Goal: Task Accomplishment & Management: Manage account settings

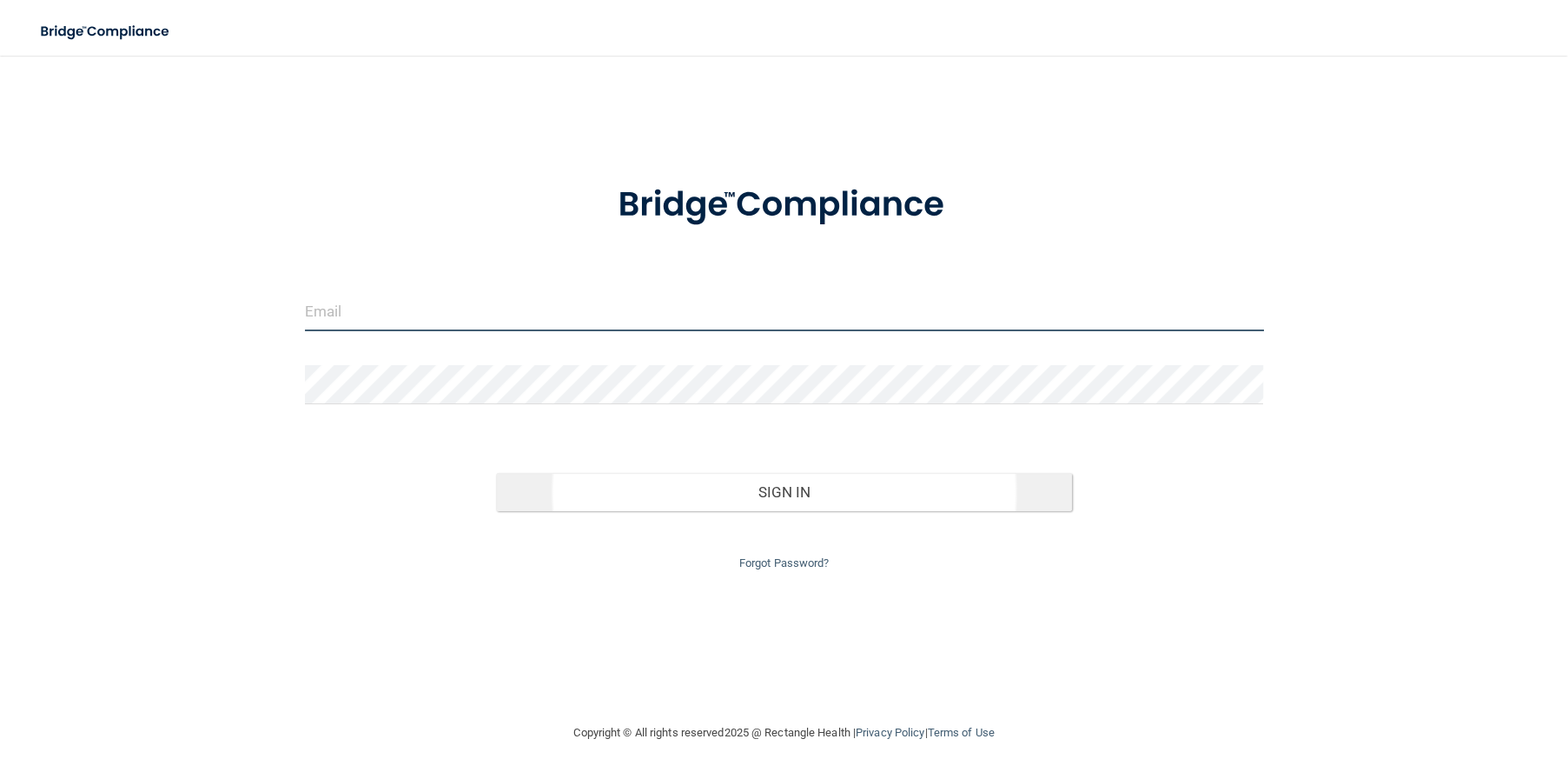
type input "[EMAIL_ADDRESS][DOMAIN_NAME]"
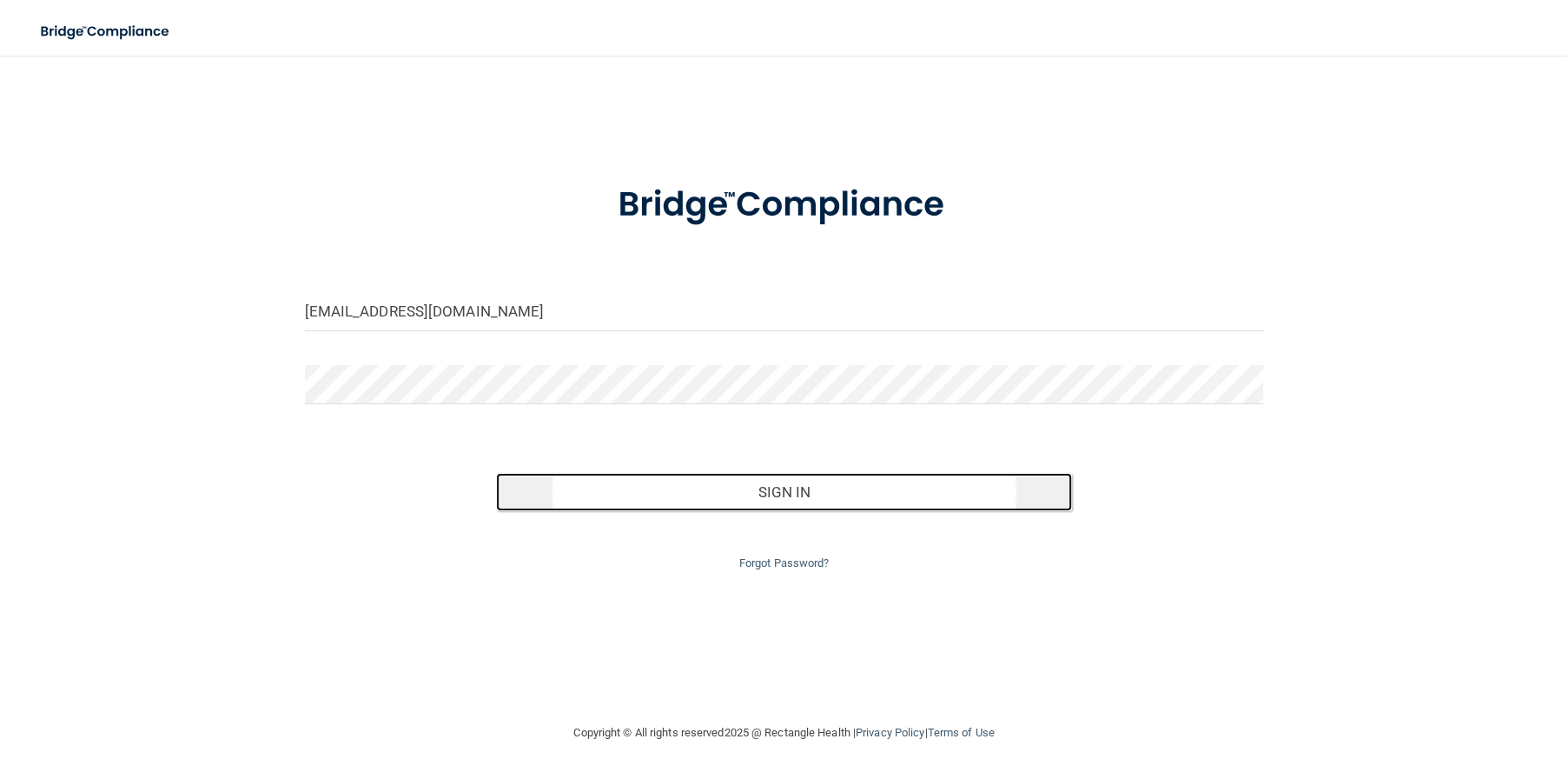
click at [813, 495] on button "Sign In" at bounding box center [784, 492] width 575 height 39
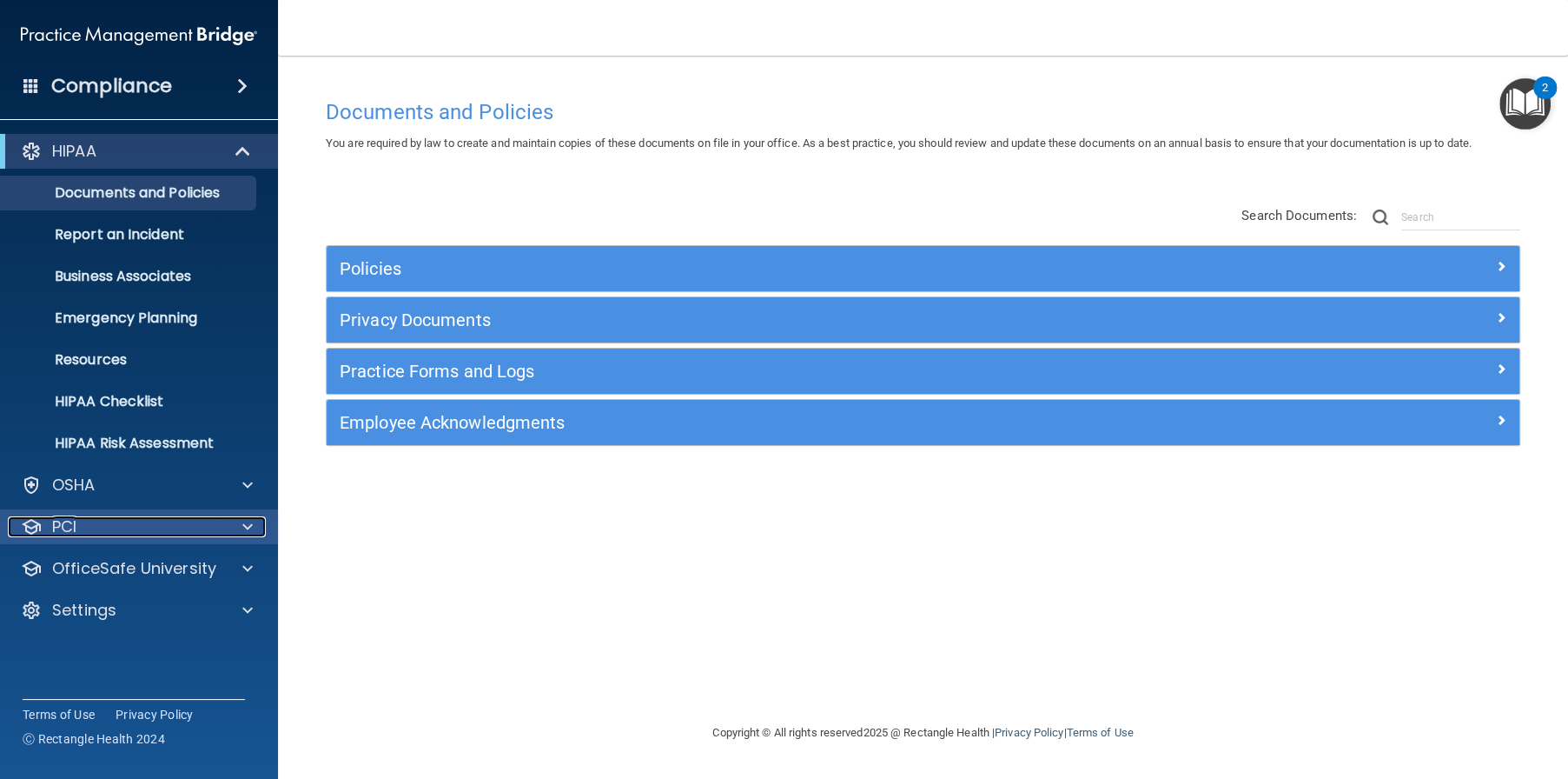
click at [107, 526] on div "PCI" at bounding box center [116, 526] width 216 height 21
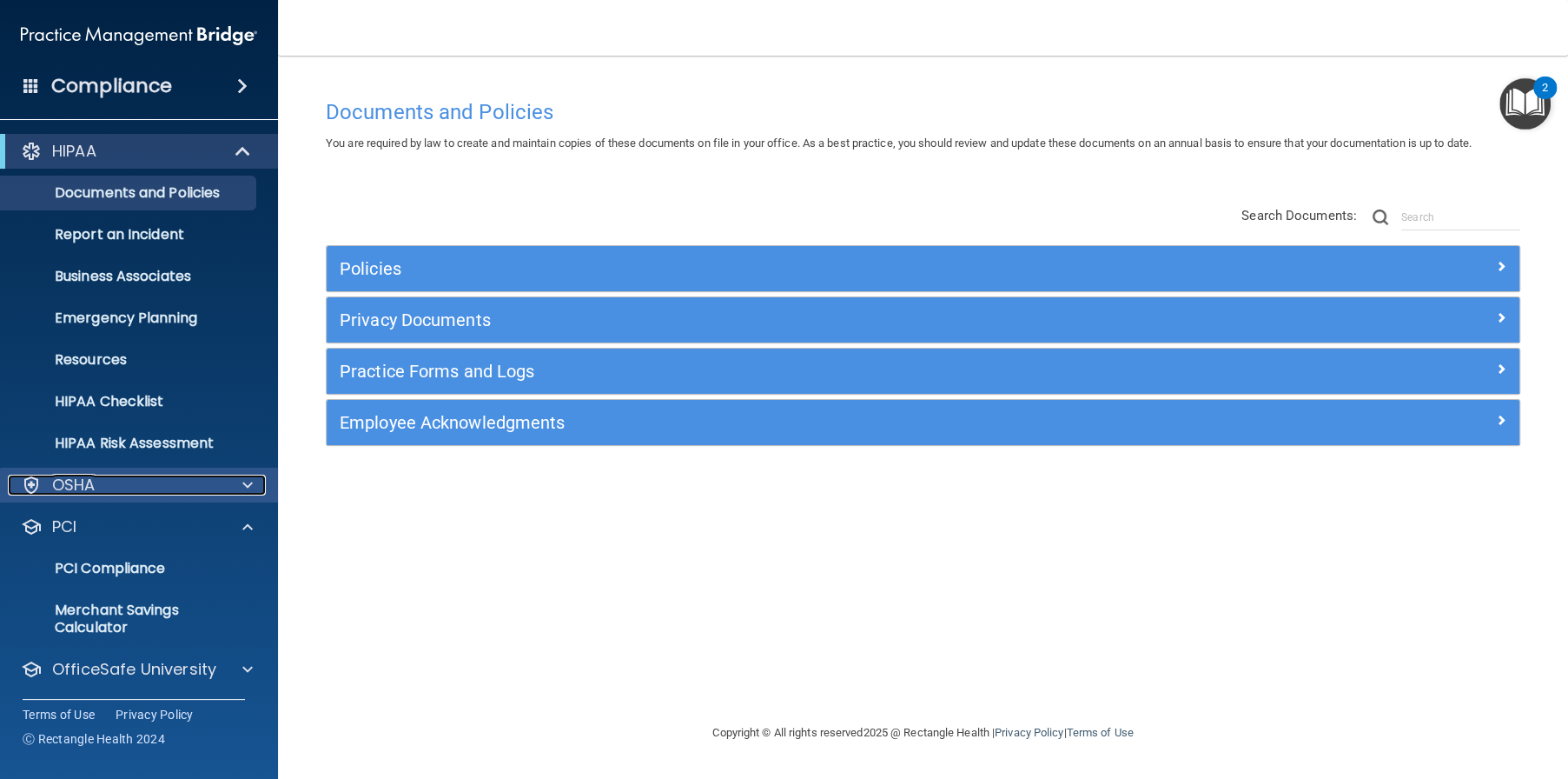
click at [155, 492] on div "OSHA" at bounding box center [116, 484] width 216 height 21
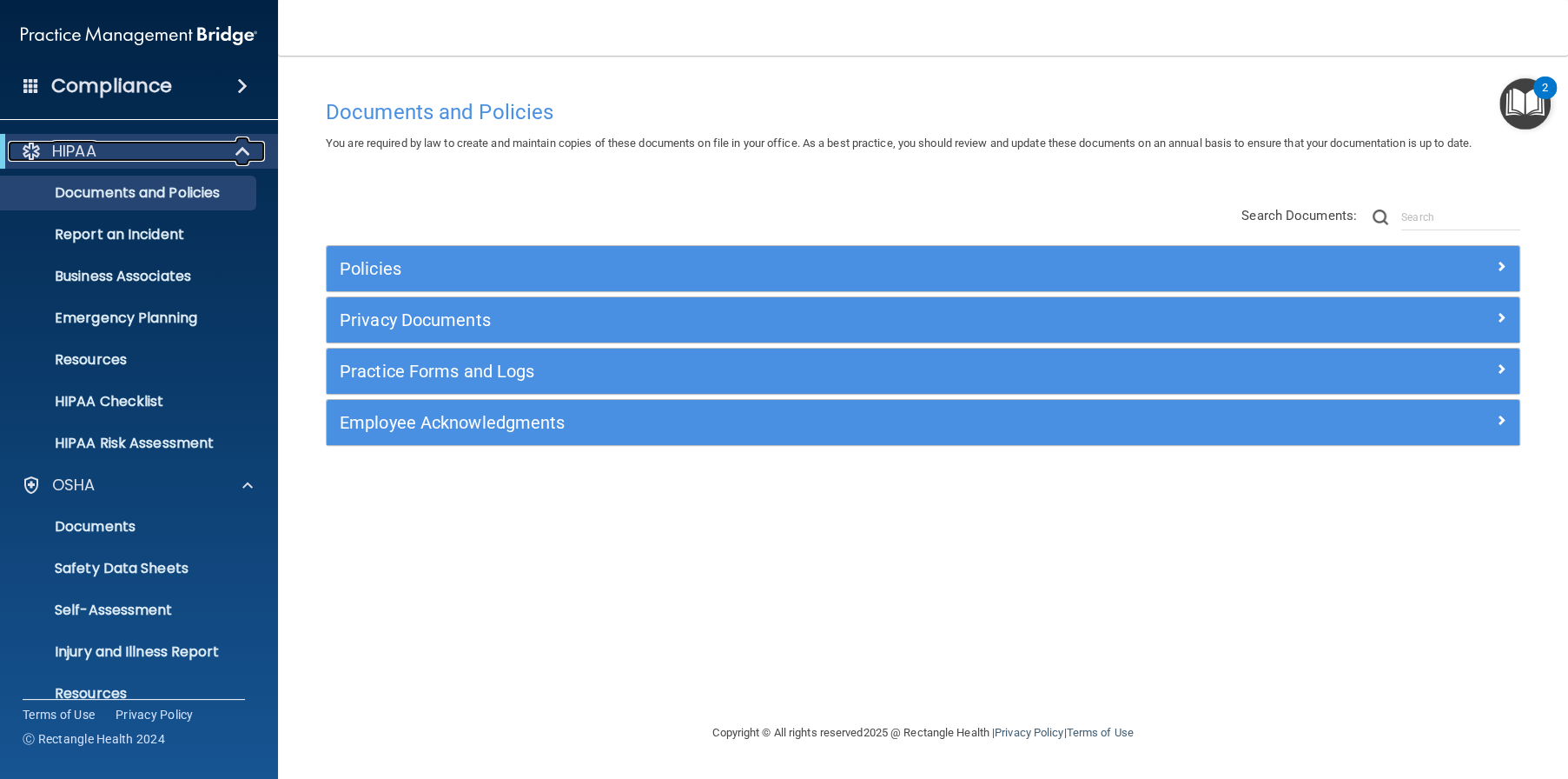
click at [149, 148] on div "HIPAA" at bounding box center [116, 151] width 215 height 21
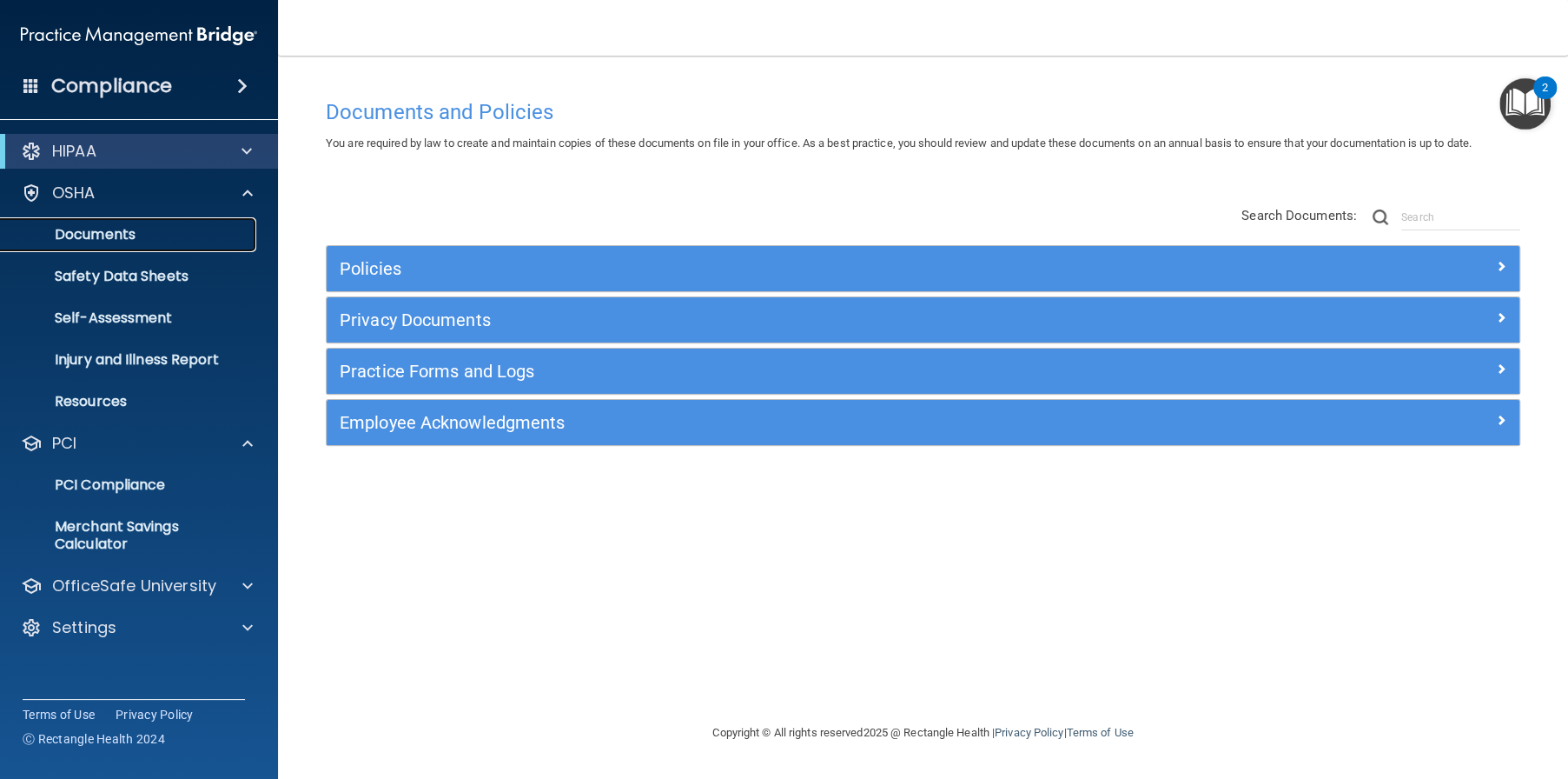
click at [212, 236] on p "Documents" at bounding box center [130, 234] width 237 height 17
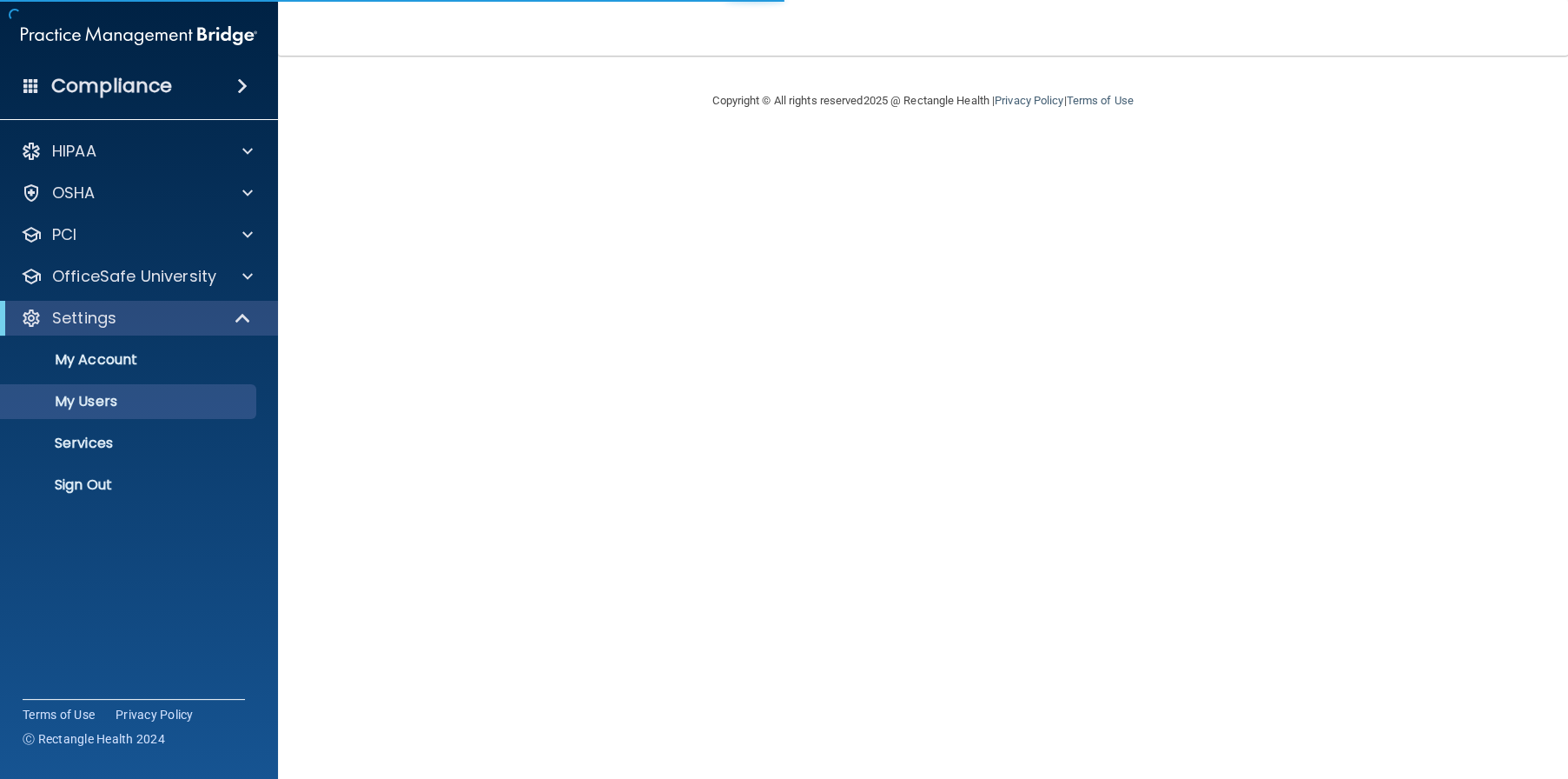
select select "20"
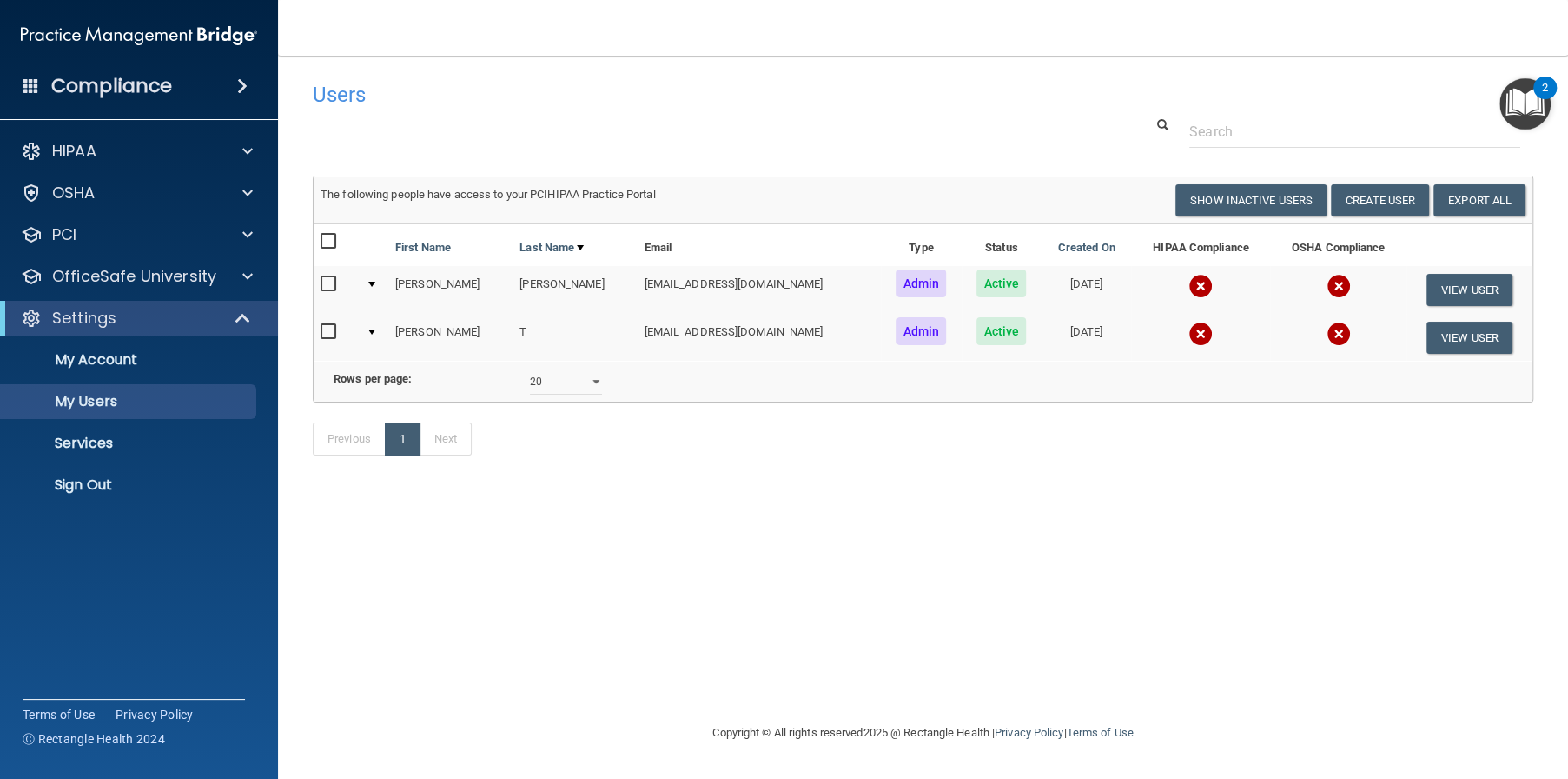
click at [332, 333] on input "checkbox" at bounding box center [331, 332] width 20 height 14
checkbox input "true"
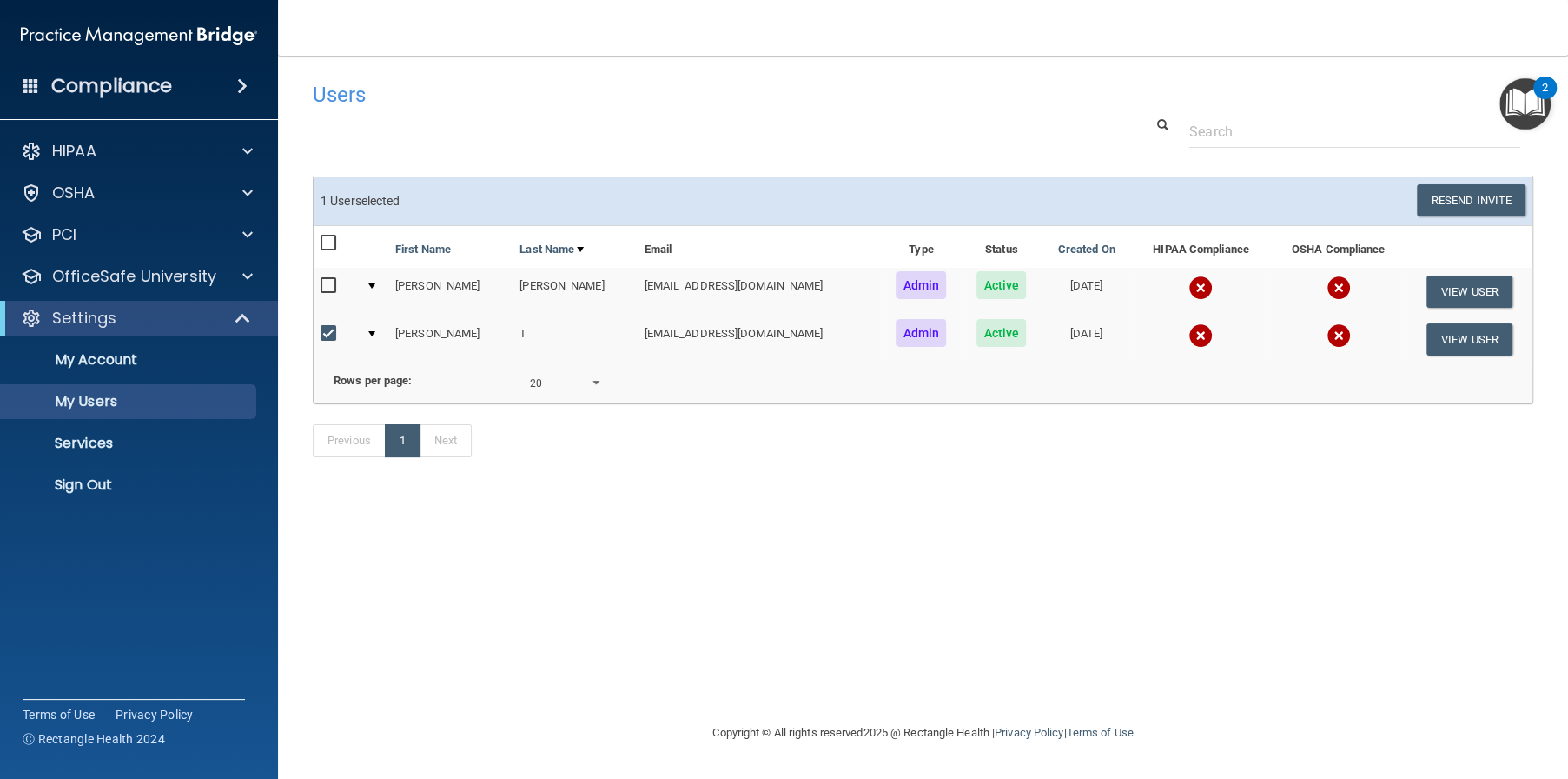
click at [976, 330] on span "Active" at bounding box center [1001, 333] width 50 height 28
click at [1418, 381] on div "Rows per page: 10 20 30 40 all" at bounding box center [923, 383] width 1231 height 26
click at [1473, 342] on button "View User" at bounding box center [1470, 339] width 86 height 32
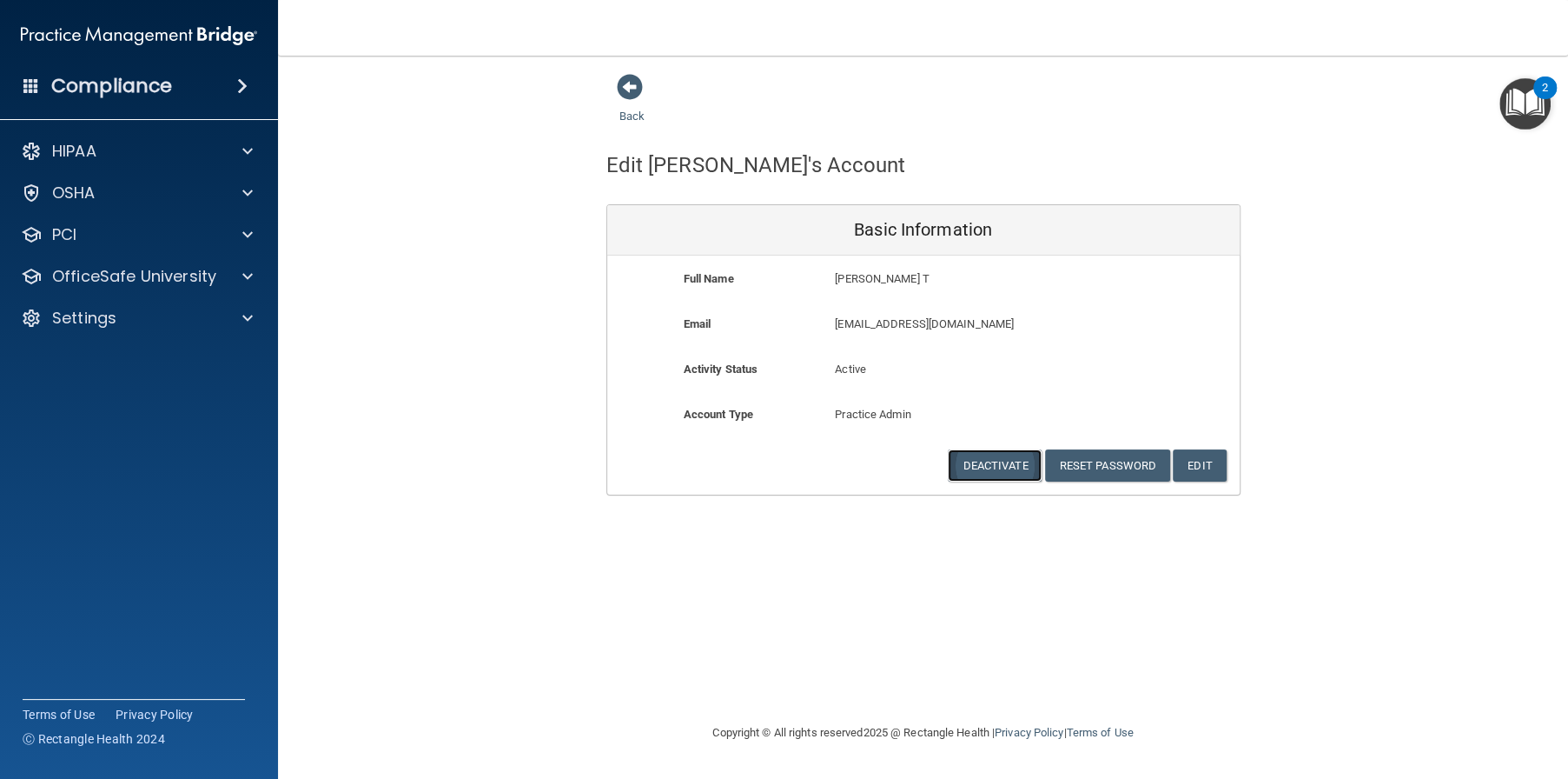
click at [987, 467] on button "Deactivate" at bounding box center [995, 465] width 94 height 32
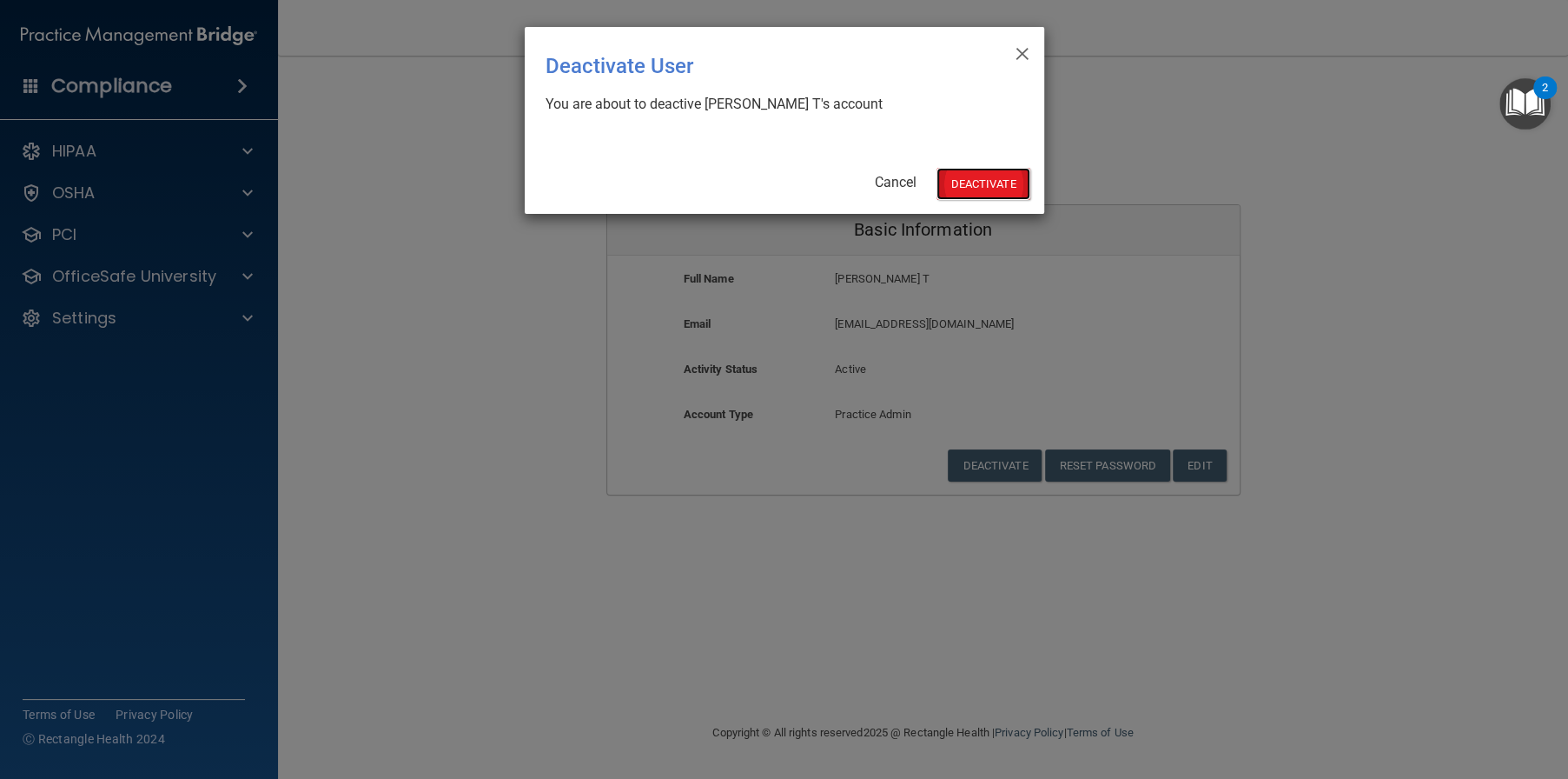
click at [969, 174] on button "Deactivate" at bounding box center [984, 184] width 94 height 32
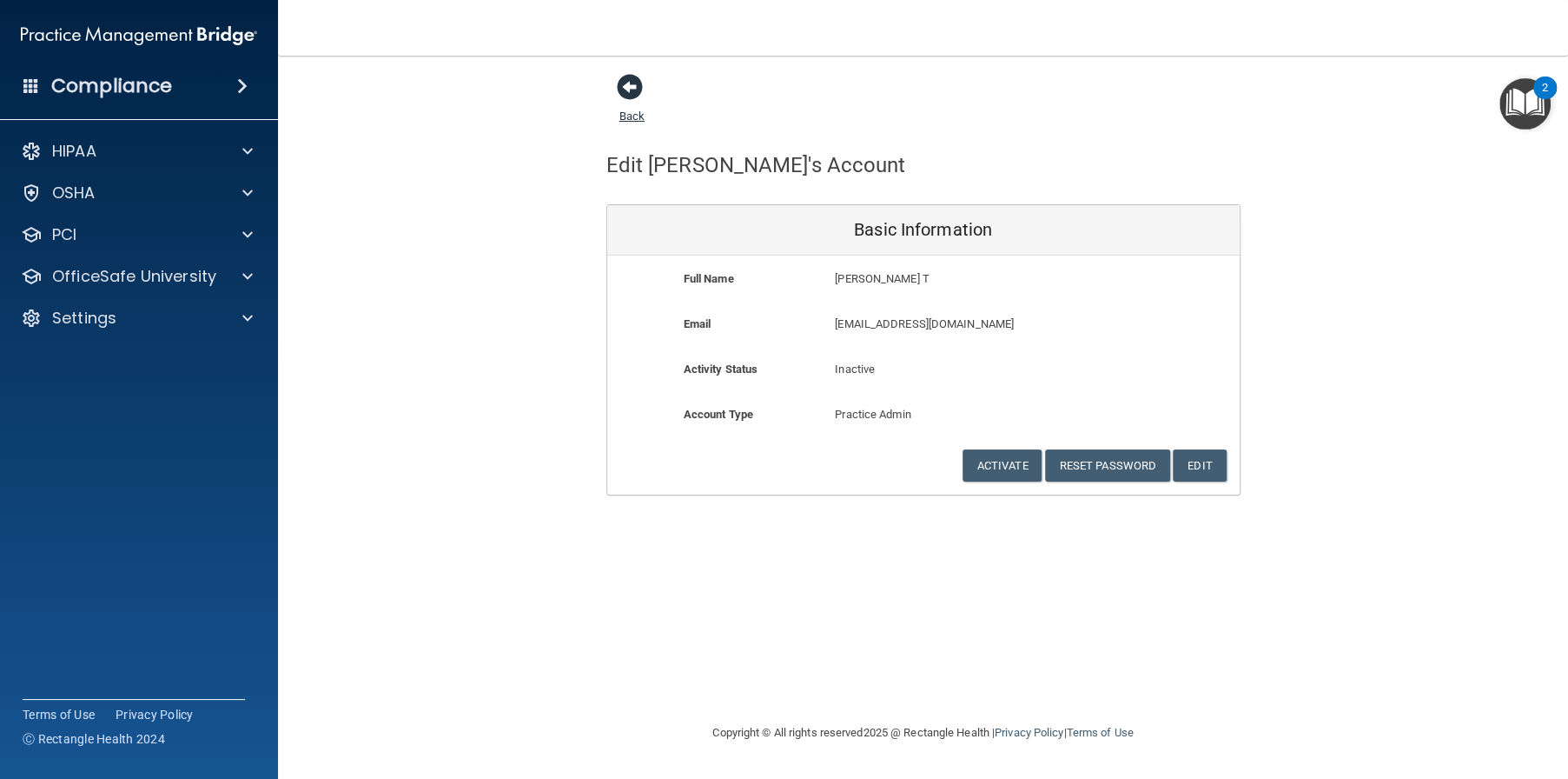
click at [634, 86] on span at bounding box center [630, 86] width 26 height 26
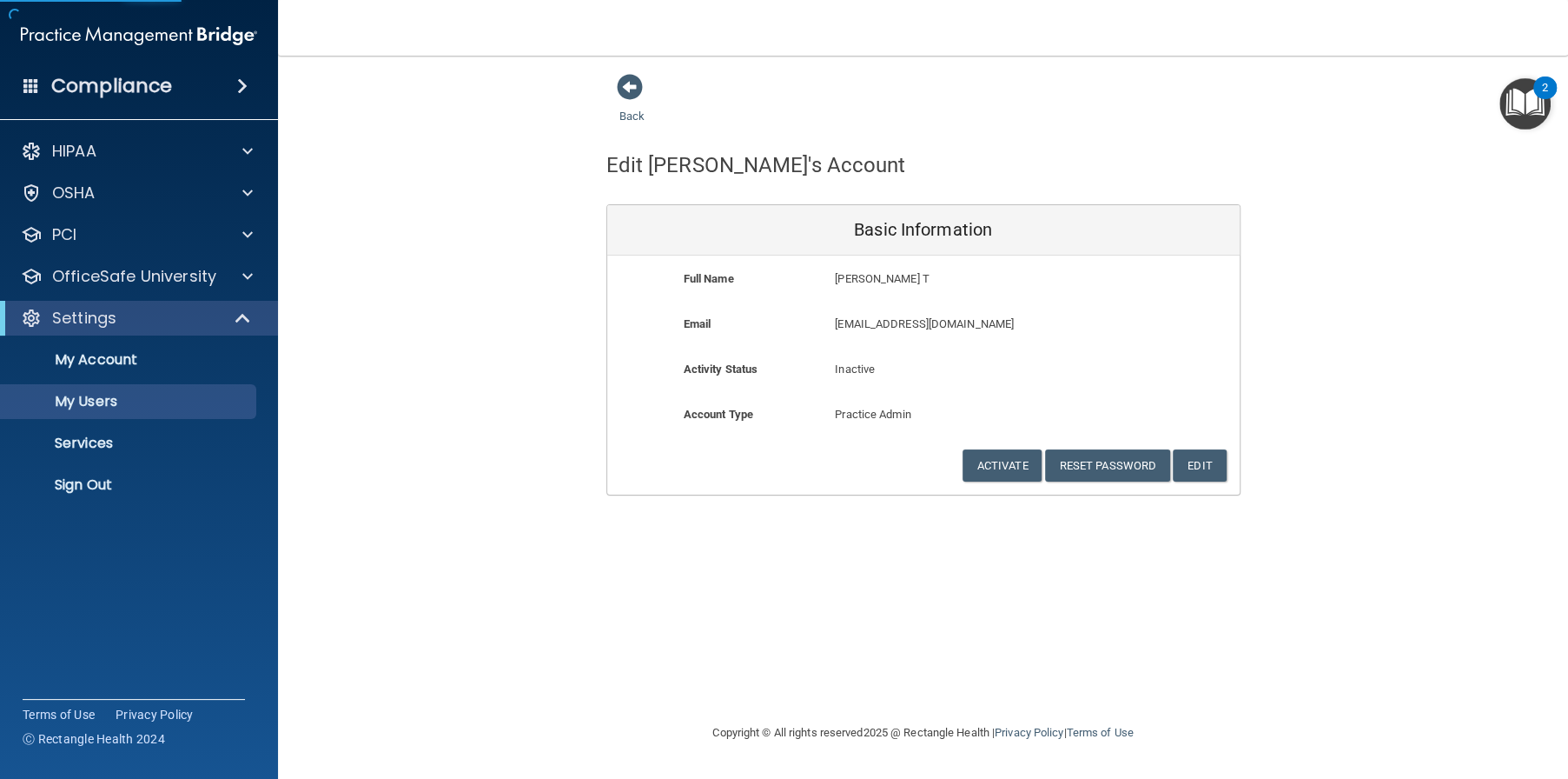
select select "20"
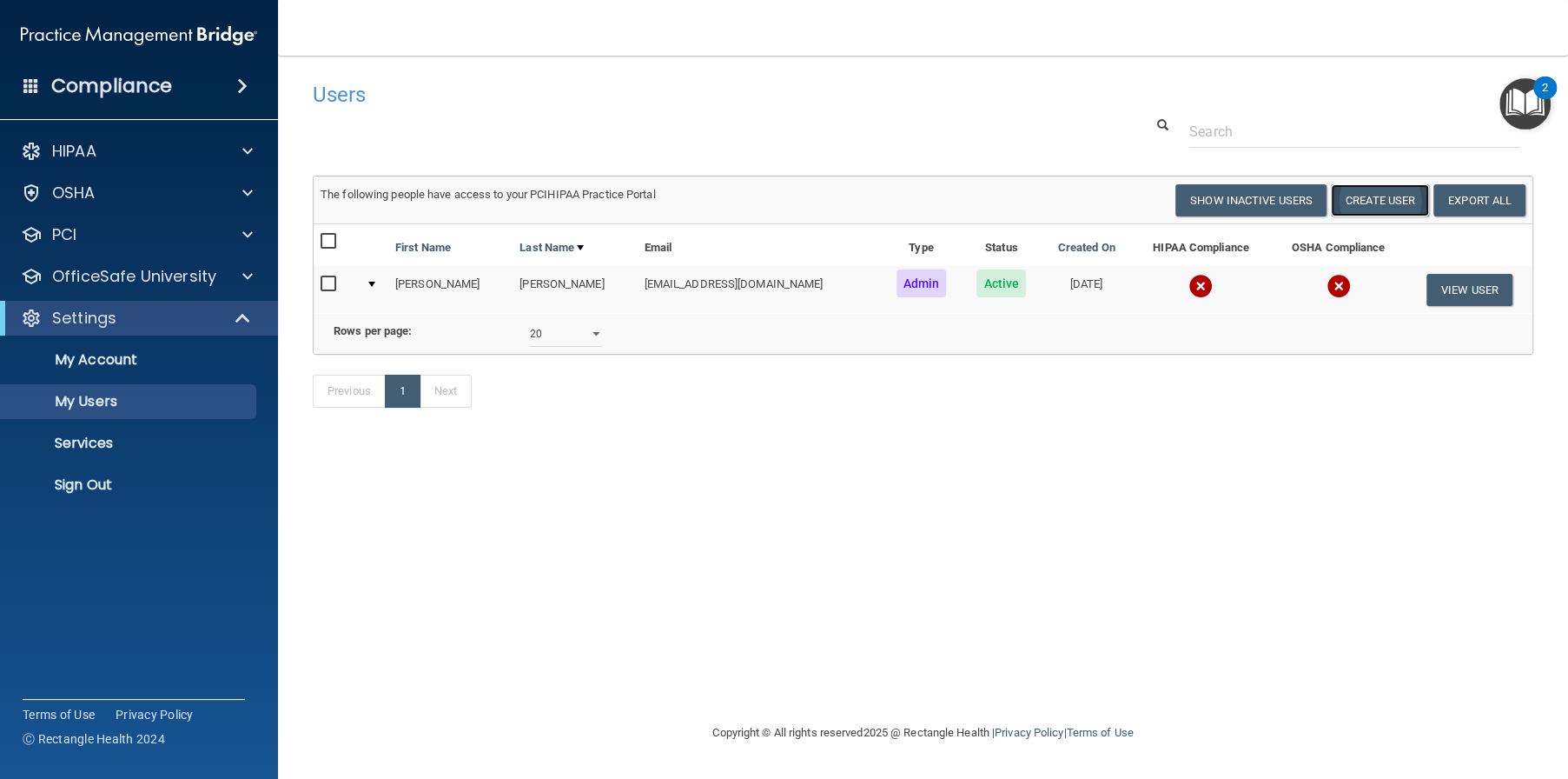
click at [1369, 198] on button "Create User" at bounding box center [1380, 200] width 98 height 32
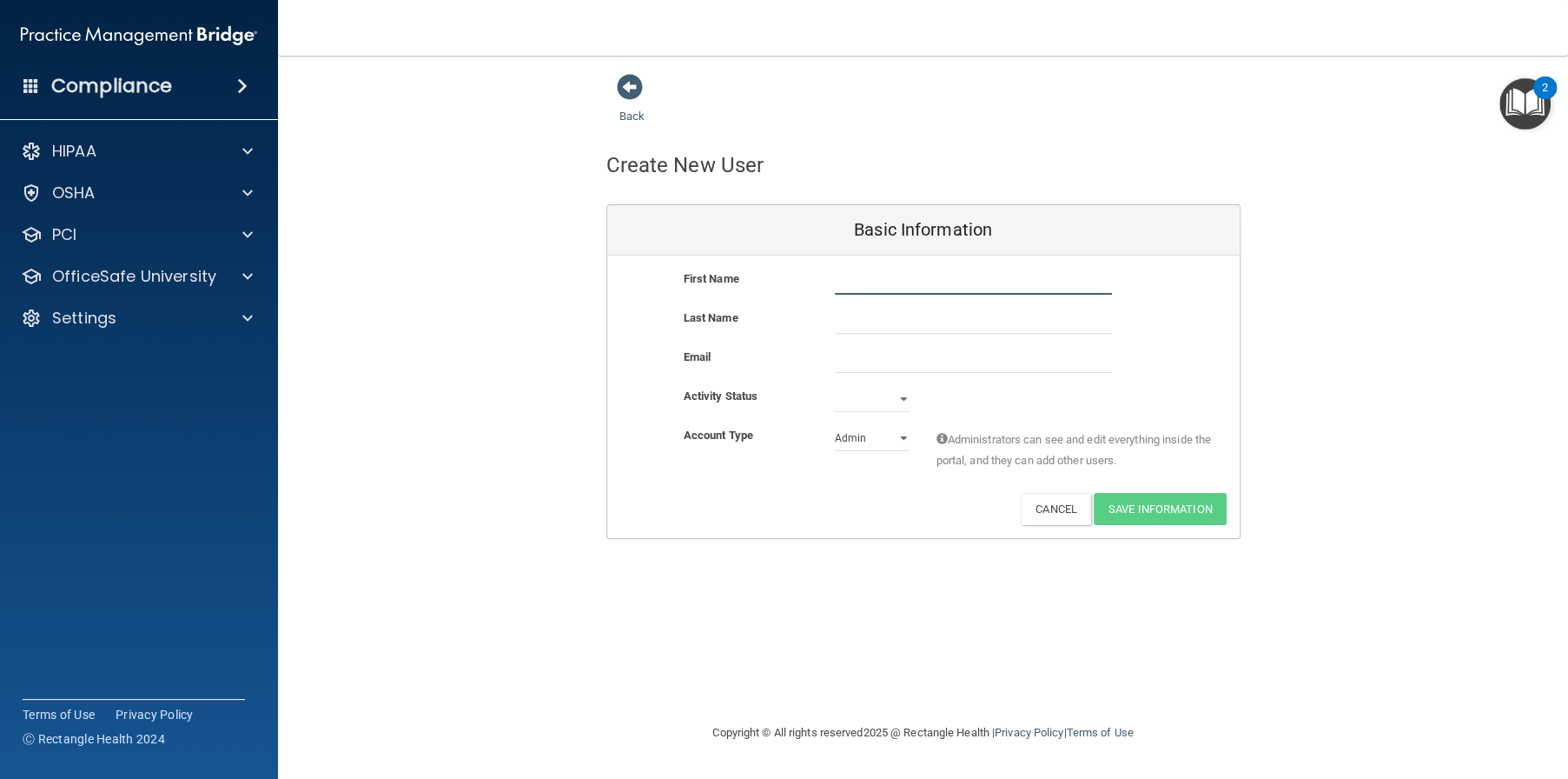
click at [874, 280] on input "text" at bounding box center [974, 281] width 277 height 26
type input "Sara"
type input "Walther"
click at [869, 365] on input "email" at bounding box center [974, 359] width 277 height 26
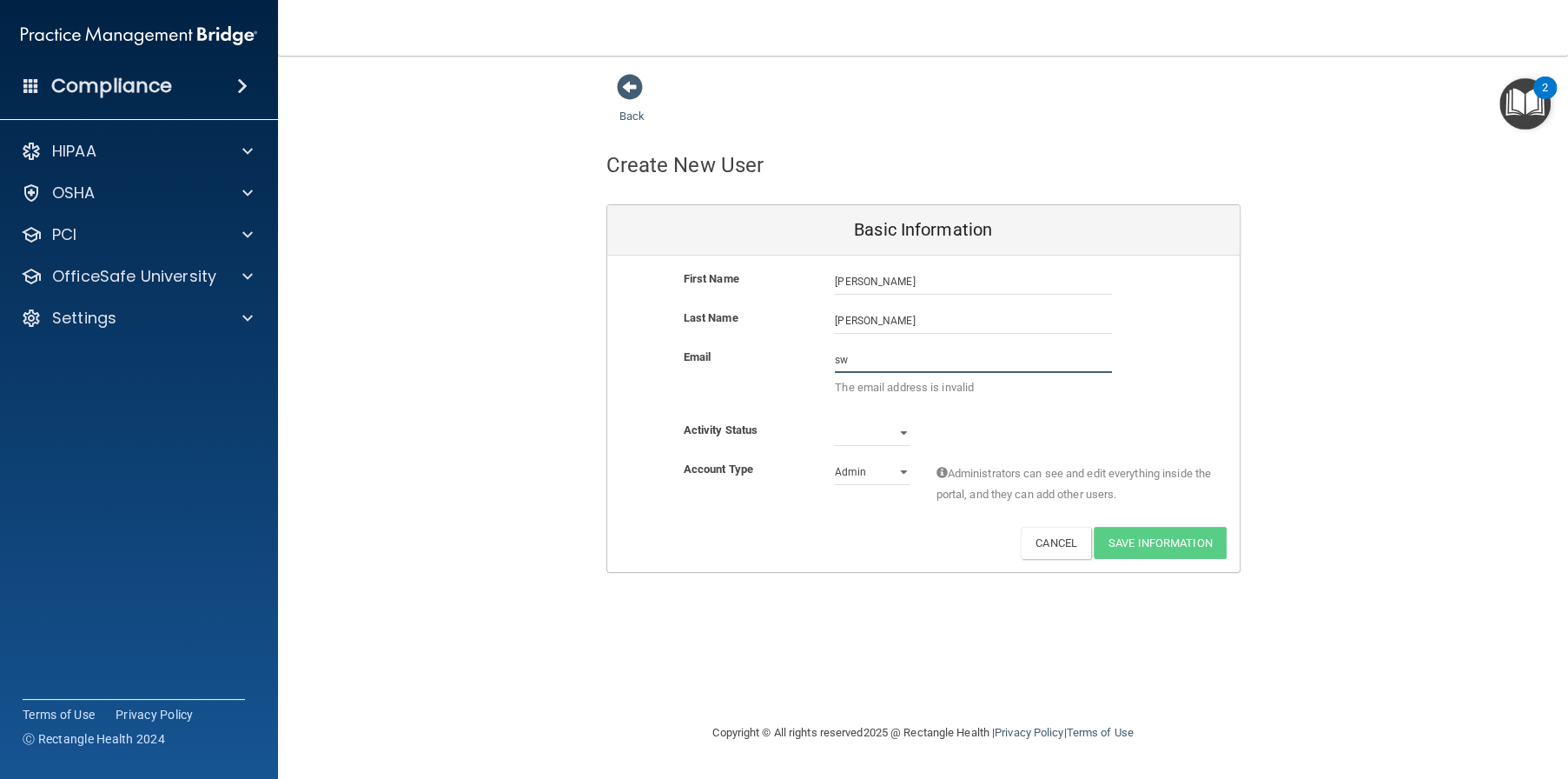
type input "s"
click at [982, 420] on div "Activity Status Active Inactive" at bounding box center [923, 433] width 633 height 26
paste input "swalther@alamontdental.com"
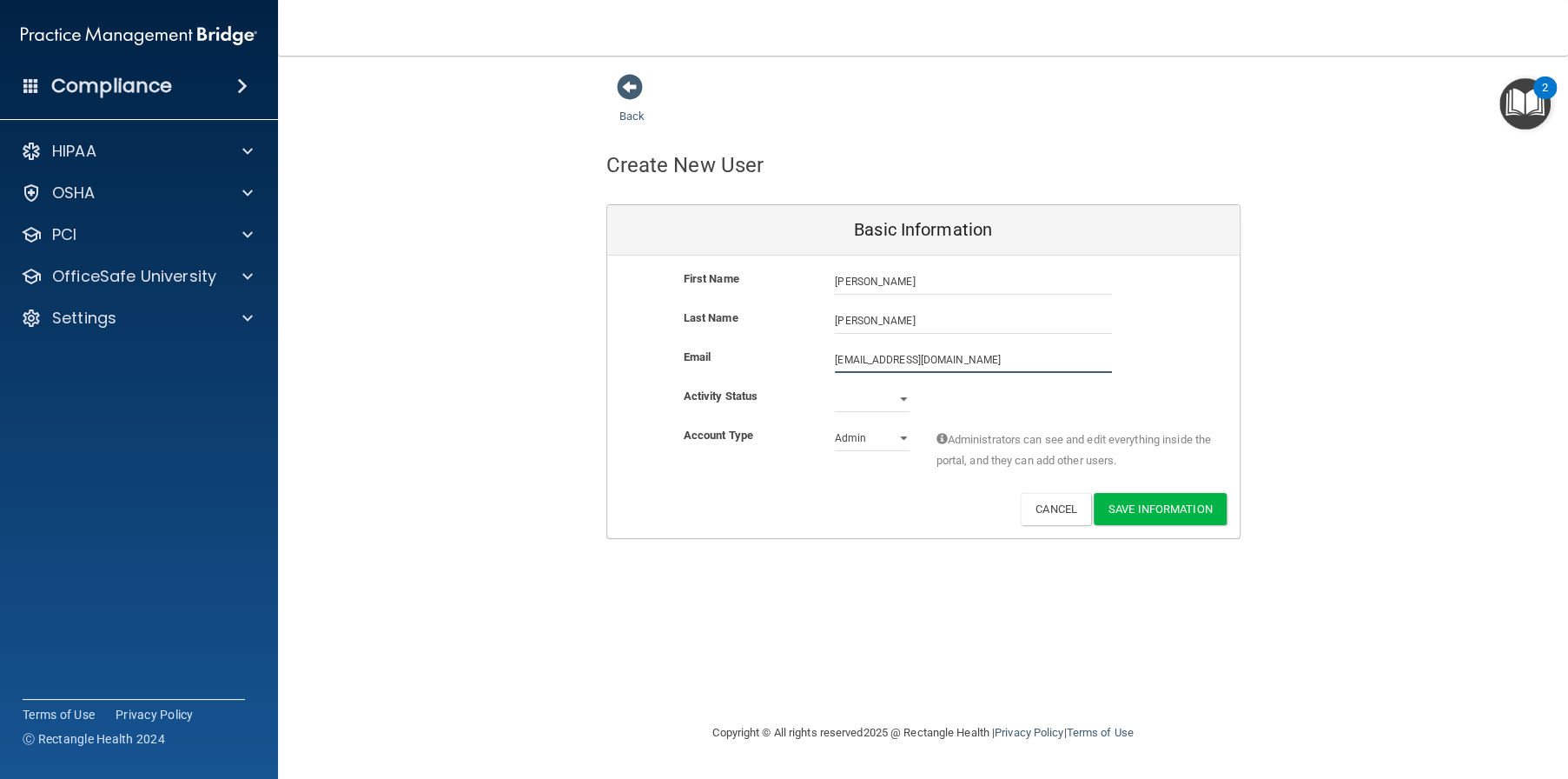
type input "swalther@alamontdental.com"
click at [898, 434] on select "Admin Member" at bounding box center [872, 438] width 74 height 26
click at [835, 425] on select "Admin Member" at bounding box center [872, 438] width 74 height 26
click at [903, 442] on select "Admin Member" at bounding box center [872, 438] width 74 height 26
select select "practice_admin"
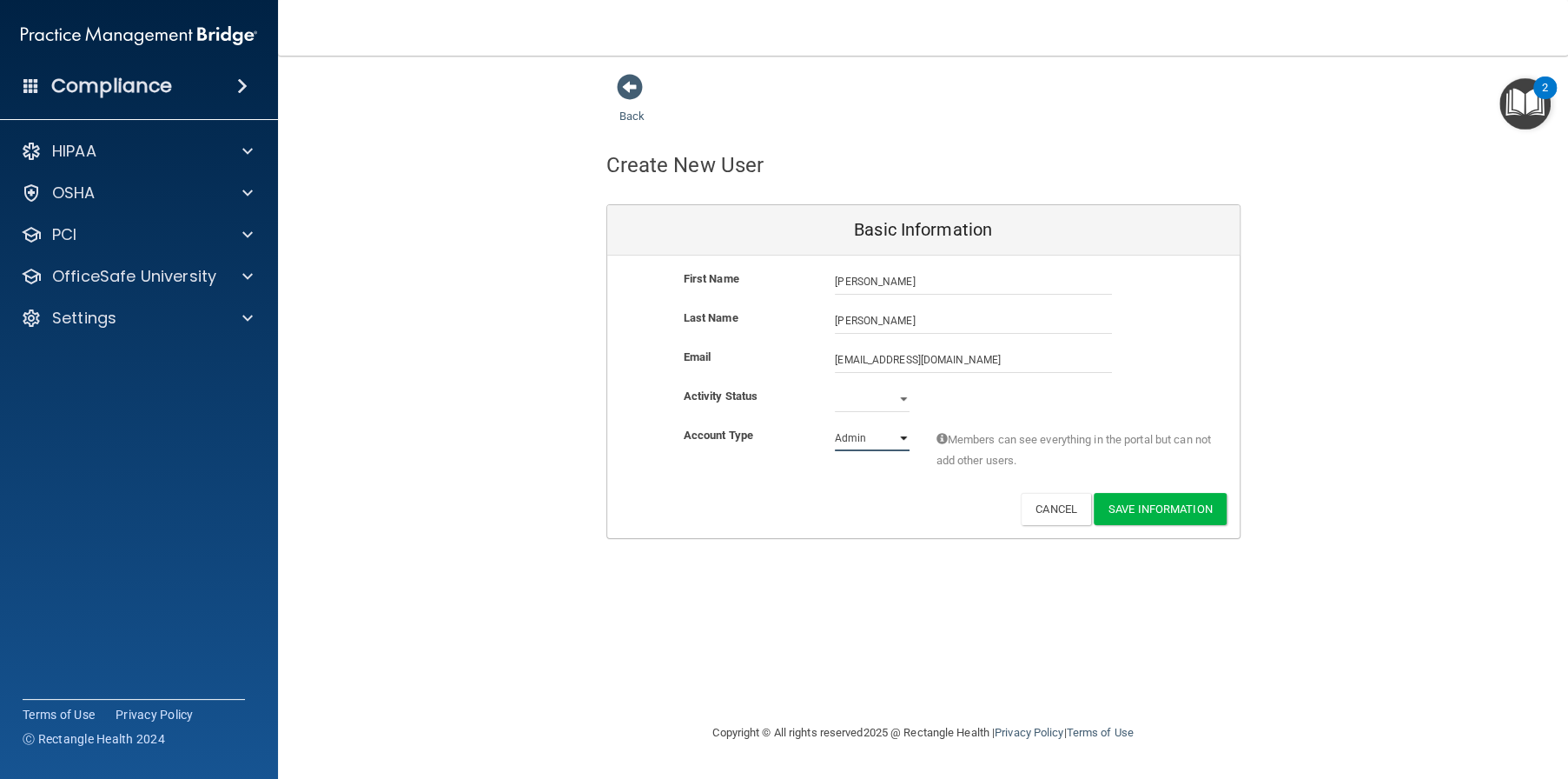
click at [835, 425] on select "Admin Member" at bounding box center [872, 438] width 74 height 26
click at [897, 390] on select "Active Inactive" at bounding box center [872, 399] width 74 height 26
select select "active"
click at [835, 386] on select "Active Inactive" at bounding box center [872, 399] width 74 height 26
click at [1191, 504] on button "Save Information" at bounding box center [1160, 508] width 133 height 32
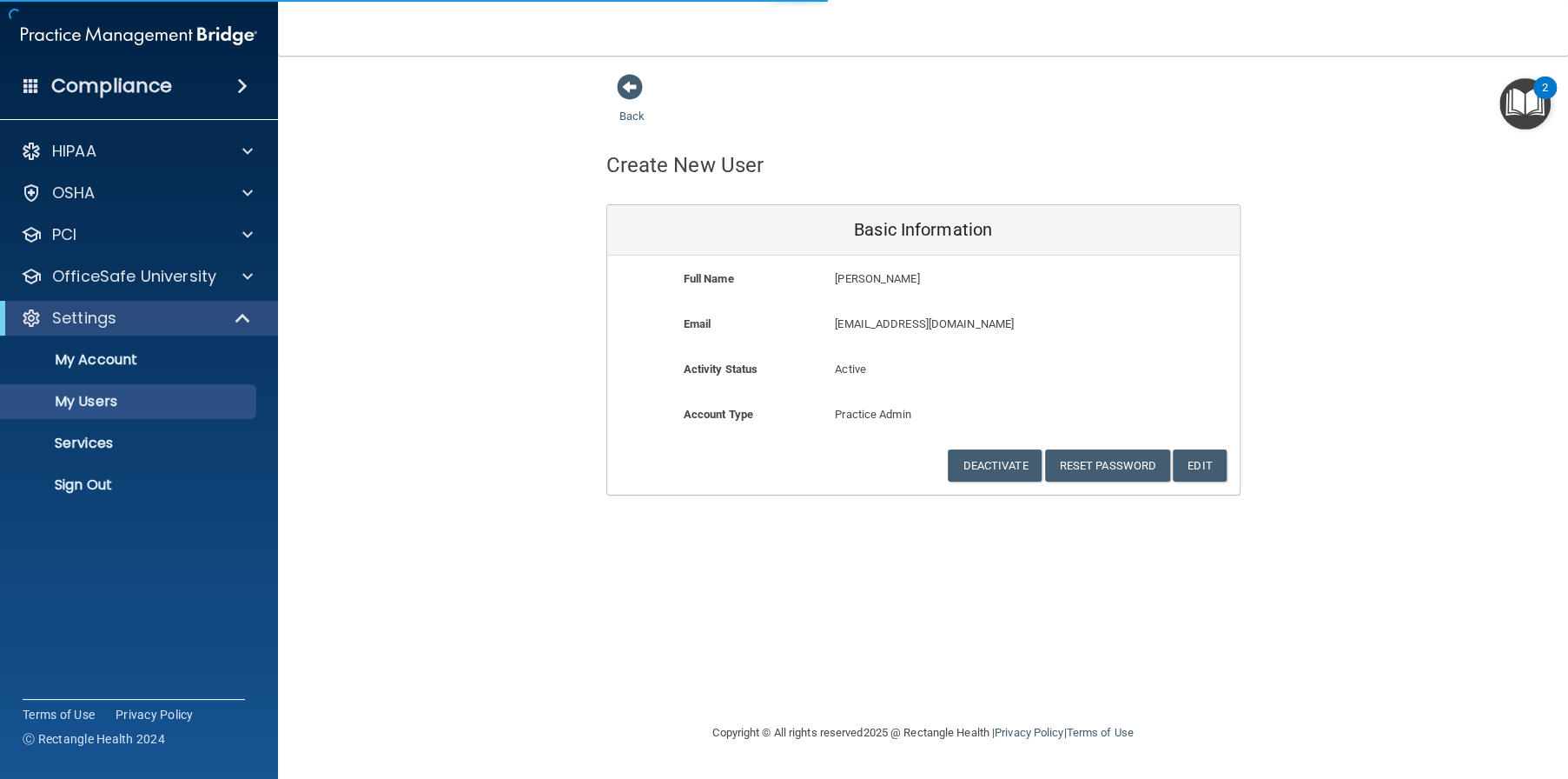
select select "20"
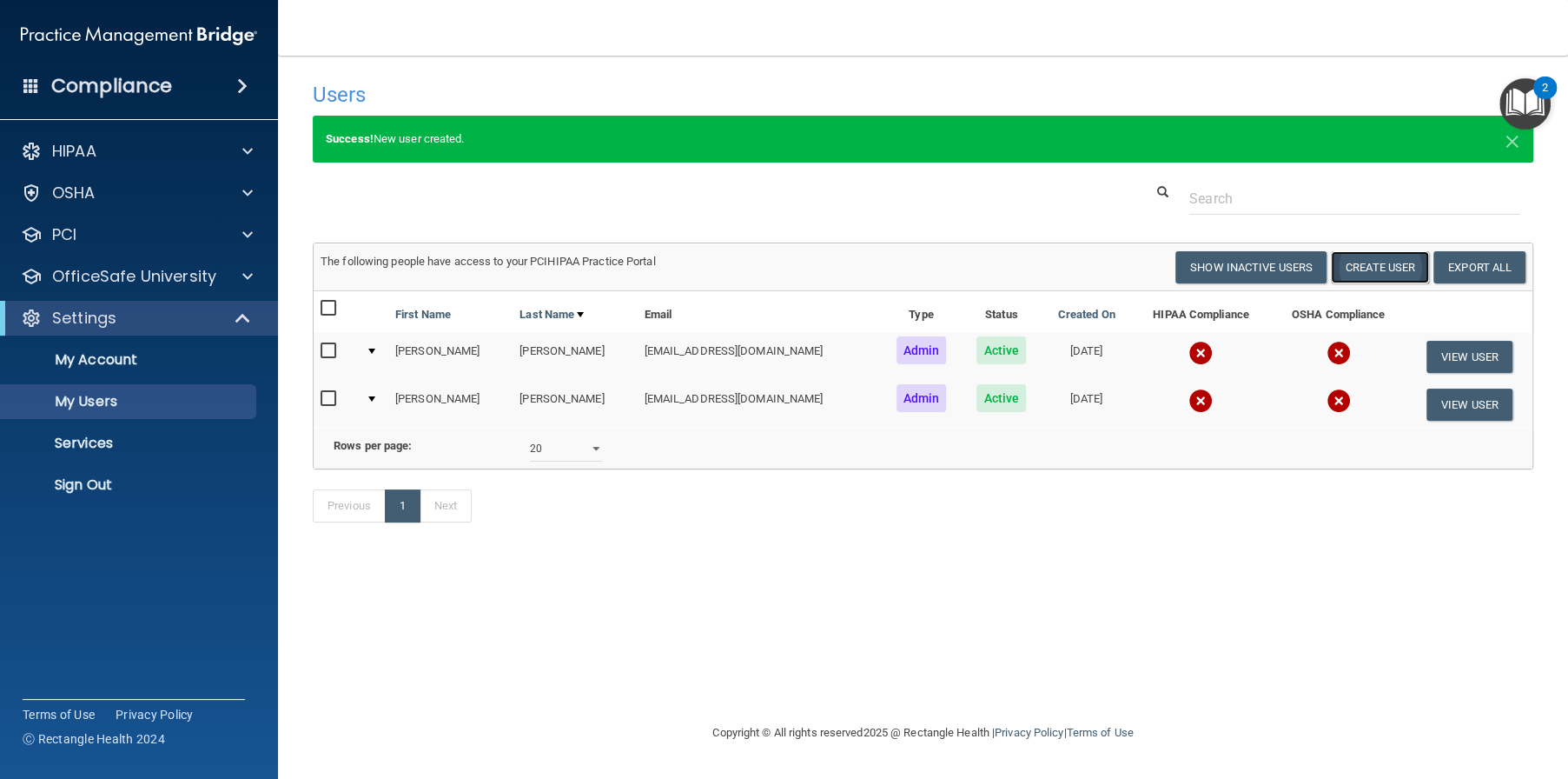
click at [1380, 268] on button "Create User" at bounding box center [1380, 266] width 98 height 32
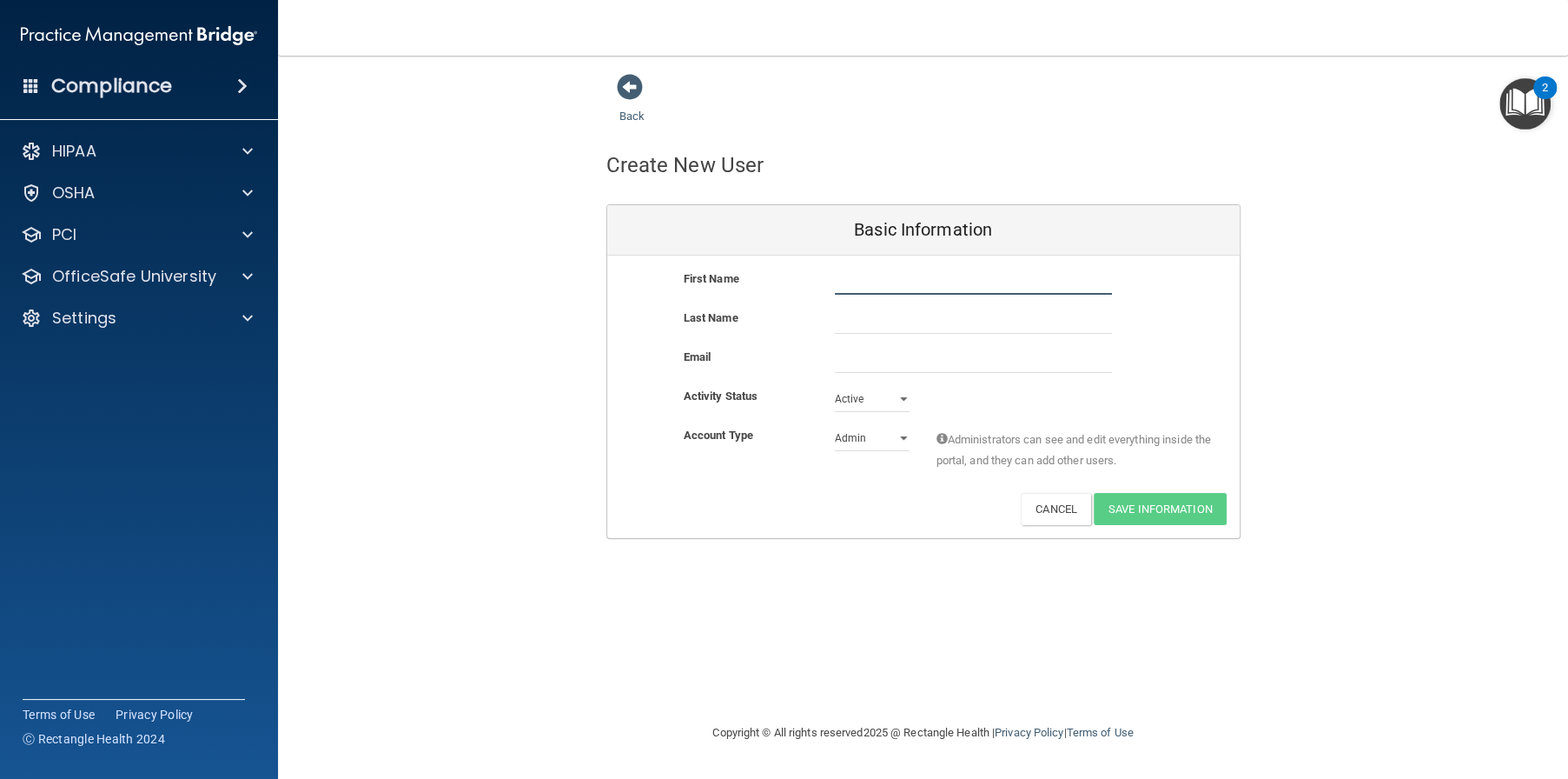
click at [841, 288] on input "text" at bounding box center [974, 281] width 277 height 26
type input "Deborah"
type input "Corns"
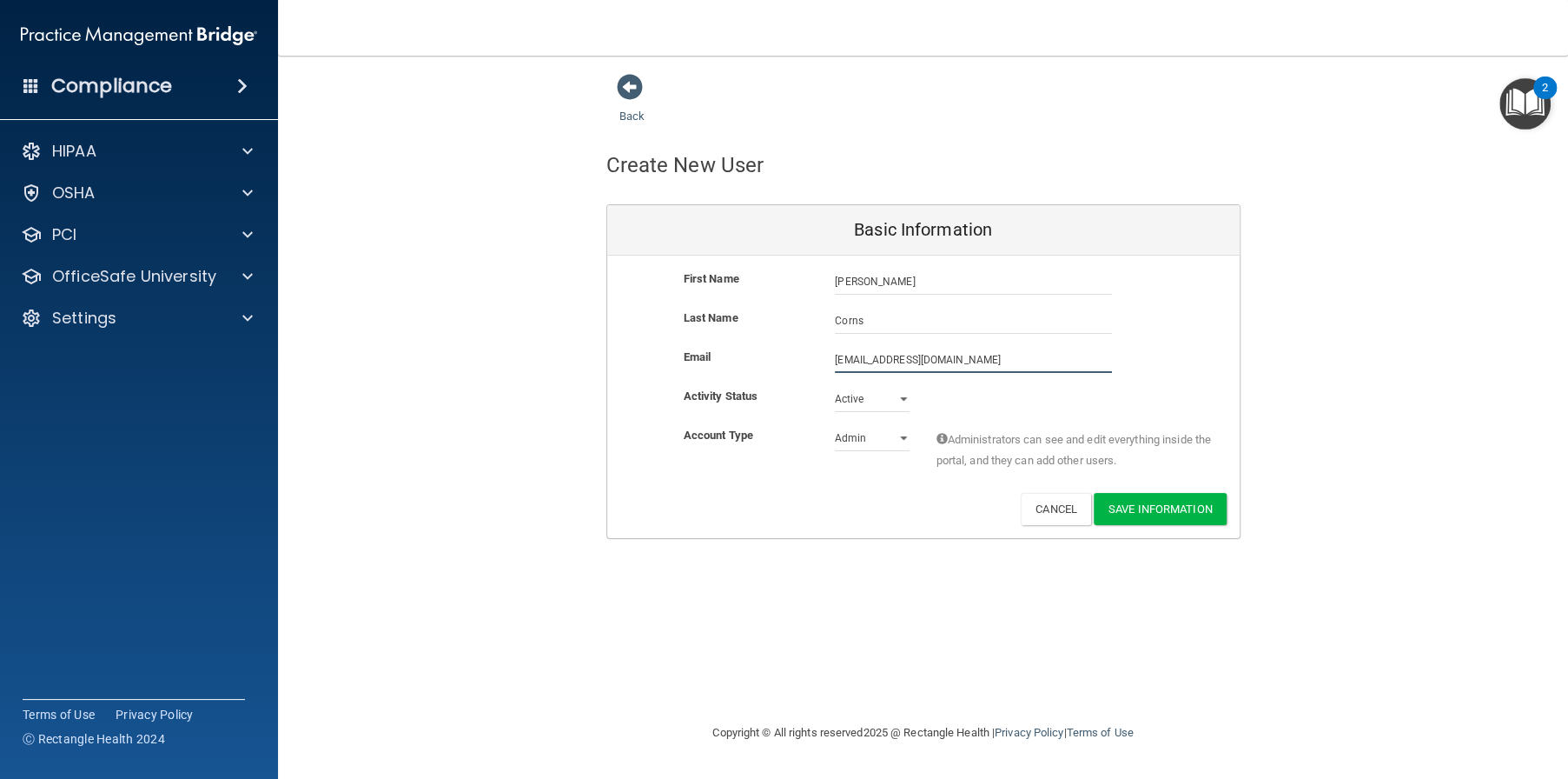
type input "dcorns@alamontdental.com"
click at [900, 435] on select "Admin Member" at bounding box center [872, 438] width 74 height 26
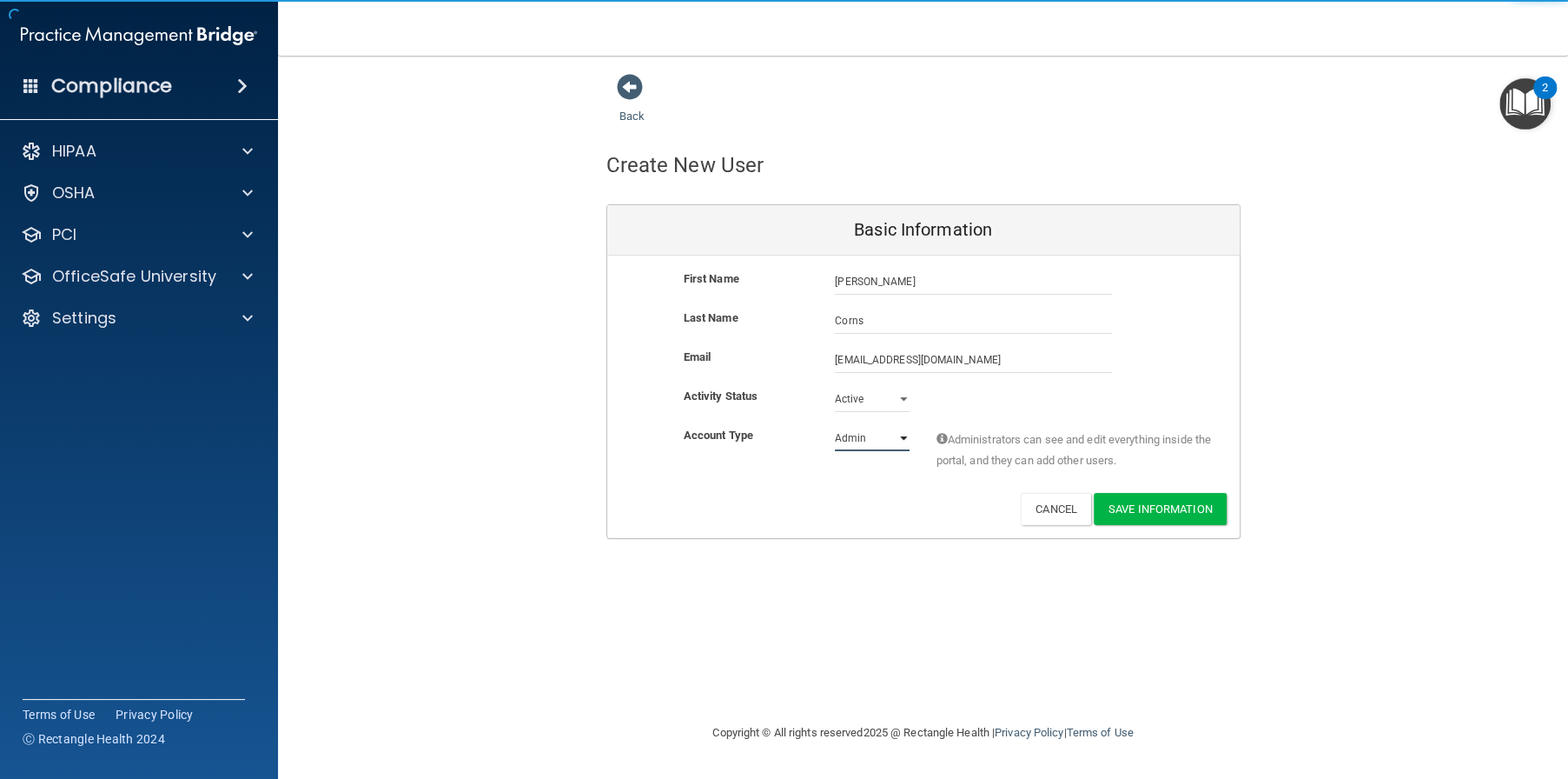
select select "practice_member"
click at [835, 425] on select "Admin Member" at bounding box center [872, 438] width 74 height 26
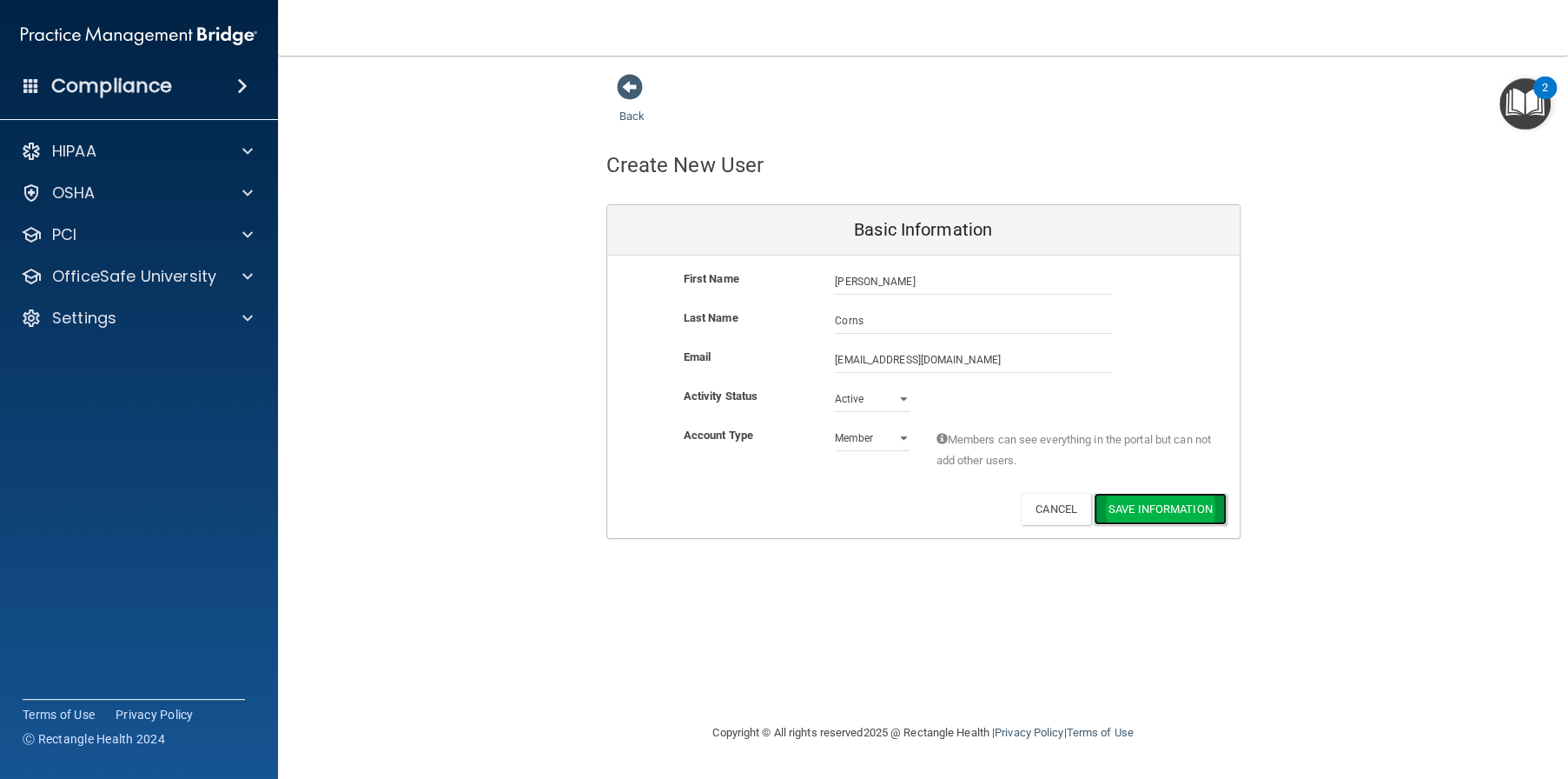
click at [1151, 504] on button "Save Information" at bounding box center [1160, 508] width 133 height 32
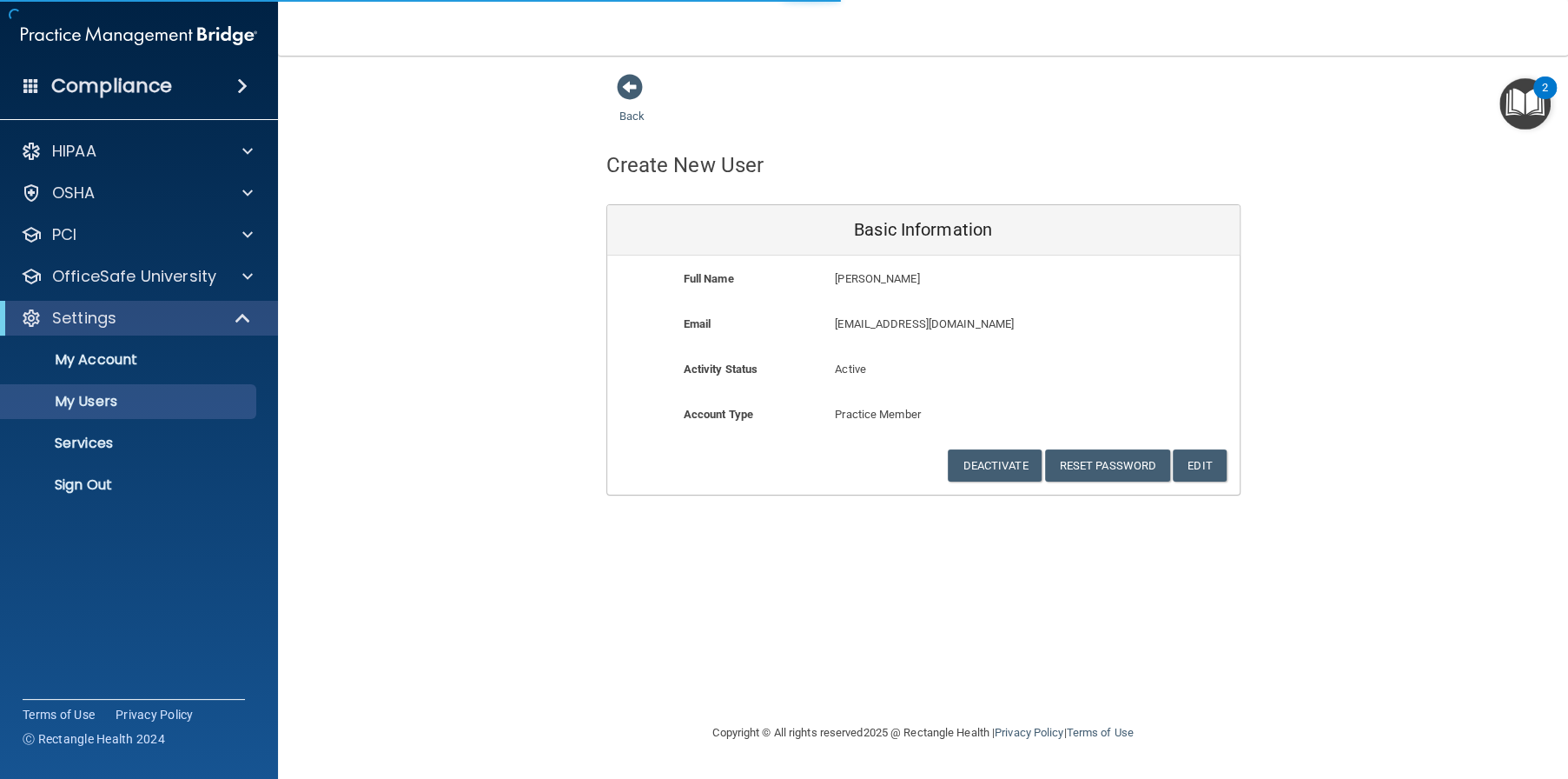
select select "20"
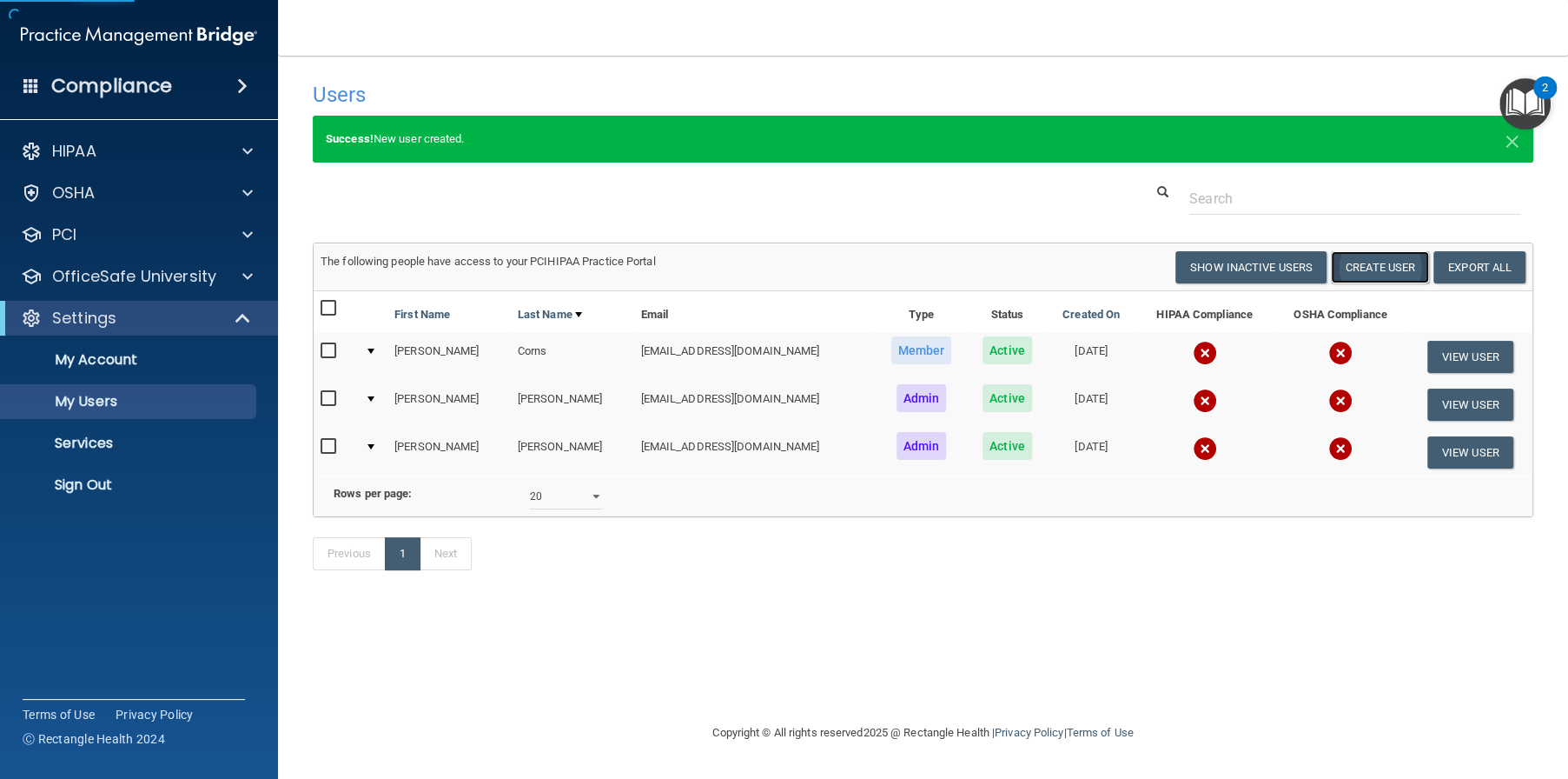
click at [1366, 265] on button "Create User" at bounding box center [1380, 266] width 98 height 32
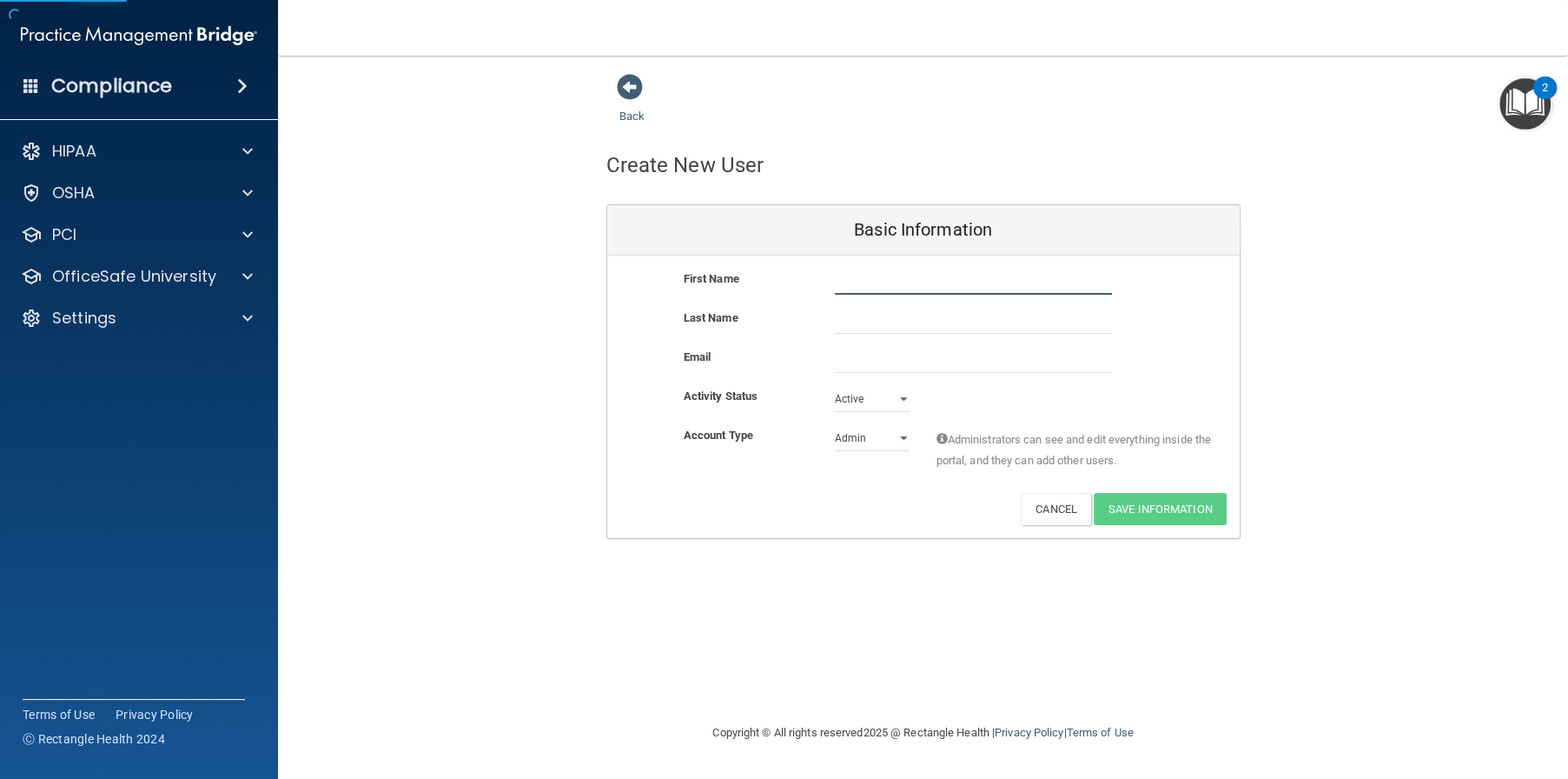
click at [836, 281] on input "text" at bounding box center [974, 281] width 277 height 26
type input "Tammie"
type input "Murray"
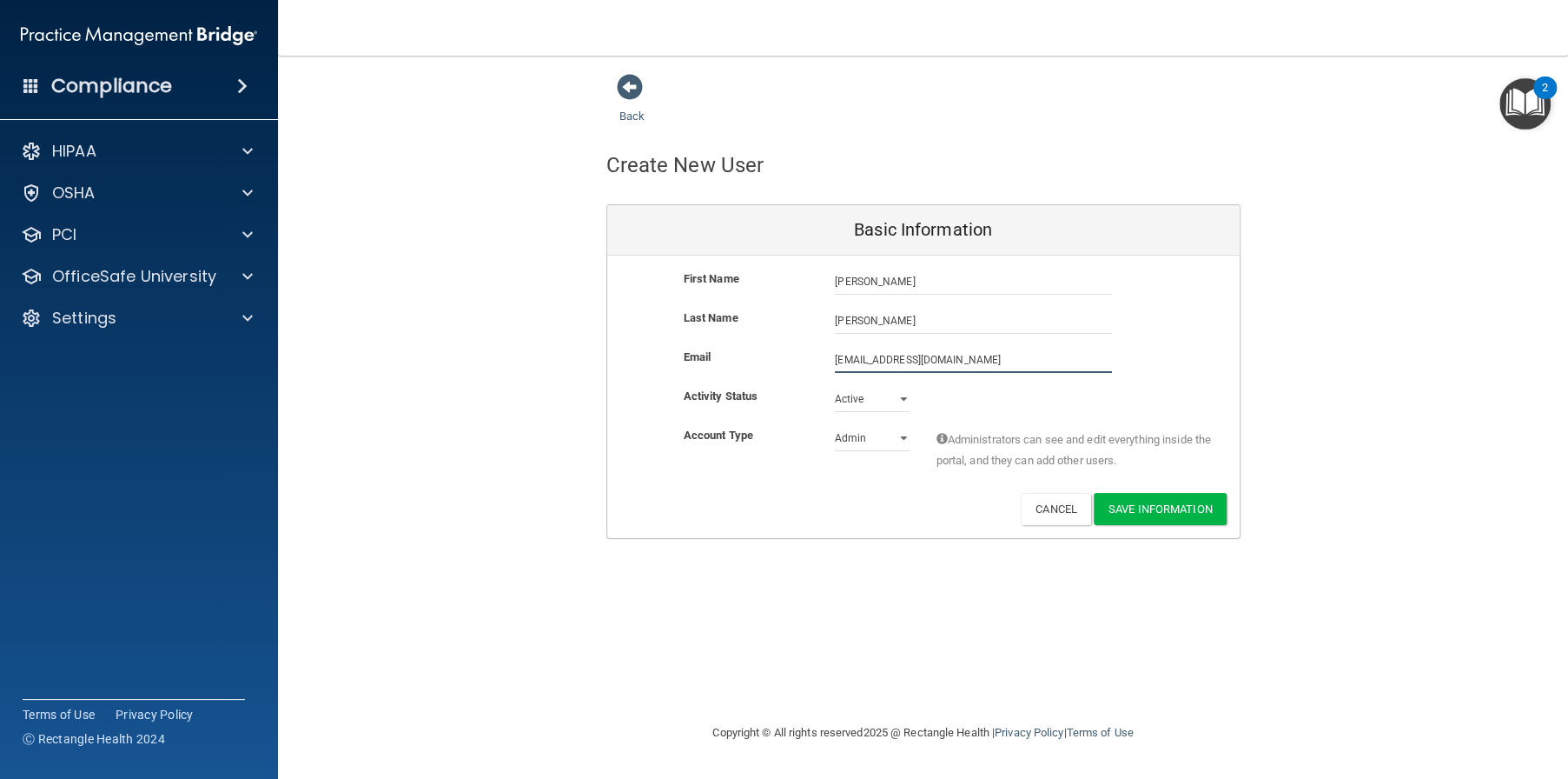
type input "tmurray@alamontdental.com"
click at [905, 436] on select "Admin Member" at bounding box center [872, 441] width 74 height 26
select select "practice_member"
click at [835, 425] on select "Admin Member" at bounding box center [872, 438] width 74 height 26
drag, startPoint x: 986, startPoint y: 362, endPoint x: 805, endPoint y: 370, distance: 181.2
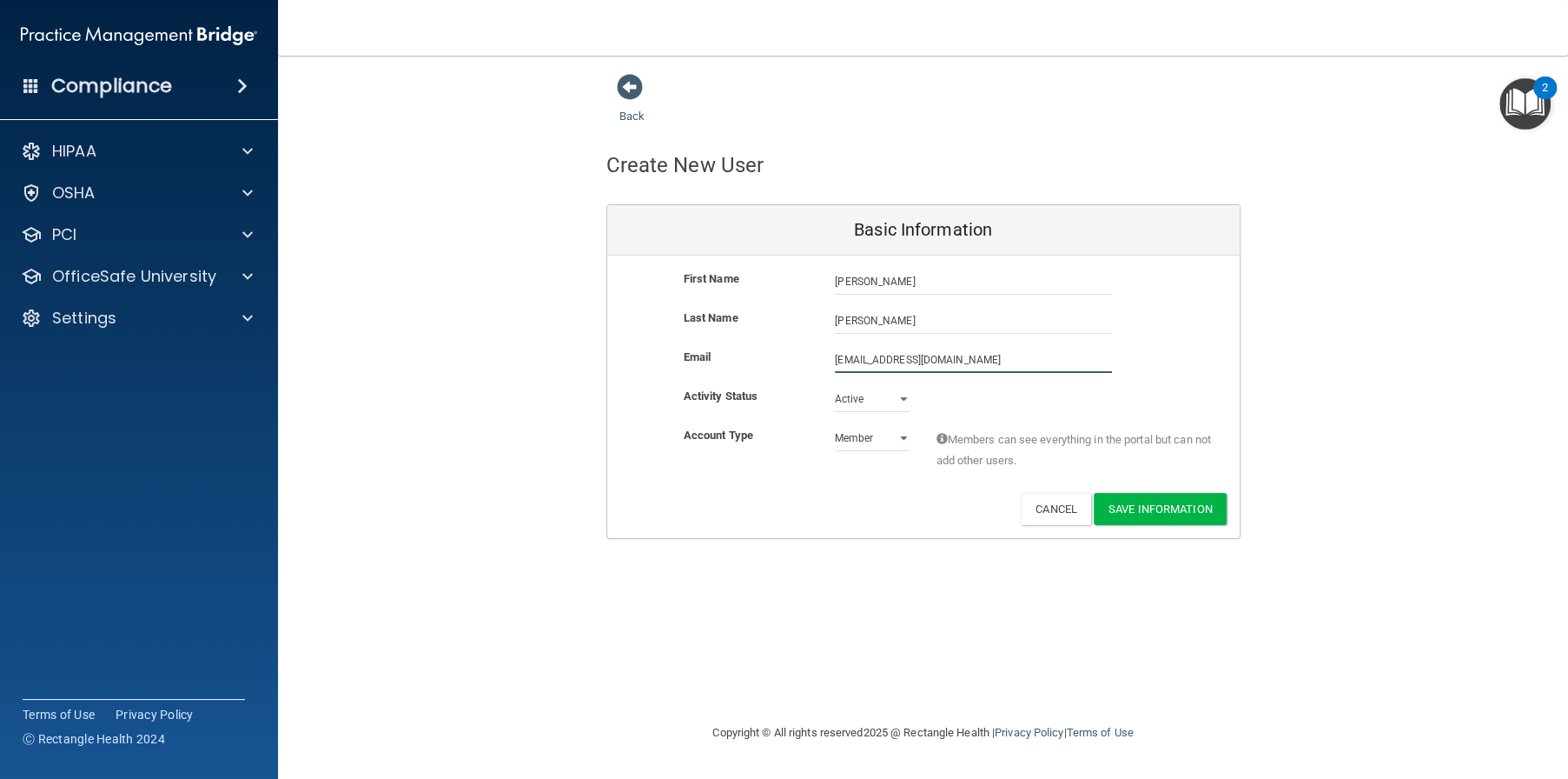
click at [804, 370] on div "Email tmurray@alamontdental.com tmurray@alamontdental.com" at bounding box center [923, 359] width 633 height 26
click at [867, 360] on input "tmurray@alamontdental.com" at bounding box center [974, 359] width 277 height 26
click at [873, 362] on input "tmurray@alamontdental.com" at bounding box center [974, 359] width 277 height 26
click at [997, 341] on div "Last Name Murray" at bounding box center [923, 327] width 633 height 40
drag, startPoint x: 975, startPoint y: 356, endPoint x: 873, endPoint y: 362, distance: 102.2
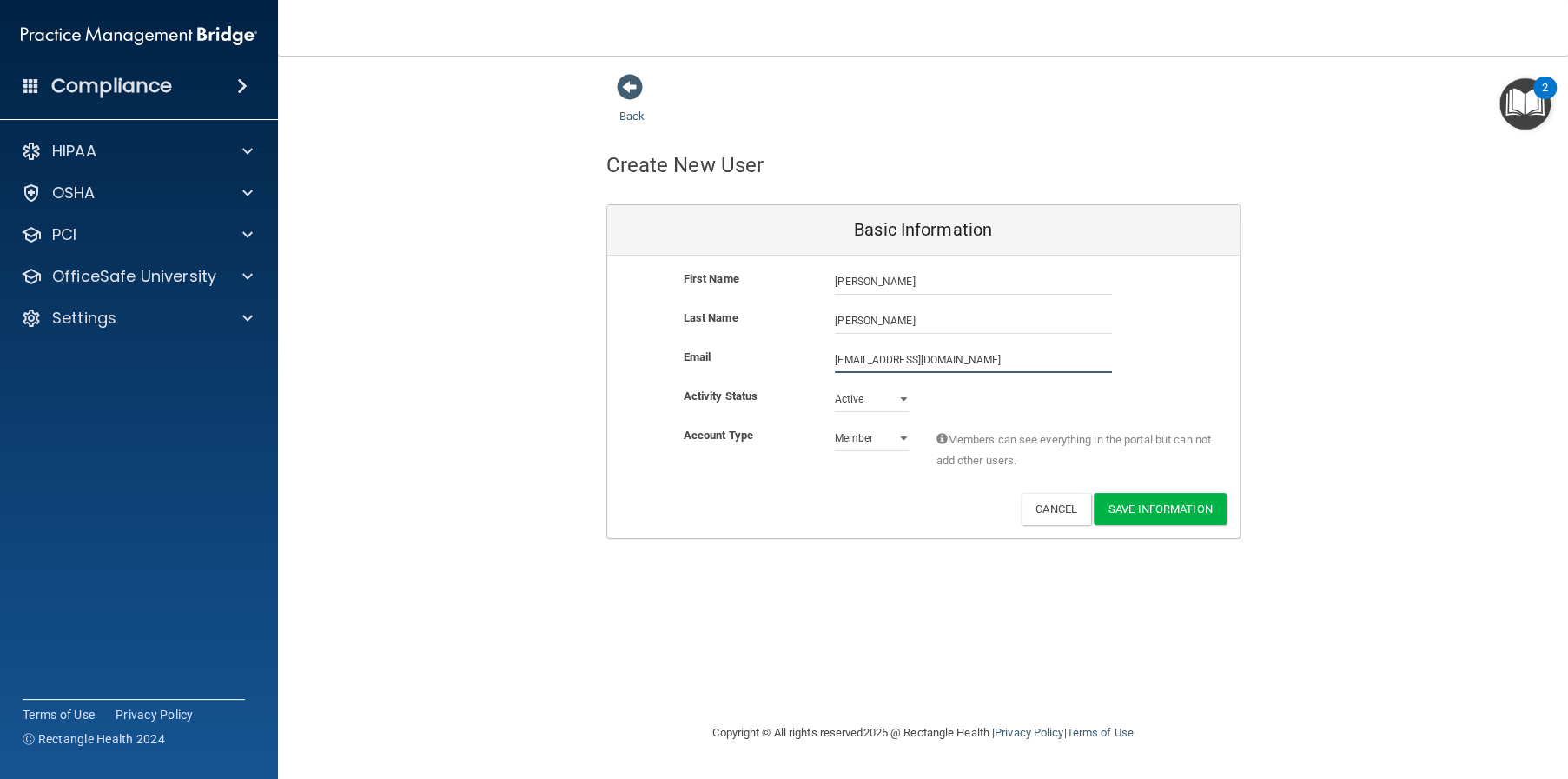
click at [873, 362] on input "tmurray@alamontdental.com" at bounding box center [974, 359] width 277 height 26
click at [1147, 512] on button "Save Information" at bounding box center [1160, 512] width 133 height 32
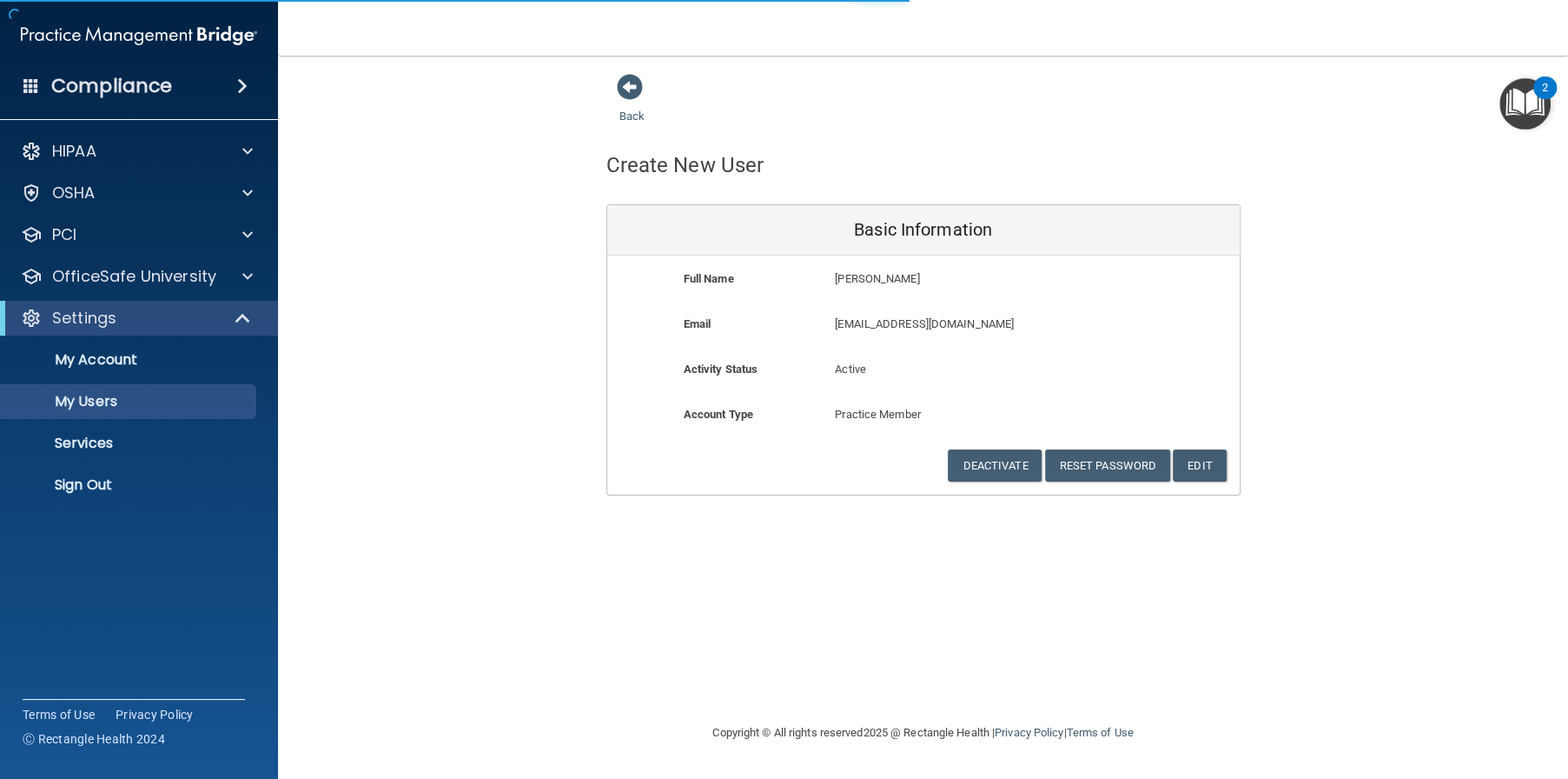
select select "20"
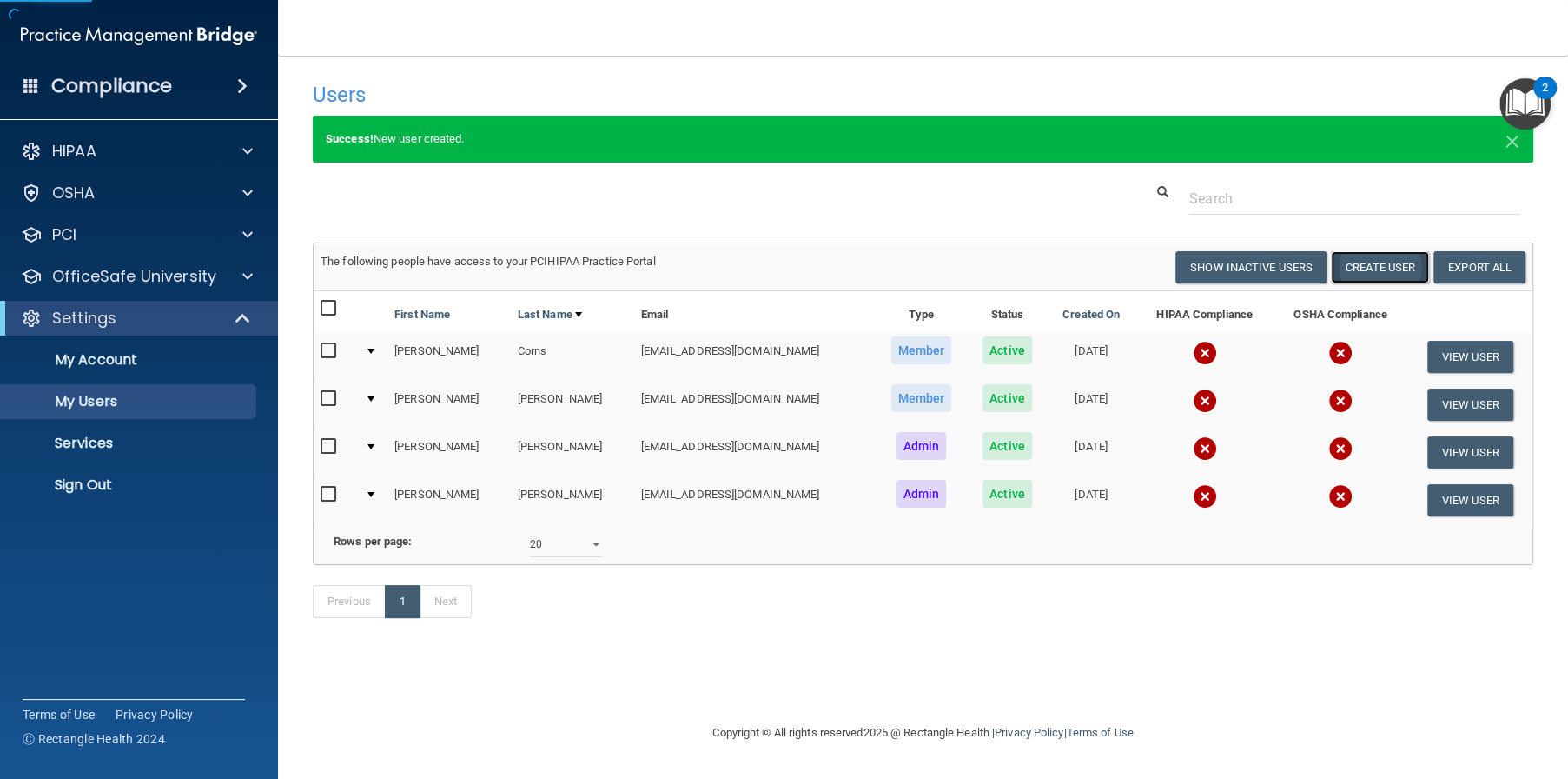
click at [1379, 265] on button "Create User" at bounding box center [1380, 266] width 98 height 32
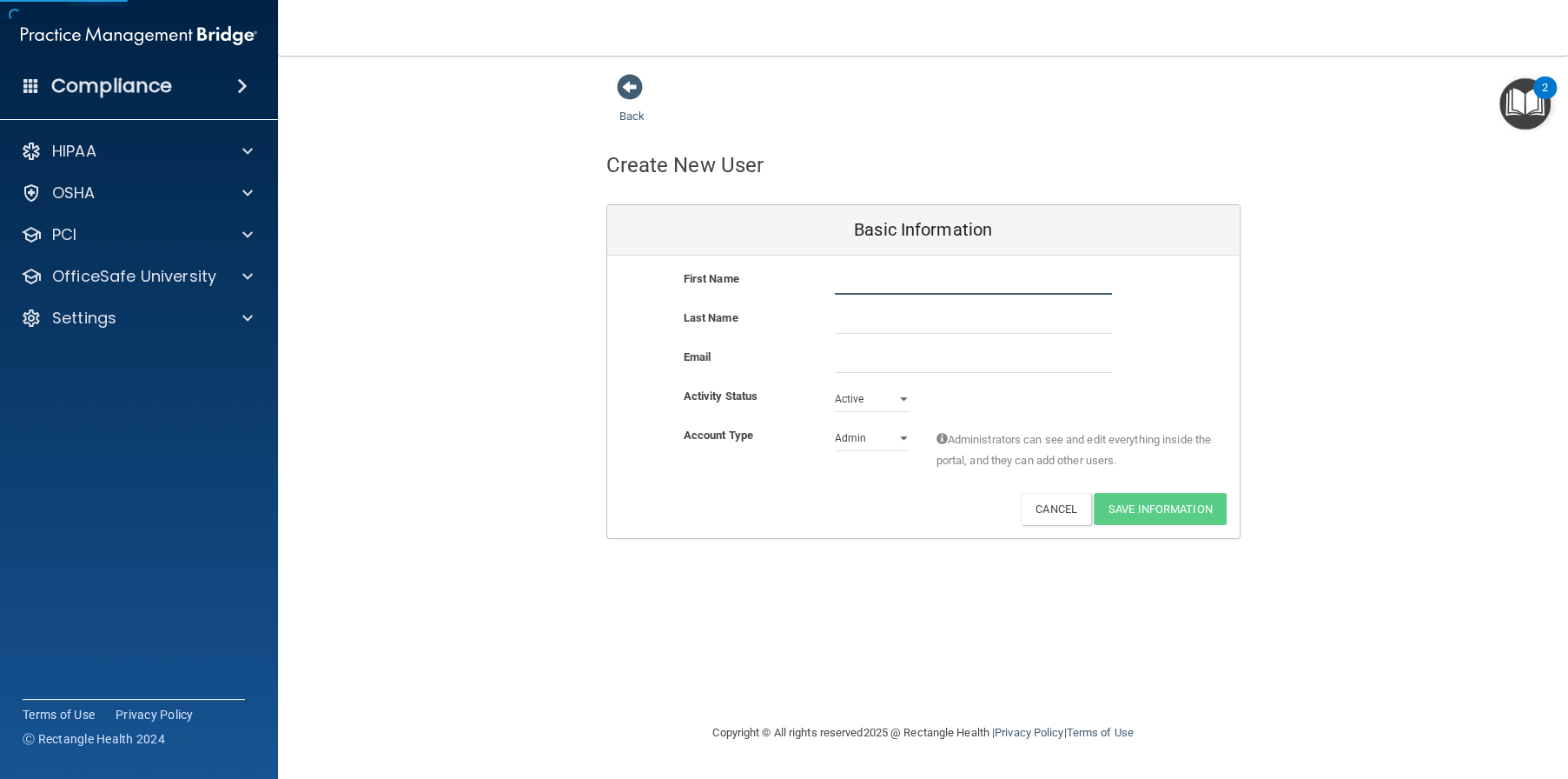
click at [914, 288] on input "text" at bounding box center [974, 281] width 277 height 26
type input "Tina"
type input "Honaker"
click at [881, 363] on input "email" at bounding box center [974, 359] width 277 height 26
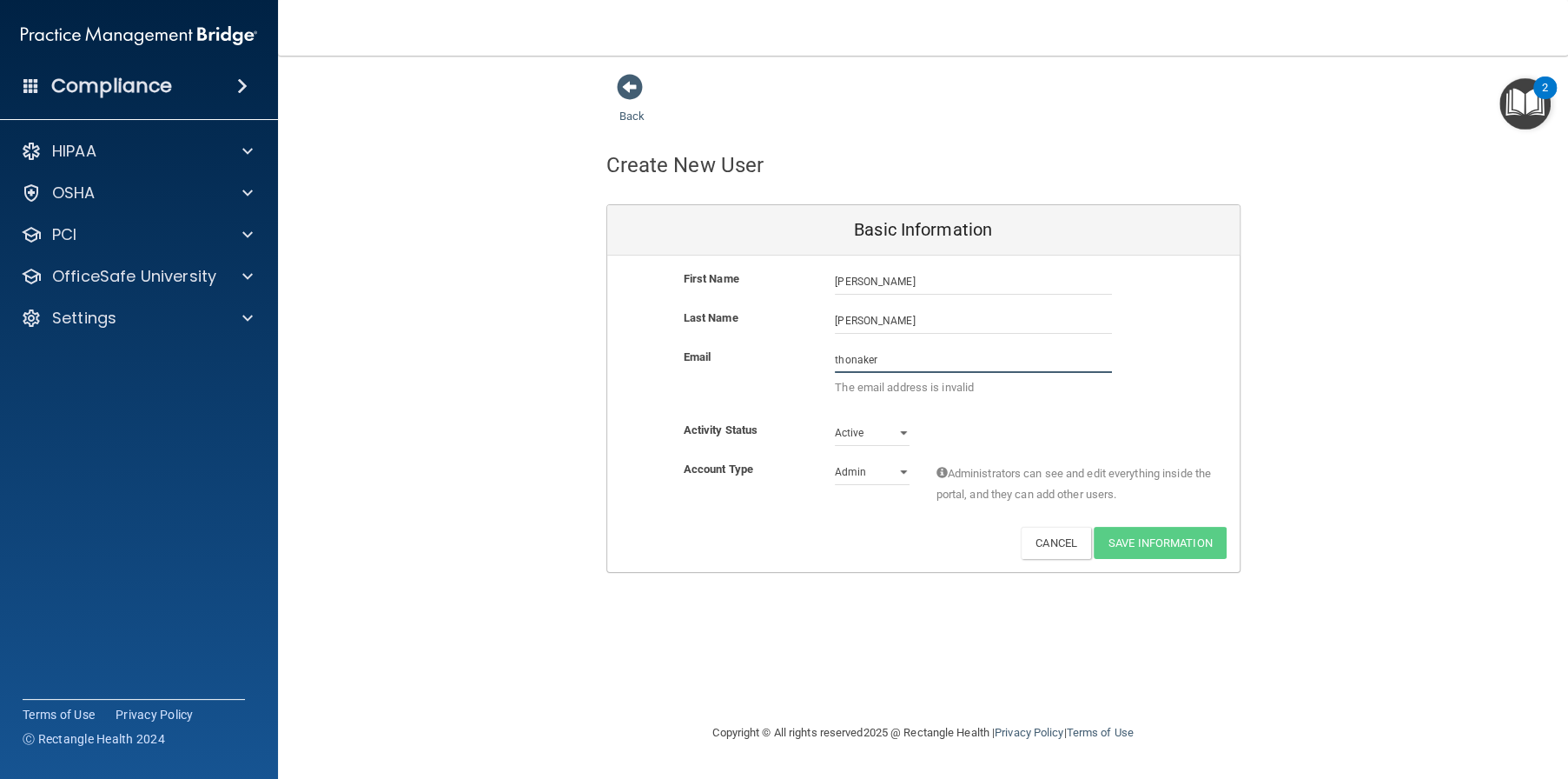
paste input "@alamontdental.com"
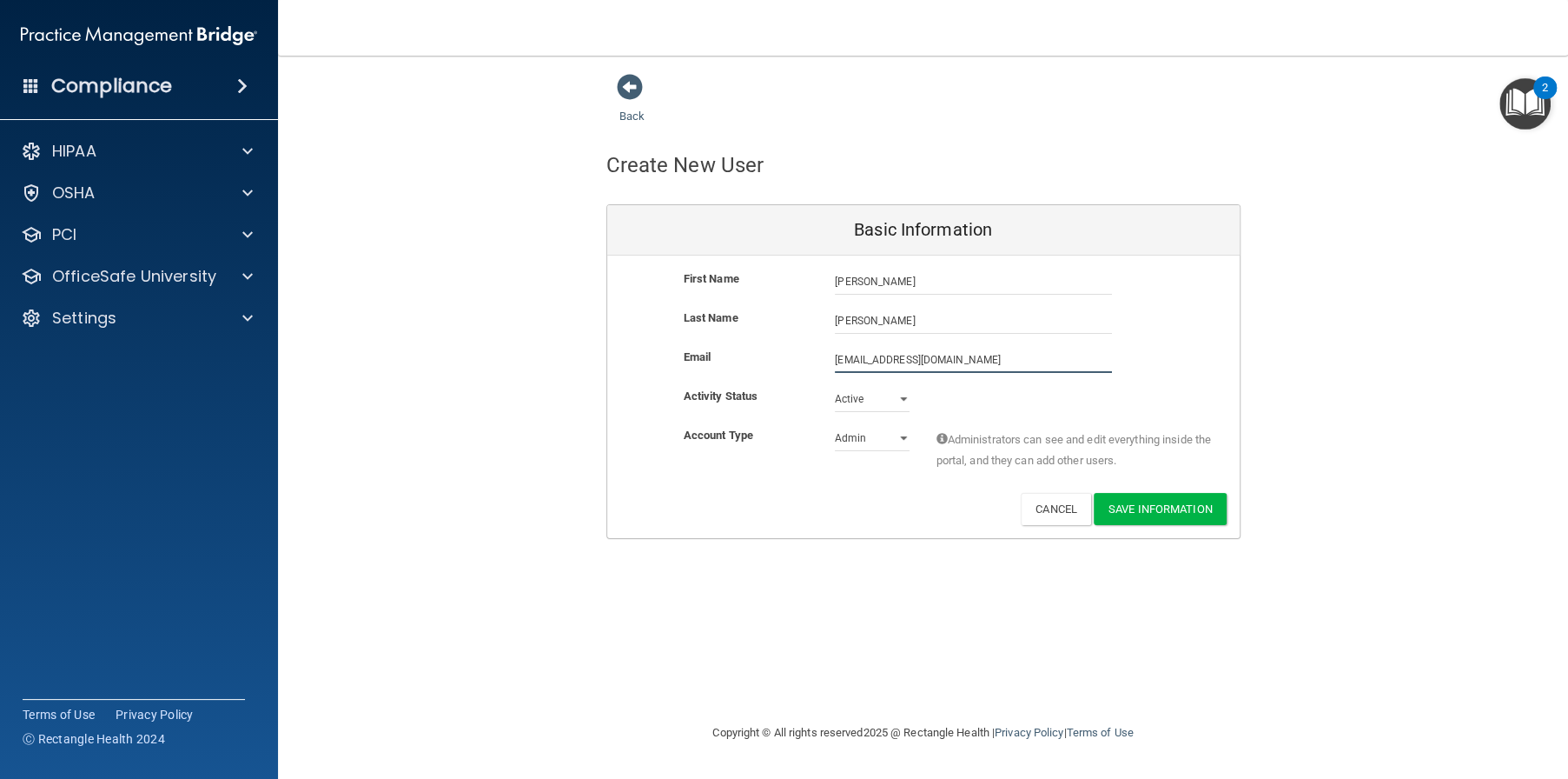
type input "thonaker@alamontdental.com"
click at [891, 435] on select "Admin Member" at bounding box center [872, 438] width 74 height 26
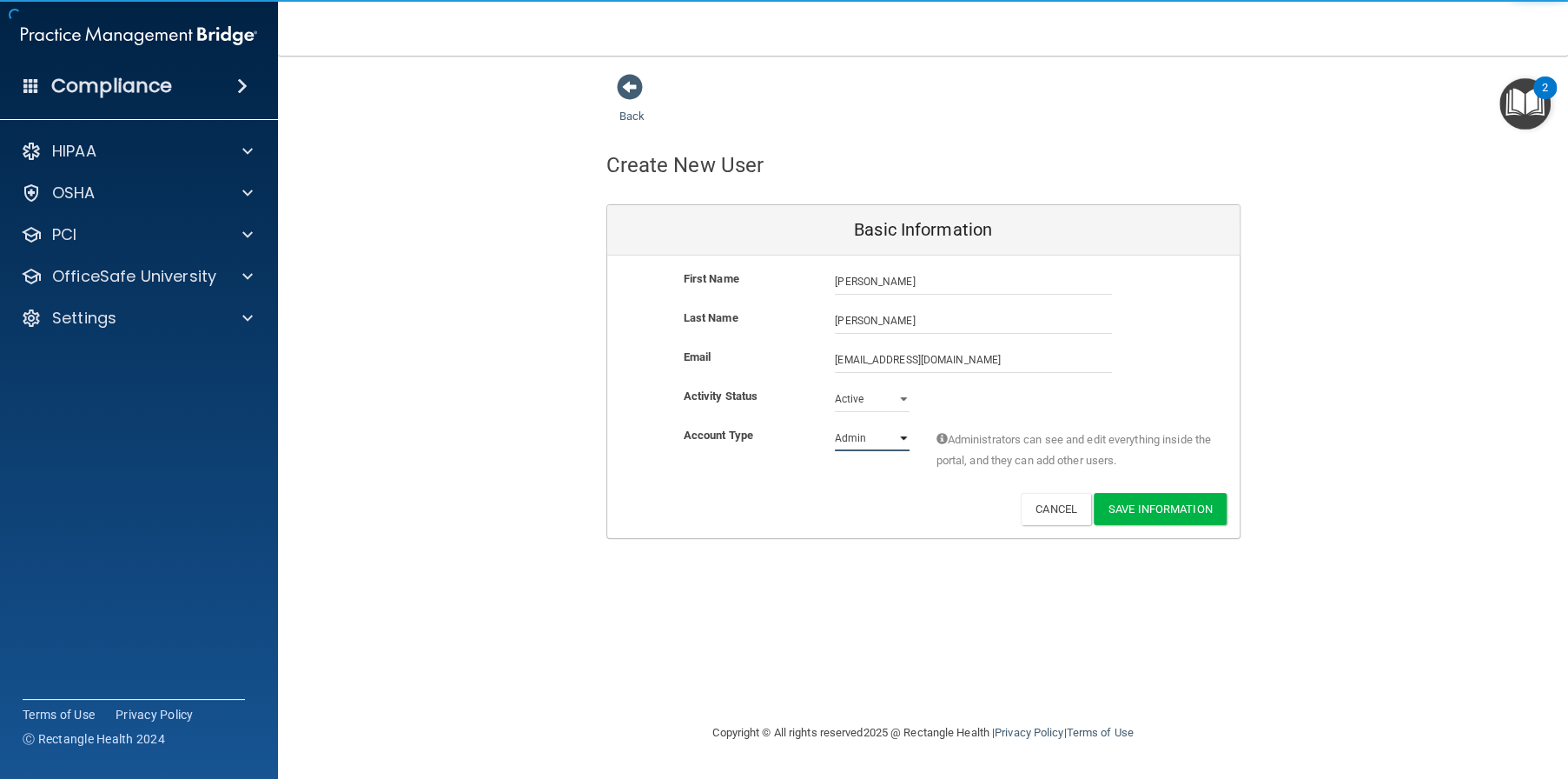
select select "practice_member"
click at [835, 425] on select "Admin Member" at bounding box center [872, 438] width 74 height 26
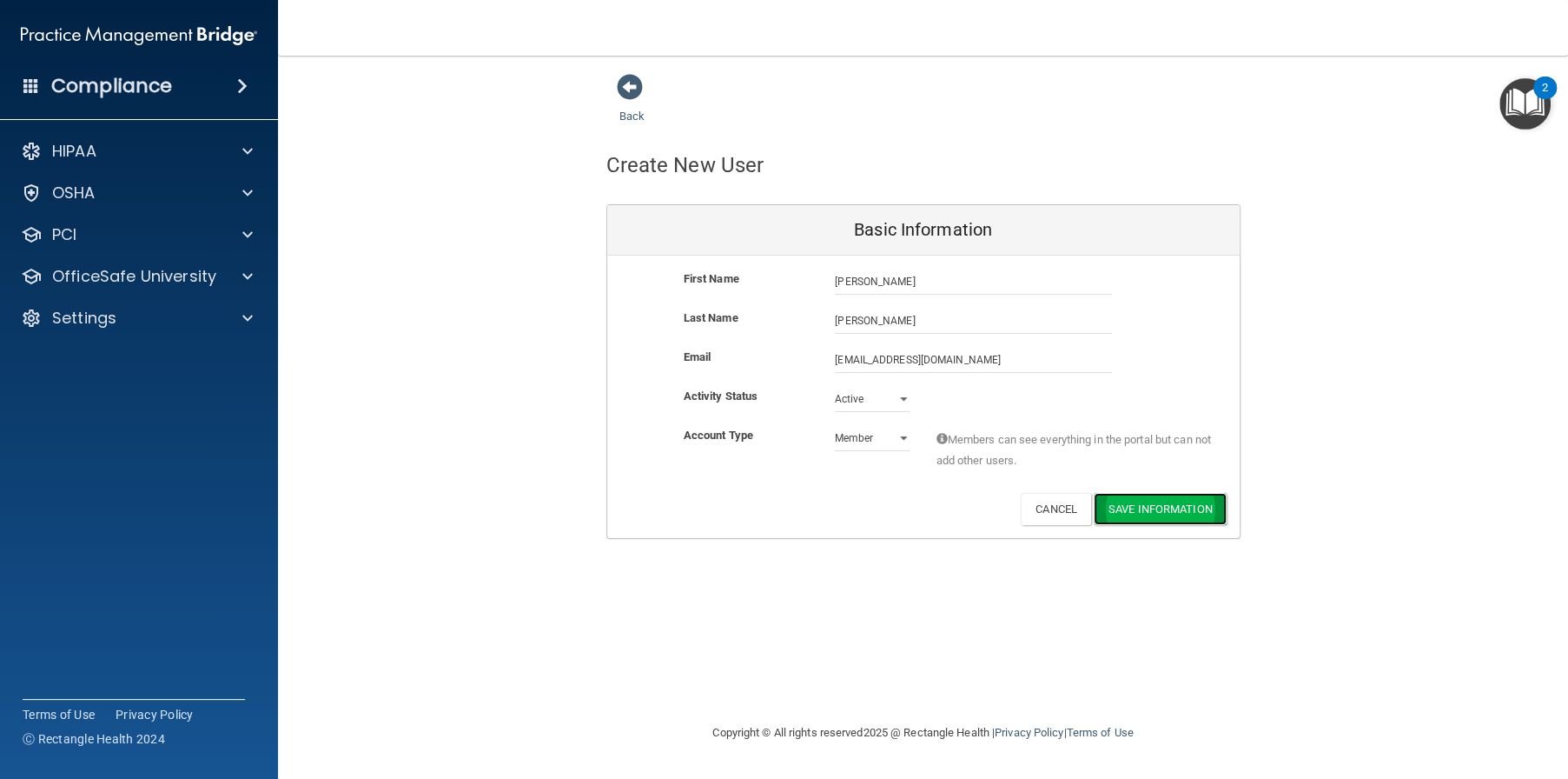
click at [1170, 502] on button "Save Information" at bounding box center [1160, 508] width 133 height 32
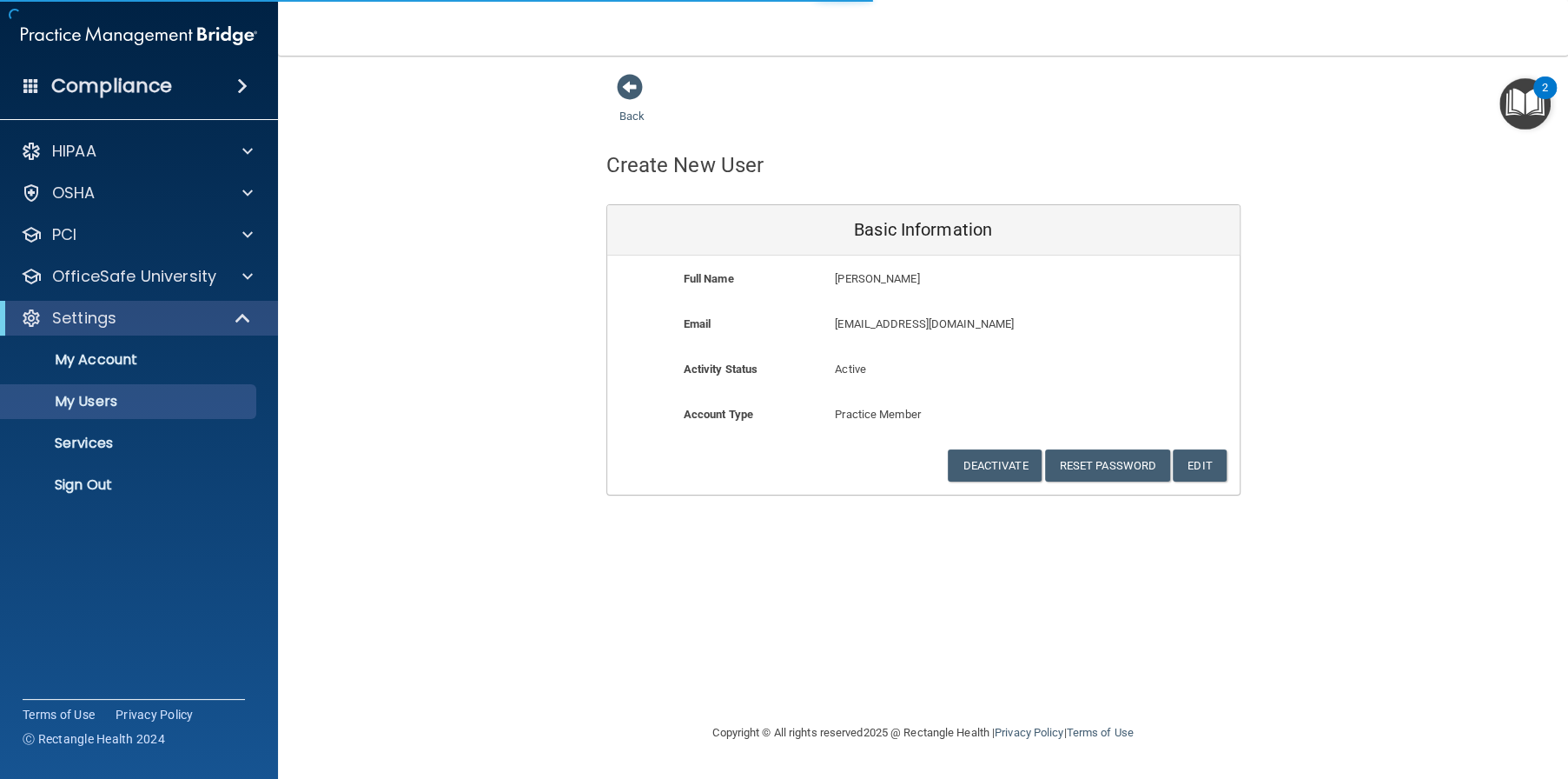
select select "20"
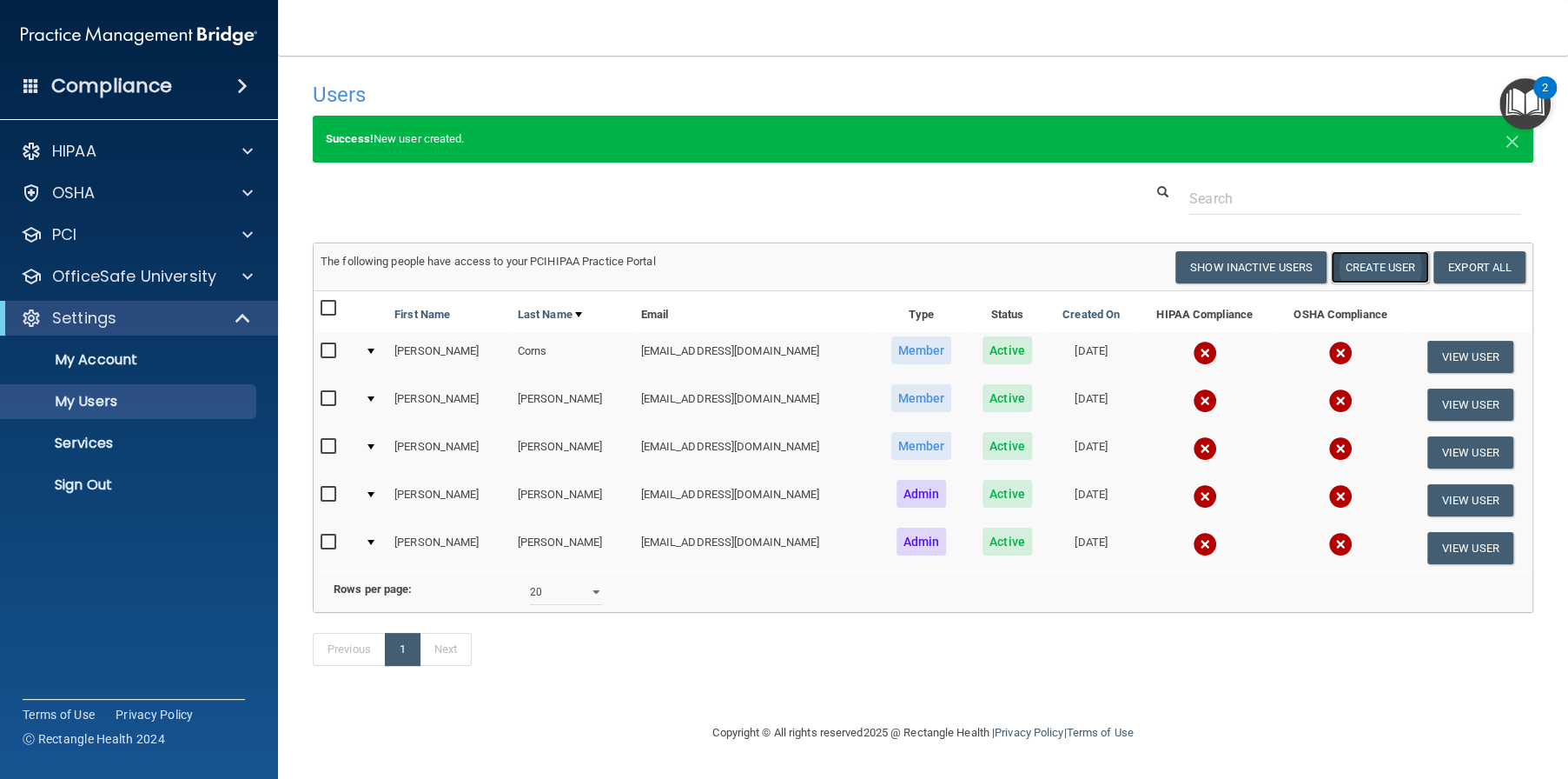
click at [1348, 271] on button "Create User" at bounding box center [1380, 266] width 98 height 32
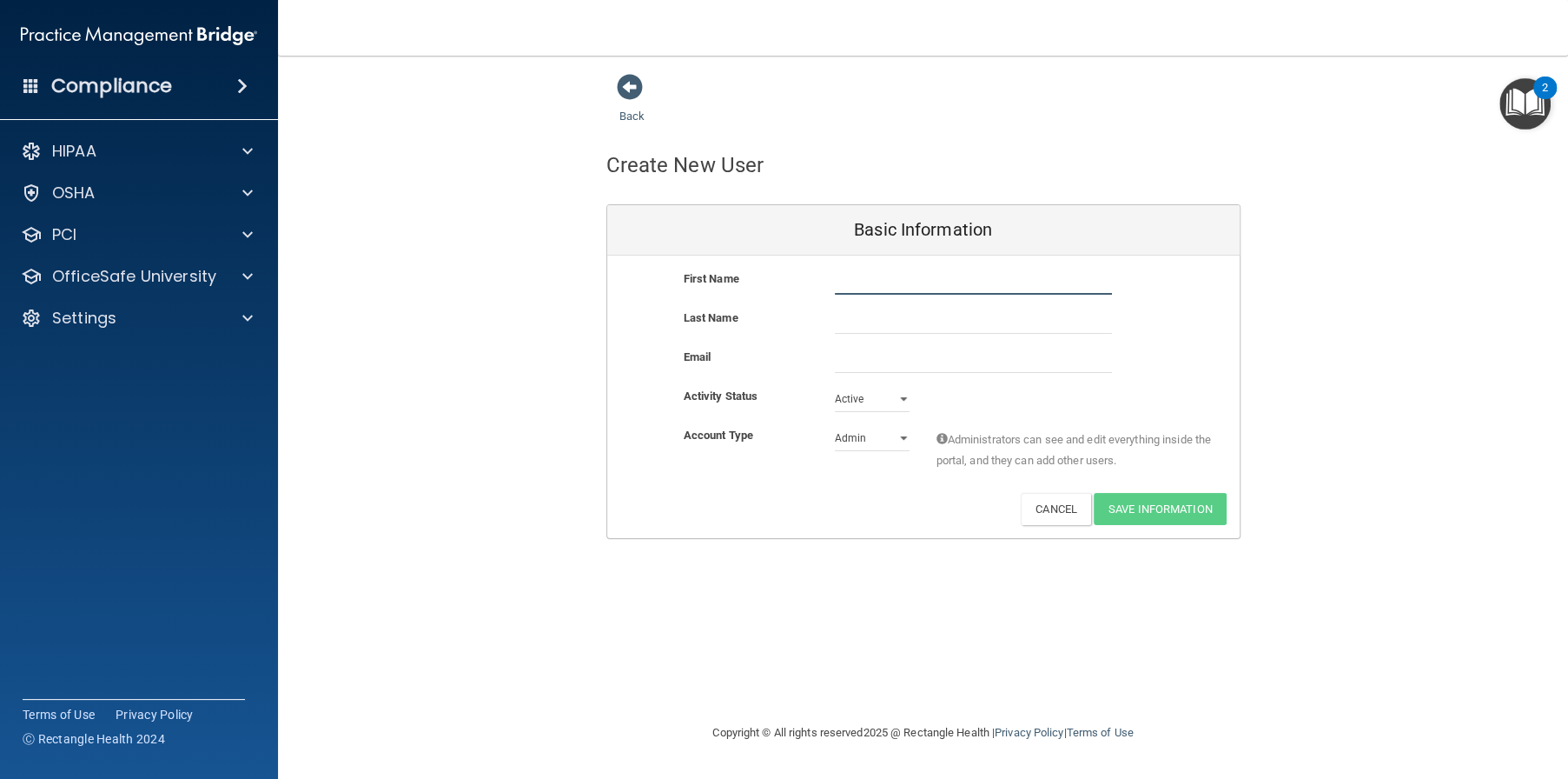
click at [879, 275] on input "text" at bounding box center [974, 281] width 277 height 26
type input "Anna"
type input "Kirk"
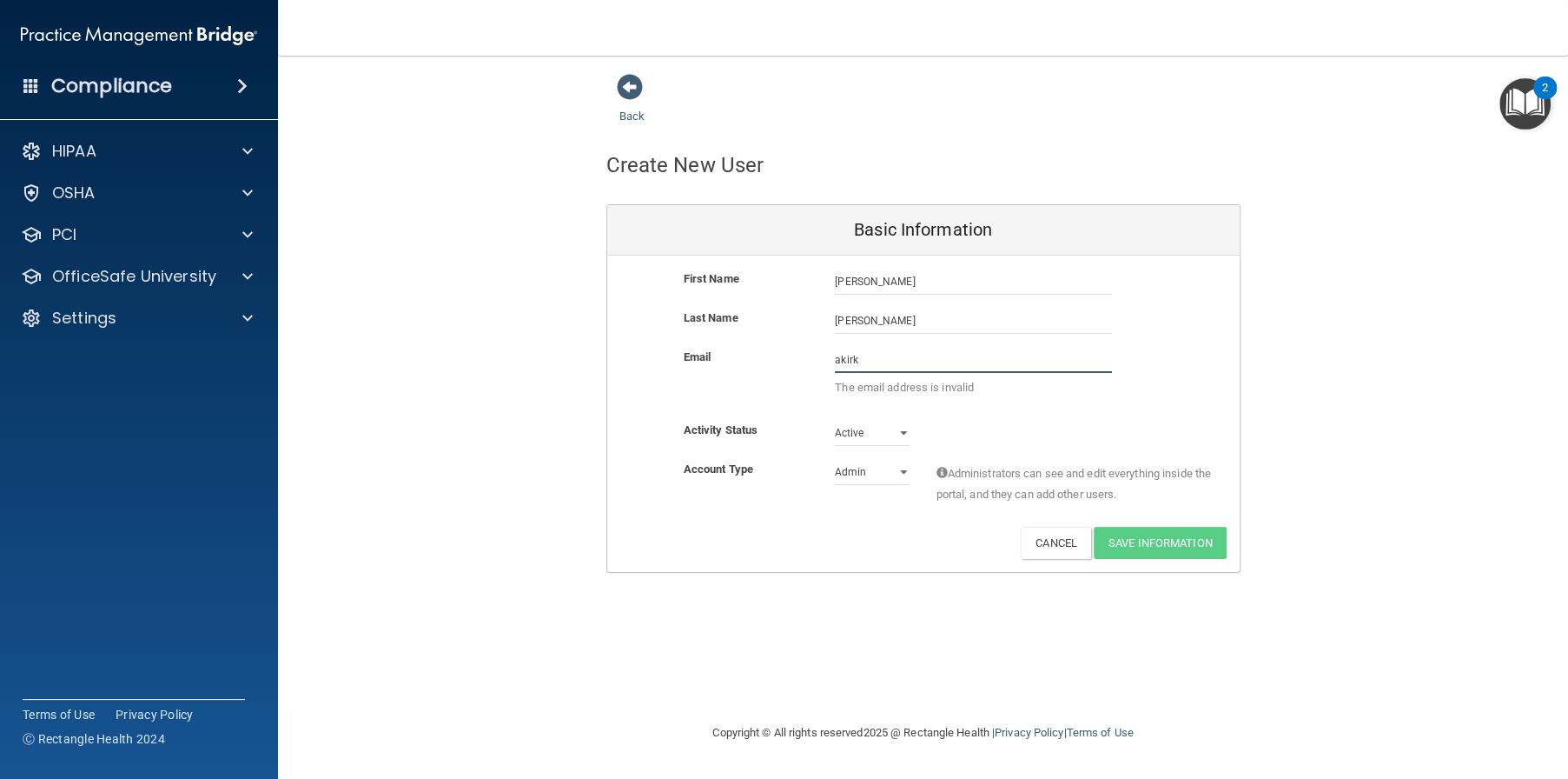
paste input "@alamontdental.com"
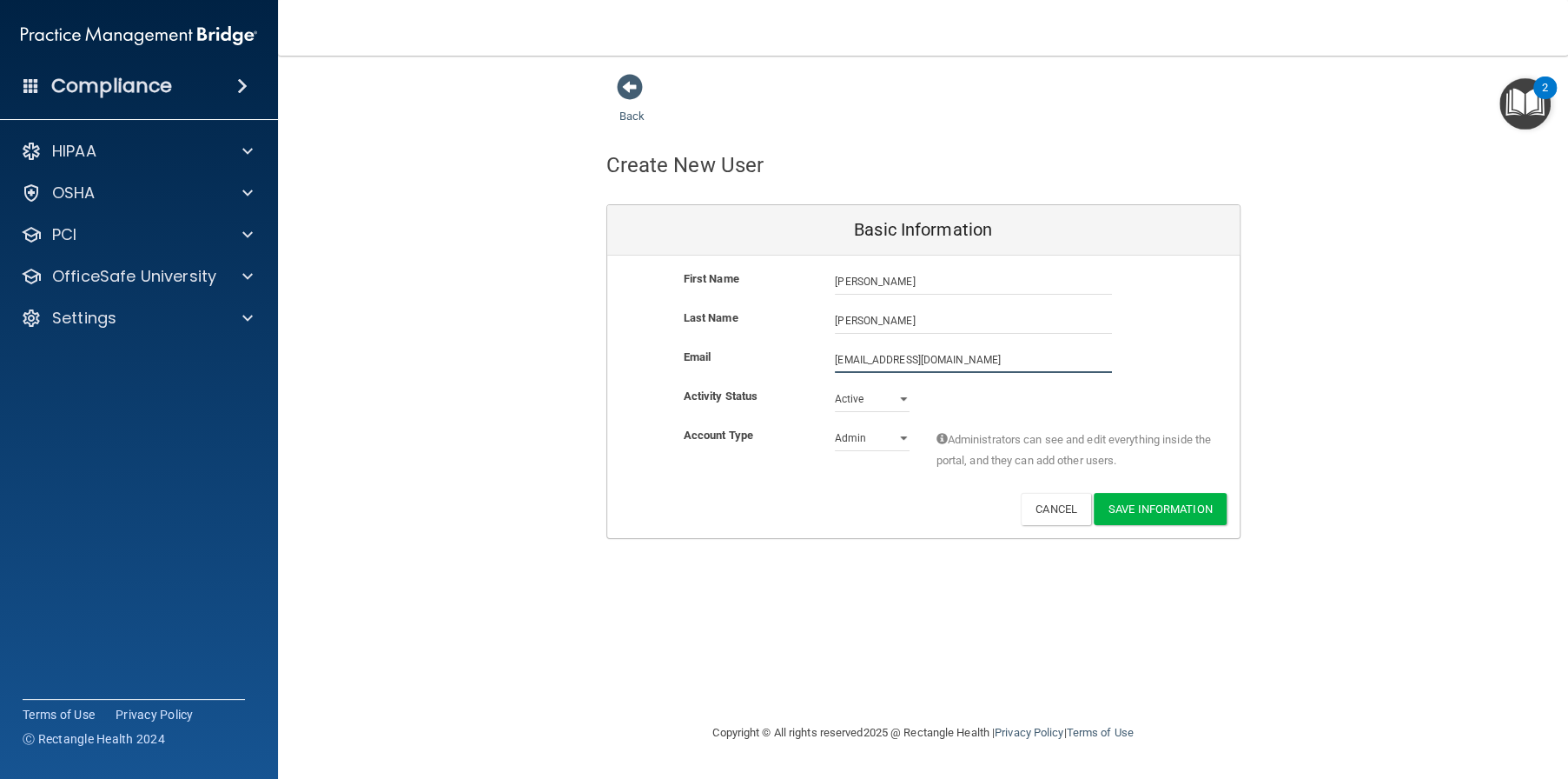
type input "akirk@alamontdental.com"
click at [840, 442] on select "Admin Member" at bounding box center [872, 438] width 74 height 26
select select "practice_member"
click at [835, 425] on select "Admin Member" at bounding box center [872, 438] width 74 height 26
click at [1138, 503] on button "Save Information" at bounding box center [1160, 508] width 133 height 32
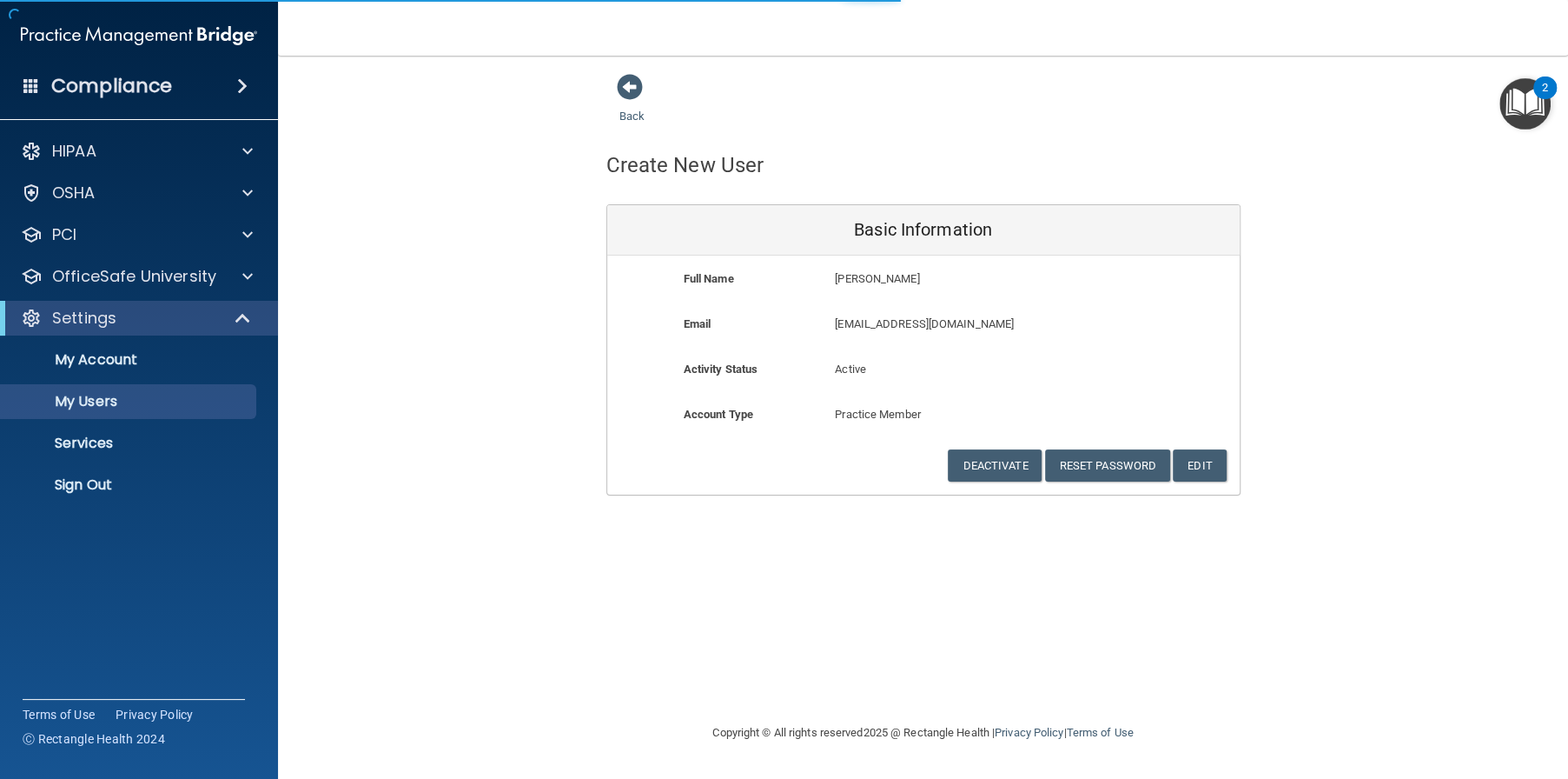
select select "20"
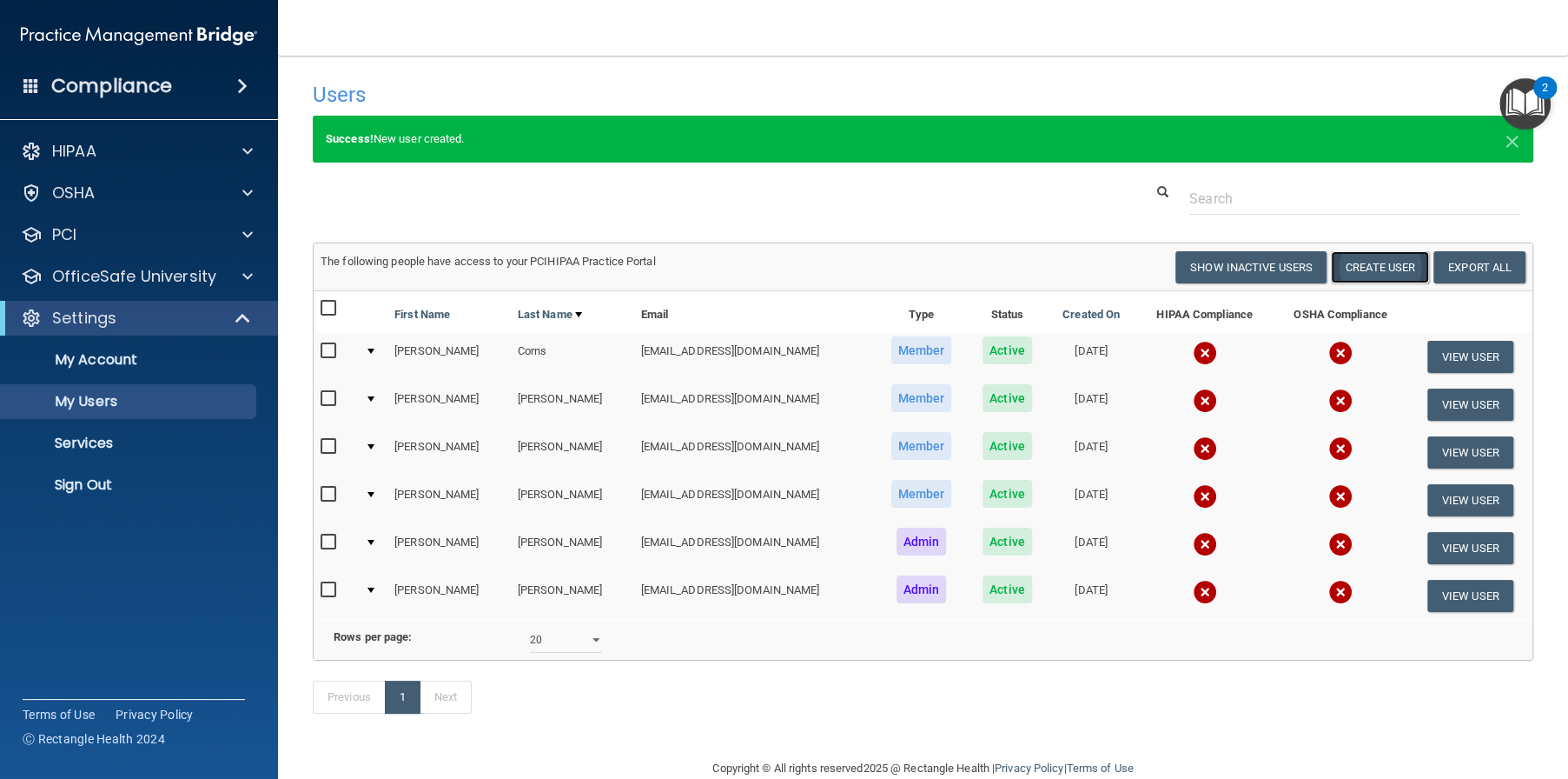
click at [1369, 271] on button "Create User" at bounding box center [1380, 266] width 98 height 32
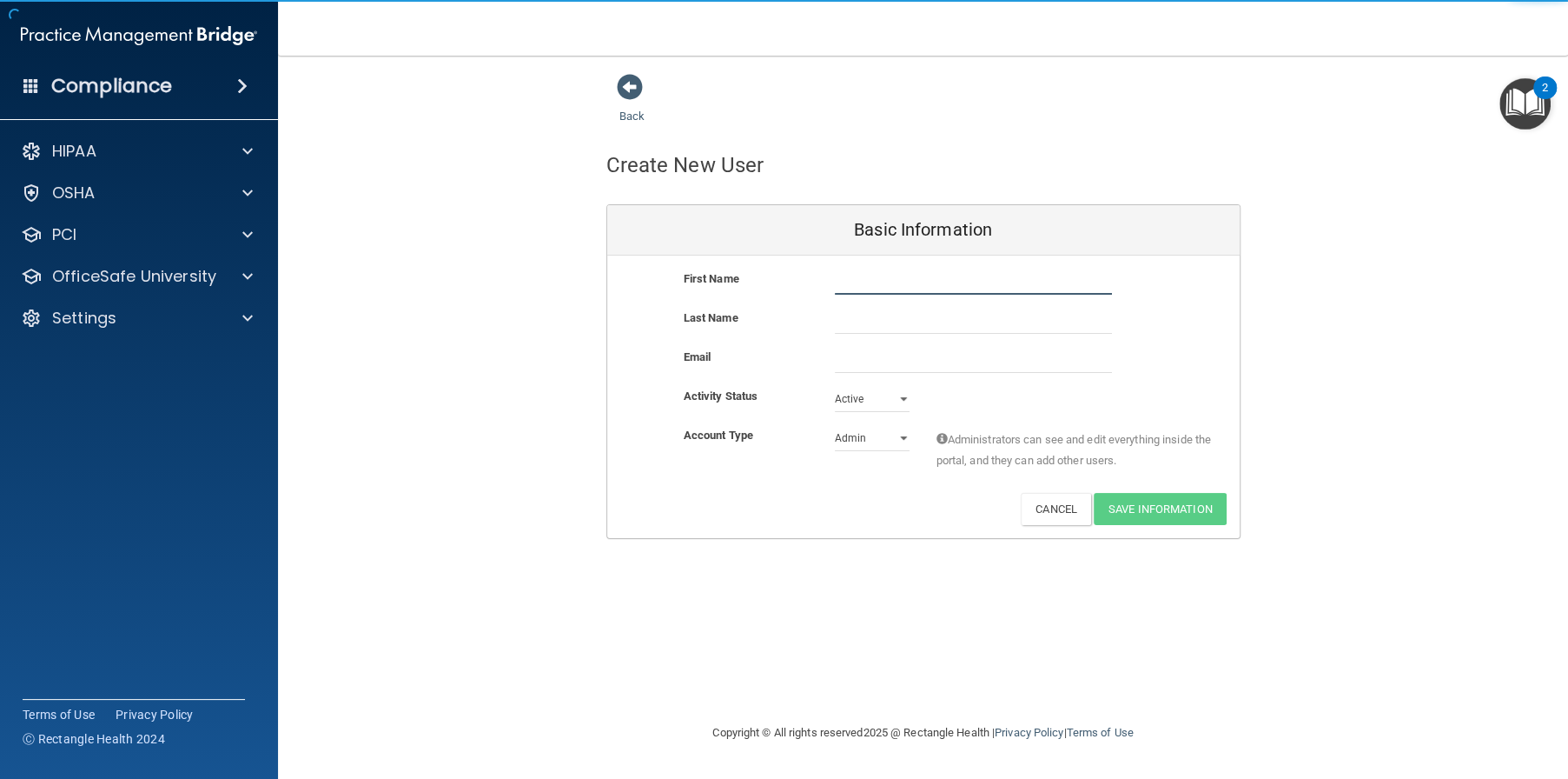
click at [879, 283] on input "text" at bounding box center [974, 281] width 277 height 26
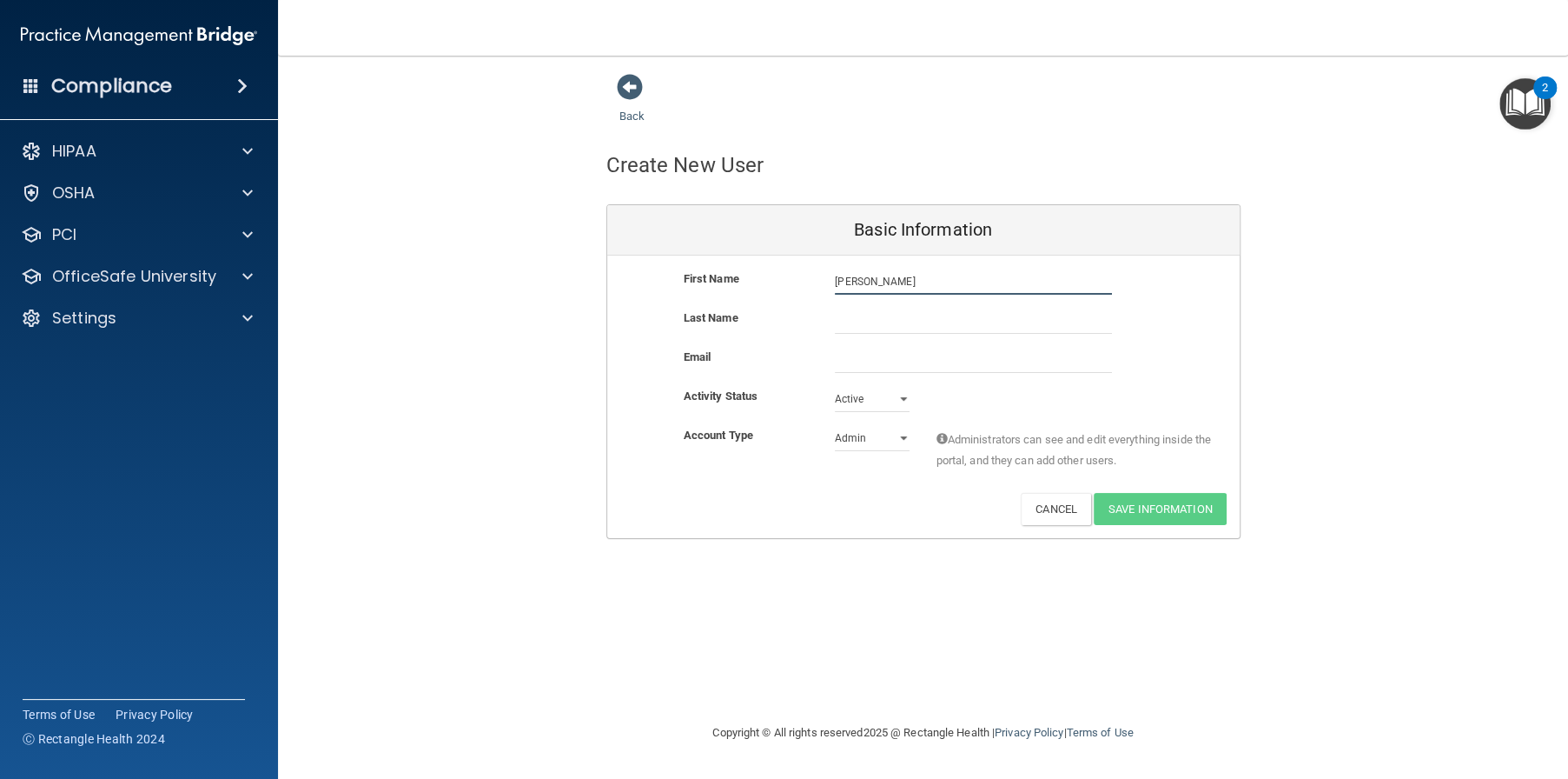
type input "Rebecca"
type input "Whitehead"
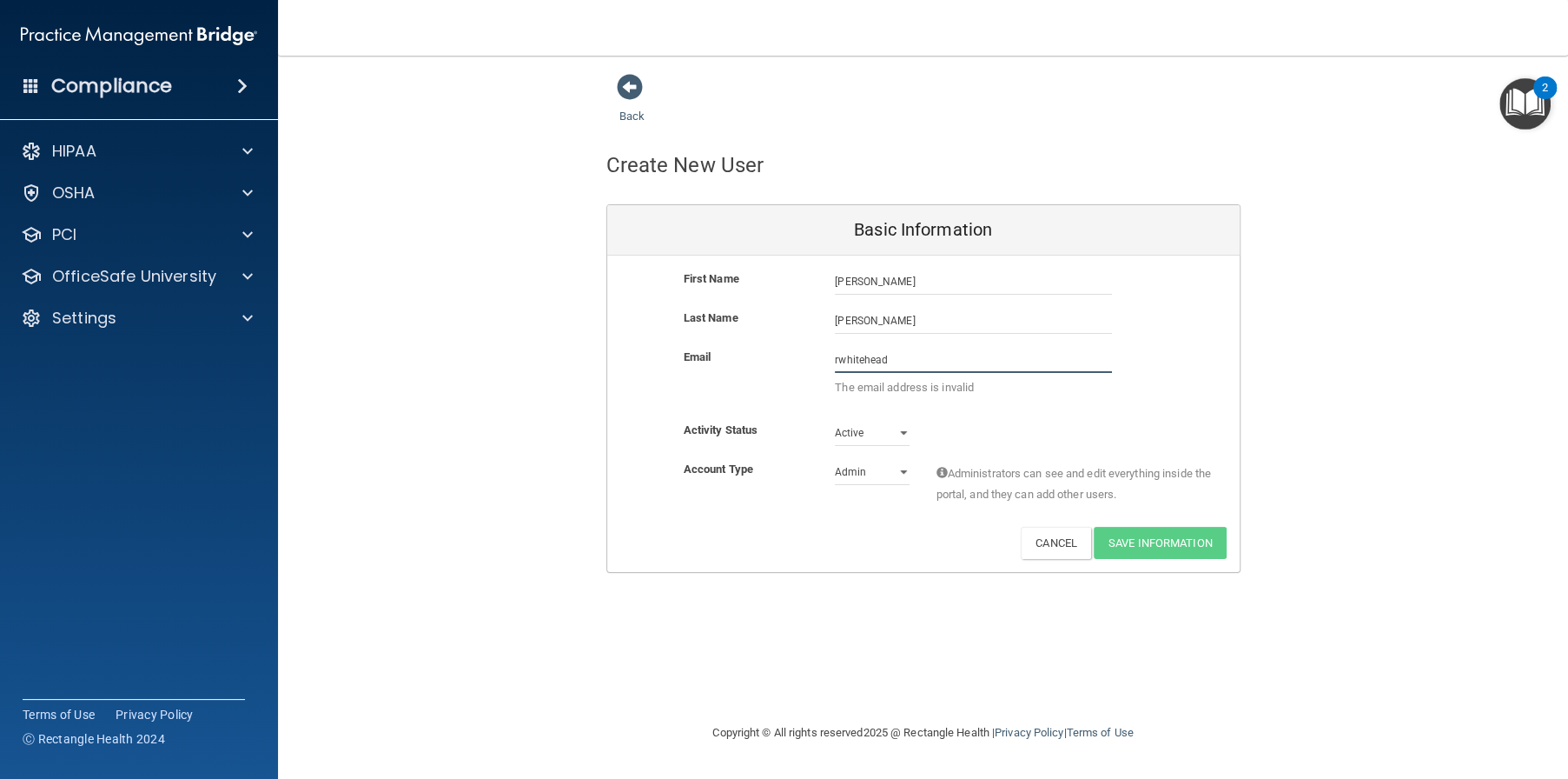
paste input "@alamontdental.com"
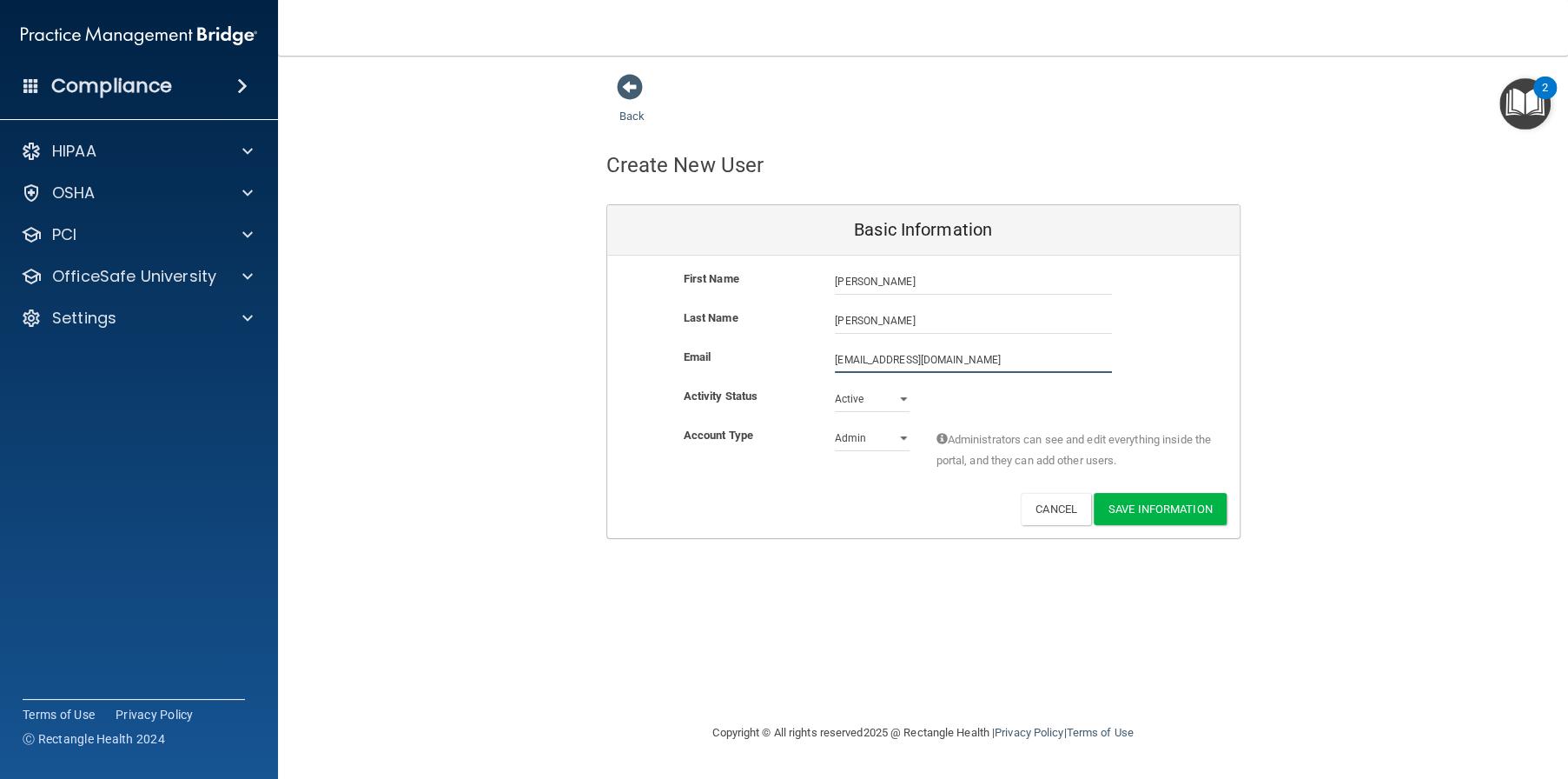
type input "rwhitehead@alamontdental.com"
click at [879, 435] on select "Admin Member" at bounding box center [872, 438] width 74 height 26
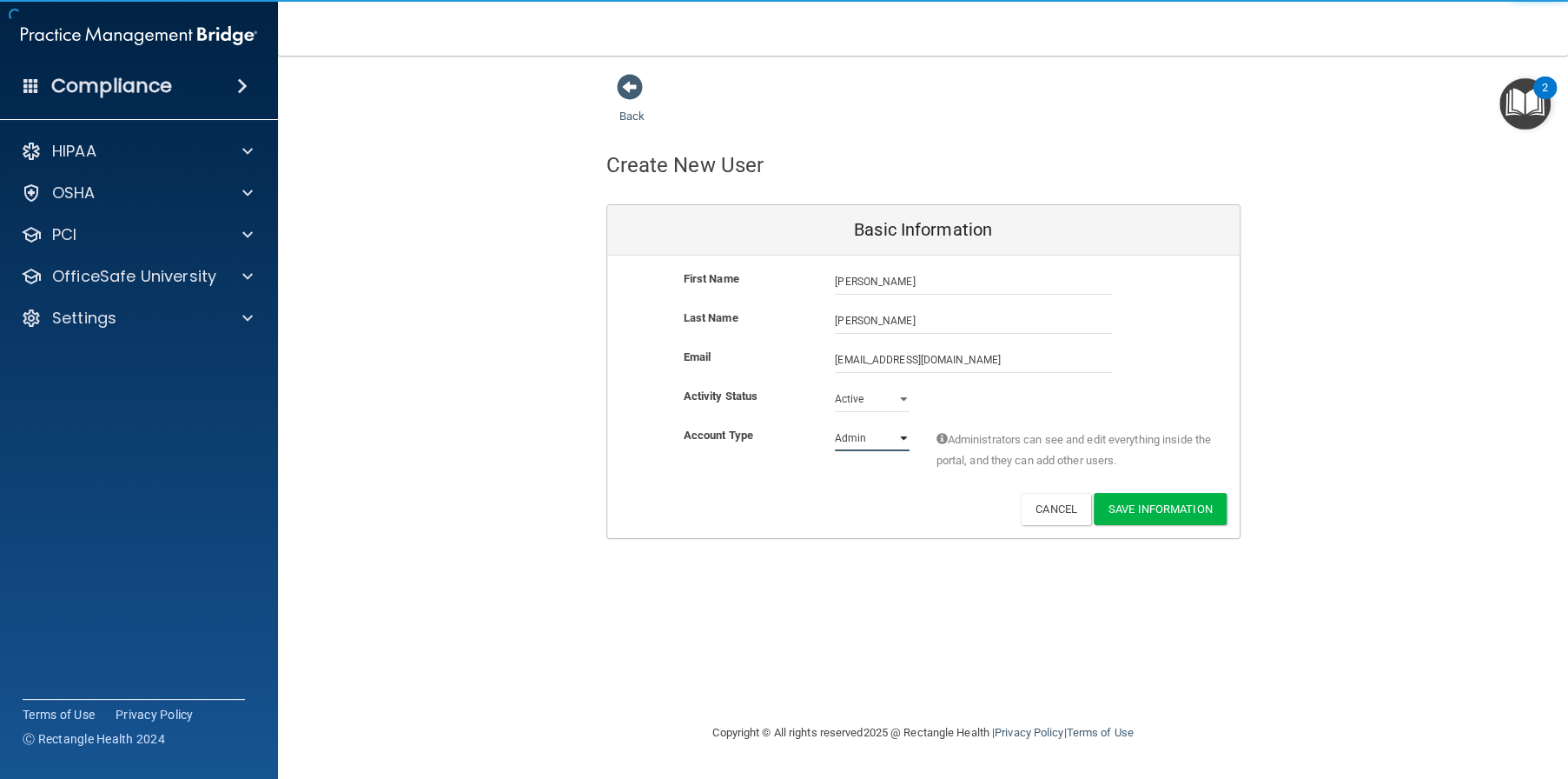
select select "practice_member"
click at [835, 425] on select "Admin Member" at bounding box center [872, 438] width 74 height 26
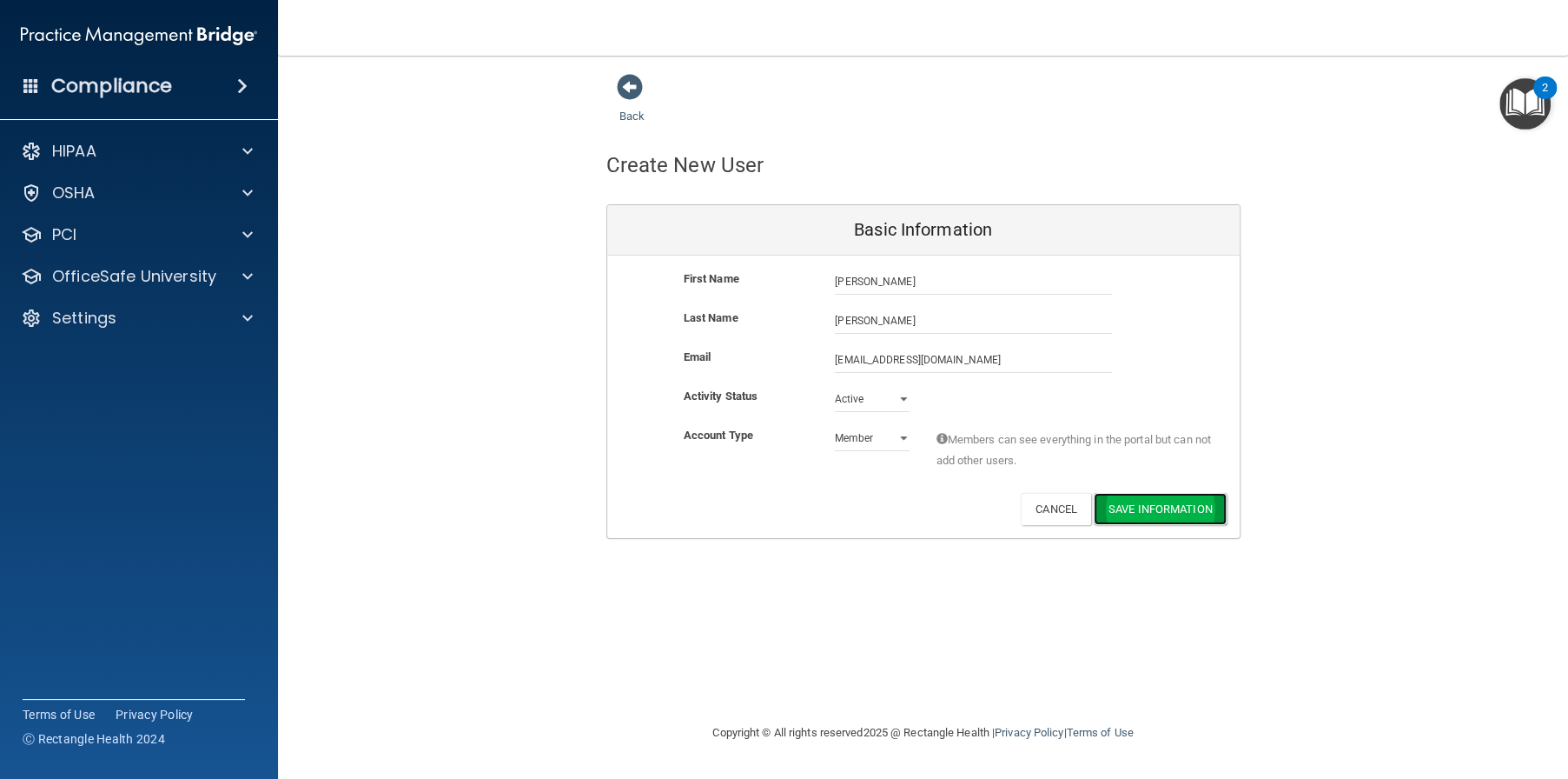
click at [1134, 499] on button "Save Information" at bounding box center [1160, 508] width 133 height 32
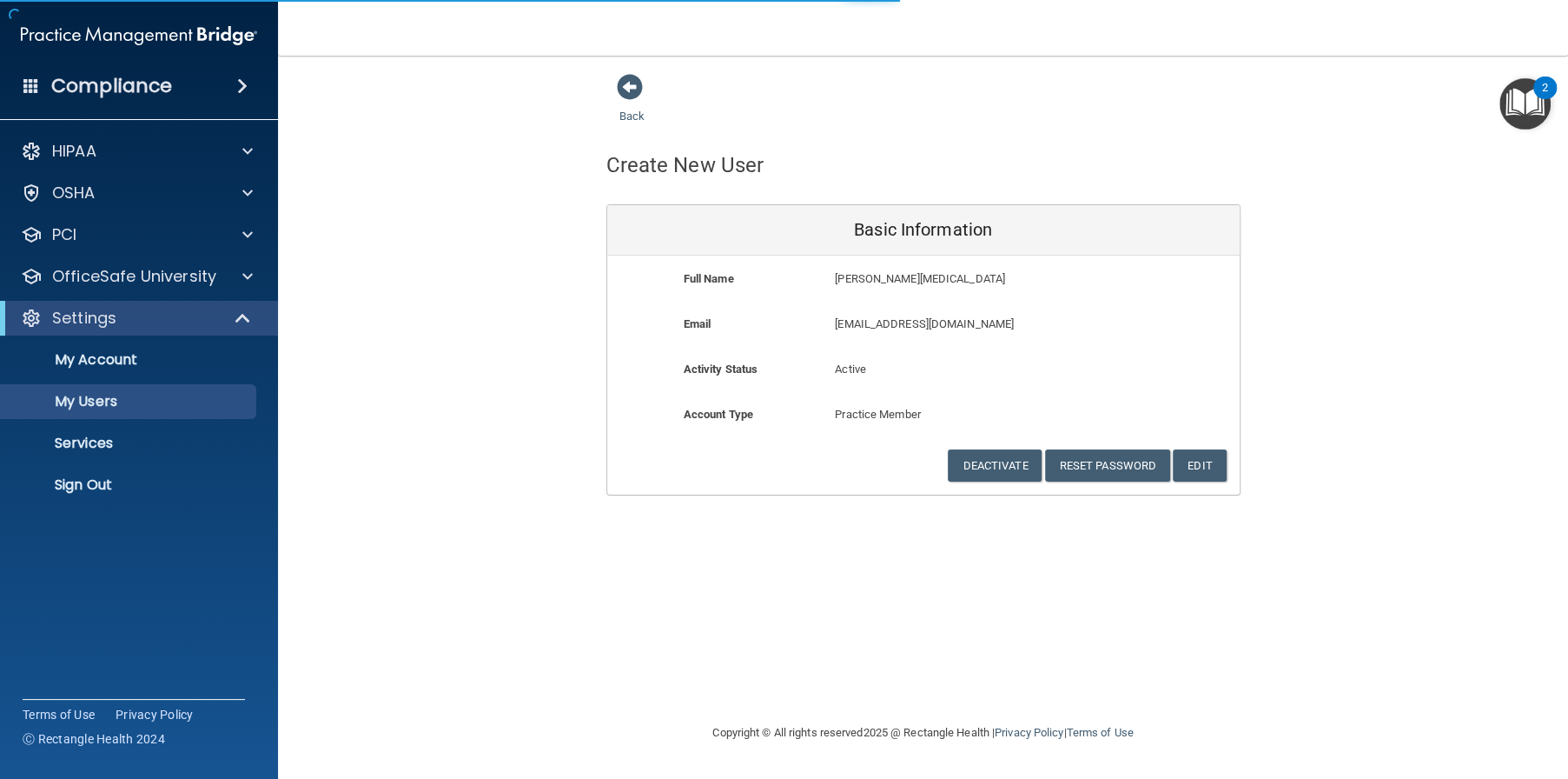
select select "20"
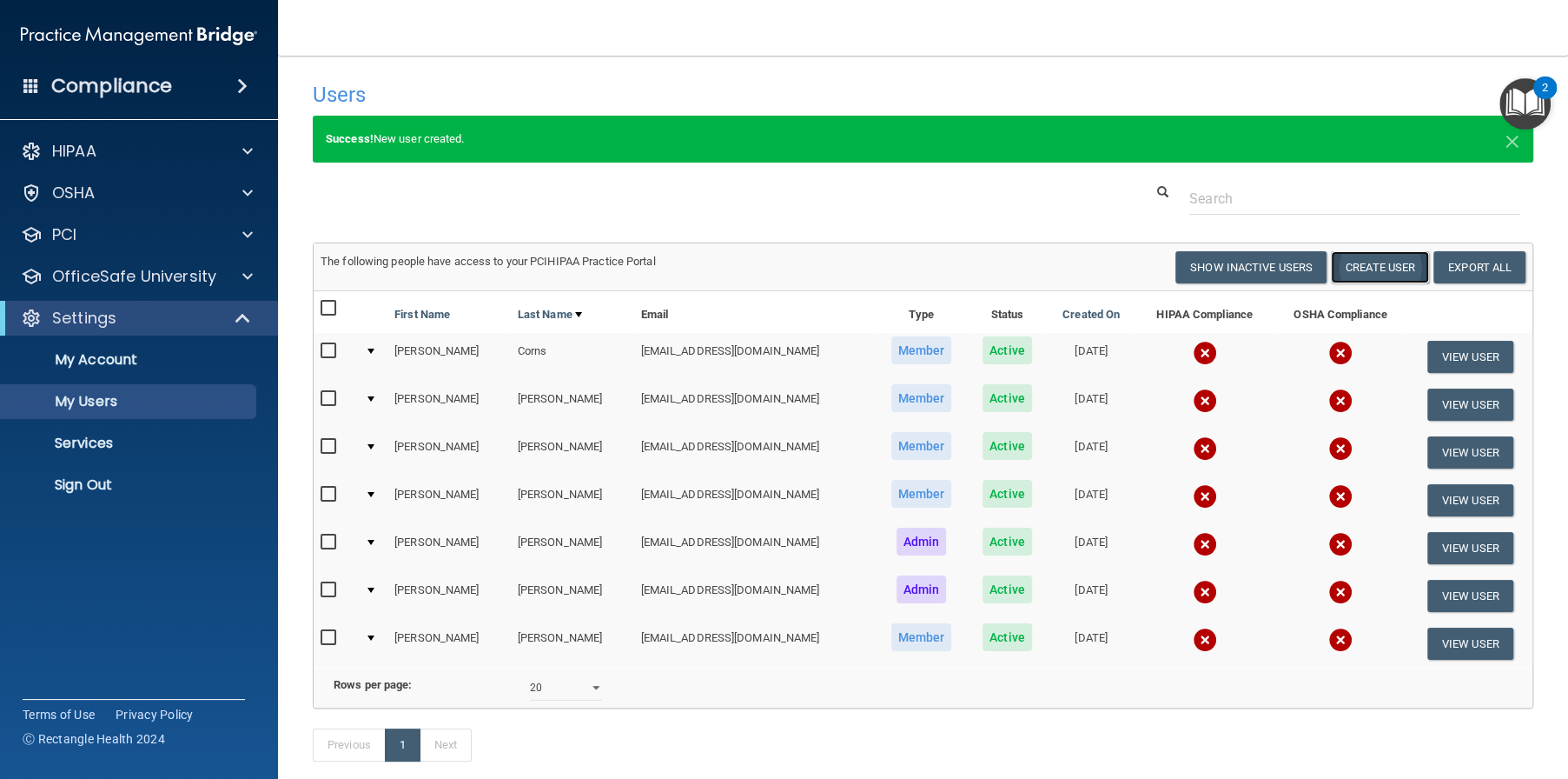
click at [1337, 269] on button "Create User" at bounding box center [1380, 266] width 98 height 32
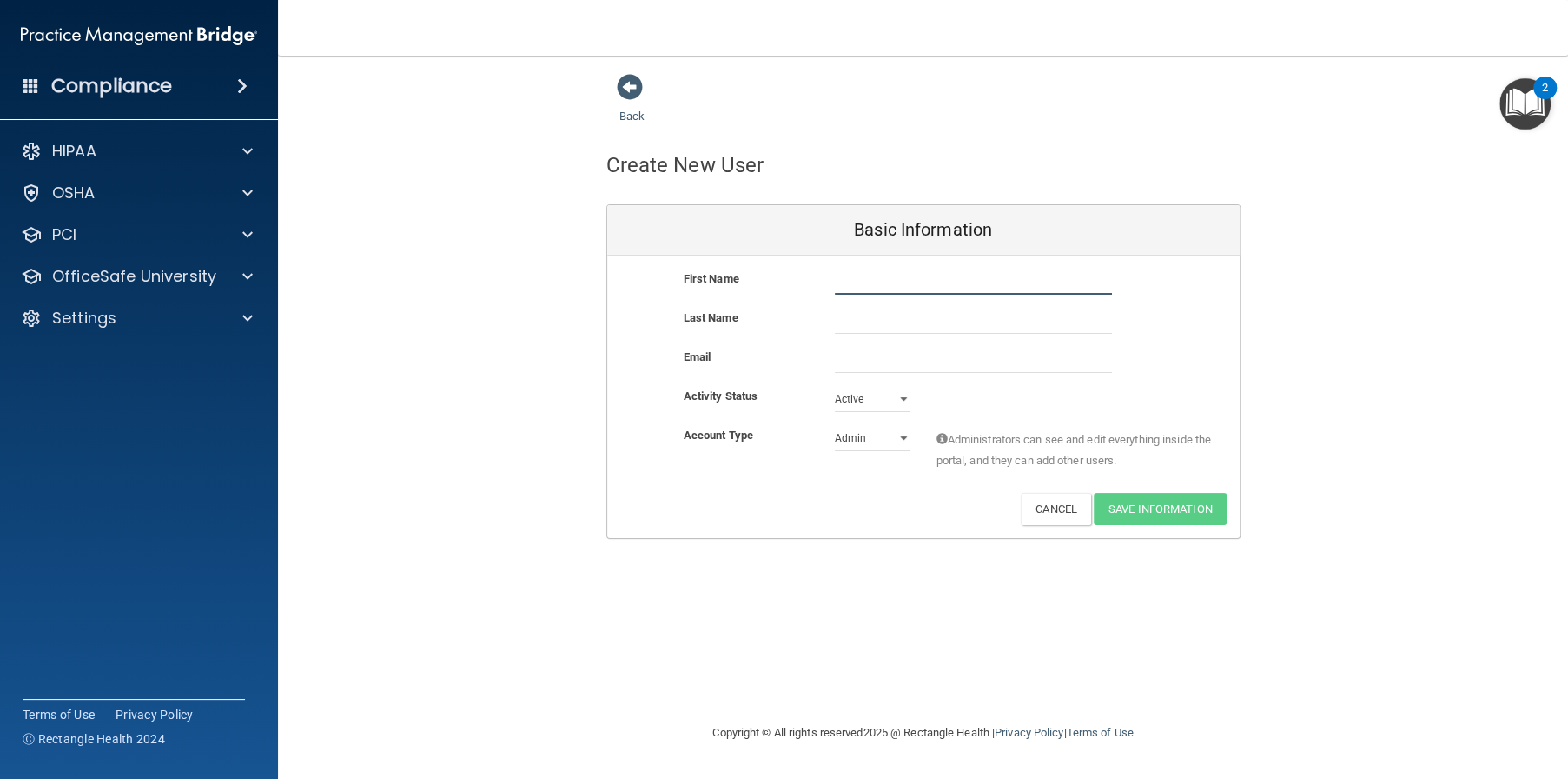
click at [849, 277] on input "text" at bounding box center [974, 281] width 277 height 26
type input "William"
type input "Shipley"
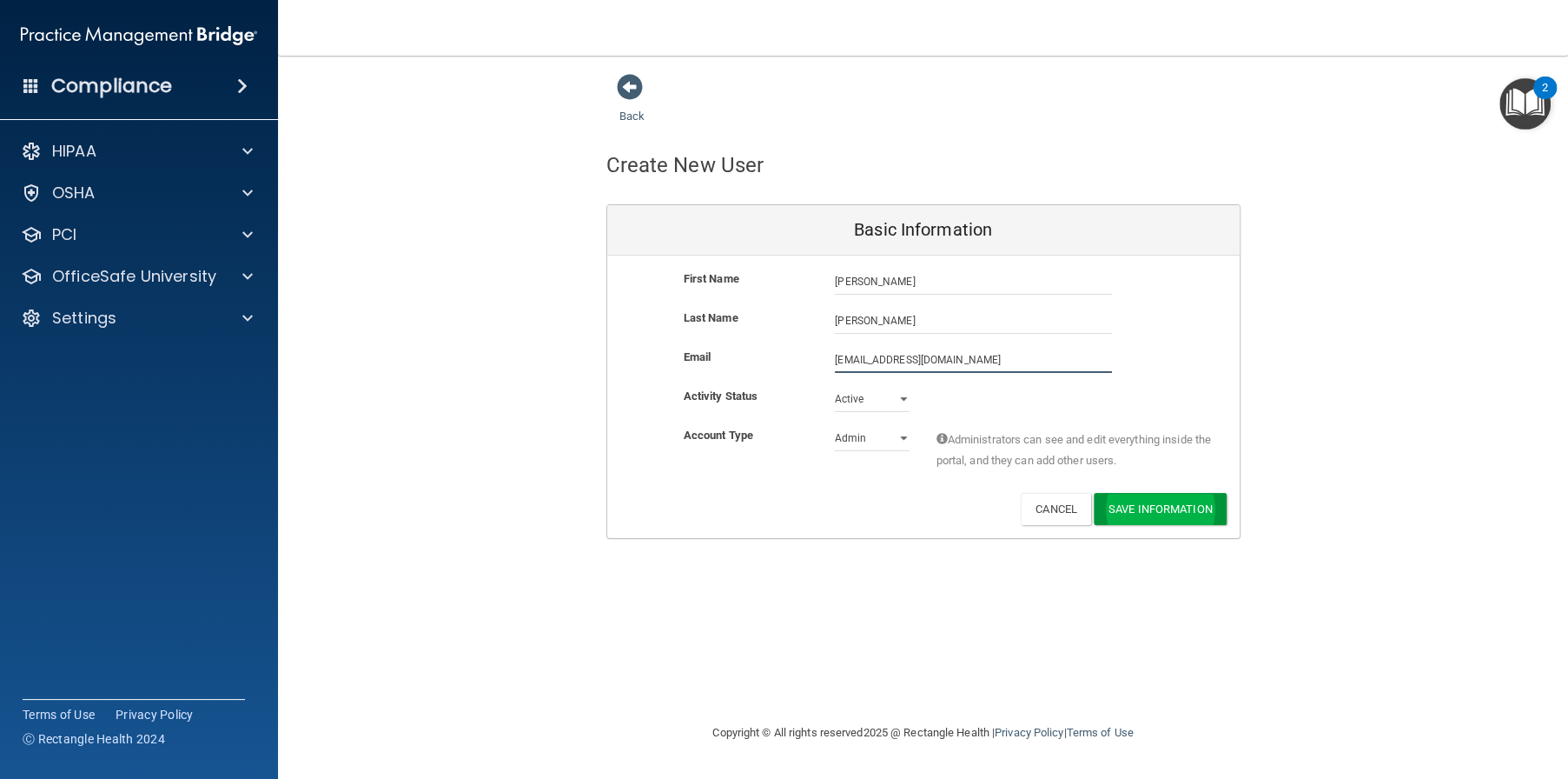
type input "docshipley@hotmail.com"
click at [1167, 502] on button "Save Information" at bounding box center [1160, 512] width 133 height 32
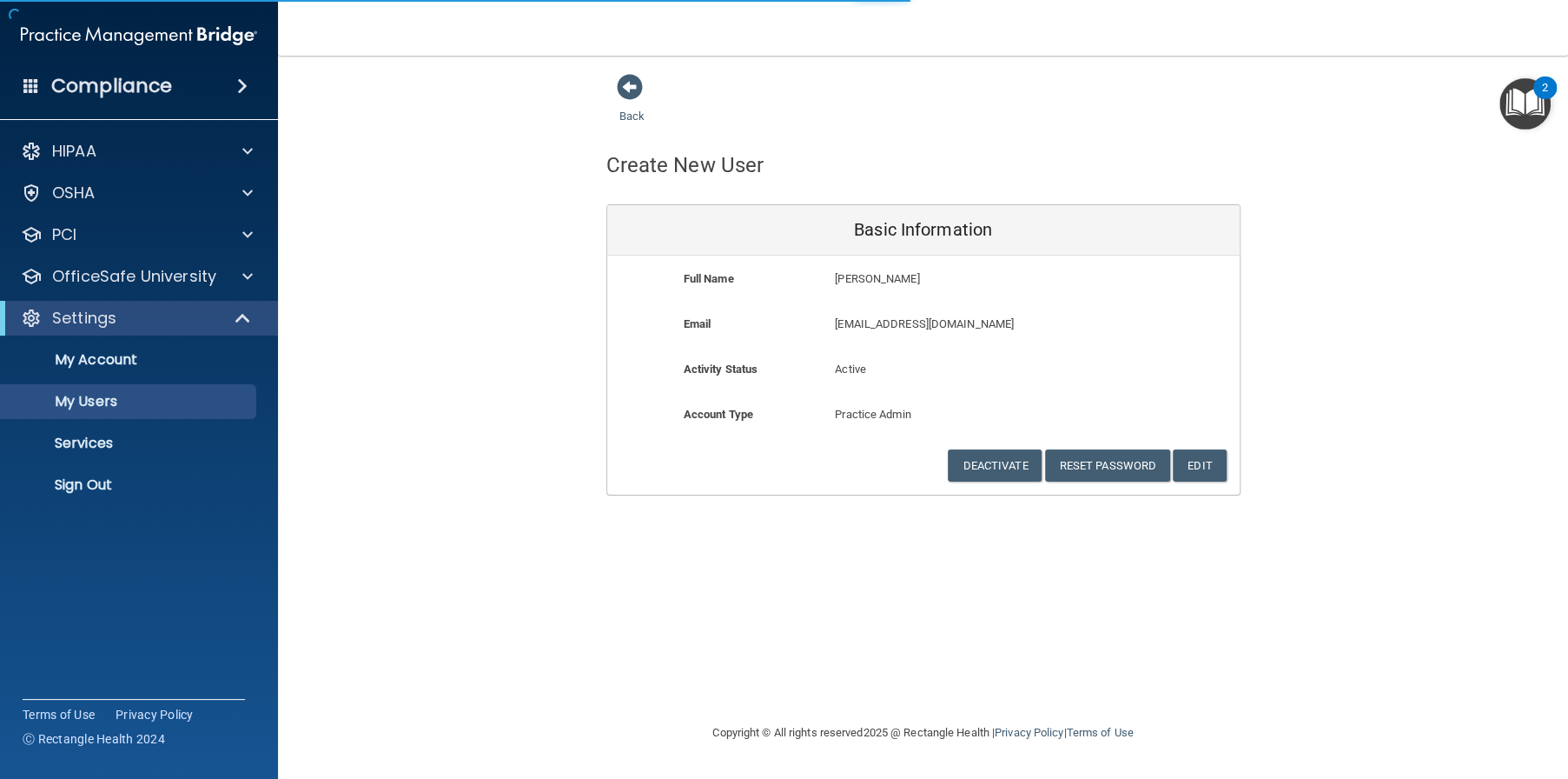
select select "20"
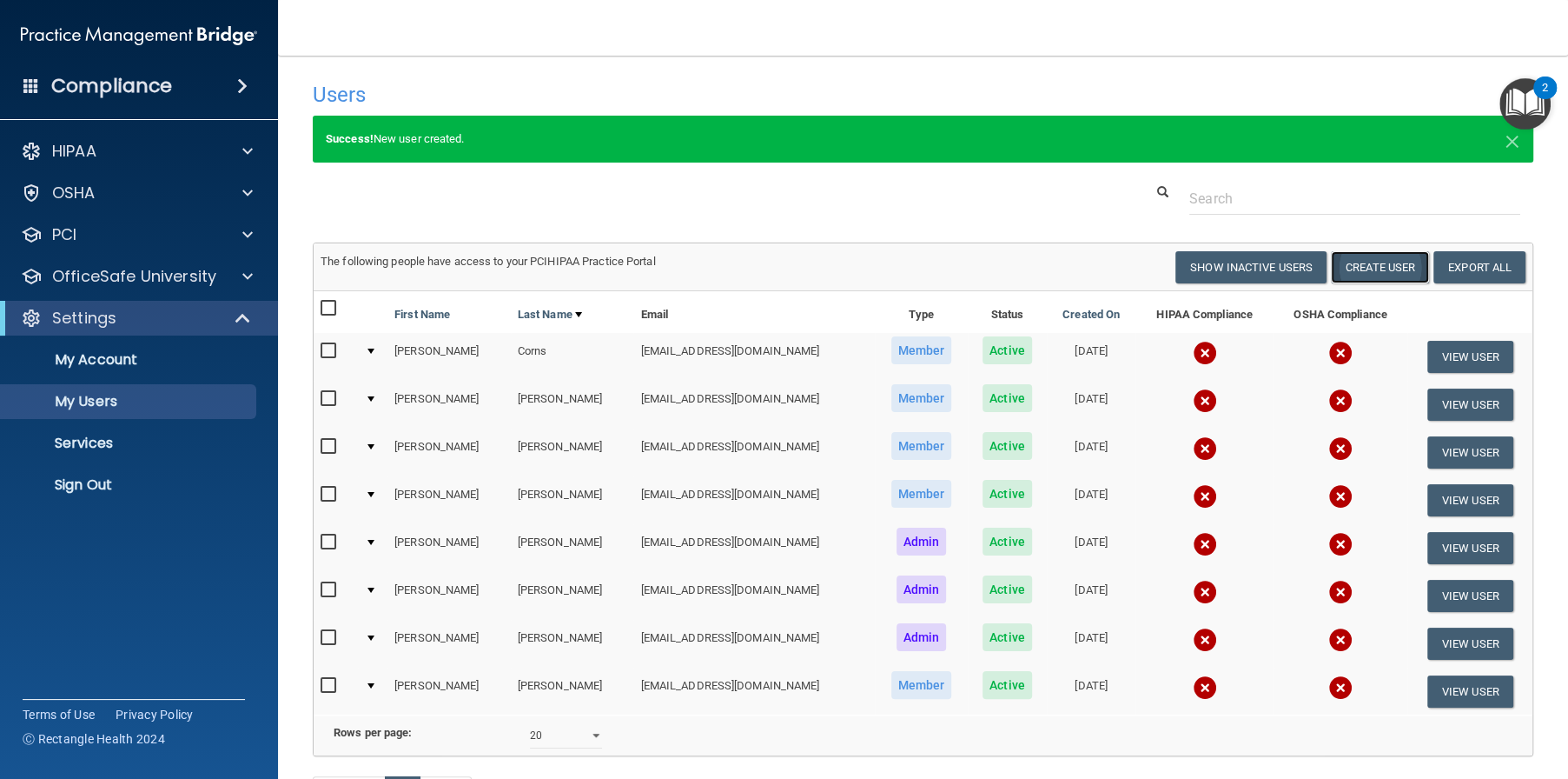
click at [1345, 268] on button "Create User" at bounding box center [1380, 266] width 98 height 32
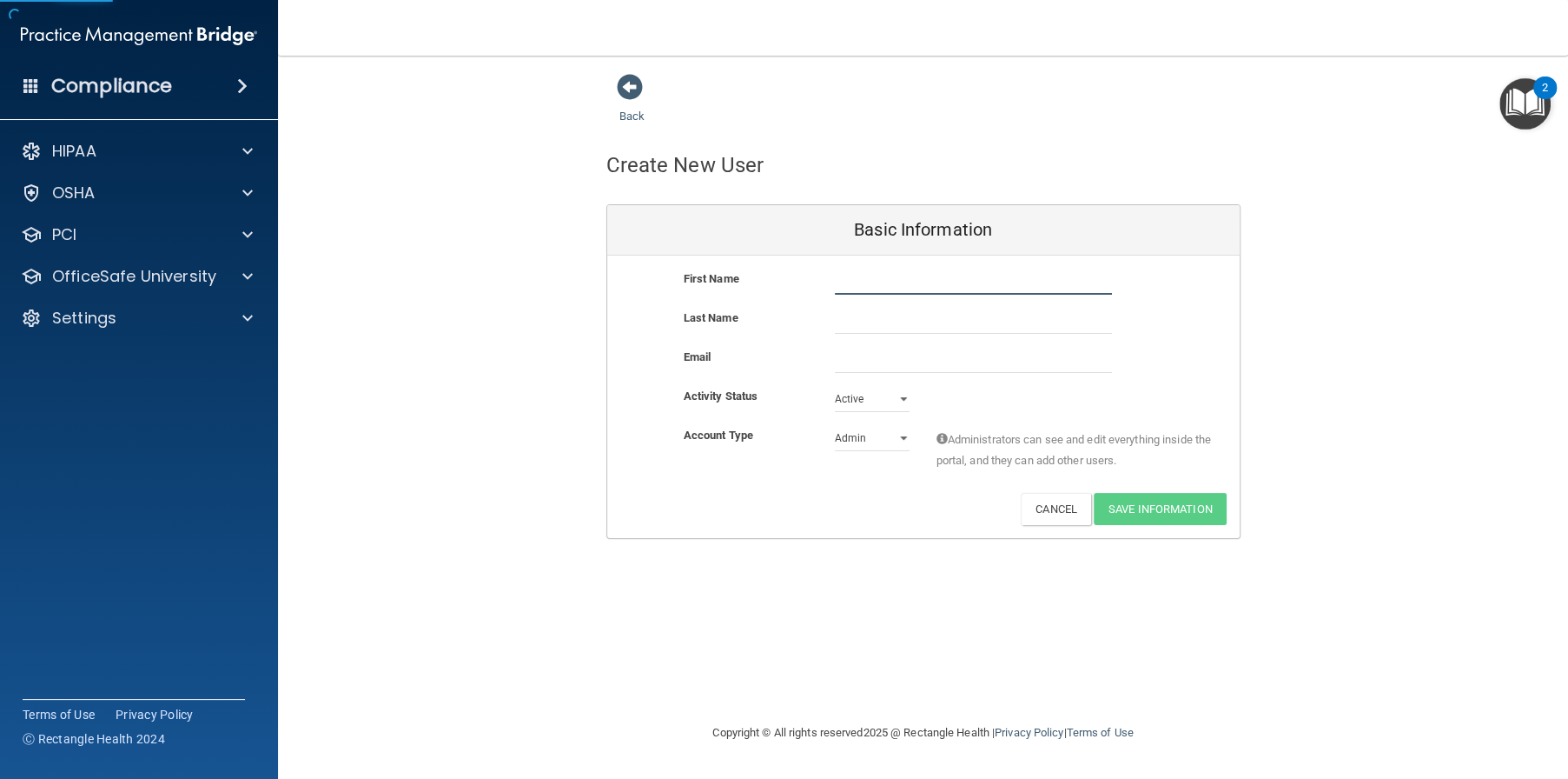
click at [860, 281] on input "text" at bounding box center [974, 281] width 277 height 26
type input "Brandon"
click at [892, 270] on input "Brandon" at bounding box center [974, 281] width 277 height 26
type input "Roller"
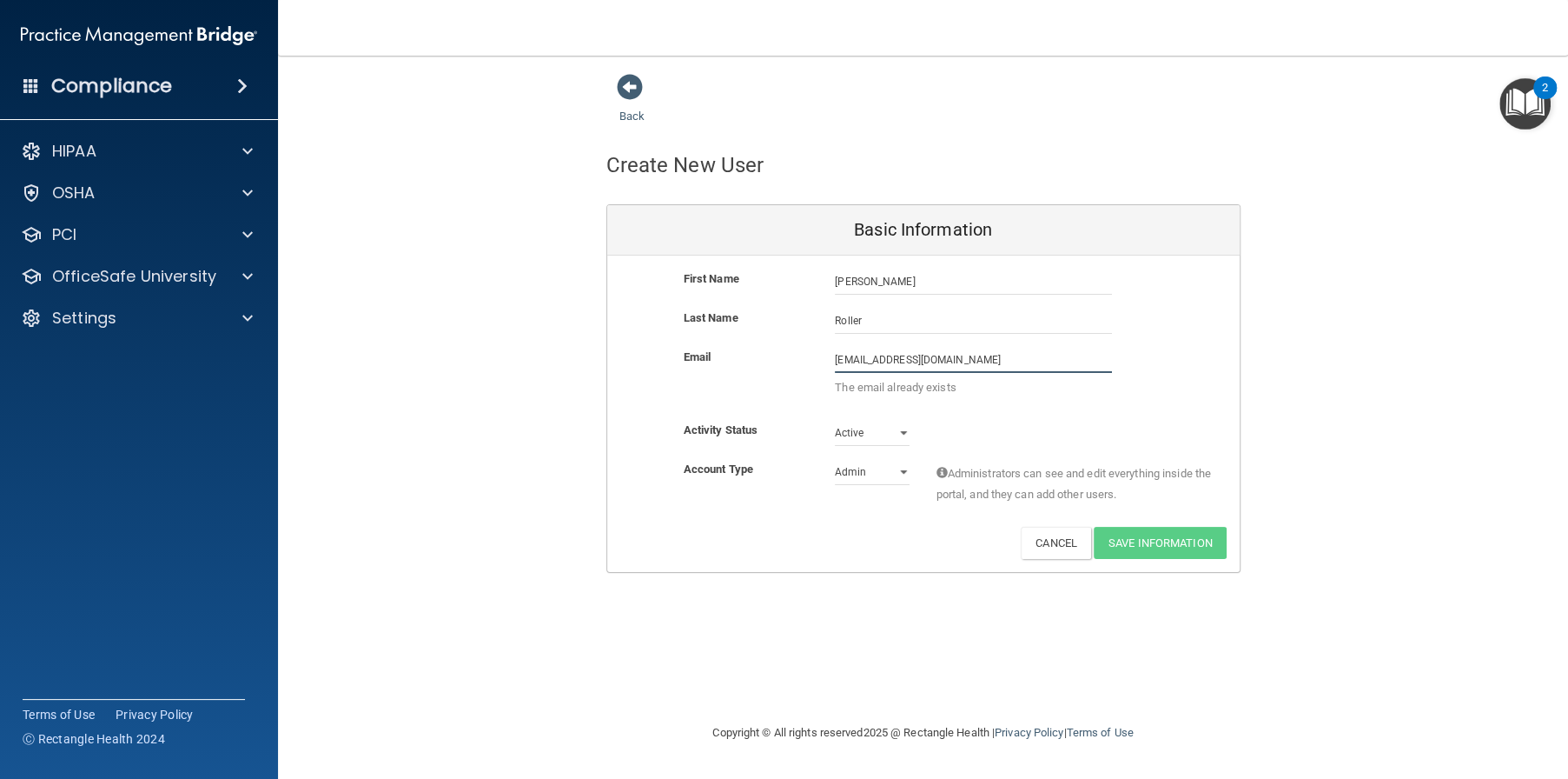
drag, startPoint x: 868, startPoint y: 358, endPoint x: 802, endPoint y: 364, distance: 66.3
click at [804, 364] on div "Email lscardo@alamontdental.com lscardo@alamontdental.com The email already exi…" at bounding box center [923, 376] width 633 height 60
type input "broller@alamontdental.com"
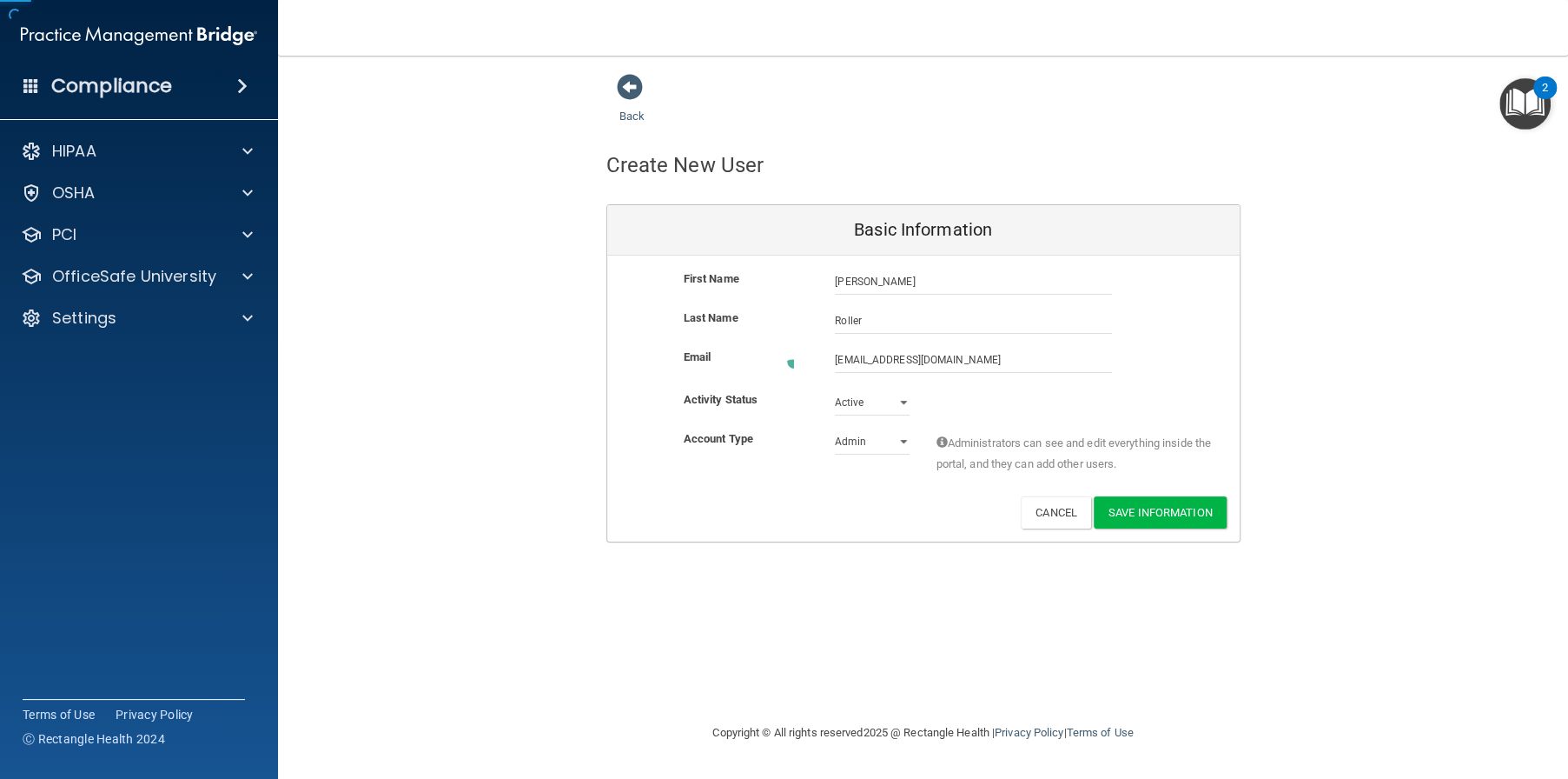
click at [1169, 549] on div "Back Create New User Basic Information First Name Brandon Roller Brandon Last N…" at bounding box center [923, 389] width 1221 height 632
click at [1171, 506] on button "Save Information" at bounding box center [1160, 508] width 133 height 32
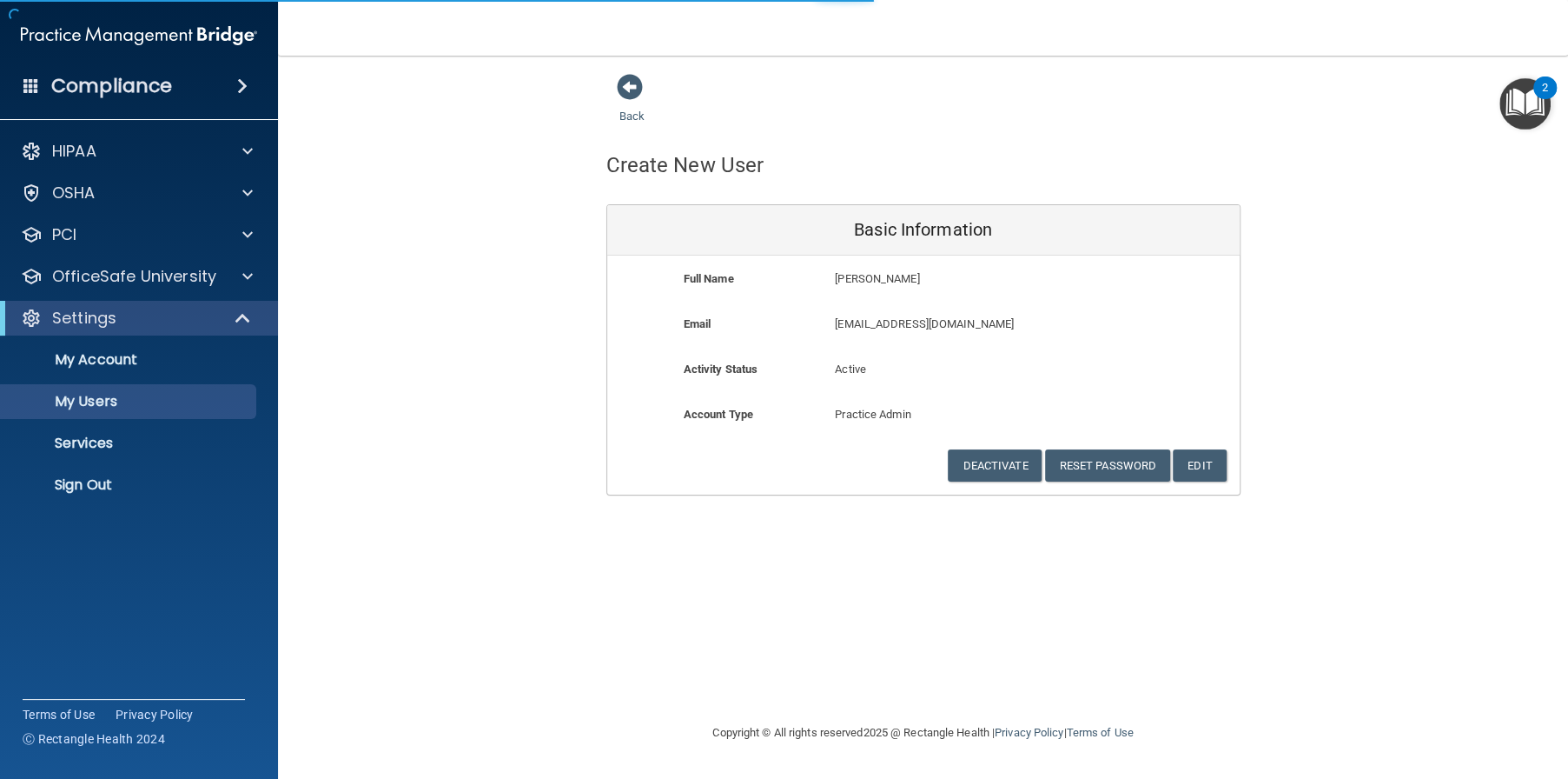
select select "20"
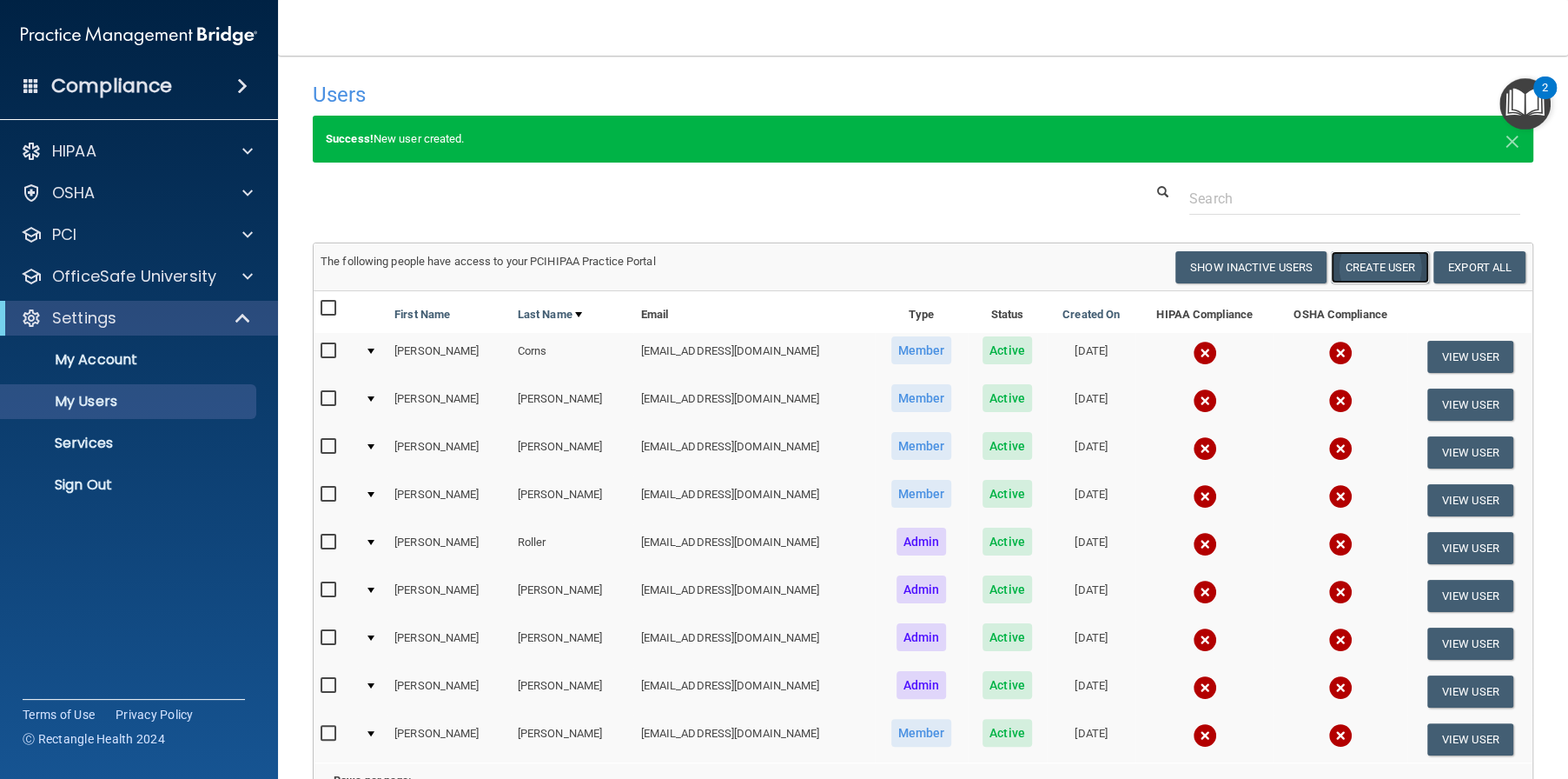
click at [1365, 266] on button "Create User" at bounding box center [1380, 266] width 98 height 32
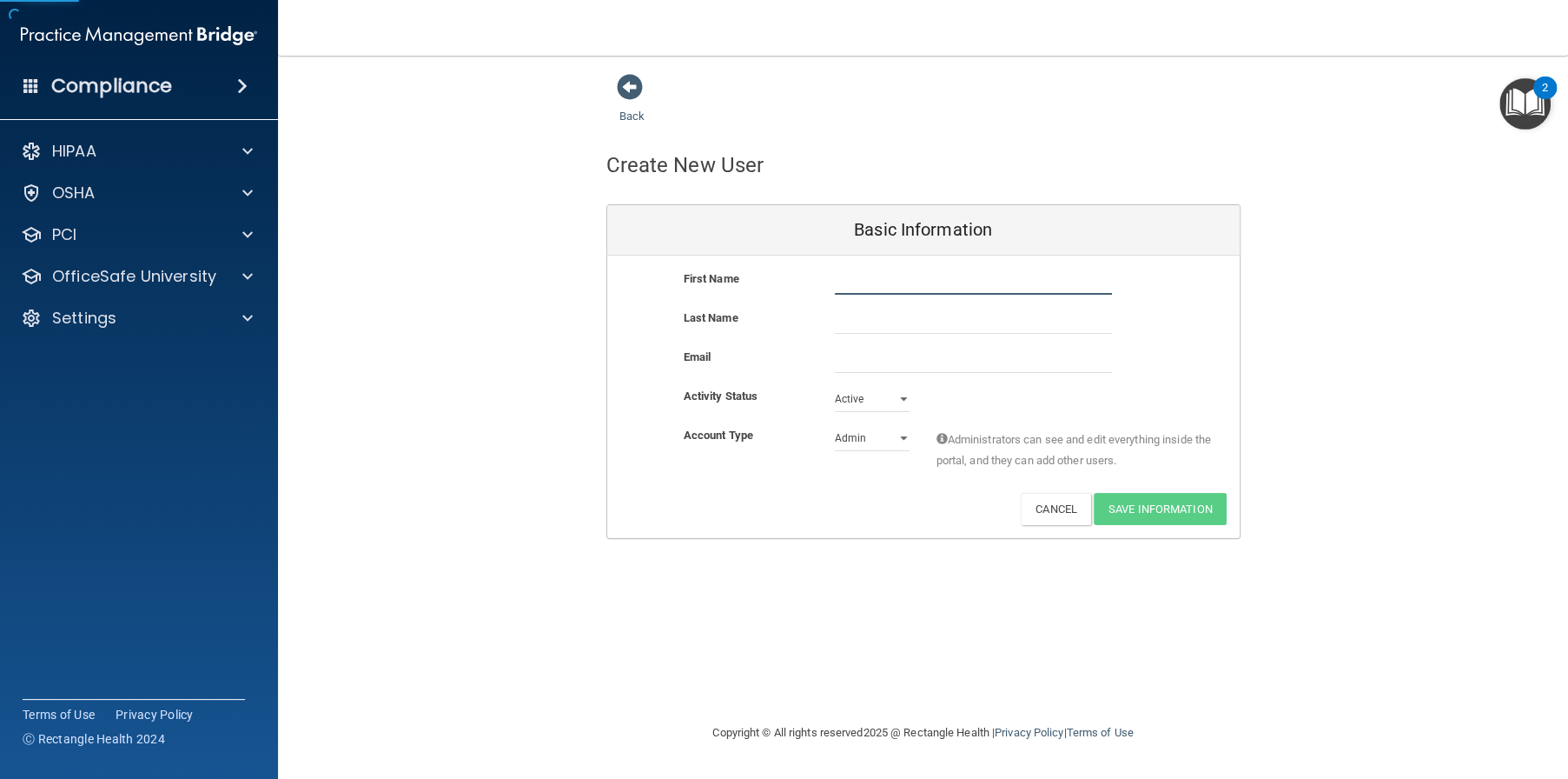
click at [877, 277] on input "text" at bounding box center [974, 281] width 277 height 26
type input "s"
type input "Stephen"
type input "Graul"
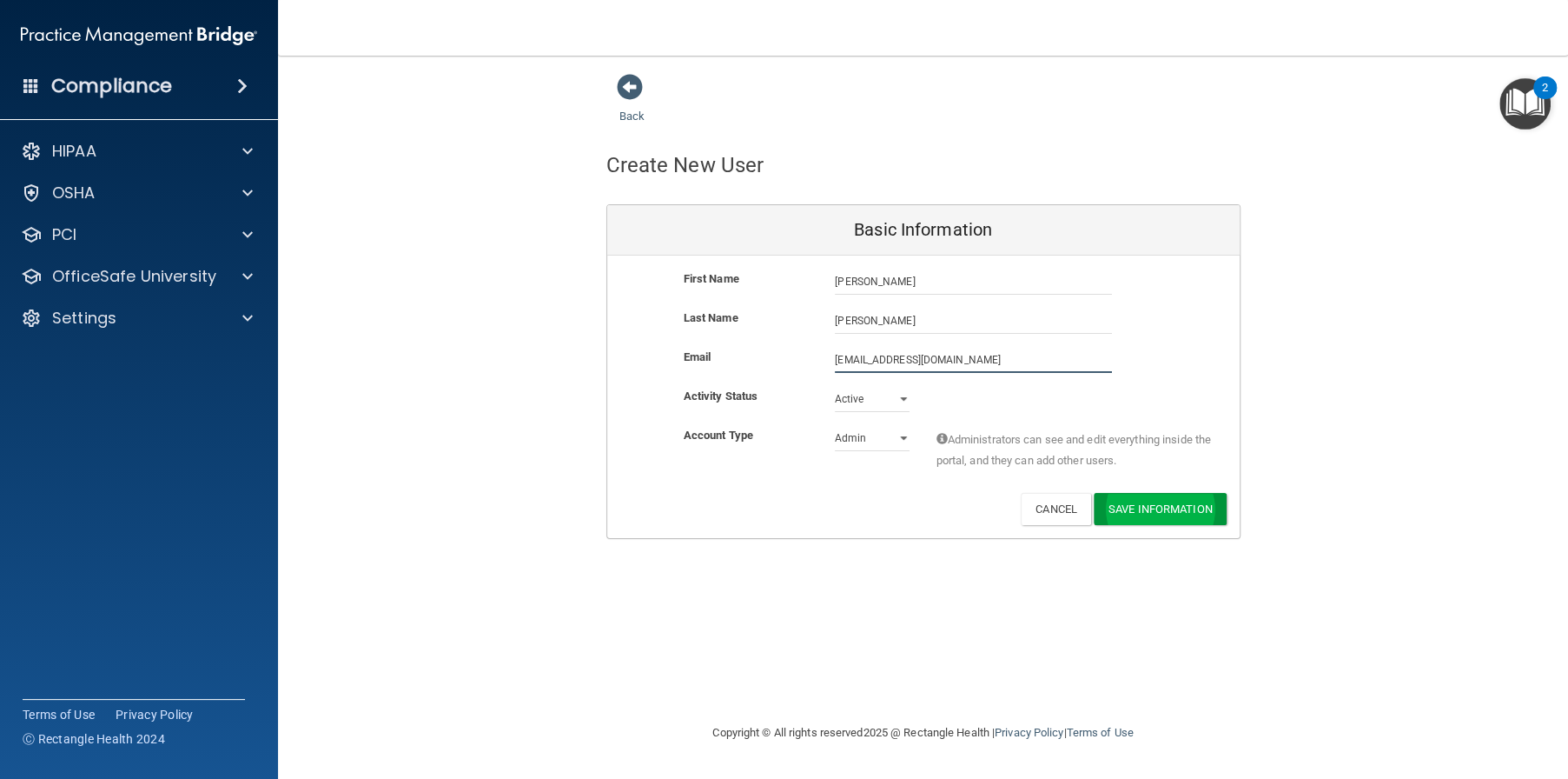
type input "stgrauldmd@gmail.com"
click at [1190, 505] on button "Save Information" at bounding box center [1160, 512] width 133 height 32
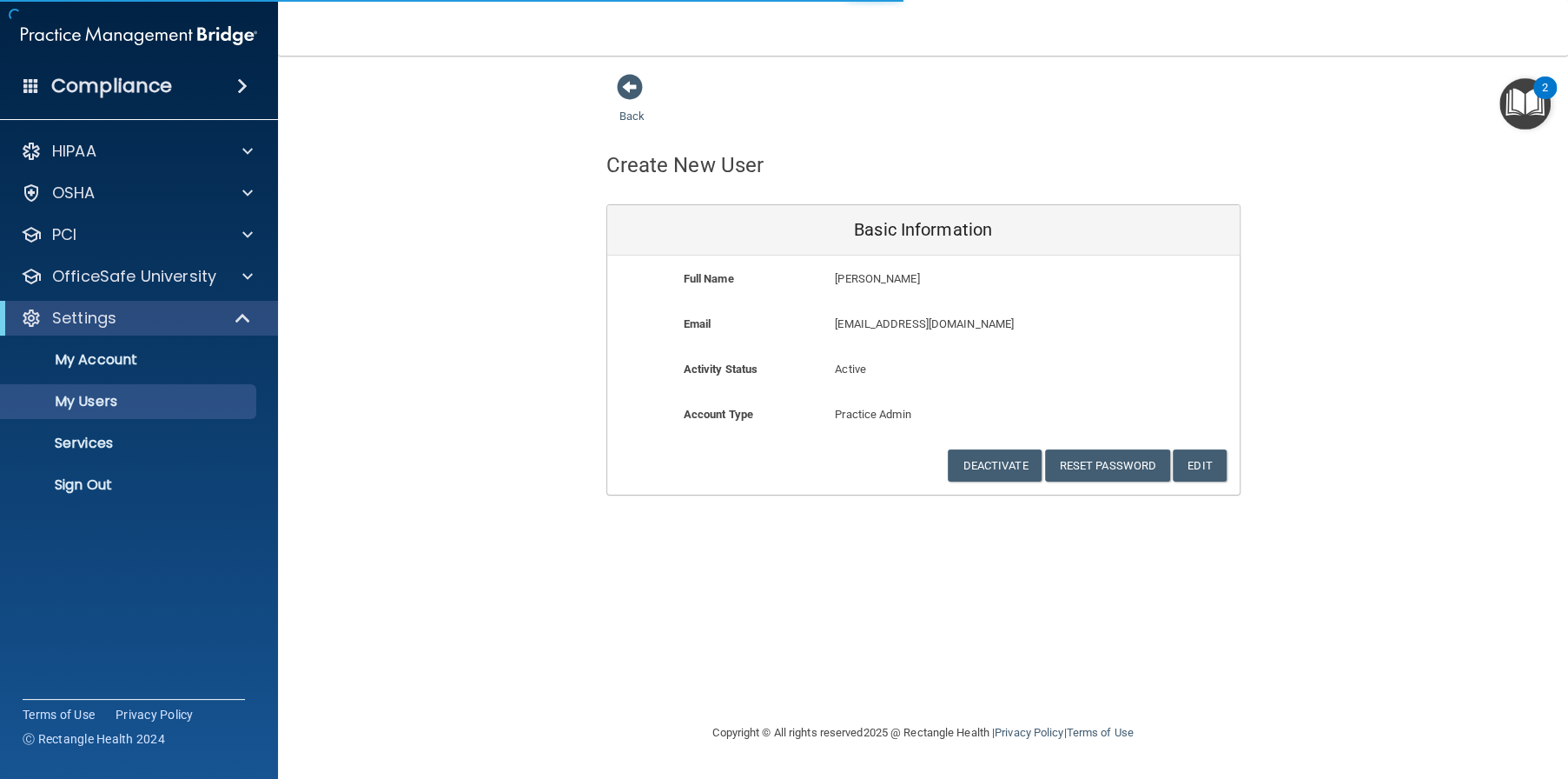
select select "20"
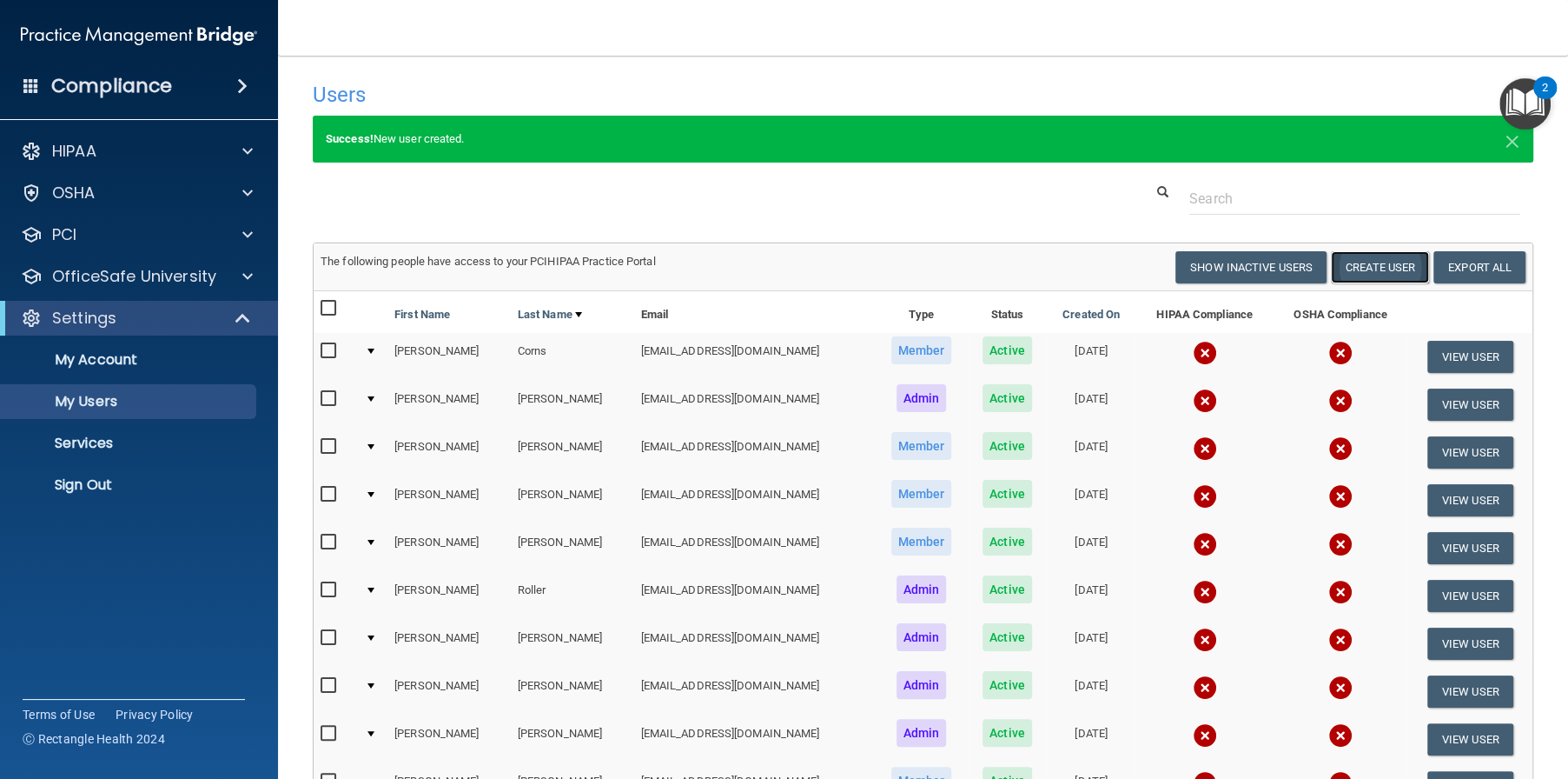
click at [1360, 265] on button "Create User" at bounding box center [1380, 266] width 98 height 32
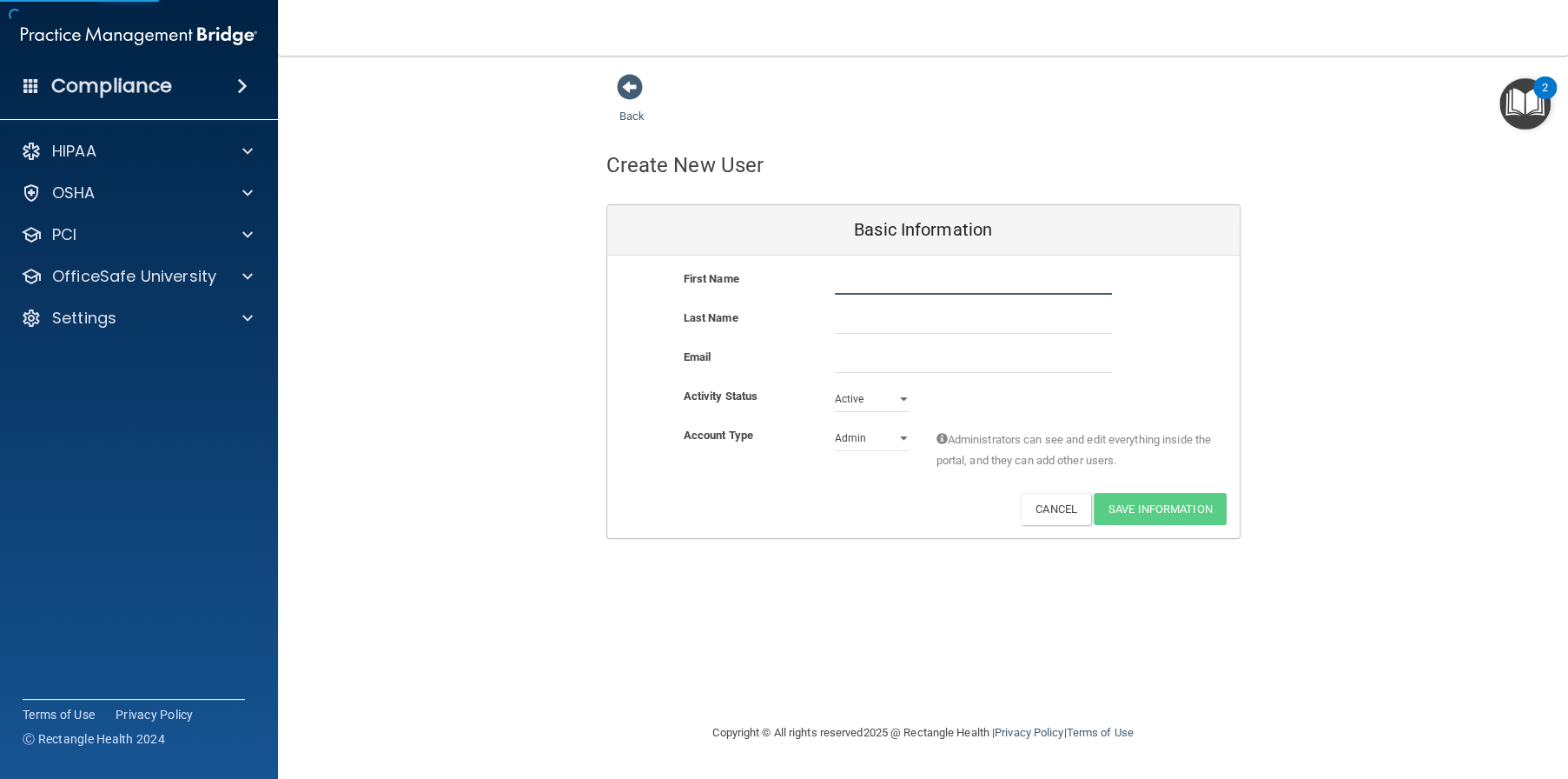
click at [855, 277] on input "text" at bounding box center [974, 281] width 277 height 26
type input "Jason"
type input "Pittman"
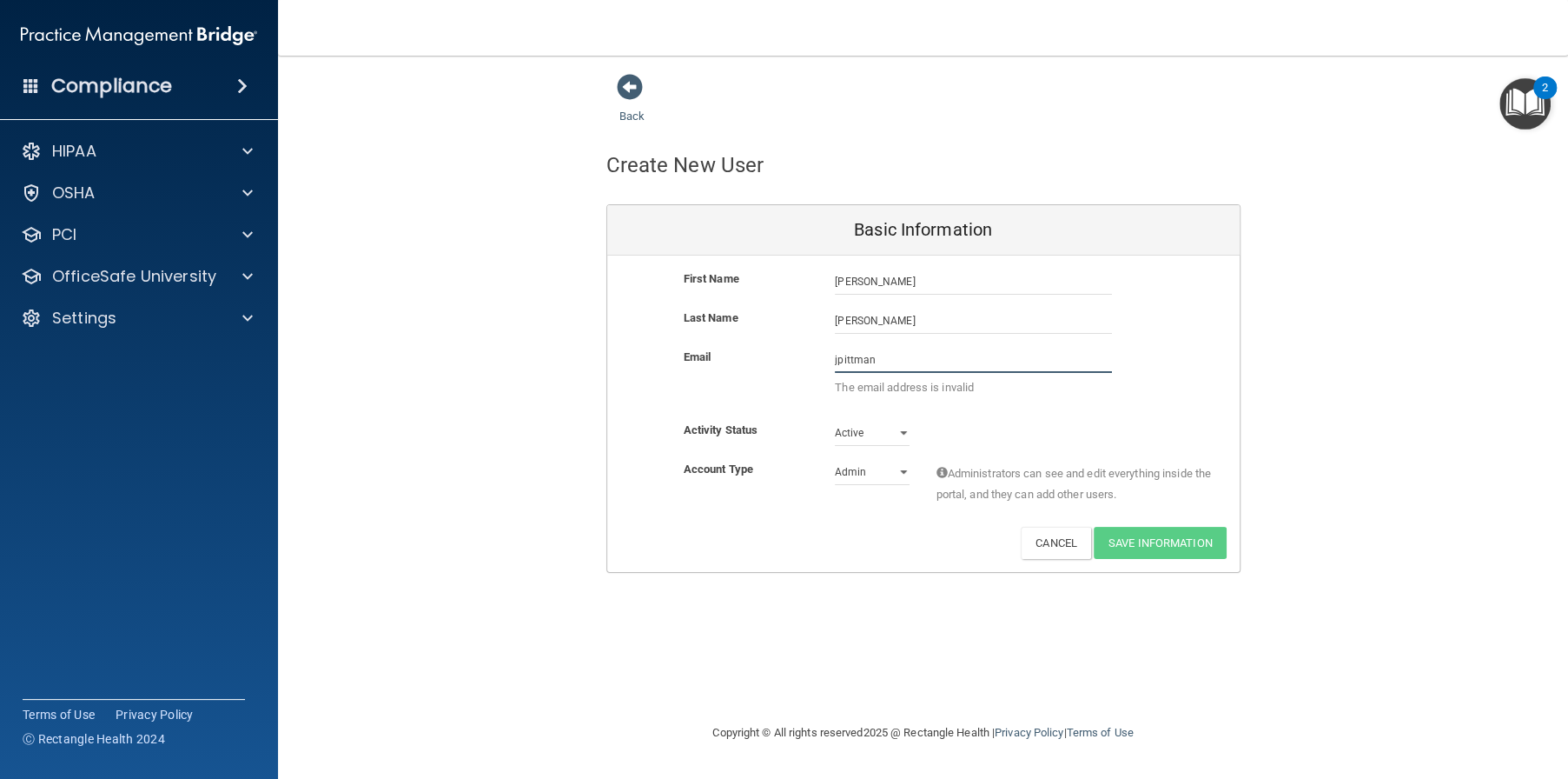
paste input "@alamontdental.com"
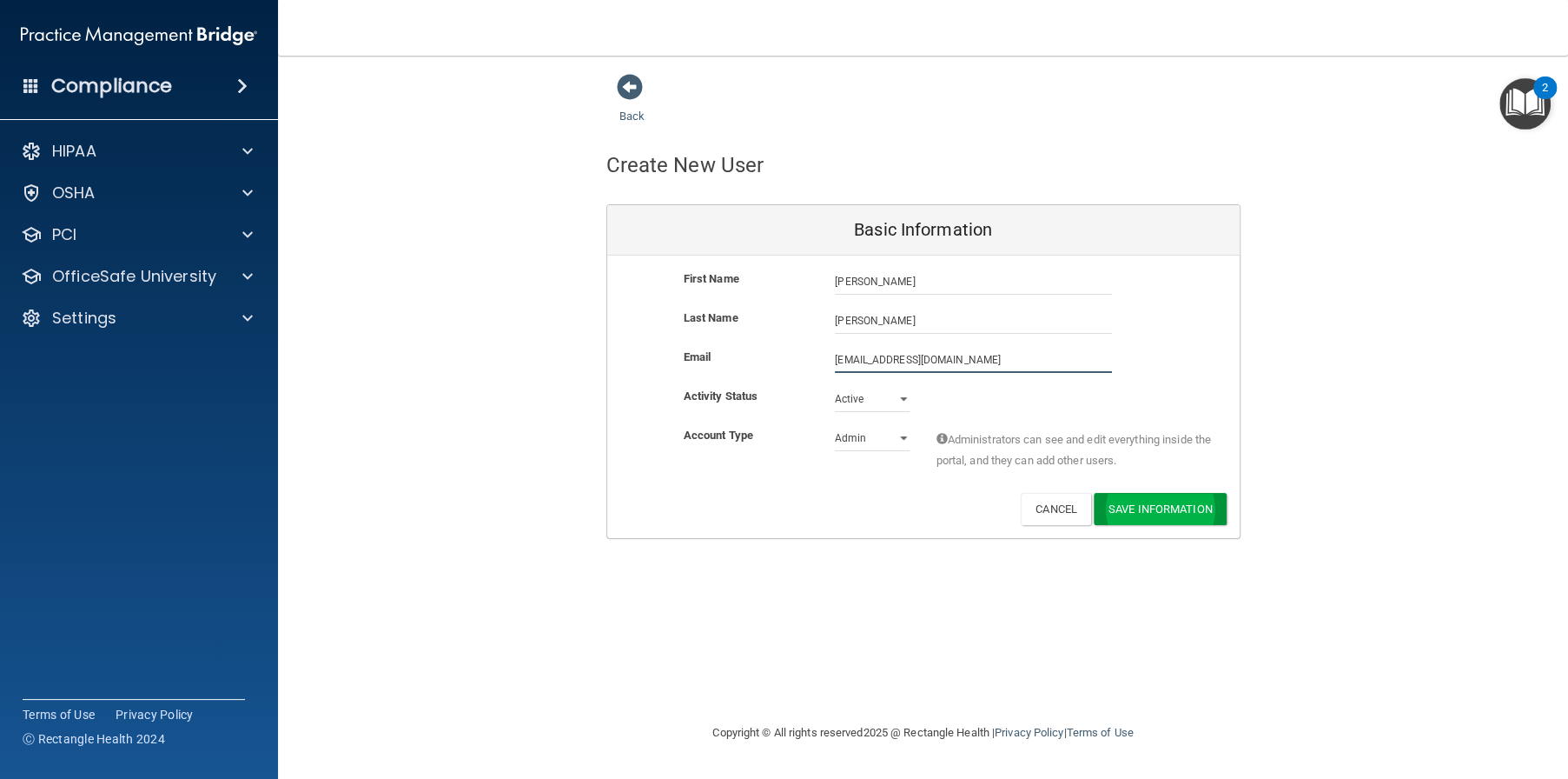
type input "jpittman@alamontdental.com"
click at [1168, 498] on button "Save Information" at bounding box center [1160, 512] width 133 height 32
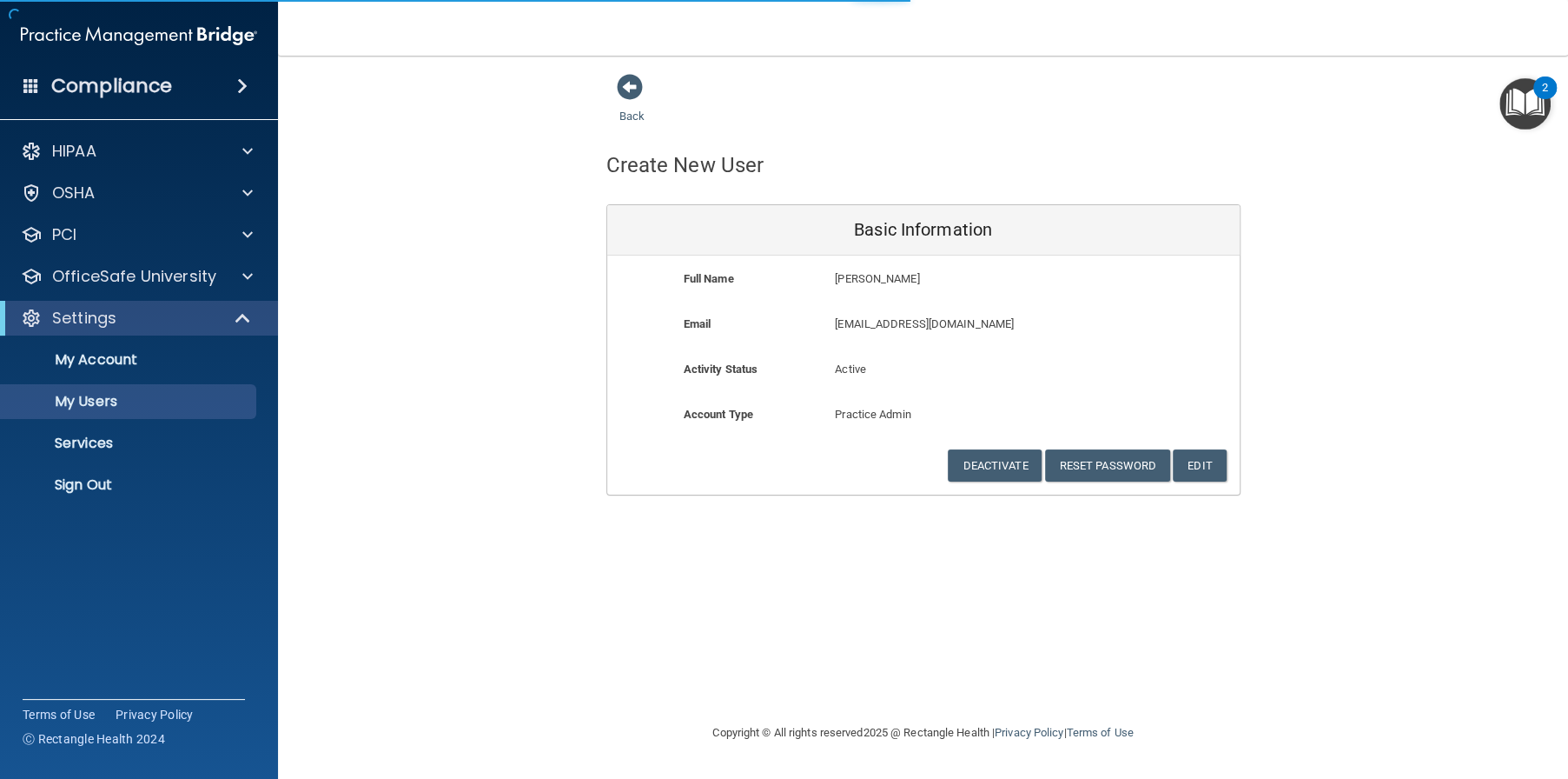
select select "20"
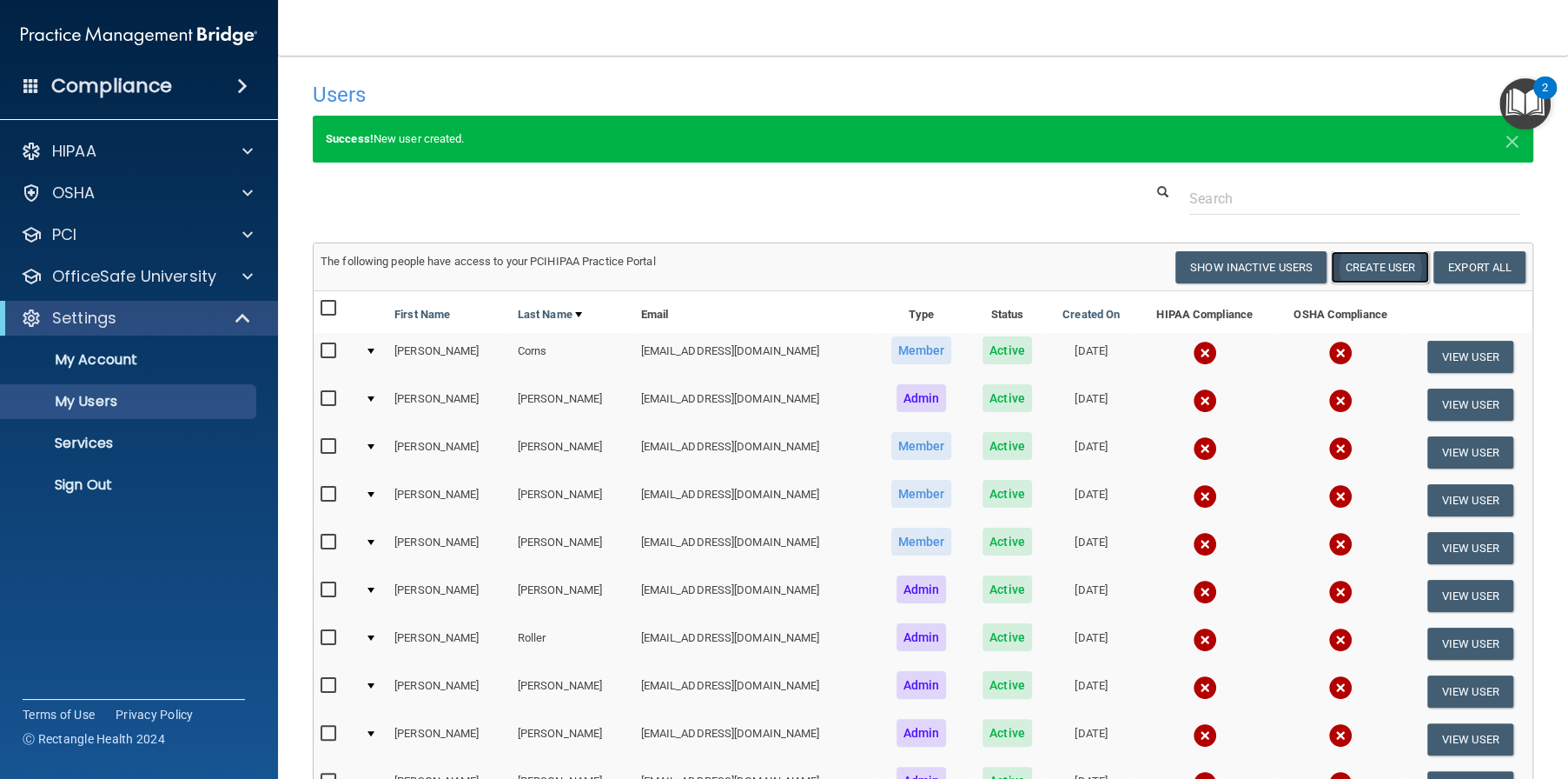
click at [1366, 265] on button "Create User" at bounding box center [1380, 266] width 98 height 32
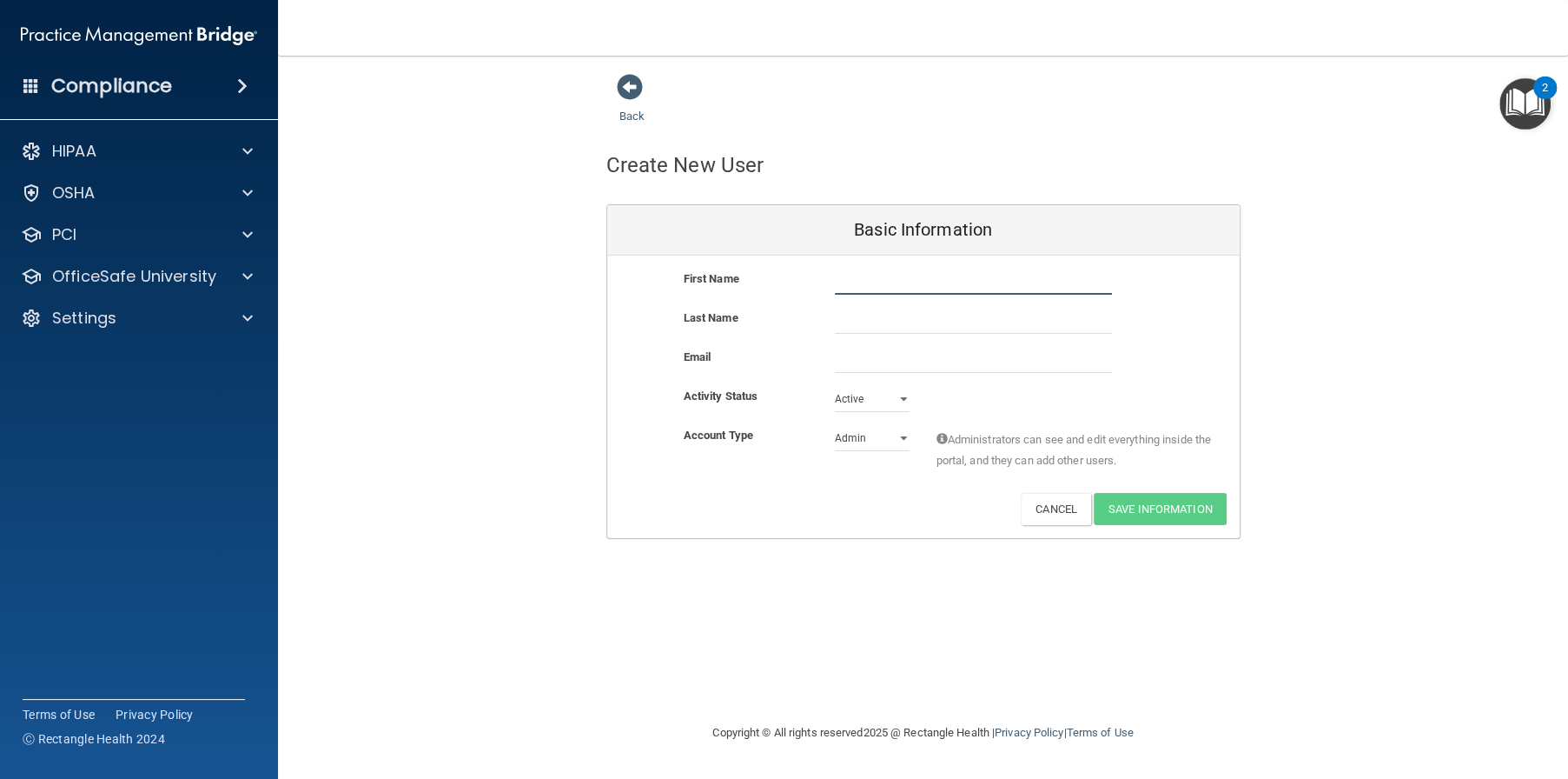
click at [880, 277] on input "text" at bounding box center [974, 281] width 277 height 26
type input "Paxton"
click at [862, 327] on input "text" at bounding box center [974, 321] width 277 height 26
type input "Huffman"
click at [871, 362] on input "email" at bounding box center [974, 359] width 277 height 26
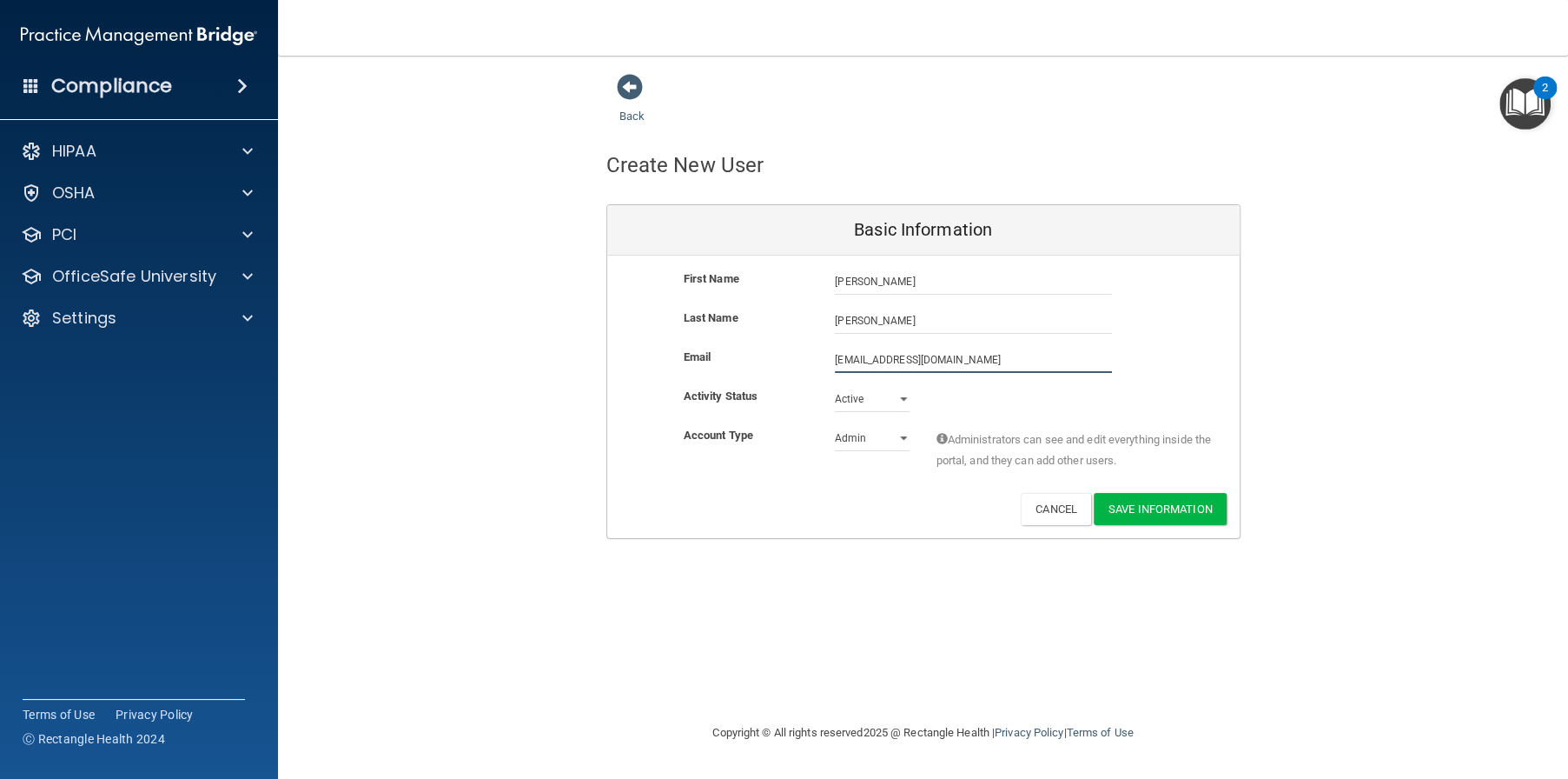
type input "[EMAIL_ADDRESS][DOMAIN_NAME]"
click at [886, 435] on select "Admin Member" at bounding box center [872, 441] width 74 height 26
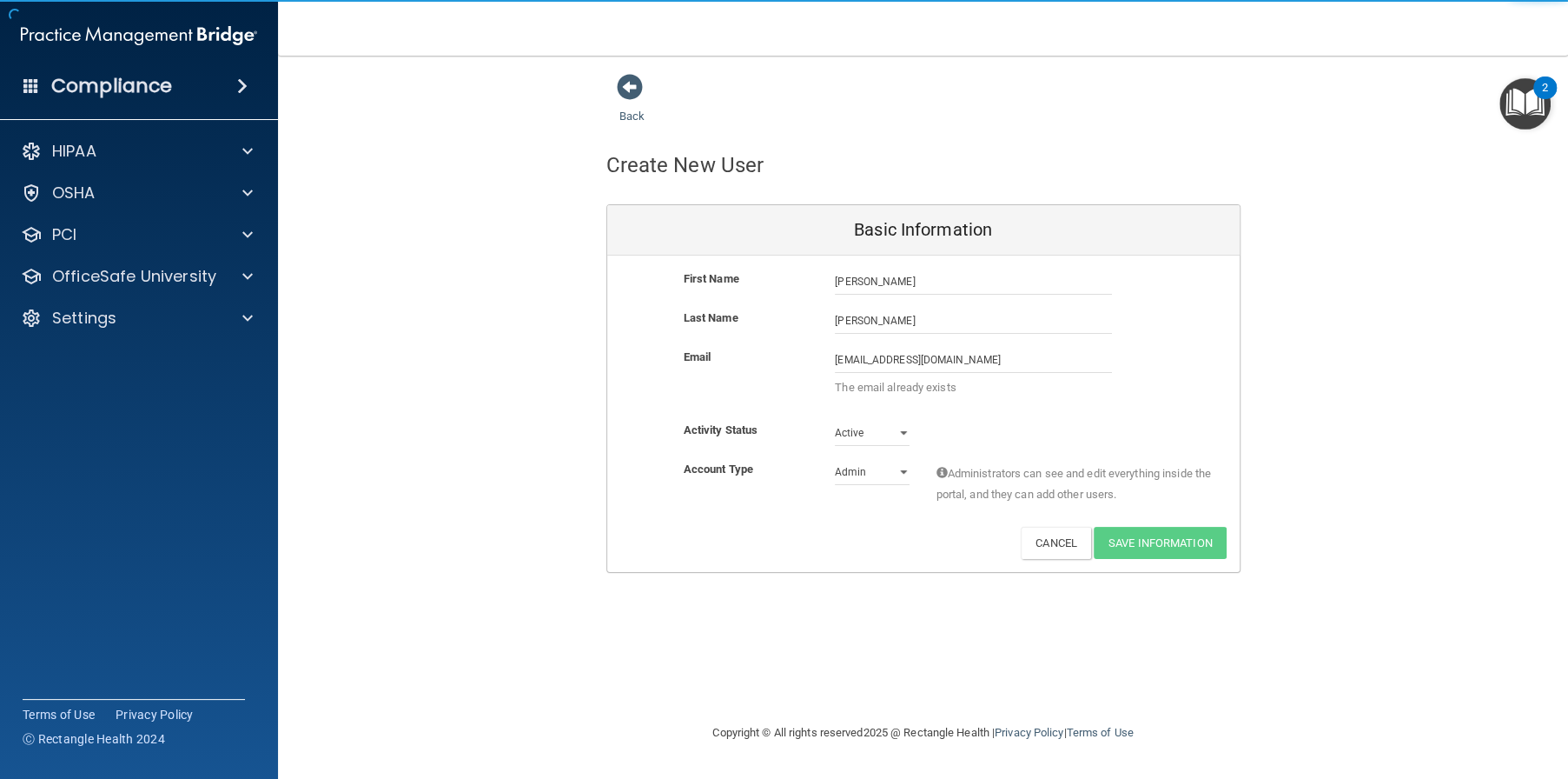
click at [877, 486] on div "Account Type Practice Admin Admin Member Financial Institution Business Associa…" at bounding box center [923, 486] width 633 height 55
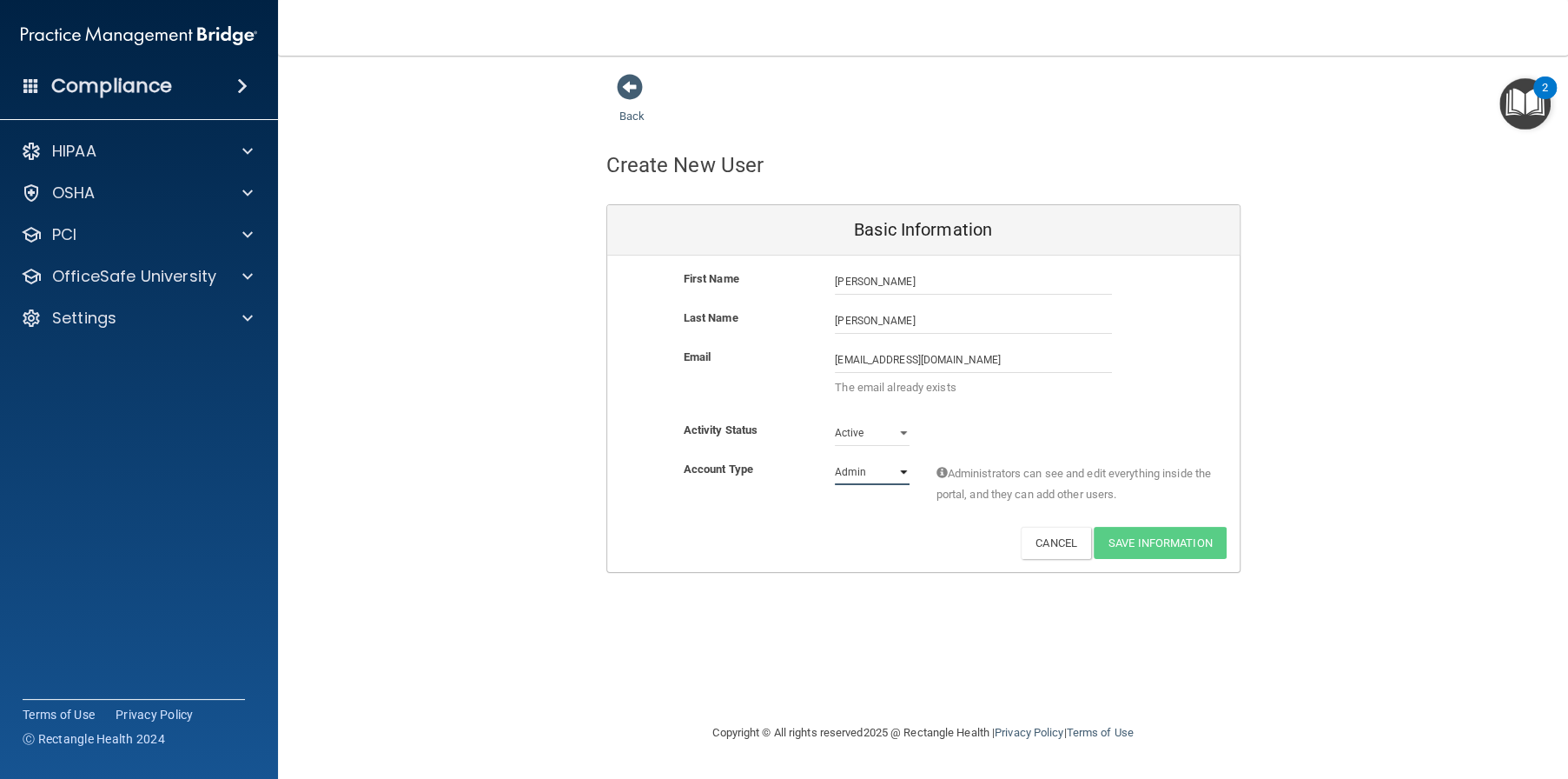
click at [874, 467] on select "Admin Member" at bounding box center [872, 471] width 74 height 26
select select "practice_member"
click at [835, 458] on select "Admin Member" at bounding box center [872, 471] width 74 height 26
drag, startPoint x: 865, startPoint y: 349, endPoint x: 875, endPoint y: 361, distance: 15.6
click at [868, 353] on input "[EMAIL_ADDRESS][DOMAIN_NAME]" at bounding box center [974, 359] width 277 height 26
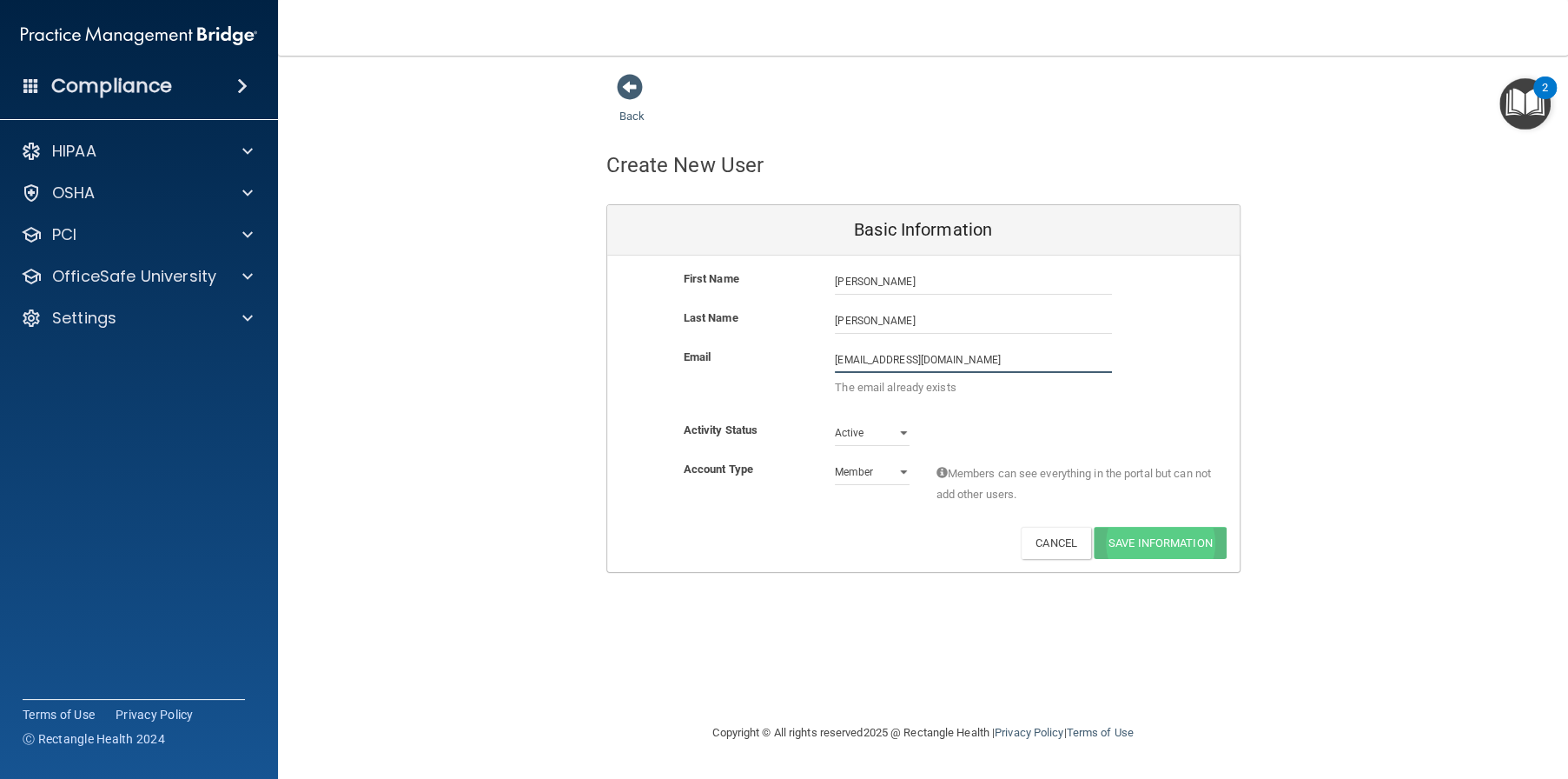
type input "phuffman@alamontdental.com"
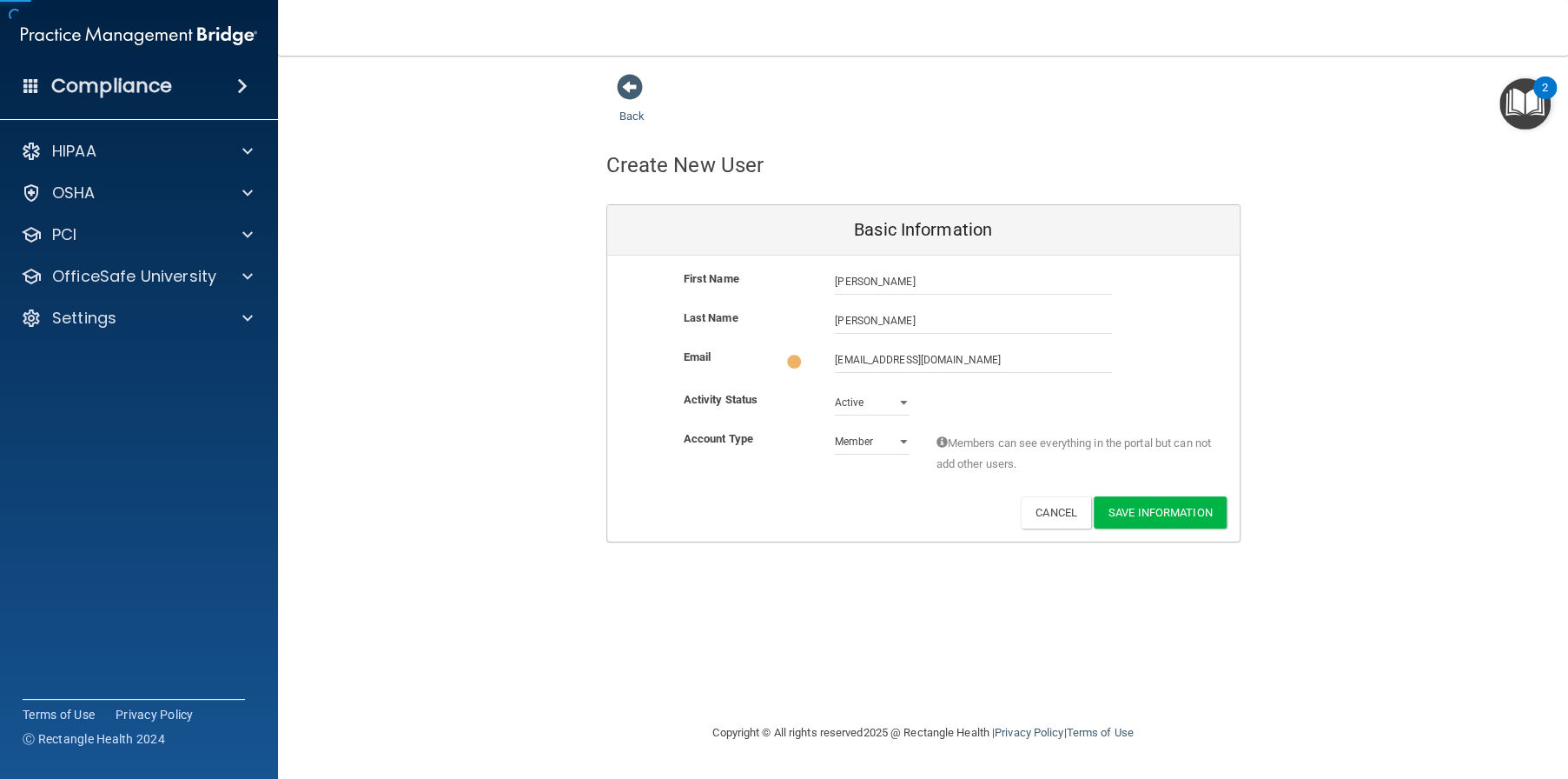
drag, startPoint x: 871, startPoint y: 363, endPoint x: 1146, endPoint y: 541, distance: 327.6
click at [1146, 541] on div "Back Create New User Basic Information First Name Paxton Huffman Paxton Last Na…" at bounding box center [923, 389] width 1221 height 632
click at [1154, 506] on button "Save Information" at bounding box center [1160, 508] width 133 height 32
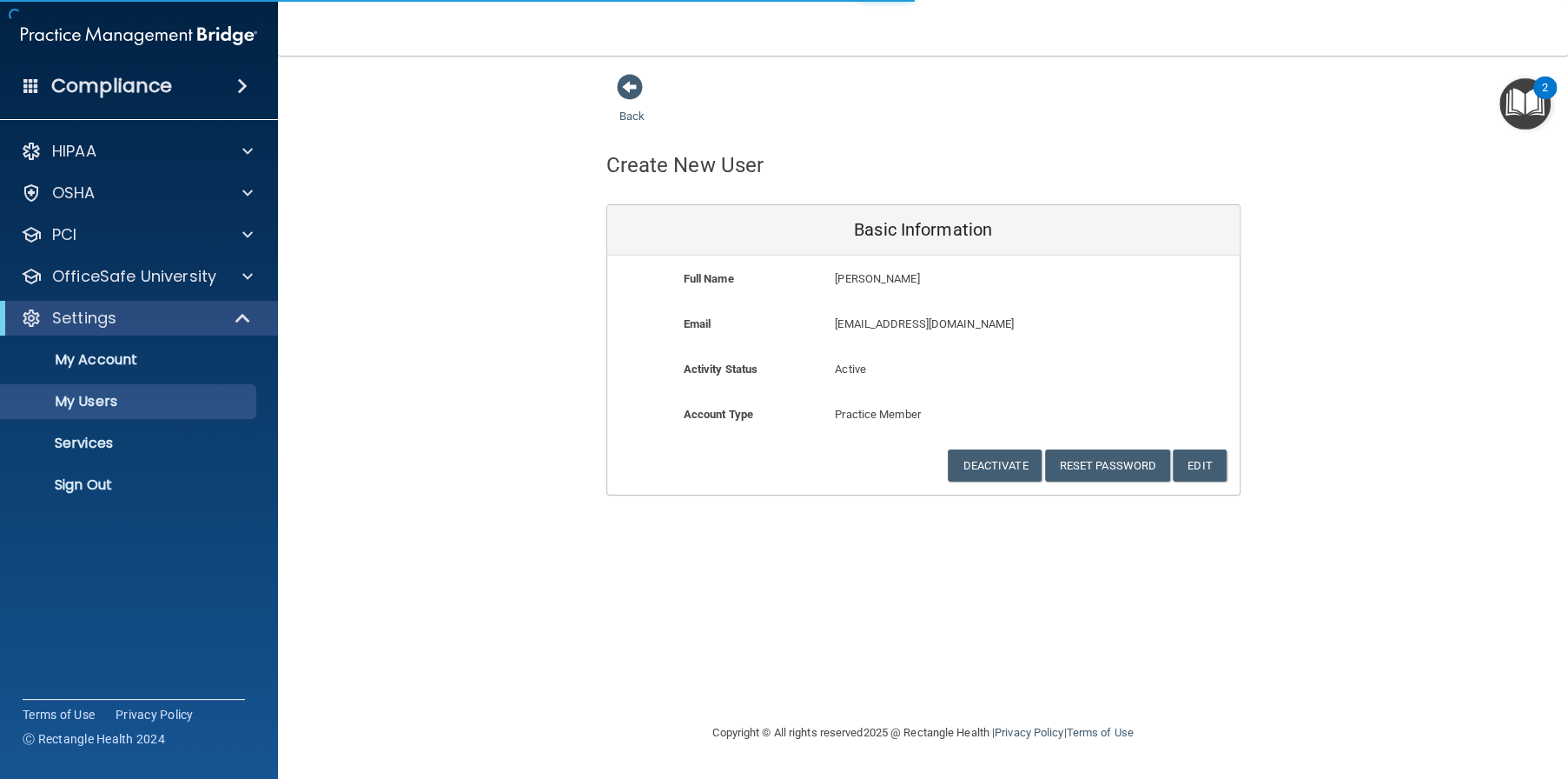
select select "20"
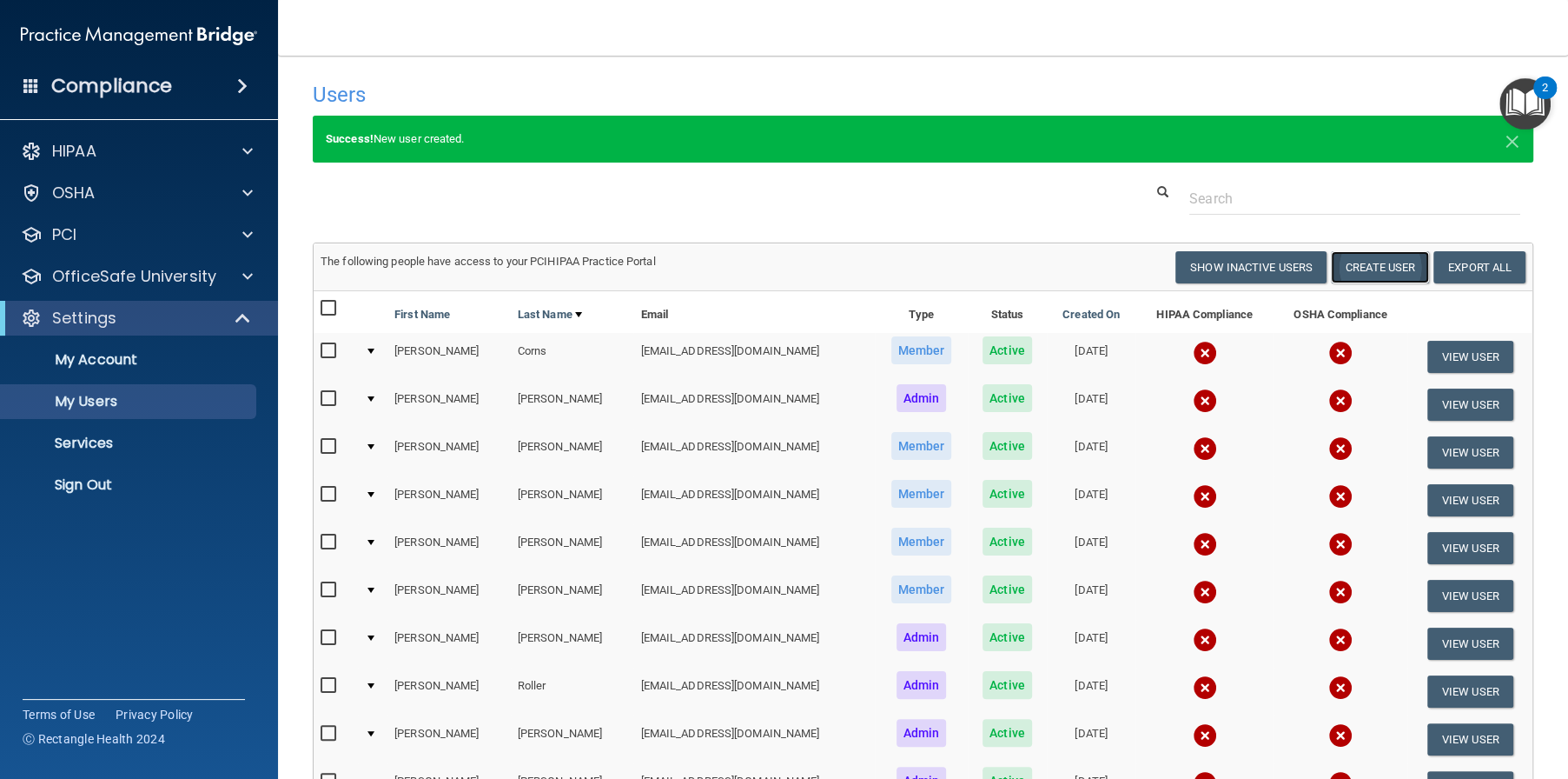
click at [1359, 266] on button "Create User" at bounding box center [1380, 266] width 98 height 32
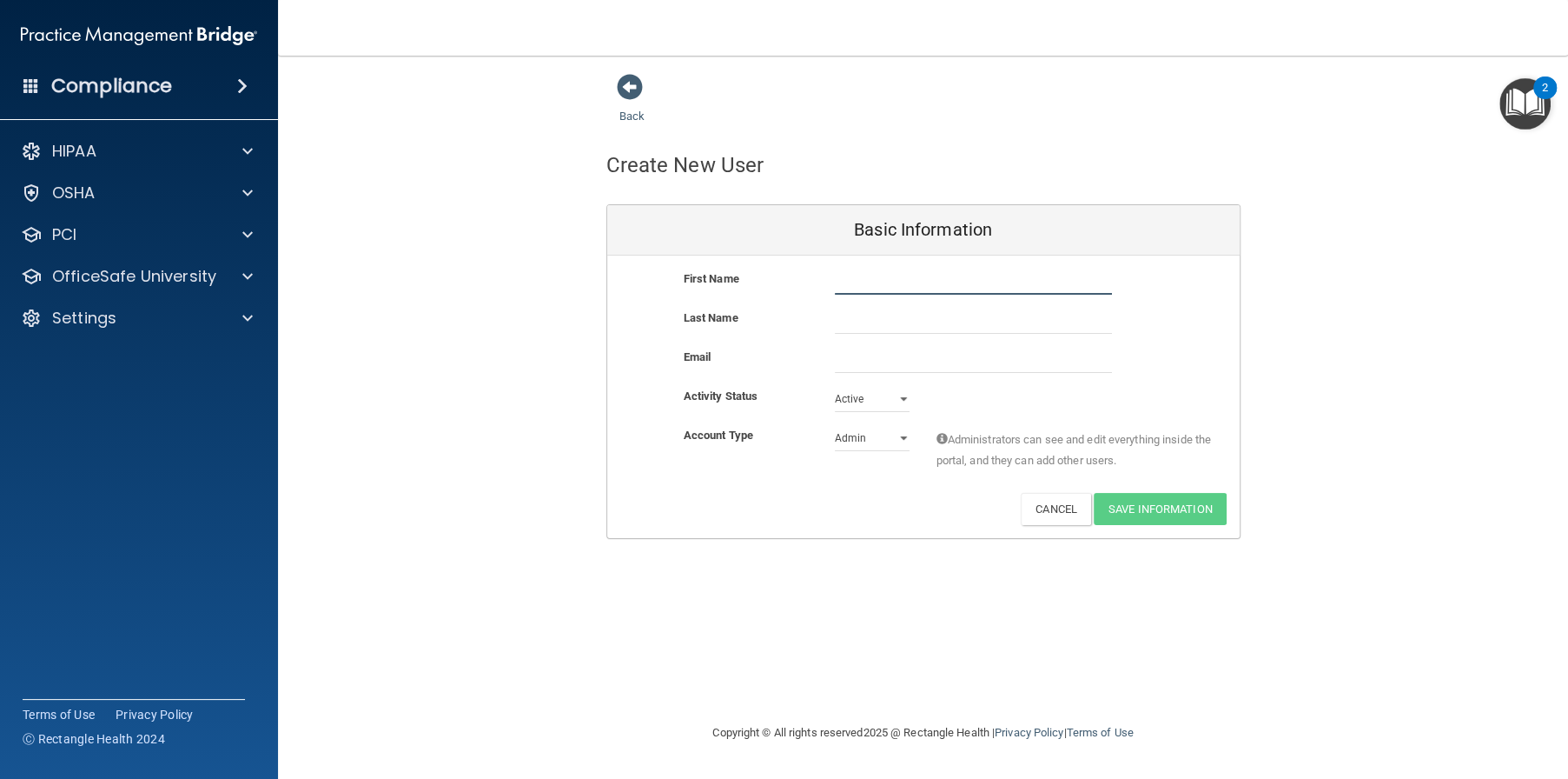
click at [955, 285] on input "text" at bounding box center [974, 281] width 277 height 26
type input "Kaitlyn"
type input "Waruszewski"
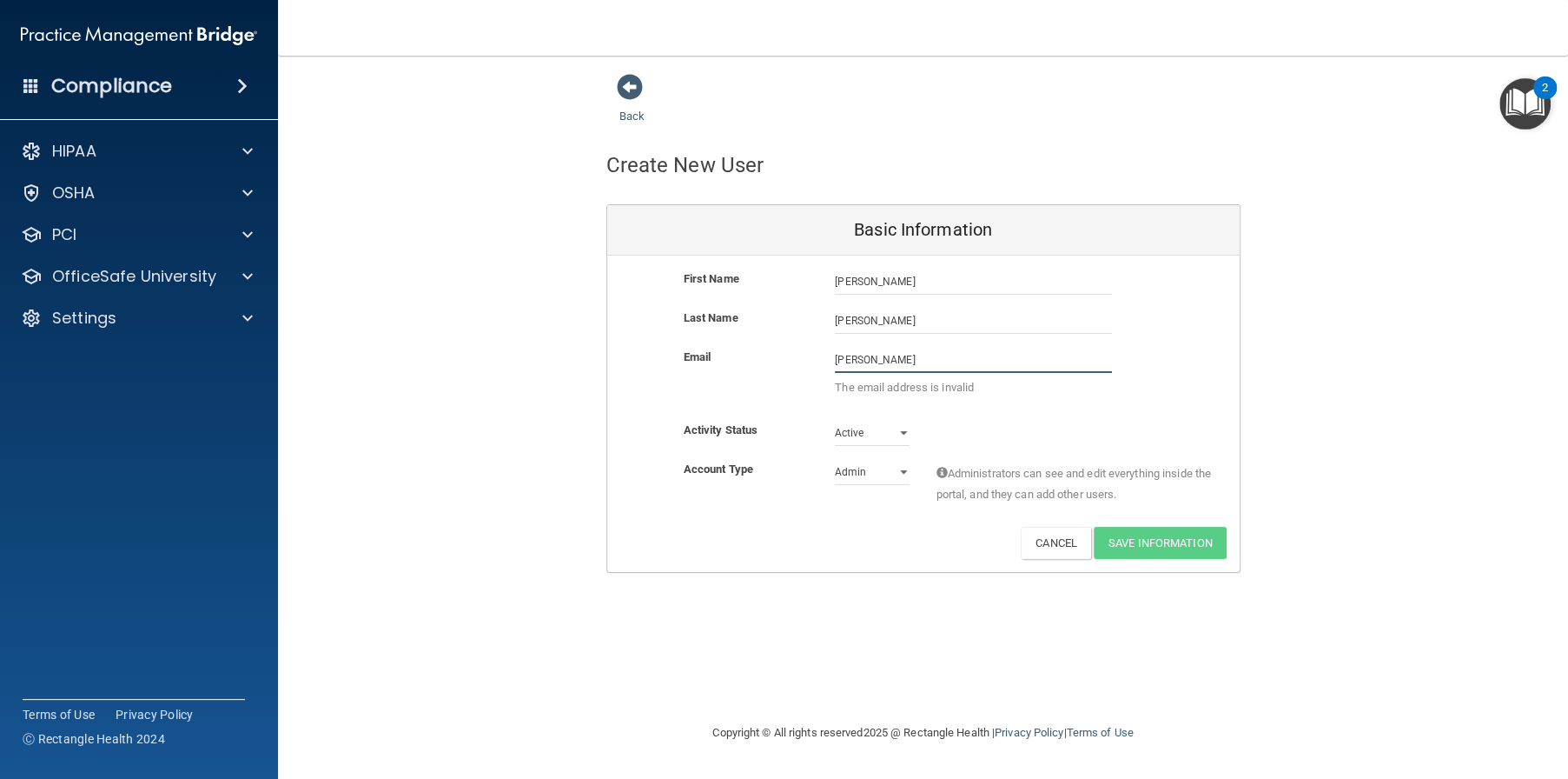
paste input "@alamontdental.com"
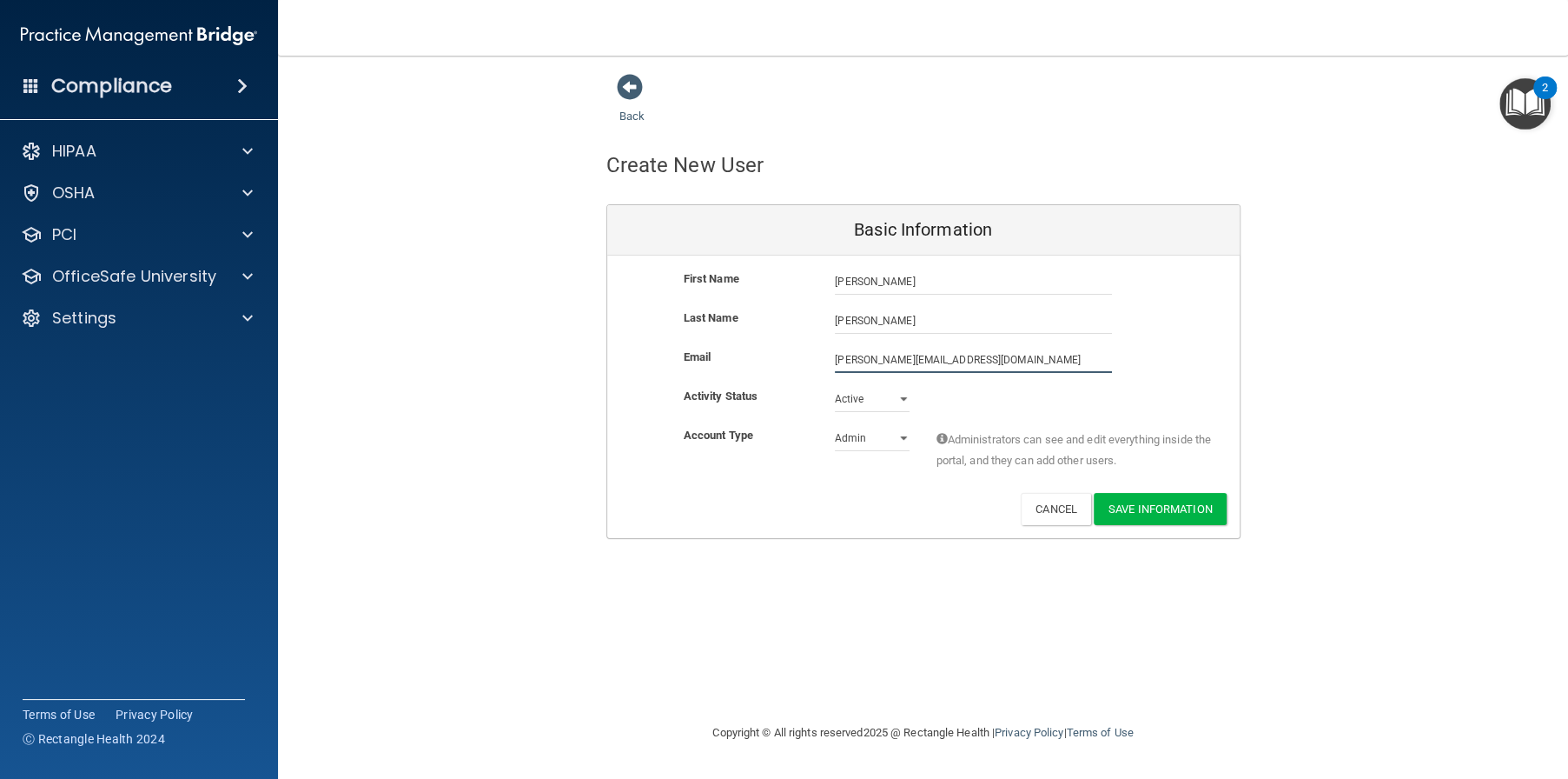
type input "kaitlyn@alamontdental.com"
click at [880, 431] on select "Admin Member" at bounding box center [872, 438] width 74 height 26
select select "practice_member"
click at [835, 425] on select "Admin Member" at bounding box center [872, 438] width 74 height 26
click at [1168, 507] on button "Save Information" at bounding box center [1160, 508] width 133 height 32
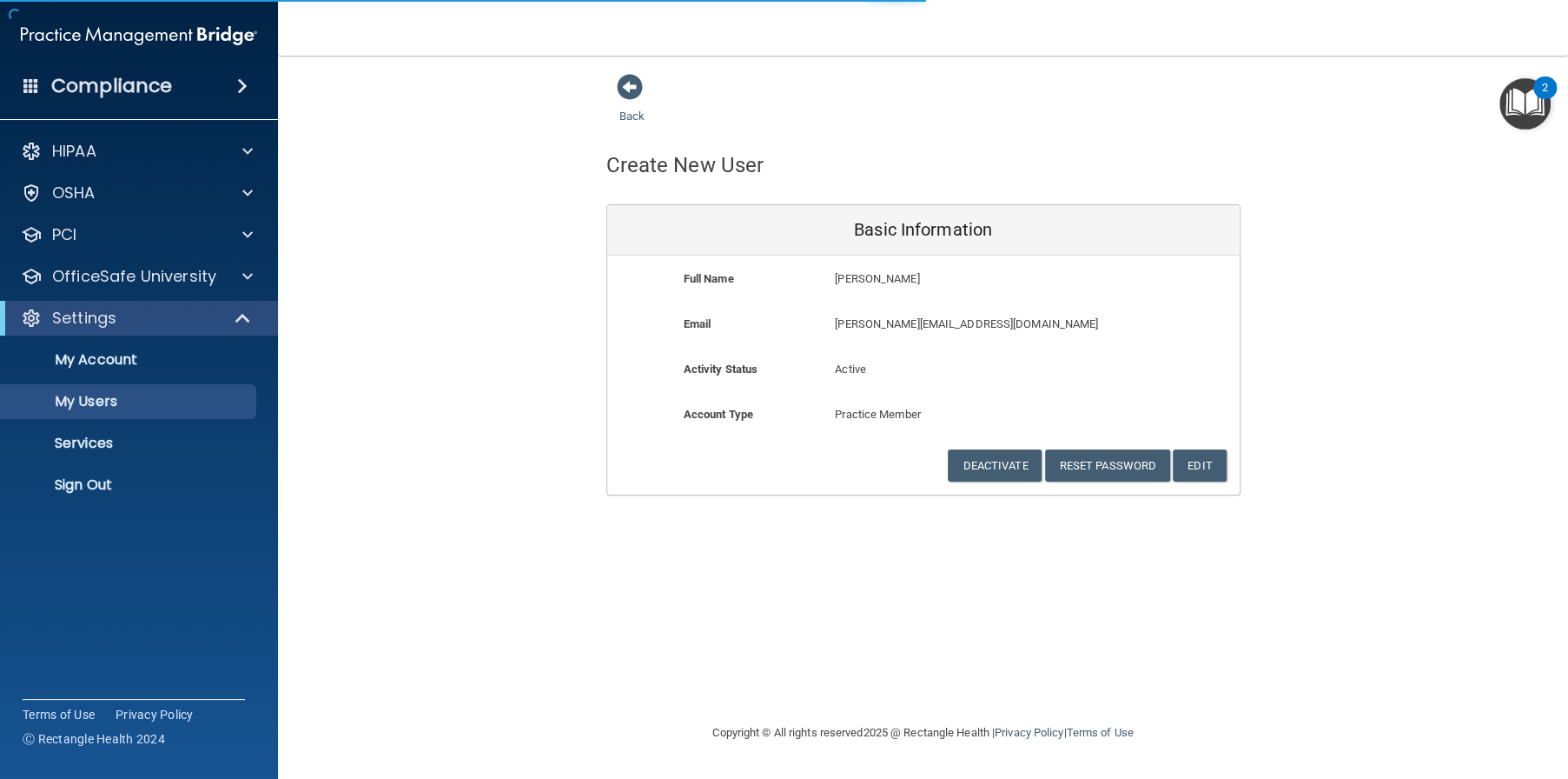
select select "20"
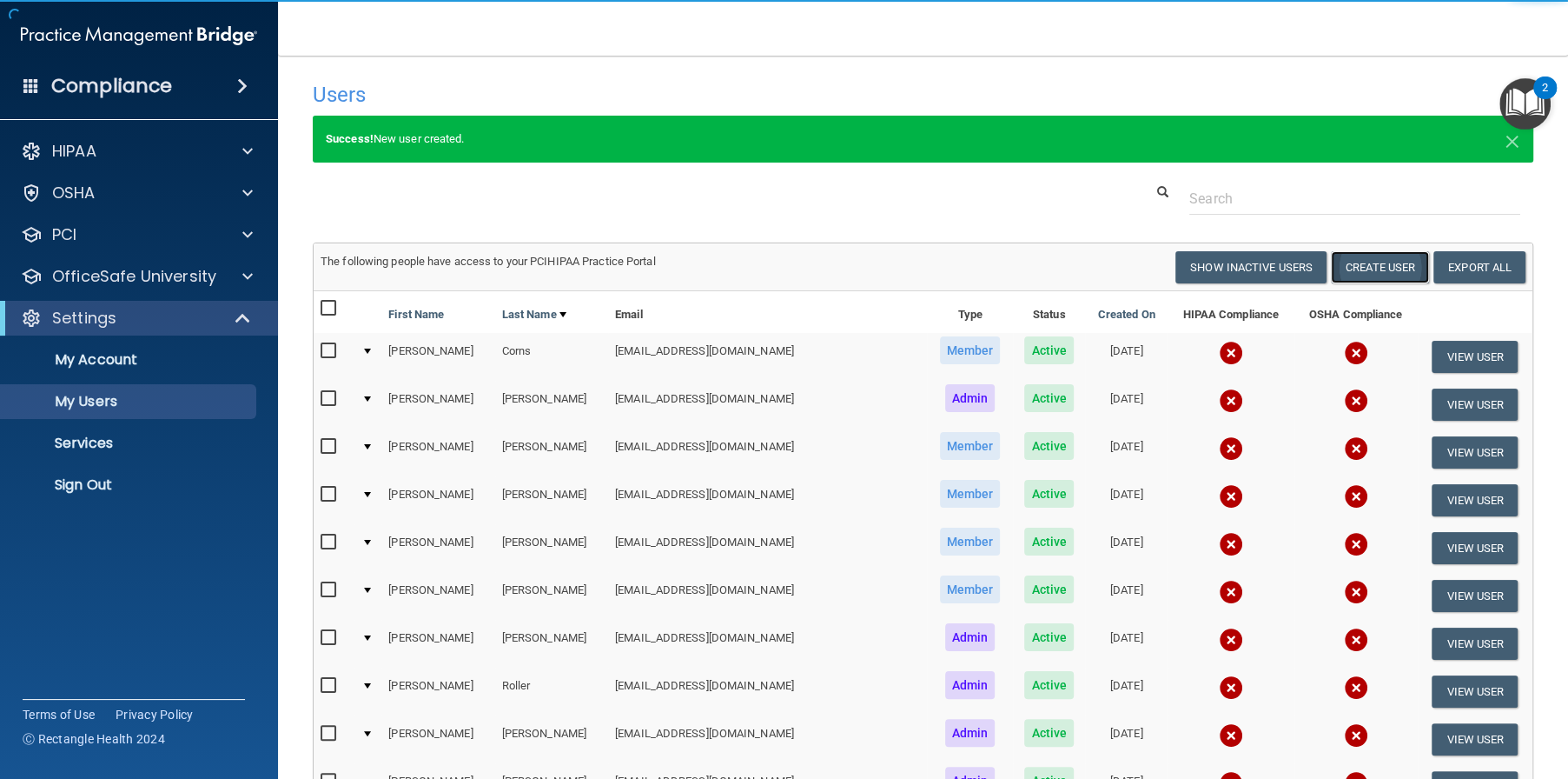
click at [1383, 268] on button "Create User" at bounding box center [1380, 266] width 98 height 32
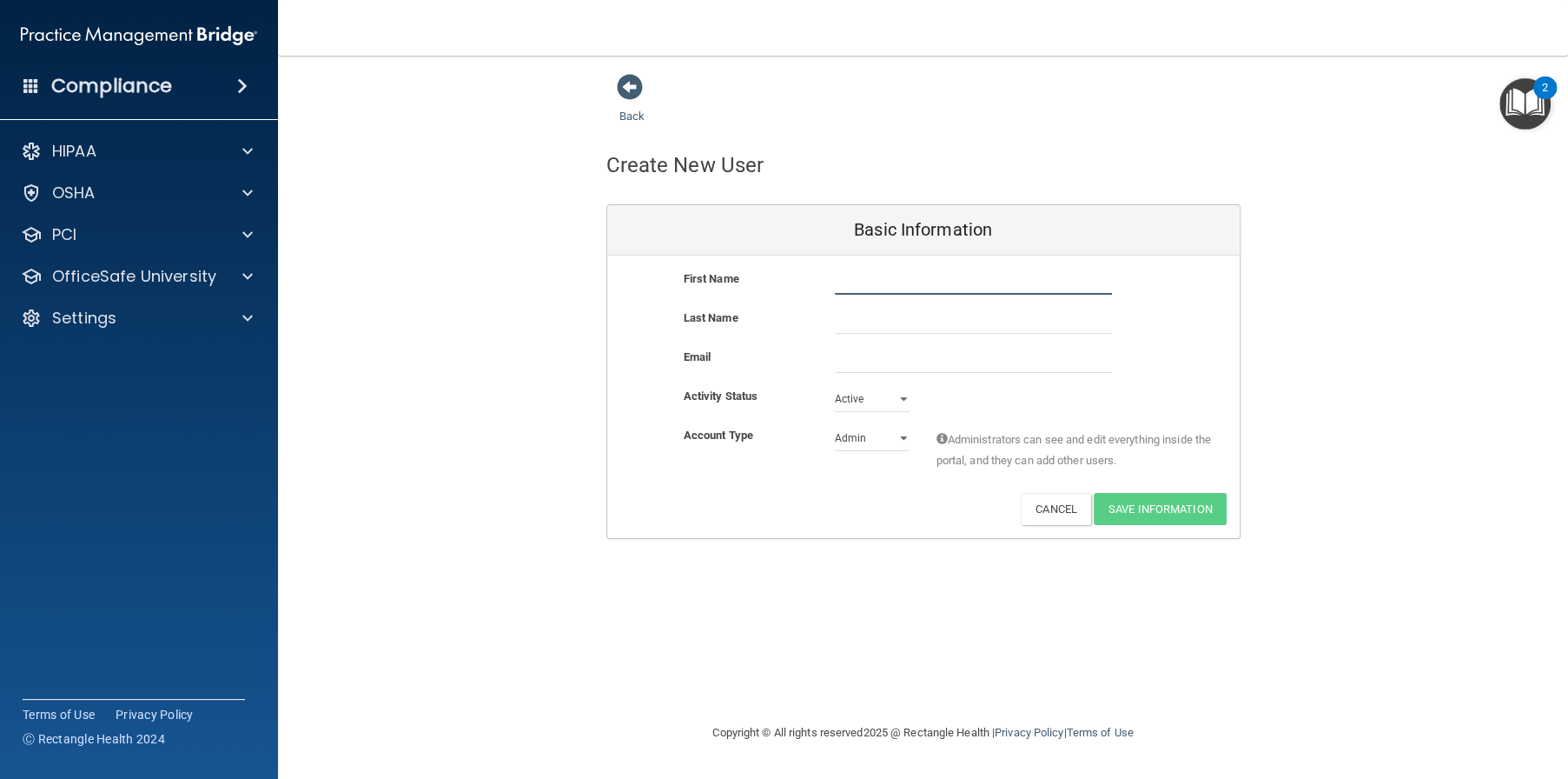
click at [859, 281] on input "text" at bounding box center [974, 281] width 277 height 26
type input "M"
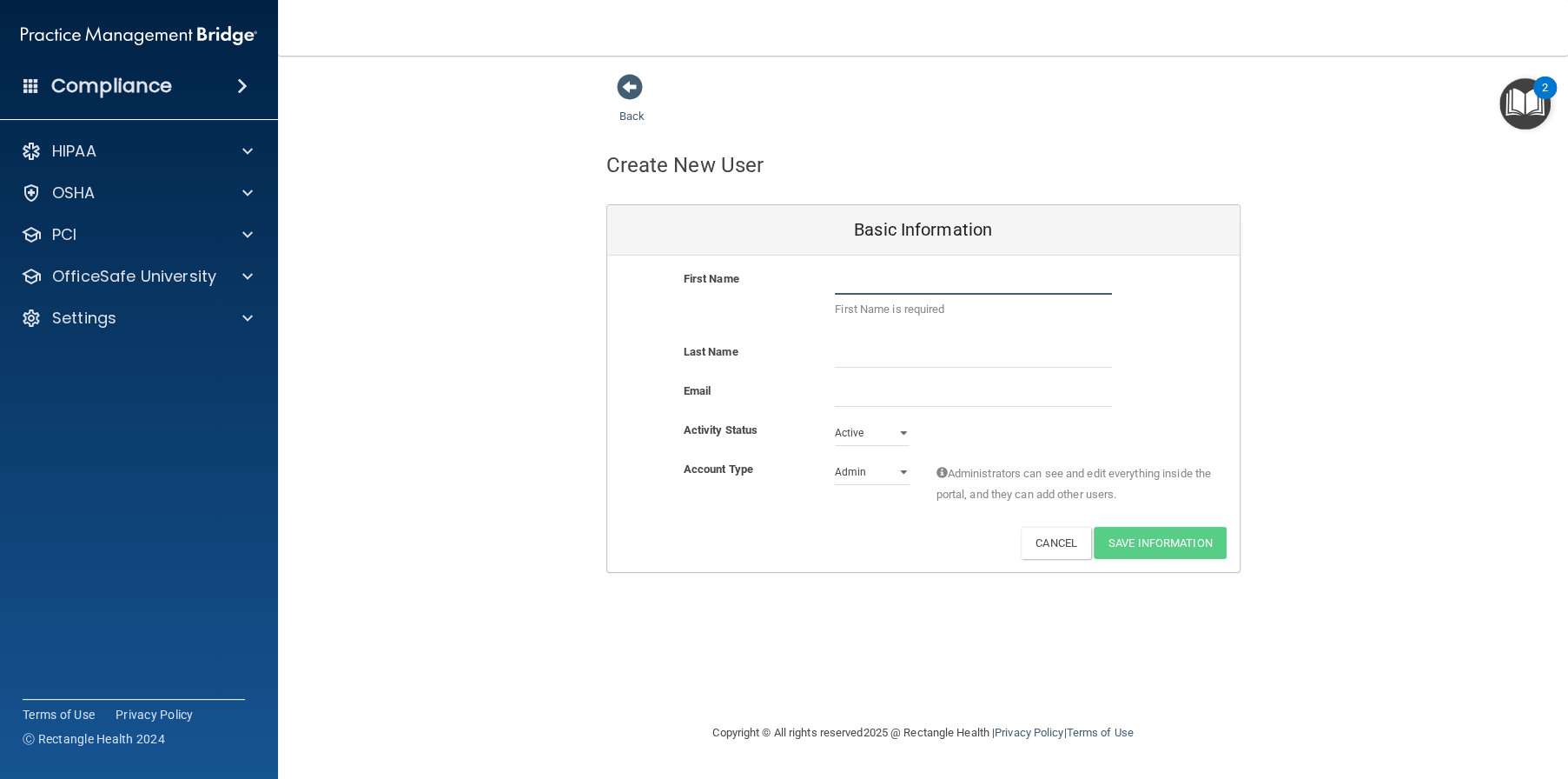
type input "L"
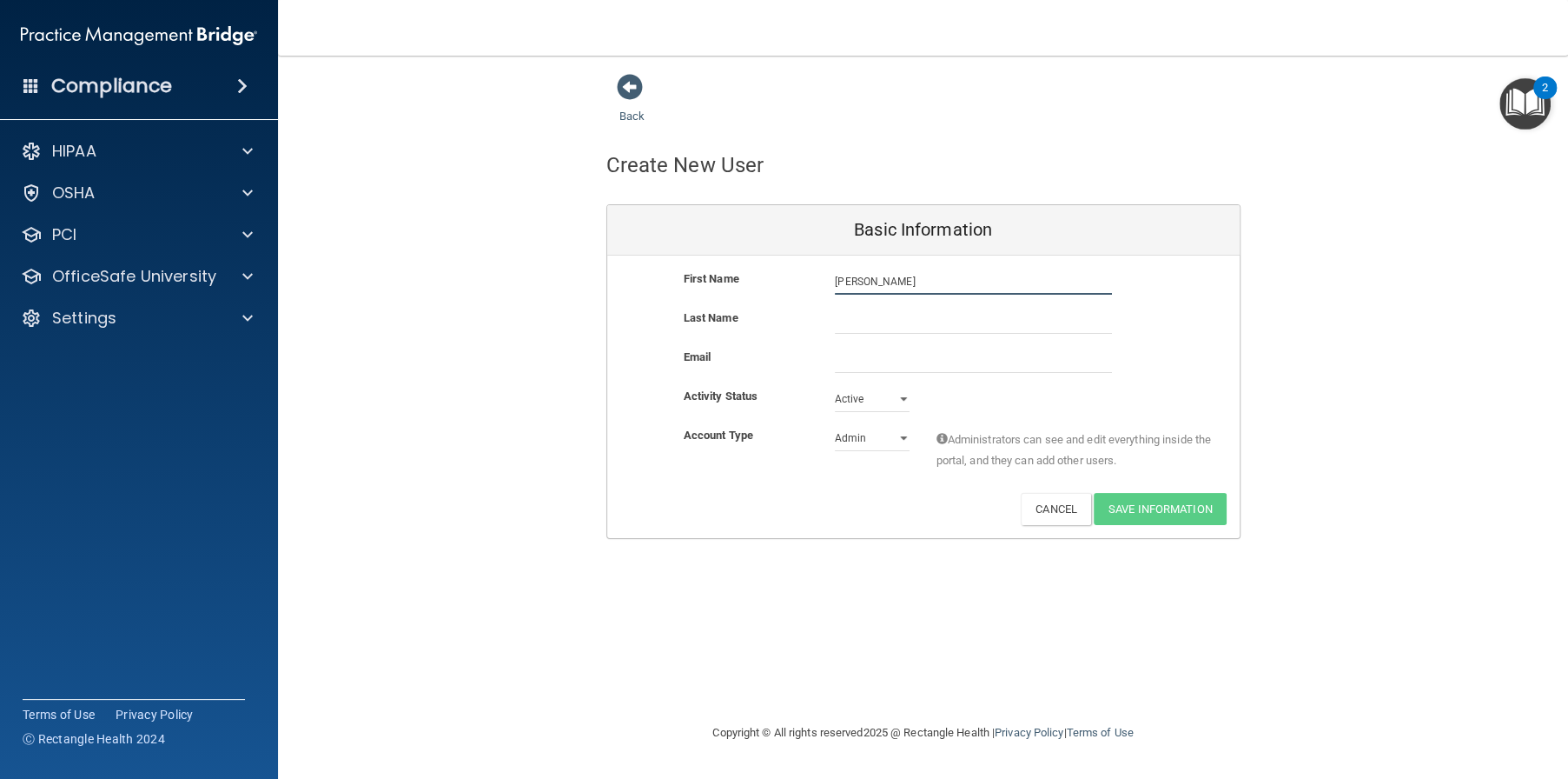
type input "Jose"
type input "Morelas"
drag, startPoint x: 870, startPoint y: 277, endPoint x: 807, endPoint y: 291, distance: 64.5
click at [807, 291] on div "First Name Jose Morelas Jose" at bounding box center [923, 281] width 633 height 26
type input "Luis"
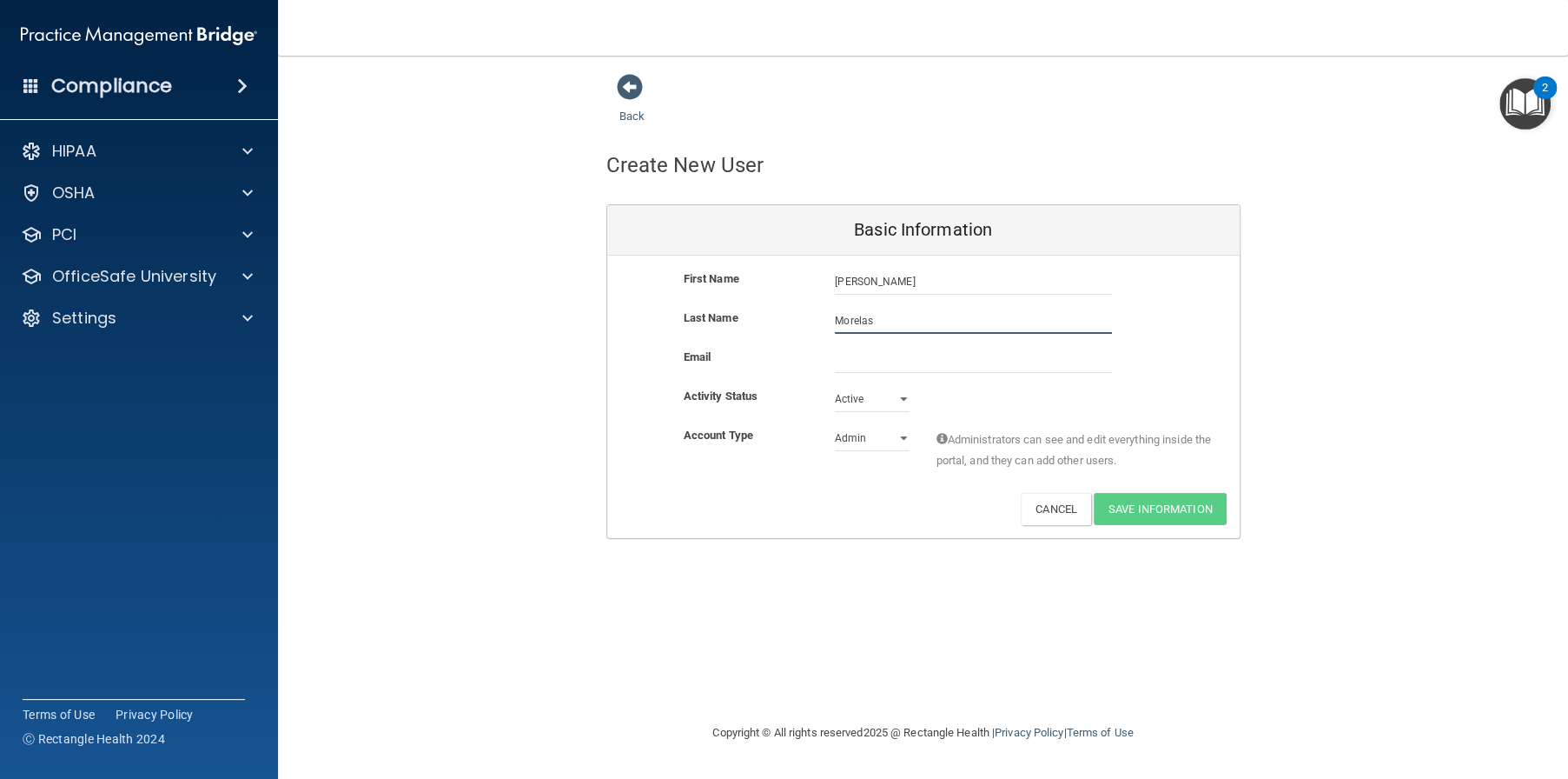
click at [882, 322] on input "Morelas" at bounding box center [974, 321] width 277 height 26
type input "Morales"
click at [844, 365] on input "email" at bounding box center [974, 359] width 277 height 26
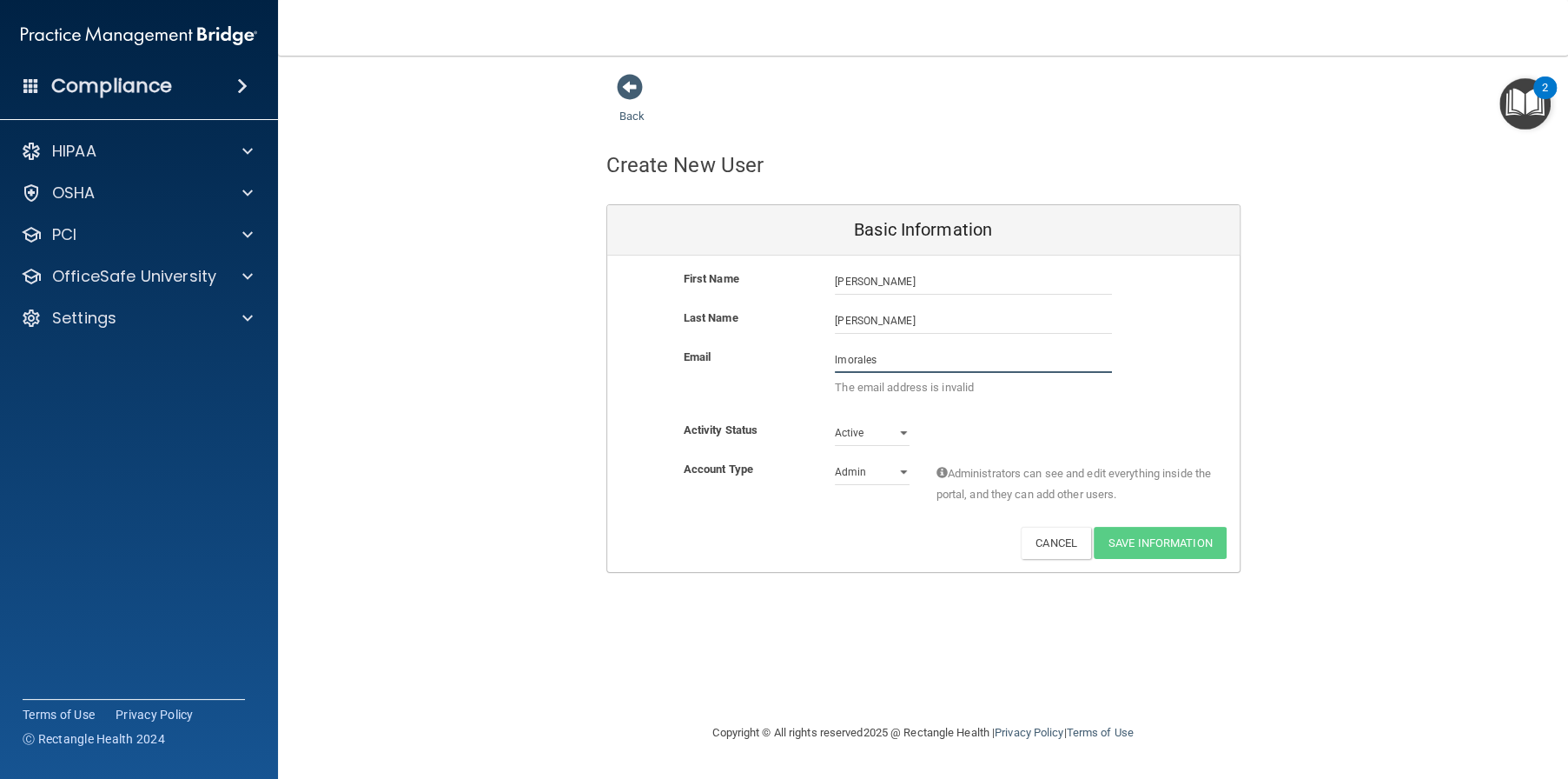
paste input "@alamontdental.com"
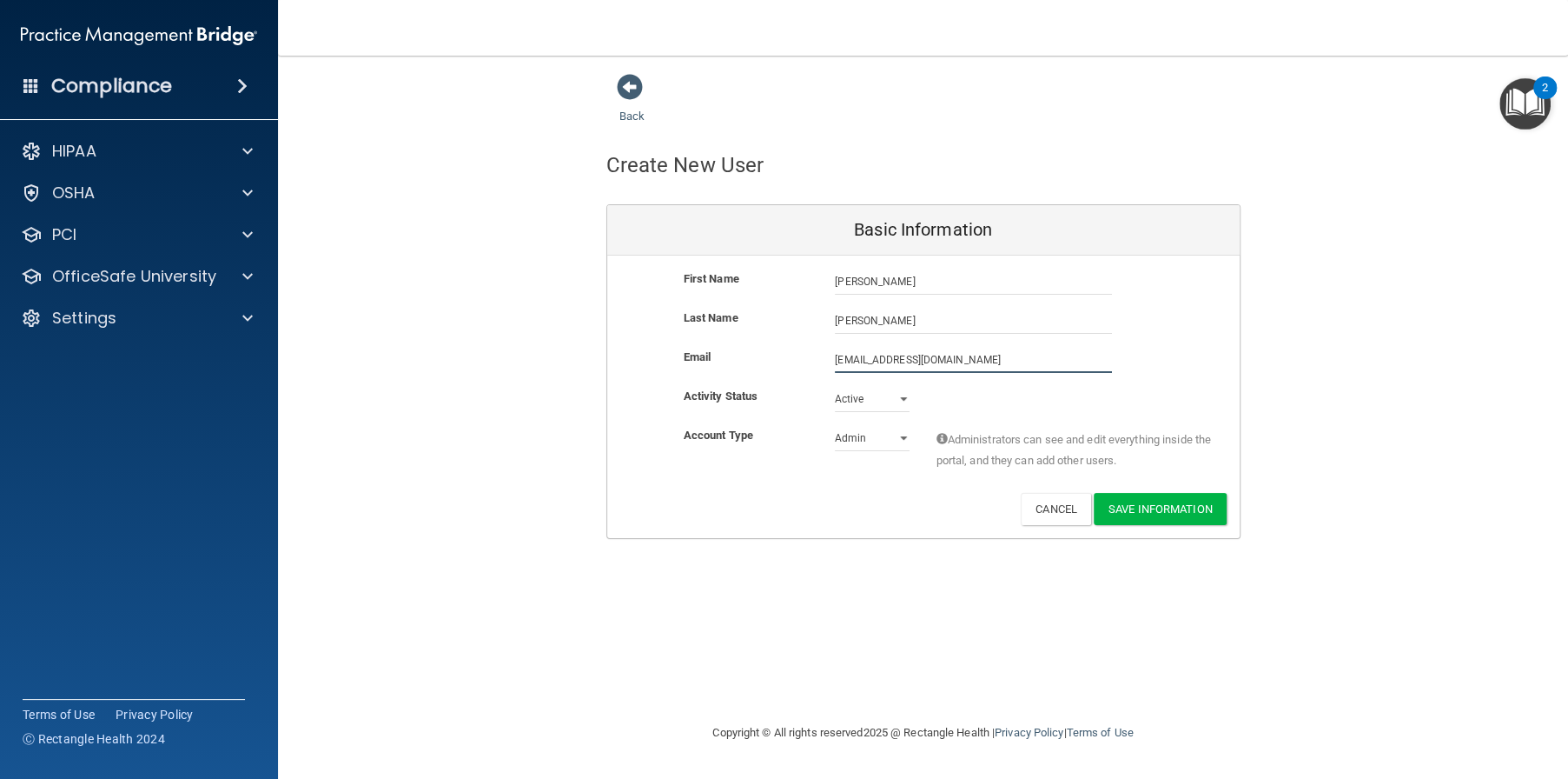
type input "lmorales@alamontdental.com"
click at [874, 429] on select "Admin Member" at bounding box center [872, 441] width 74 height 26
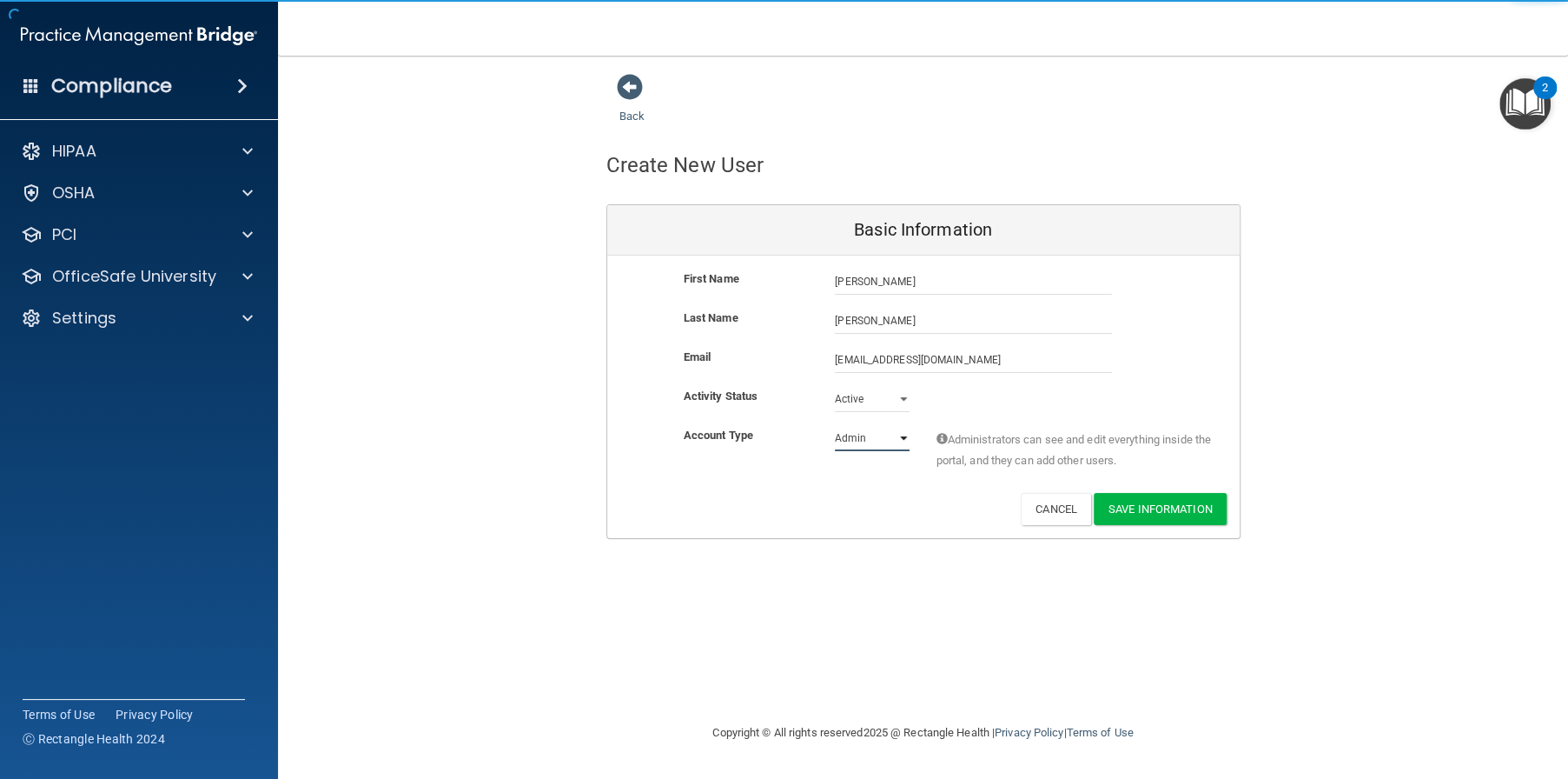
select select "practice_member"
click at [835, 425] on select "Admin Member" at bounding box center [872, 438] width 74 height 26
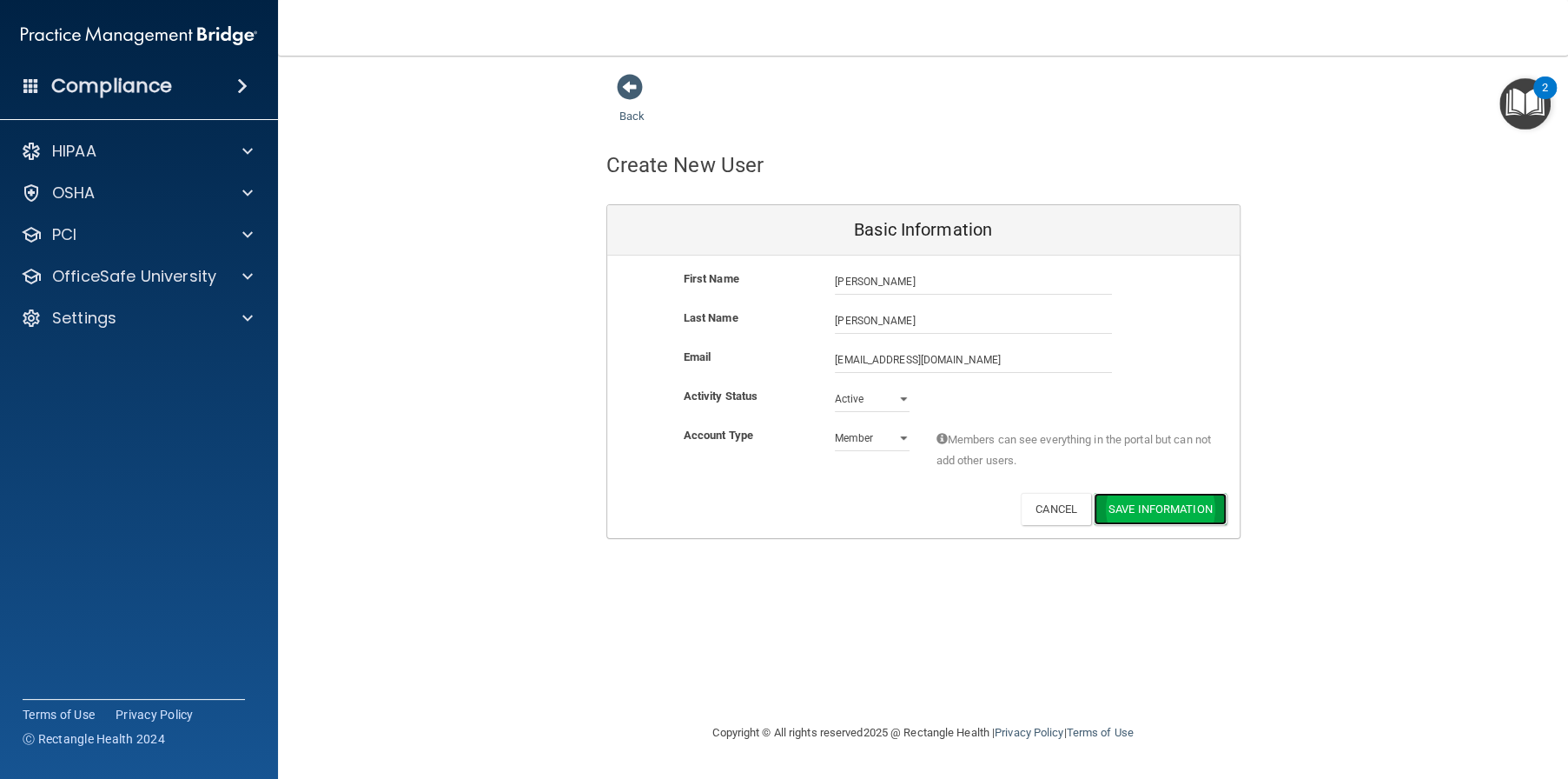
click at [1178, 507] on button "Save Information" at bounding box center [1160, 508] width 133 height 32
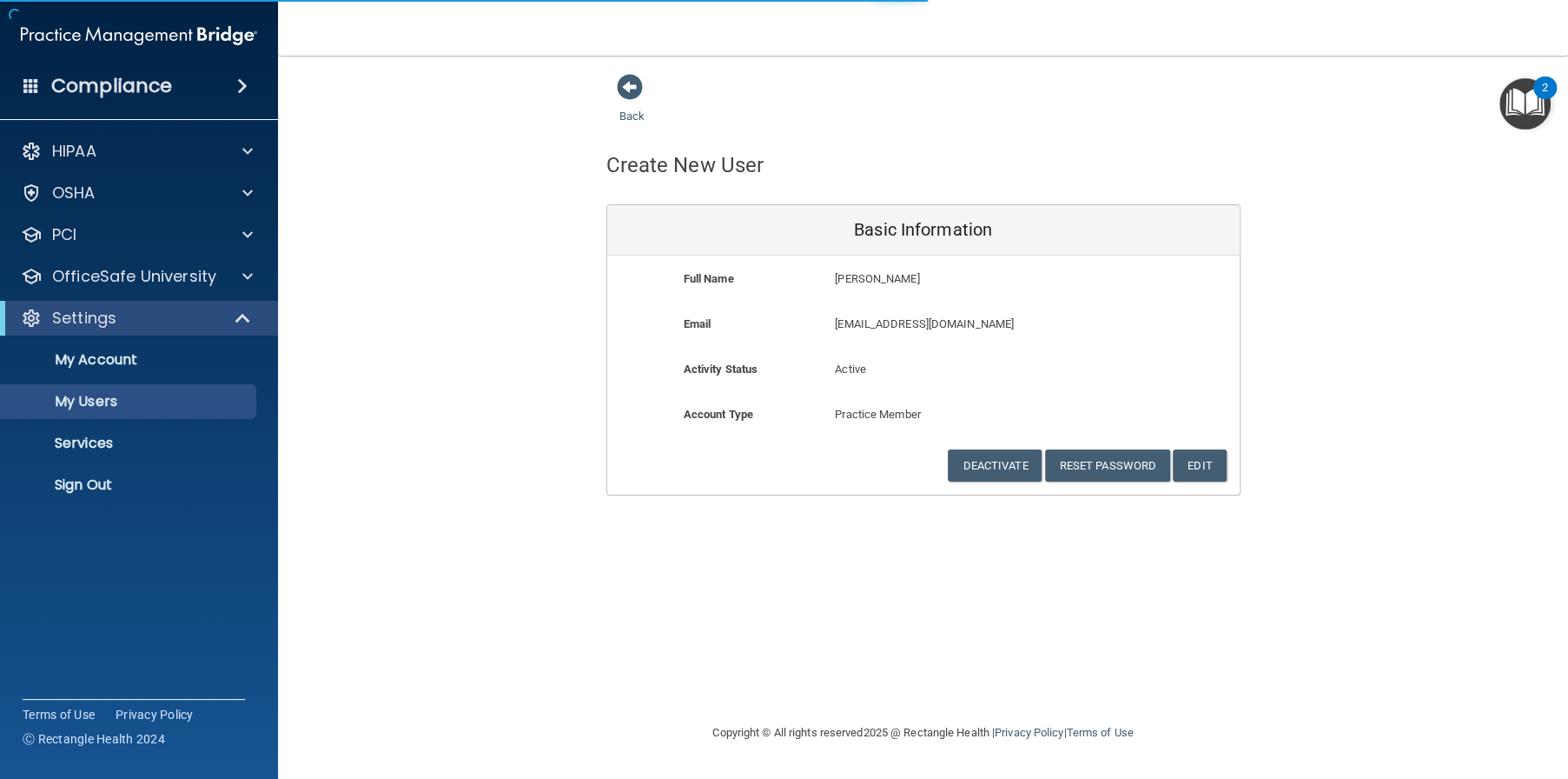
select select "20"
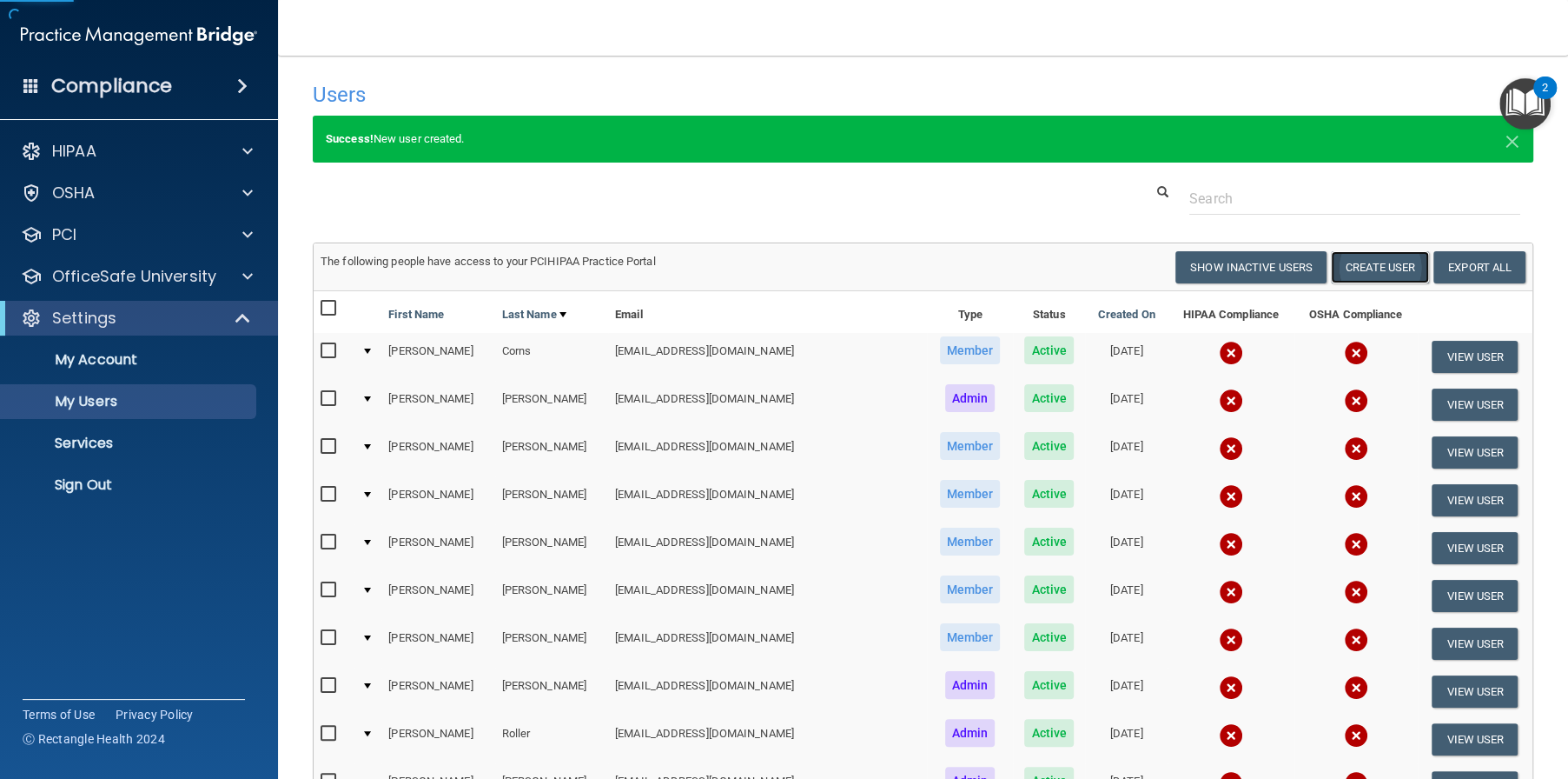
click at [1371, 268] on button "Create User" at bounding box center [1380, 266] width 98 height 32
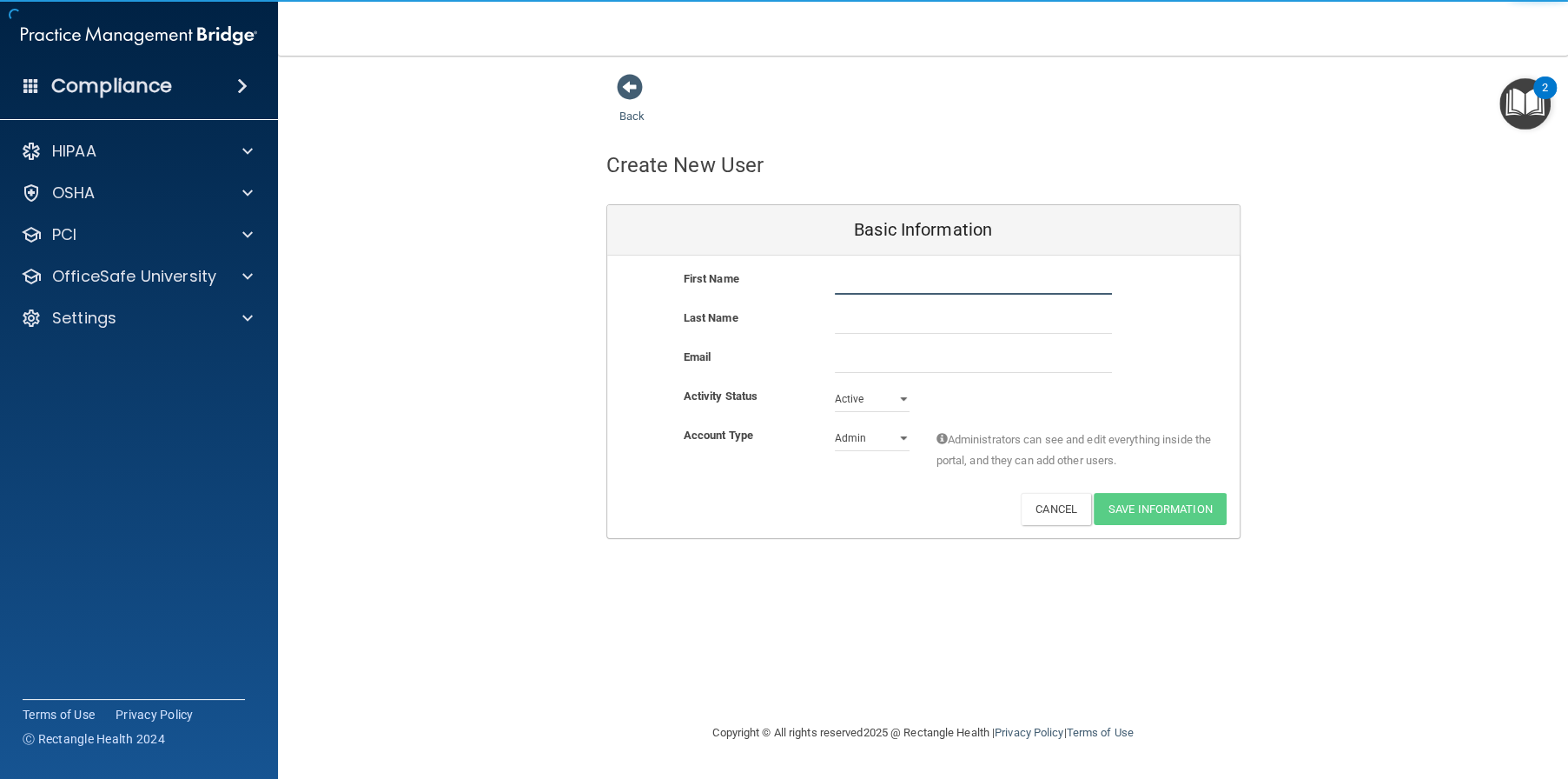
click at [874, 287] on input "text" at bounding box center [974, 281] width 277 height 26
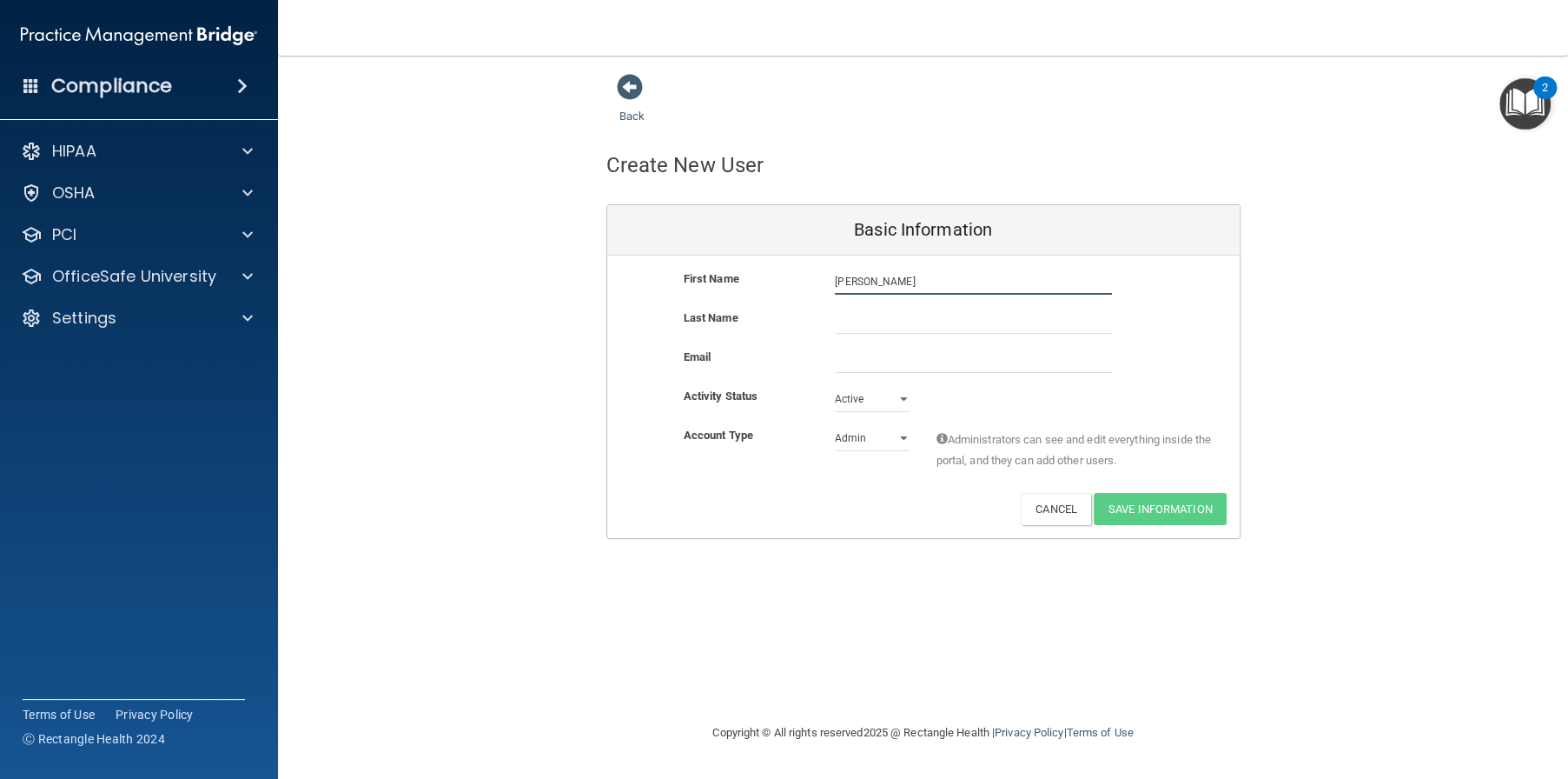
type input "Morgan"
type input "Whitaker"
type input "Brandon"
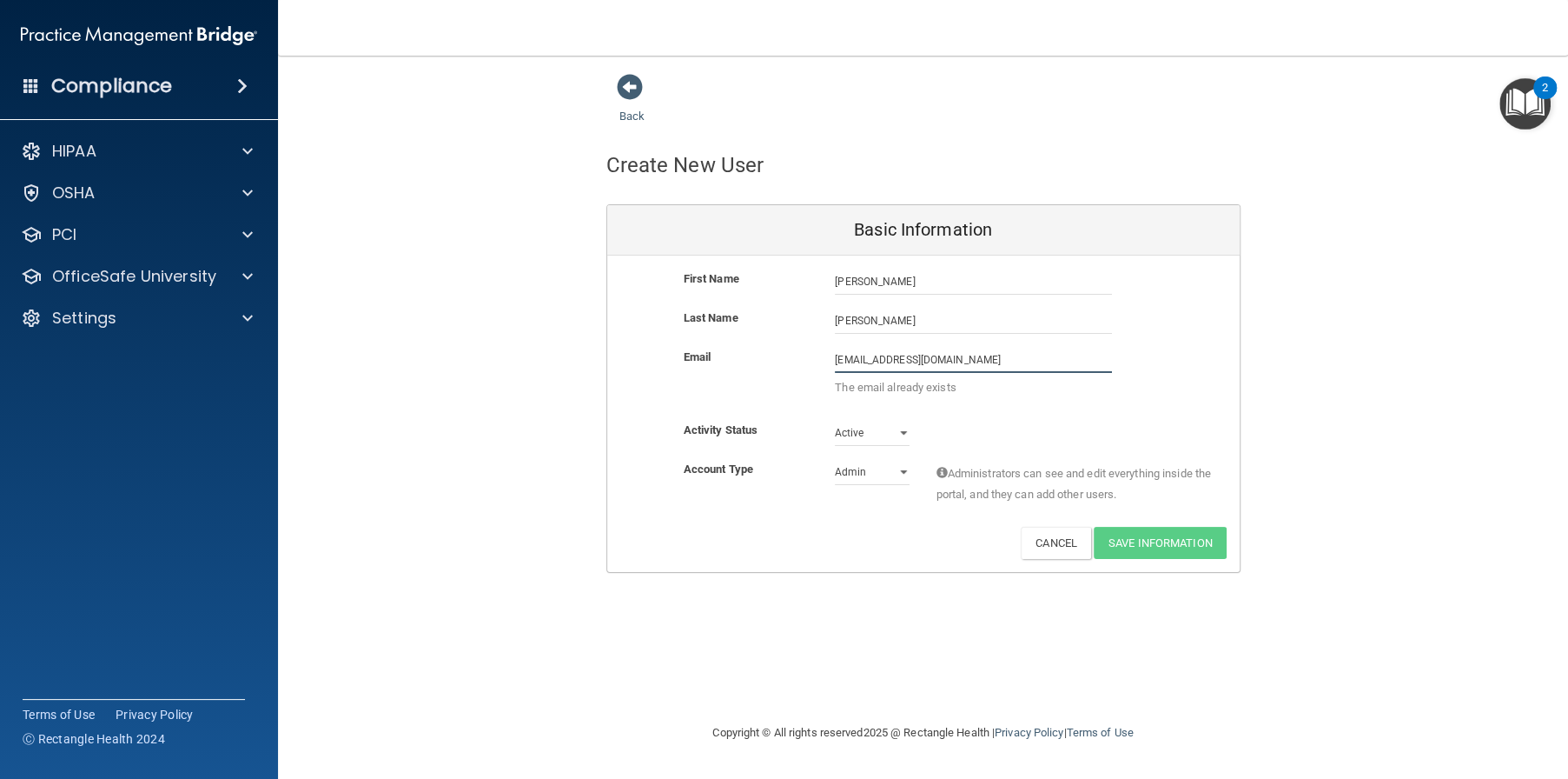
drag, startPoint x: 868, startPoint y: 357, endPoint x: 800, endPoint y: 365, distance: 68.5
click at [805, 362] on div "Email lscardo@alamontdental.com lscardo@alamontdental.com The email already exi…" at bounding box center [923, 376] width 633 height 60
type input "mwhitaker@alamontdental.com"
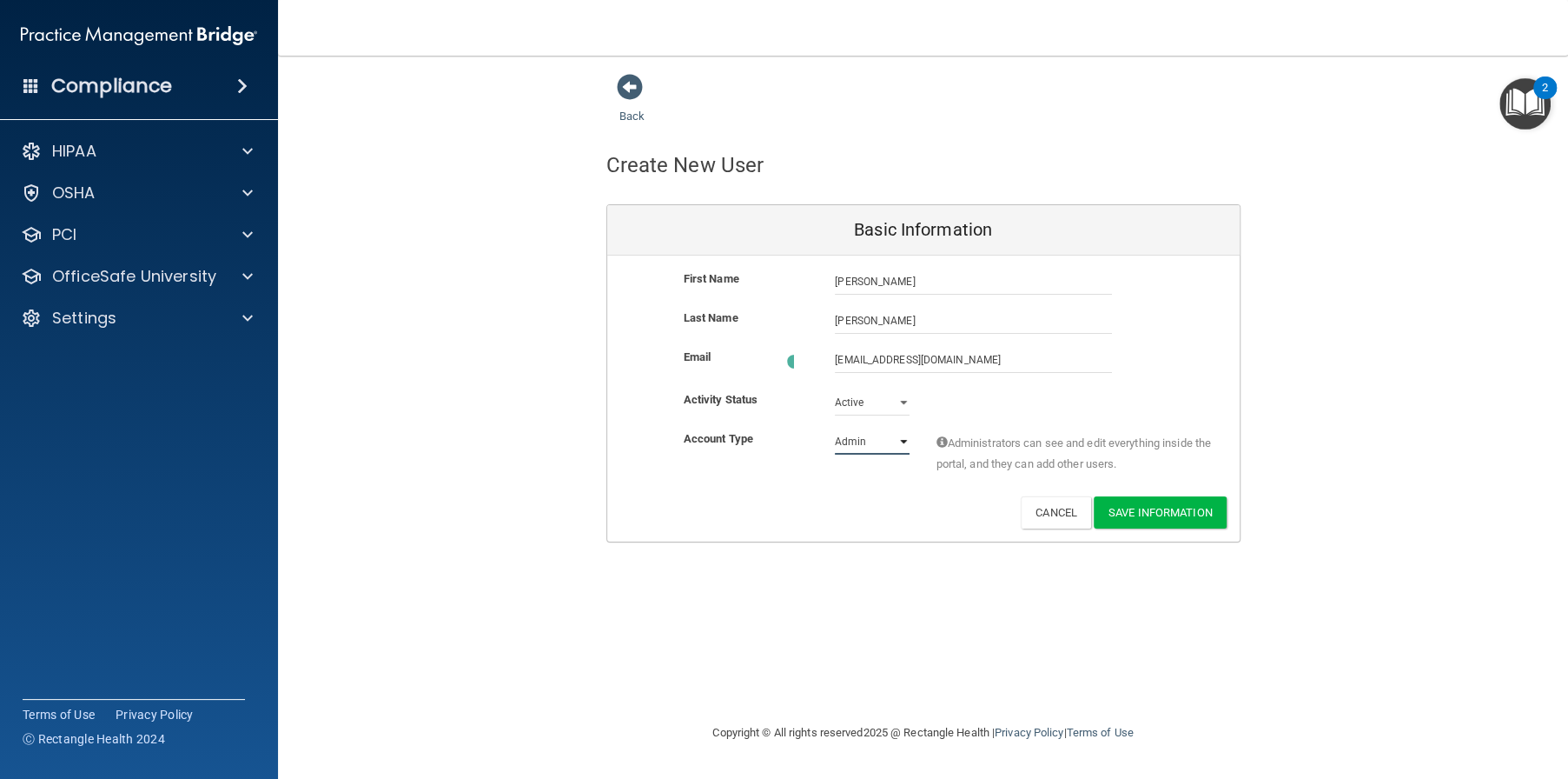
click at [853, 467] on div "Account Type Practice Admin Admin Member Financial Institution Business Associa…" at bounding box center [923, 456] width 633 height 55
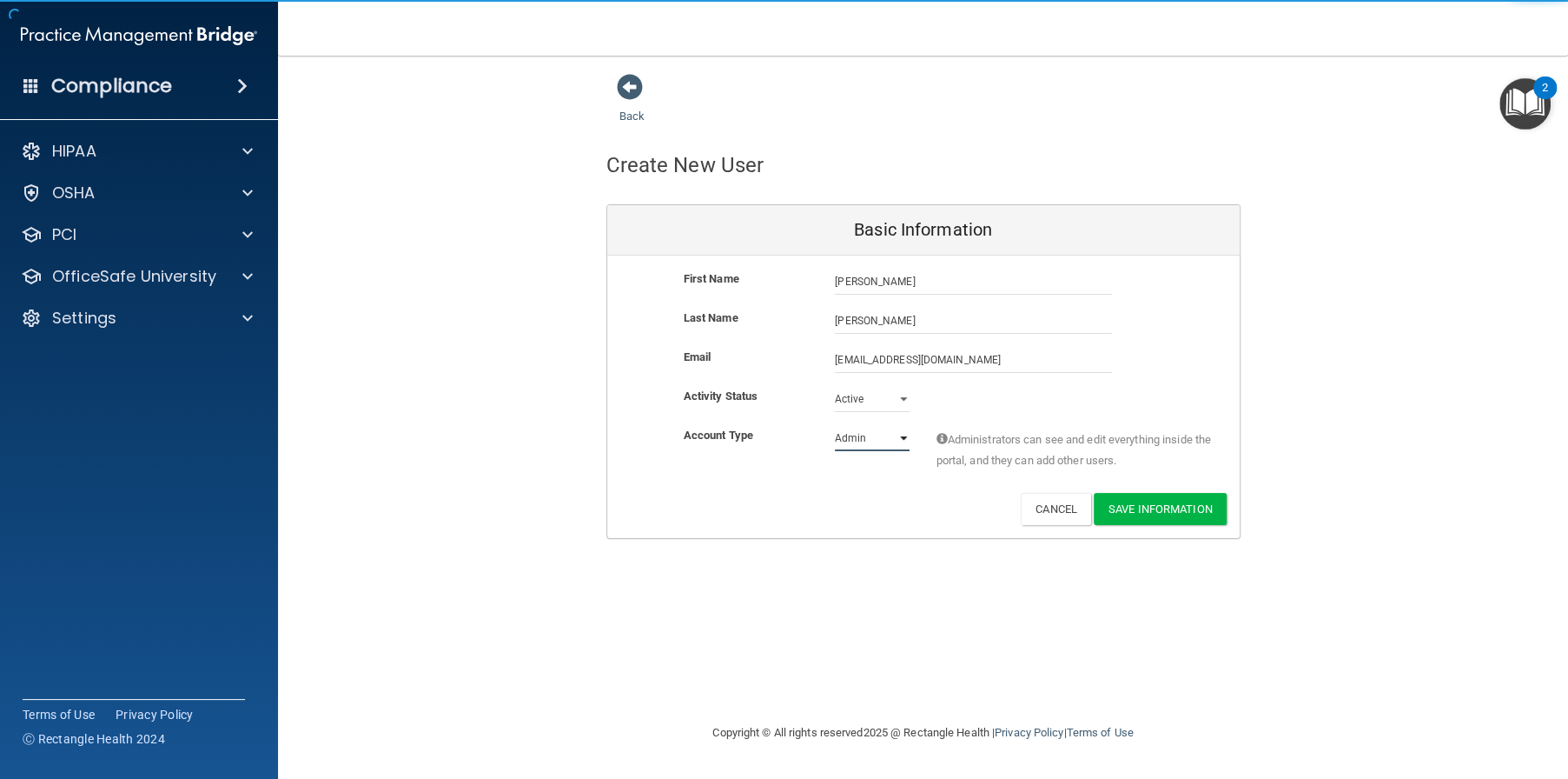
select select "practice_member"
click at [835, 425] on select "Admin Member" at bounding box center [872, 438] width 74 height 26
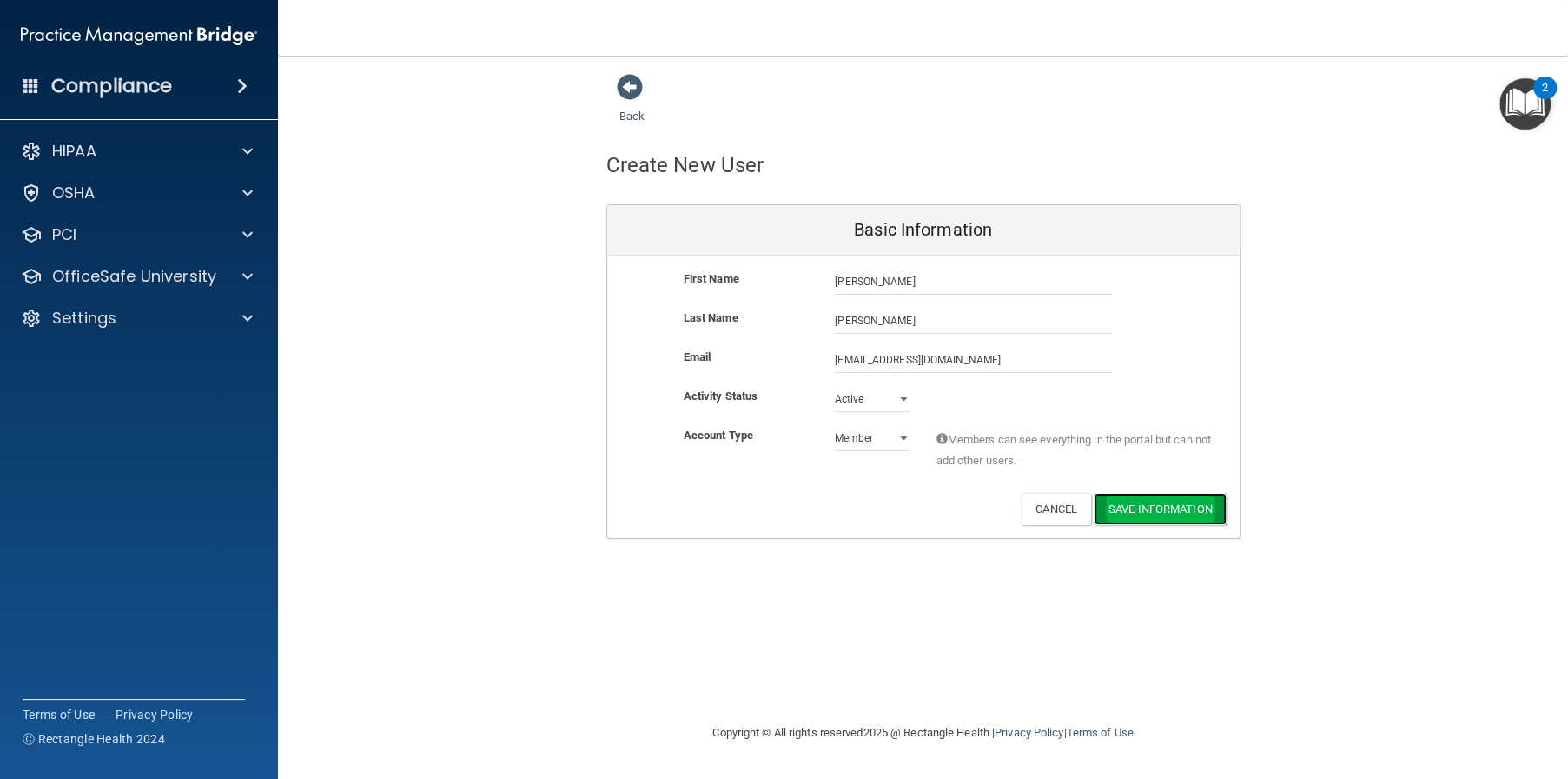
click at [1192, 495] on button "Save Information" at bounding box center [1160, 508] width 133 height 32
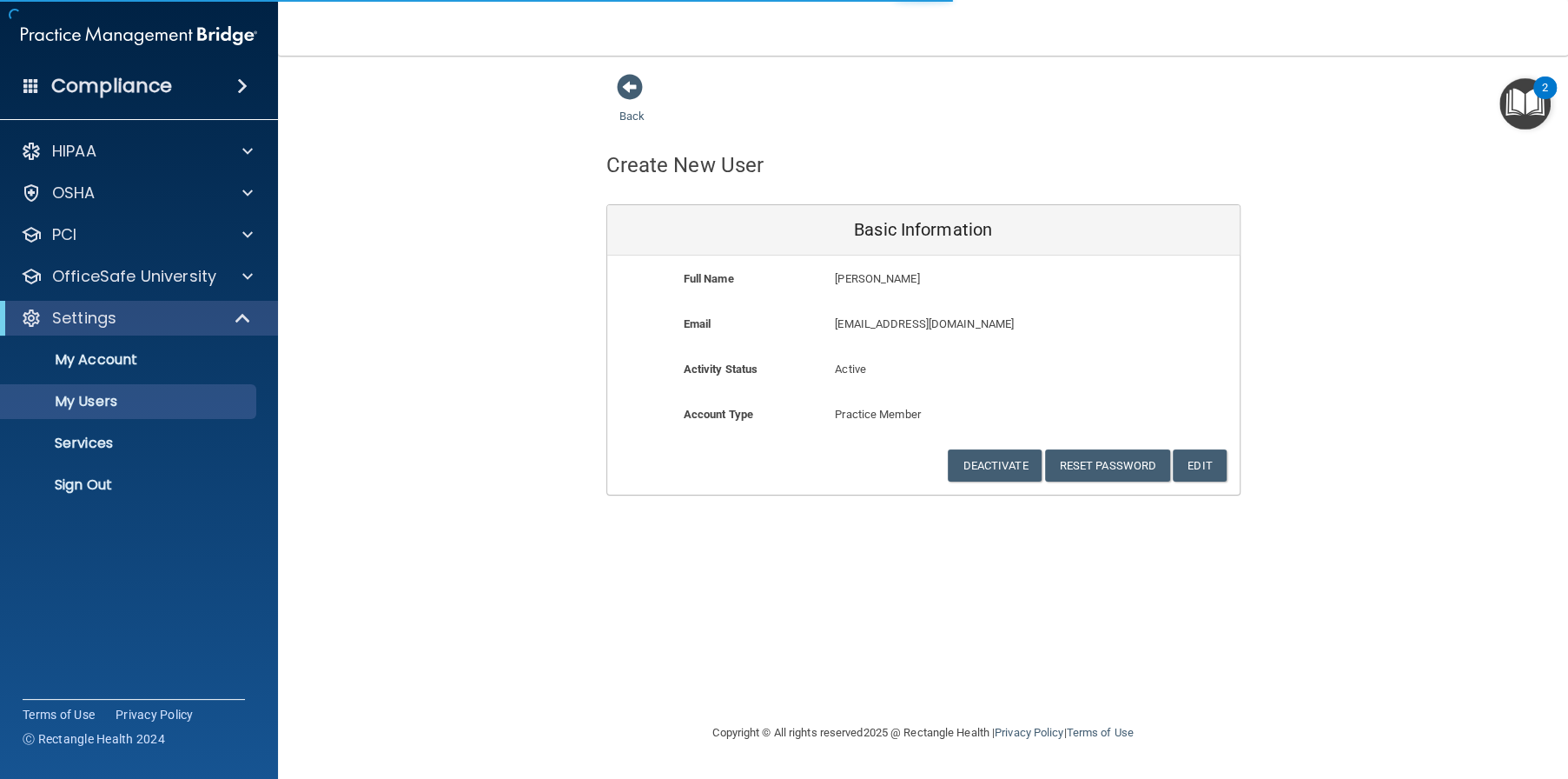
select select "20"
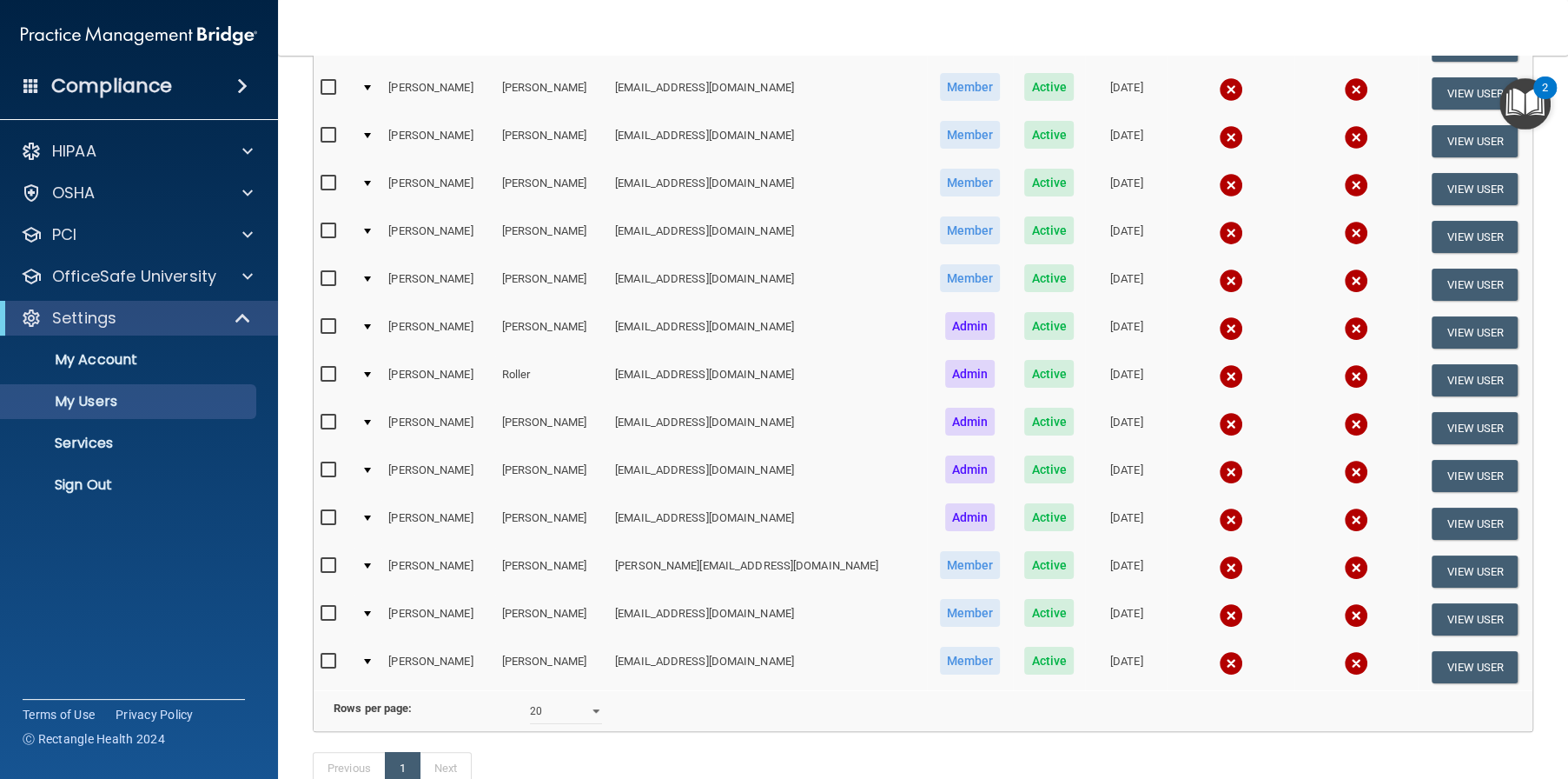
scroll to position [435, 0]
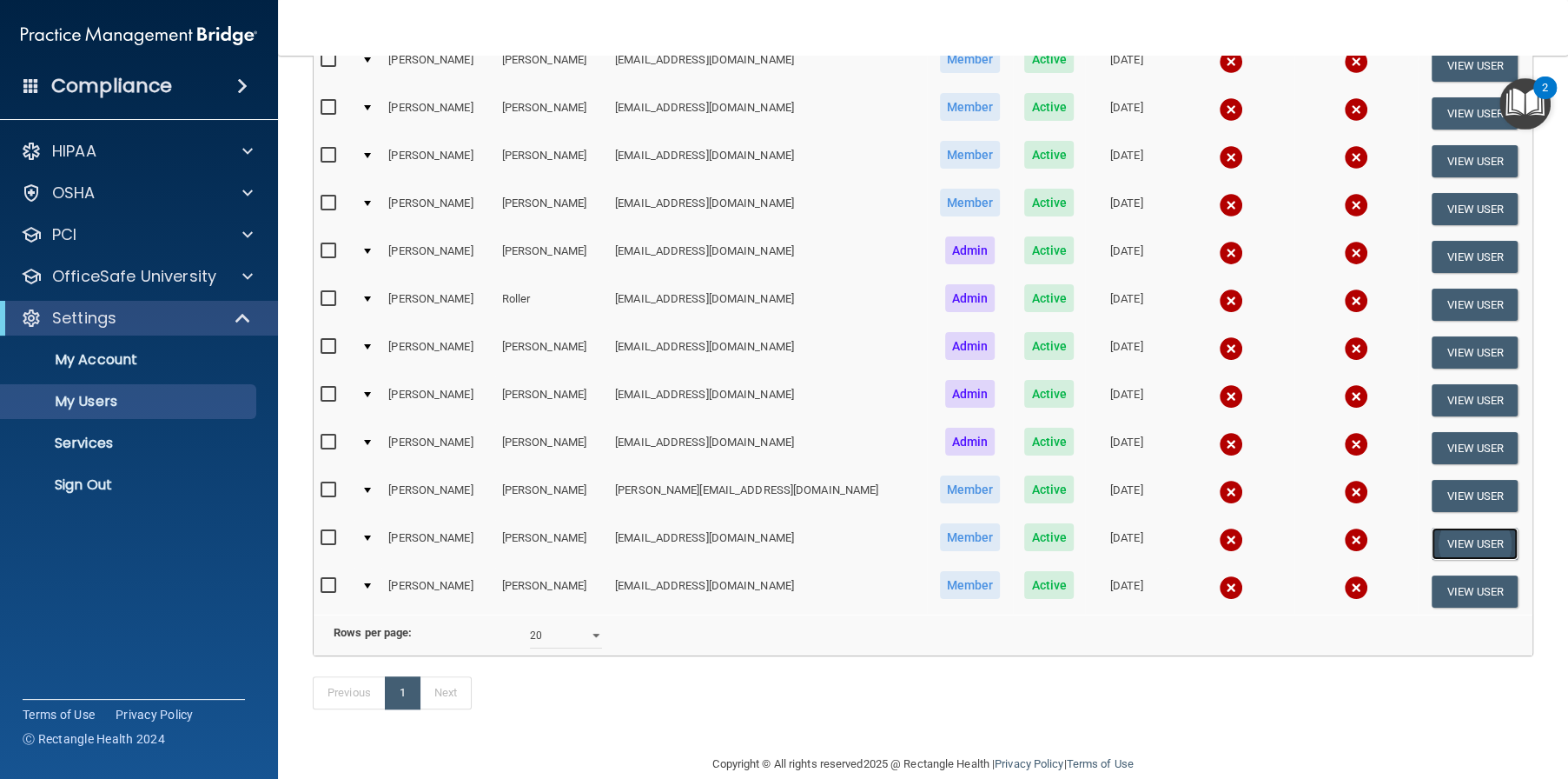
click at [1466, 543] on button "View User" at bounding box center [1475, 543] width 86 height 32
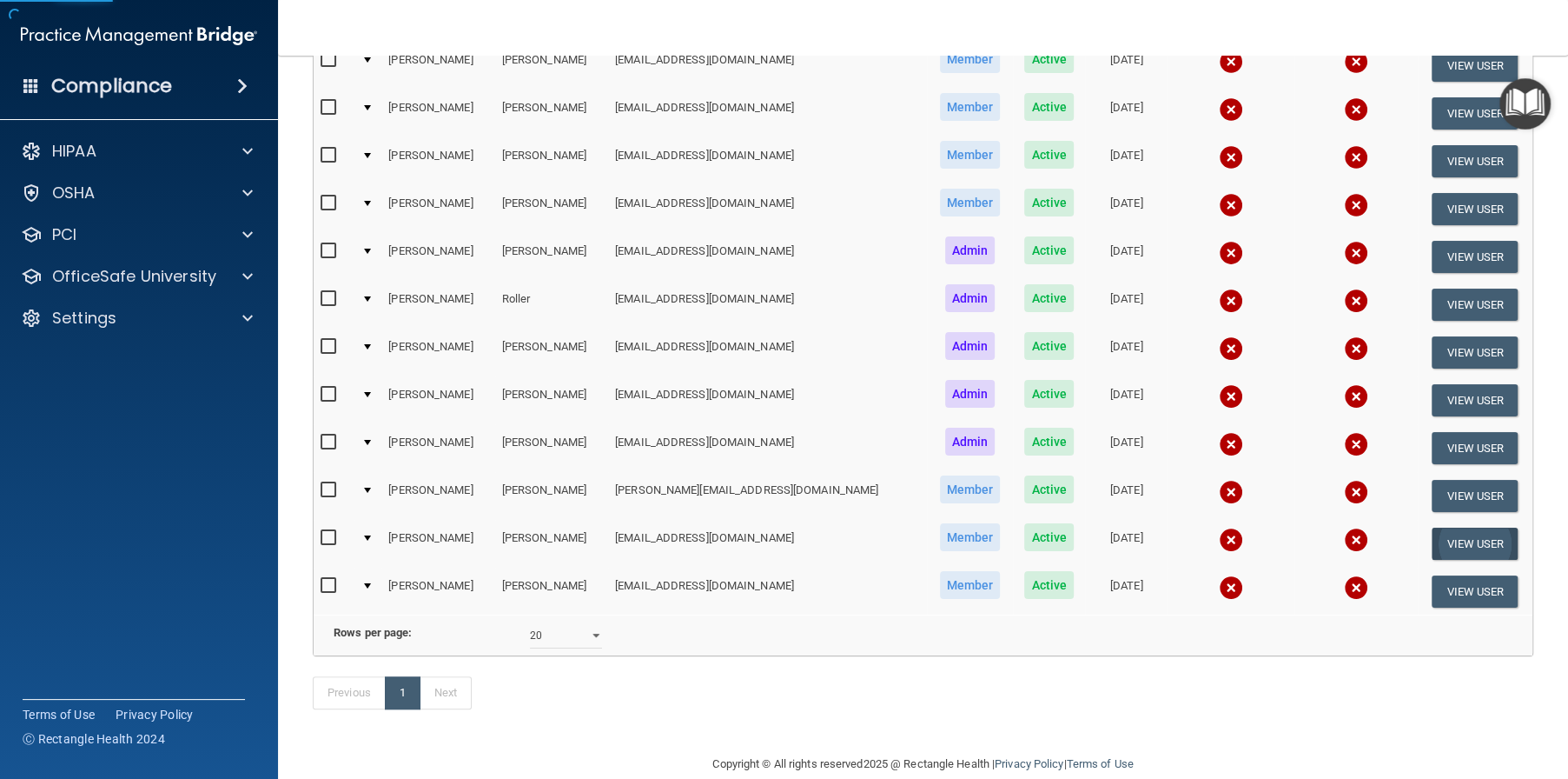
select select "practice_member"
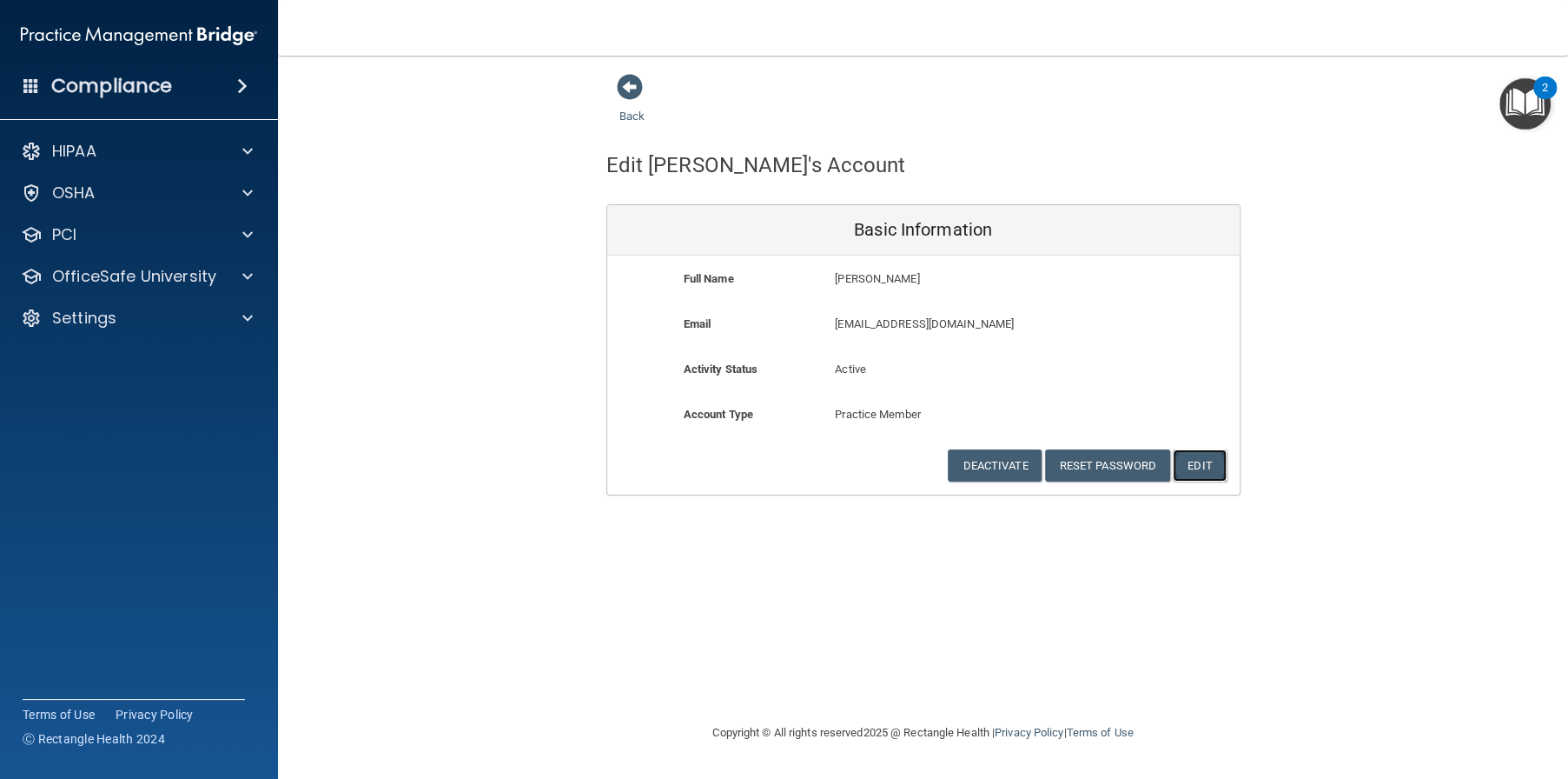
click at [1197, 457] on button "Edit" at bounding box center [1200, 465] width 53 height 32
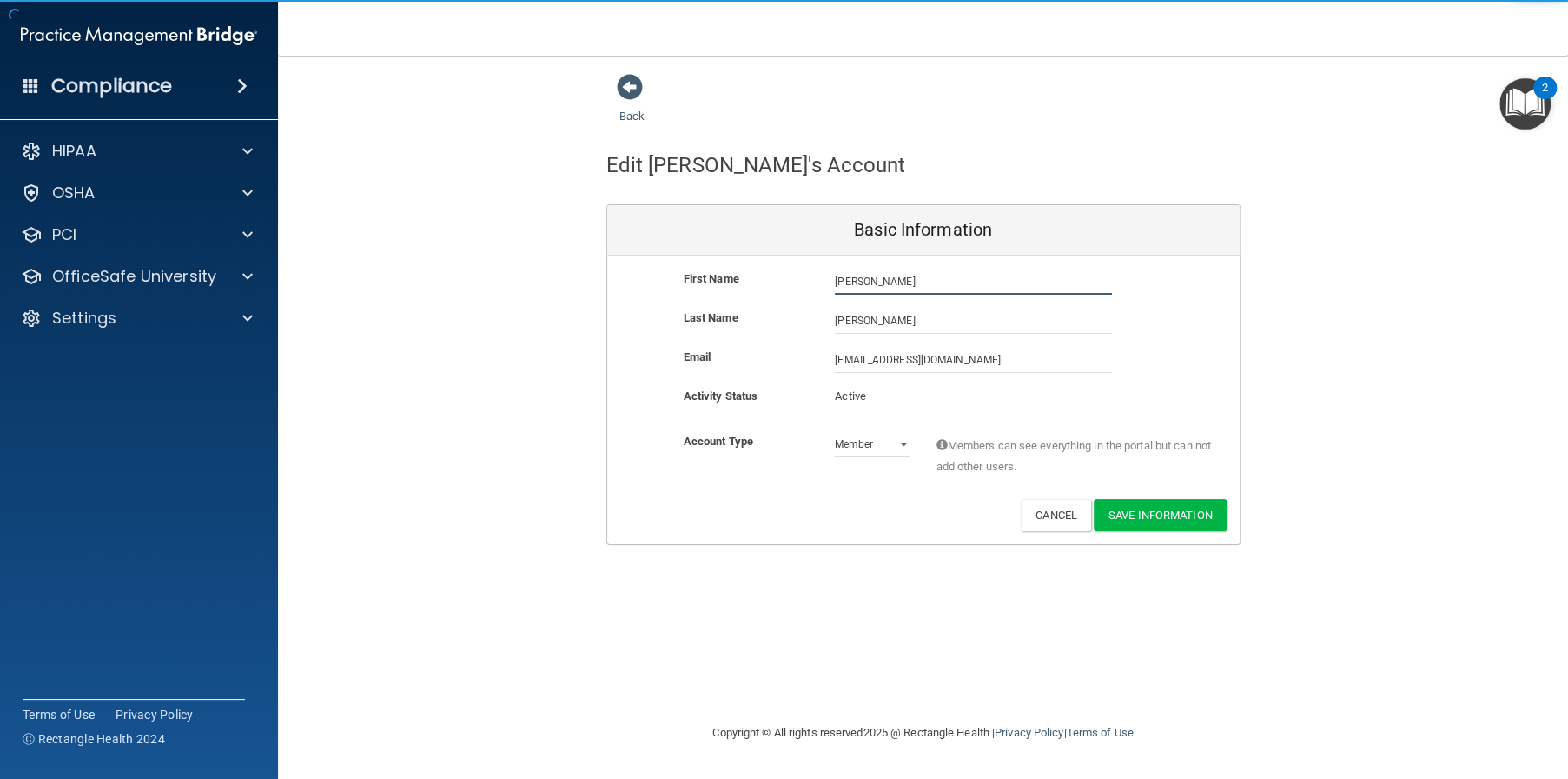
drag, startPoint x: 881, startPoint y: 278, endPoint x: 744, endPoint y: 291, distance: 137.6
click at [750, 286] on div "First Name Brandon Whitaker Brandon" at bounding box center [923, 281] width 633 height 26
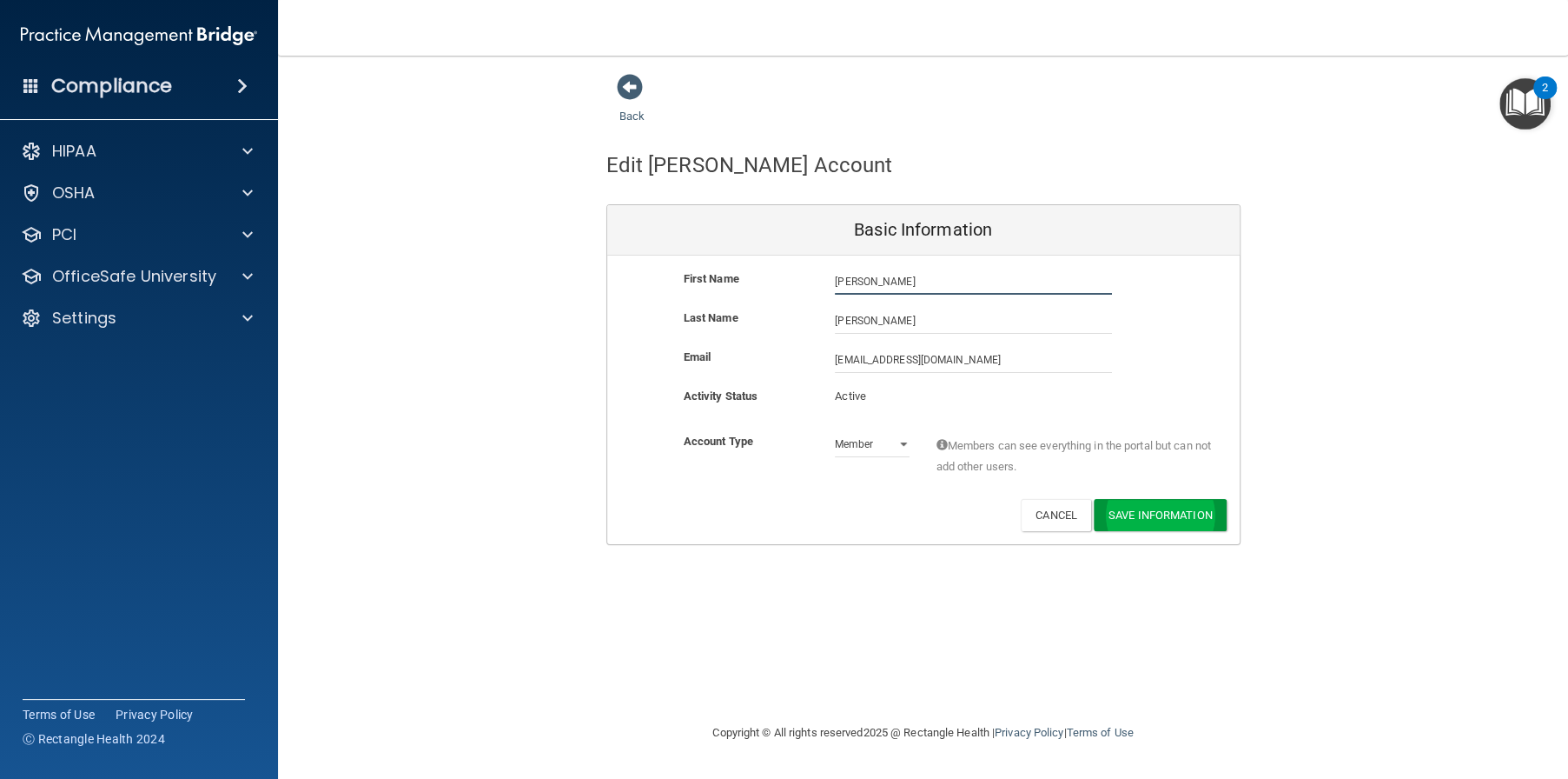
type input "Morgan"
click at [1138, 514] on button "Save Information" at bounding box center [1160, 514] width 133 height 32
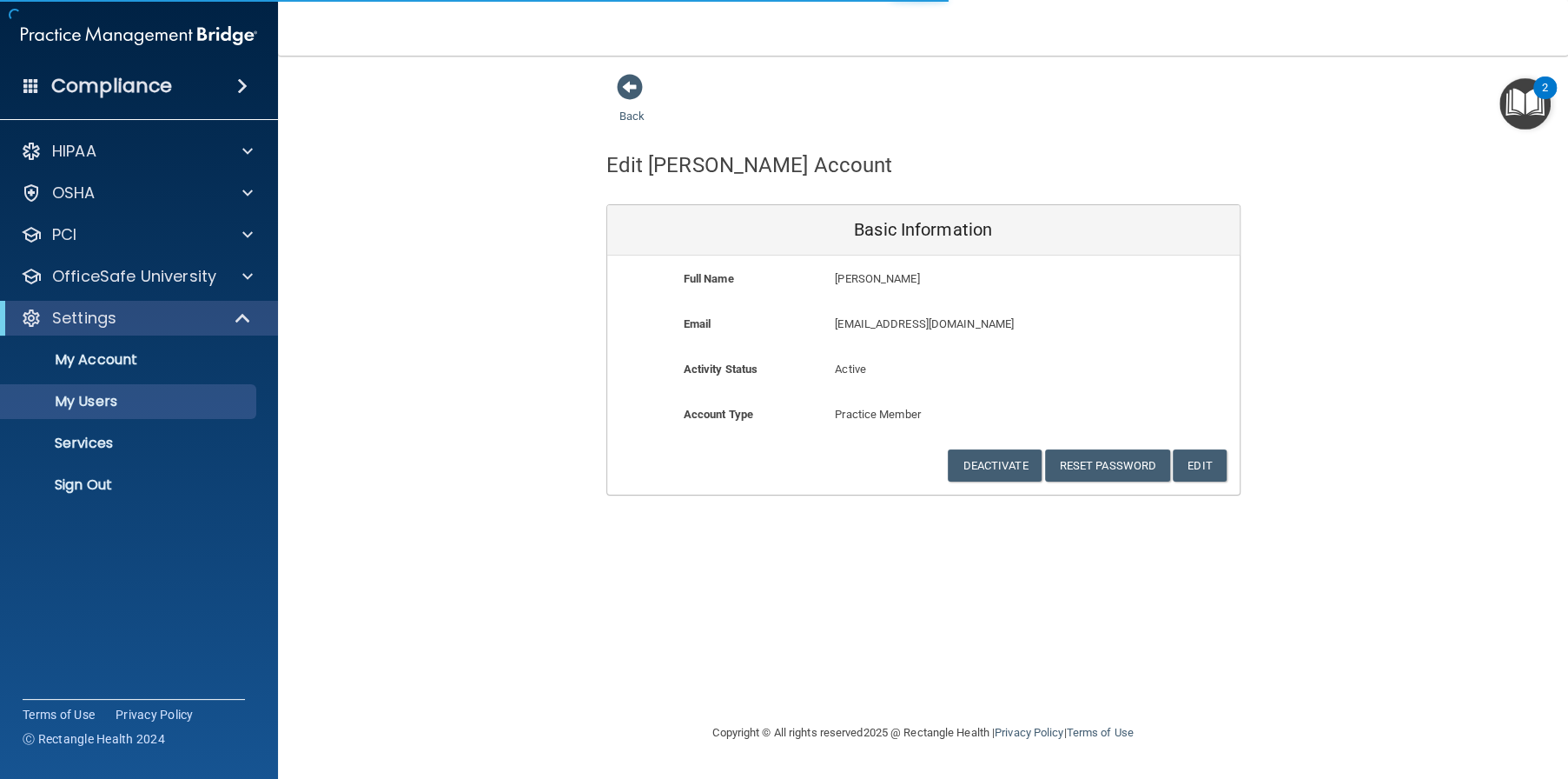
select select "20"
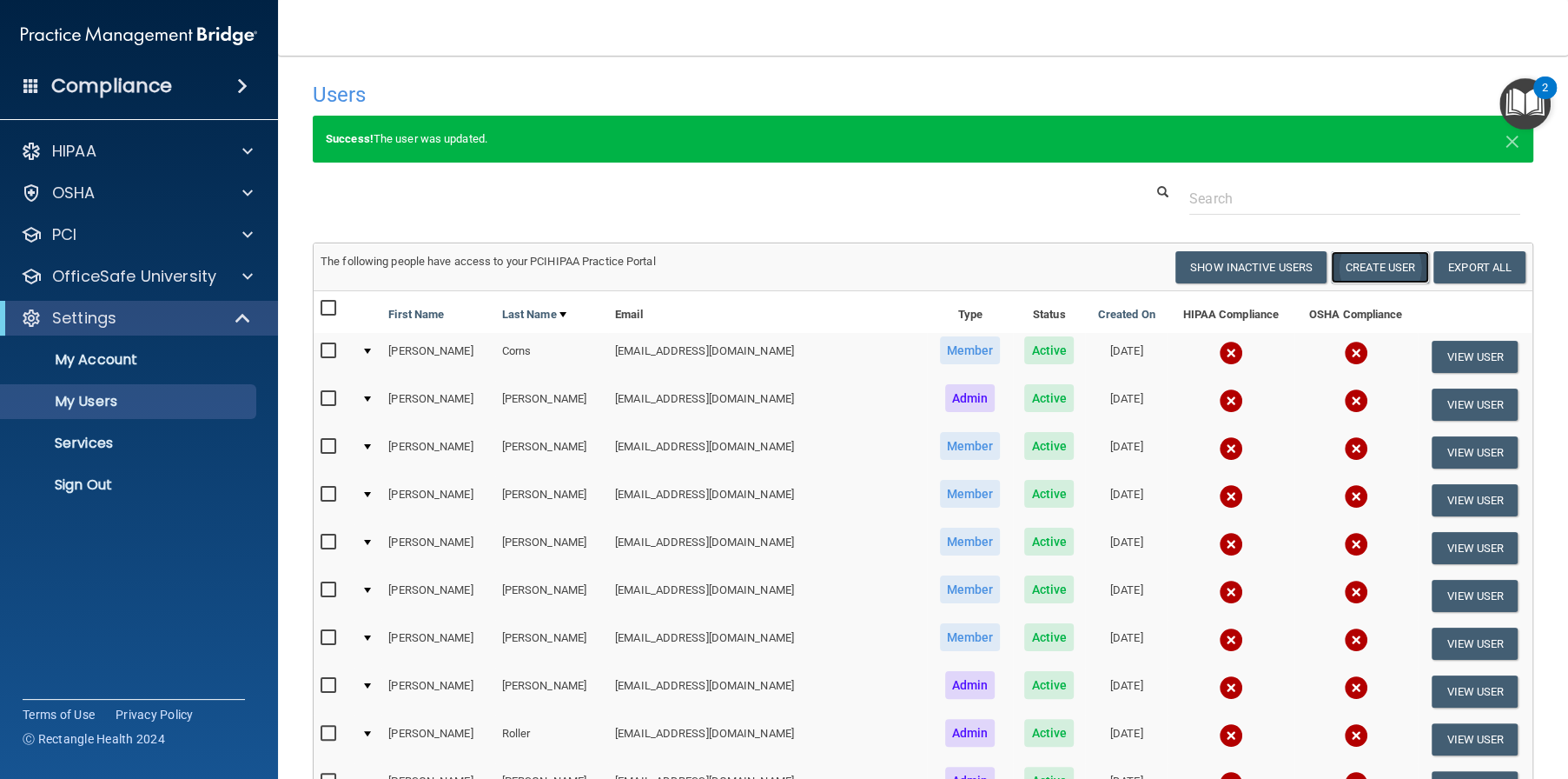
click at [1364, 270] on button "Create User" at bounding box center [1380, 266] width 98 height 32
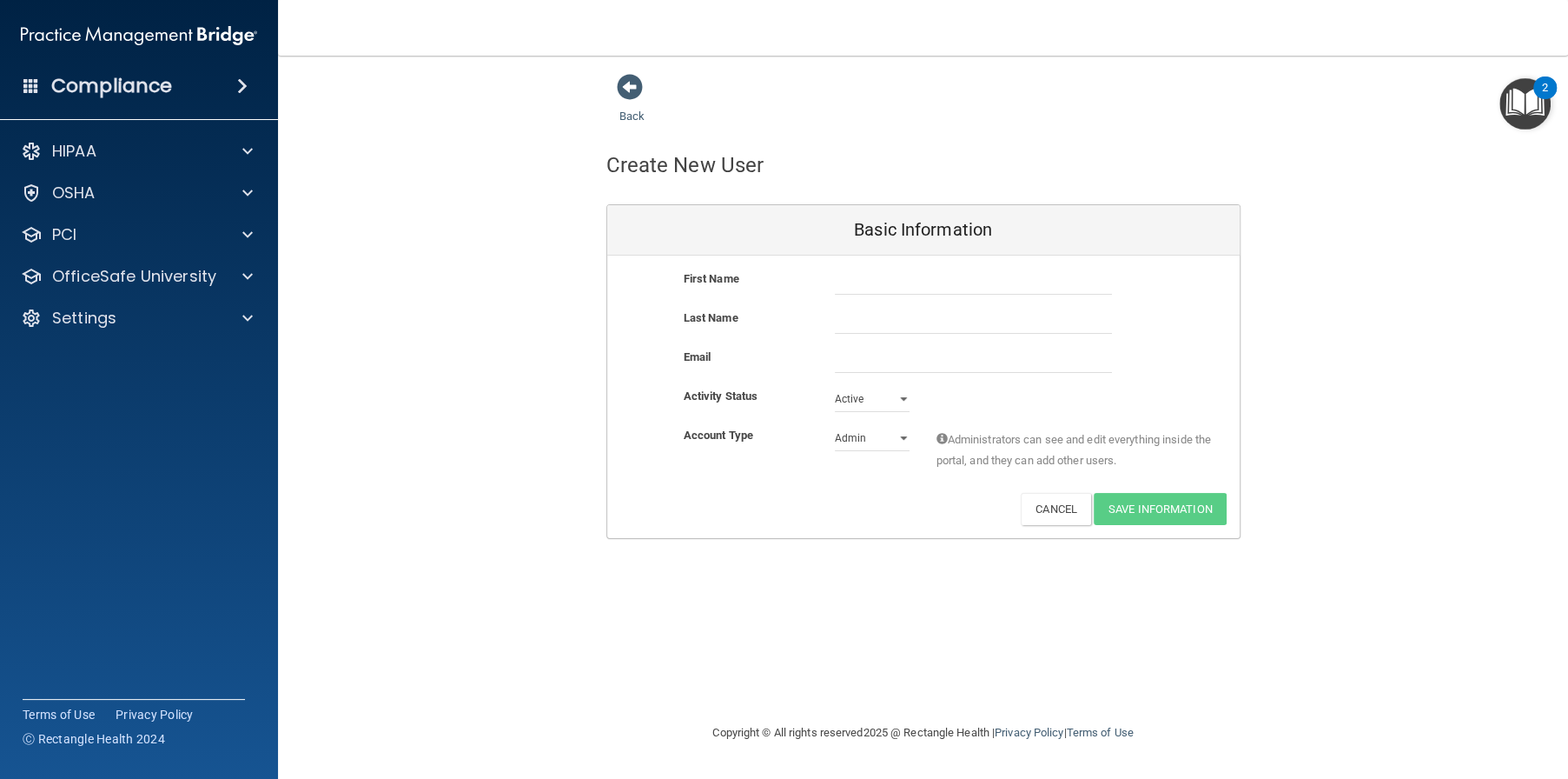
click at [964, 254] on div "Basic Information" at bounding box center [923, 230] width 633 height 51
click at [960, 277] on input "text" at bounding box center [974, 281] width 277 height 26
type input "April"
type input "Martin"
drag, startPoint x: 870, startPoint y: 360, endPoint x: 766, endPoint y: 375, distance: 105.1
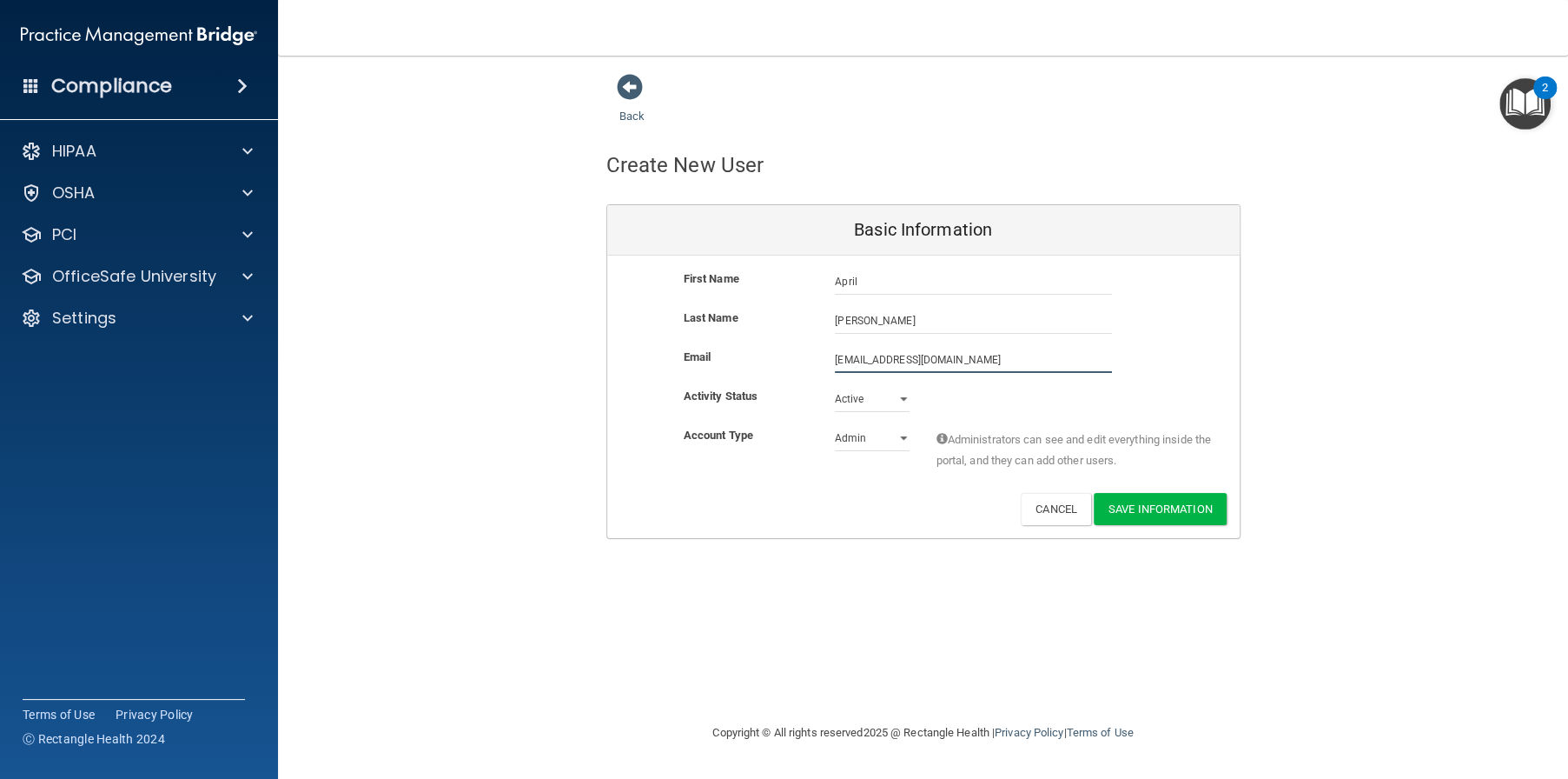
click at [792, 370] on div "Email lscardo@alamontdental.com lscardo@alamontdental.com" at bounding box center [923, 359] width 633 height 26
type input "amartin@alamontdental.com"
click at [857, 434] on select "Admin Member" at bounding box center [872, 441] width 74 height 26
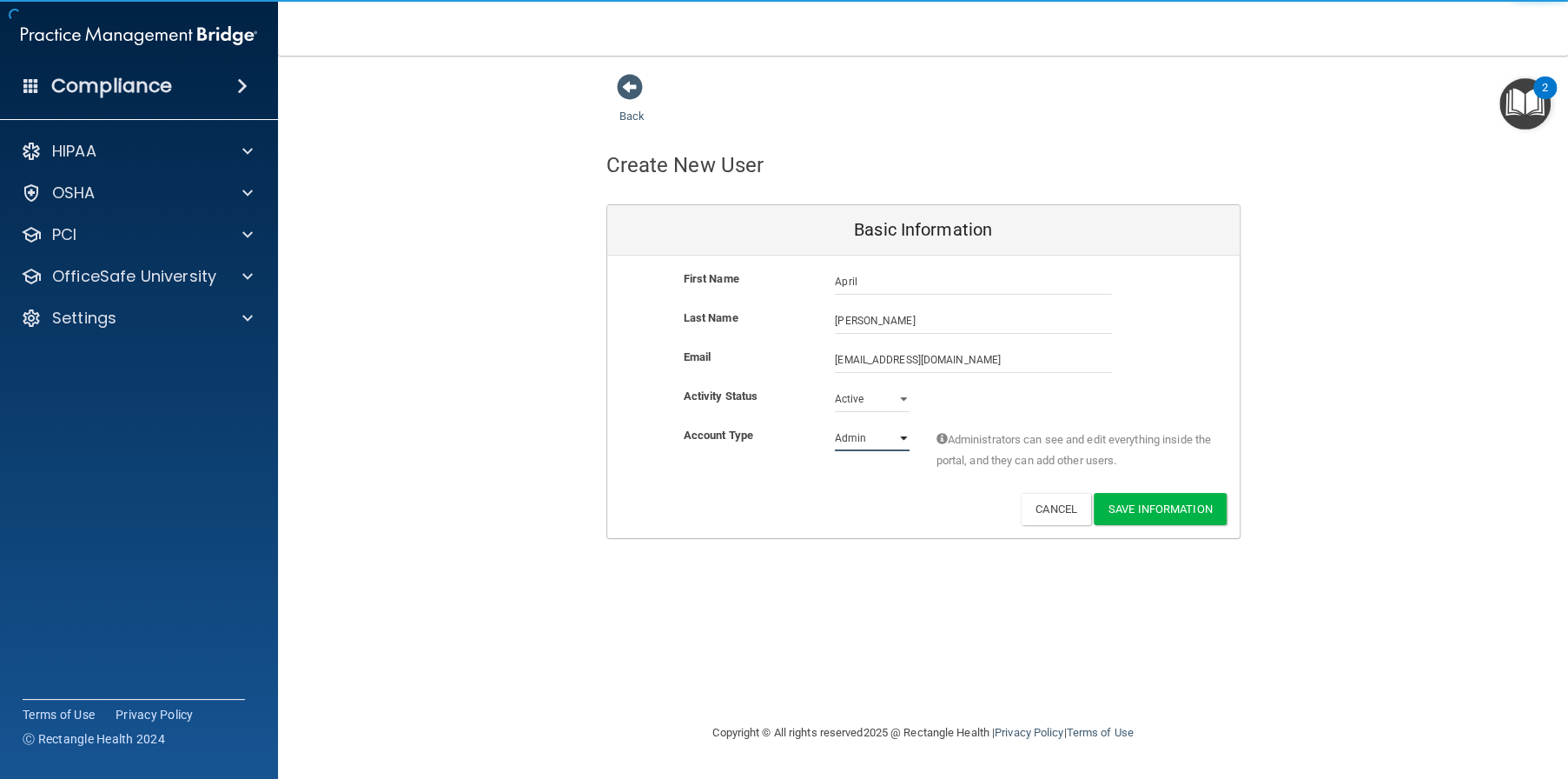
select select "practice_member"
click at [835, 425] on select "Admin Member" at bounding box center [872, 438] width 74 height 26
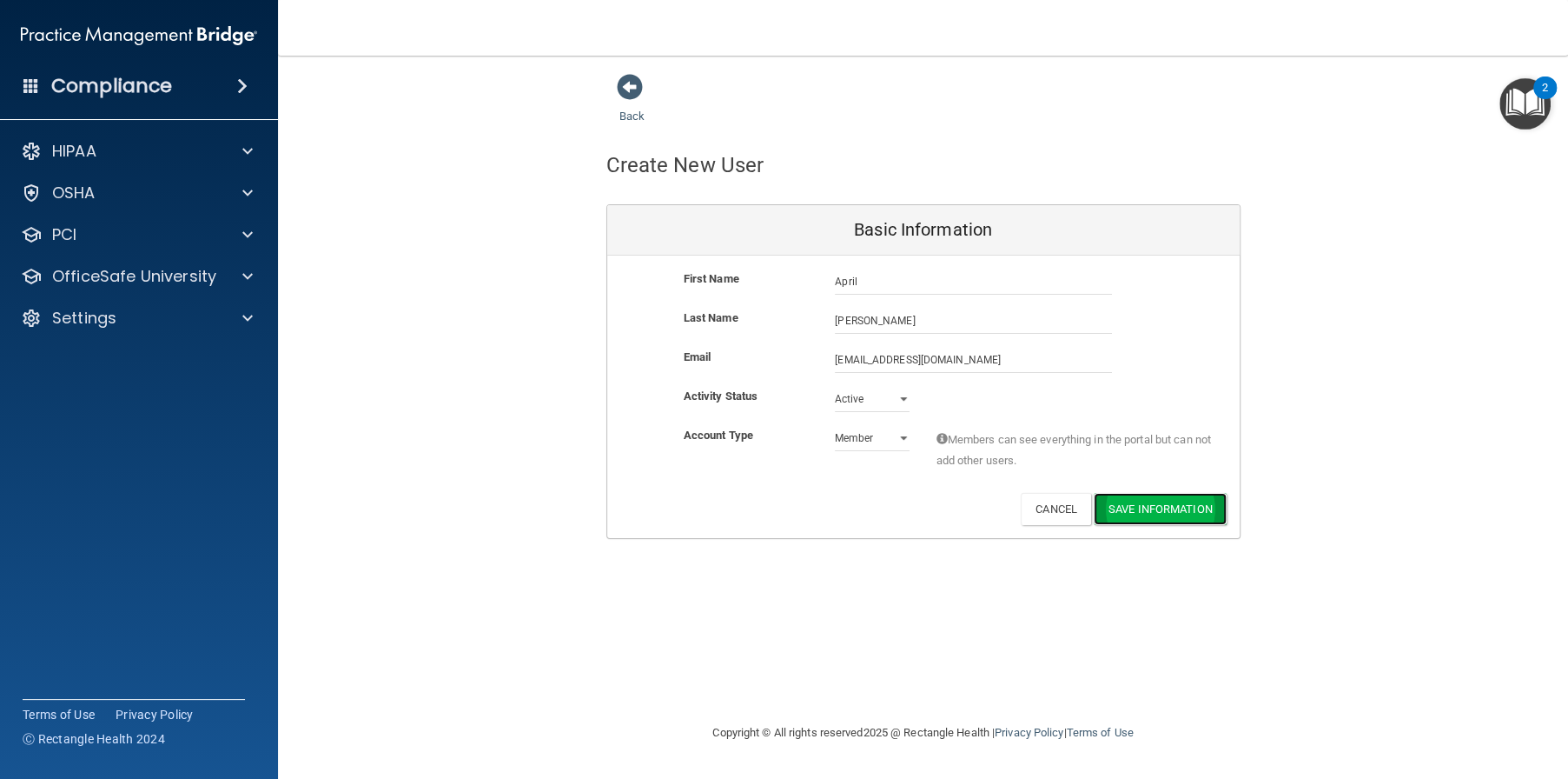
click at [1162, 504] on button "Save Information" at bounding box center [1160, 508] width 133 height 32
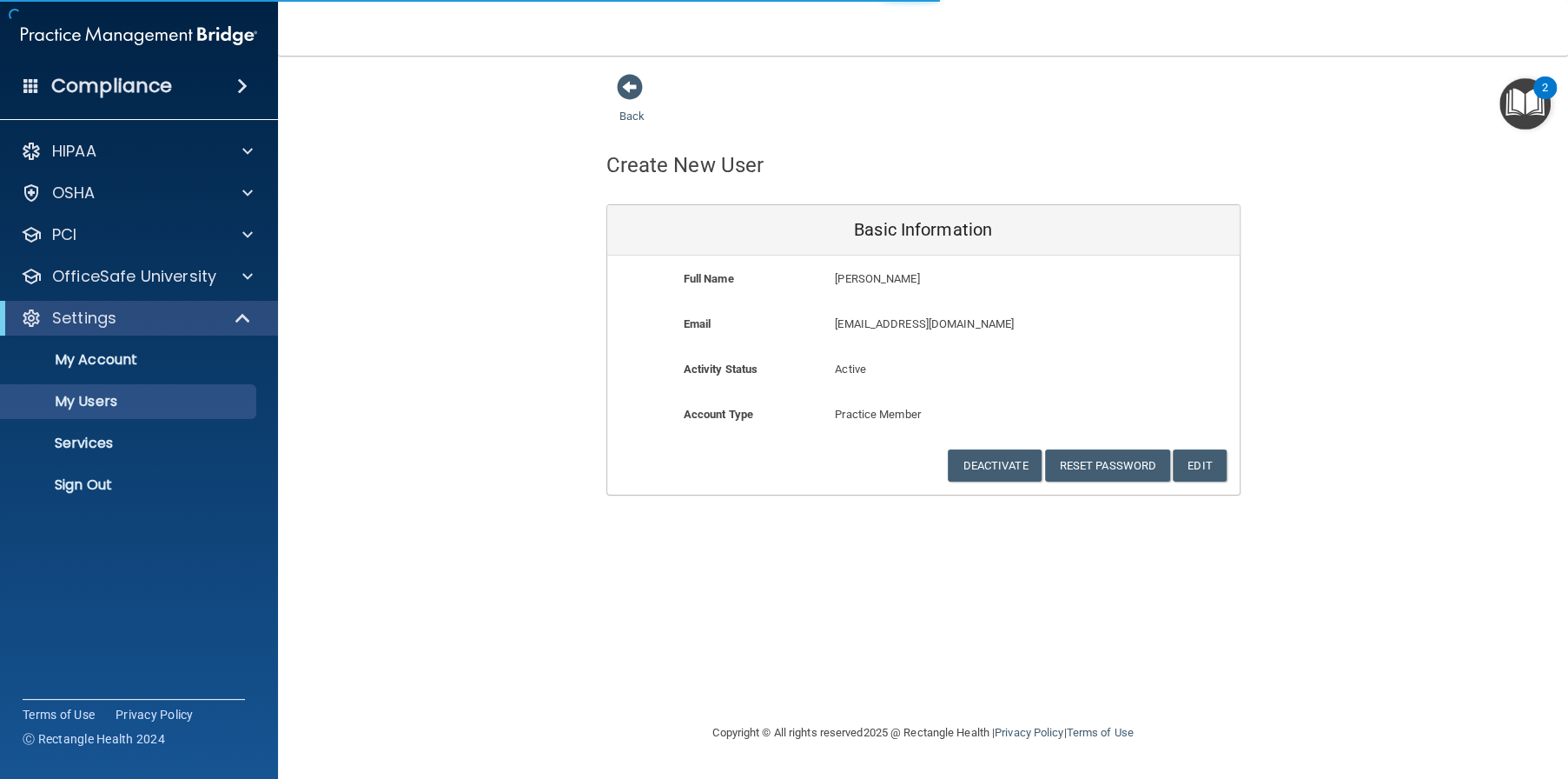
select select "20"
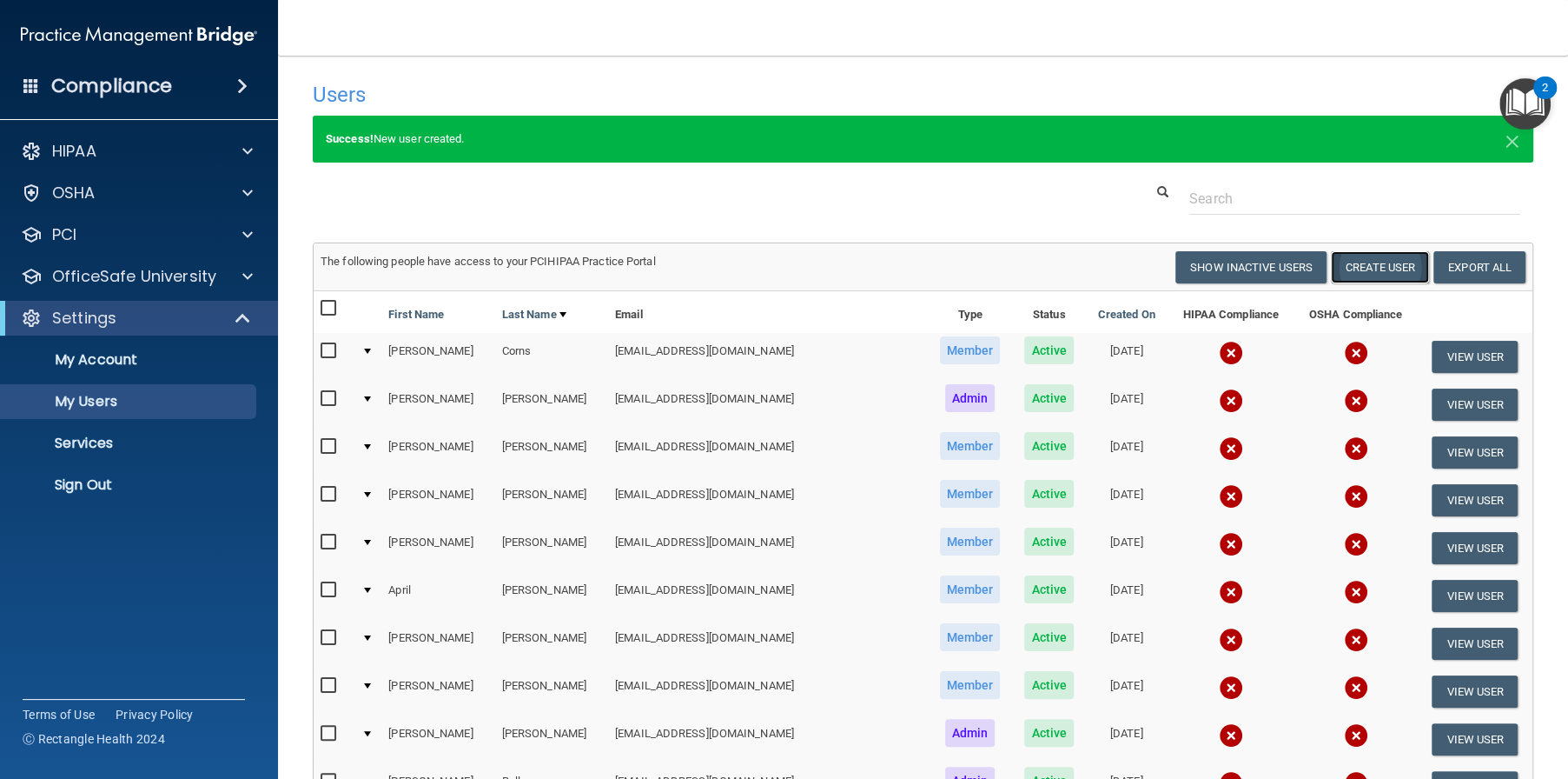
click at [1370, 266] on button "Create User" at bounding box center [1380, 266] width 98 height 32
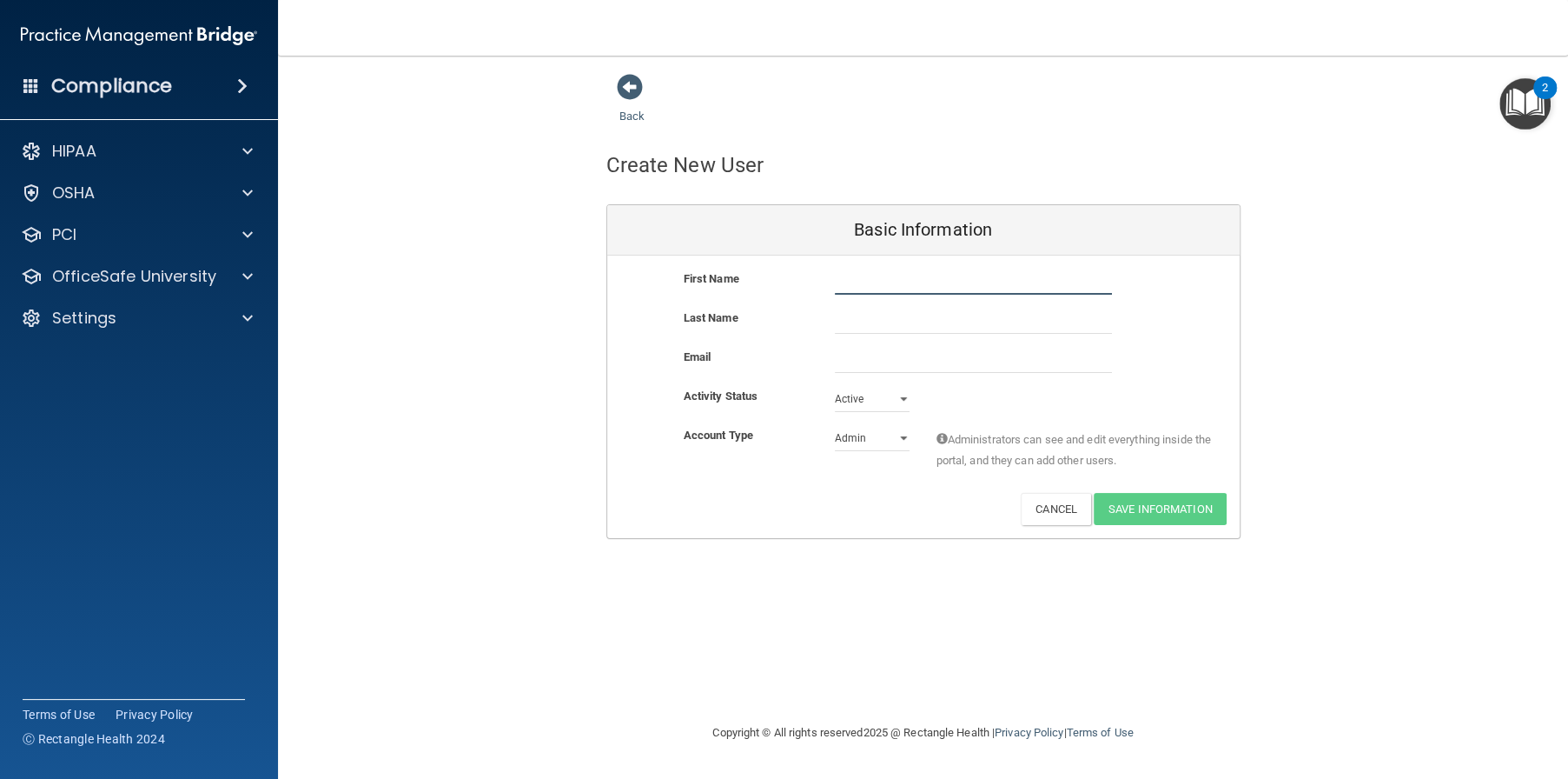
click at [851, 275] on input "text" at bounding box center [974, 281] width 277 height 26
type input "Nikki"
type input "Taylor"
click at [860, 359] on input "email" at bounding box center [974, 359] width 277 height 26
type input "d"
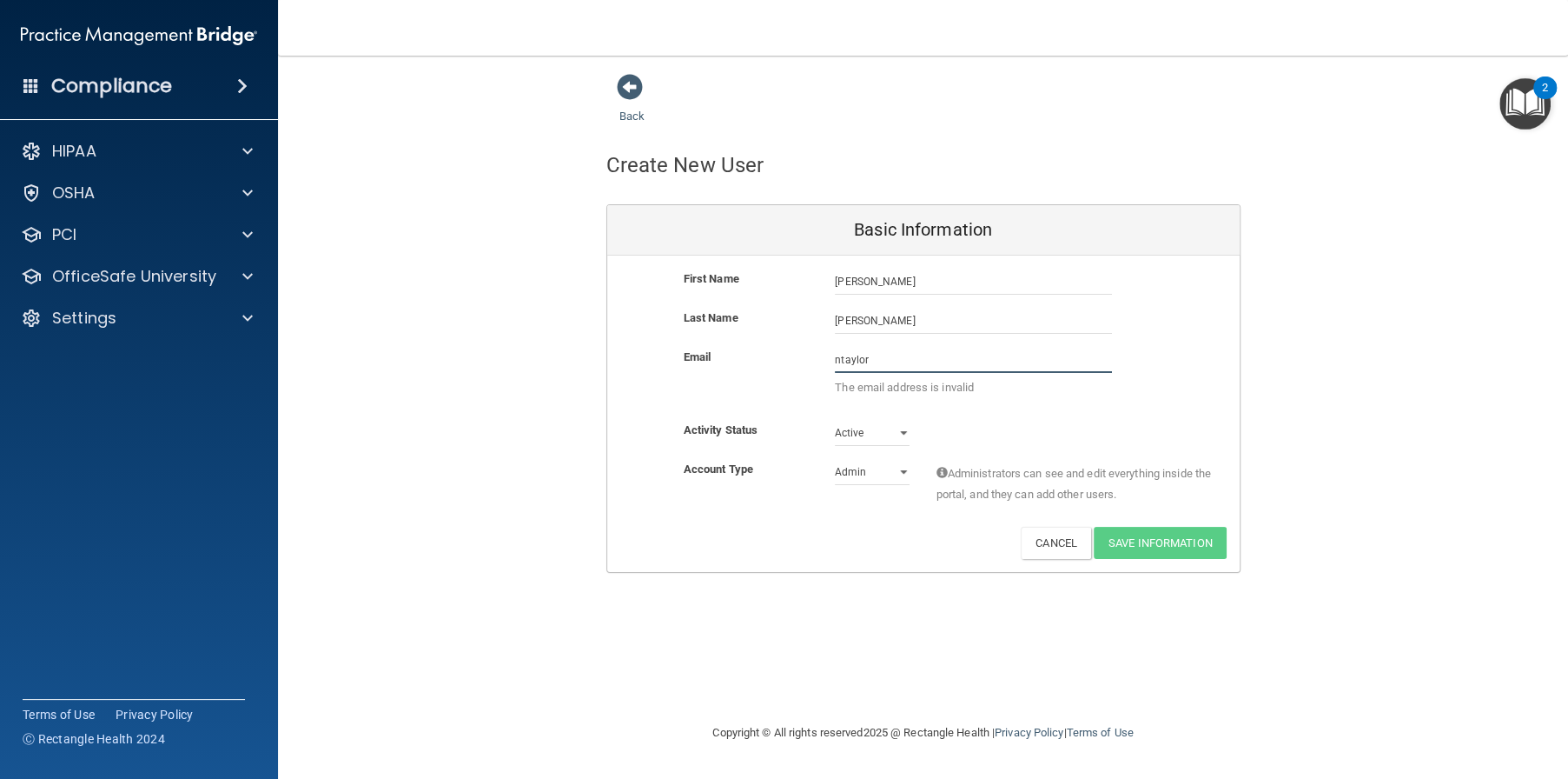
paste input "@alamontdental.com"
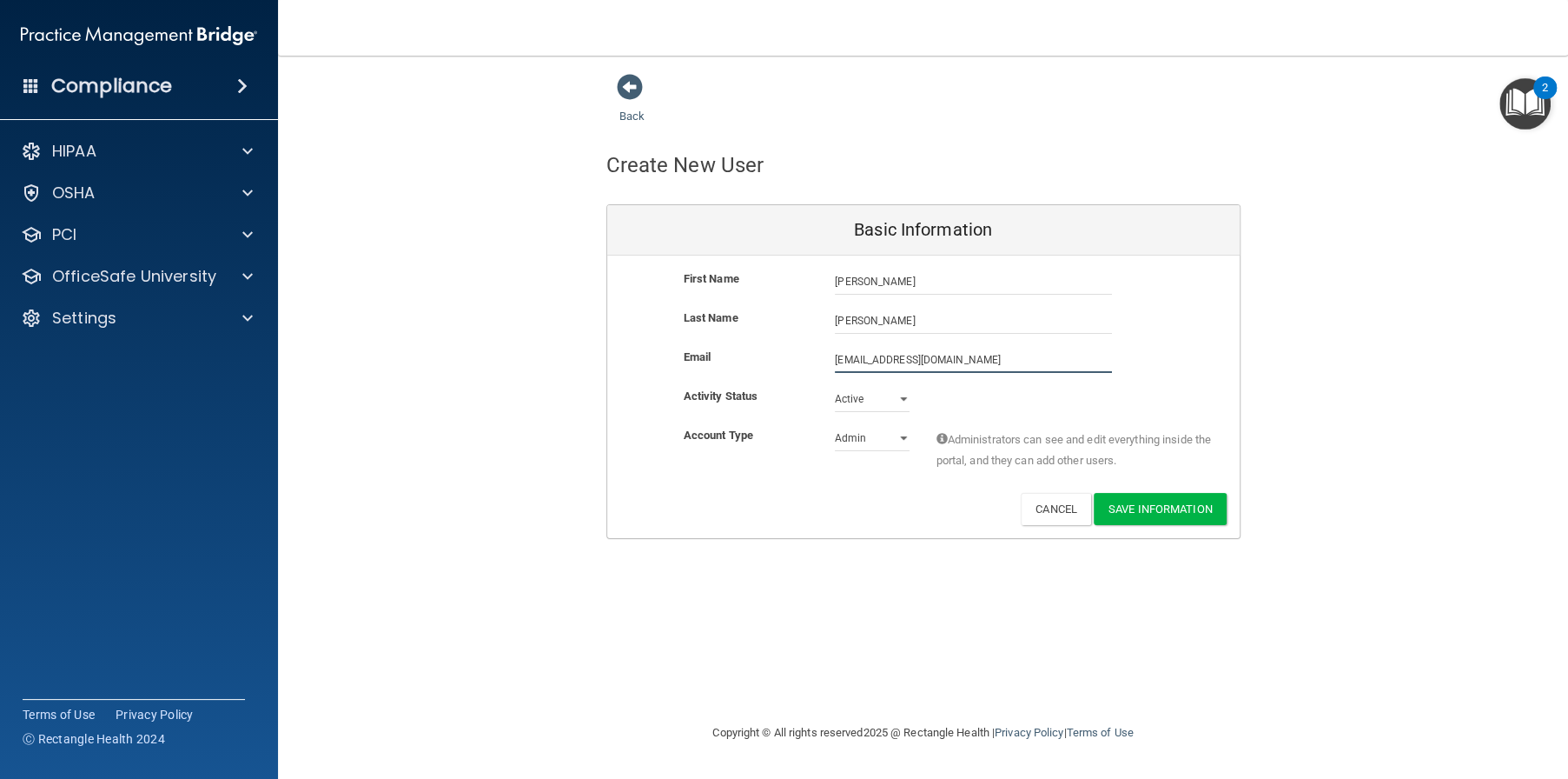
type input "ntaylor@alamontdental.com"
drag, startPoint x: 889, startPoint y: 433, endPoint x: 890, endPoint y: 449, distance: 16.0
click at [889, 434] on select "Admin Member" at bounding box center [872, 441] width 74 height 26
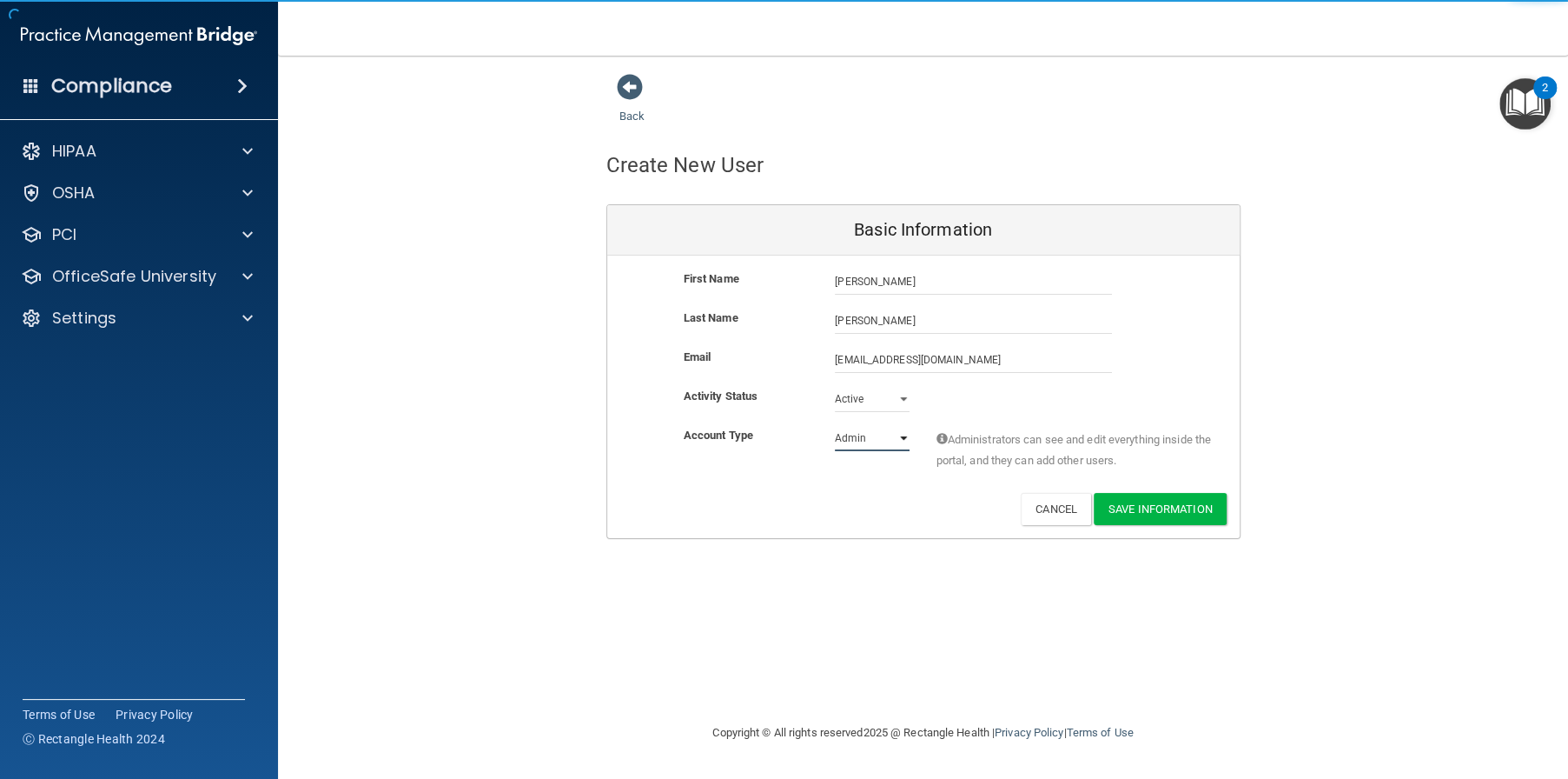
select select "practice_member"
click at [835, 425] on select "Admin Member" at bounding box center [872, 438] width 74 height 26
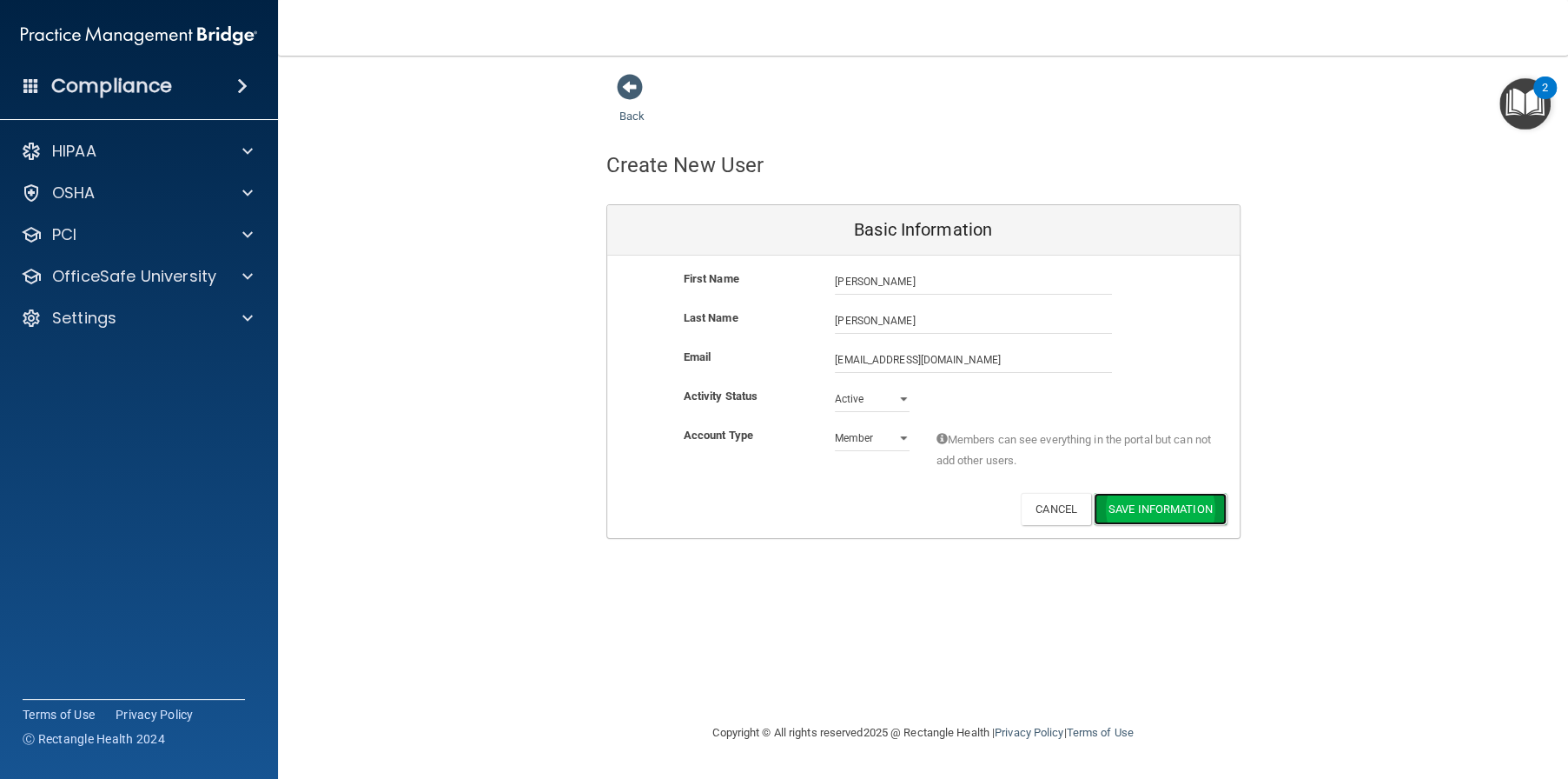
click at [1126, 502] on button "Save Information" at bounding box center [1160, 508] width 133 height 32
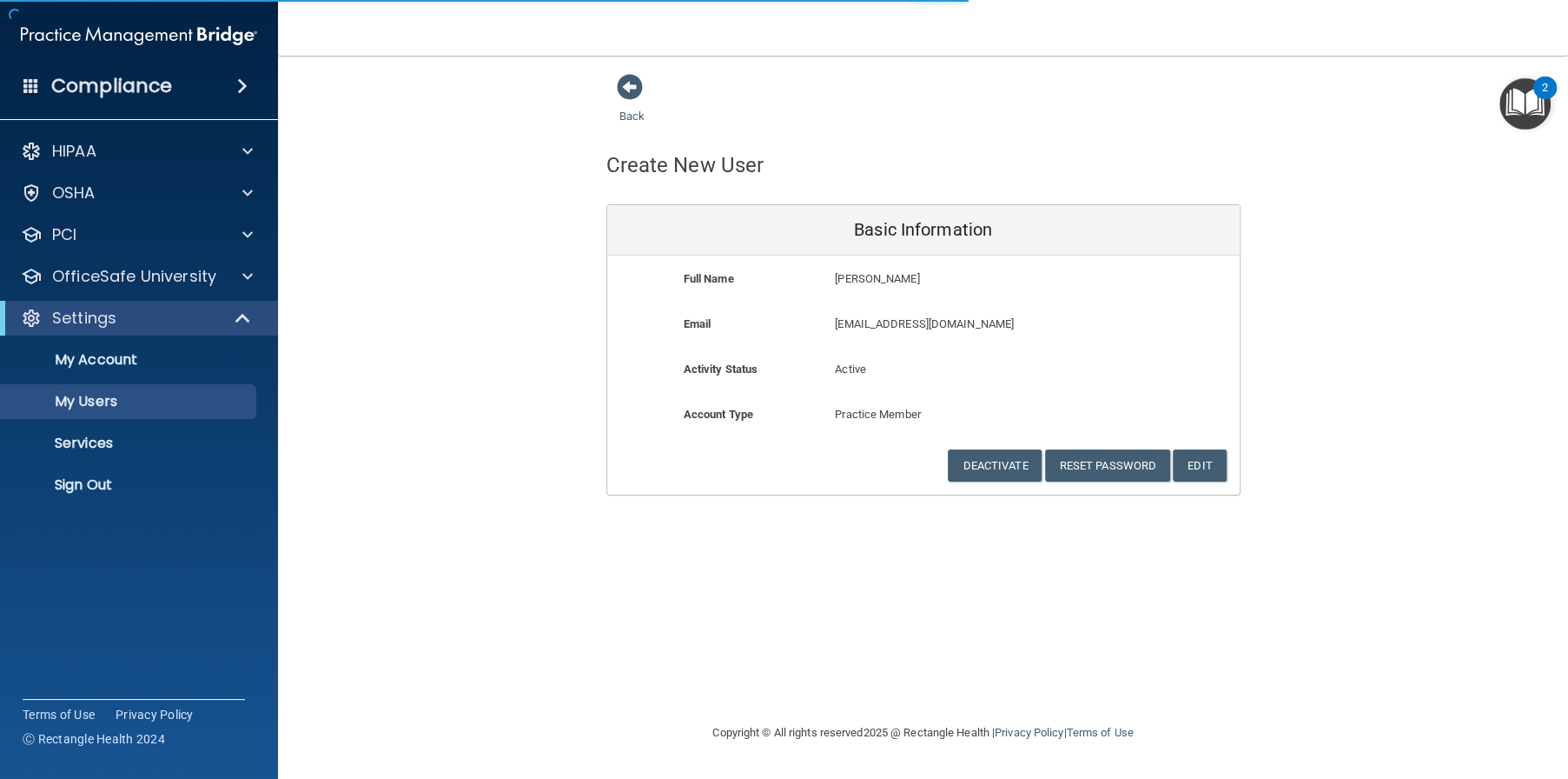
select select "20"
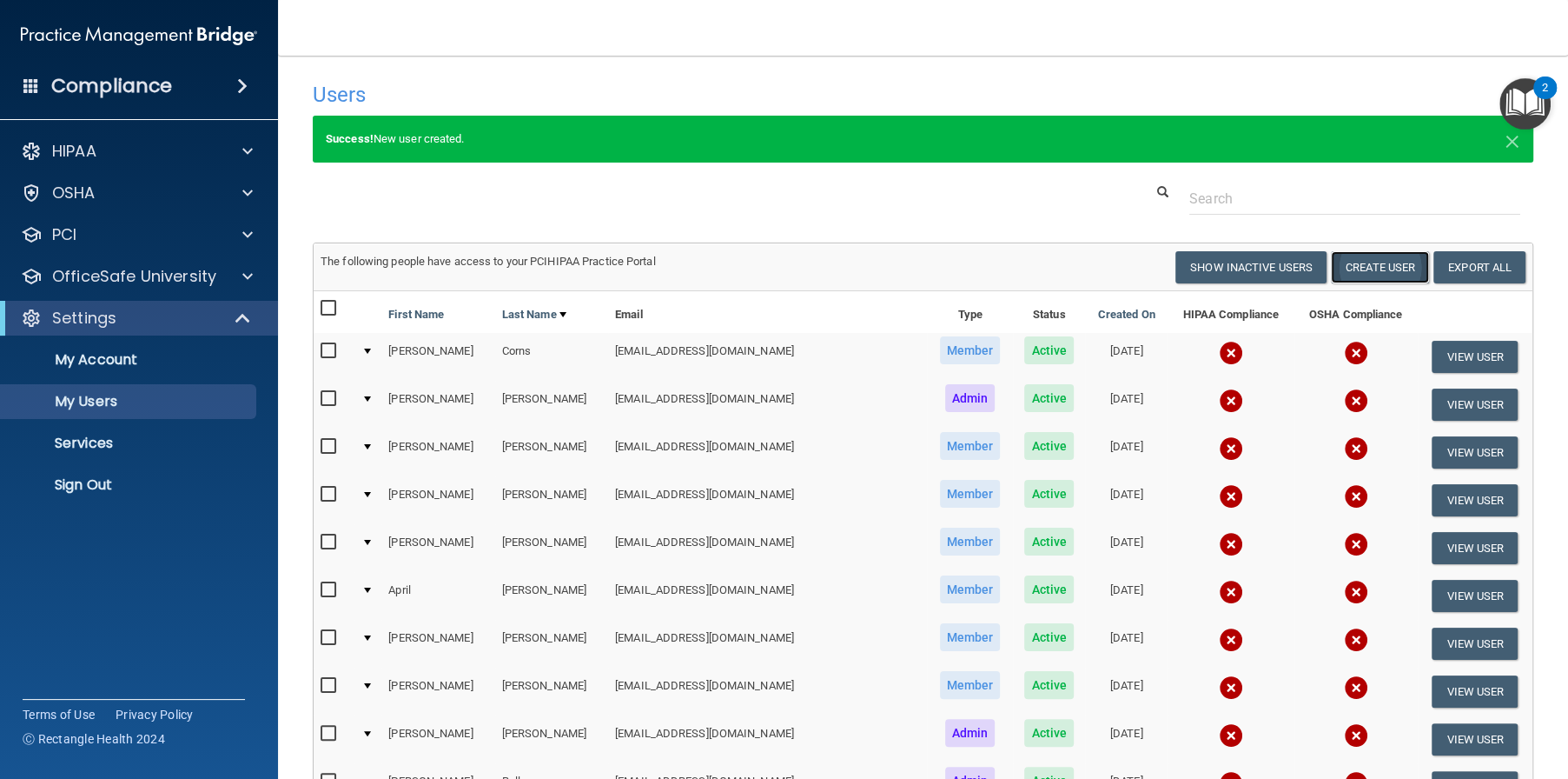
click at [1360, 268] on button "Create User" at bounding box center [1380, 266] width 98 height 32
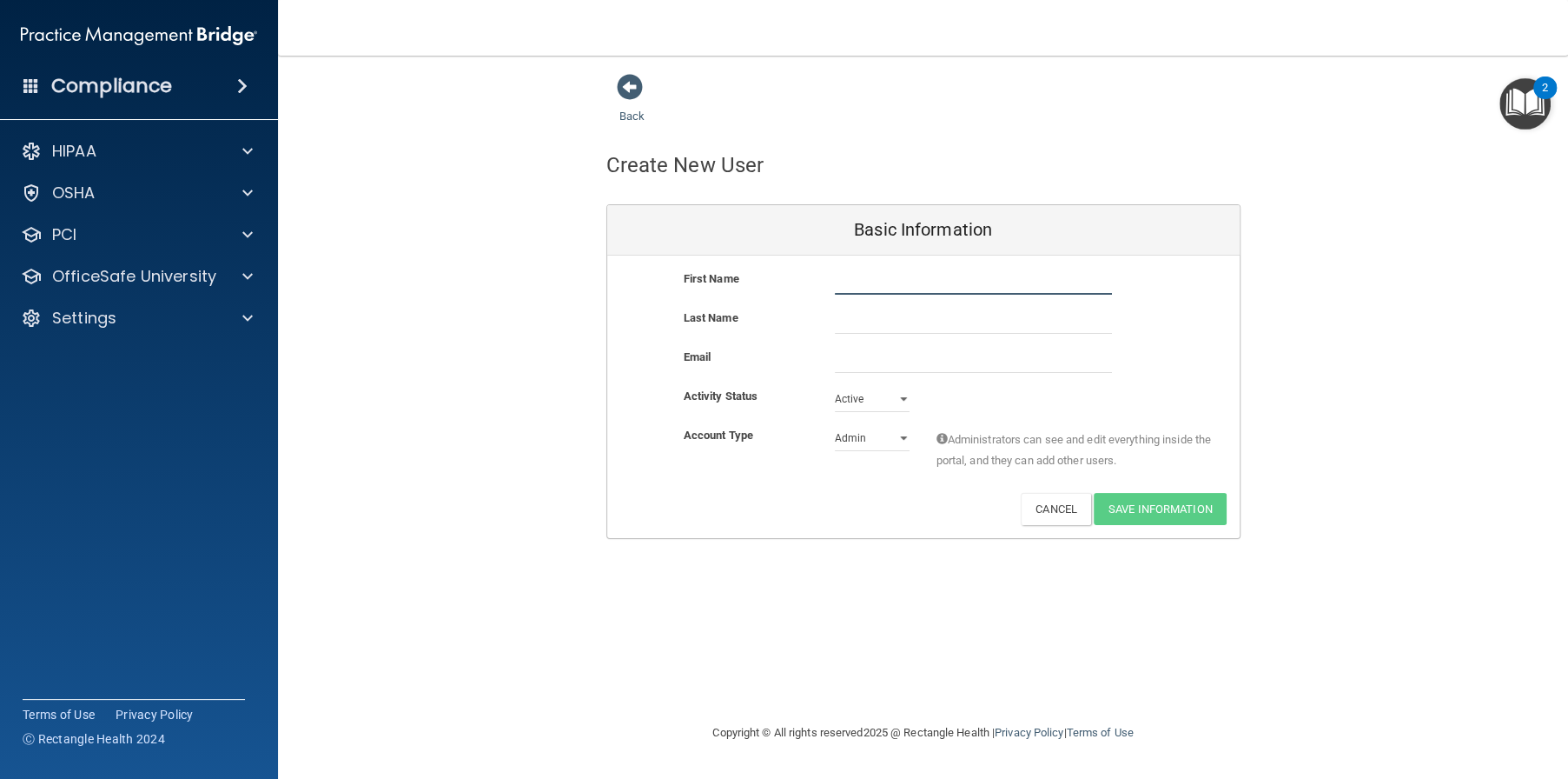
click at [1048, 286] on input "text" at bounding box center [974, 281] width 277 height 26
type input "Marlena"
type input "Horne"
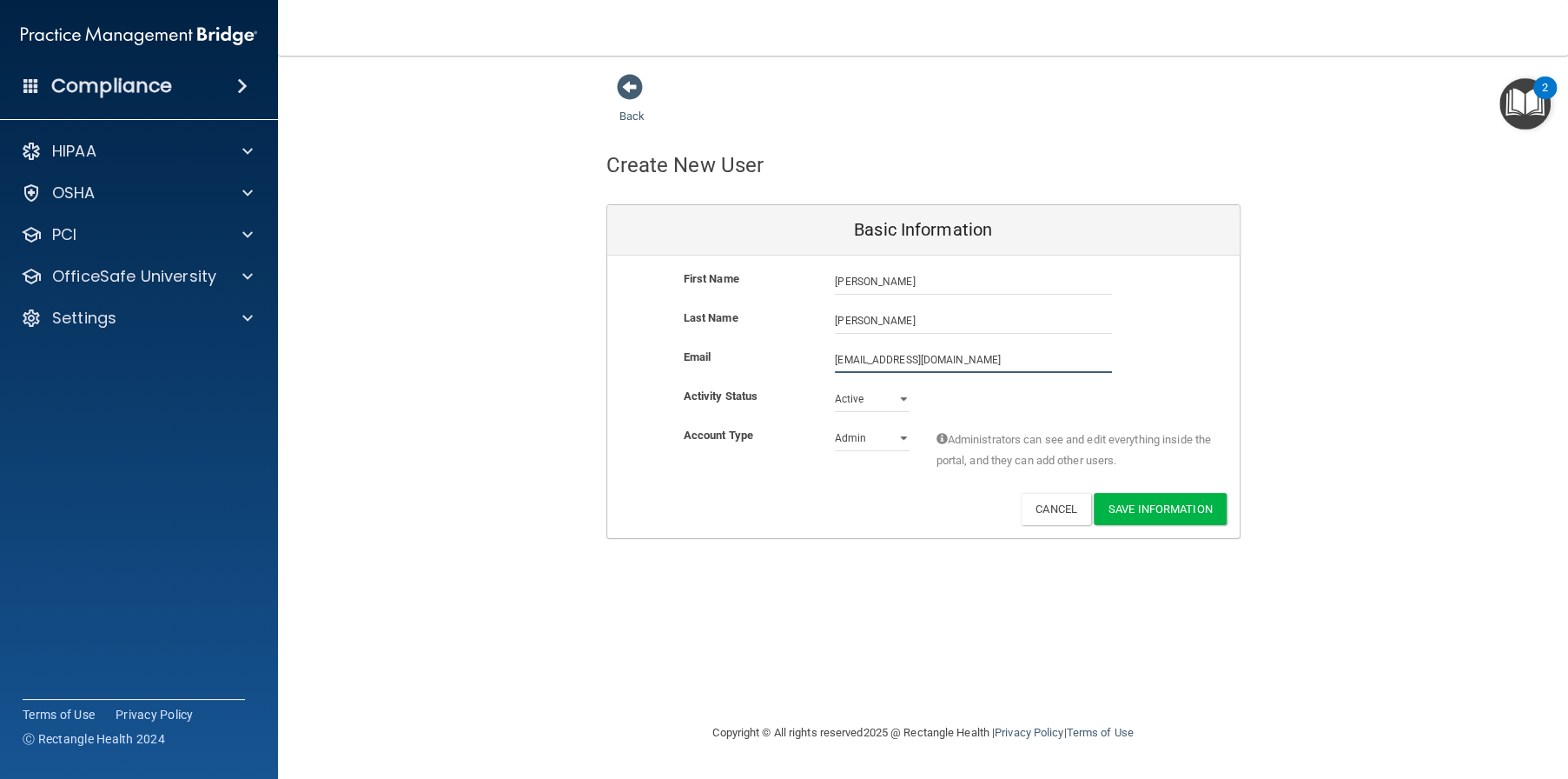
type input "mhorne@alamontdental.com"
click at [885, 432] on select "Admin Member" at bounding box center [872, 438] width 74 height 26
select select "practice_member"
click at [835, 425] on select "Admin Member" at bounding box center [872, 438] width 74 height 26
click at [1179, 509] on button "Save Information" at bounding box center [1160, 508] width 133 height 32
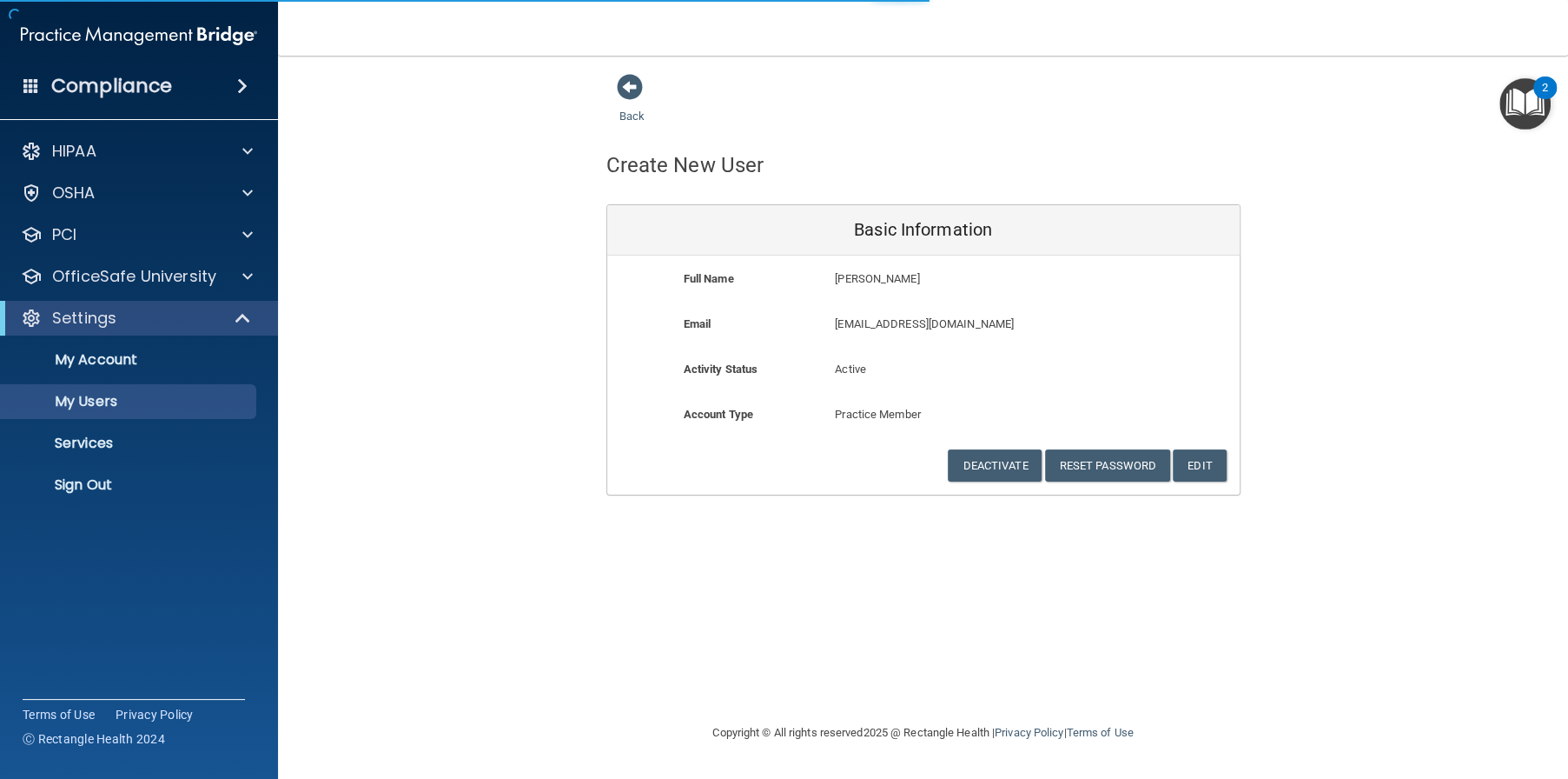
select select "20"
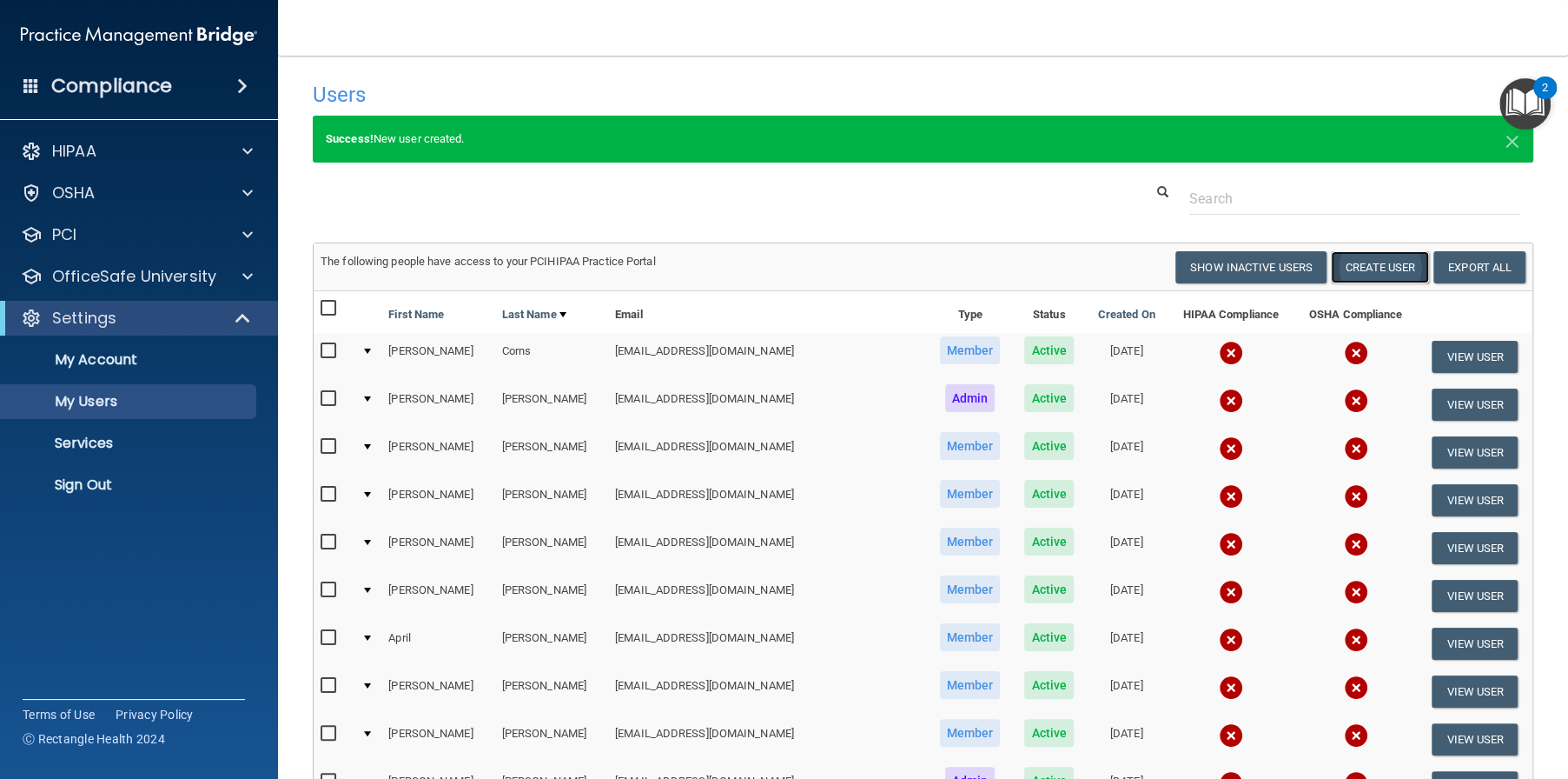
click at [1379, 267] on button "Create User" at bounding box center [1380, 266] width 98 height 32
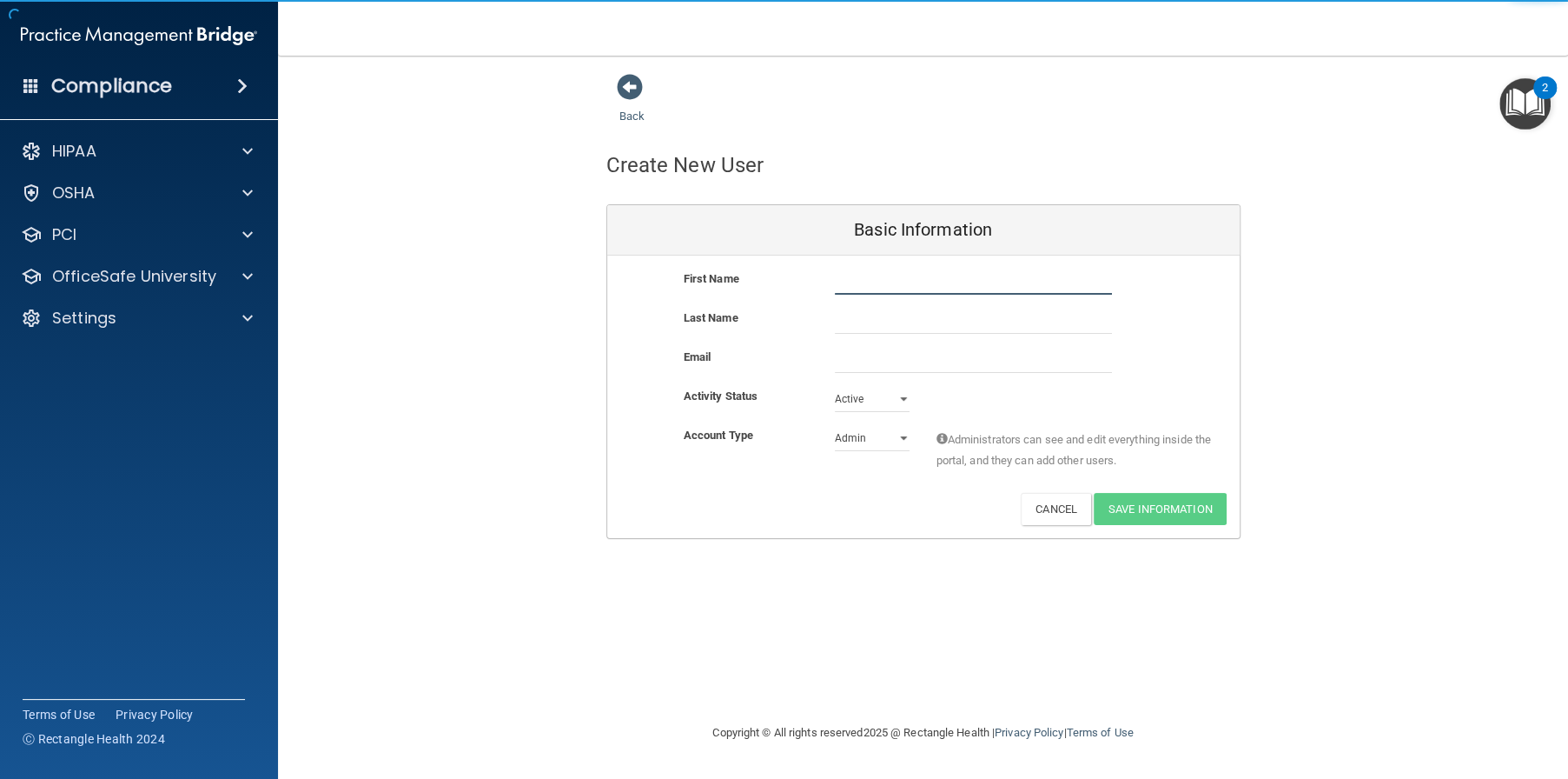
click at [887, 285] on input "text" at bounding box center [974, 281] width 277 height 26
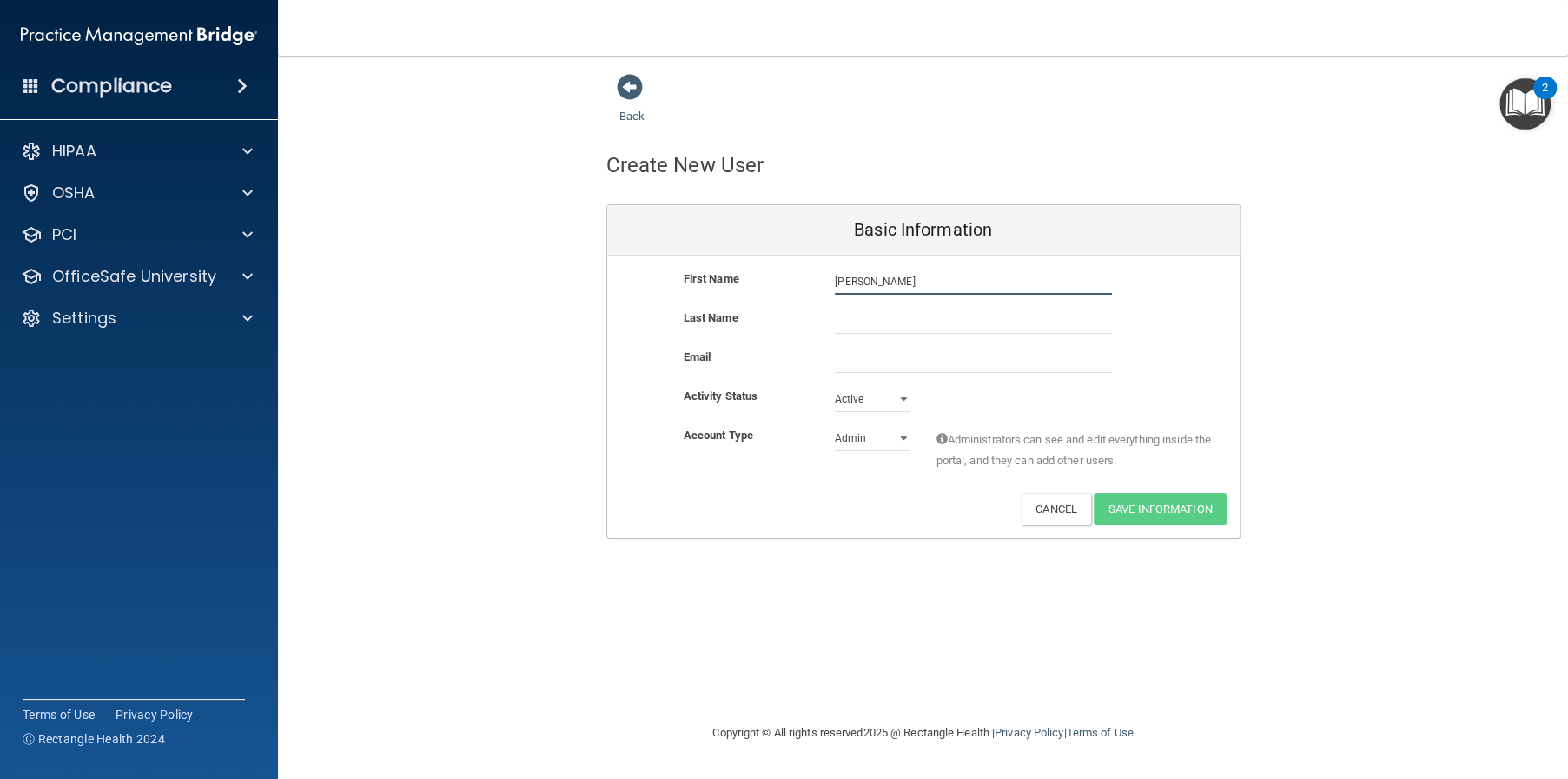
type input "Melissa"
type input "Musick"
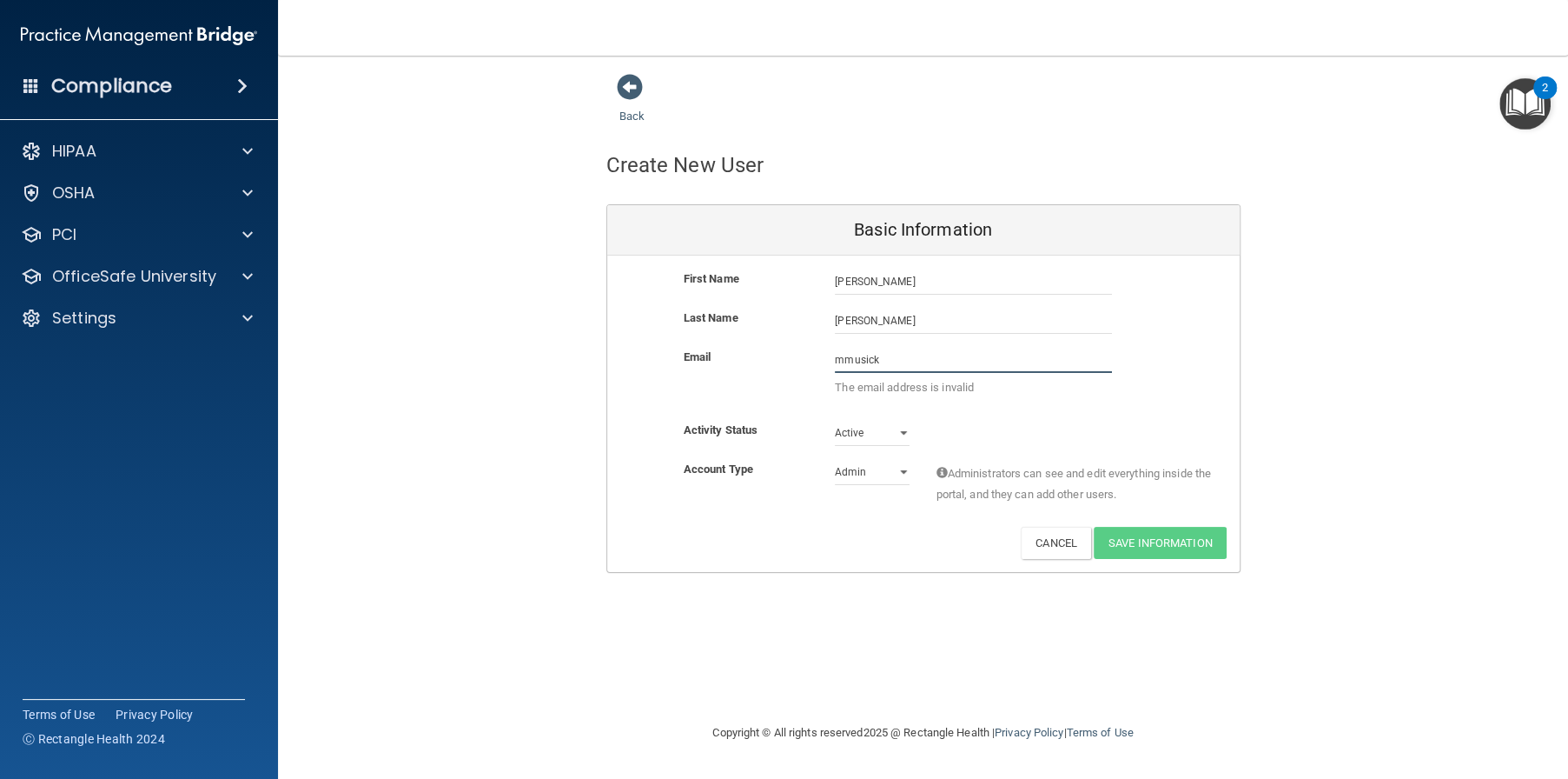
paste input "@alamontdental.com"
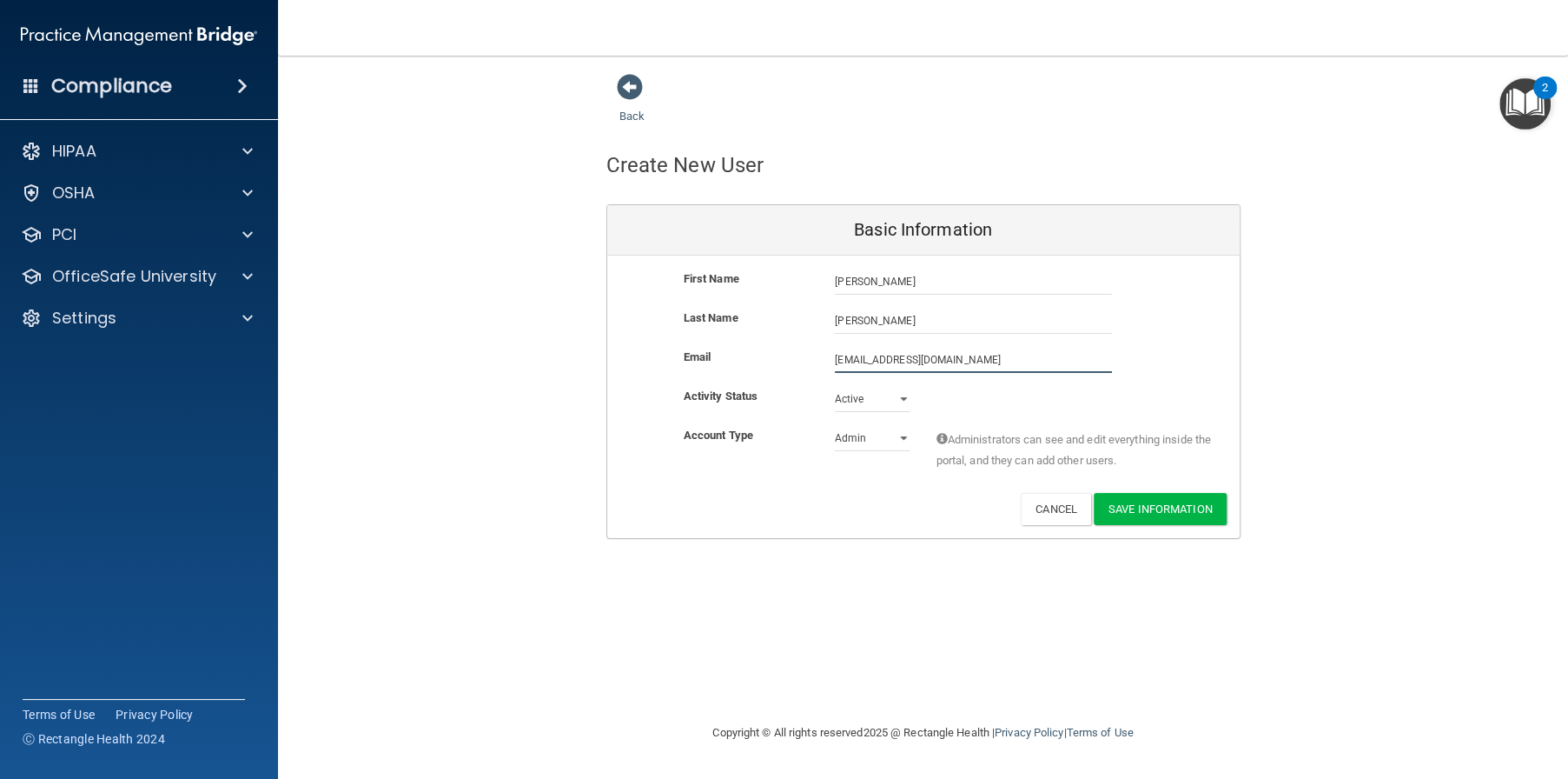
type input "mmusick@alamontdental.com"
click at [886, 437] on select "Admin Member" at bounding box center [872, 441] width 74 height 26
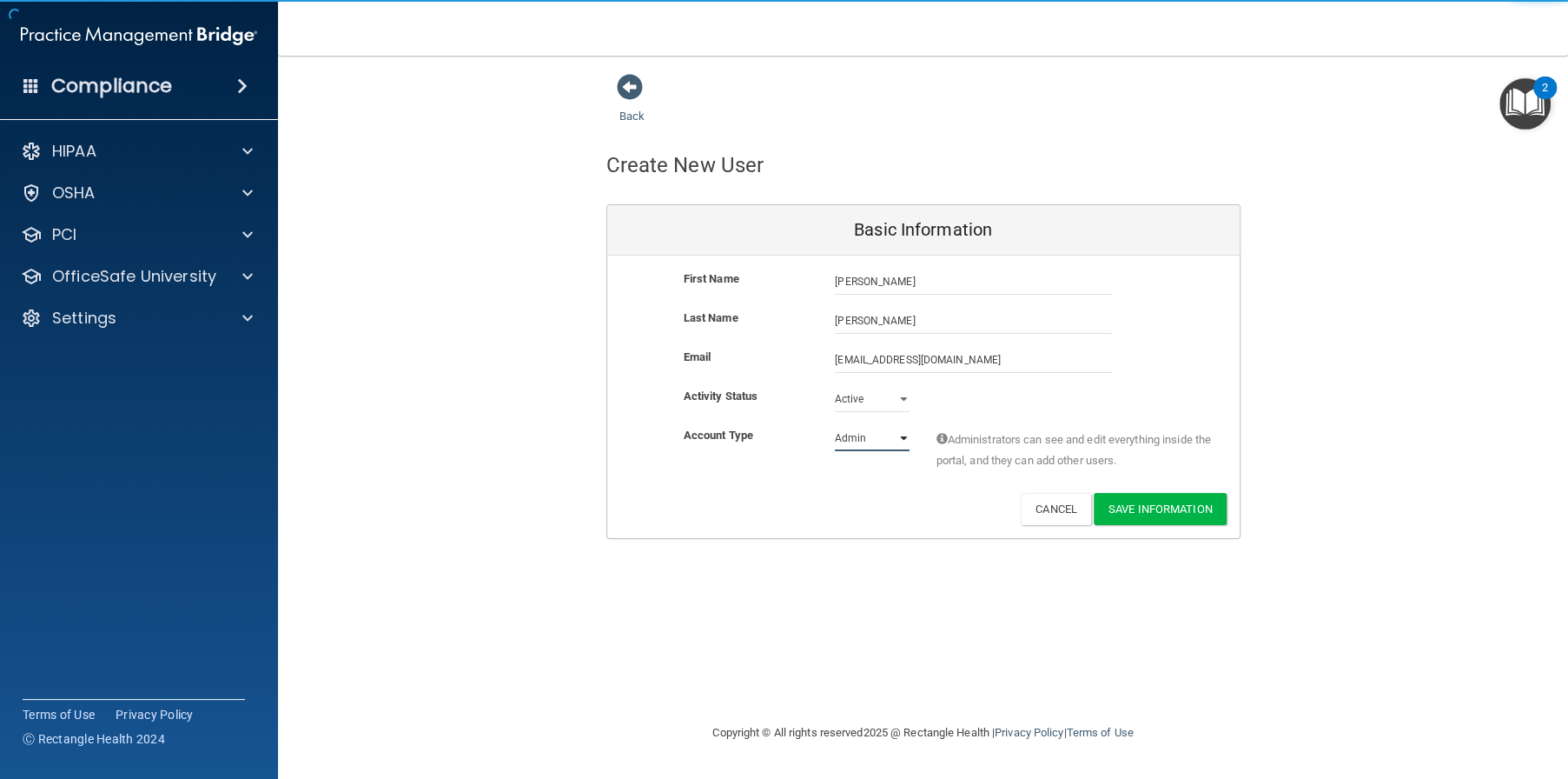
select select "practice_member"
click at [835, 425] on select "Admin Member" at bounding box center [872, 438] width 74 height 26
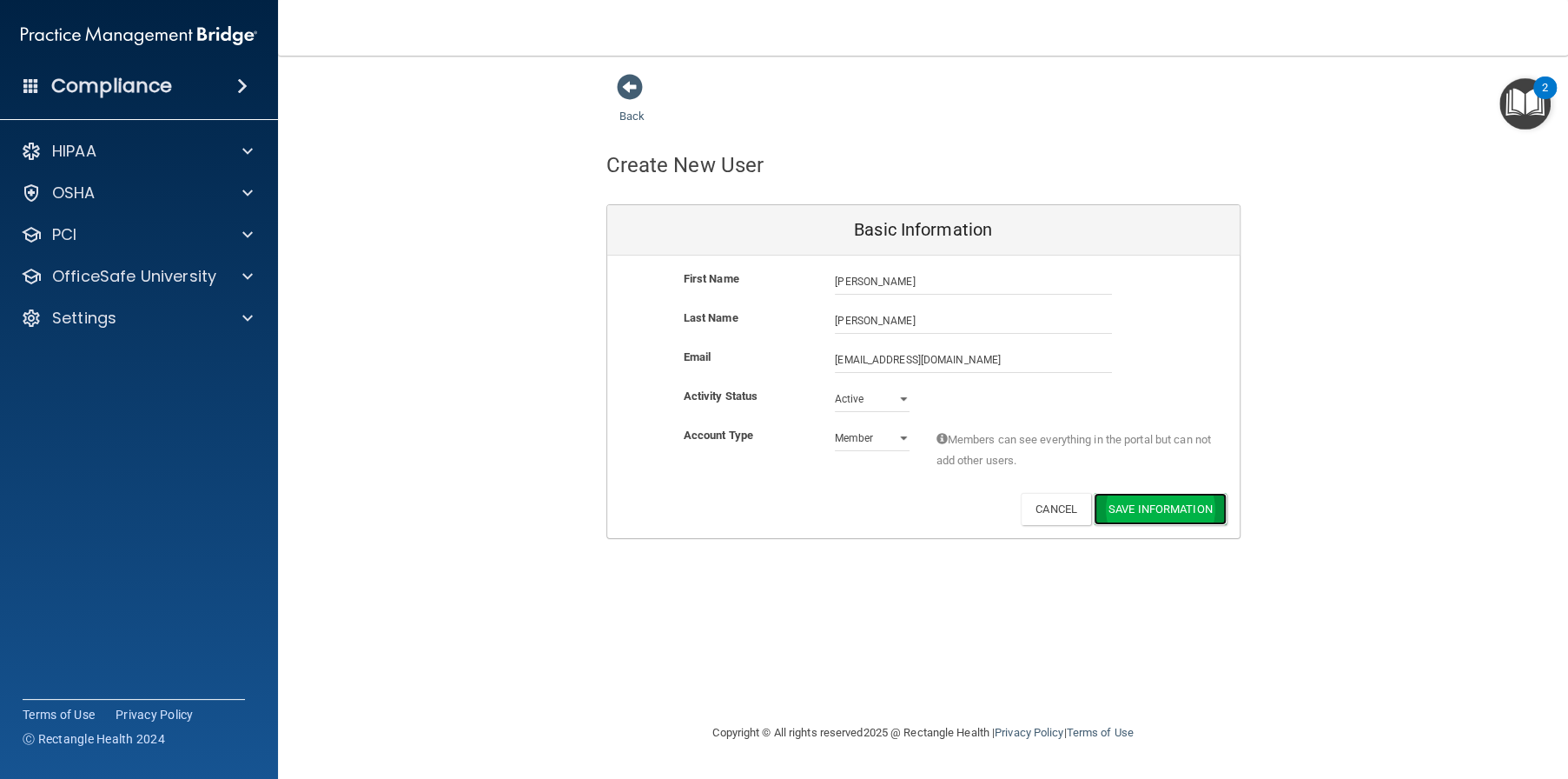
click at [1145, 499] on button "Save Information" at bounding box center [1160, 508] width 133 height 32
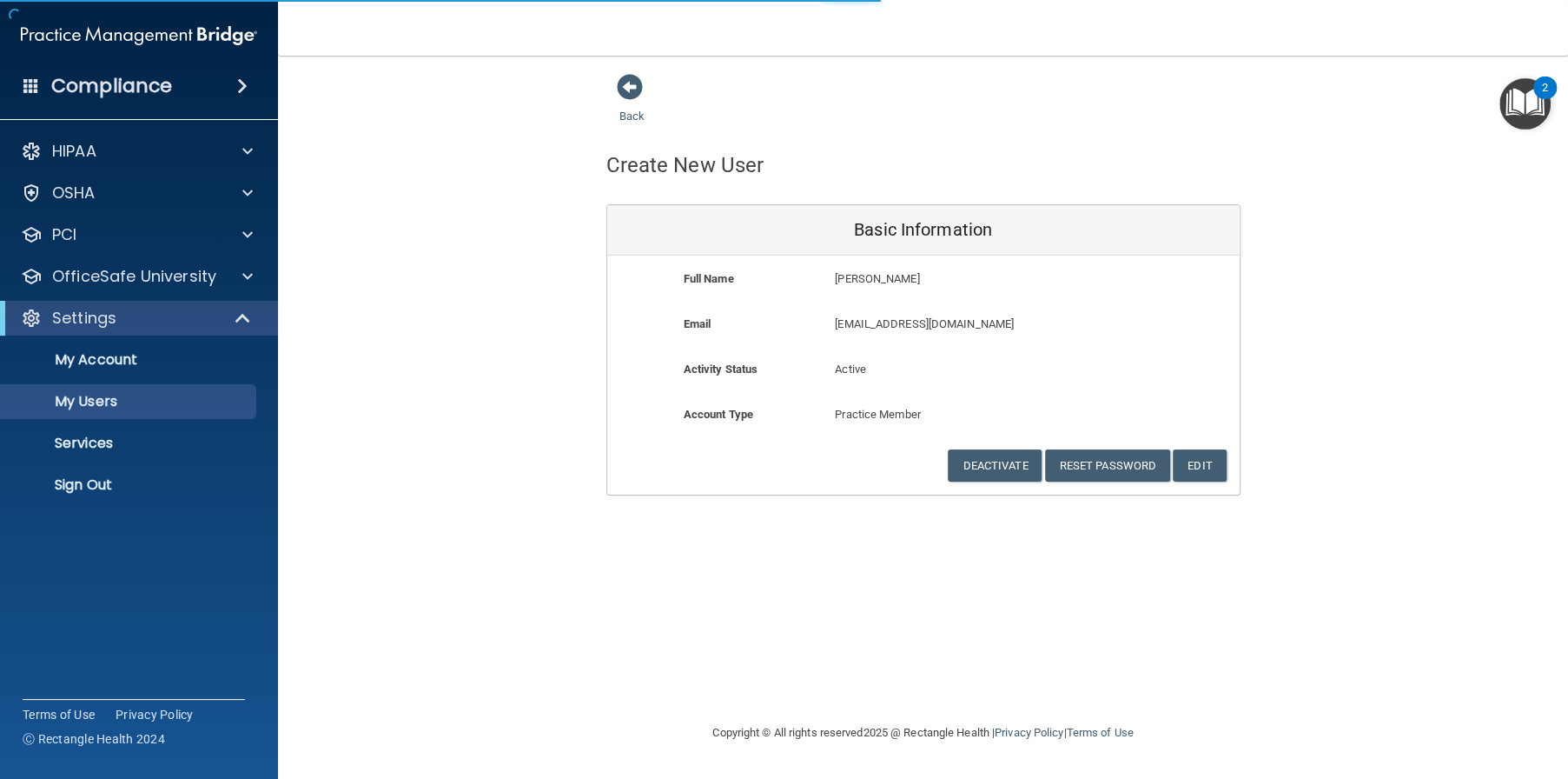
select select "20"
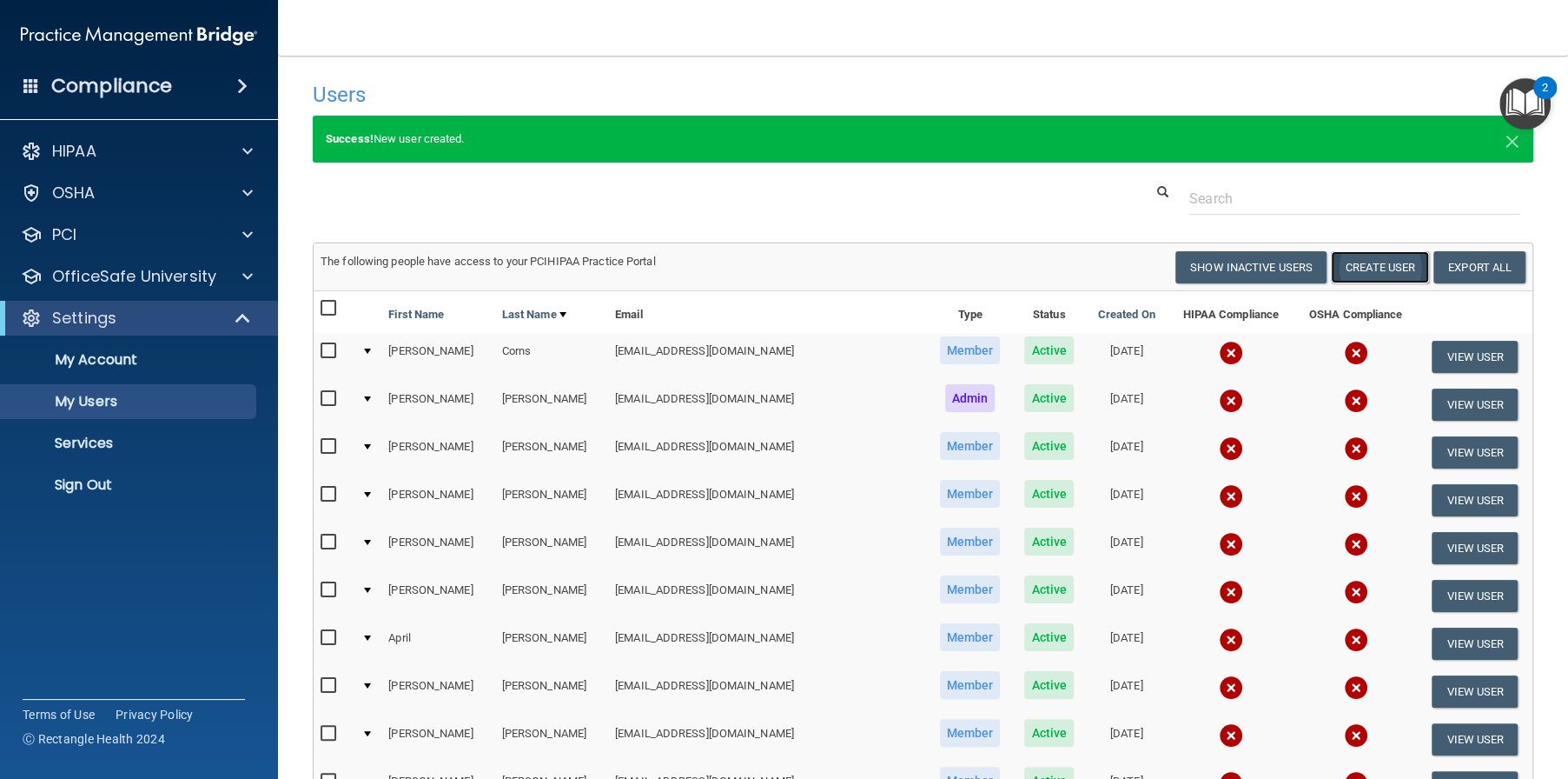
drag, startPoint x: 1360, startPoint y: 268, endPoint x: 1341, endPoint y: 280, distance: 22.5
click at [1360, 268] on button "Create User" at bounding box center [1380, 266] width 98 height 32
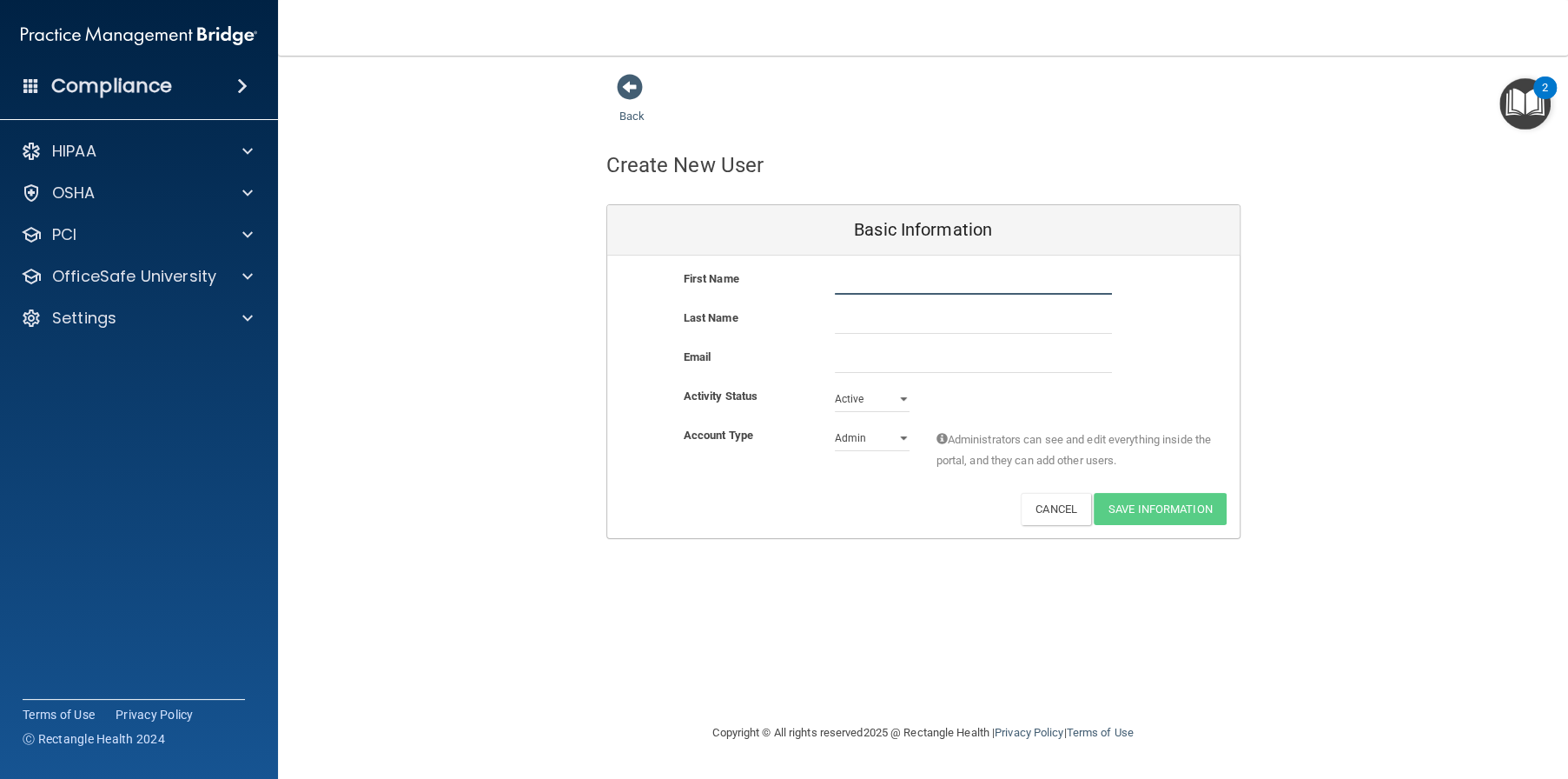
click at [880, 277] on input "text" at bounding box center [974, 281] width 277 height 26
type input "Misty"
type input "Thompson"
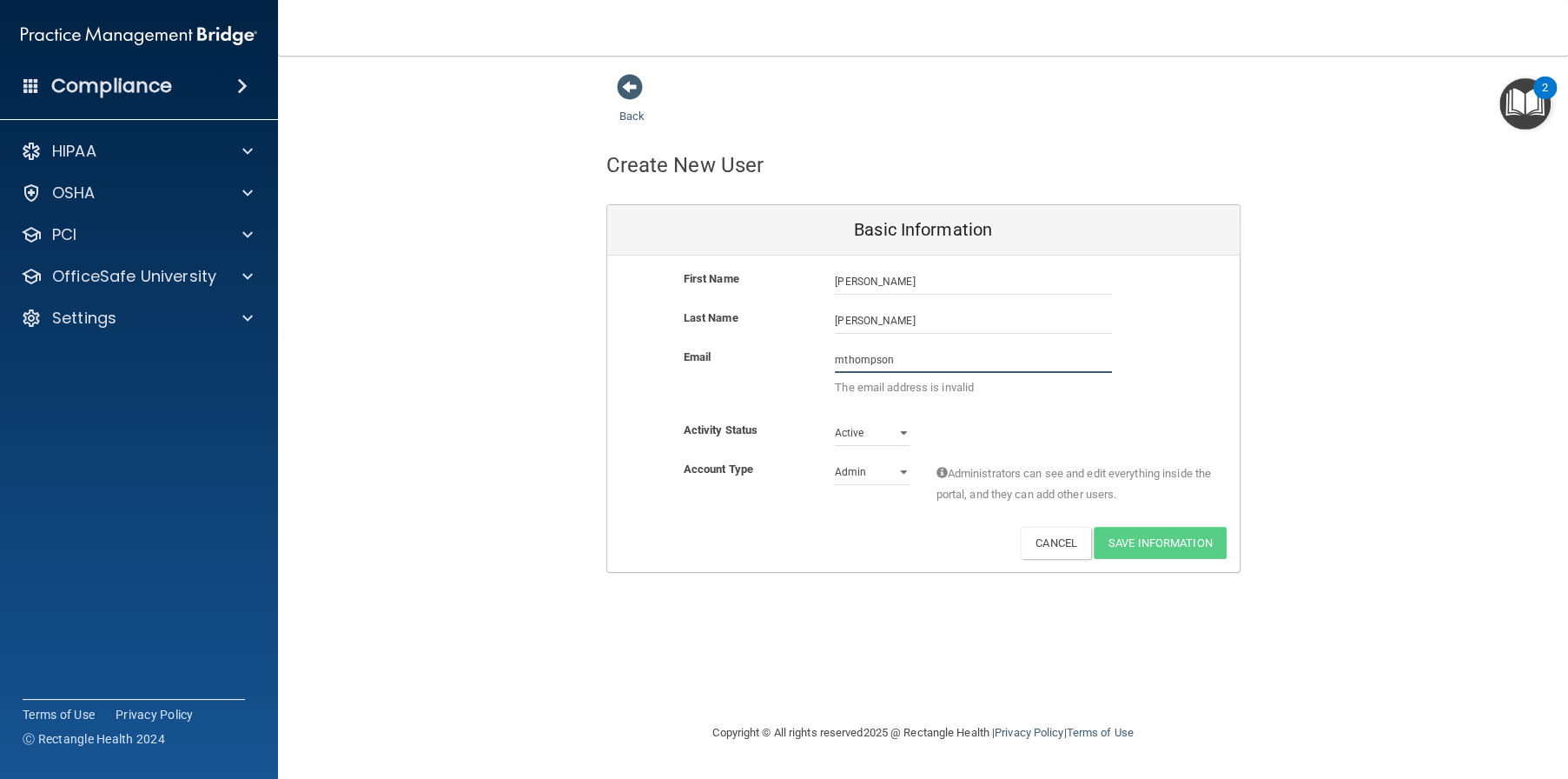
paste input "@alamontdental.com"
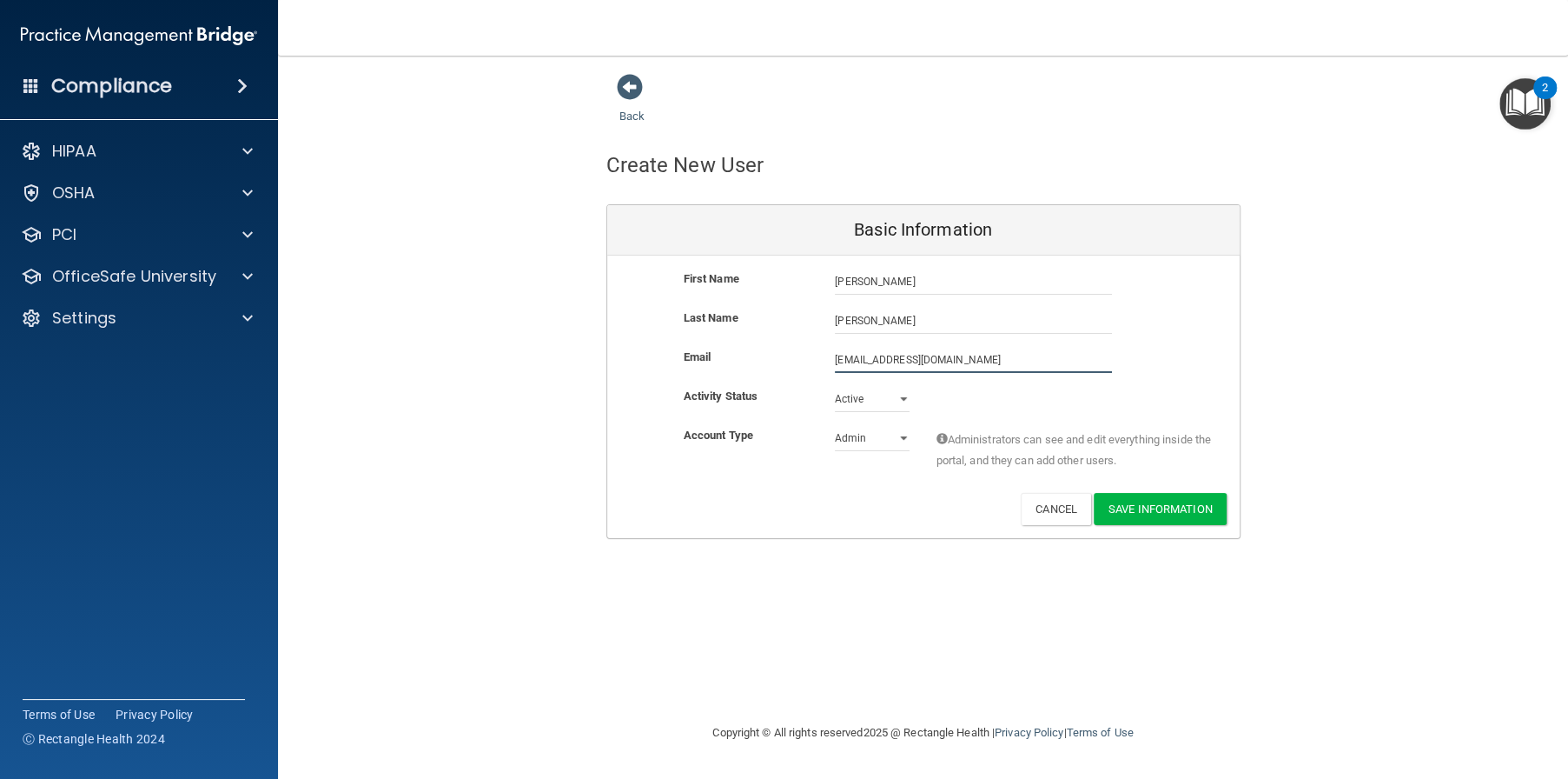
type input "mthompson@alamontdental.com"
click at [873, 440] on select "Admin Member" at bounding box center [872, 438] width 74 height 26
select select "practice_member"
click at [835, 425] on select "Admin Member" at bounding box center [872, 438] width 74 height 26
click at [1133, 507] on button "Save Information" at bounding box center [1160, 508] width 133 height 32
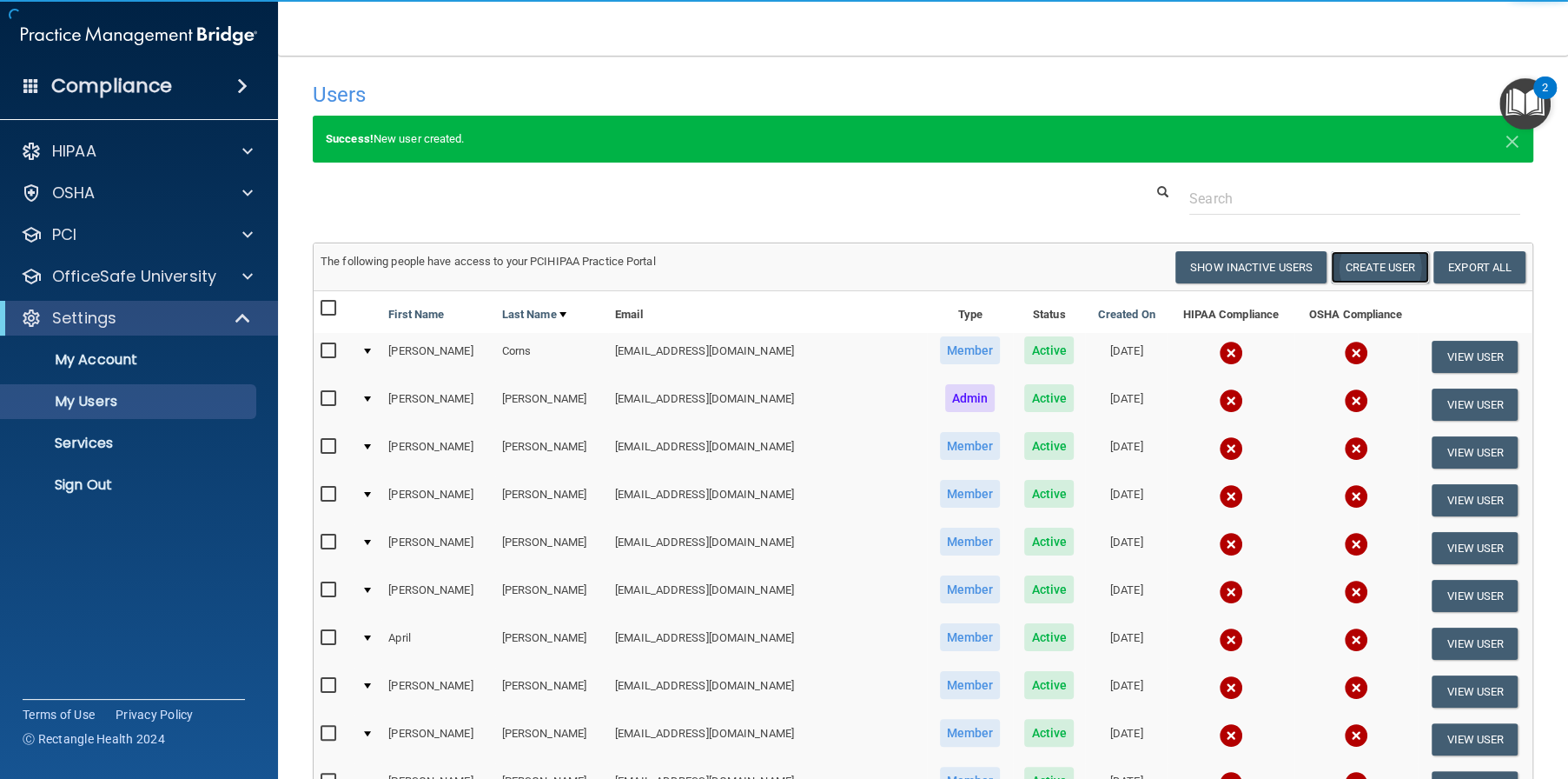
click at [1337, 265] on button "Create User" at bounding box center [1380, 266] width 98 height 32
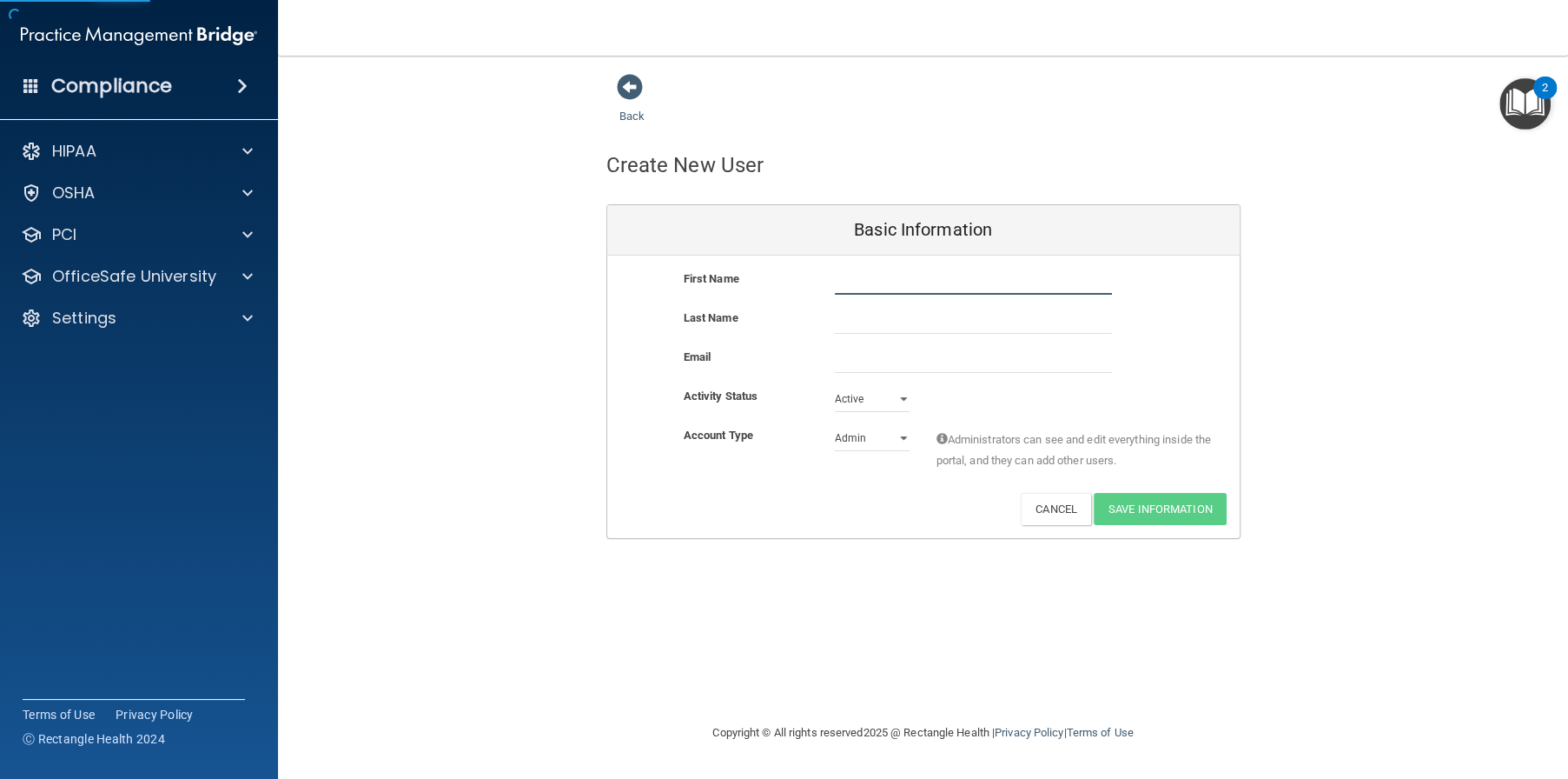
click at [846, 283] on input "text" at bounding box center [974, 281] width 277 height 26
type input "Angel"
type input "Vereen"
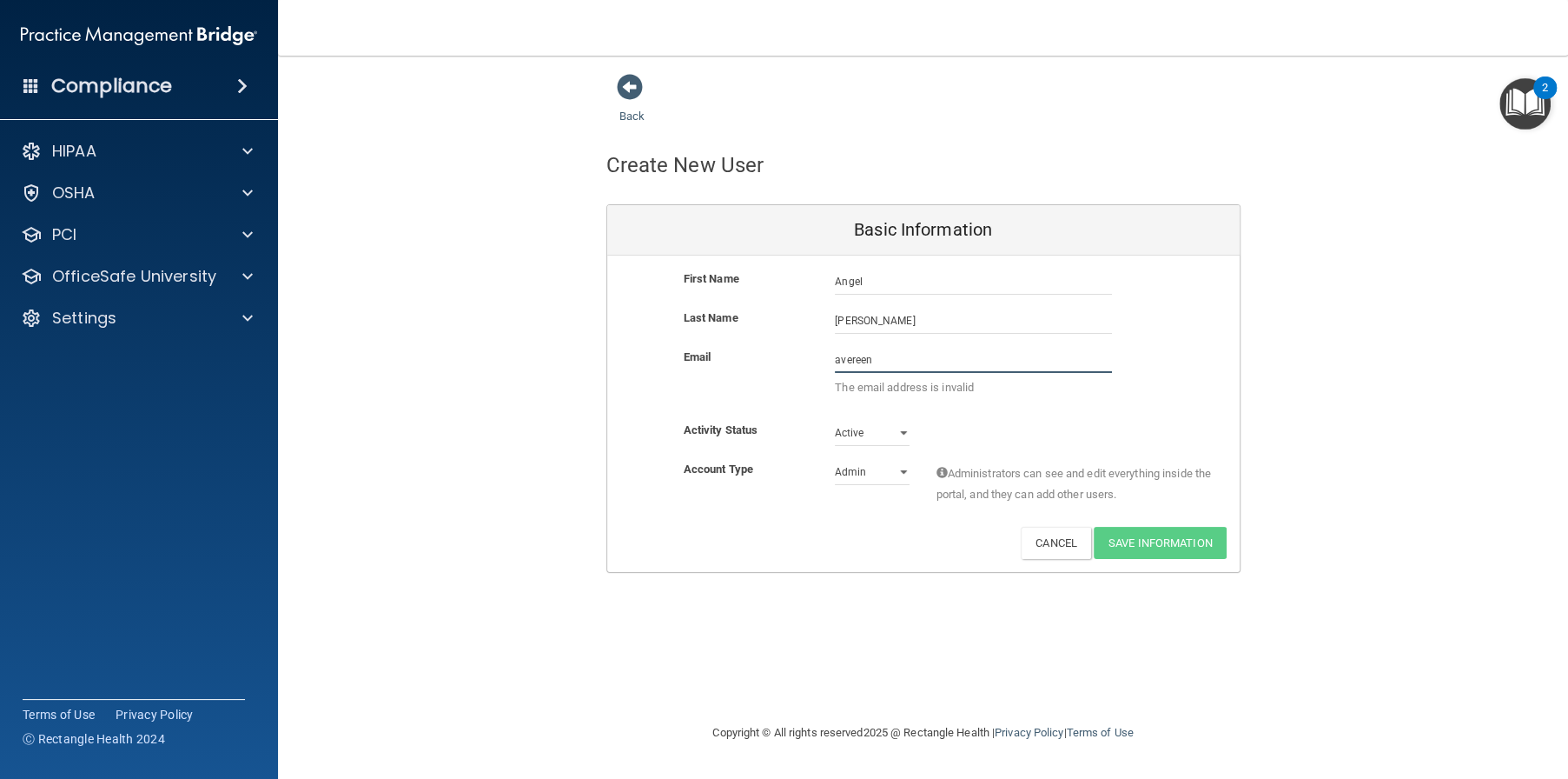
paste input "@alamontdental.com"
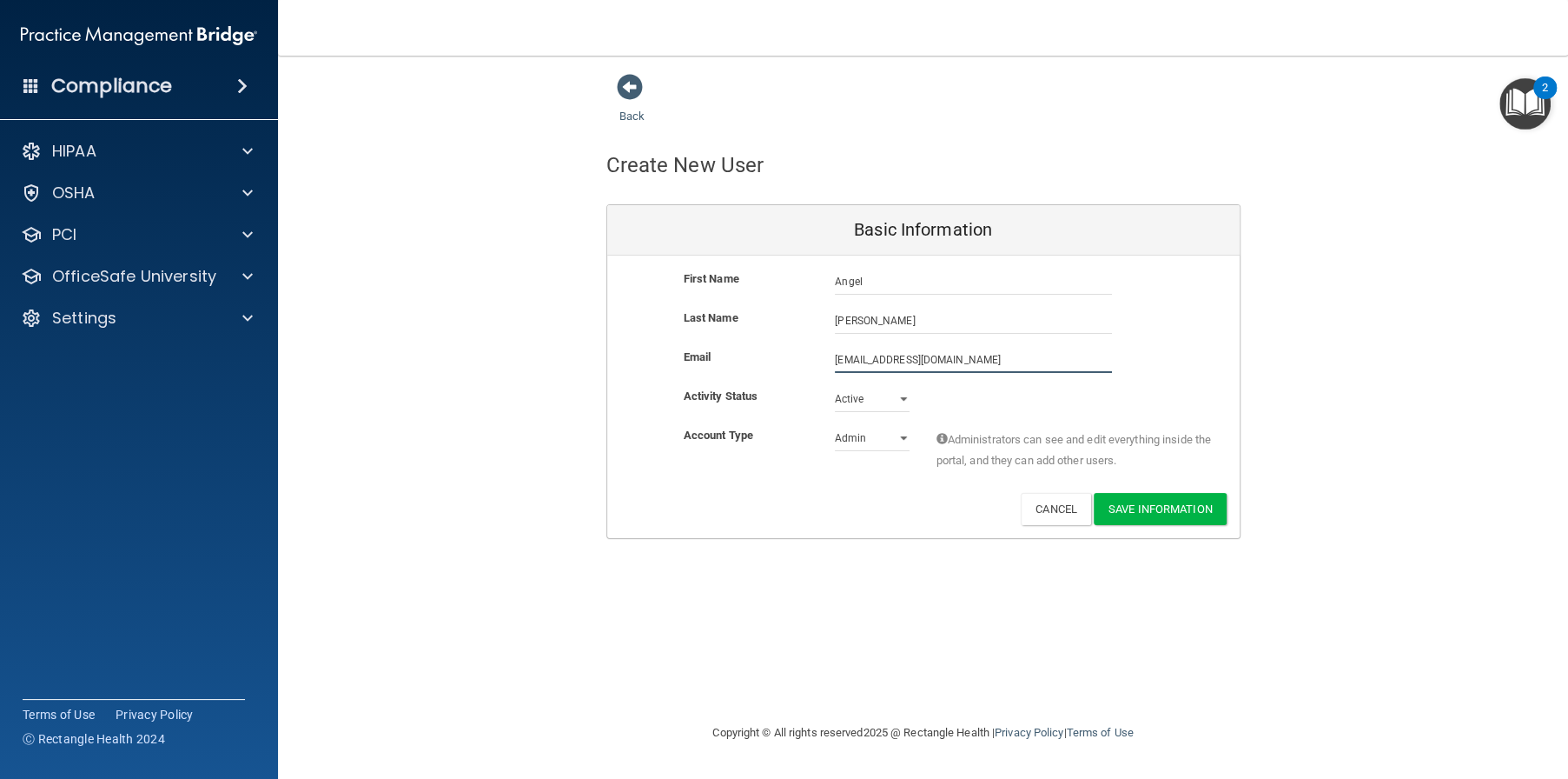
type input "avereen@alamontdental.com"
click at [897, 426] on div "First Name Angel Vereen Angel Last Name Vereen Email avereen@alamontdental.com …" at bounding box center [923, 396] width 633 height 282
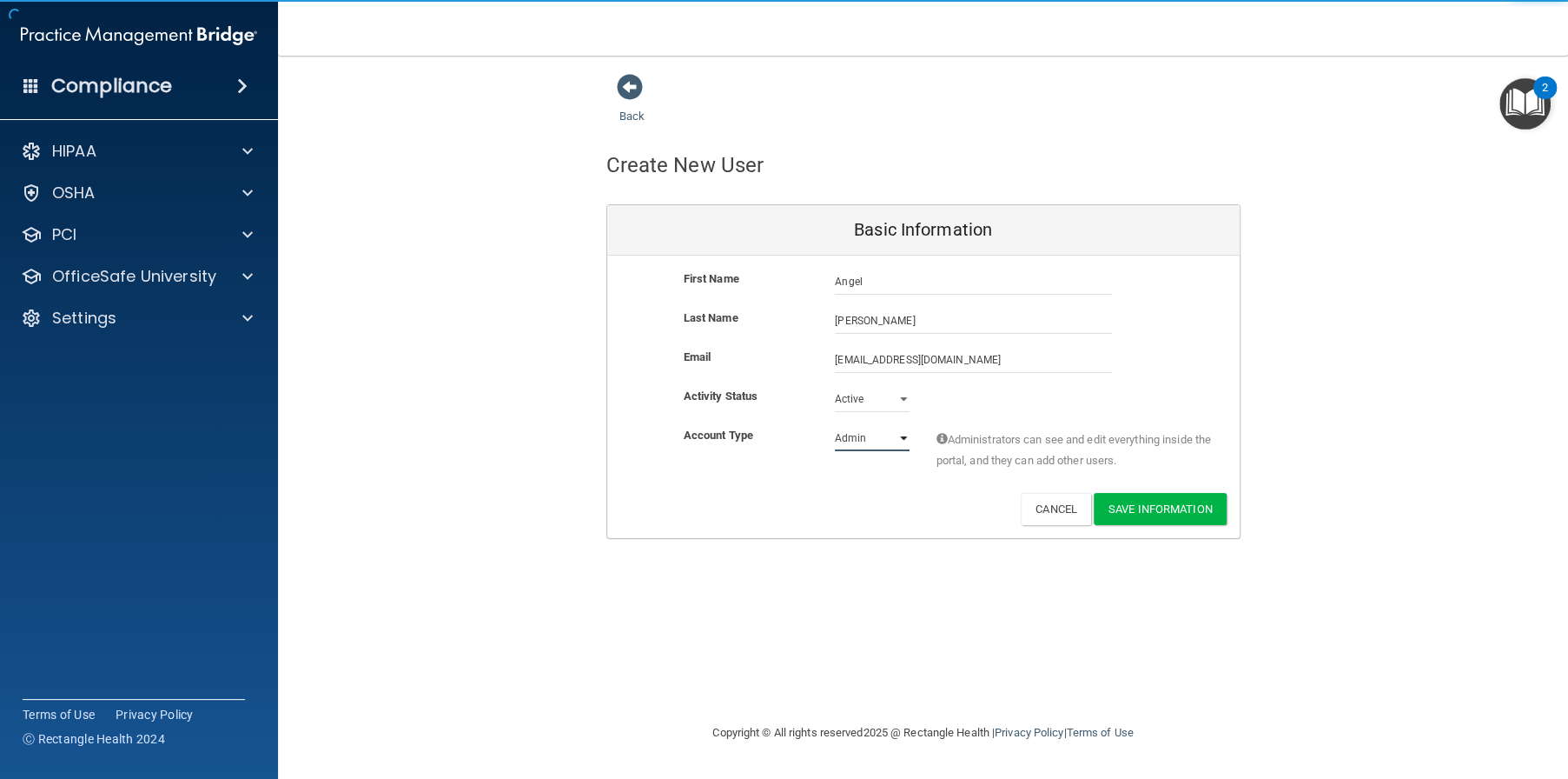
select select "practice_member"
click at [835, 425] on select "Admin Member" at bounding box center [872, 438] width 74 height 26
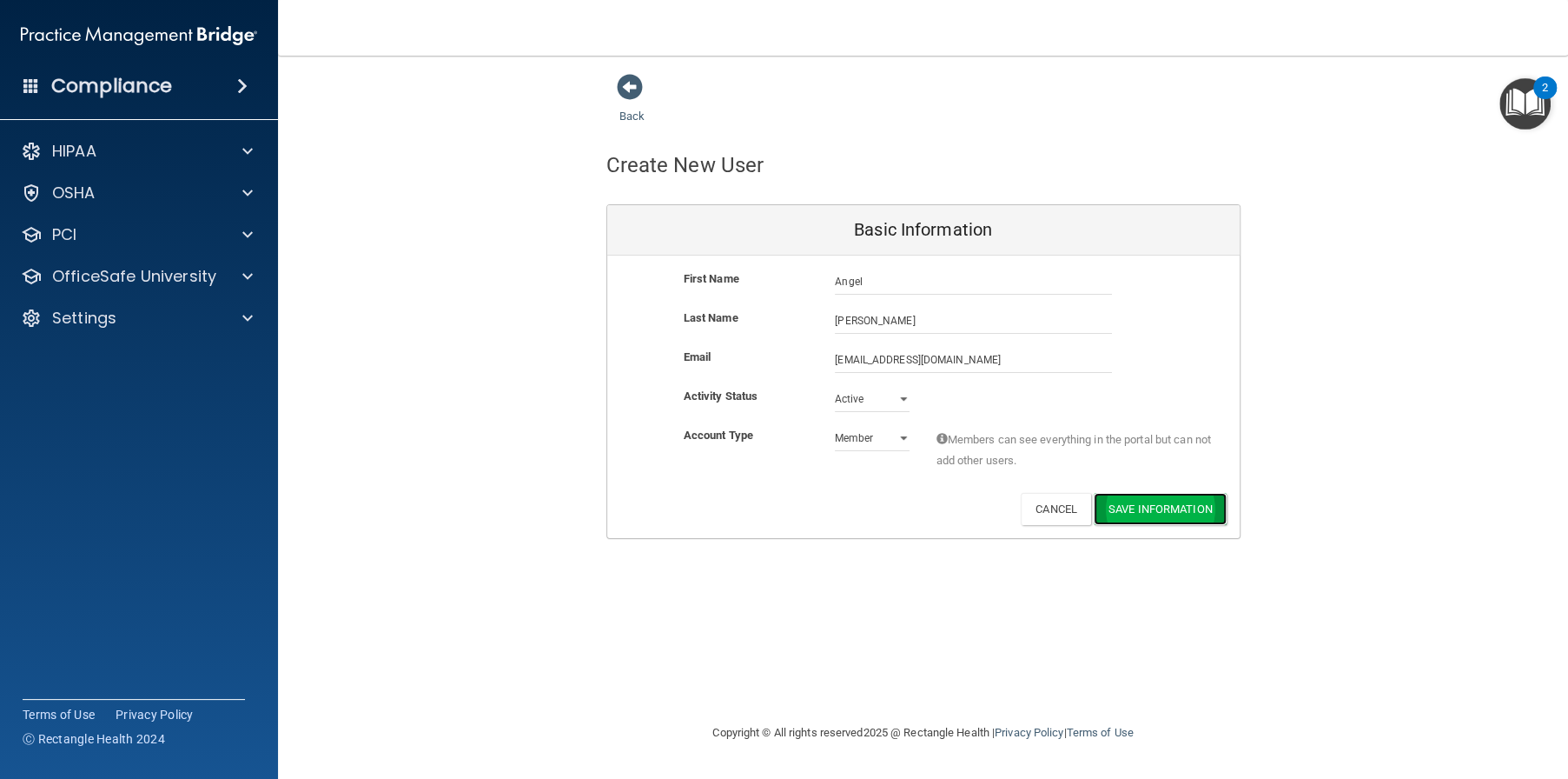
click at [1140, 504] on button "Save Information" at bounding box center [1160, 508] width 133 height 32
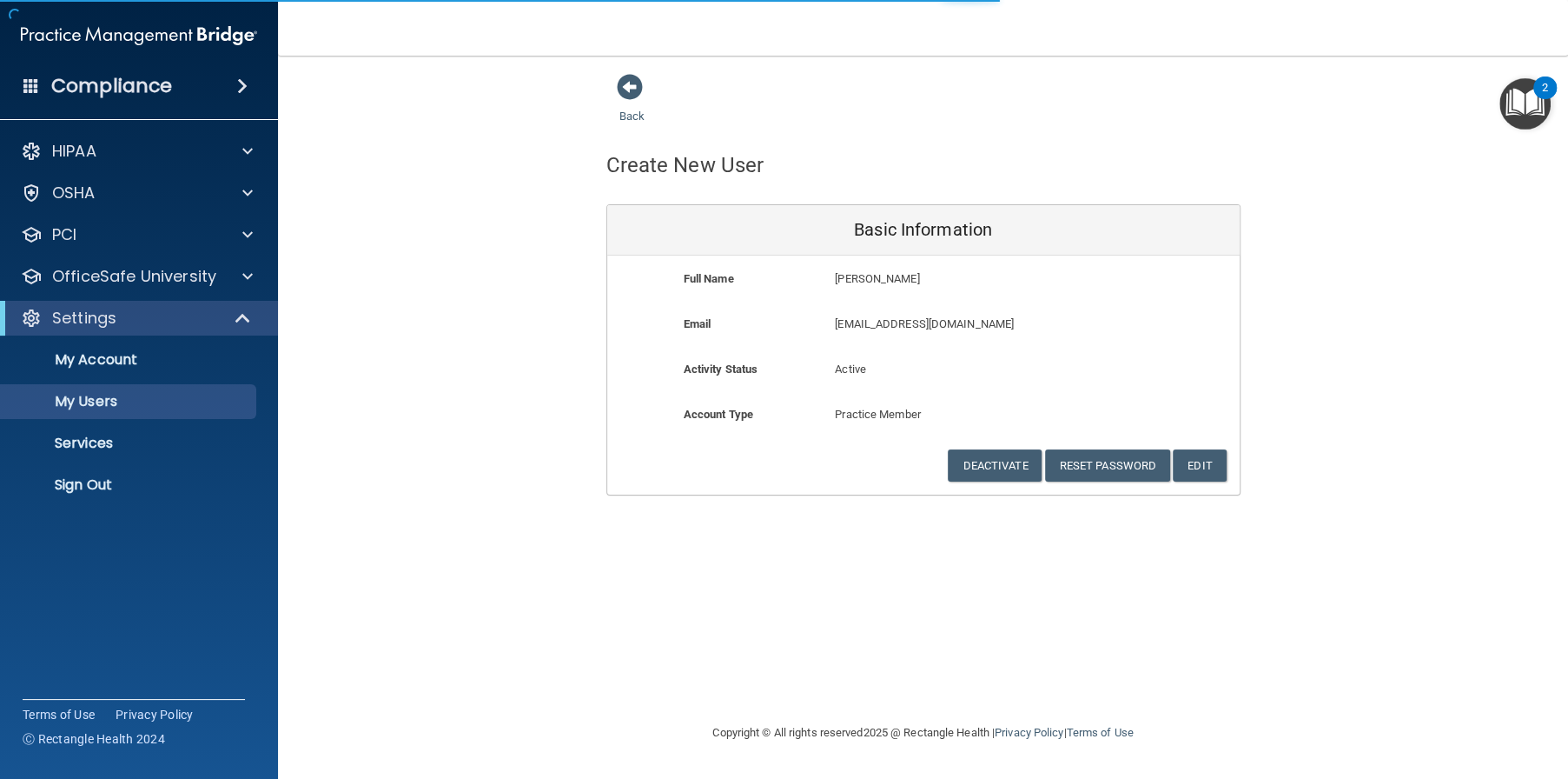
select select "20"
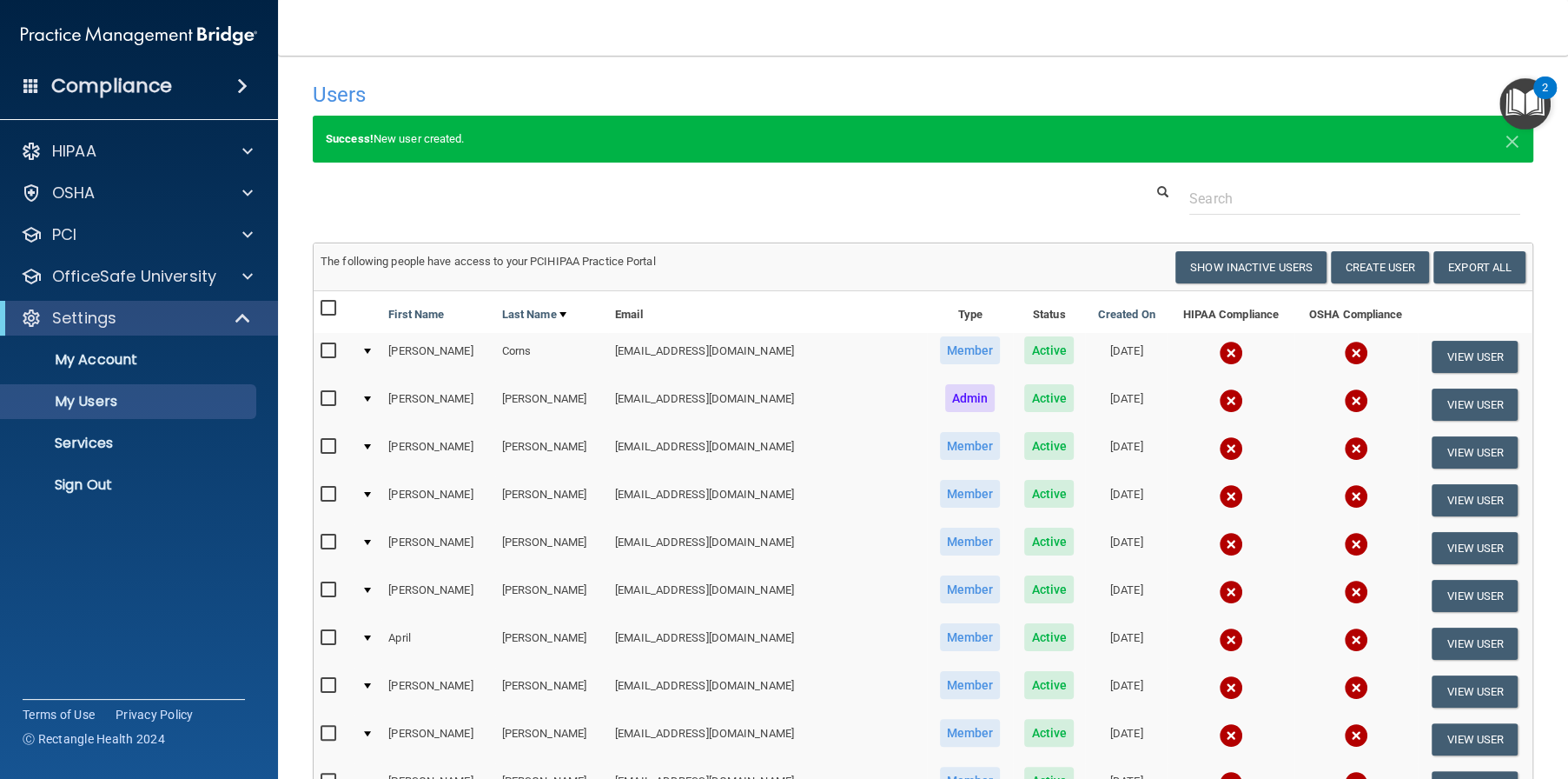
scroll to position [87, 0]
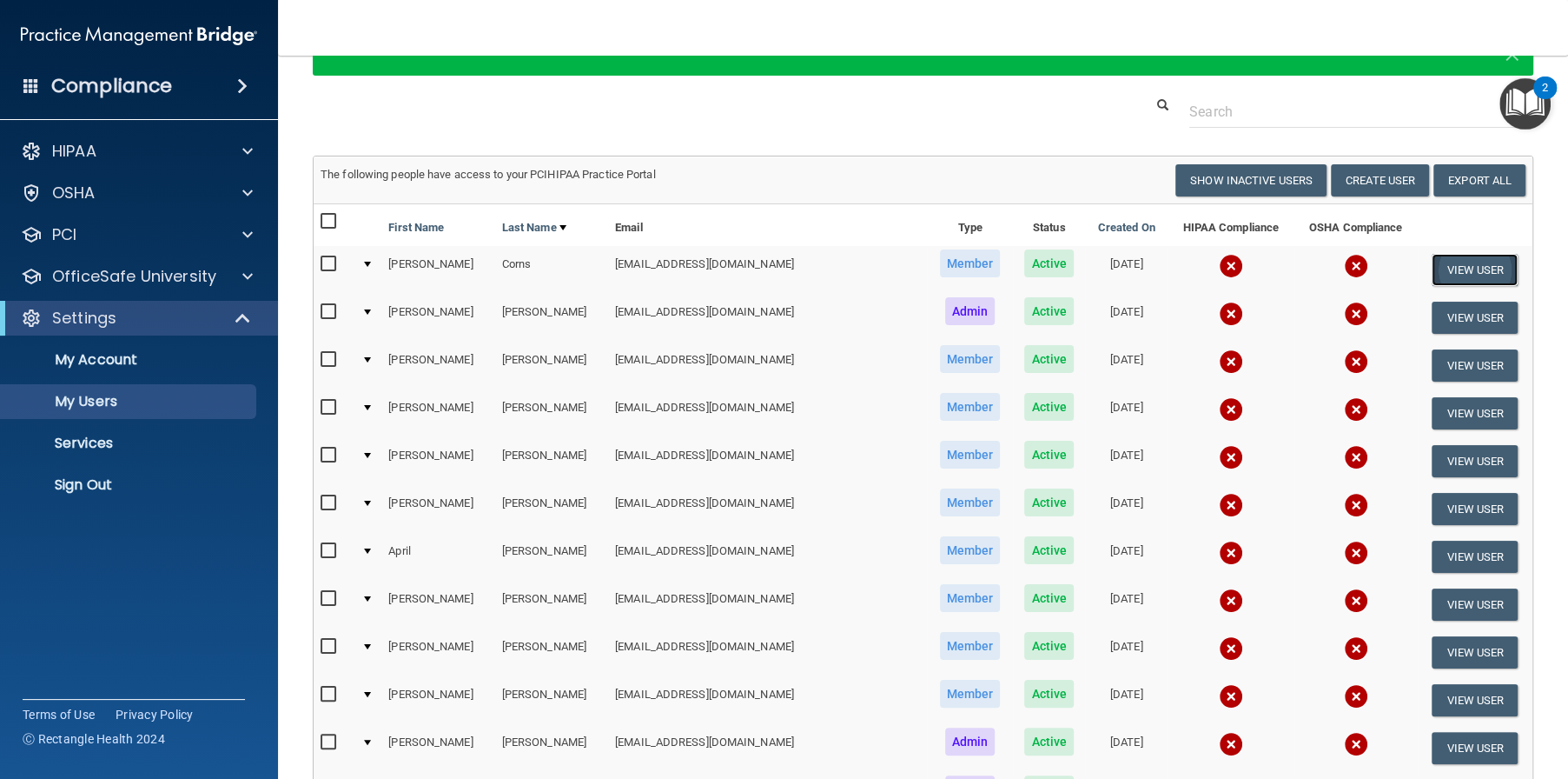
click at [1453, 267] on button "View User" at bounding box center [1475, 269] width 86 height 32
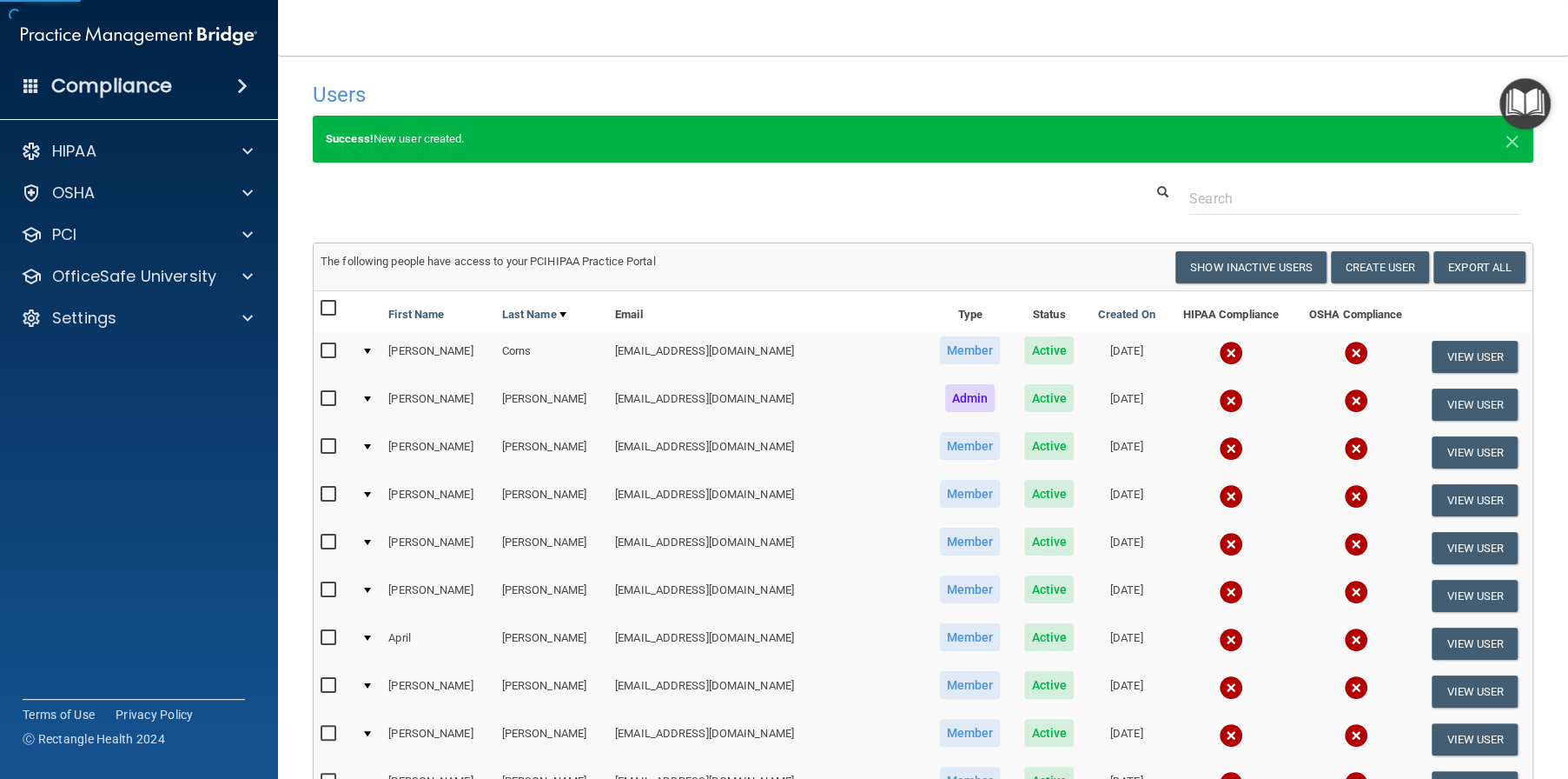
select select "practice_member"
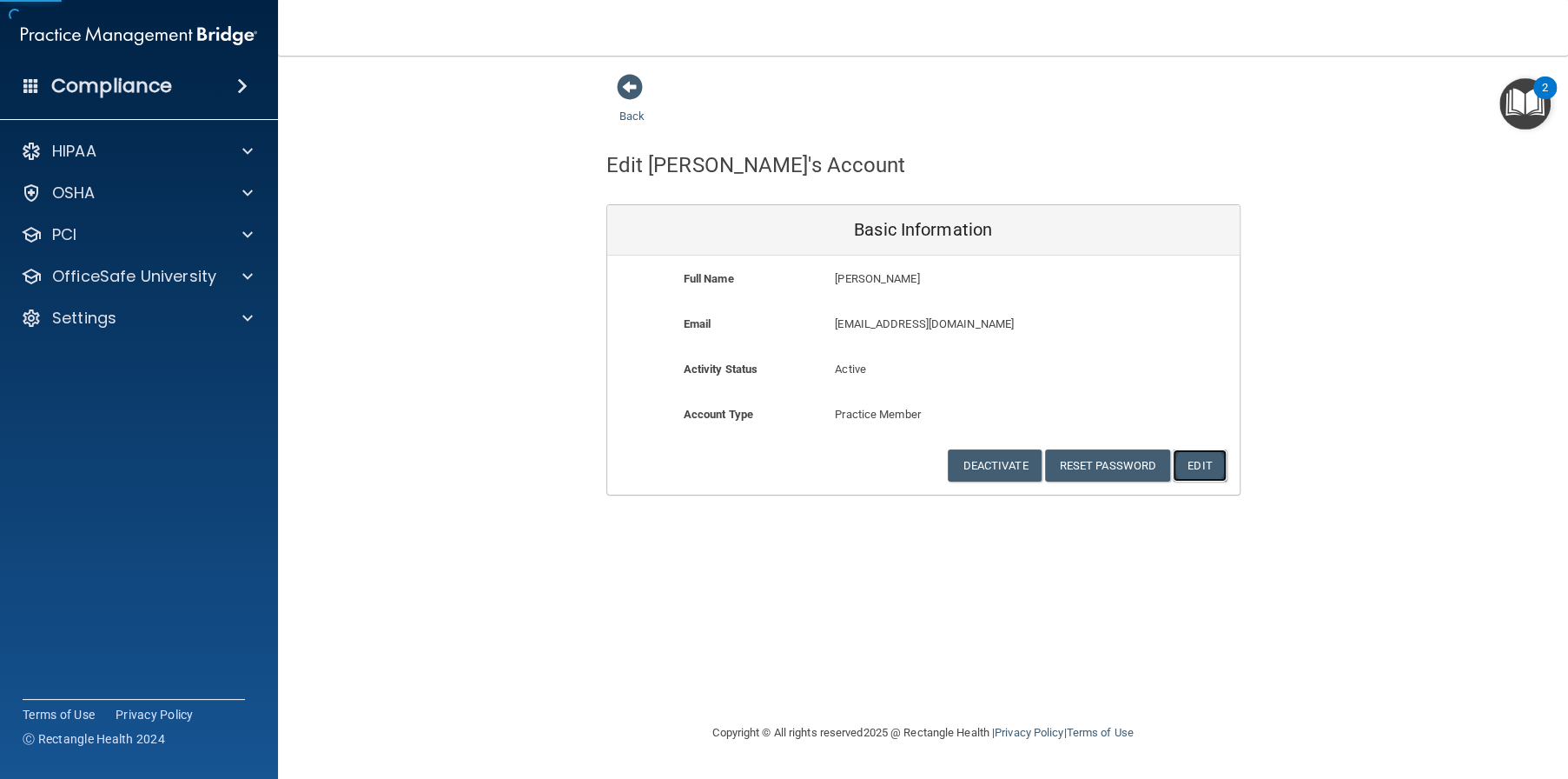
click at [1198, 472] on button "Edit" at bounding box center [1200, 465] width 53 height 32
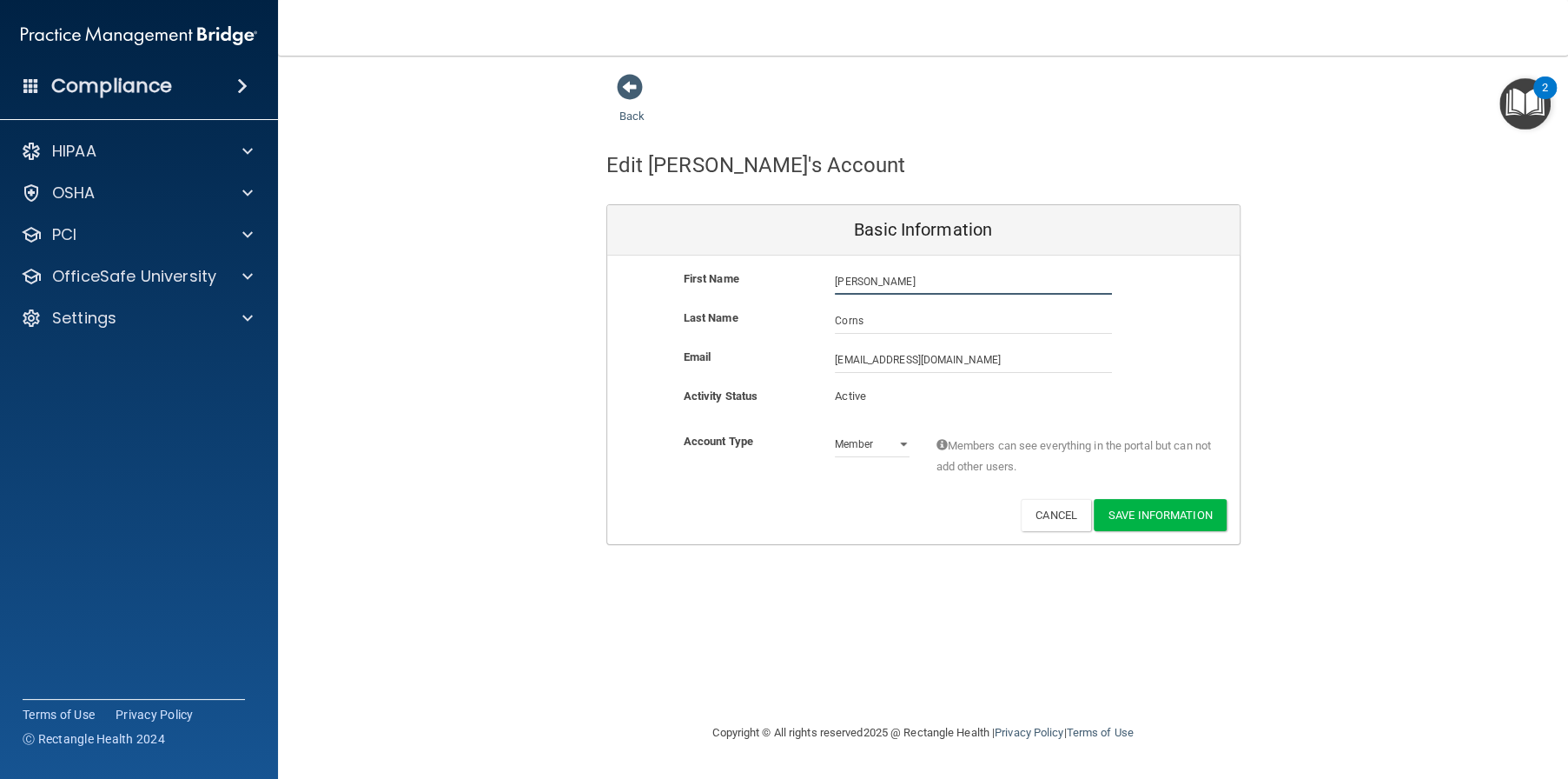
drag, startPoint x: 931, startPoint y: 284, endPoint x: 848, endPoint y: 290, distance: 83.2
click at [846, 289] on input "Deborah" at bounding box center [974, 281] width 277 height 26
type input "Debbie"
click at [1159, 509] on button "Save Information" at bounding box center [1160, 514] width 133 height 32
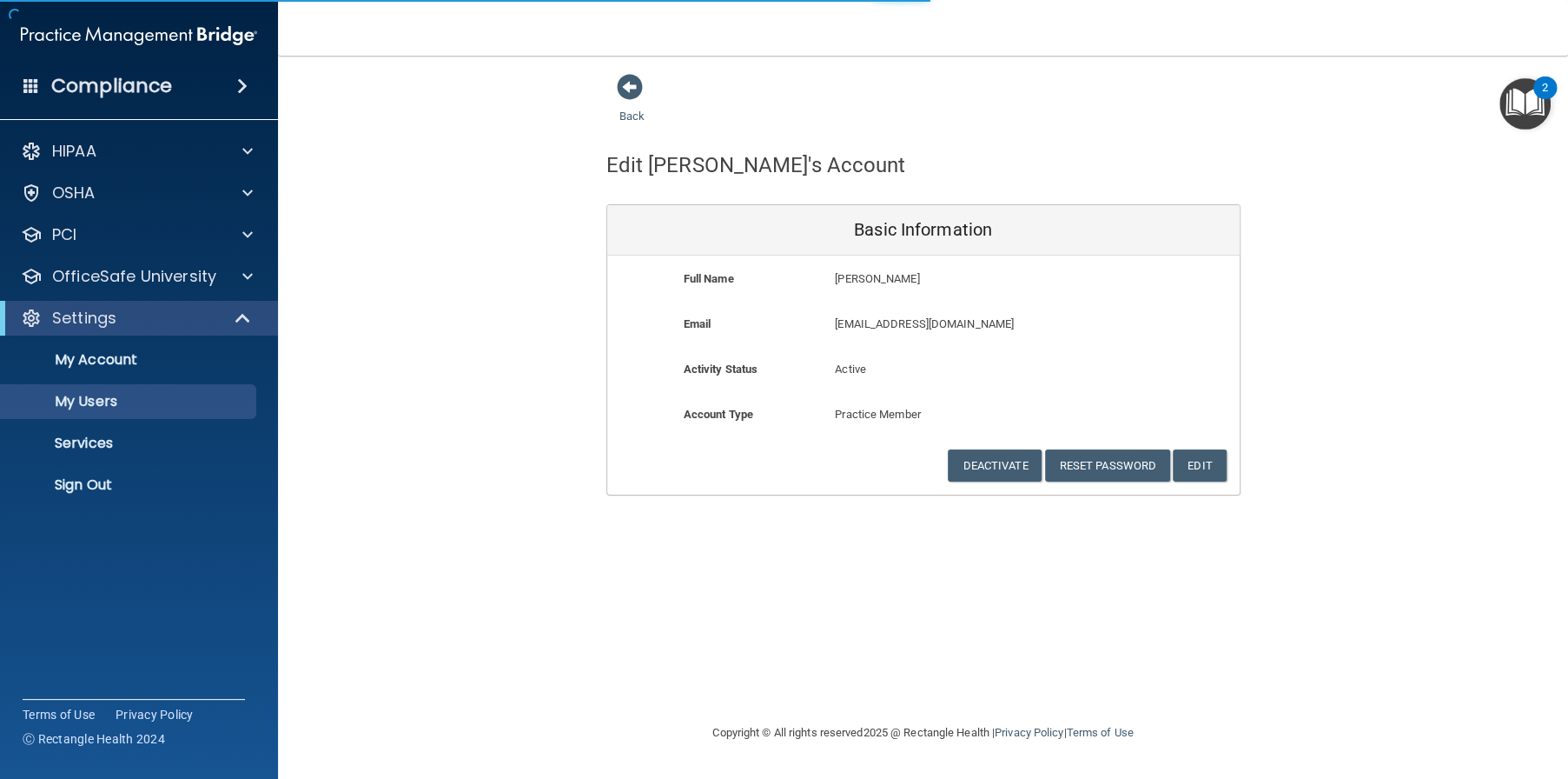
select select "20"
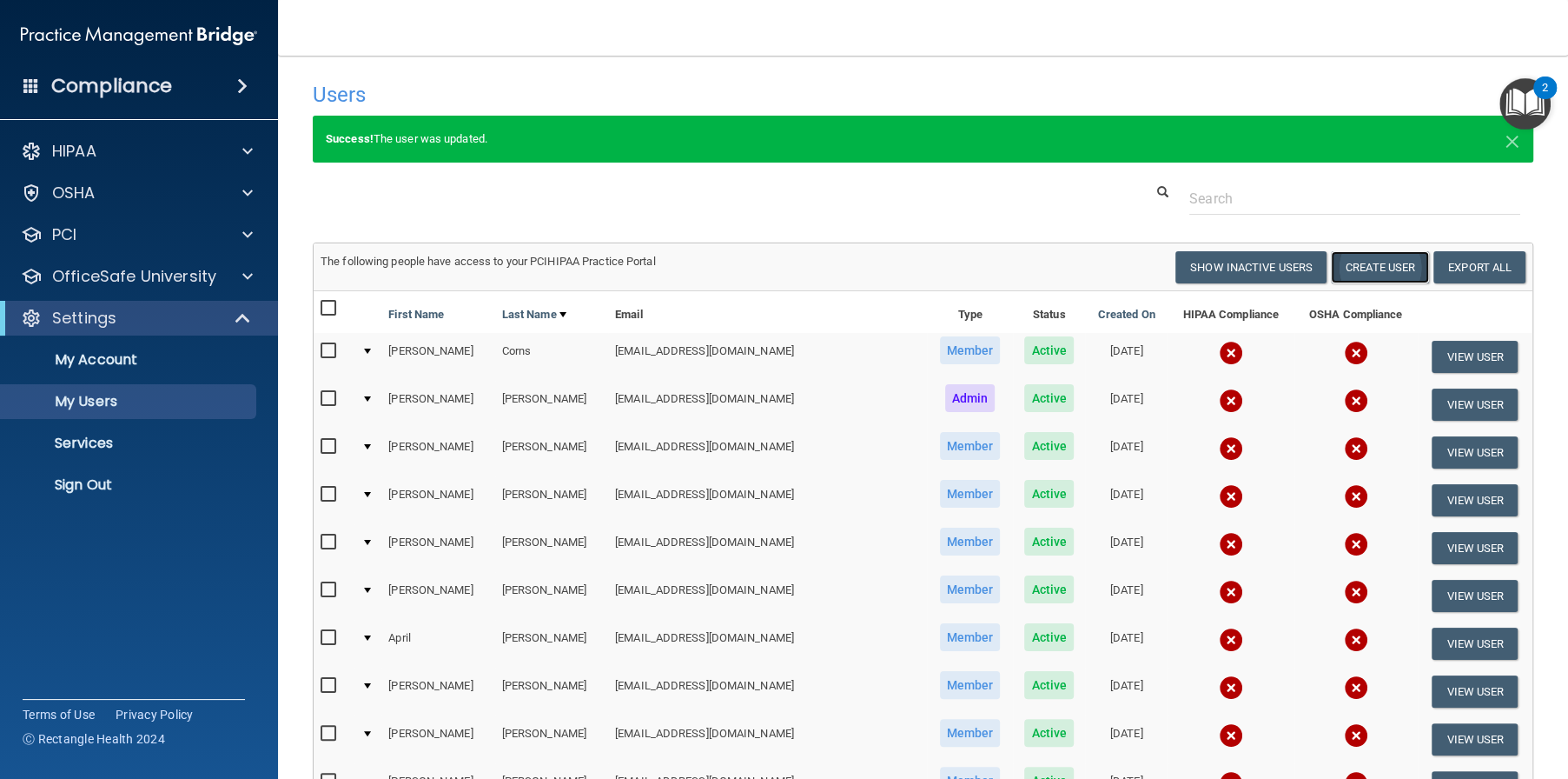
click at [1379, 268] on button "Create User" at bounding box center [1380, 266] width 98 height 32
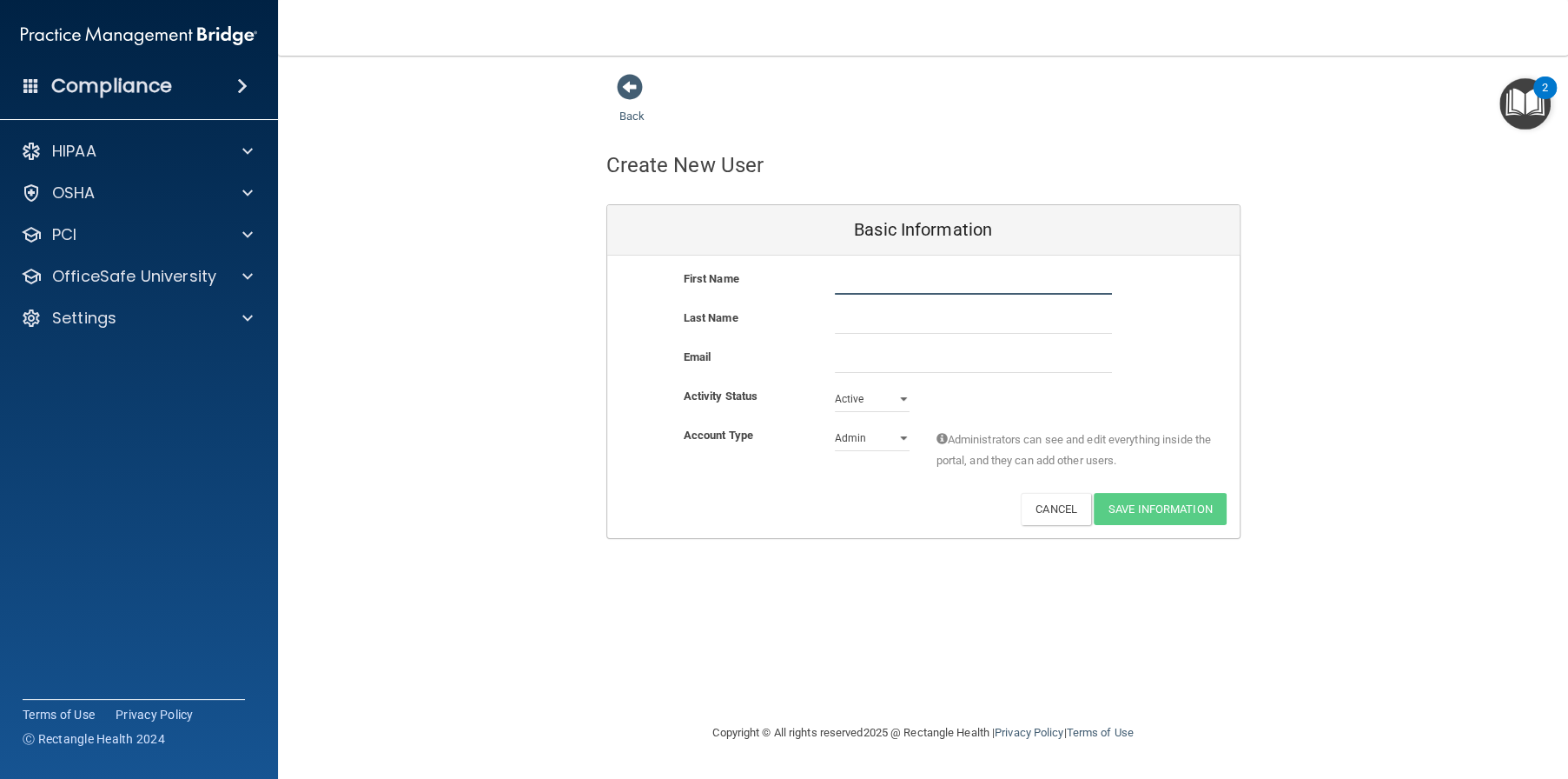
click at [879, 281] on input "text" at bounding box center [974, 281] width 277 height 26
type input "Yenny"
type input "Garcie"
click at [864, 361] on input "email" at bounding box center [974, 359] width 277 height 26
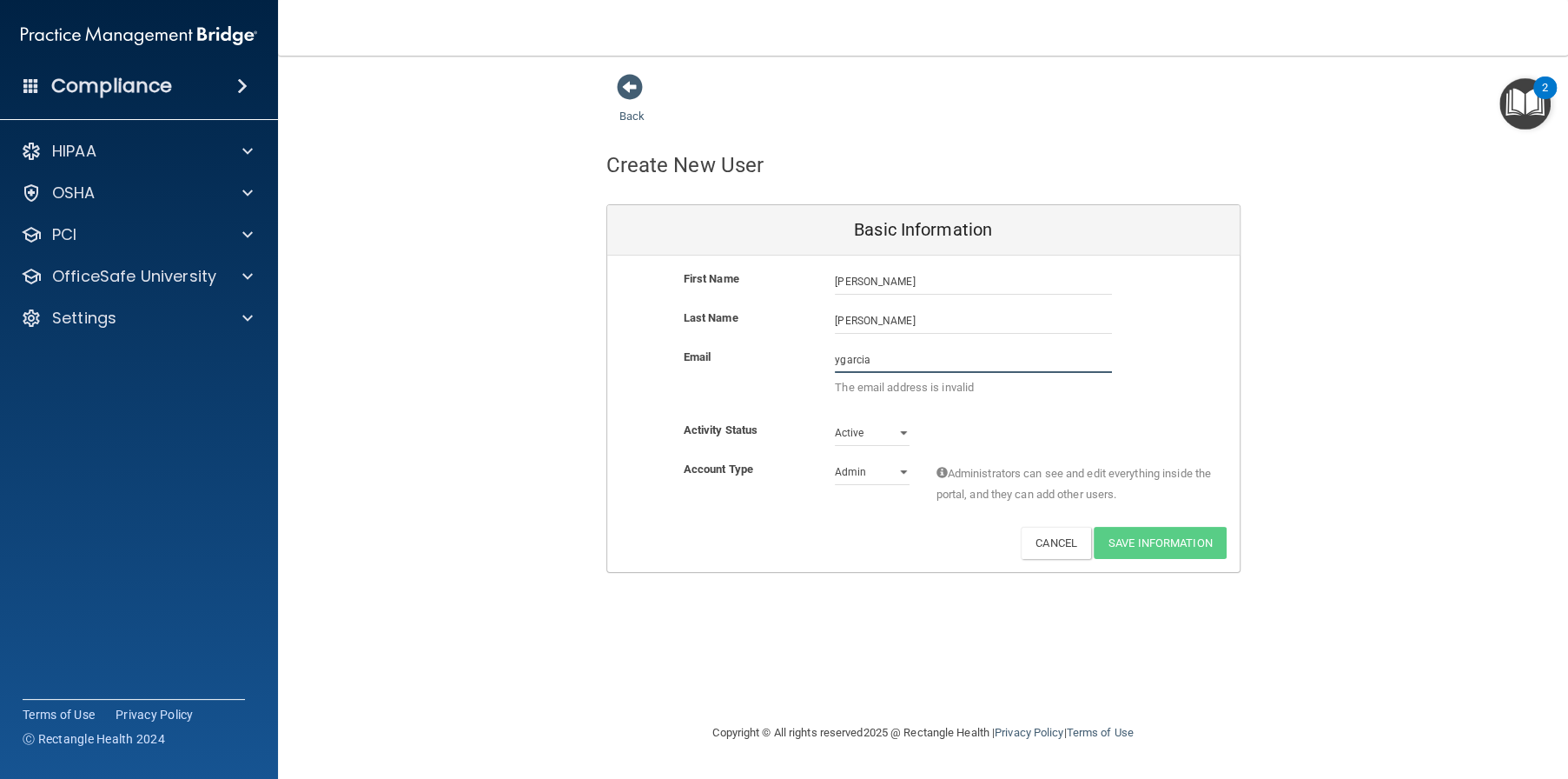
paste input "@alamontdental.com"
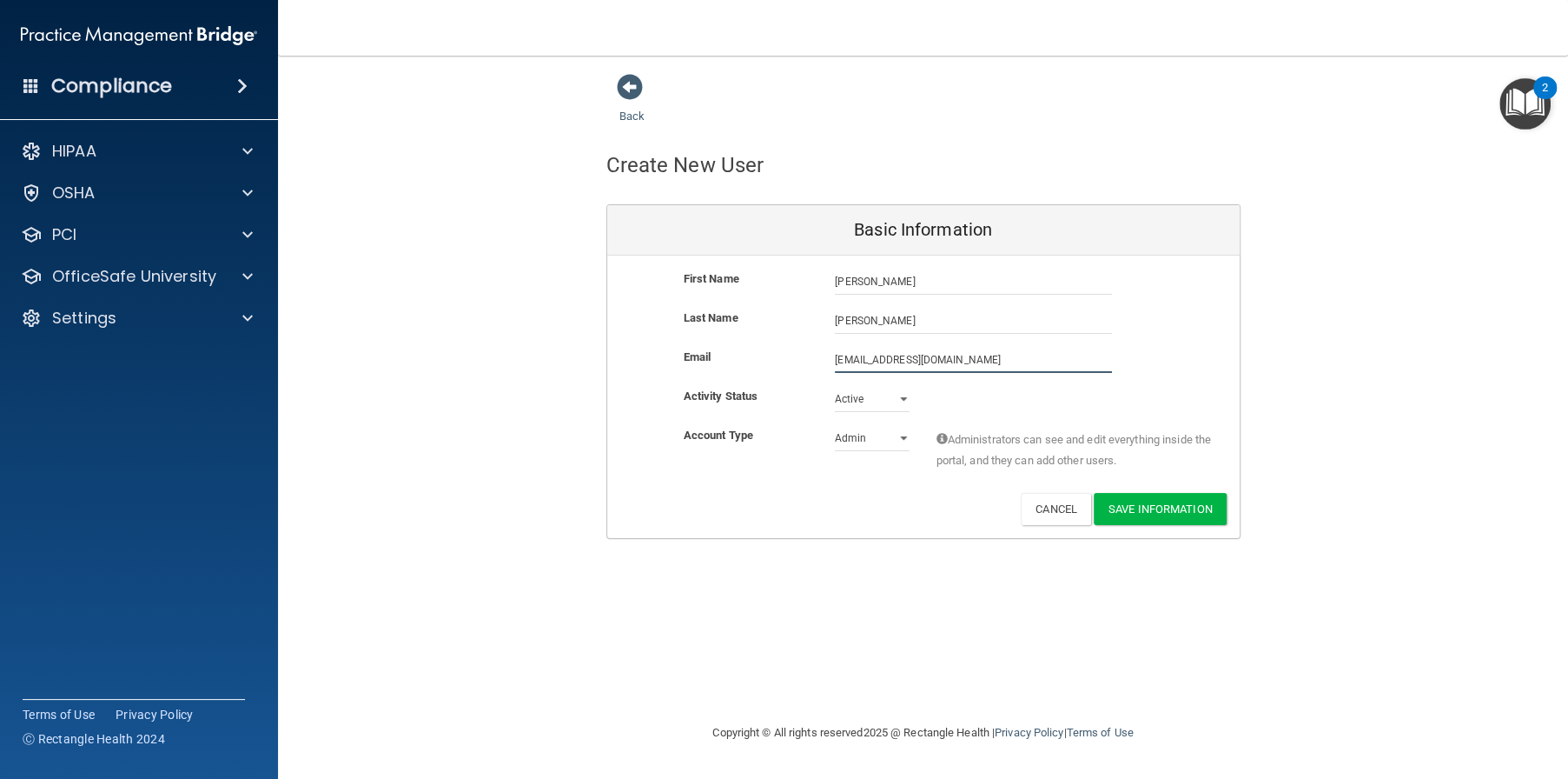
type input "ygarcia@alamontdental.com"
click at [863, 439] on select "Admin Member" at bounding box center [872, 441] width 74 height 26
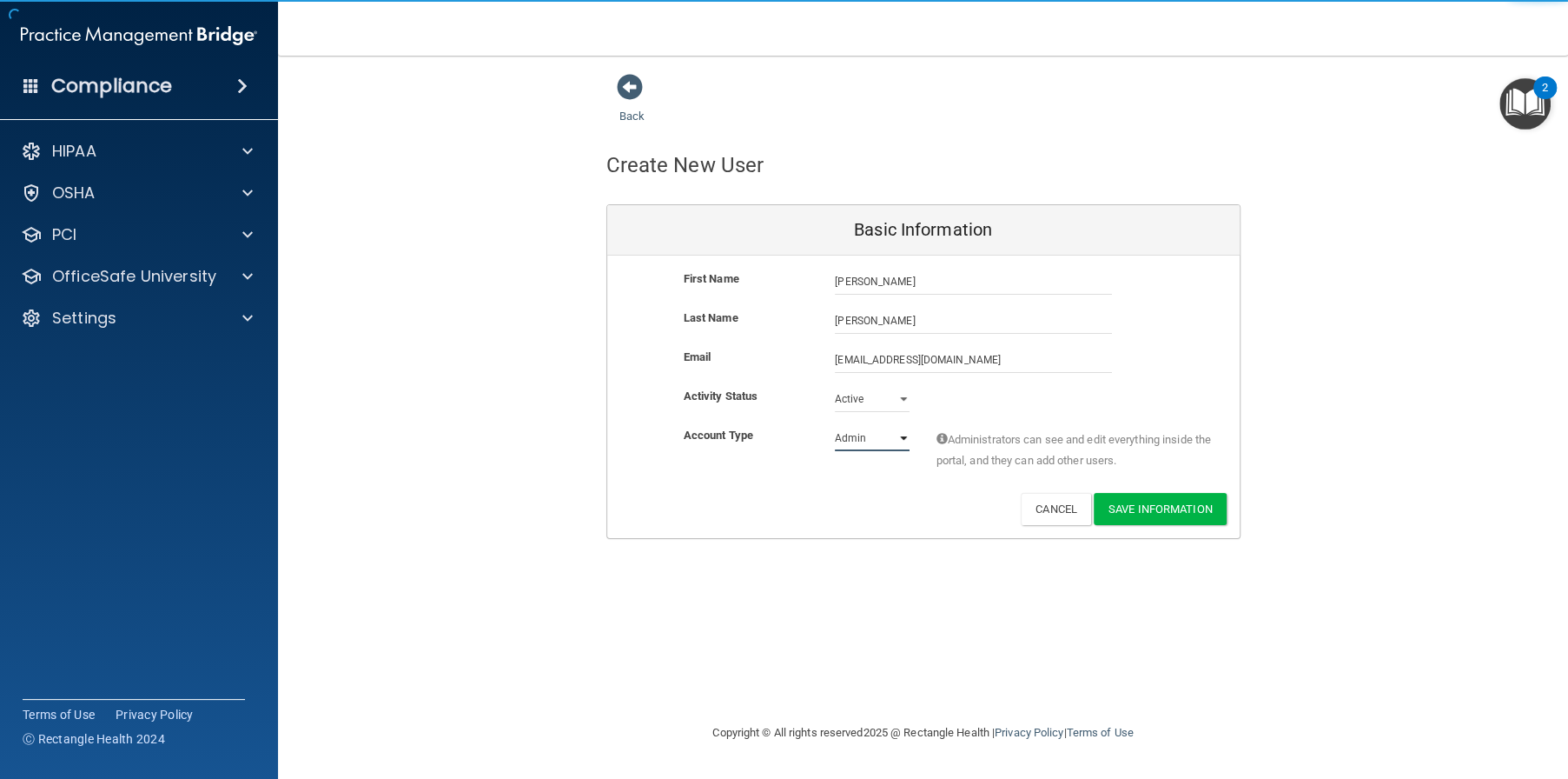
select select "practice_member"
click at [835, 425] on select "Admin Member" at bounding box center [872, 438] width 74 height 26
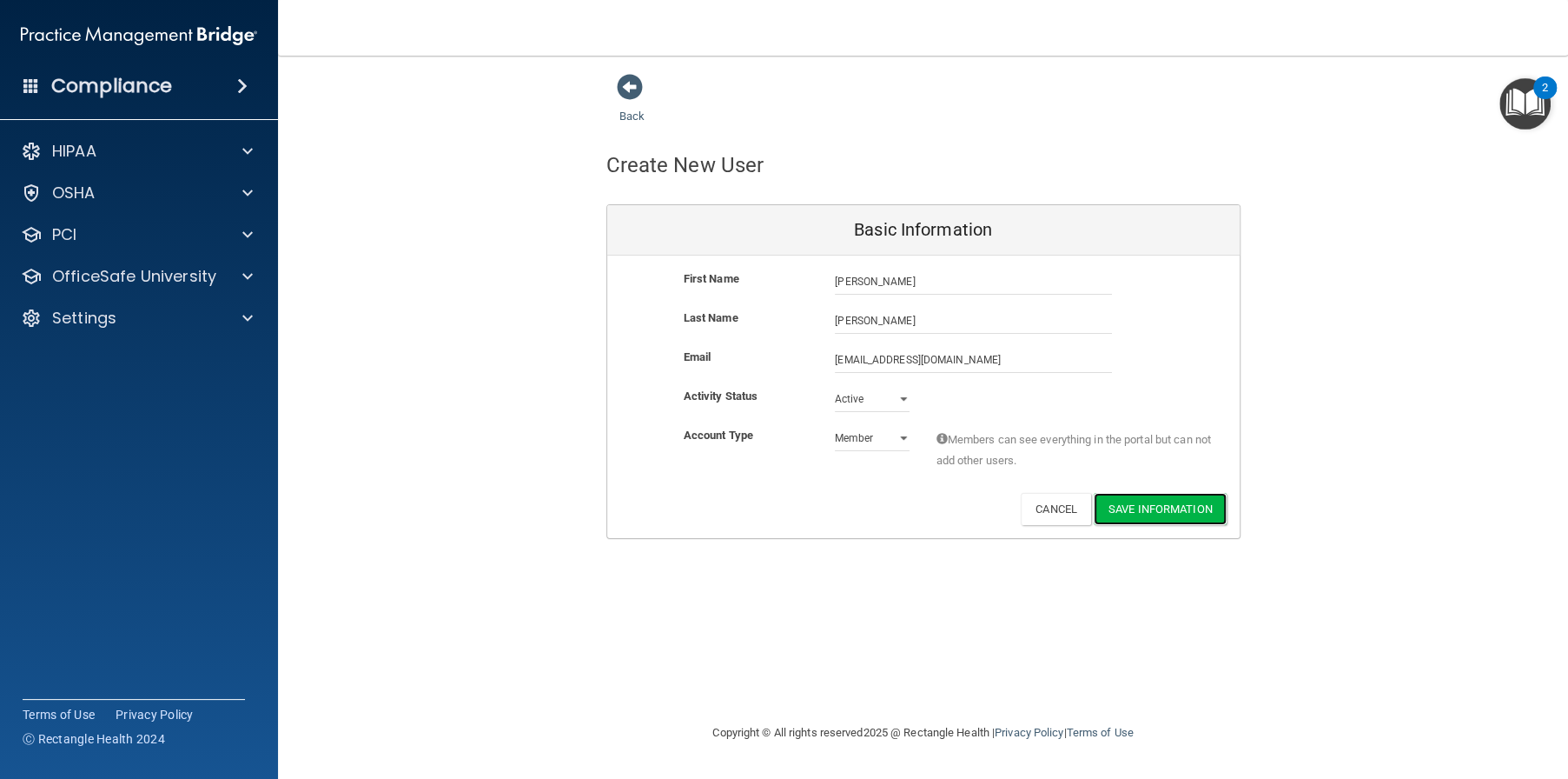
click at [1169, 511] on button "Save Information" at bounding box center [1160, 508] width 133 height 32
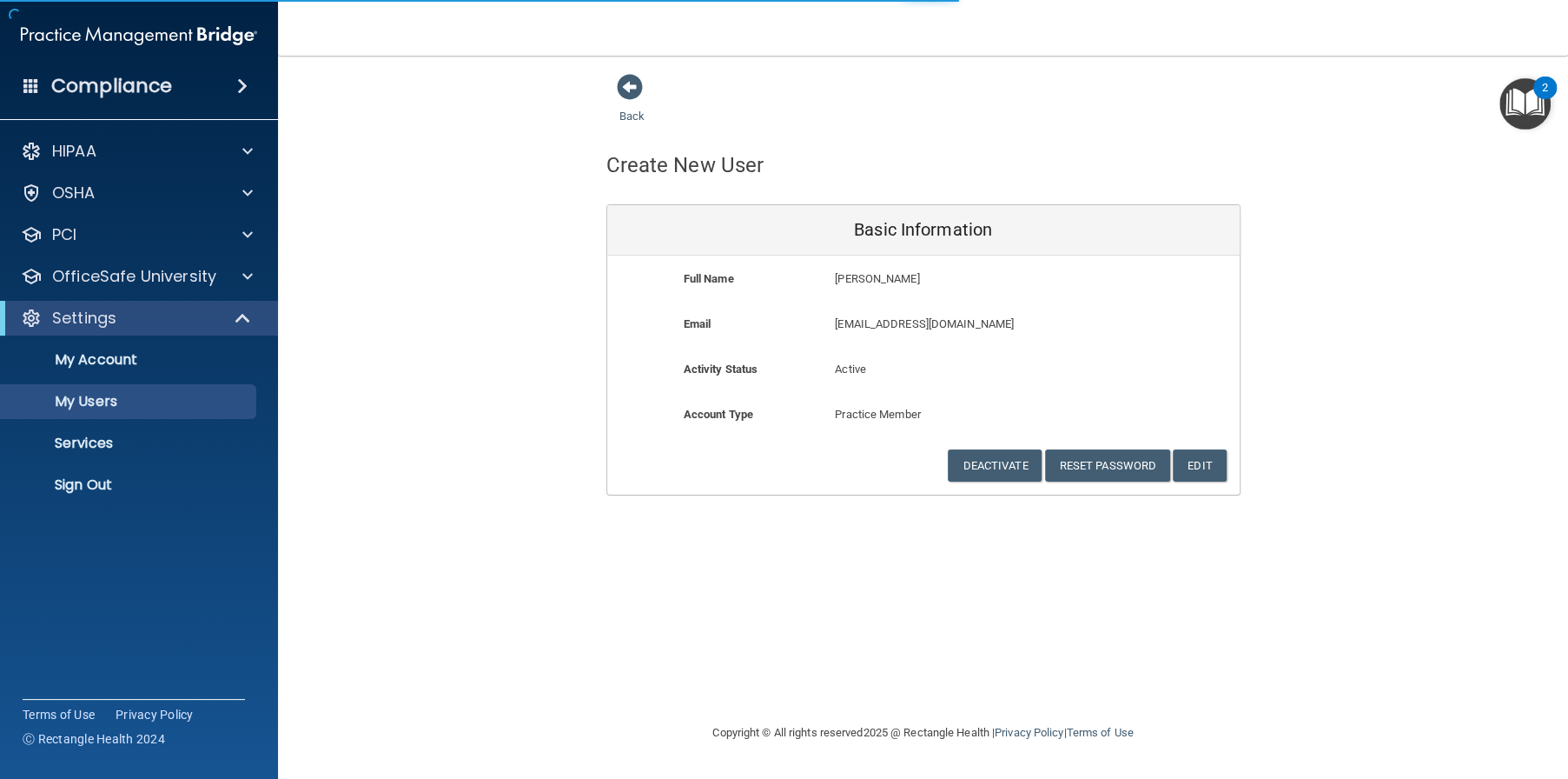
select select "20"
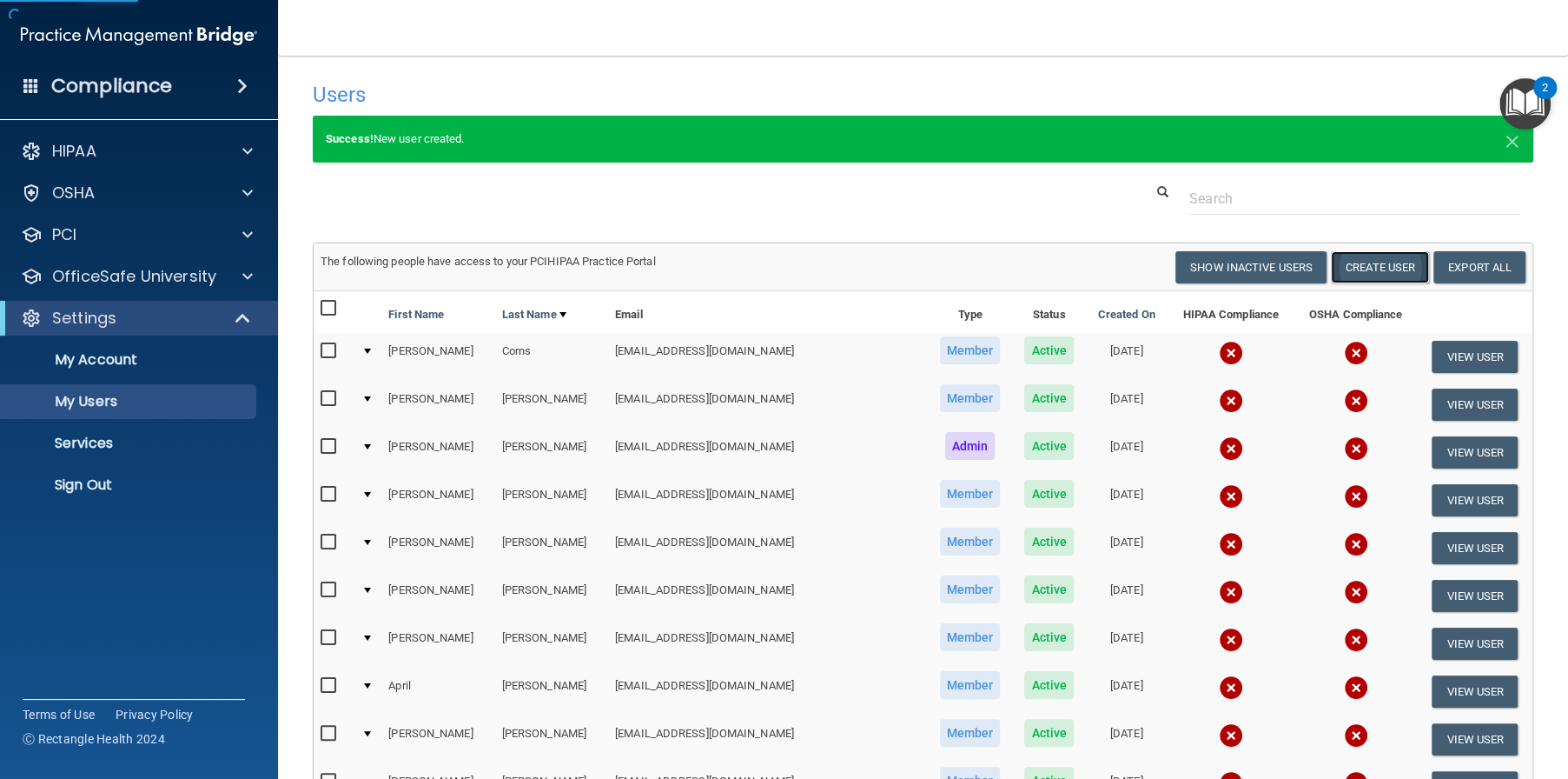
click at [1352, 272] on button "Create User" at bounding box center [1380, 266] width 98 height 32
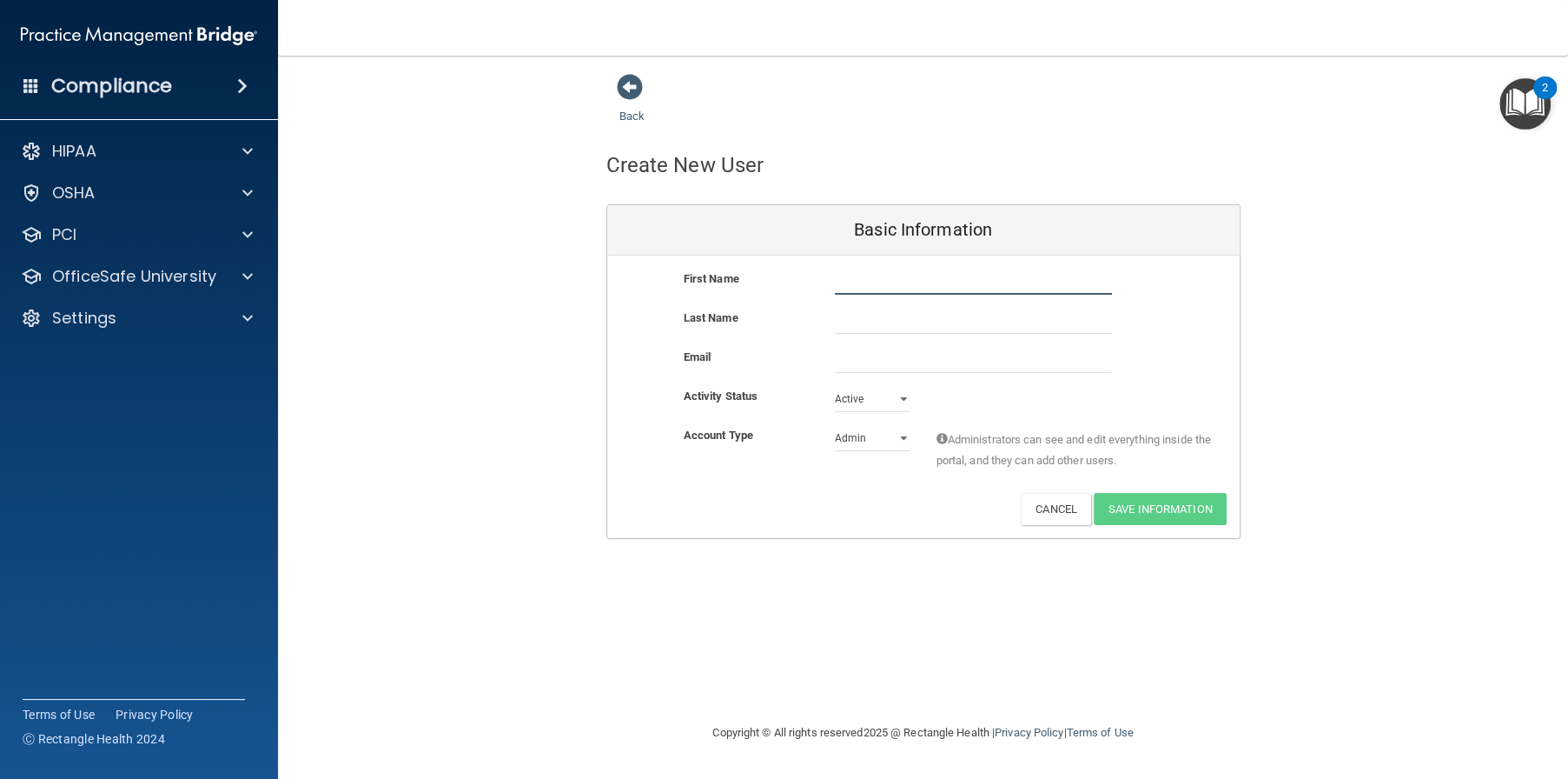
click at [924, 282] on input "text" at bounding box center [974, 281] width 277 height 26
type input "a"
type input "Amber"
type input "Maxwell"
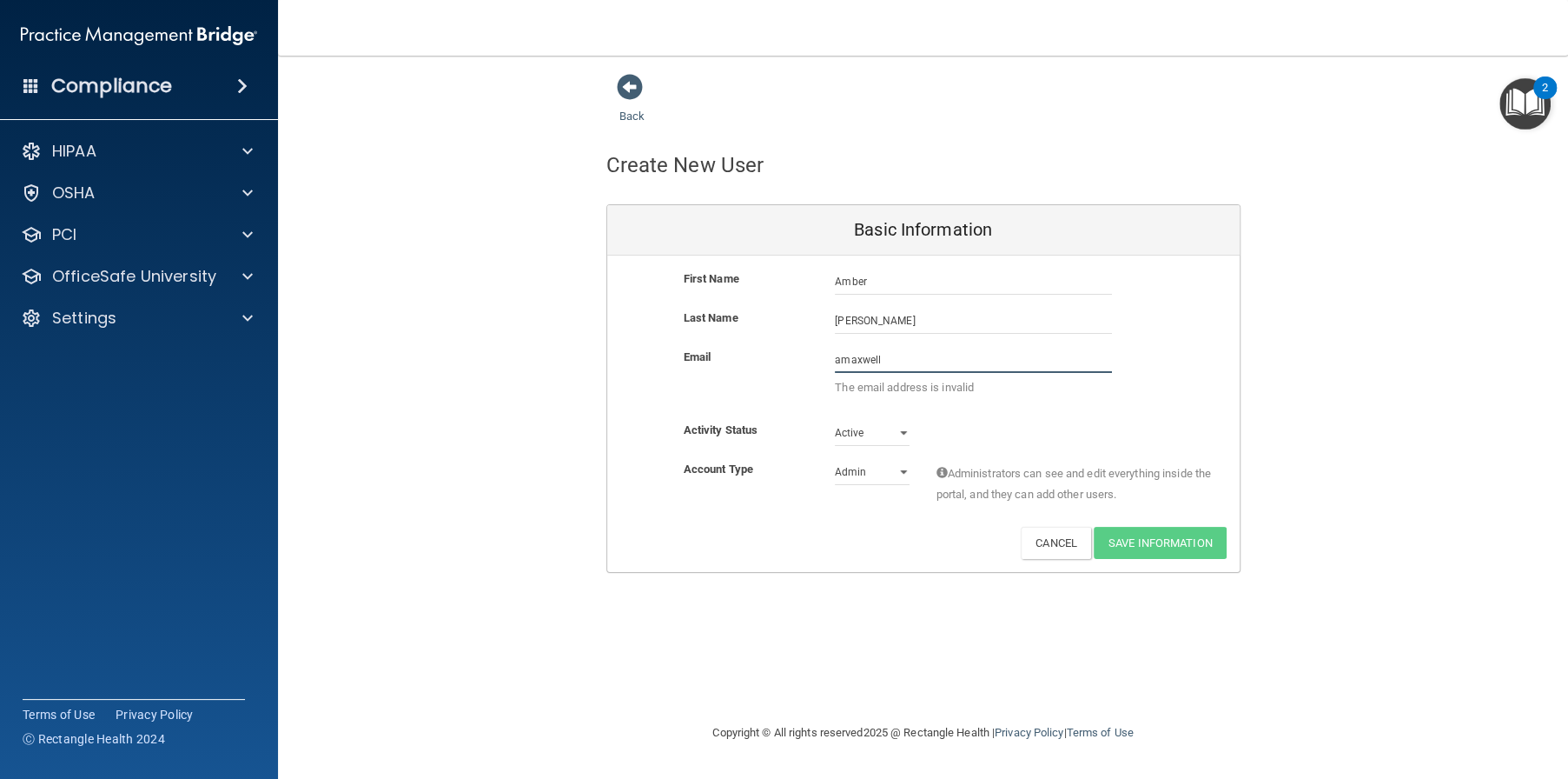
paste input "@alamontdental.com"
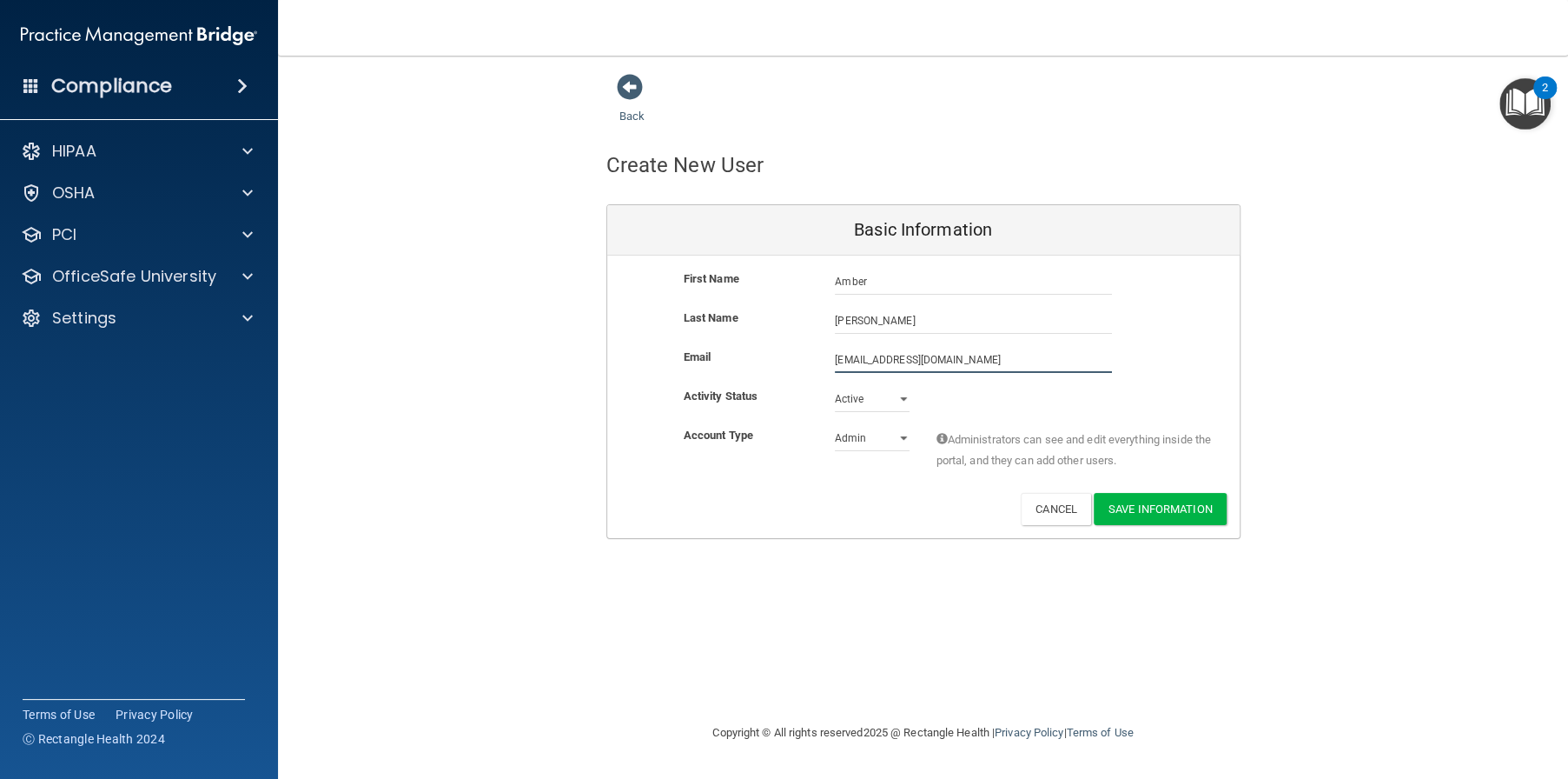
type input "amaxwell@alamontdental.com"
click at [882, 390] on select "Active Inactive" at bounding box center [872, 402] width 74 height 26
click at [865, 513] on div "Deactivate Reset Password Edit Cancel Save Information" at bounding box center [923, 508] width 633 height 32
click at [859, 415] on div "Activity Status Active Active Inactive" at bounding box center [923, 405] width 633 height 40
click at [858, 438] on select "Admin Member" at bounding box center [872, 438] width 74 height 26
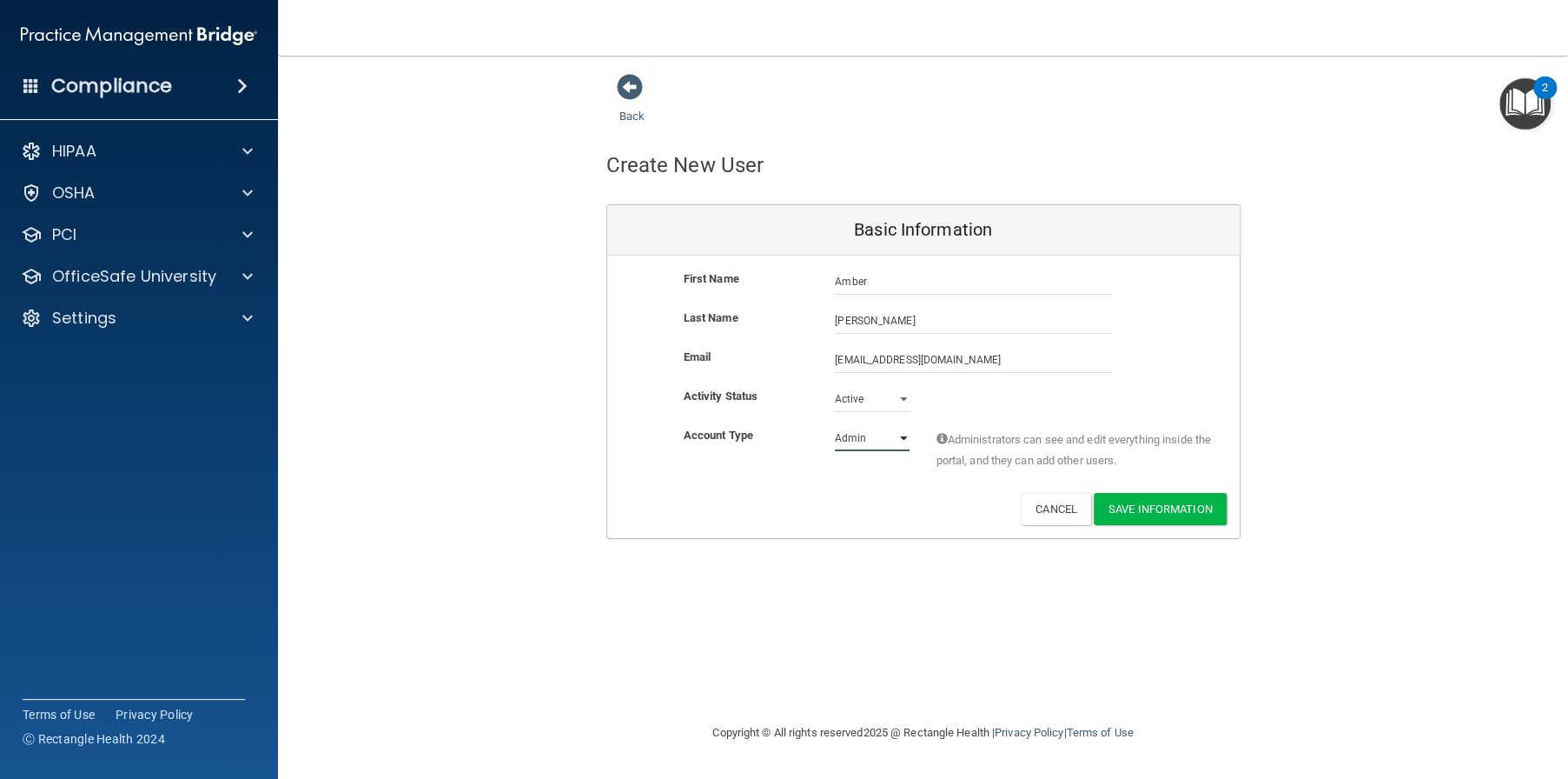
select select "practice_member"
click at [835, 425] on select "Admin Member" at bounding box center [872, 438] width 74 height 26
click at [1153, 514] on button "Save Information" at bounding box center [1160, 508] width 133 height 32
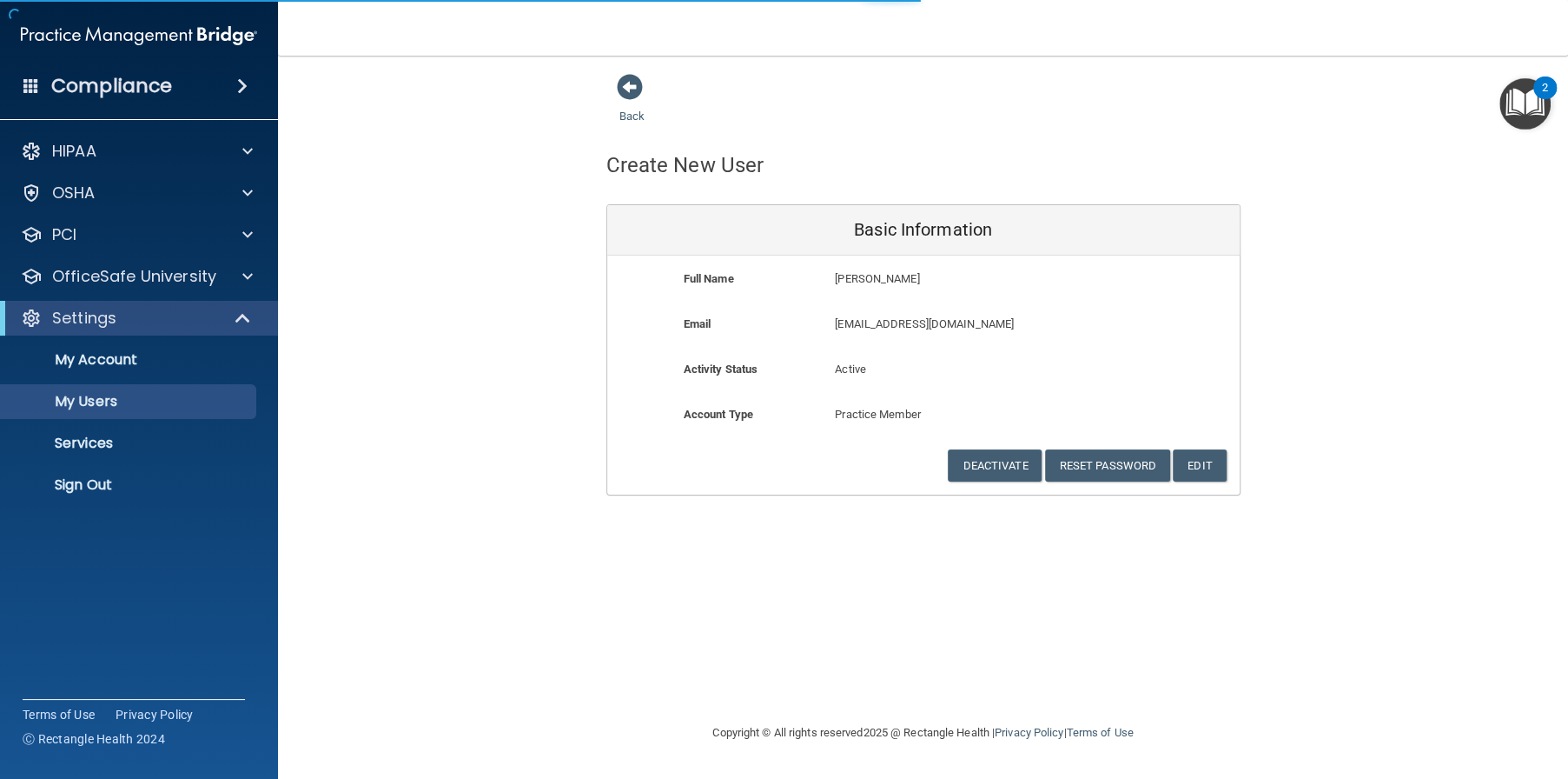
select select "20"
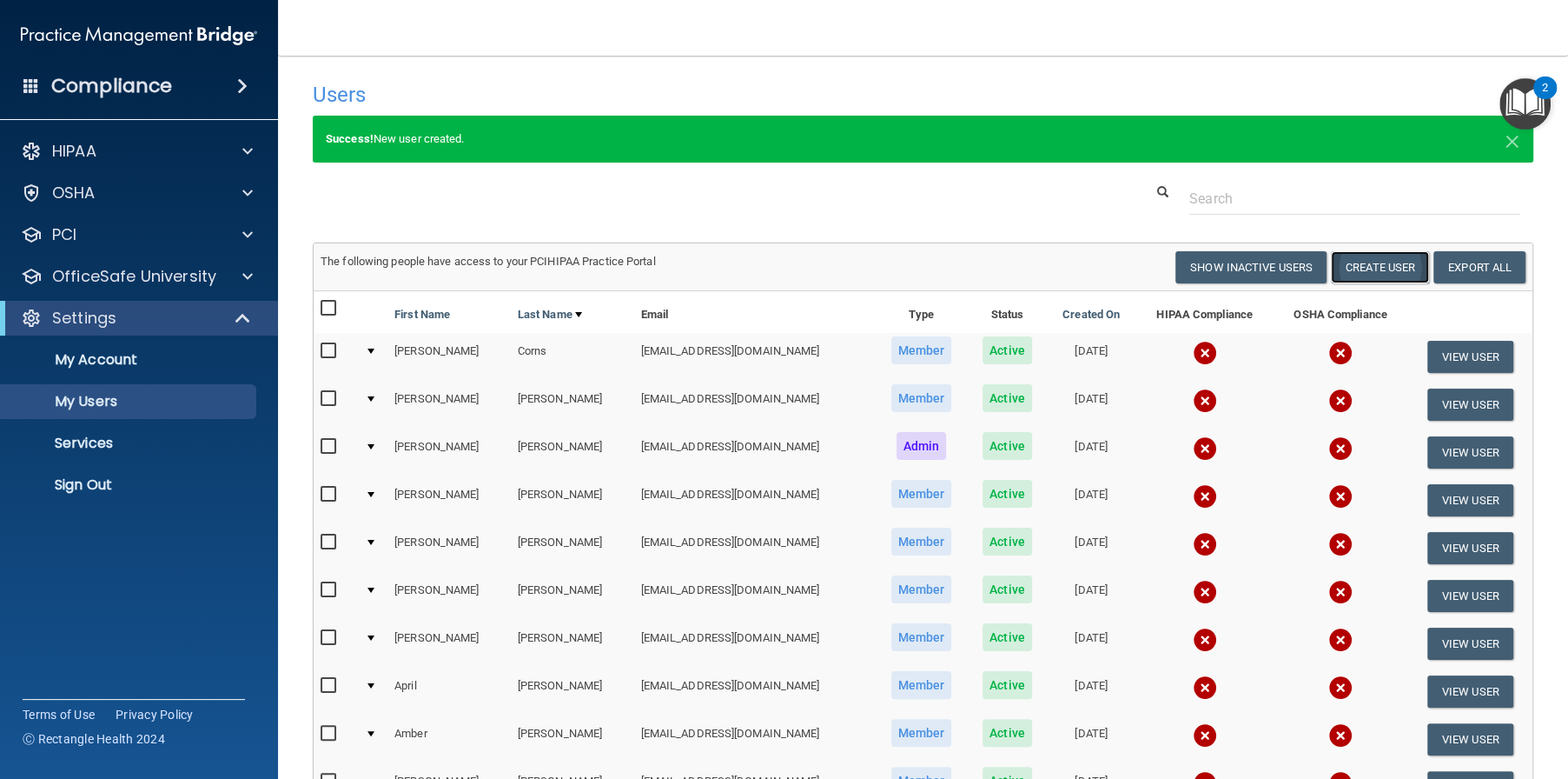
click at [1359, 276] on button "Create User" at bounding box center [1380, 266] width 98 height 32
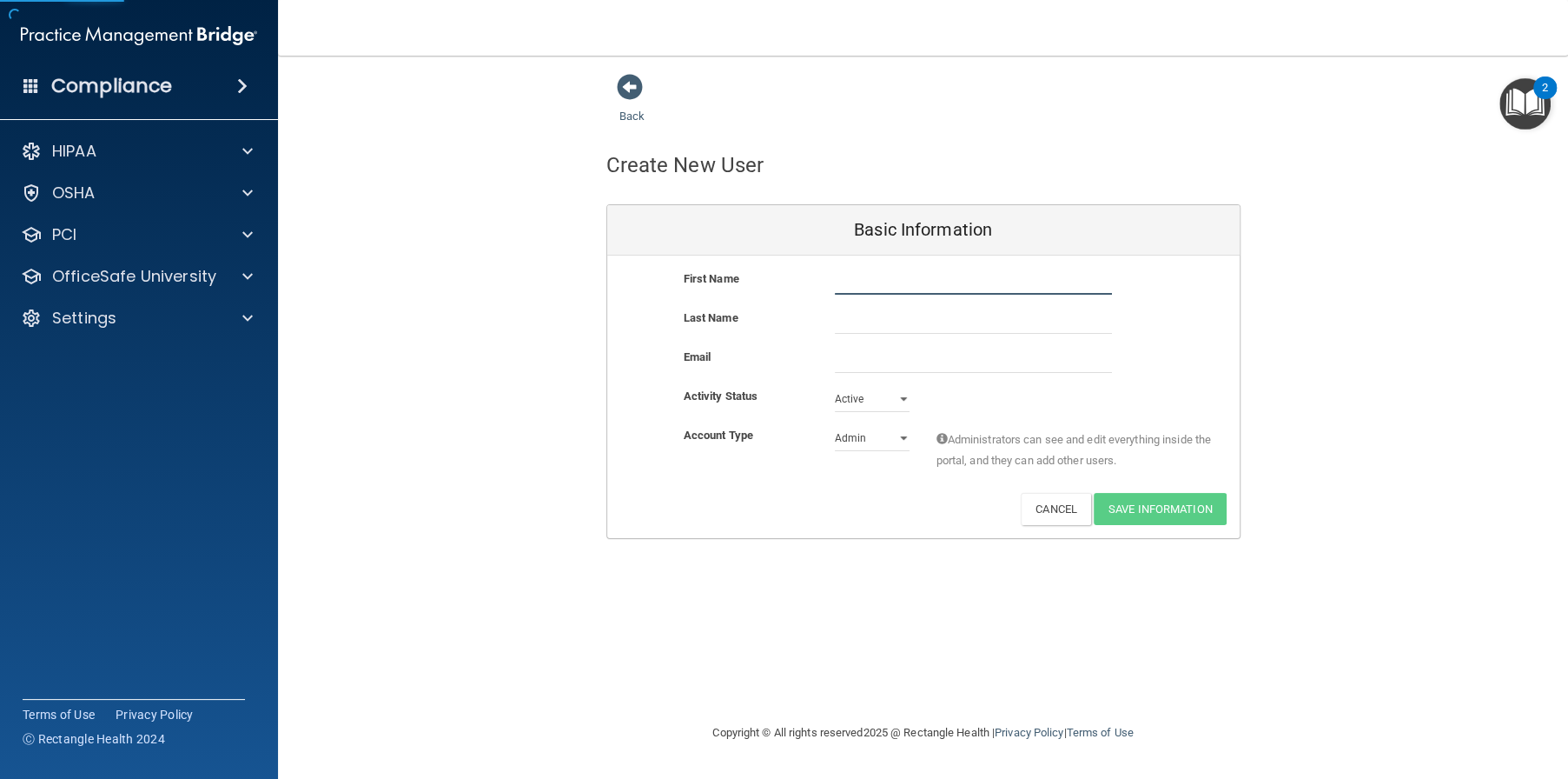
click at [856, 269] on input "text" at bounding box center [974, 281] width 277 height 26
type input "Michelle"
type input "Walker"
click at [855, 357] on input "email" at bounding box center [974, 359] width 277 height 26
type input "w"
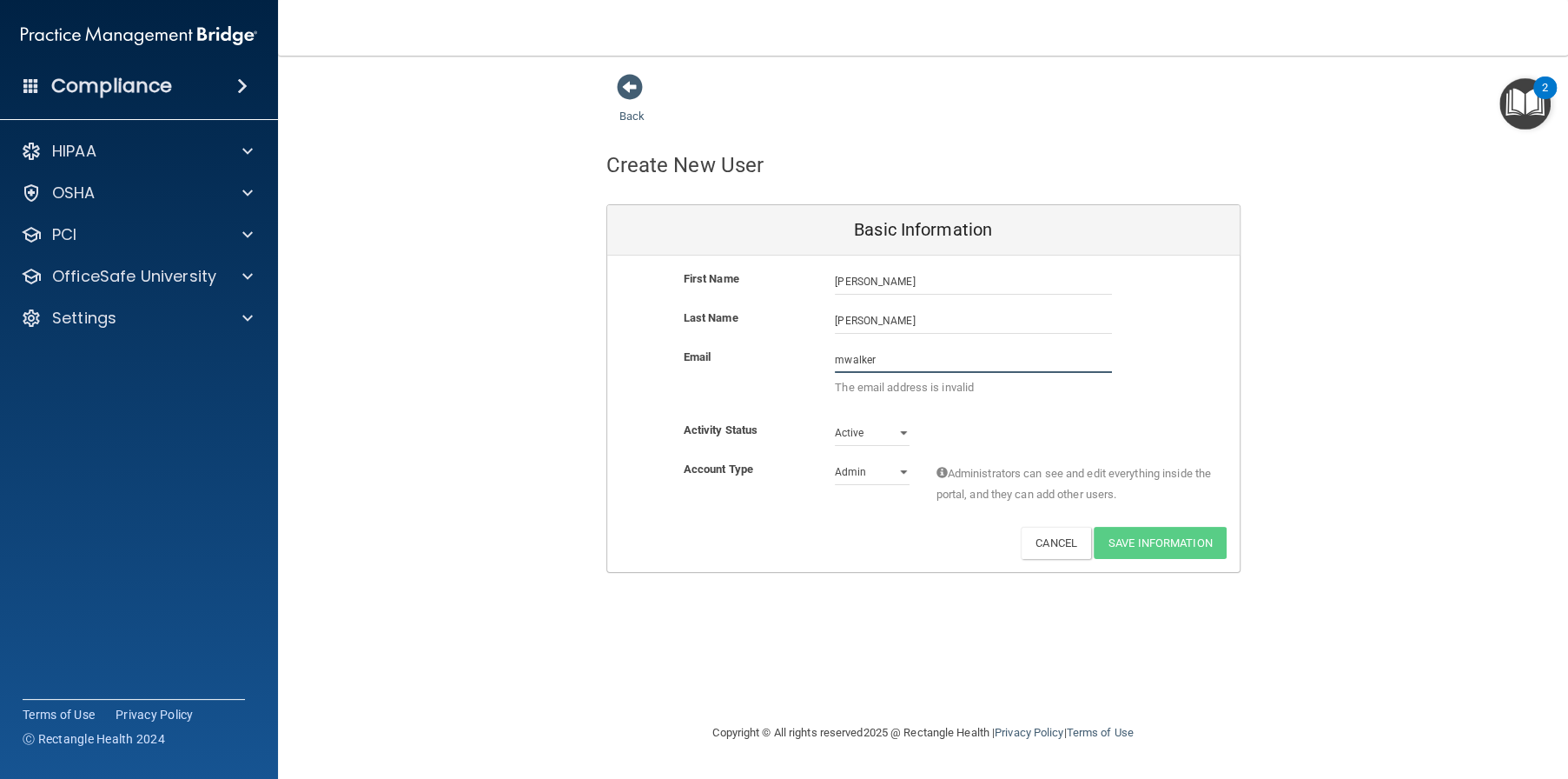
paste input "@alamontdental.com"
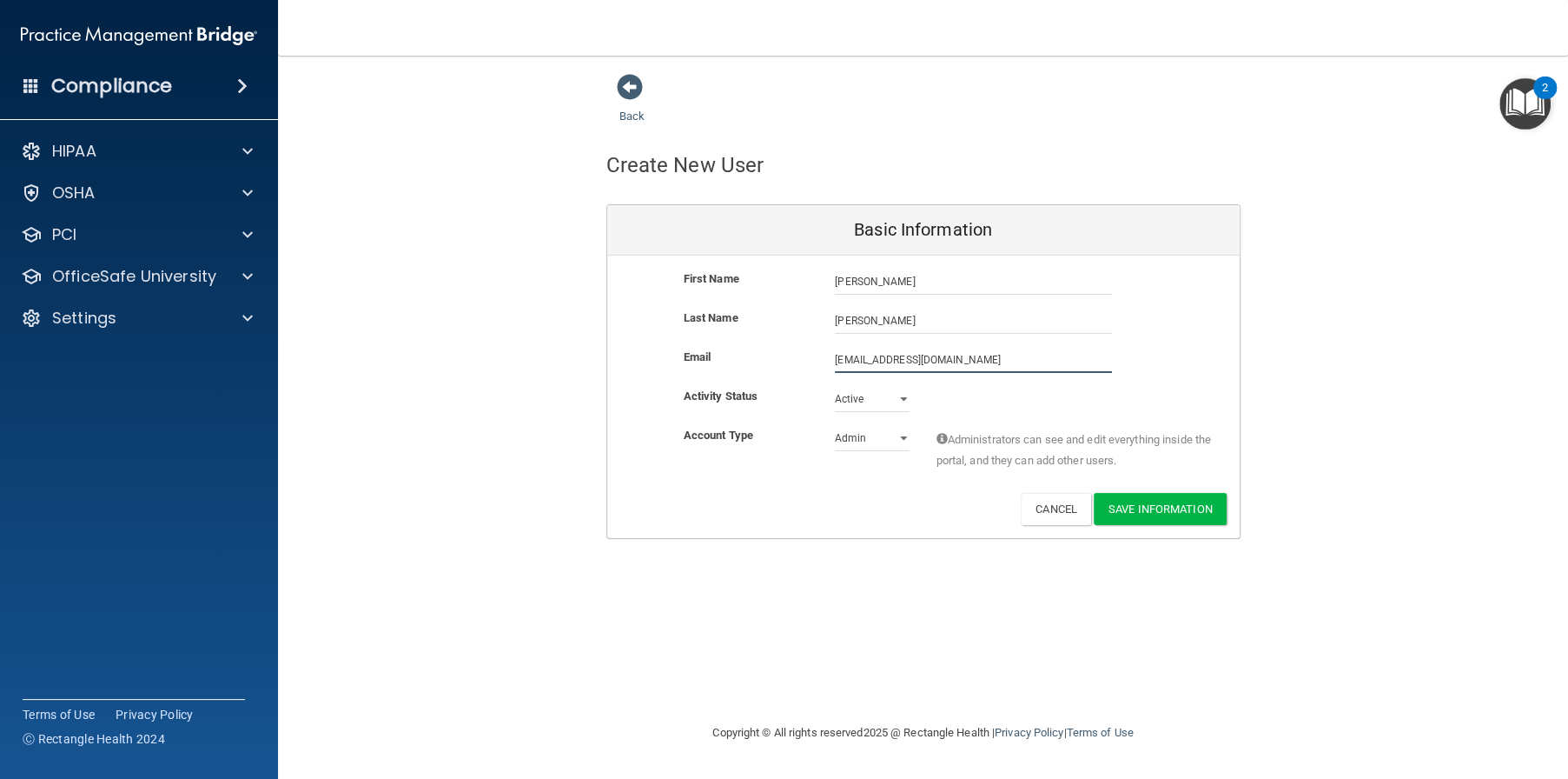
type input "mwalker@alamontdental.com"
click at [866, 430] on select "Admin Member" at bounding box center [872, 438] width 74 height 26
select select "practice_member"
click at [835, 425] on select "Admin Member" at bounding box center [872, 438] width 74 height 26
click at [1155, 508] on button "Save Information" at bounding box center [1160, 508] width 133 height 32
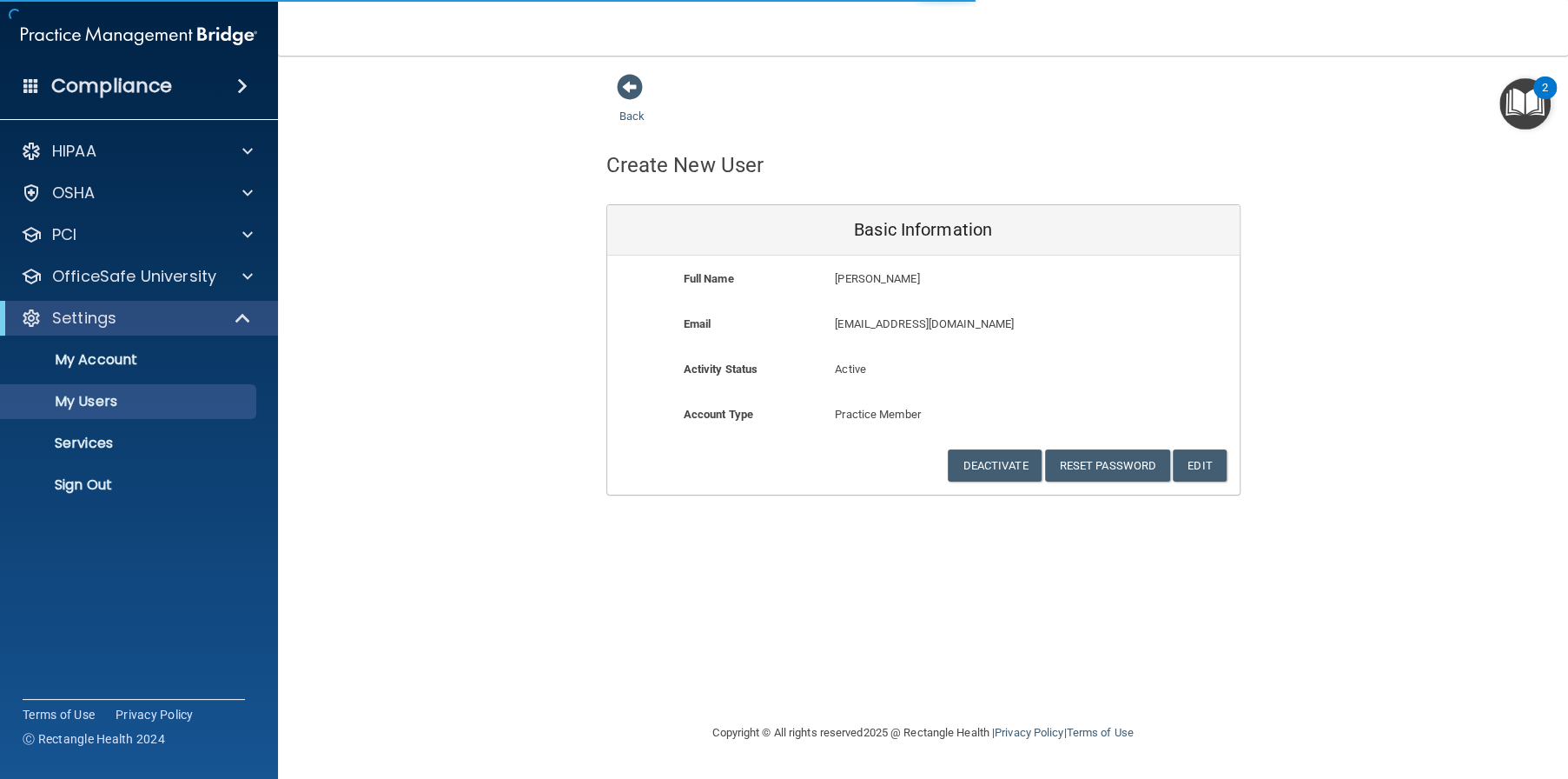
select select "20"
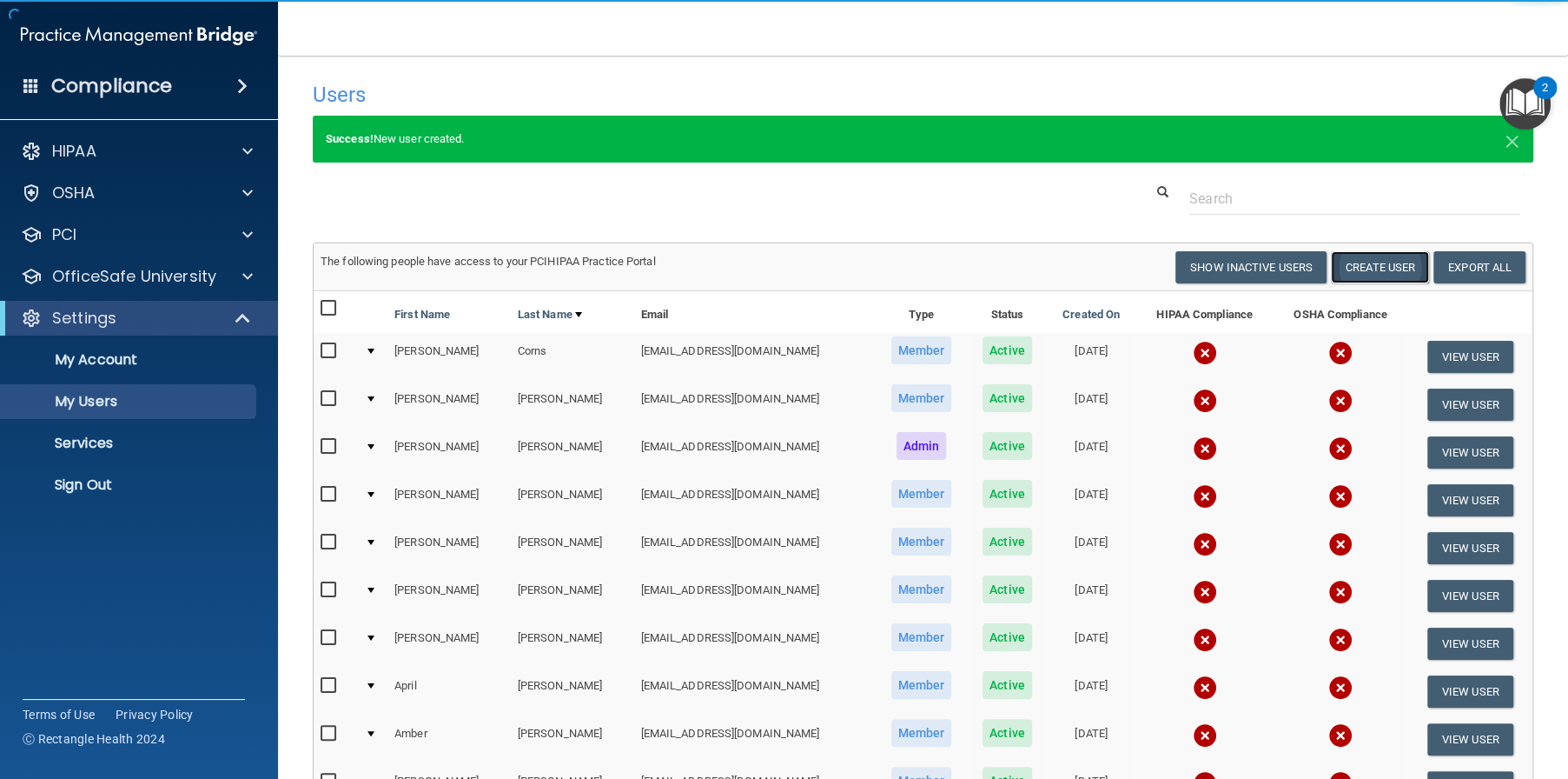
click at [1383, 268] on button "Create User" at bounding box center [1380, 266] width 98 height 32
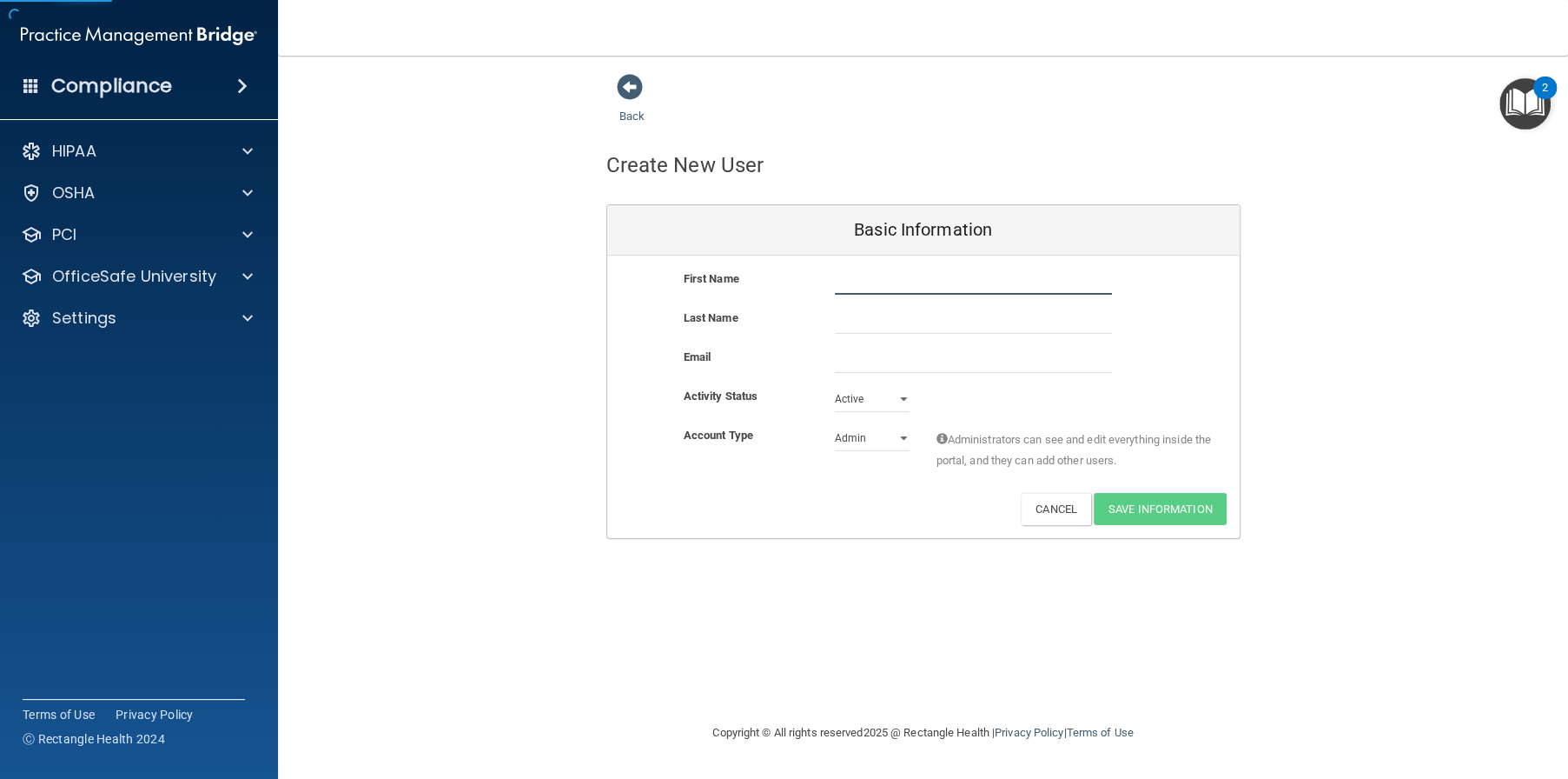
click at [850, 286] on input "text" at bounding box center [974, 281] width 277 height 26
type input "Kaylee"
type input "Gourley"
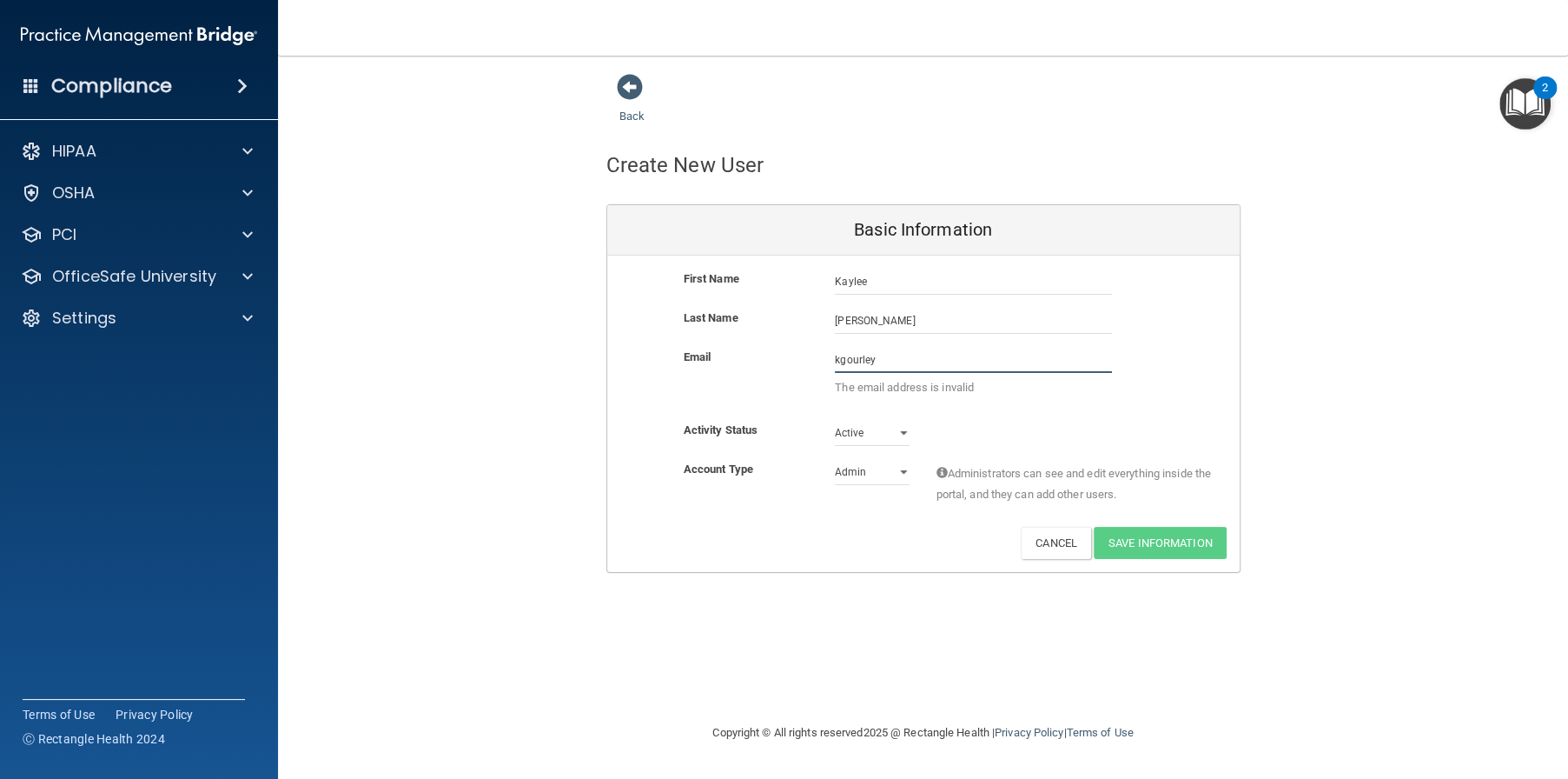
paste input "@alamontdental.com"
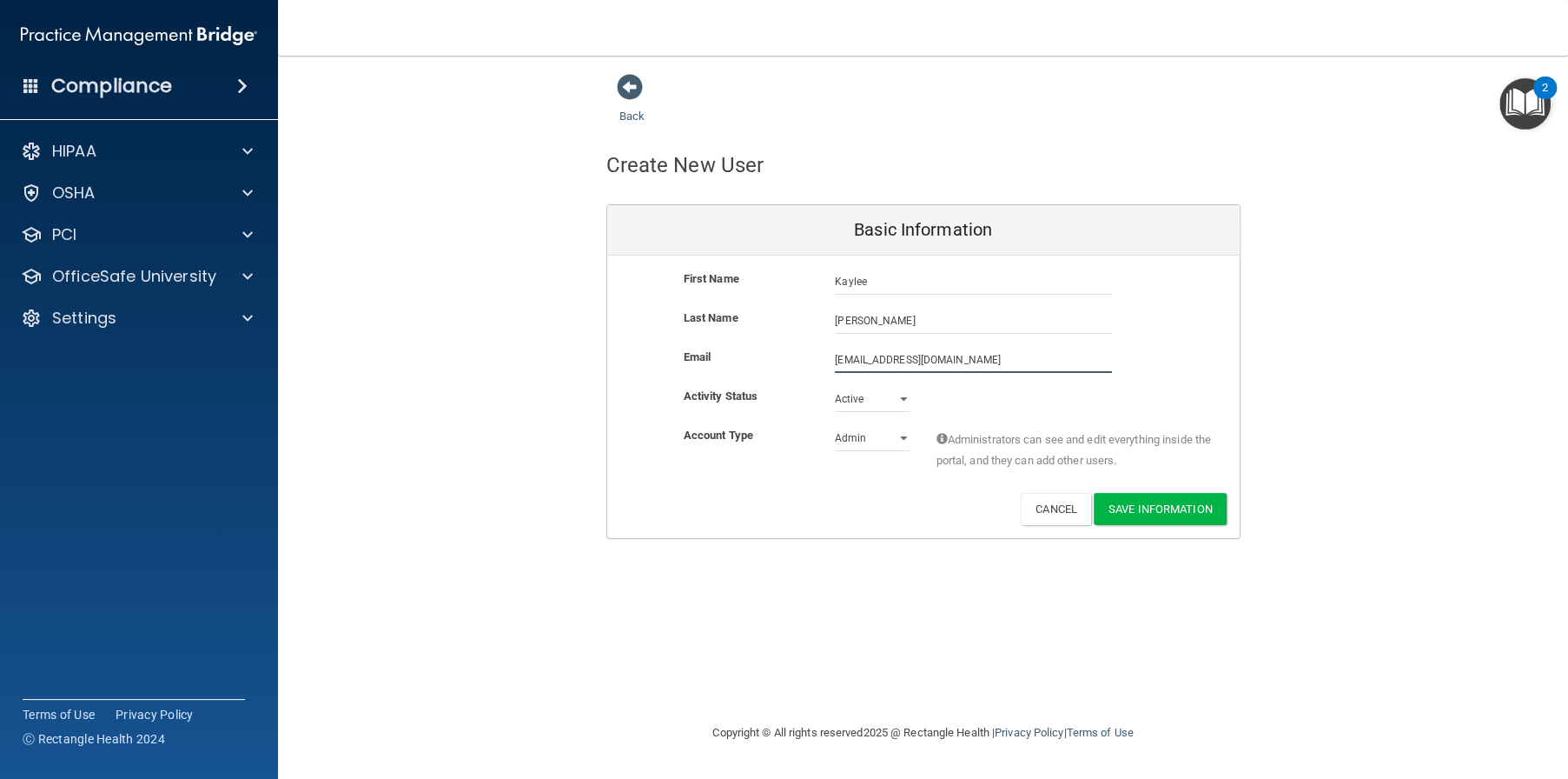
type input "kgourley@alamontdental.com"
click at [860, 431] on select "Admin Member" at bounding box center [872, 438] width 74 height 26
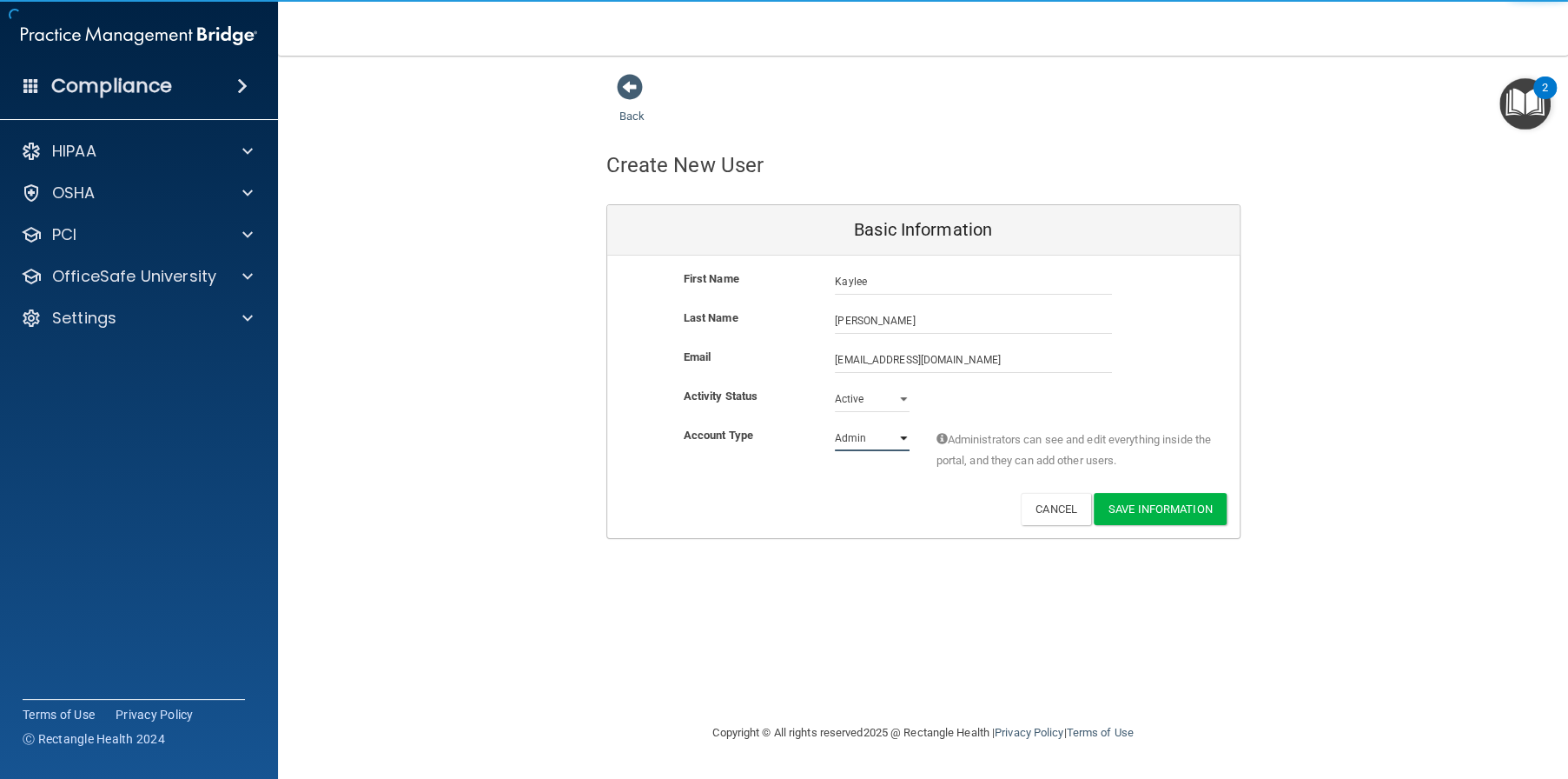
select select "practice_member"
click at [835, 425] on select "Admin Member" at bounding box center [872, 438] width 74 height 26
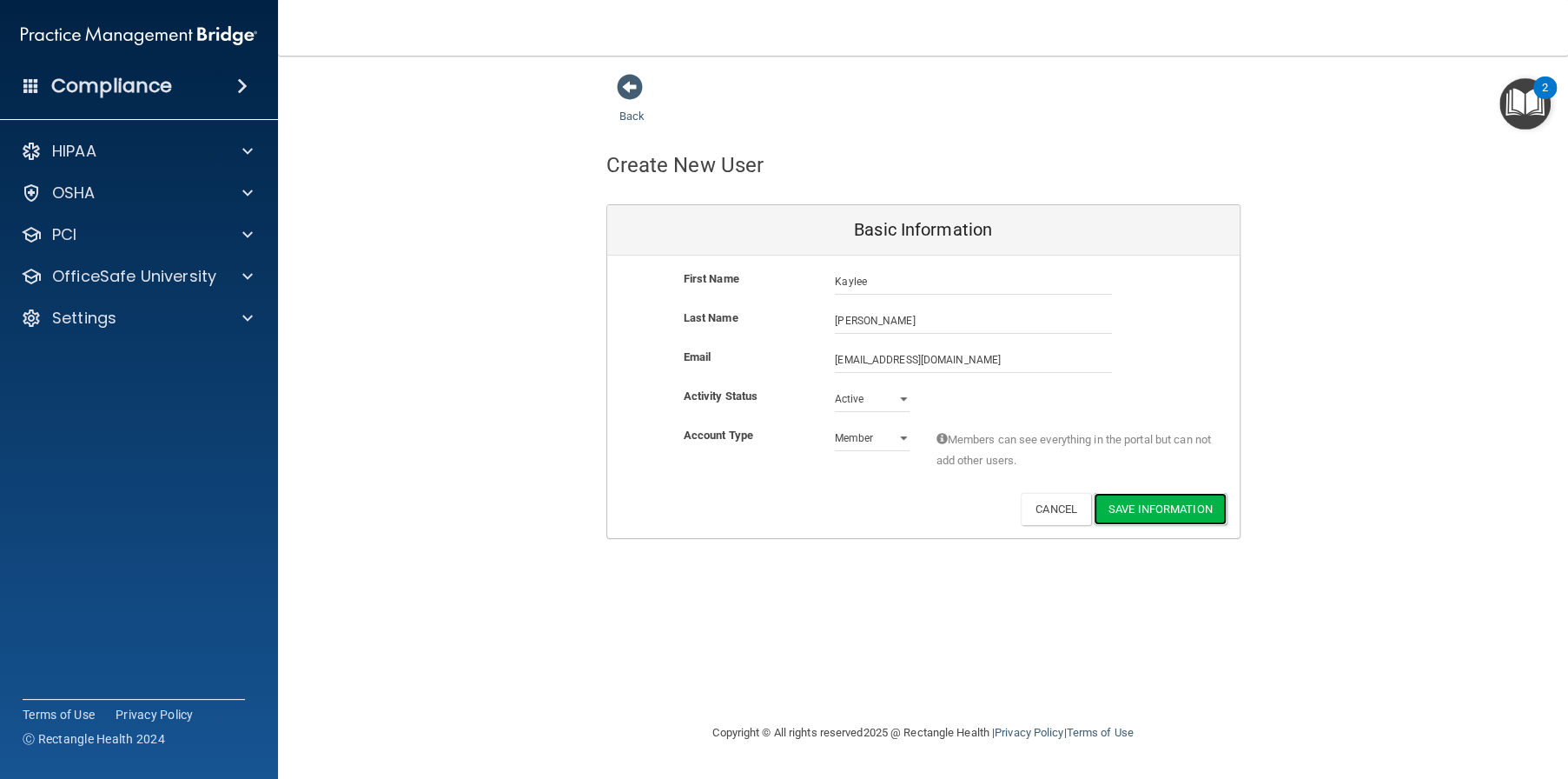
drag, startPoint x: 1197, startPoint y: 506, endPoint x: 1185, endPoint y: 502, distance: 12.6
click at [1197, 506] on button "Save Information" at bounding box center [1160, 508] width 133 height 32
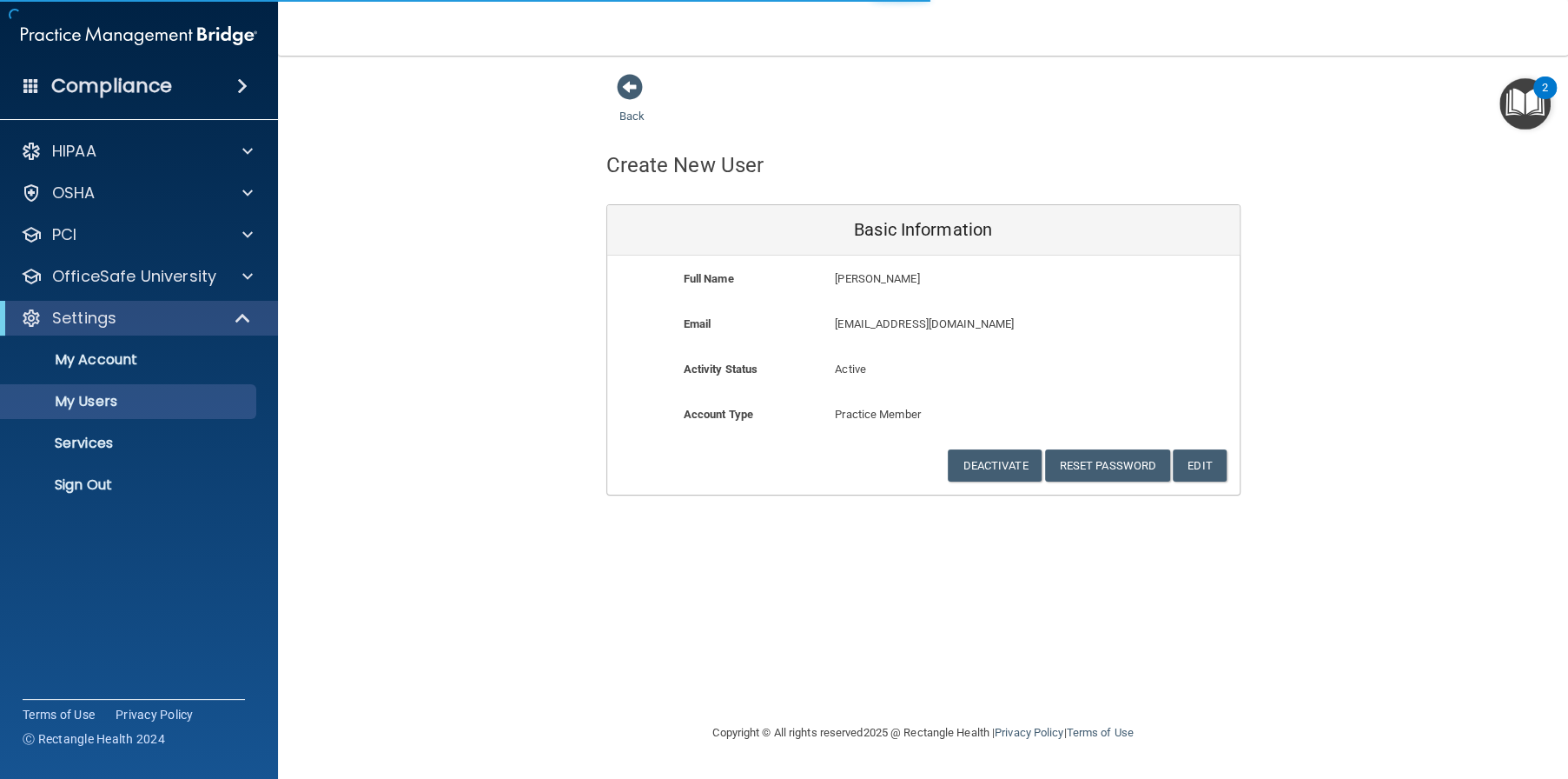
select select "20"
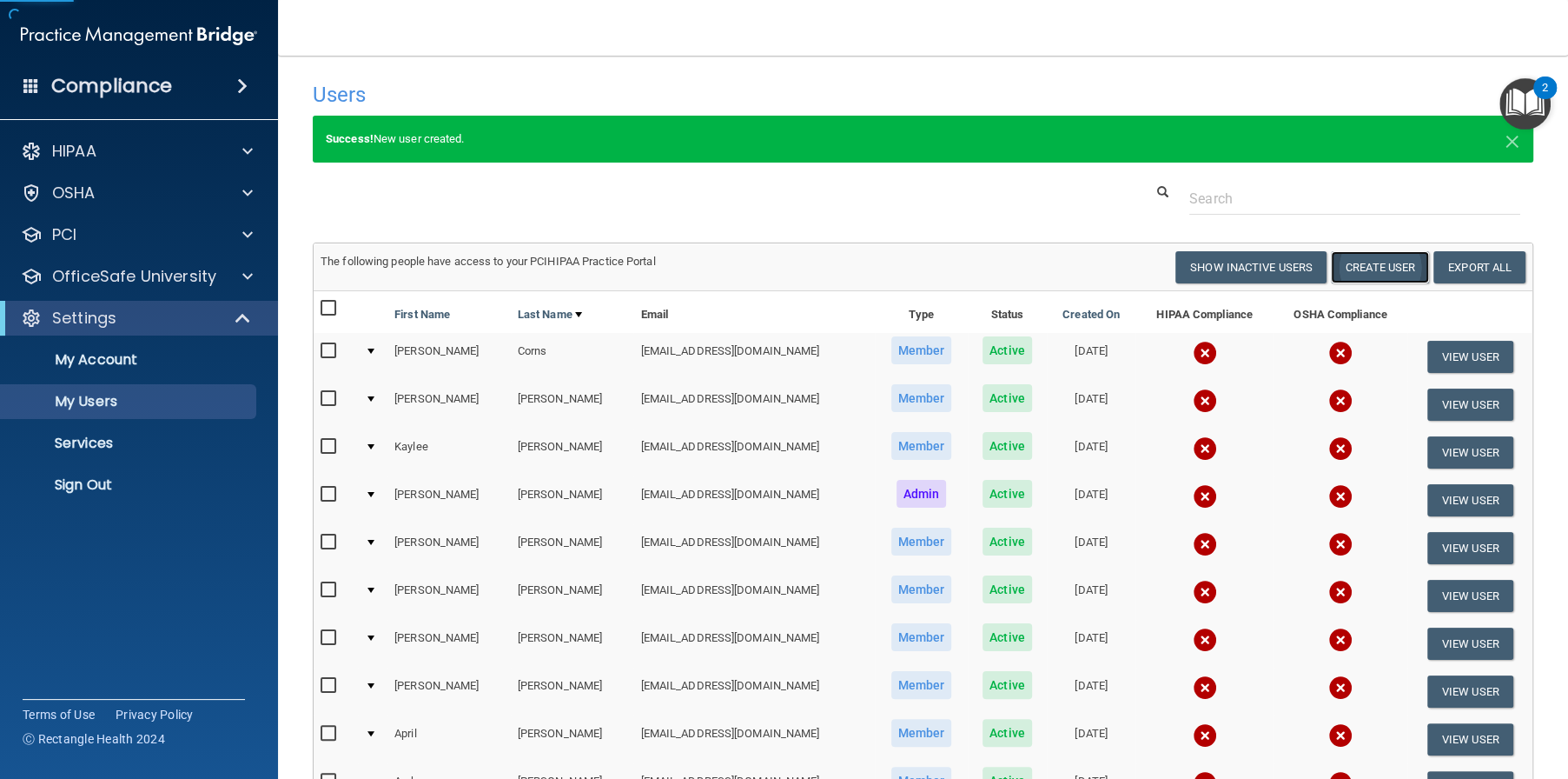
click at [1346, 264] on button "Create User" at bounding box center [1380, 266] width 98 height 32
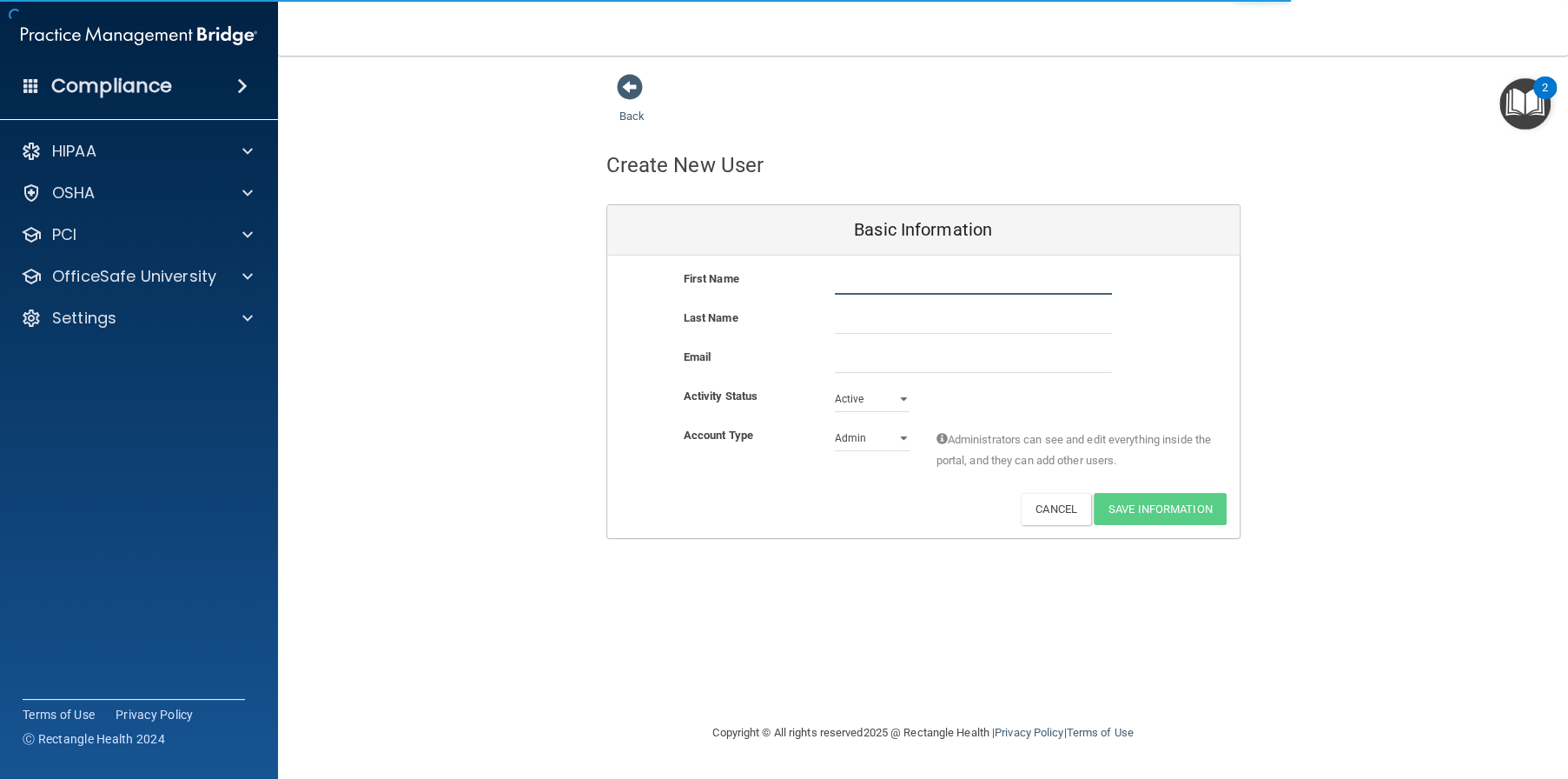
click at [942, 279] on input "text" at bounding box center [974, 281] width 277 height 26
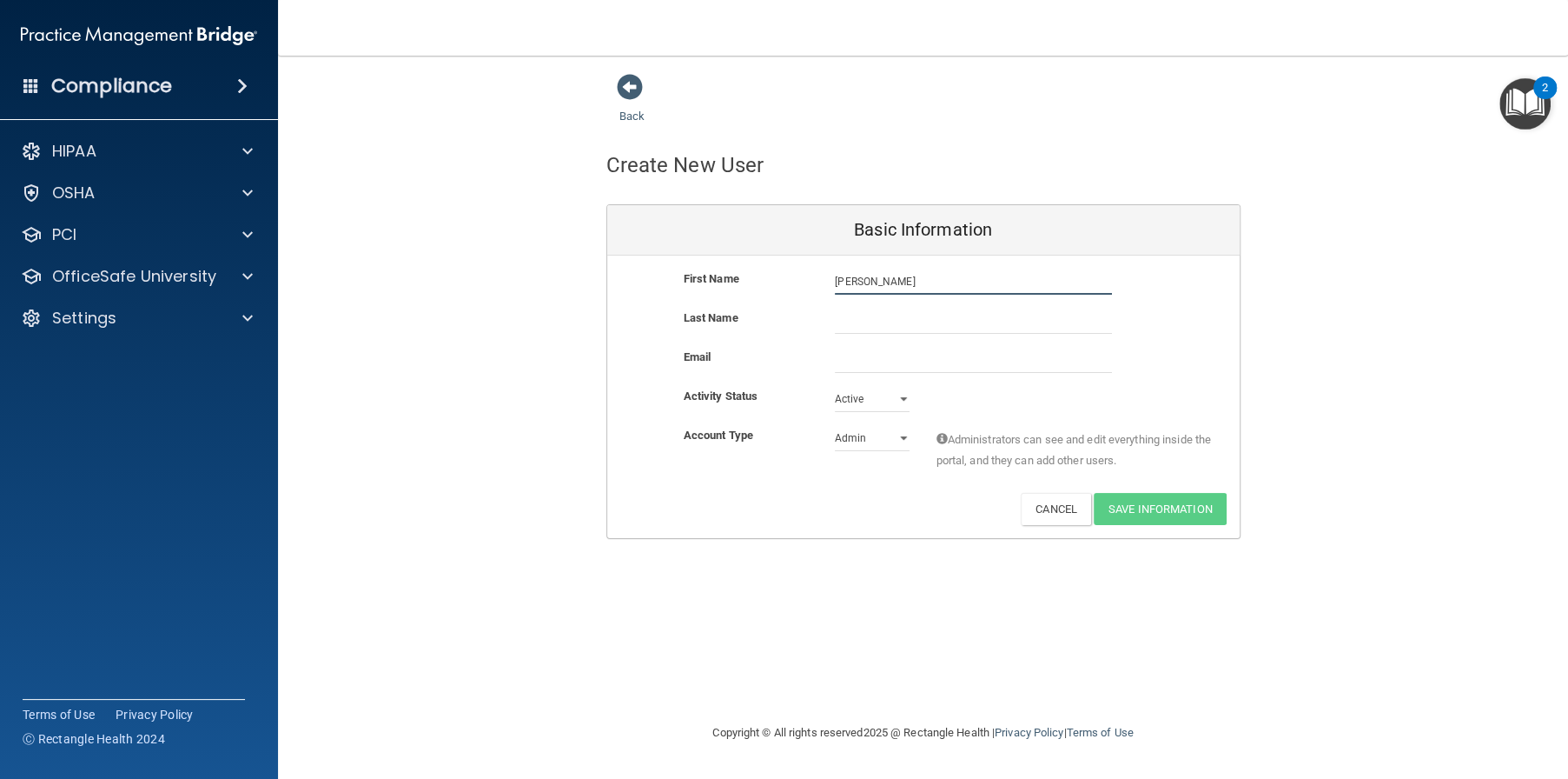
type input "Gracie"
type input "Holden"
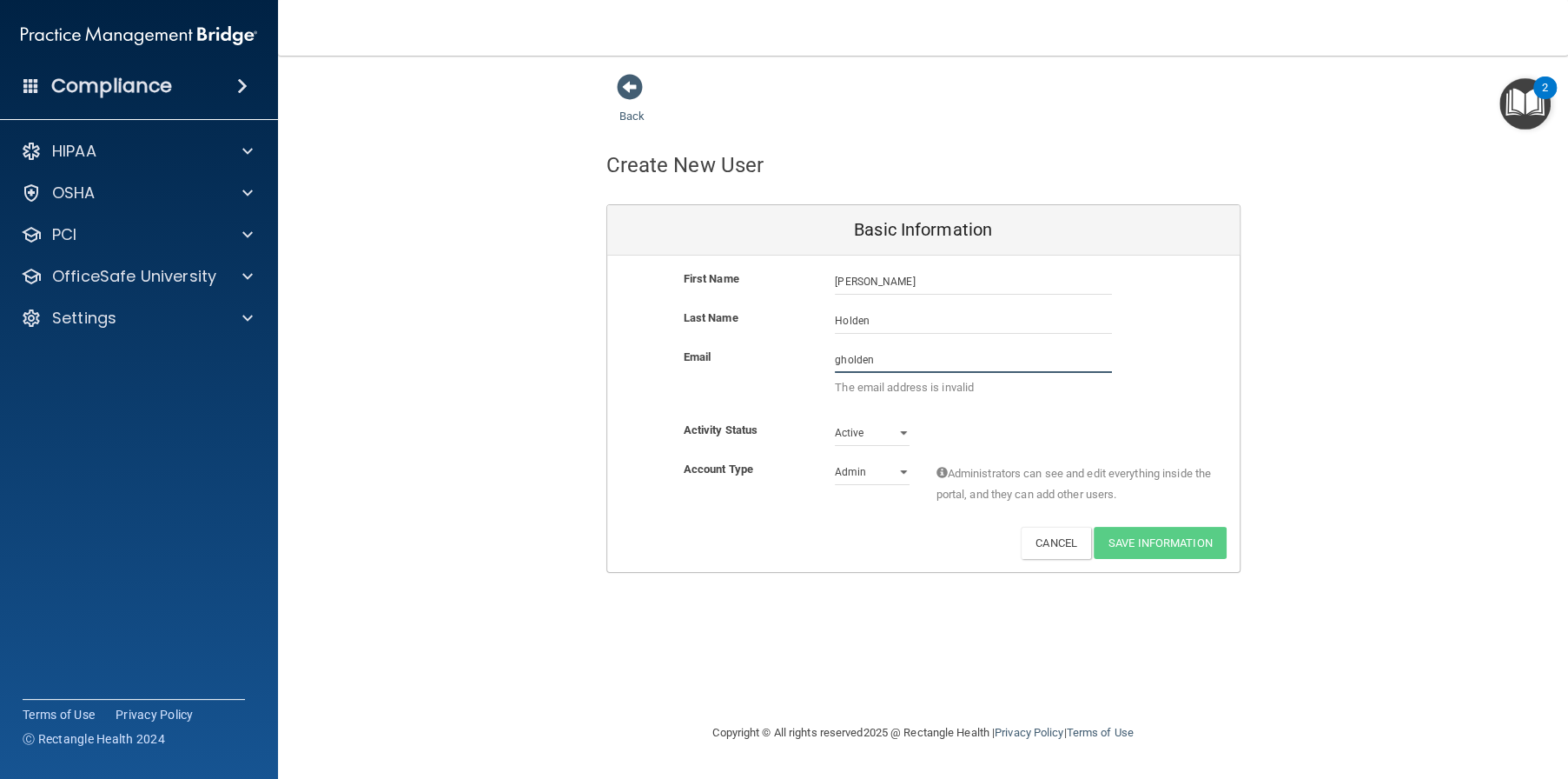
paste input "@alamontdental.com"
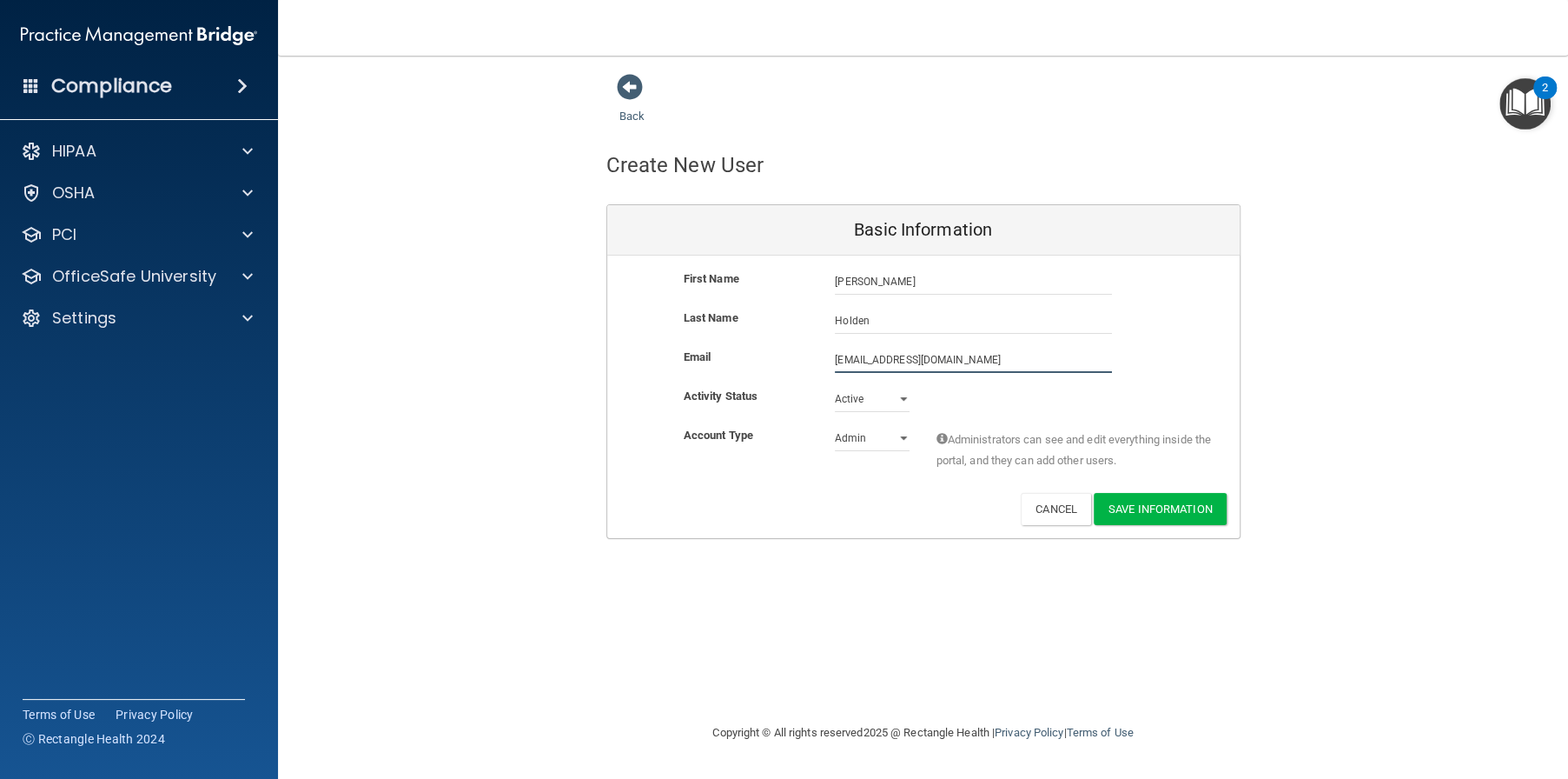
type input "gholden@alamontdental.com"
click at [885, 430] on select "Admin Member" at bounding box center [872, 441] width 74 height 26
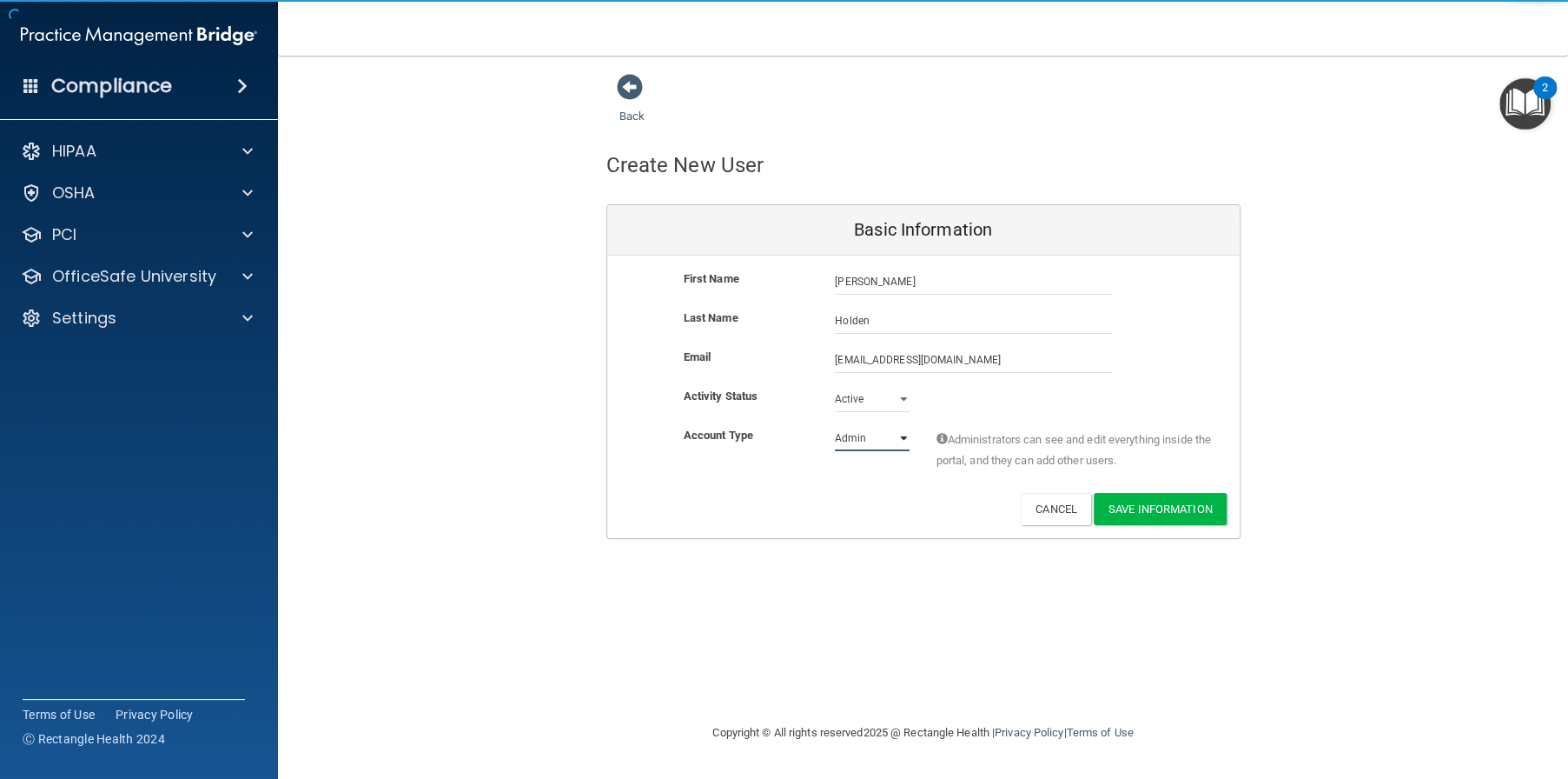
select select "practice_member"
click at [835, 425] on select "Admin Member" at bounding box center [872, 438] width 74 height 26
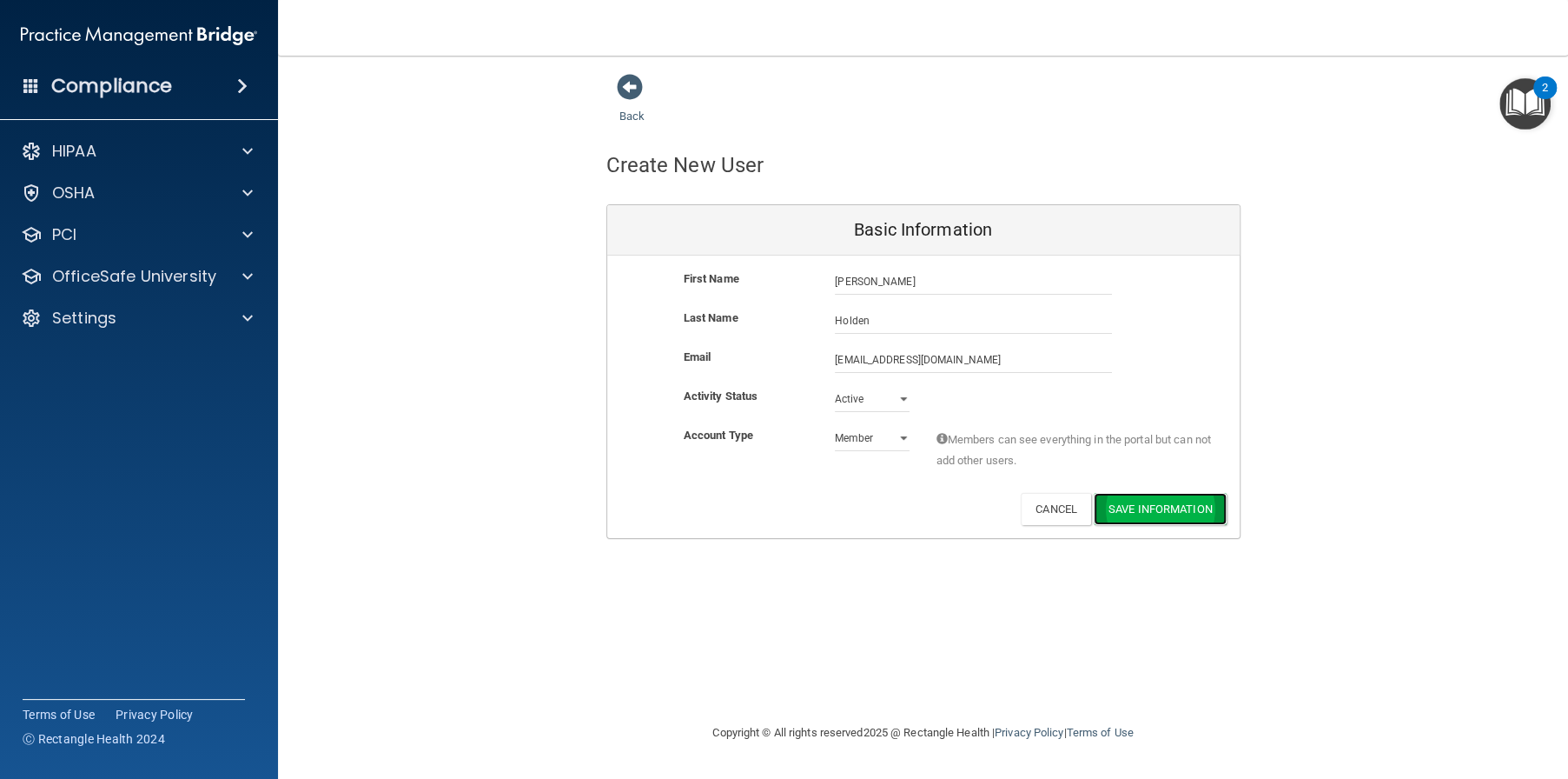
click at [1167, 510] on button "Save Information" at bounding box center [1160, 508] width 133 height 32
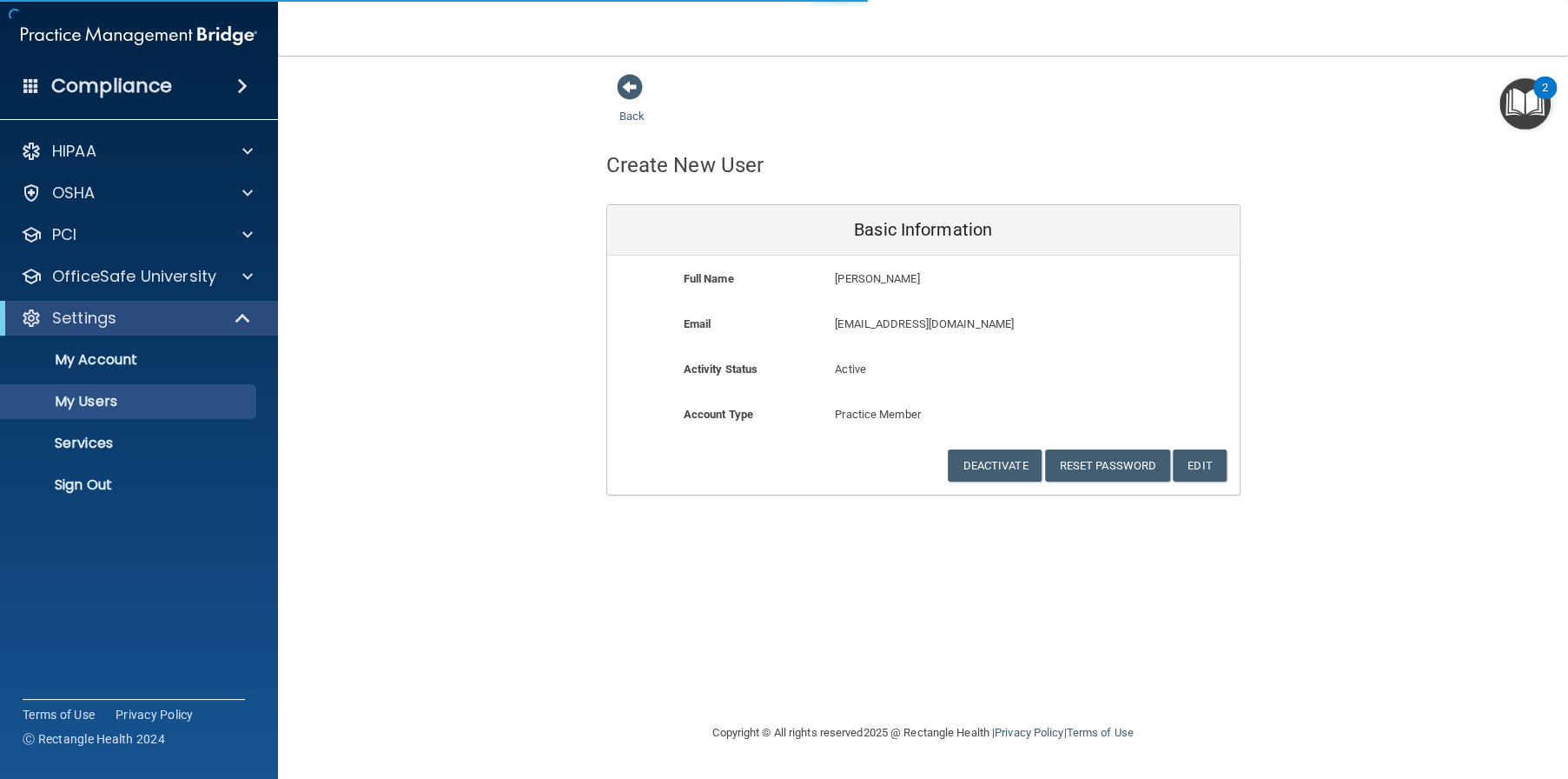
select select "20"
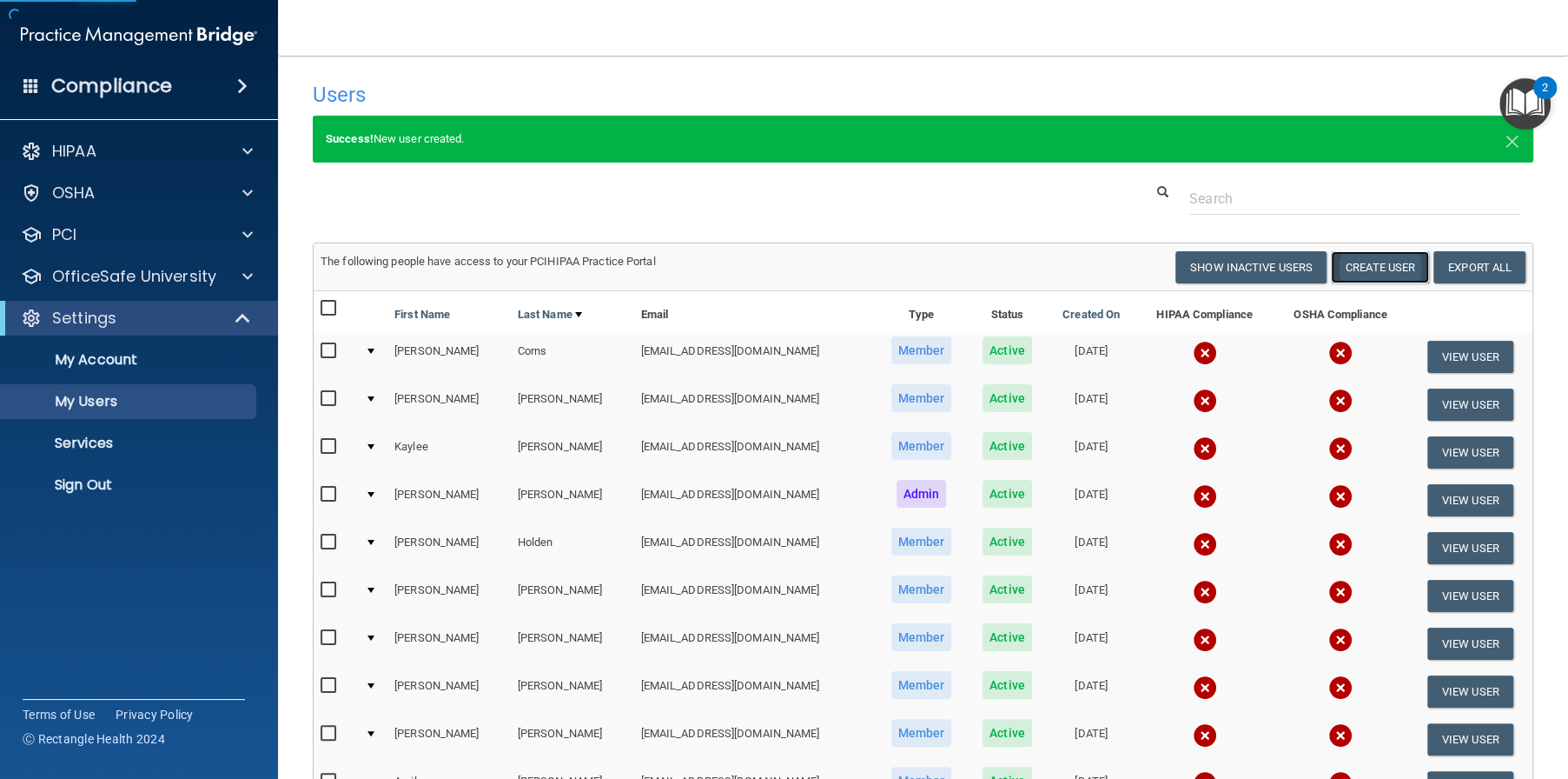
click at [1374, 266] on button "Create User" at bounding box center [1380, 266] width 98 height 32
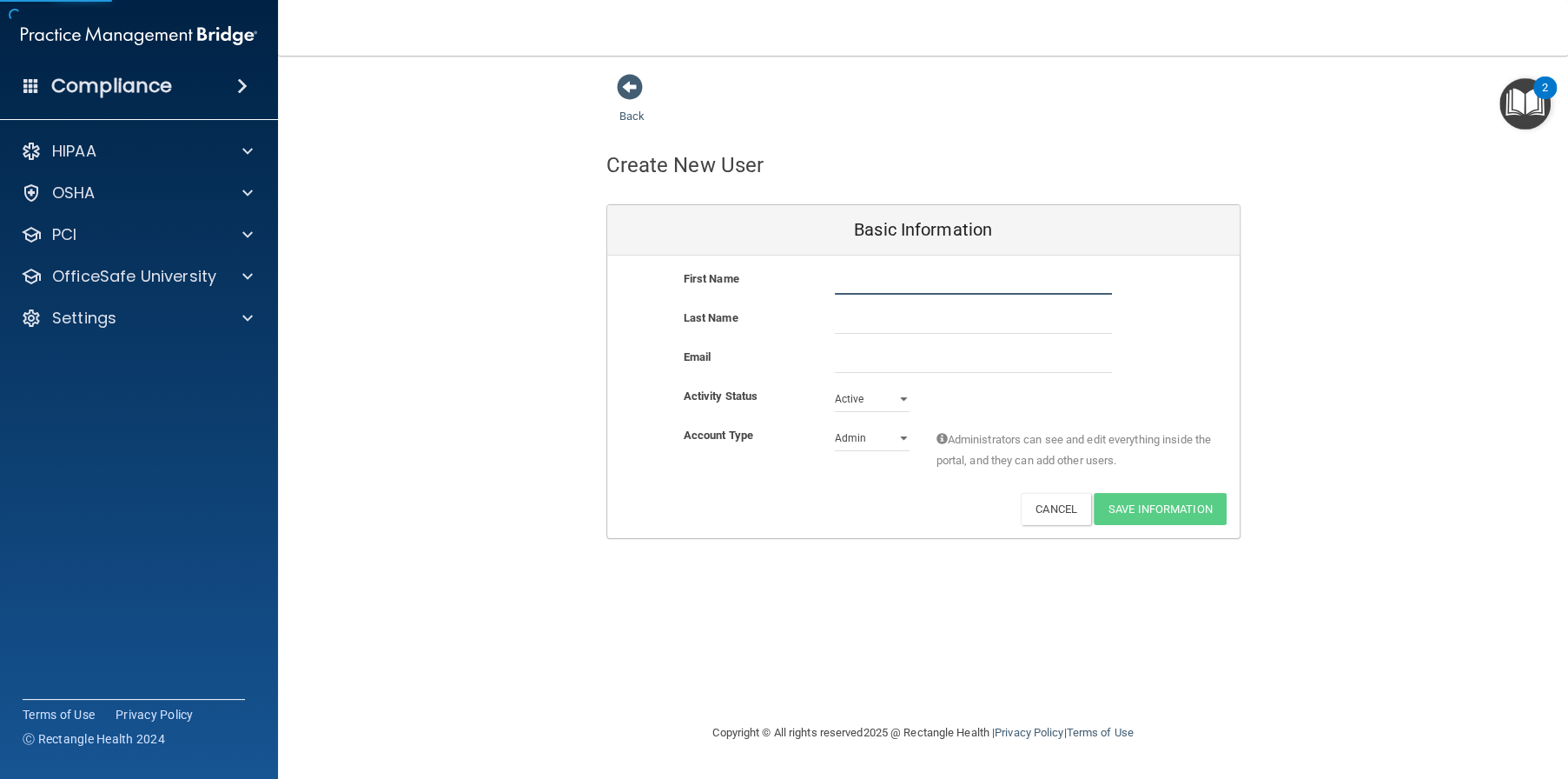
click at [856, 277] on input "text" at bounding box center [974, 281] width 277 height 26
type input "a"
type input "Abigail"
type input "Hampton"
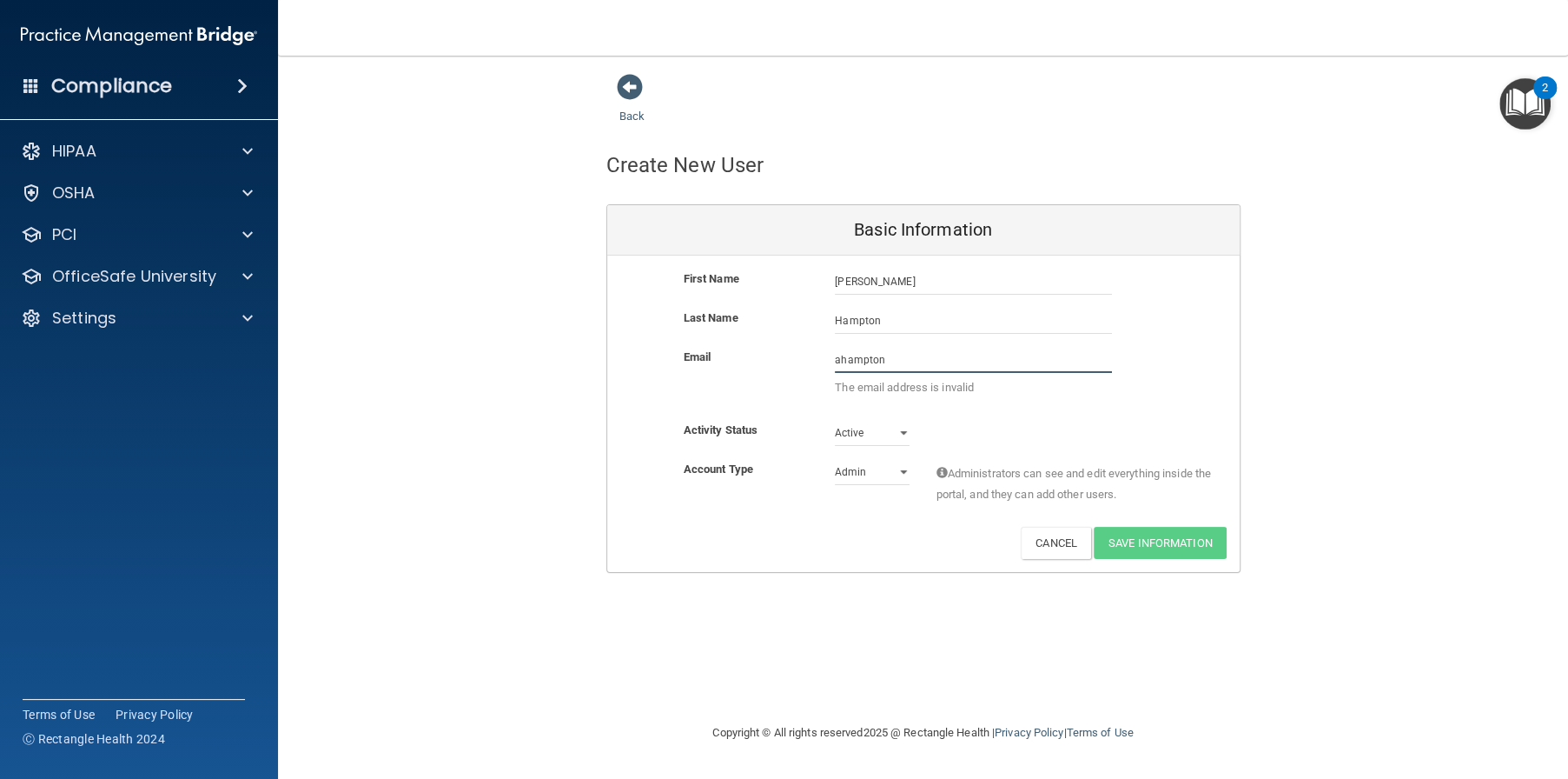
paste input "@alamontdental.com"
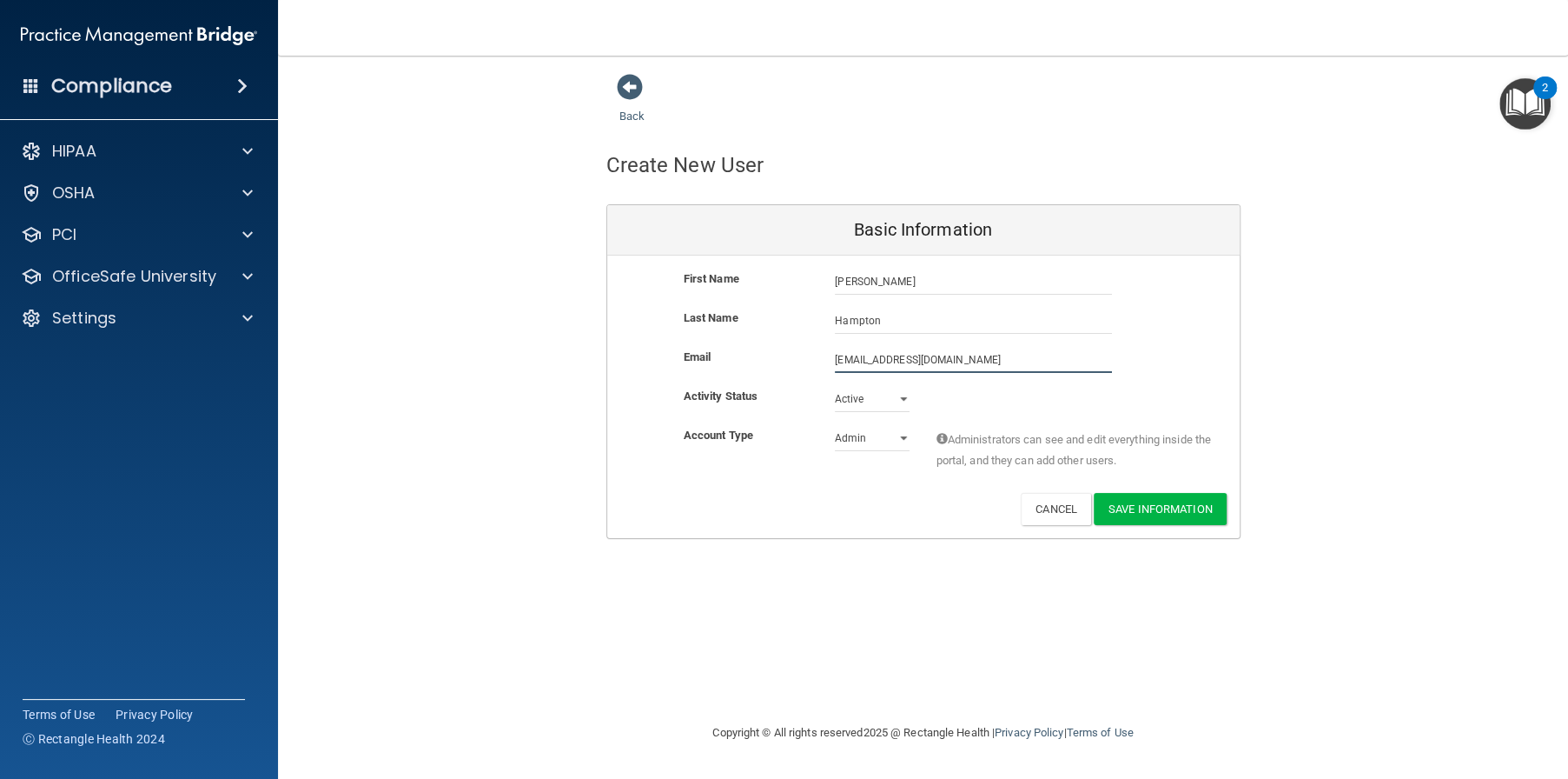
type input "ahampton@alamontdental.com"
click at [871, 437] on select "Admin Member" at bounding box center [872, 441] width 74 height 26
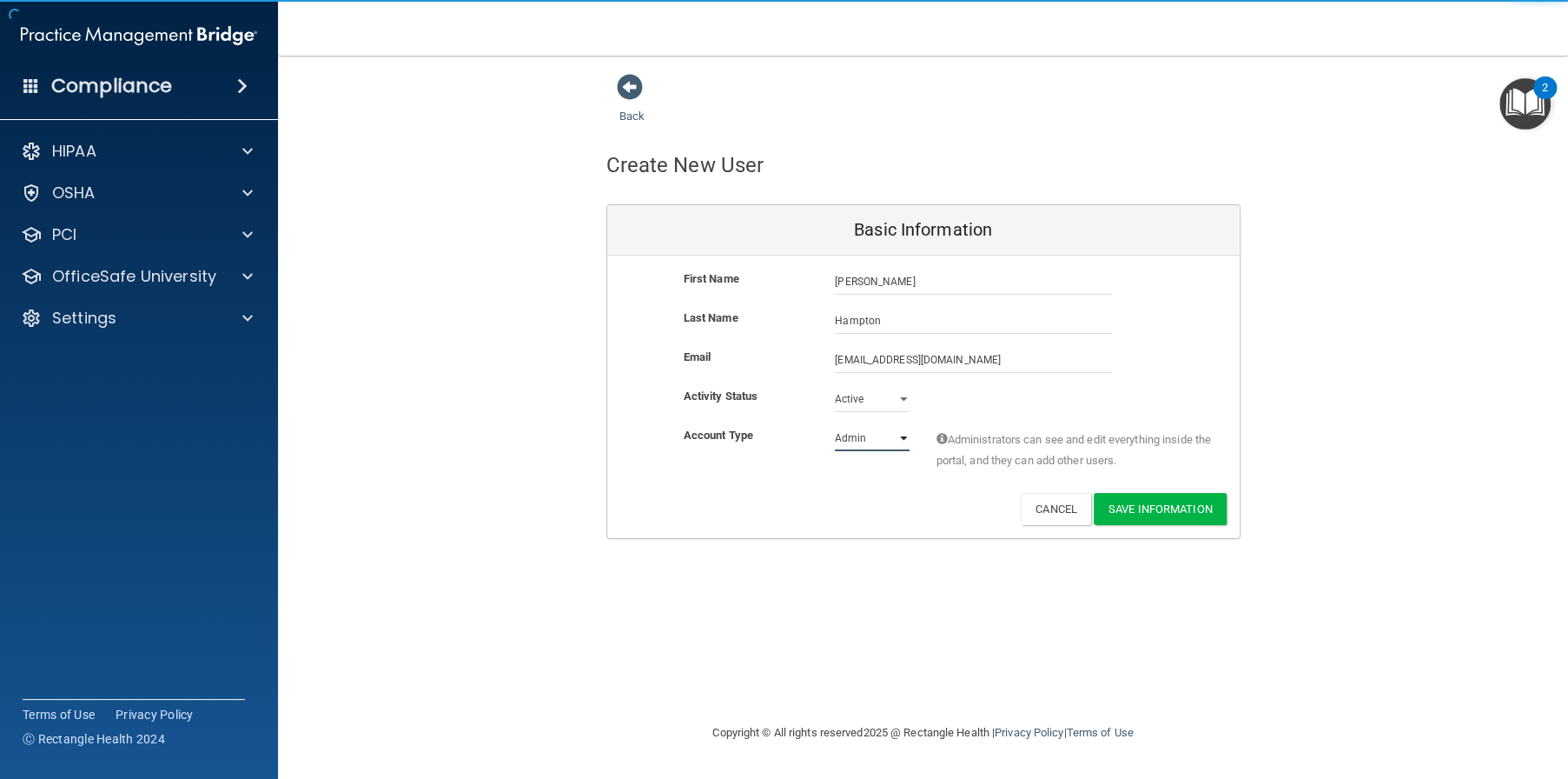
select select "practice_member"
click at [835, 425] on select "Admin Member" at bounding box center [872, 438] width 74 height 26
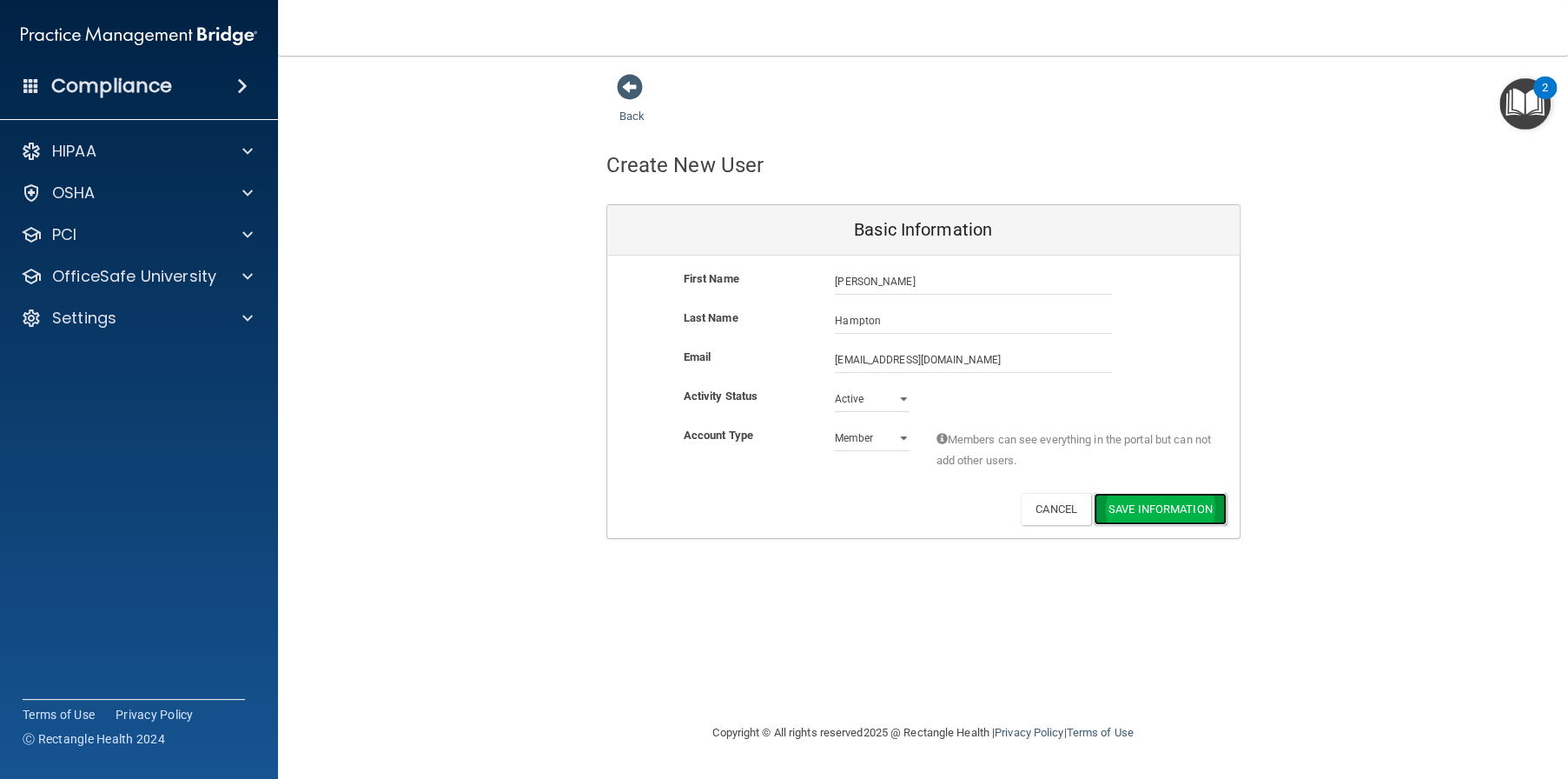
click at [1149, 500] on button "Save Information" at bounding box center [1160, 508] width 133 height 32
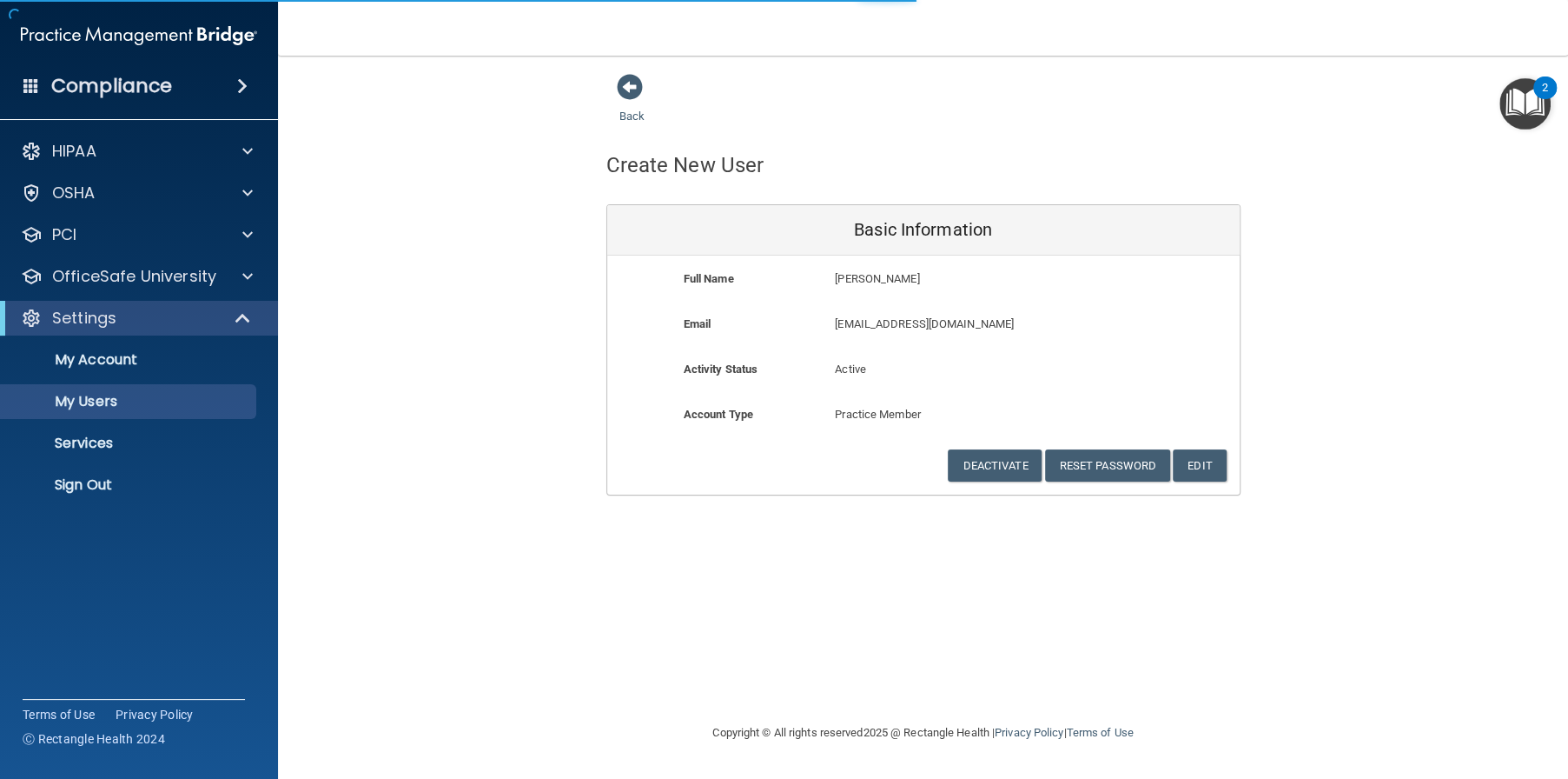
select select "20"
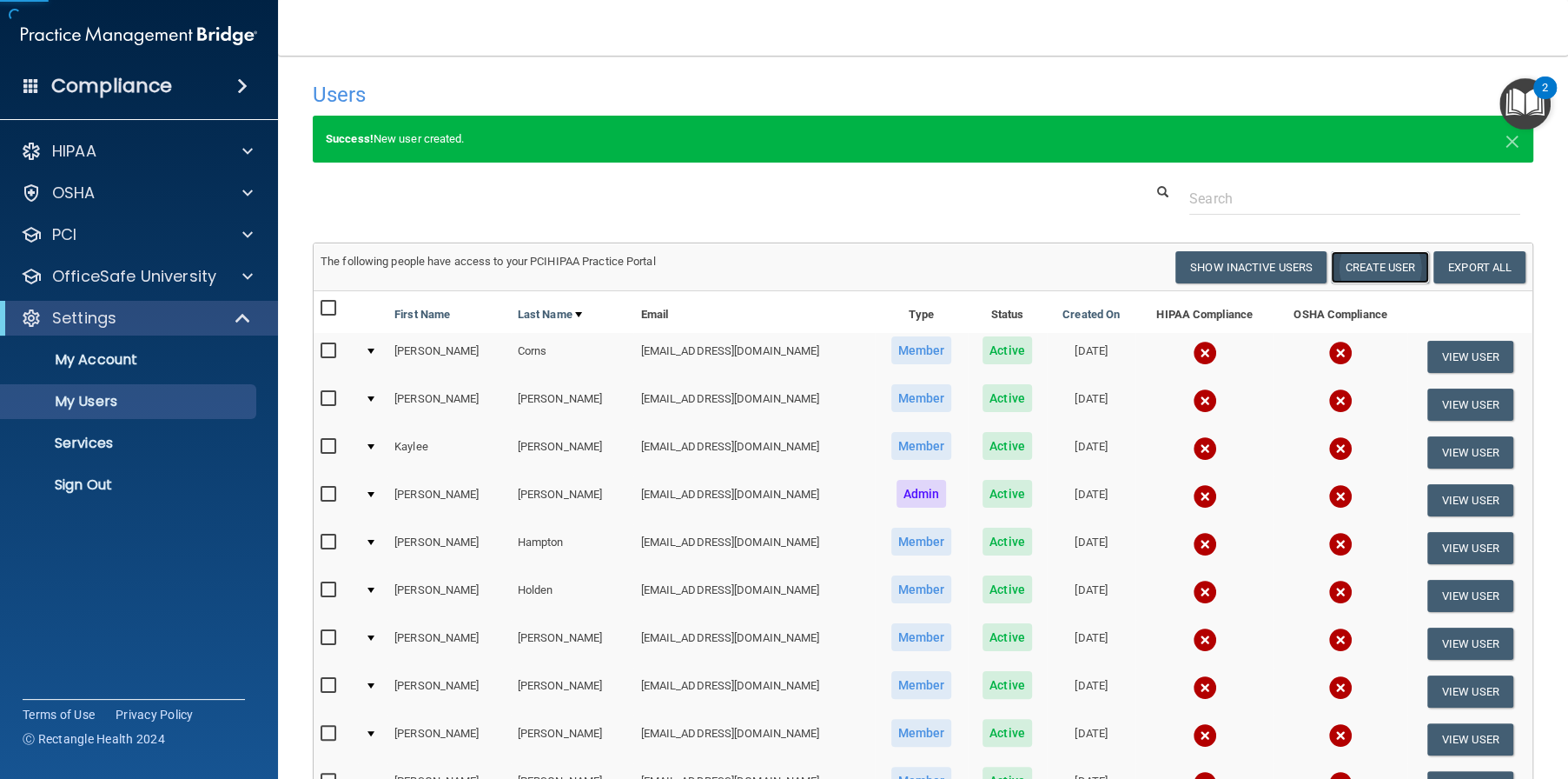
click at [1359, 270] on button "Create User" at bounding box center [1380, 266] width 98 height 32
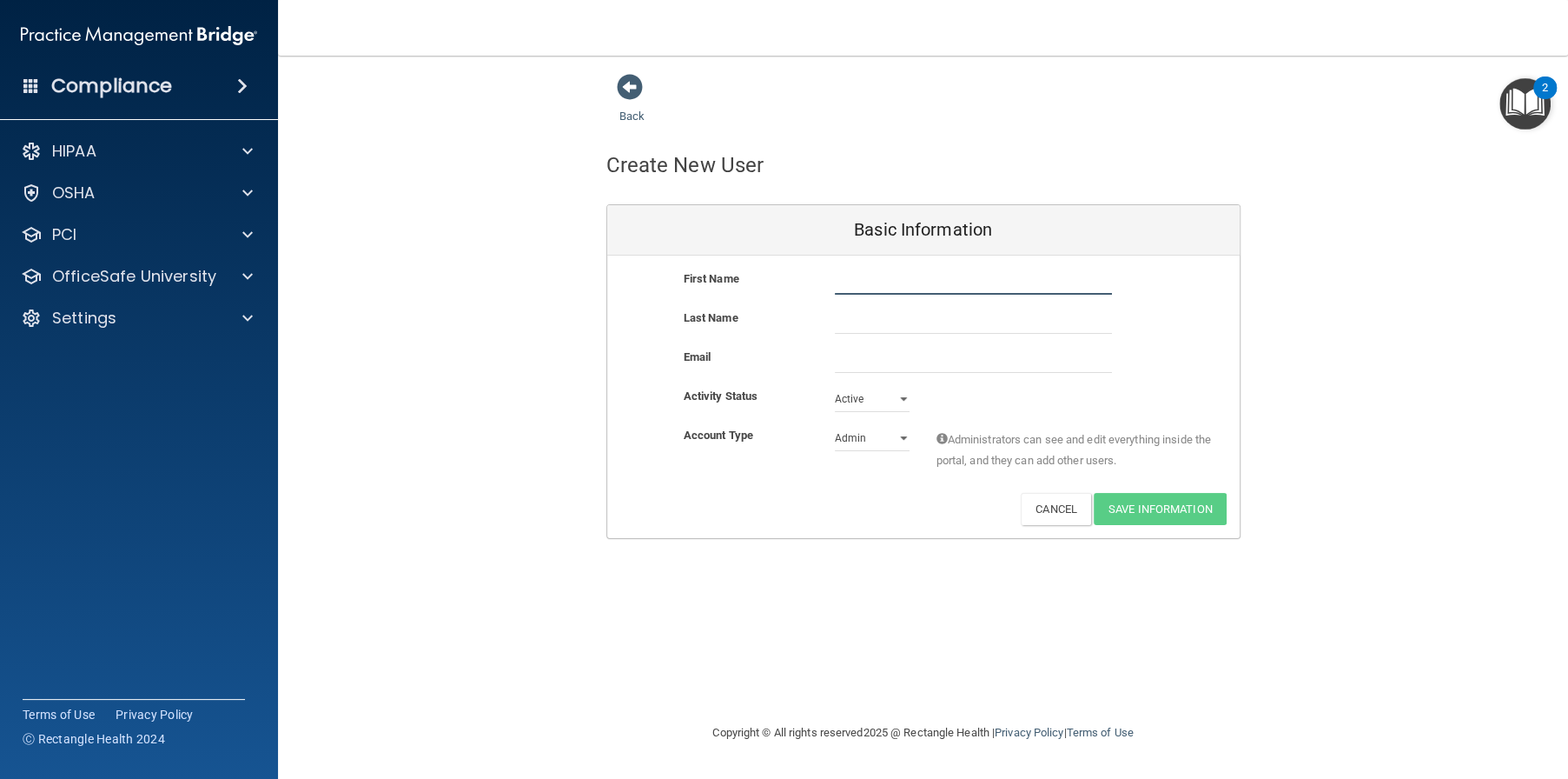
click at [875, 278] on input "text" at bounding box center [974, 281] width 277 height 26
type input "Taylor"
type input "Brooks"
type input "b"
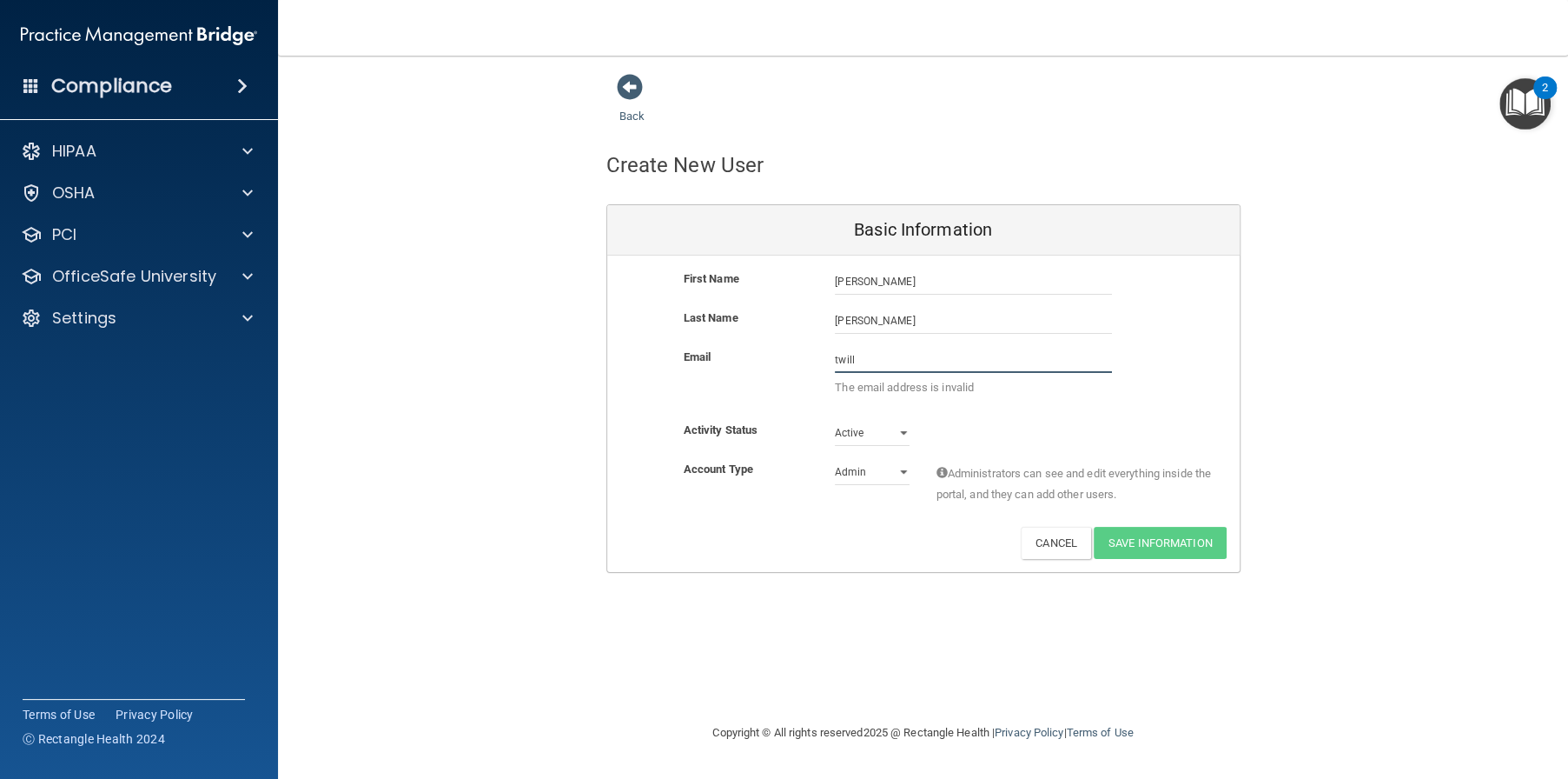
click at [883, 357] on input "twill" at bounding box center [974, 359] width 277 height 26
paste input "@alamontdental.com"
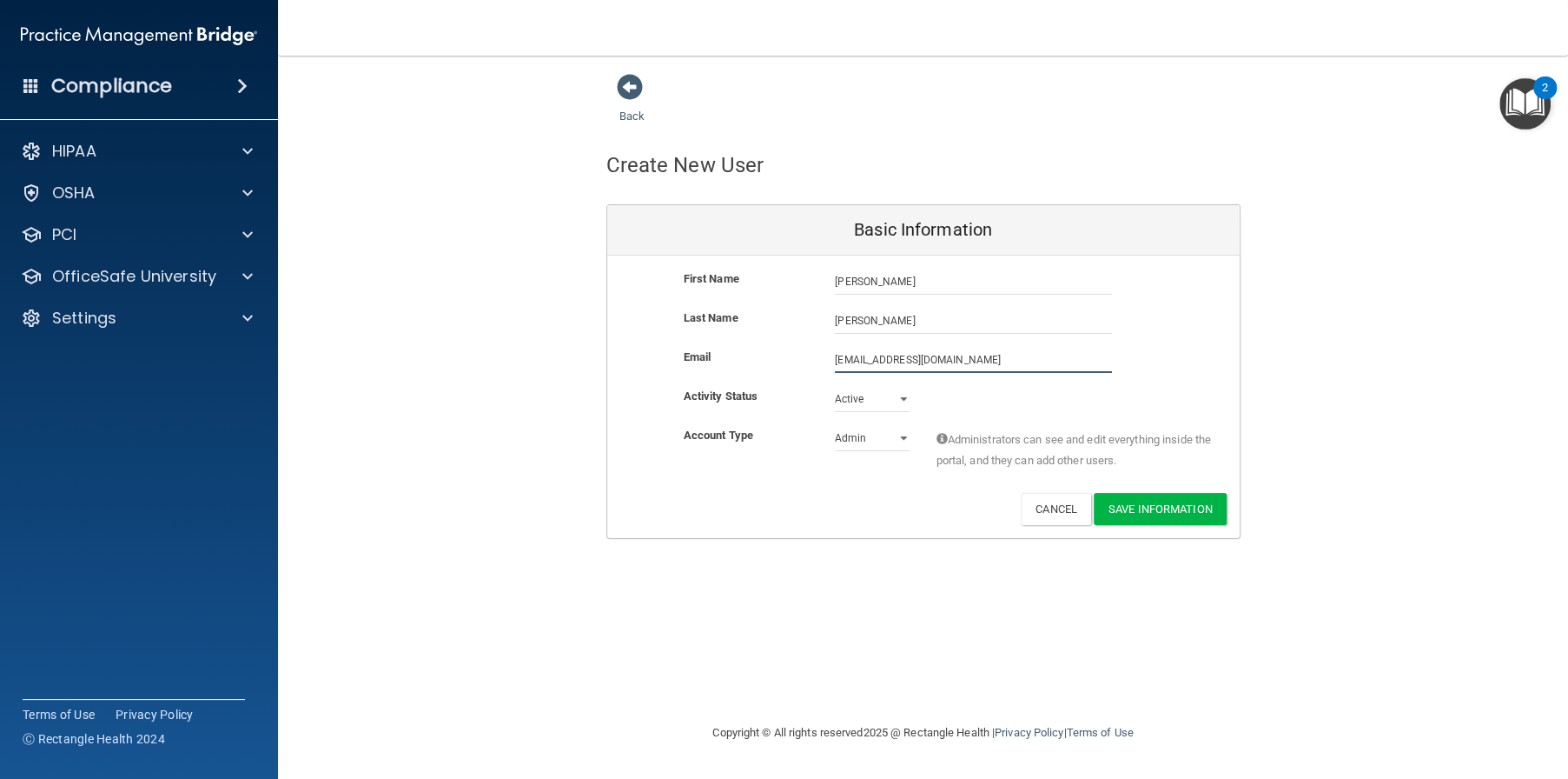
type input "twillis@alamontdental.com"
click at [867, 436] on select "Admin Member" at bounding box center [872, 441] width 74 height 26
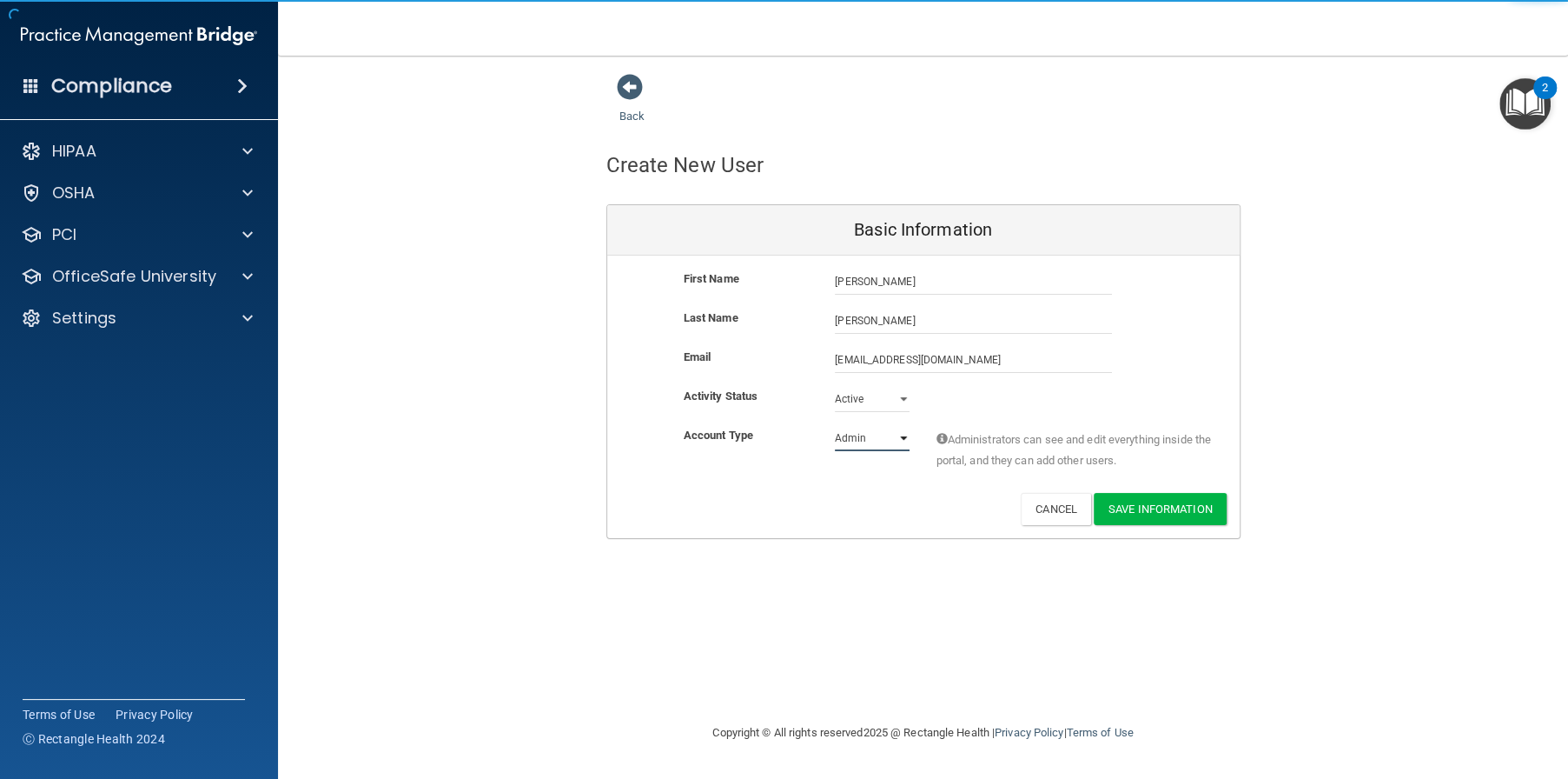
select select "practice_member"
click at [835, 425] on select "Admin Member" at bounding box center [872, 438] width 74 height 26
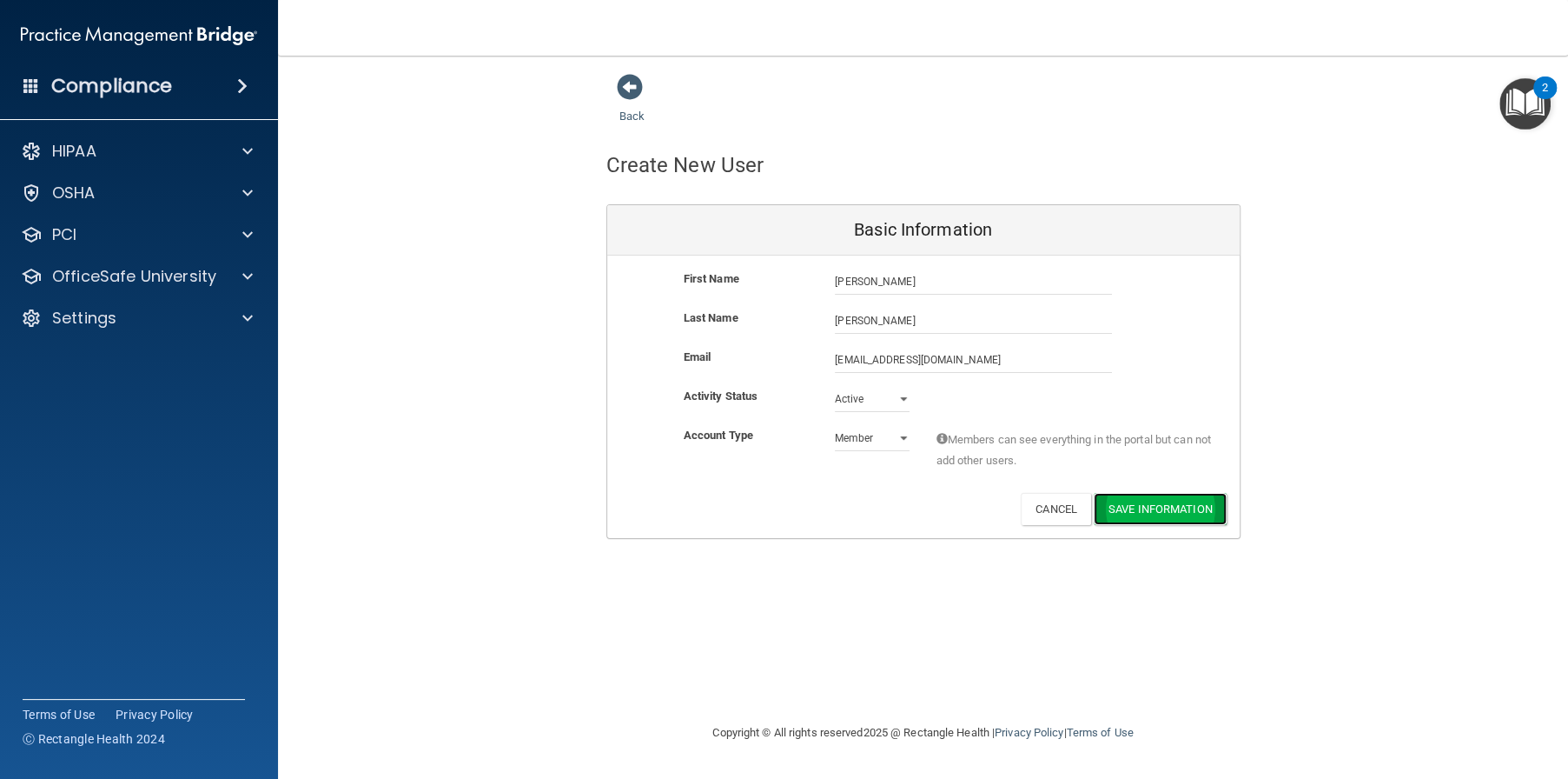
click at [1151, 507] on button "Save Information" at bounding box center [1160, 508] width 133 height 32
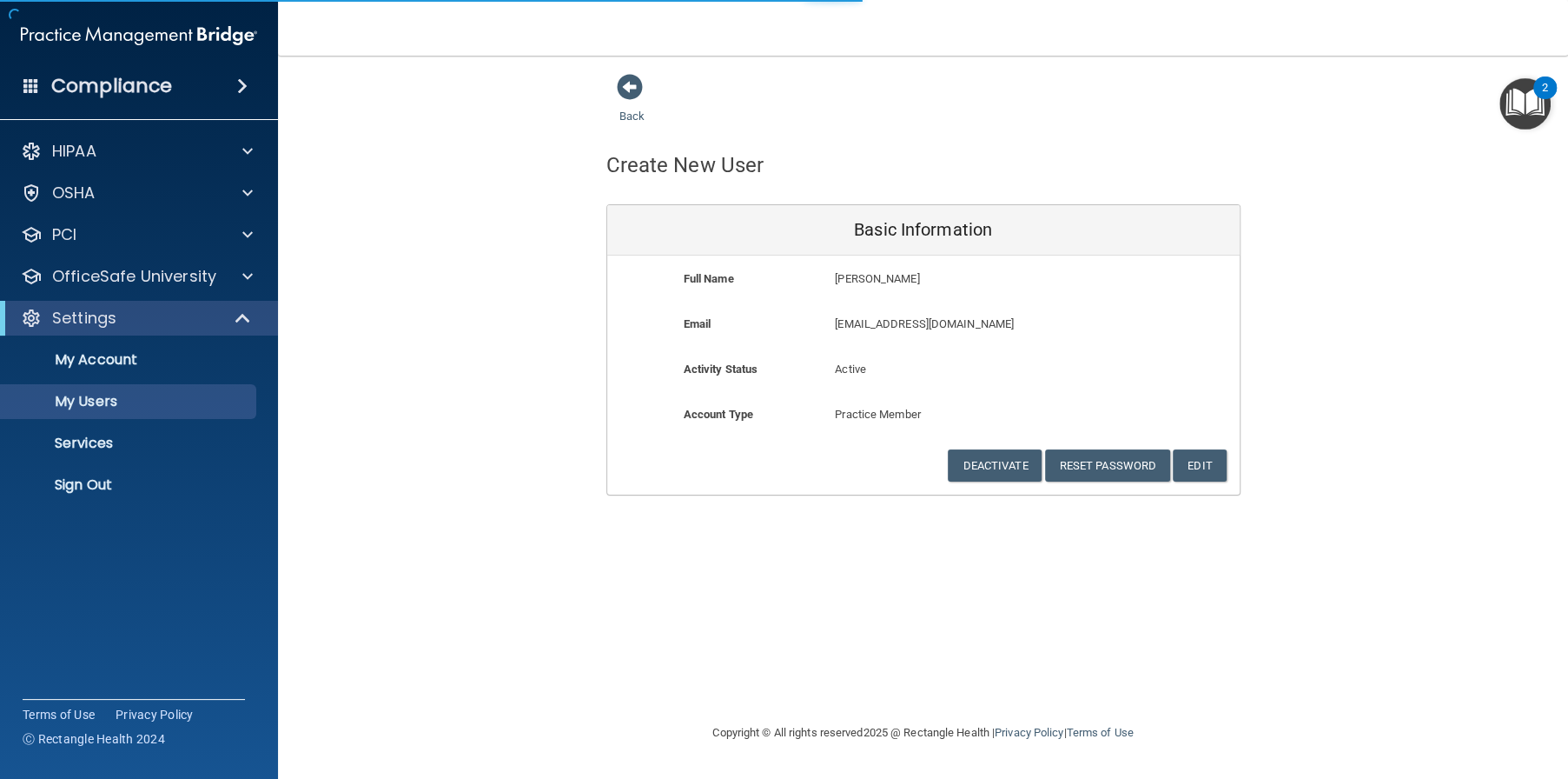
select select "20"
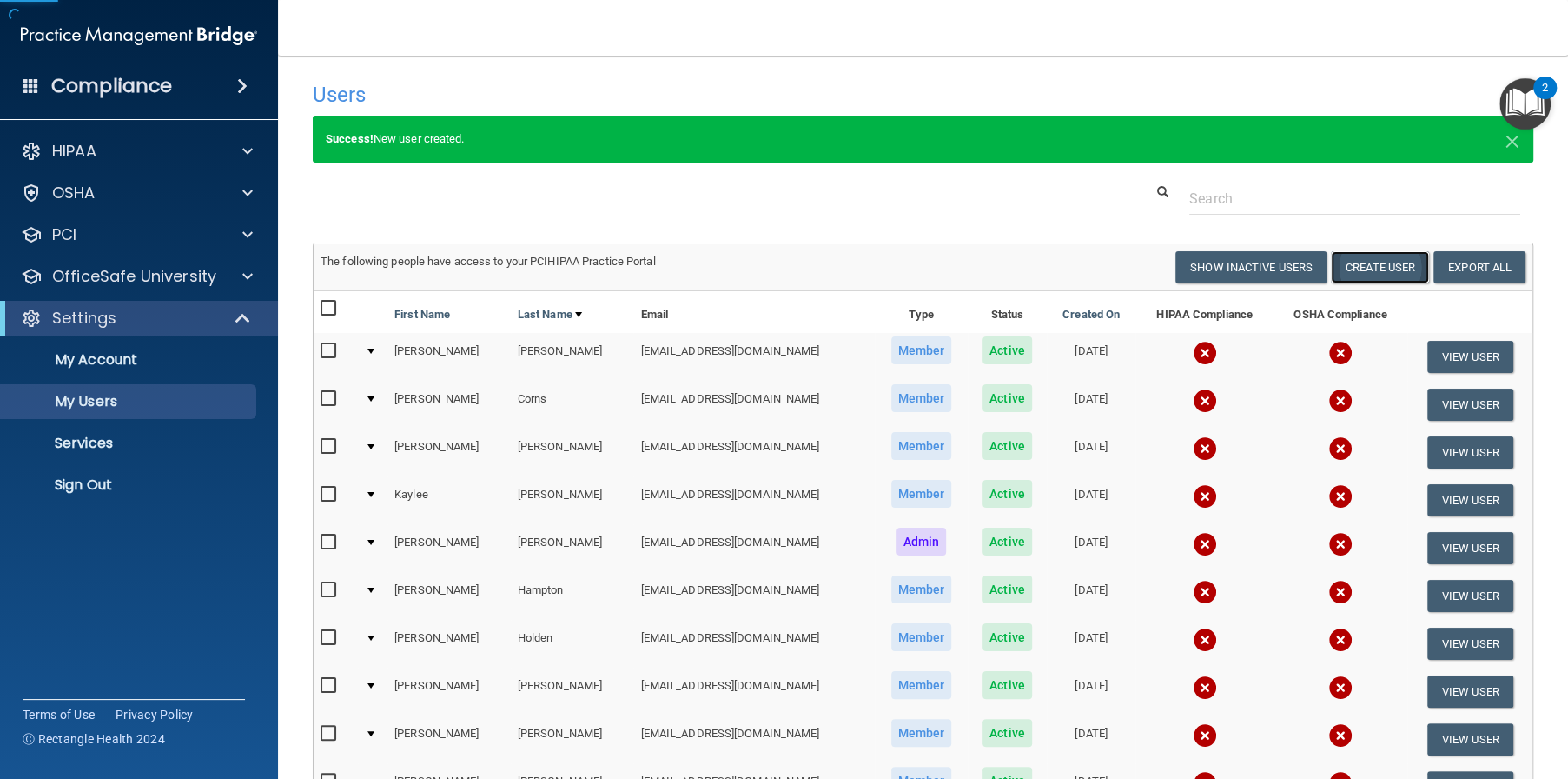
click at [1382, 257] on button "Create User" at bounding box center [1380, 266] width 98 height 32
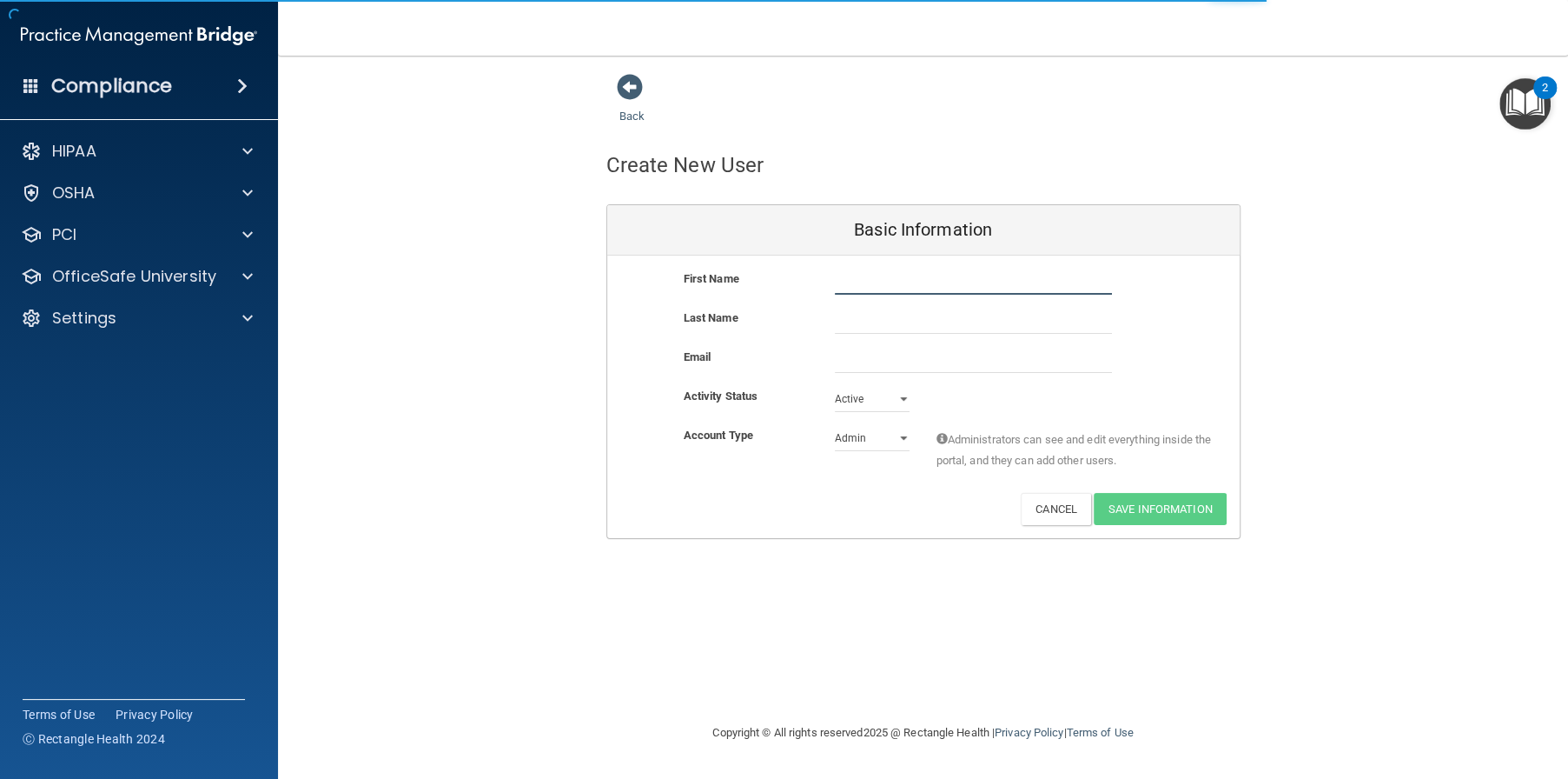
click at [879, 280] on input "text" at bounding box center [974, 281] width 277 height 26
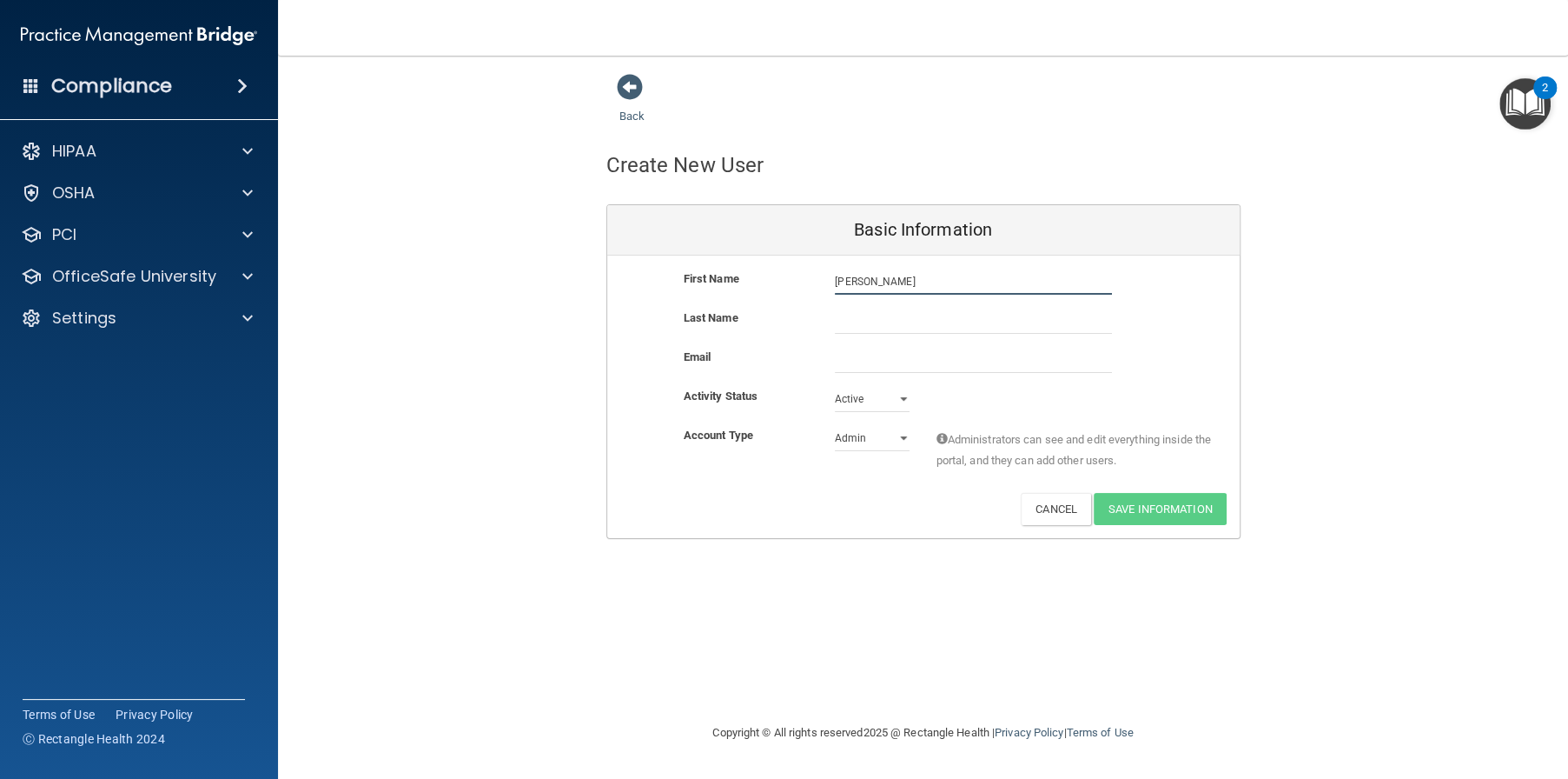
type input "Krista"
type input "Pearson"
click at [866, 356] on input "email" at bounding box center [974, 359] width 277 height 26
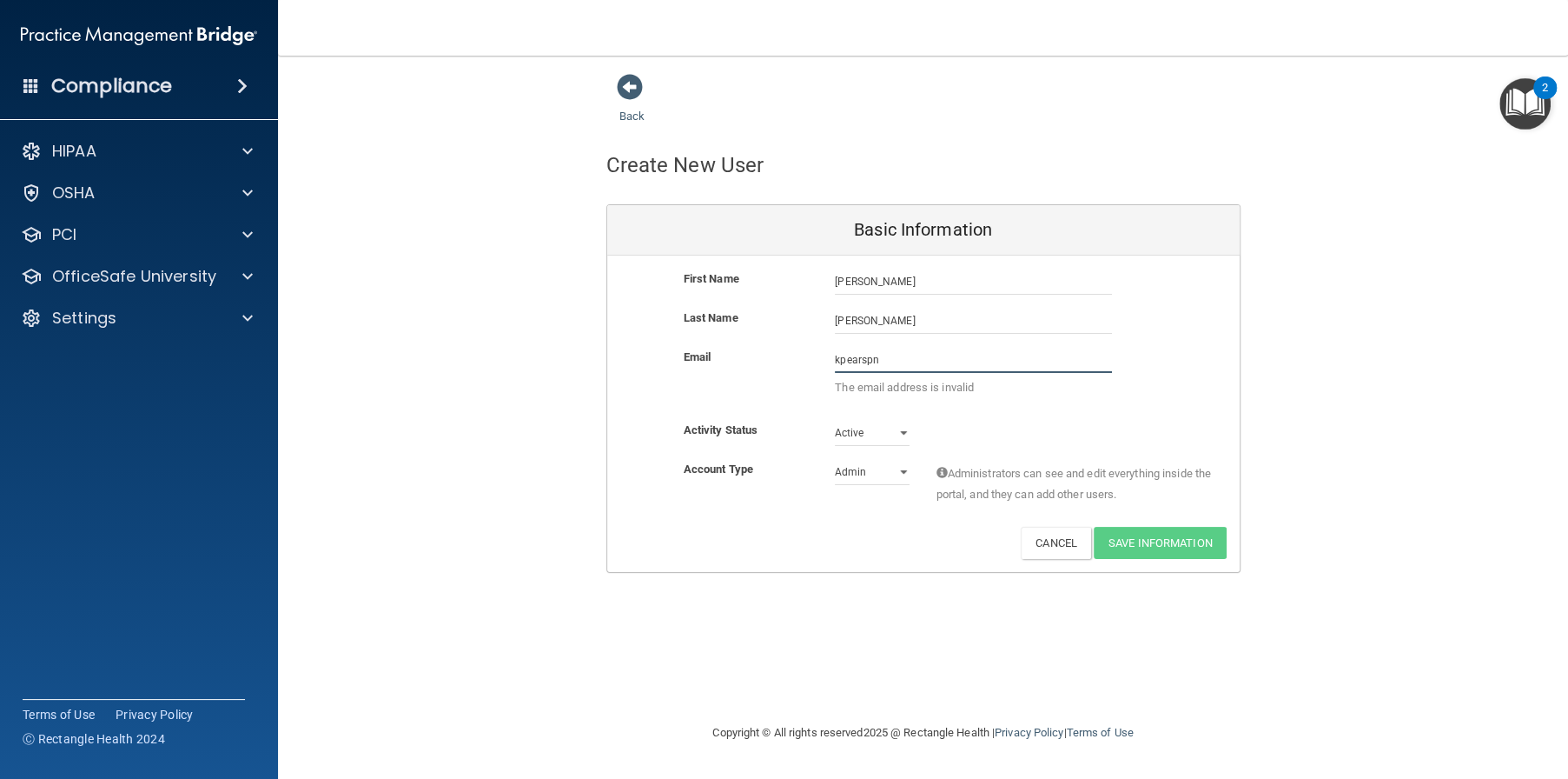
paste input "@alamontdental.com"
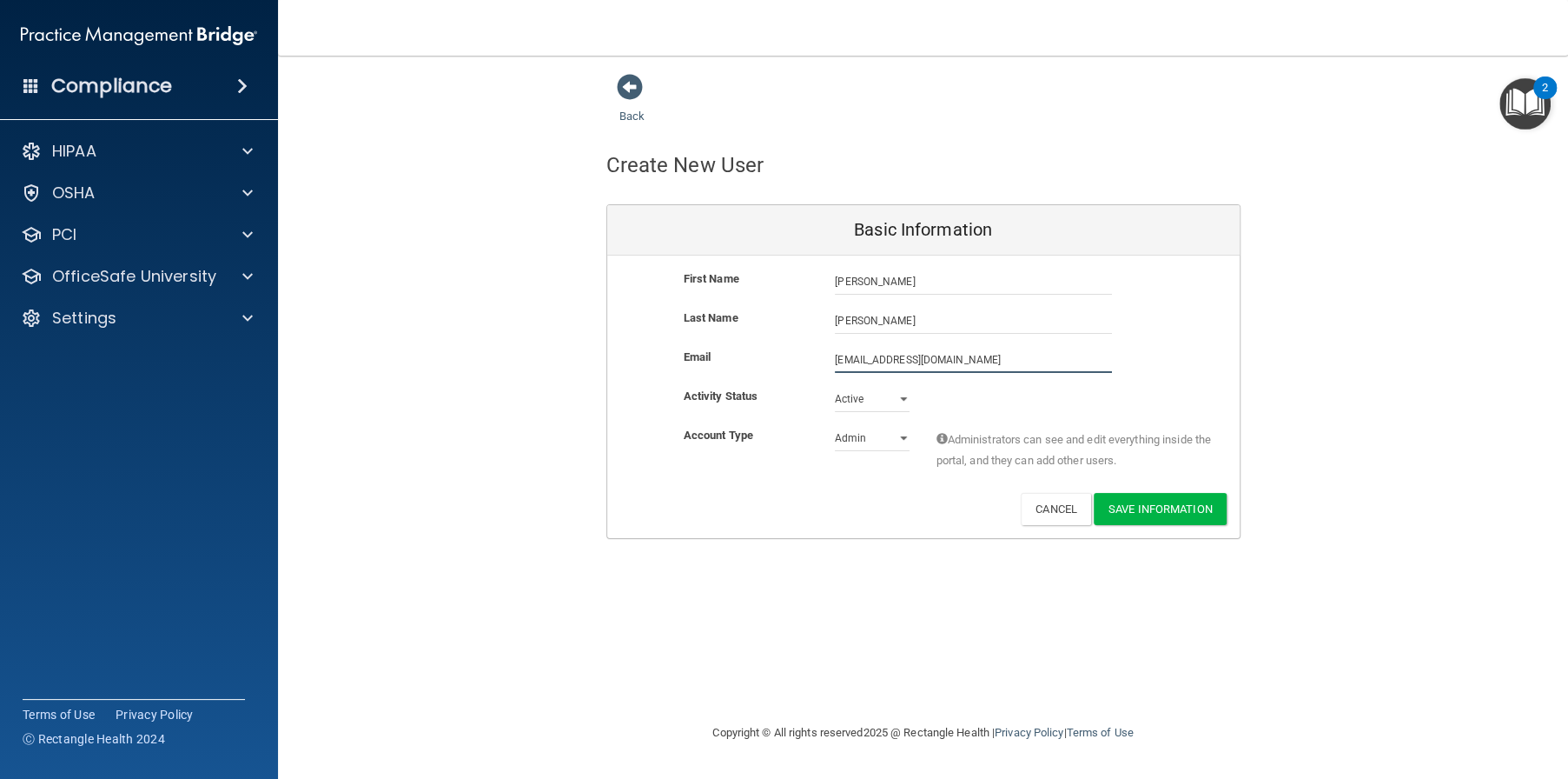
type input "kpearspn@alamontdental.com"
click at [875, 437] on select "Admin Member" at bounding box center [872, 438] width 74 height 26
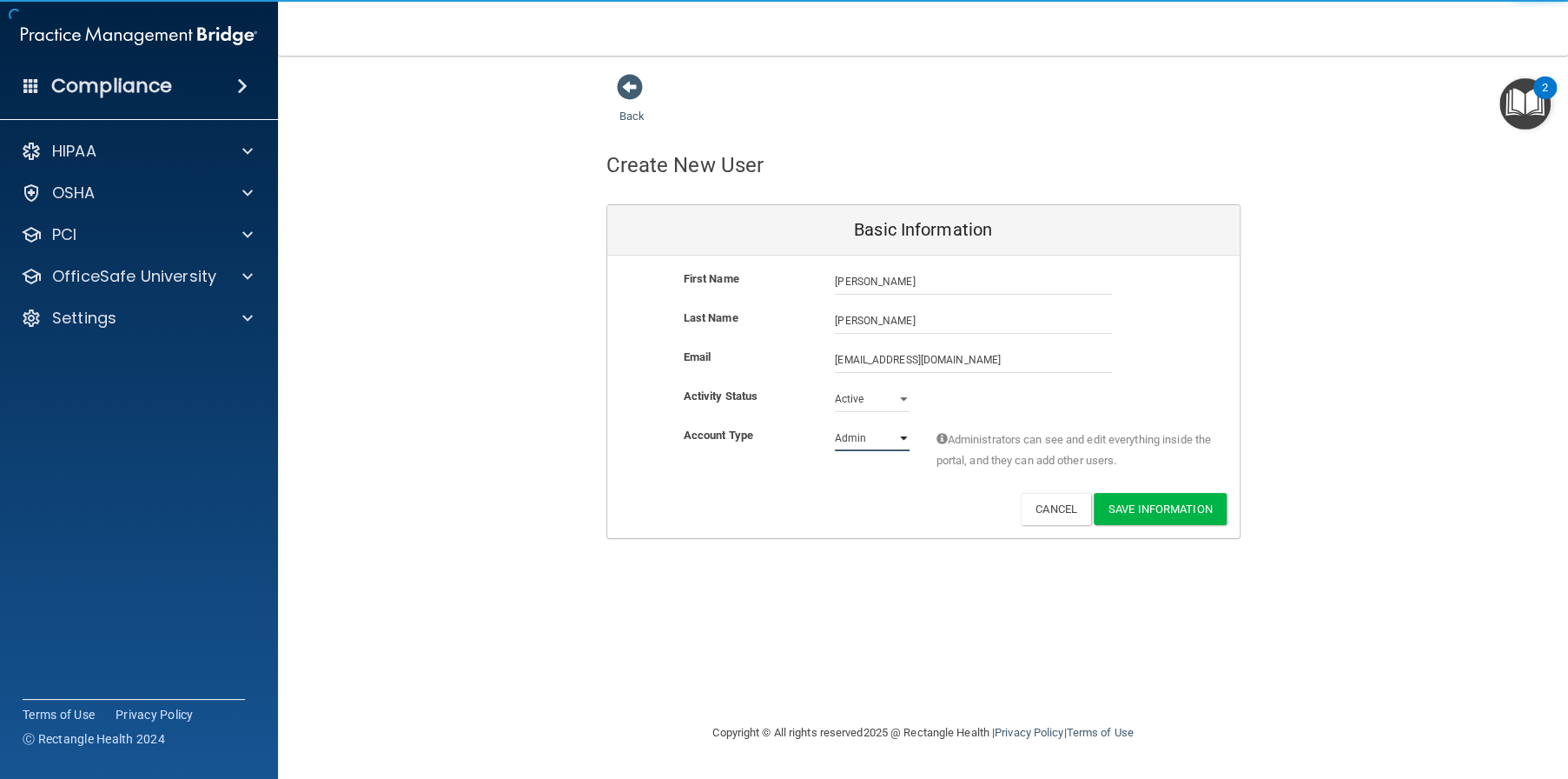
select select "practice_member"
click at [835, 425] on select "Admin Member" at bounding box center [872, 438] width 74 height 26
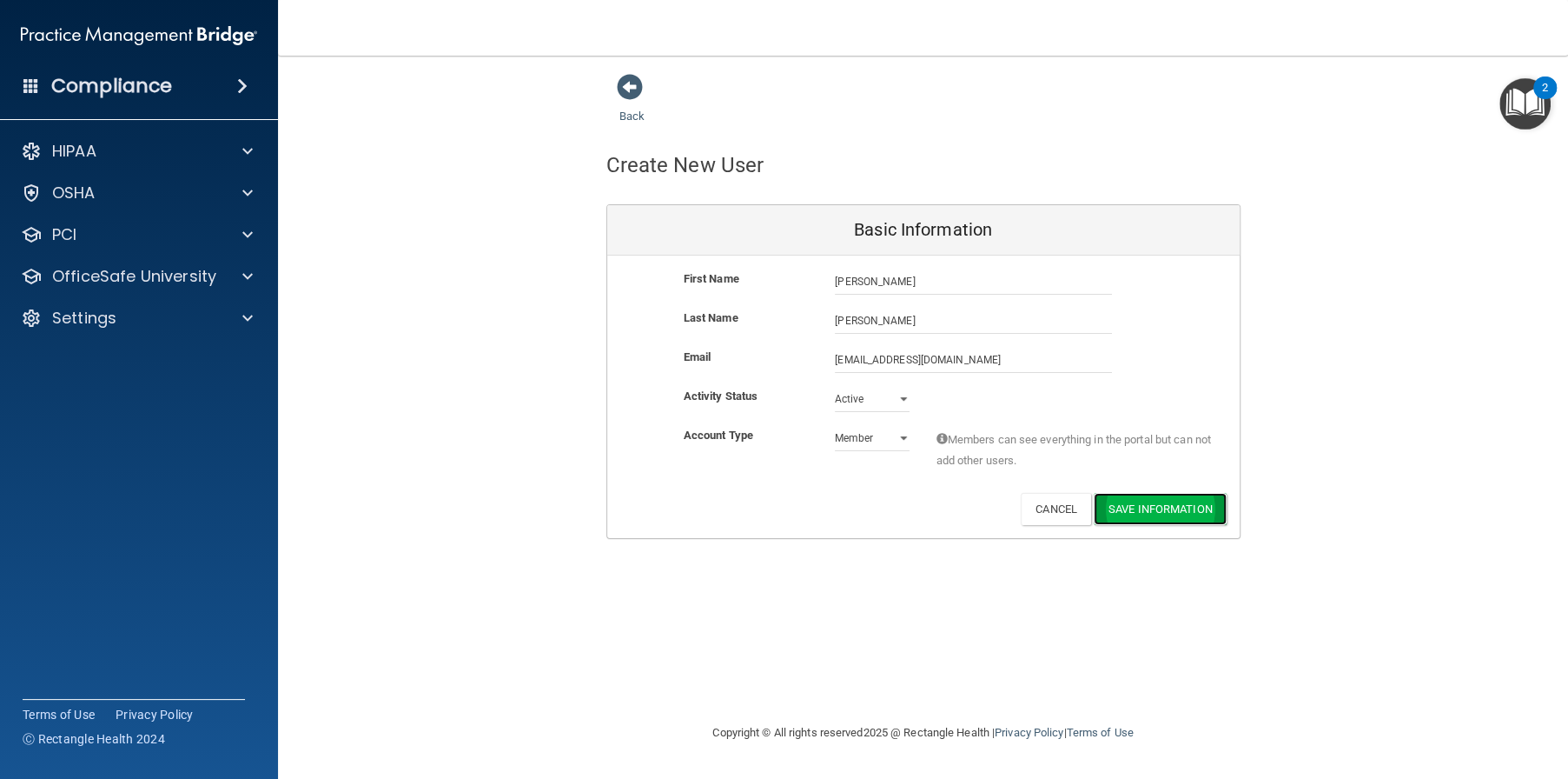
click at [1140, 501] on button "Save Information" at bounding box center [1160, 508] width 133 height 32
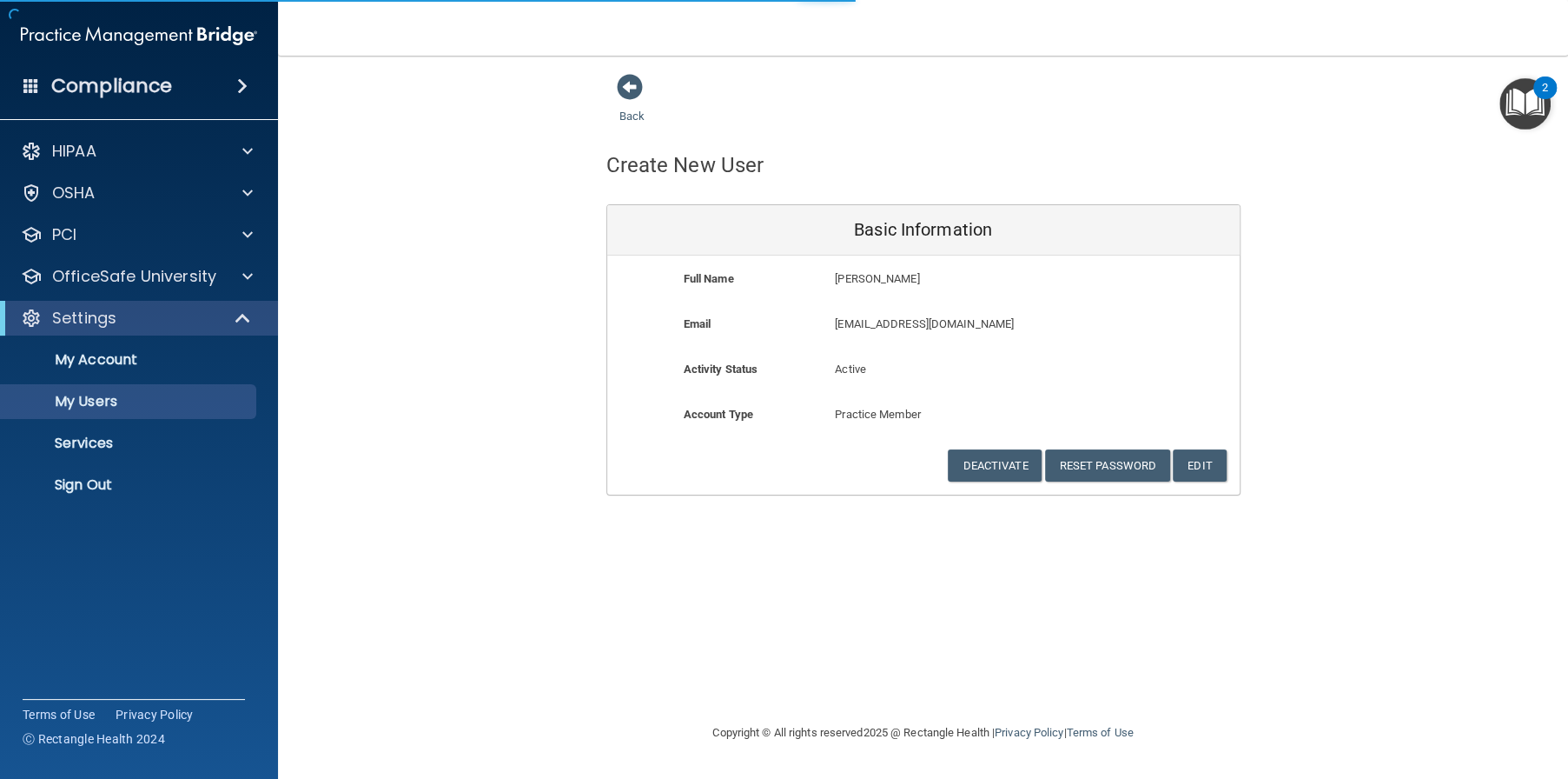
select select "20"
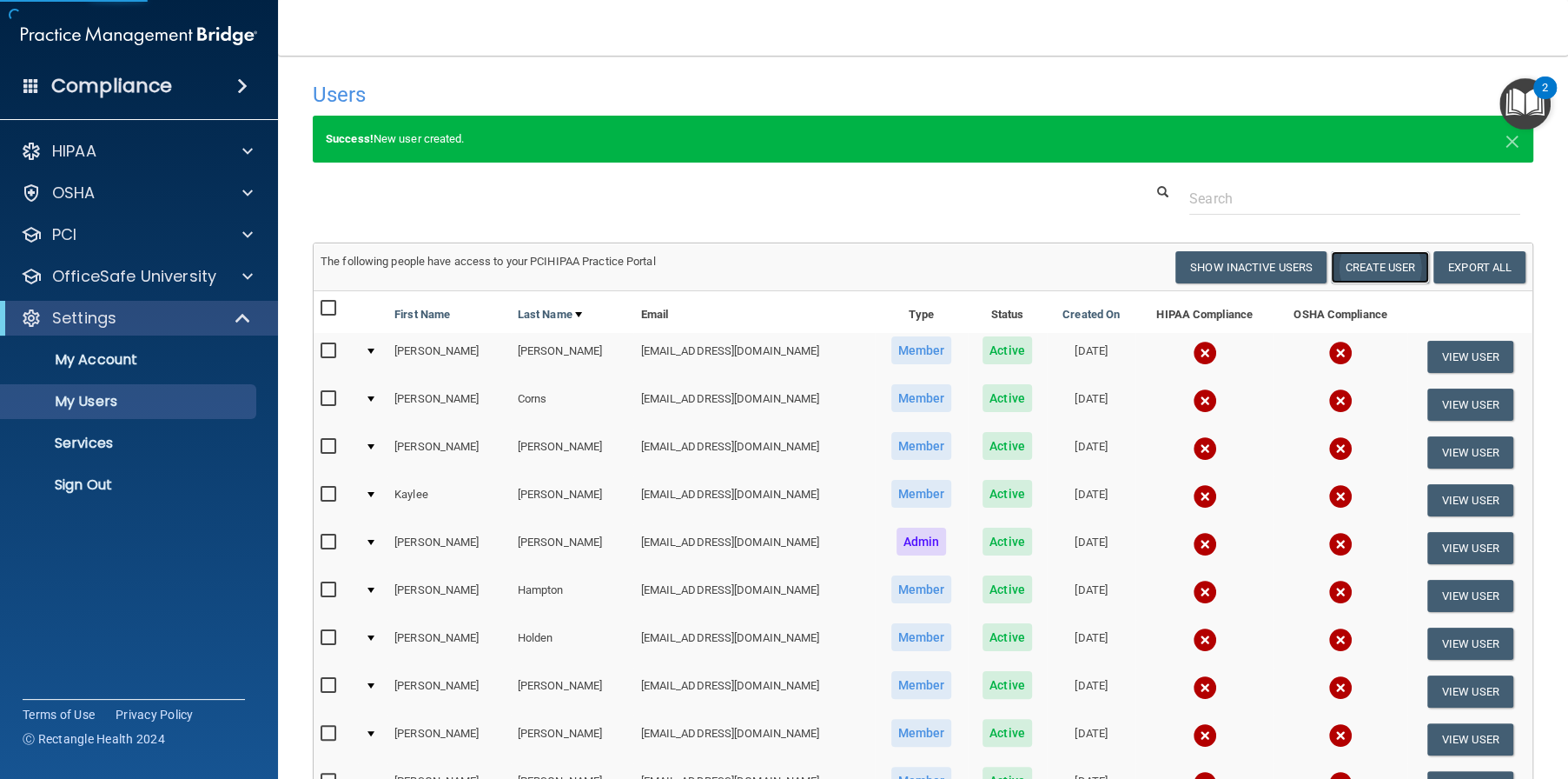
click at [1377, 265] on button "Create User" at bounding box center [1380, 266] width 98 height 32
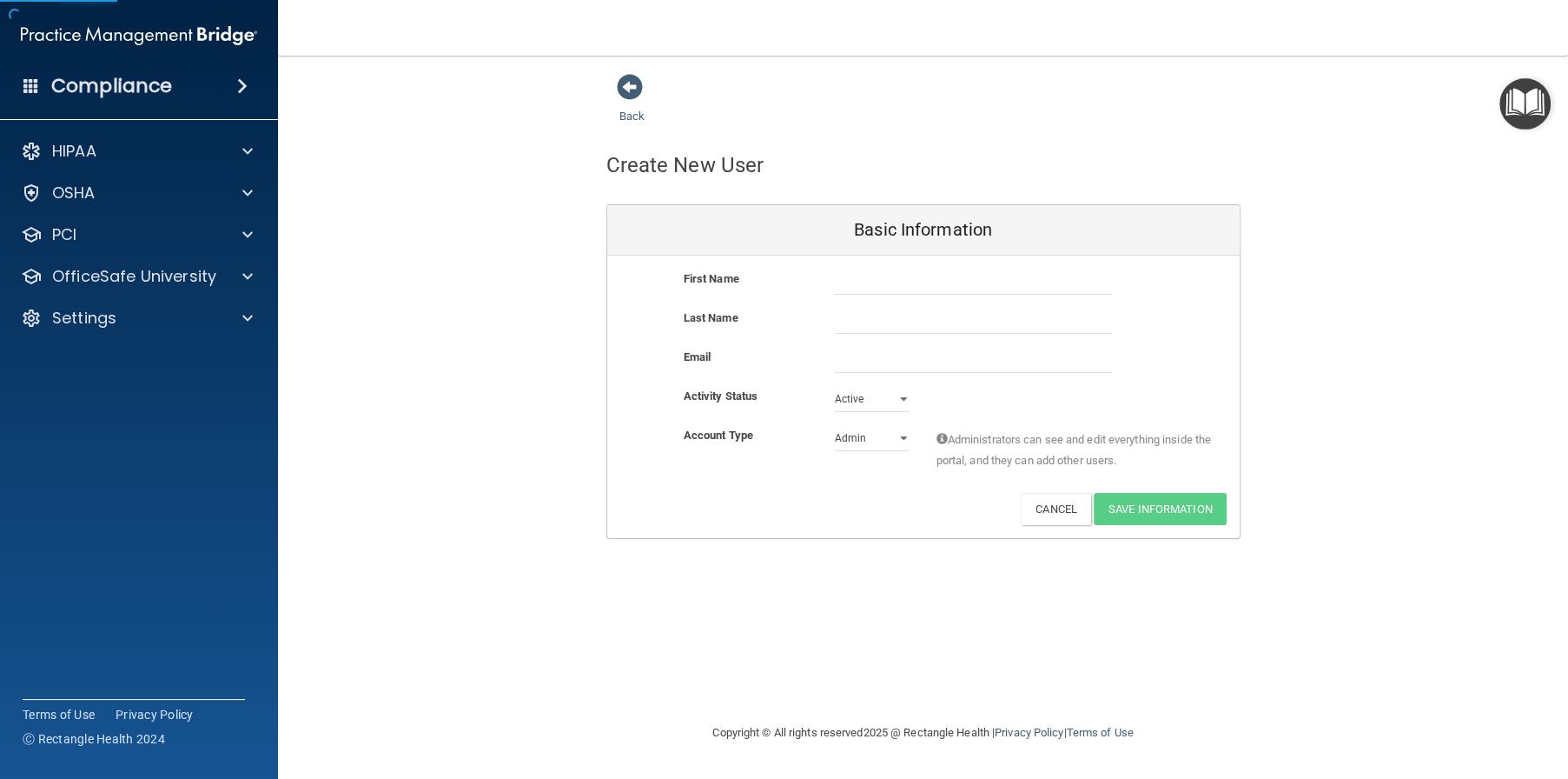
click at [1002, 278] on div "First Name Last Name Email Activity Status Active Active Inactive Account Type …" at bounding box center [923, 396] width 633 height 282
click at [1002, 278] on input "text" at bounding box center [974, 281] width 277 height 26
type input "Amy"
type input "Collins"
click at [905, 364] on input "email" at bounding box center [974, 359] width 277 height 26
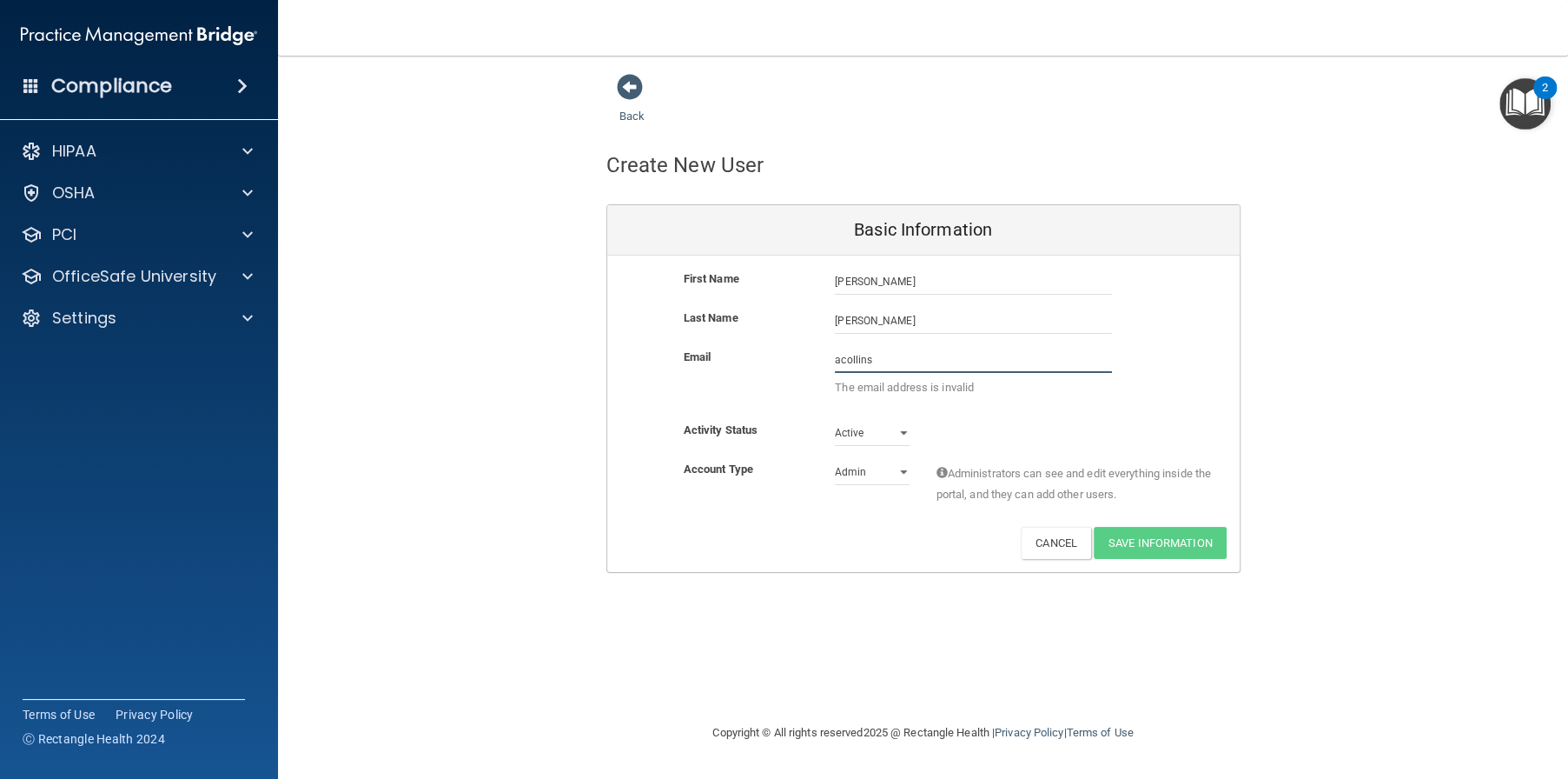
paste input "@alamontdental.com"
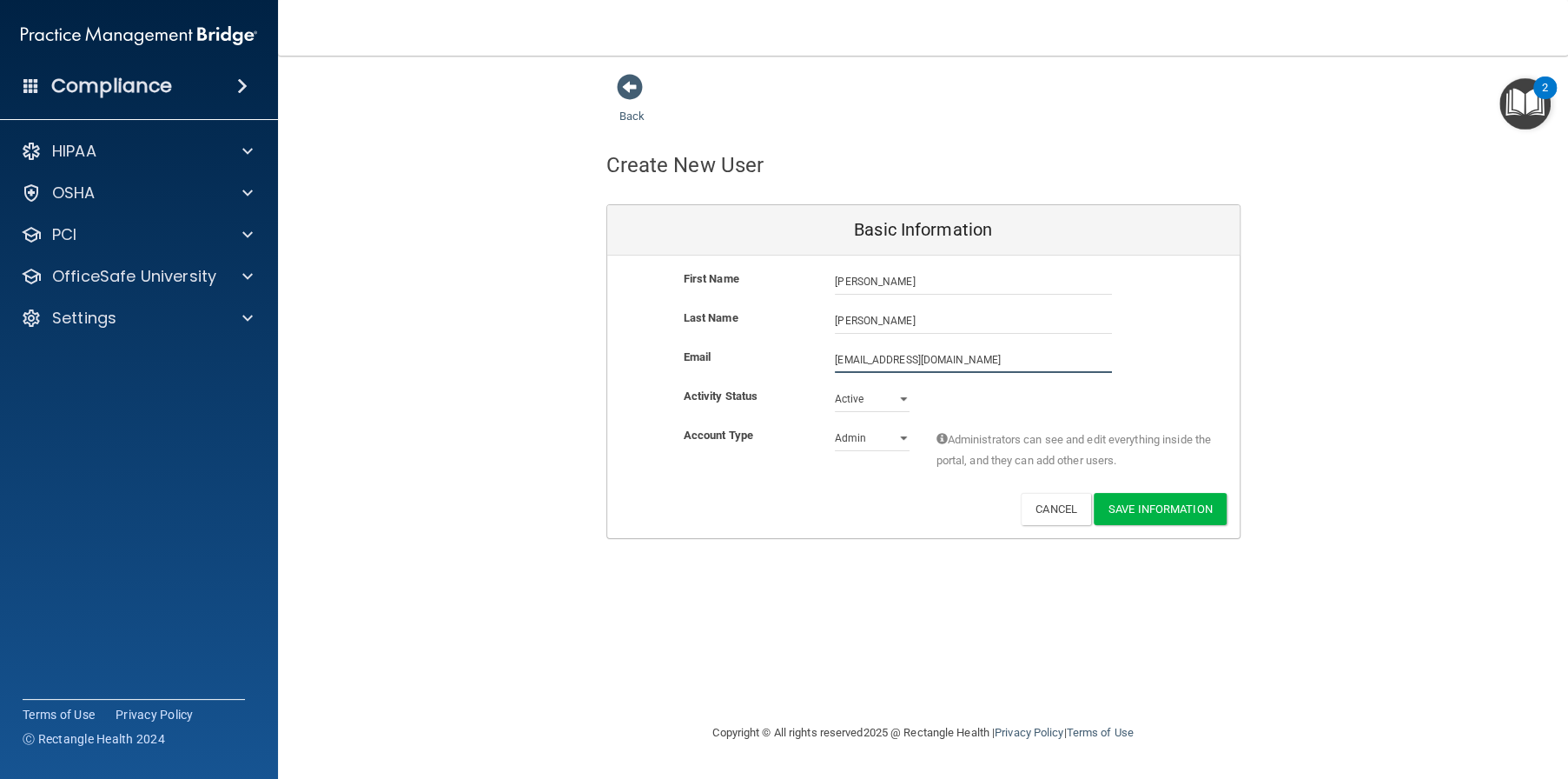
type input "acollins@alamontdental.com"
click at [888, 435] on select "Admin Member" at bounding box center [872, 441] width 74 height 26
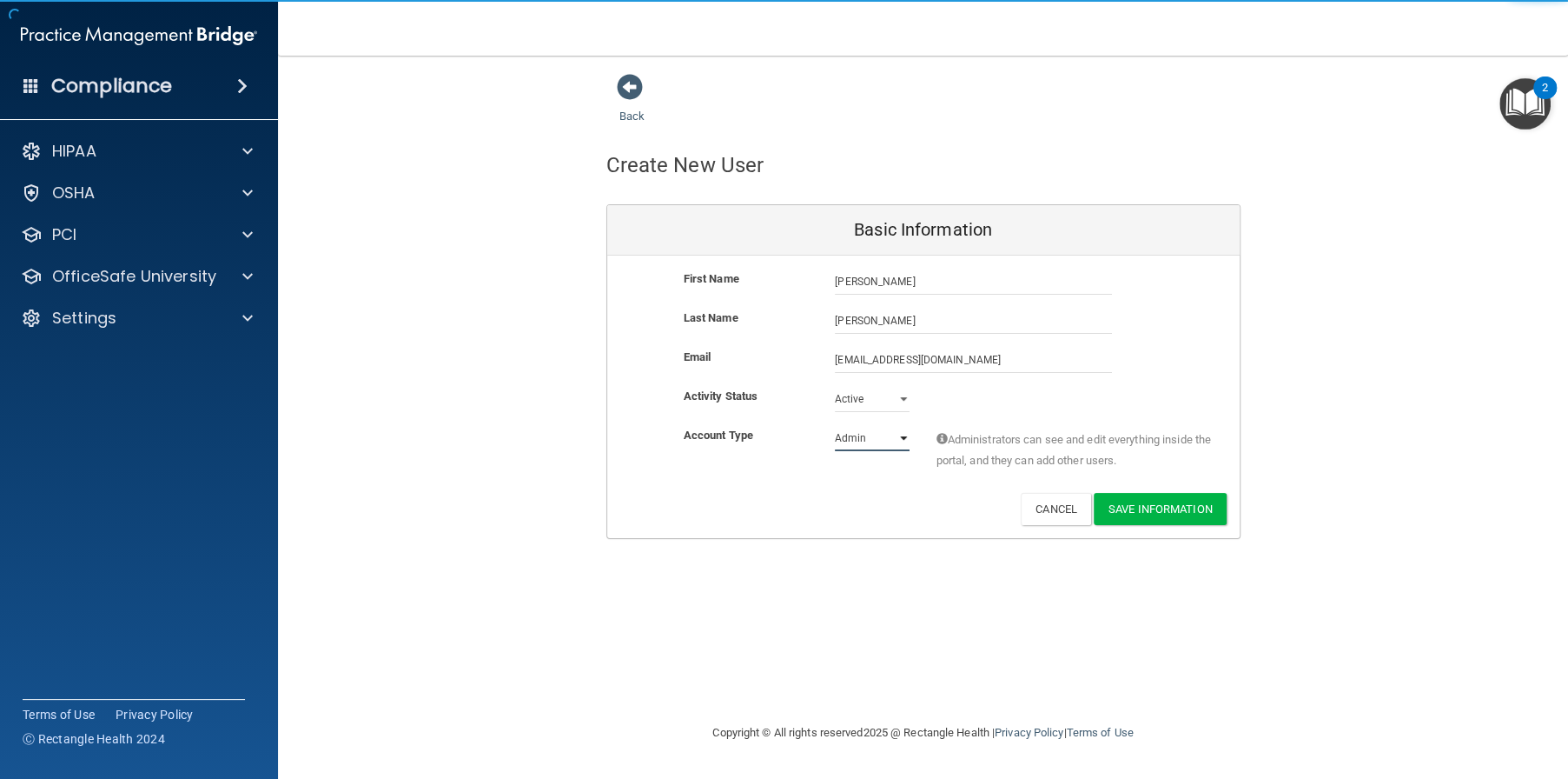
select select "practice_member"
click at [835, 425] on select "Admin Member" at bounding box center [872, 438] width 74 height 26
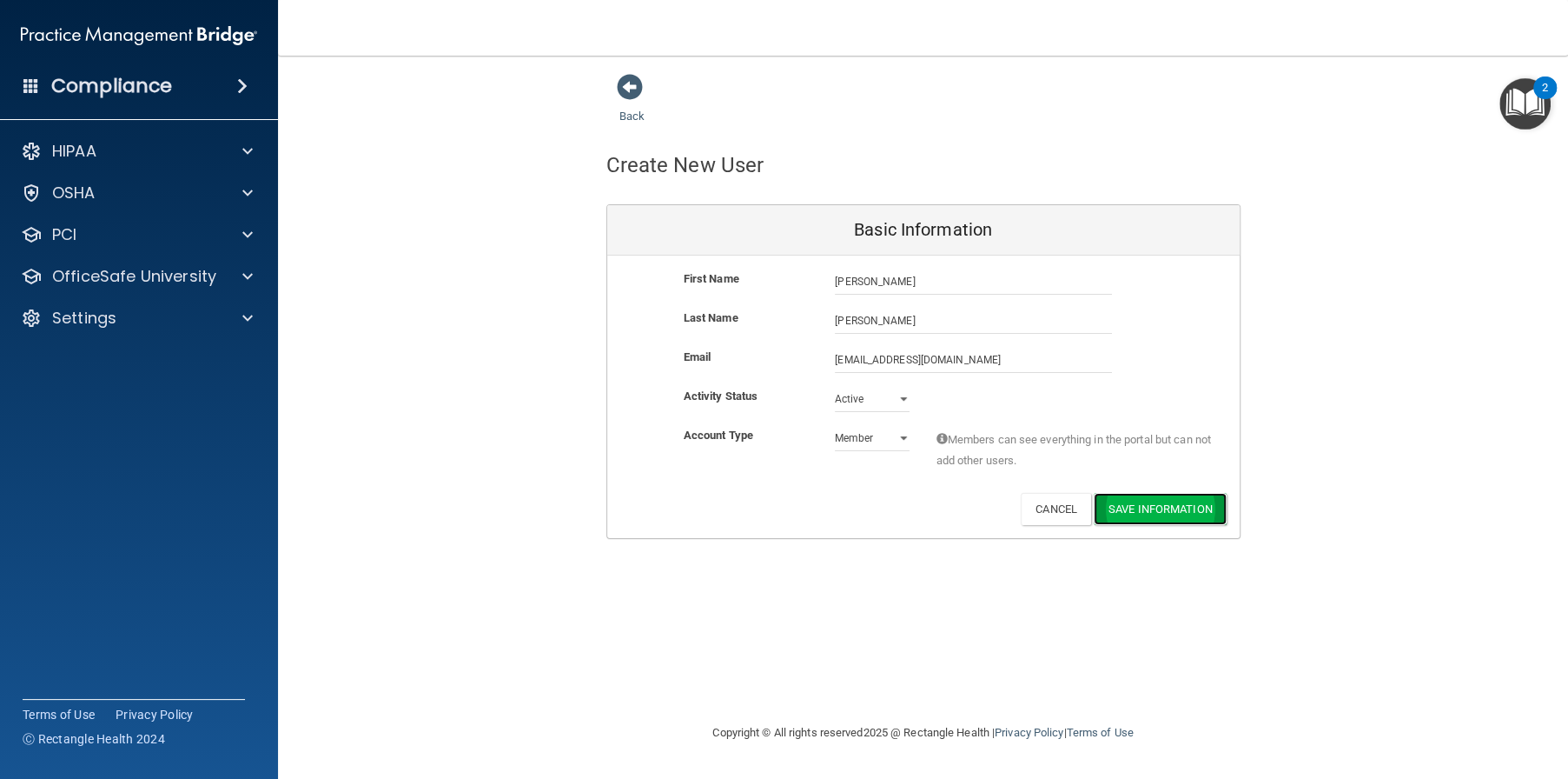
click at [1161, 502] on button "Save Information" at bounding box center [1160, 508] width 133 height 32
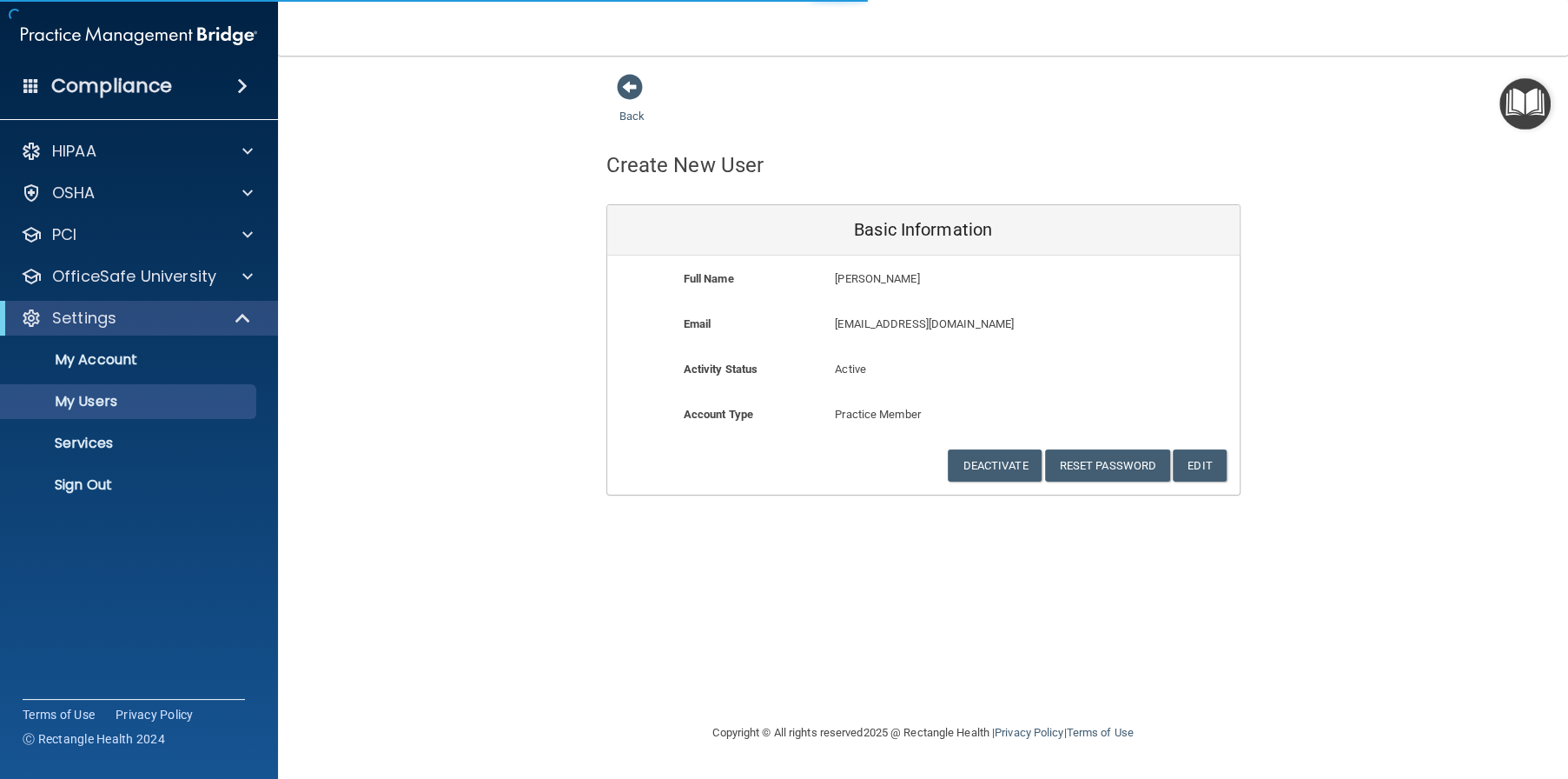
select select "20"
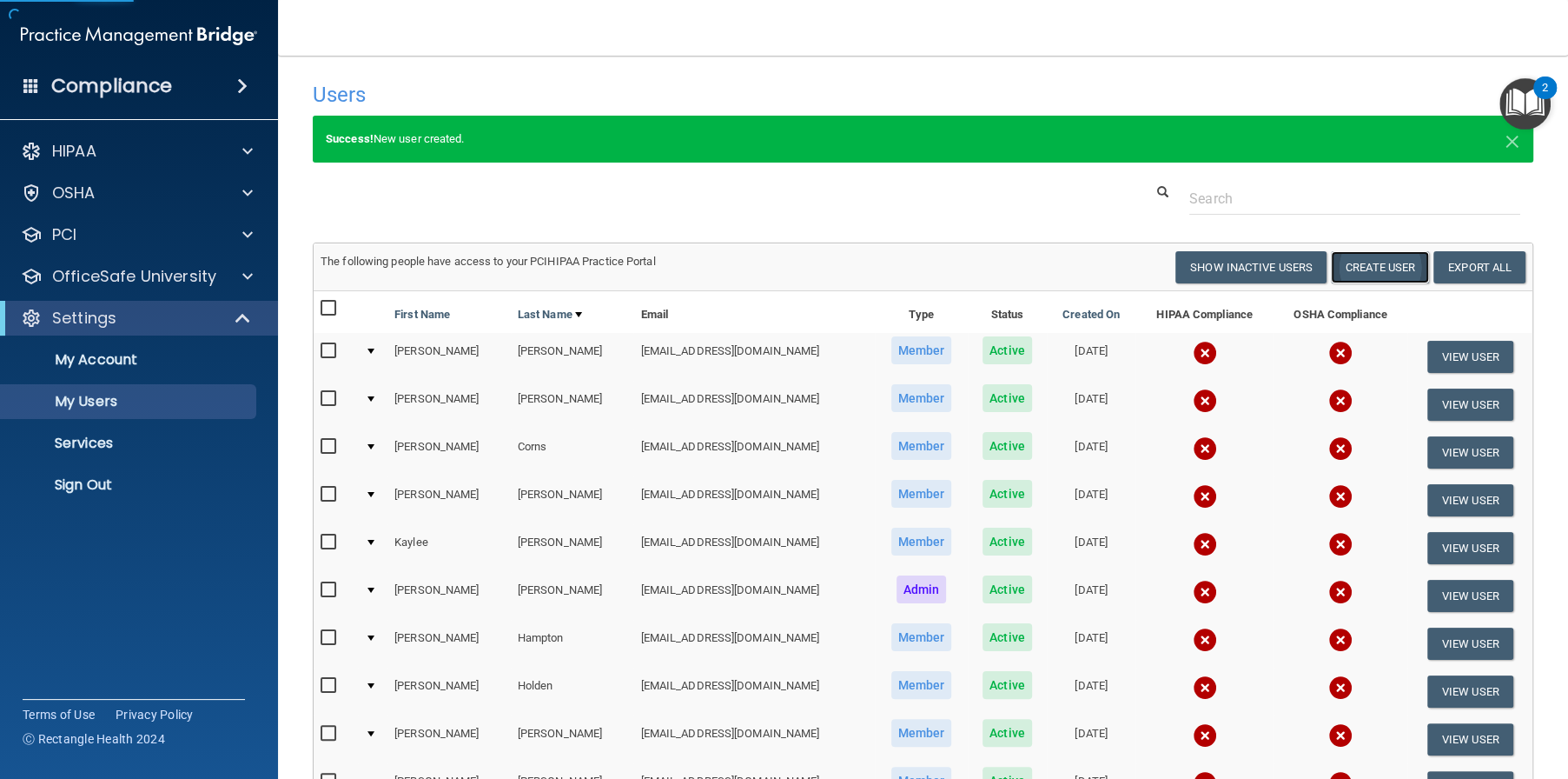
click at [1384, 274] on button "Create User" at bounding box center [1380, 266] width 98 height 32
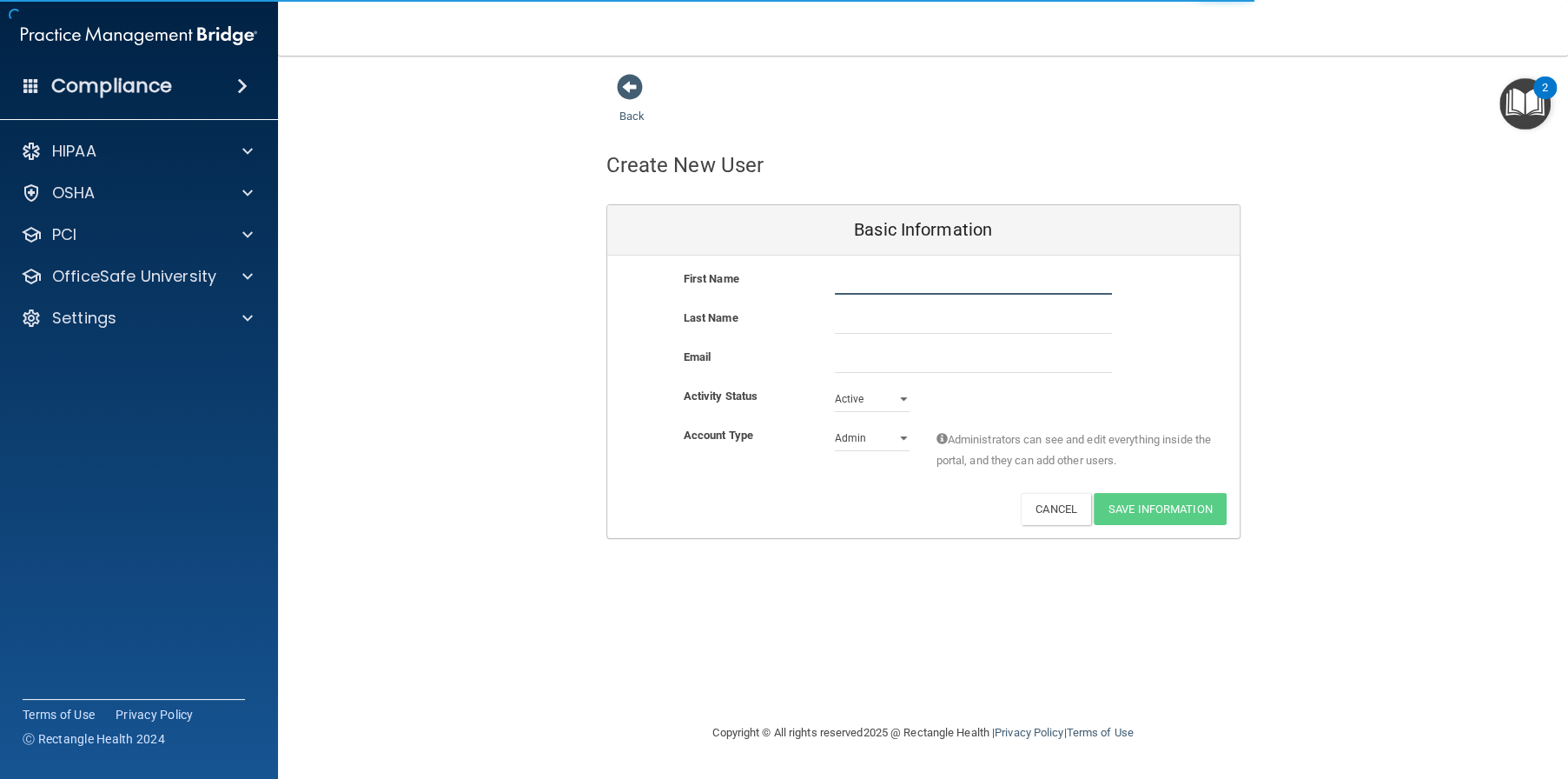
click at [968, 270] on input "text" at bounding box center [974, 281] width 277 height 26
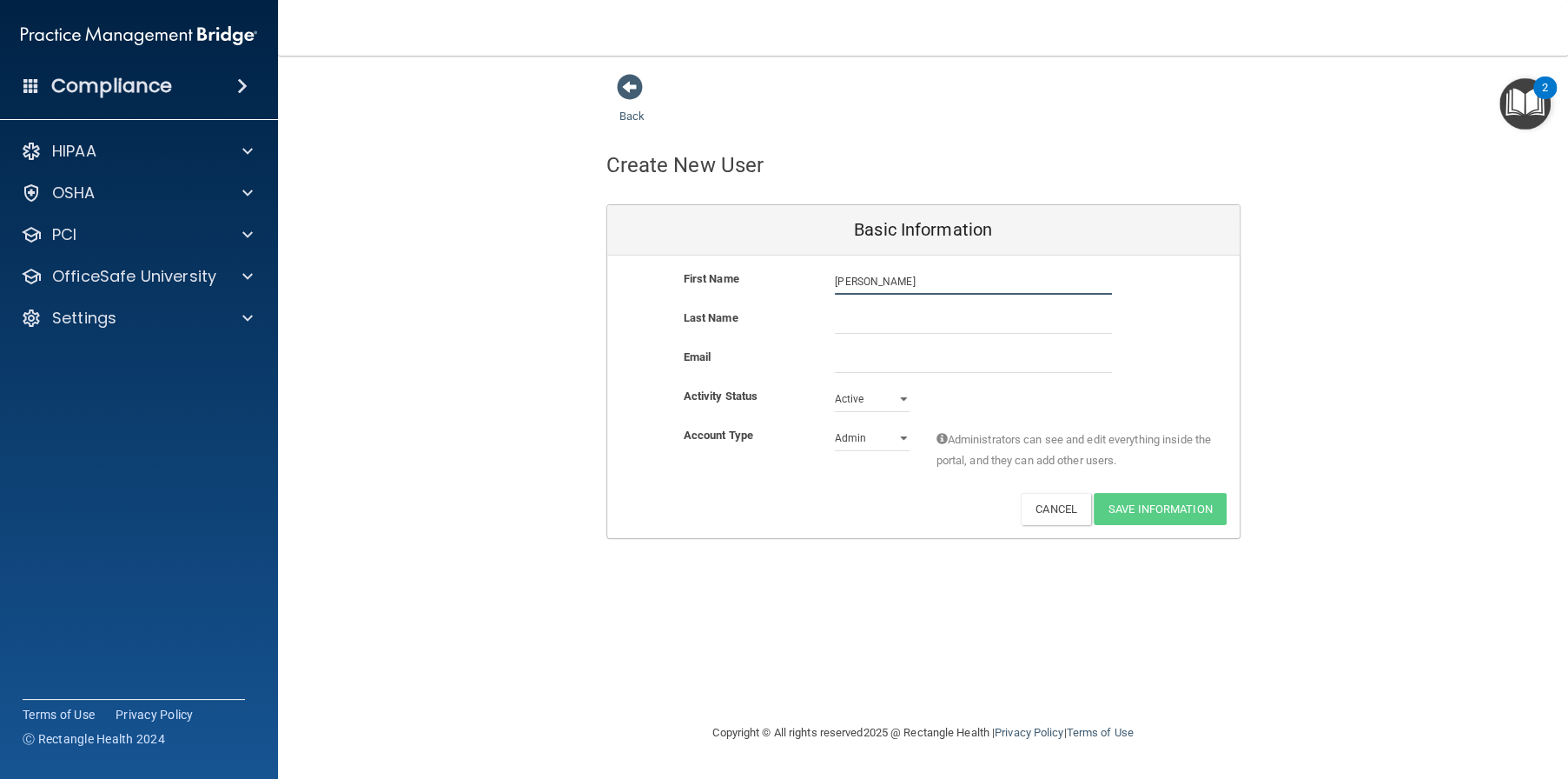
type input "Lisa"
type input "Mink"
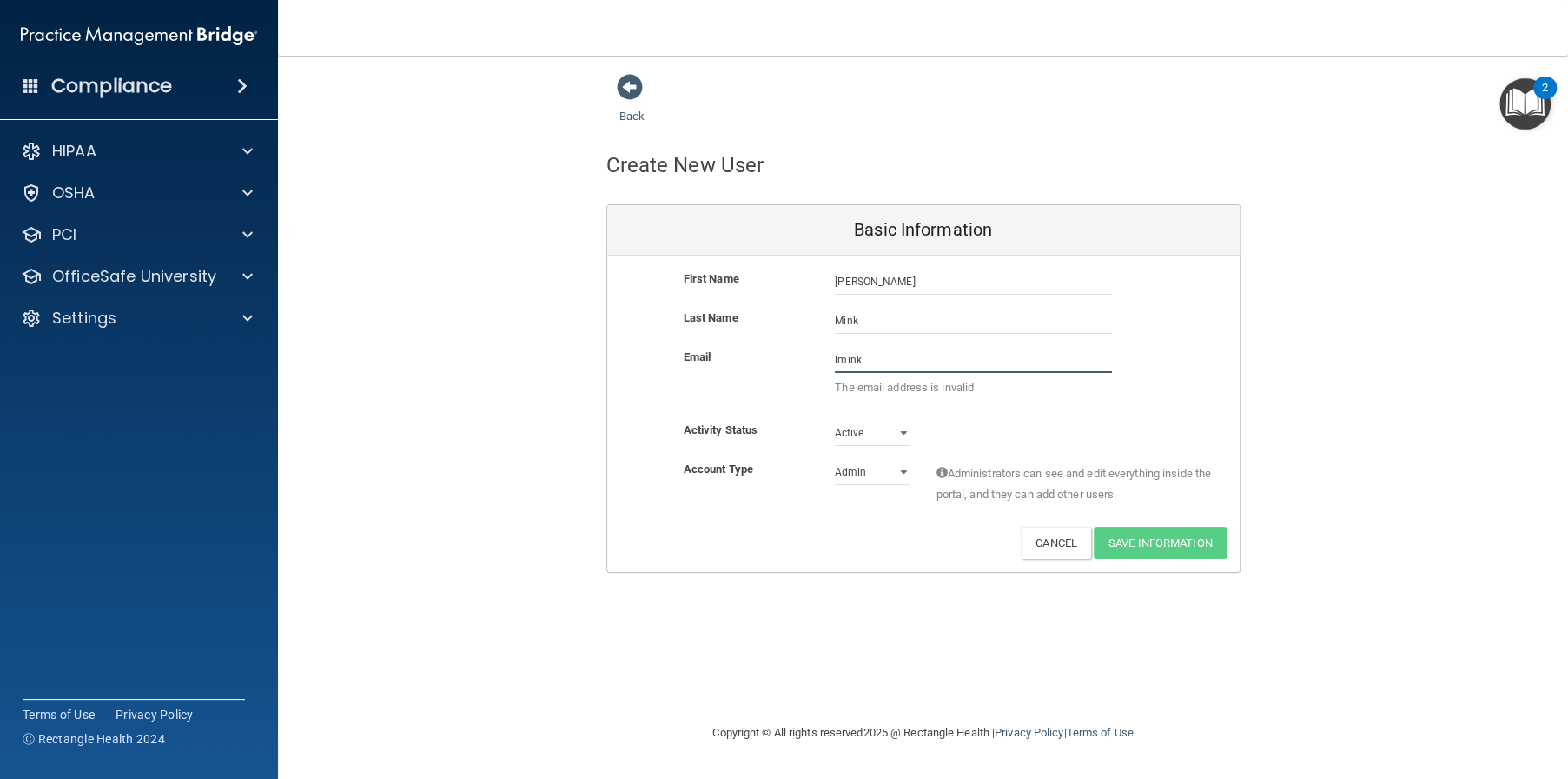
paste input "@alamontdental.com"
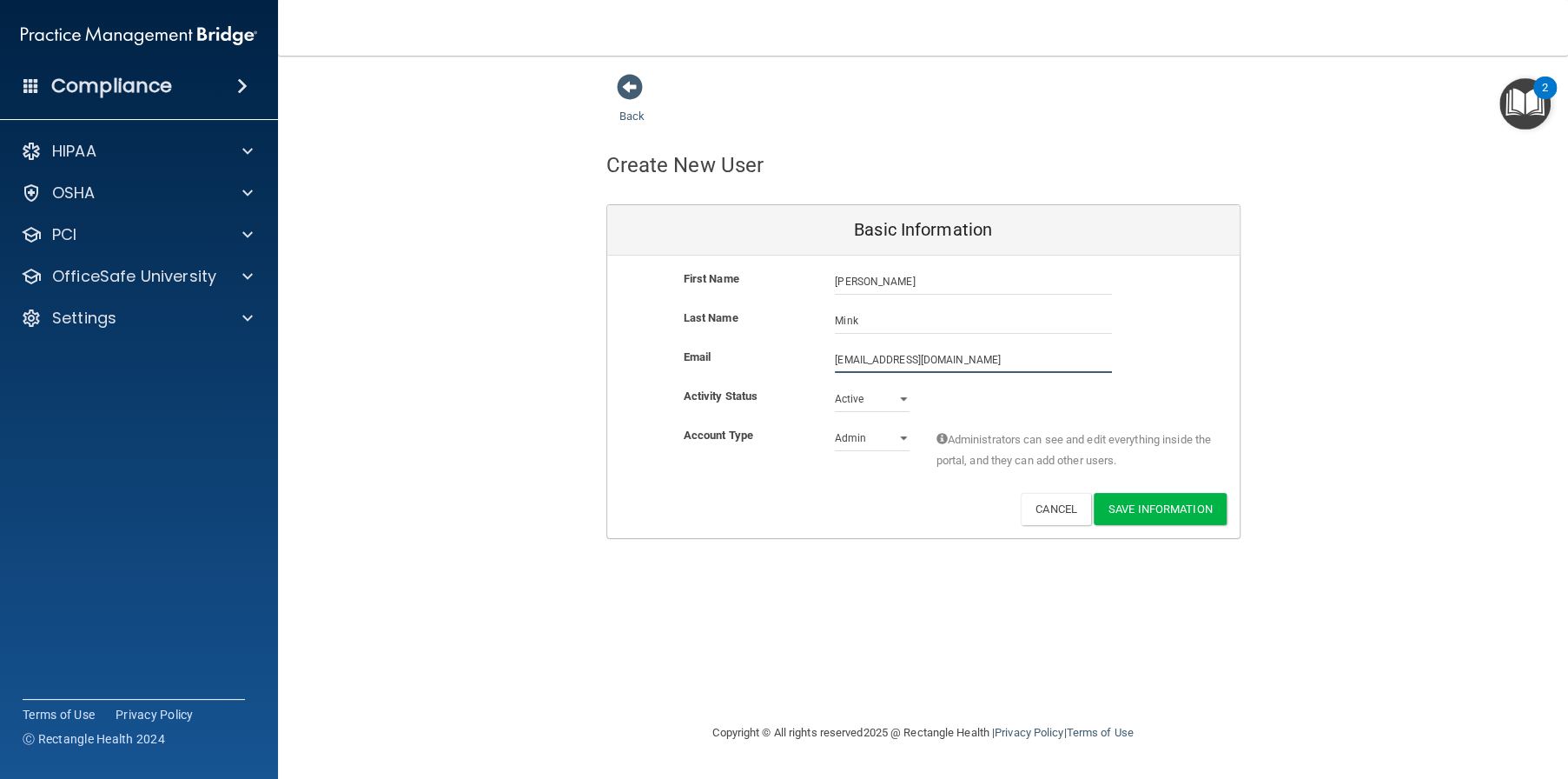
type input "lmink@alamontdental.com"
click at [885, 442] on select "Admin Member" at bounding box center [872, 438] width 74 height 26
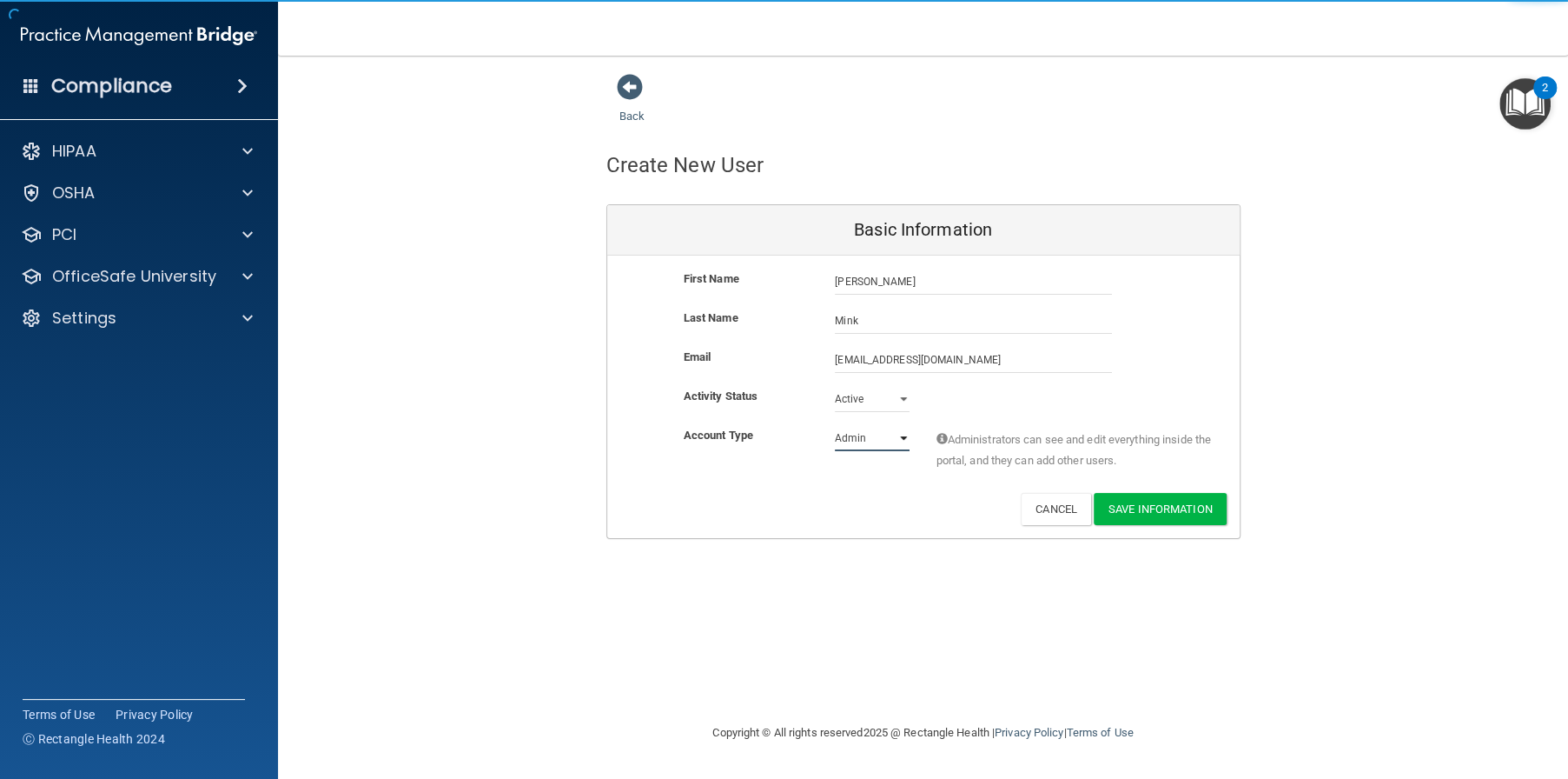
select select "practice_member"
click at [835, 425] on select "Admin Member" at bounding box center [872, 438] width 74 height 26
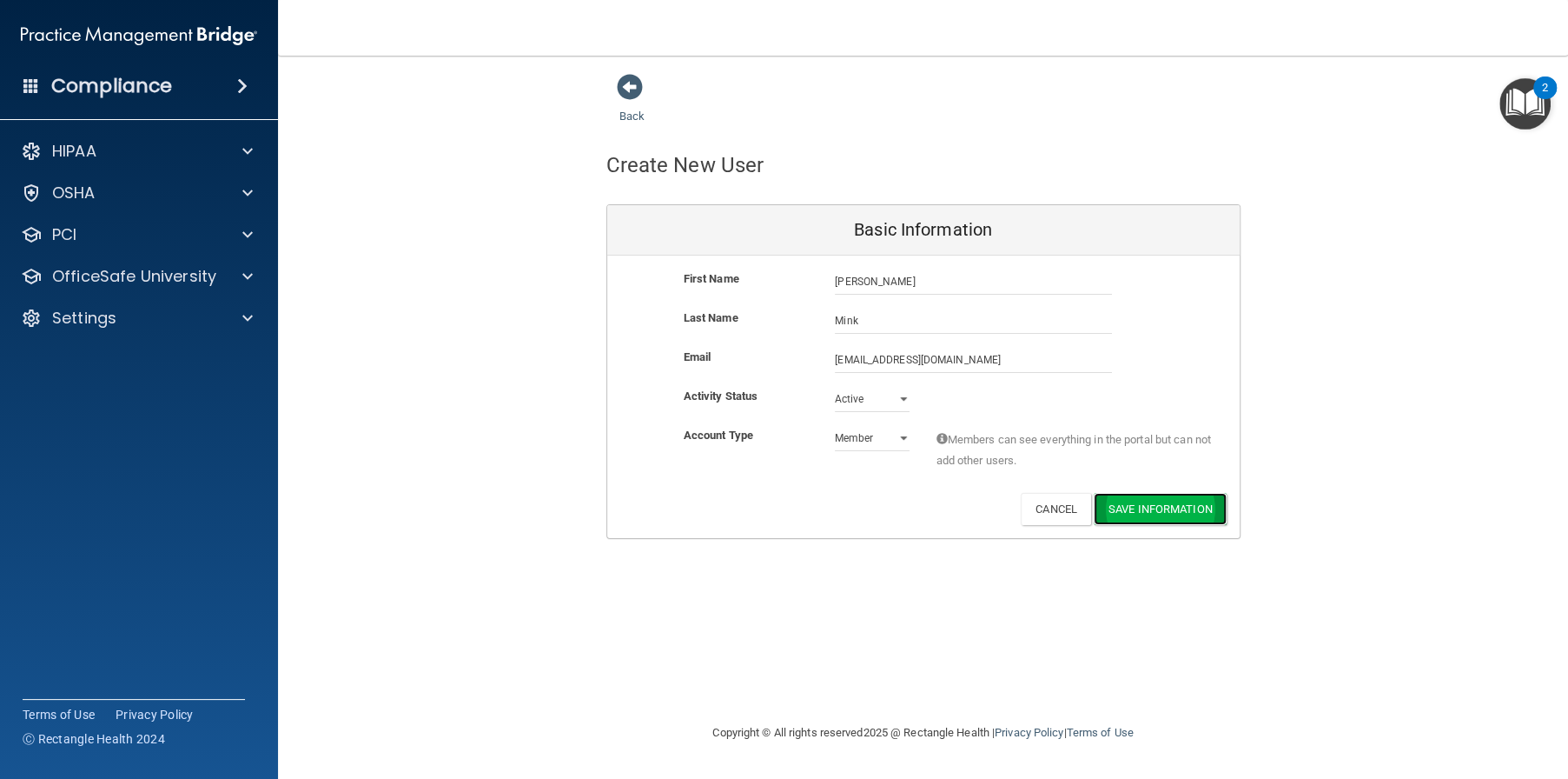
click at [1121, 513] on button "Save Information" at bounding box center [1160, 508] width 133 height 32
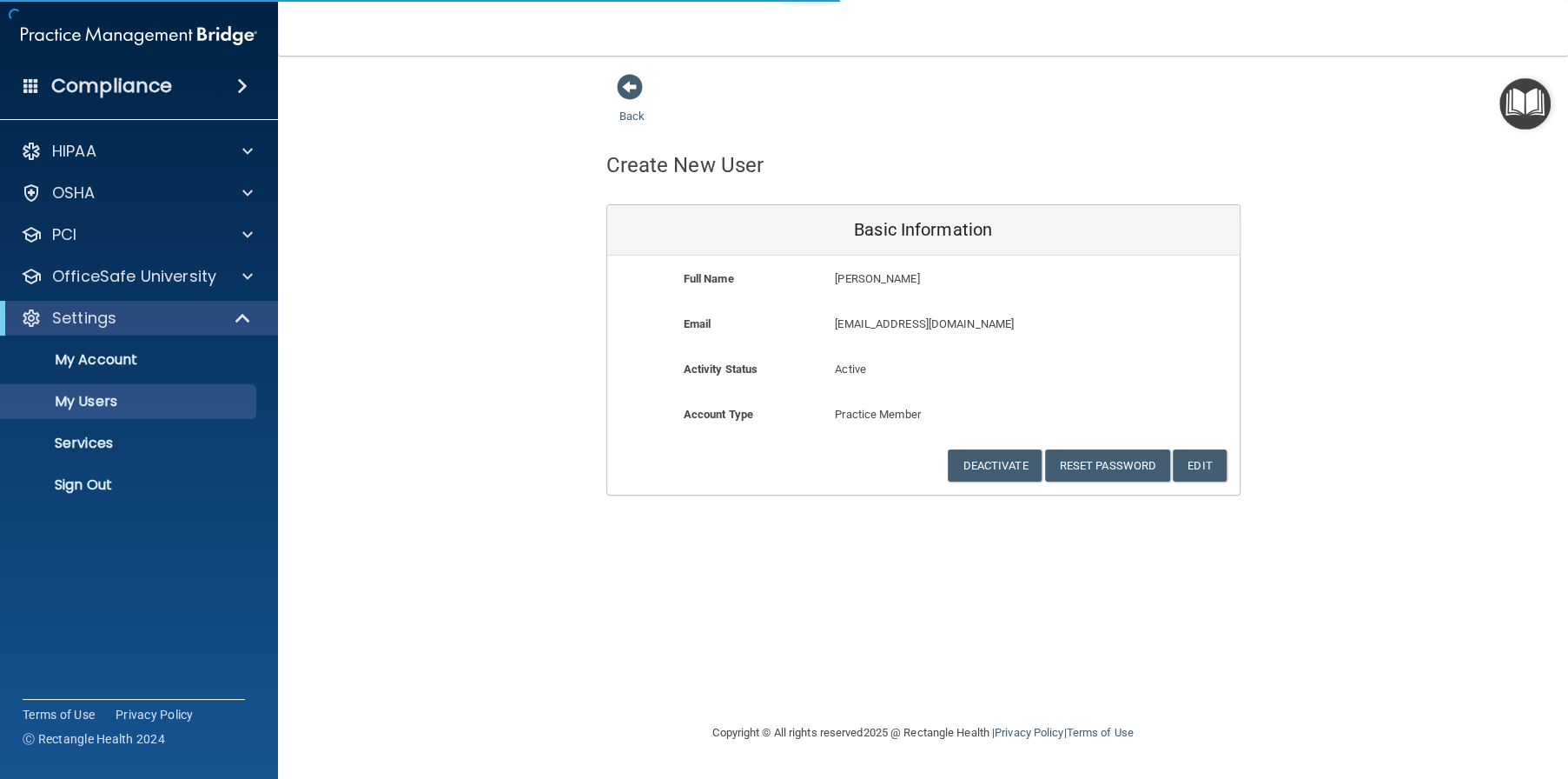
select select "20"
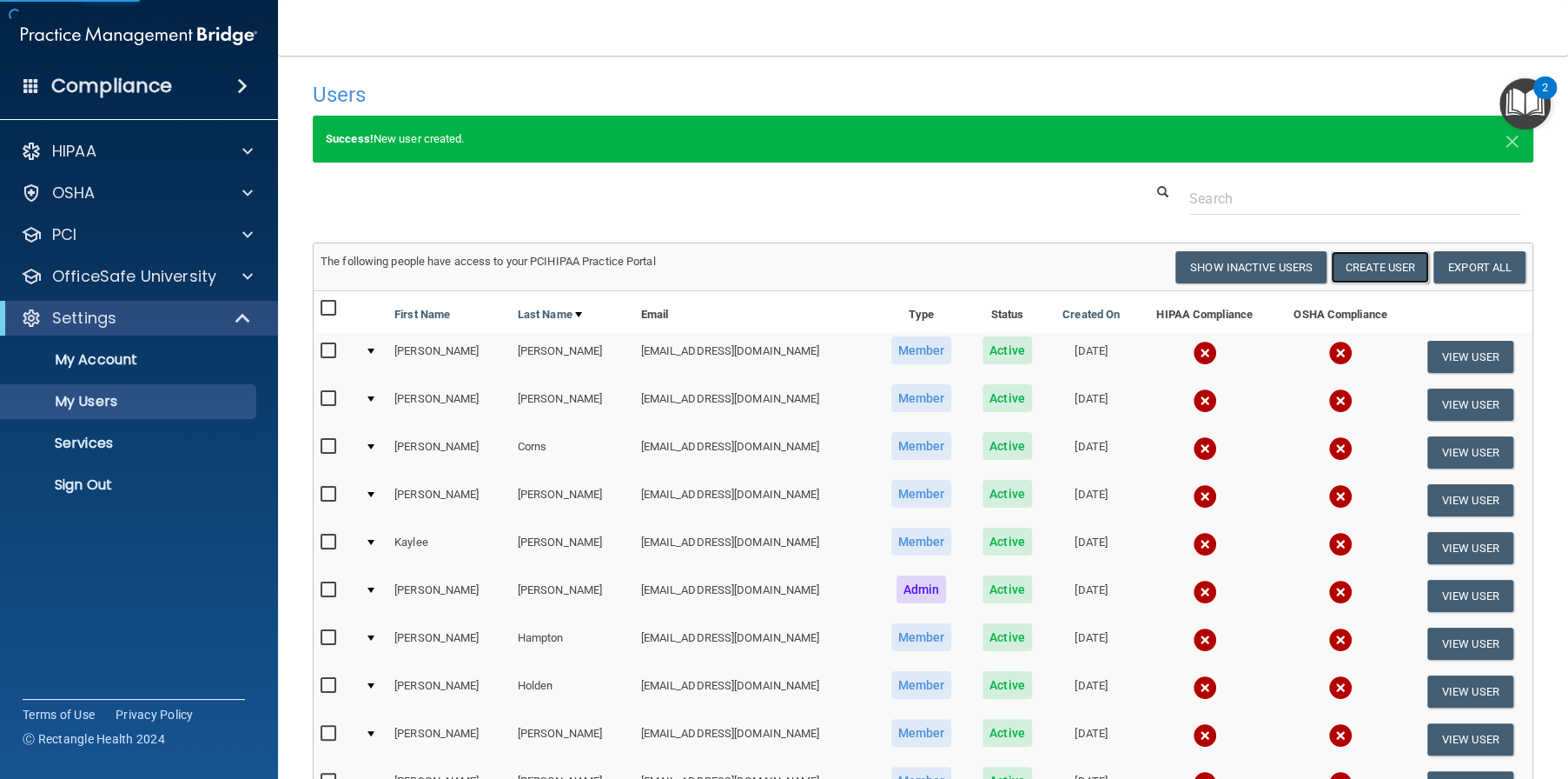
click at [1362, 273] on button "Create User" at bounding box center [1380, 266] width 98 height 32
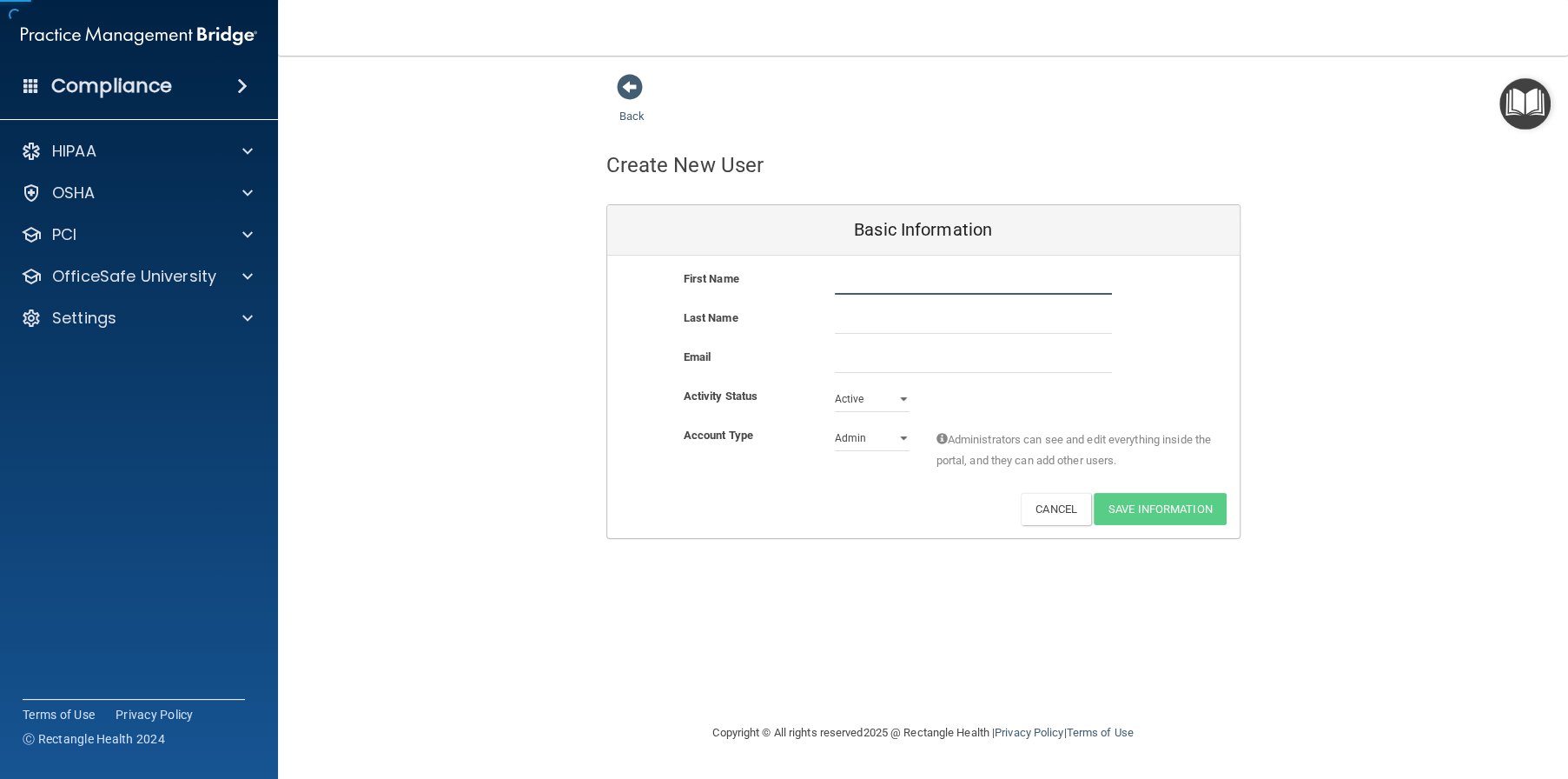
click at [848, 284] on input "text" at bounding box center [974, 281] width 277 height 26
type input "Sadie"
type input "Carter"
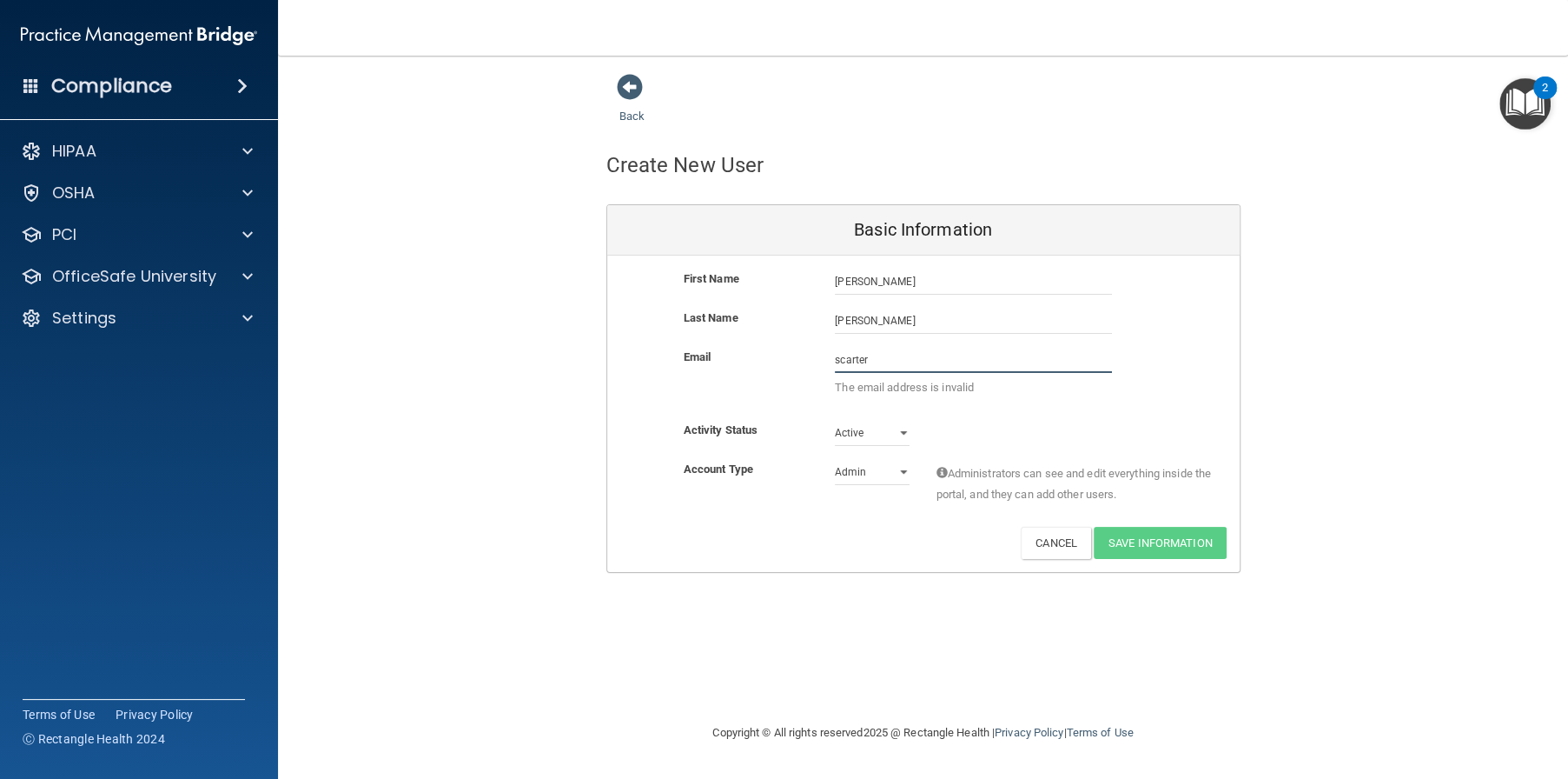
paste input "@alamontdental.com"
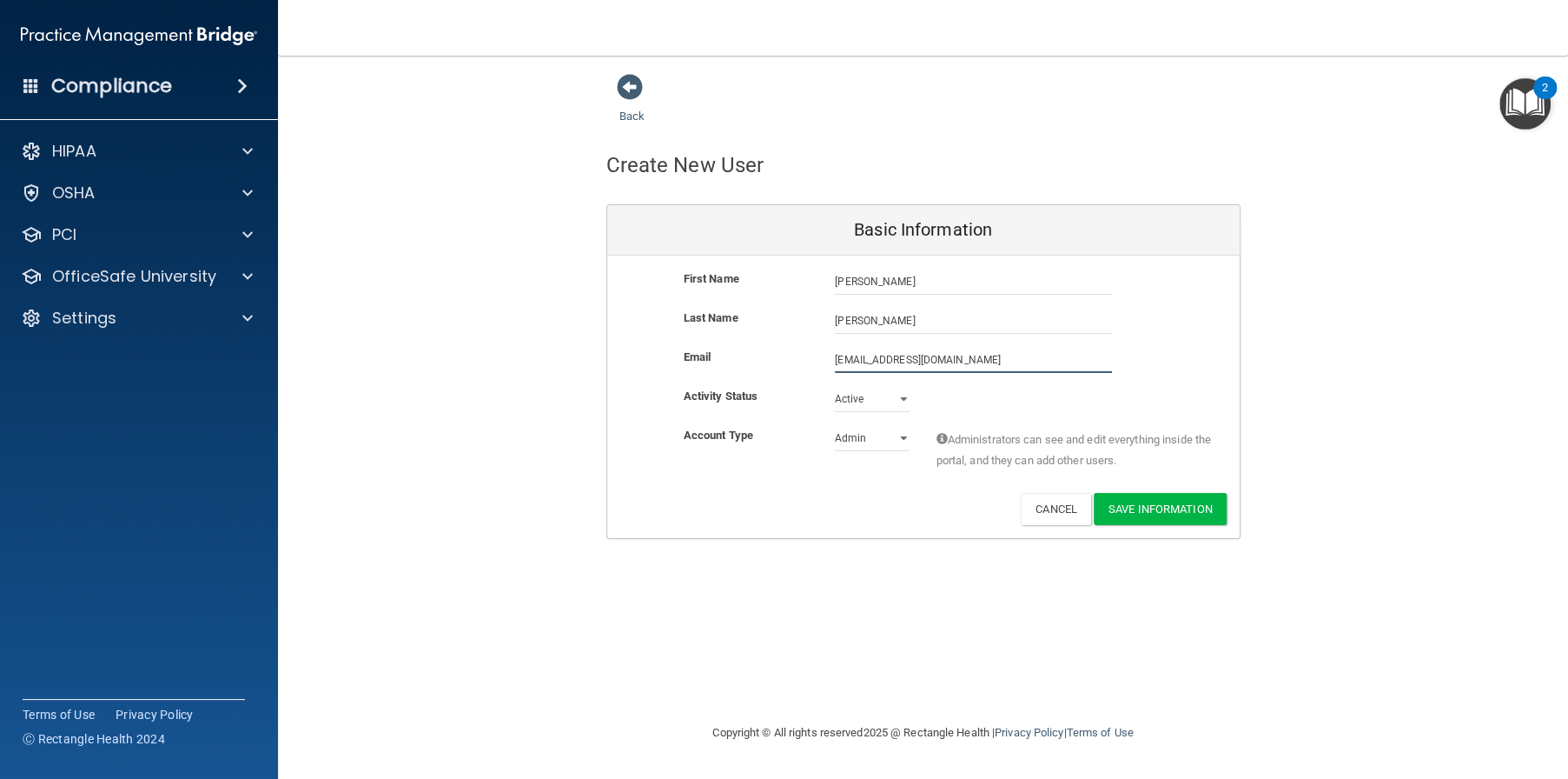
type input "scarter@alamontdental.com"
click at [874, 428] on select "Admin Member" at bounding box center [872, 438] width 74 height 26
select select "practice_member"
click at [835, 425] on select "Admin Member" at bounding box center [872, 438] width 74 height 26
click at [1186, 503] on button "Save Information" at bounding box center [1160, 508] width 133 height 32
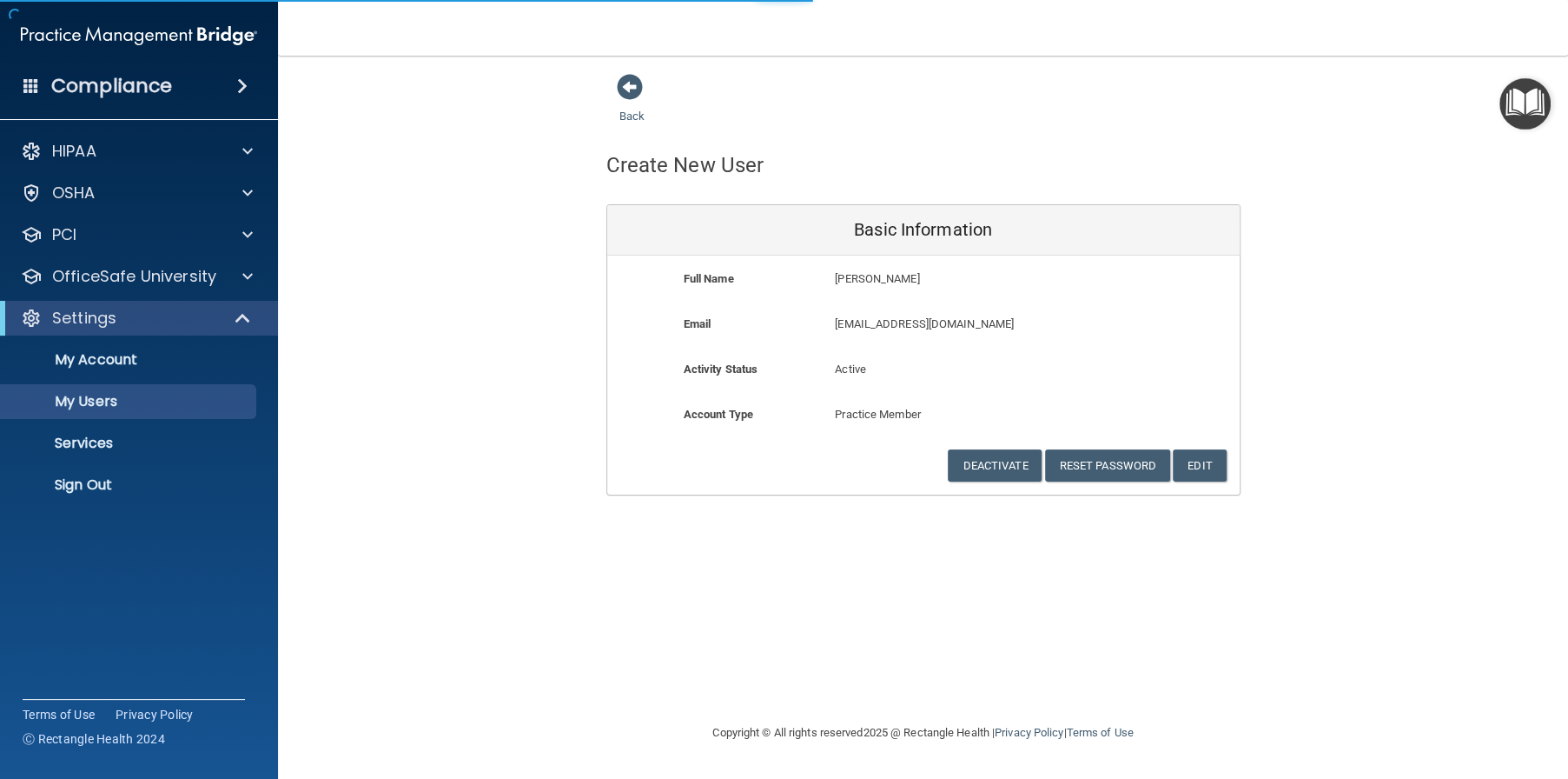
select select "20"
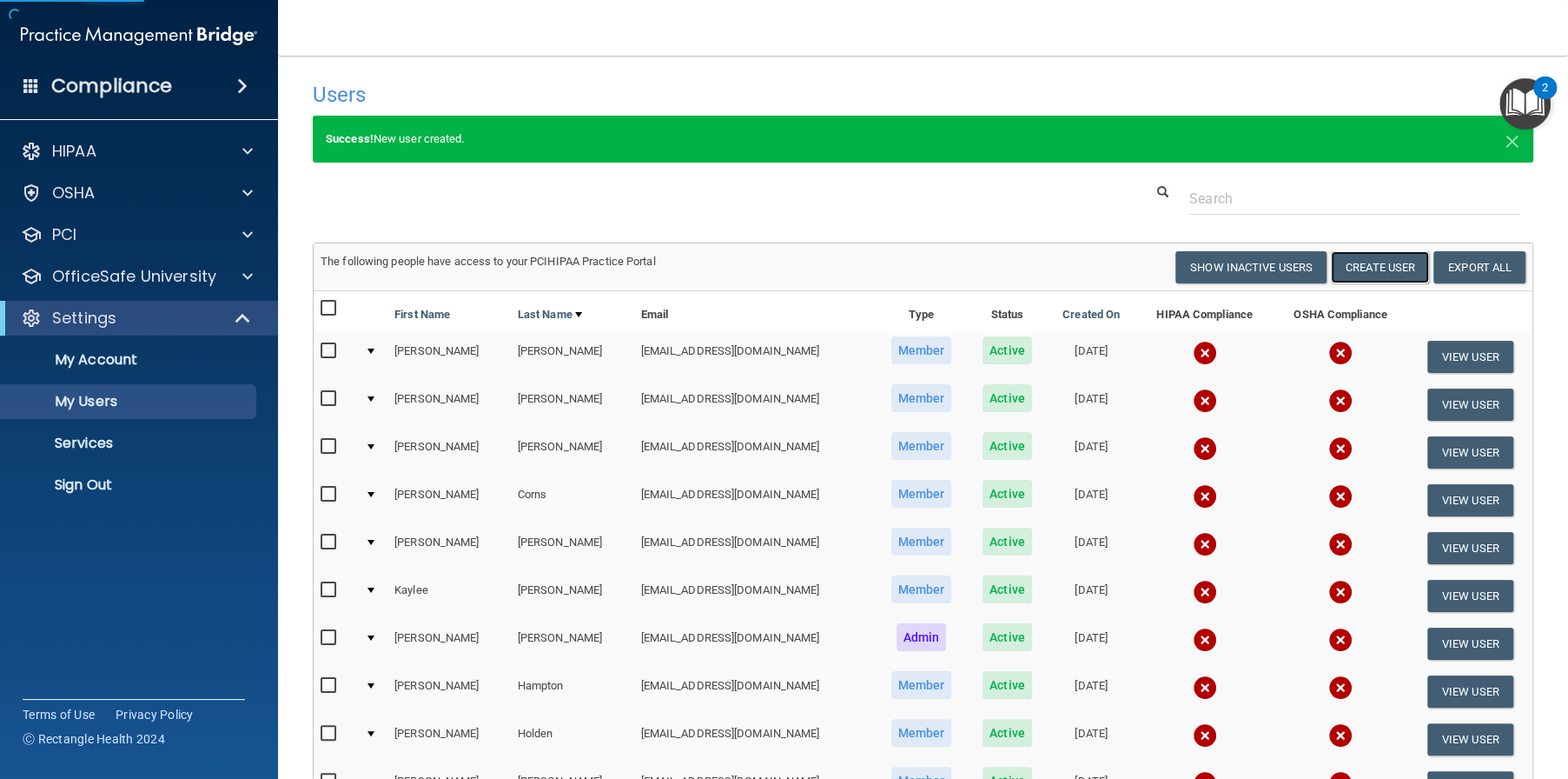
click at [1339, 266] on button "Create User" at bounding box center [1380, 266] width 98 height 32
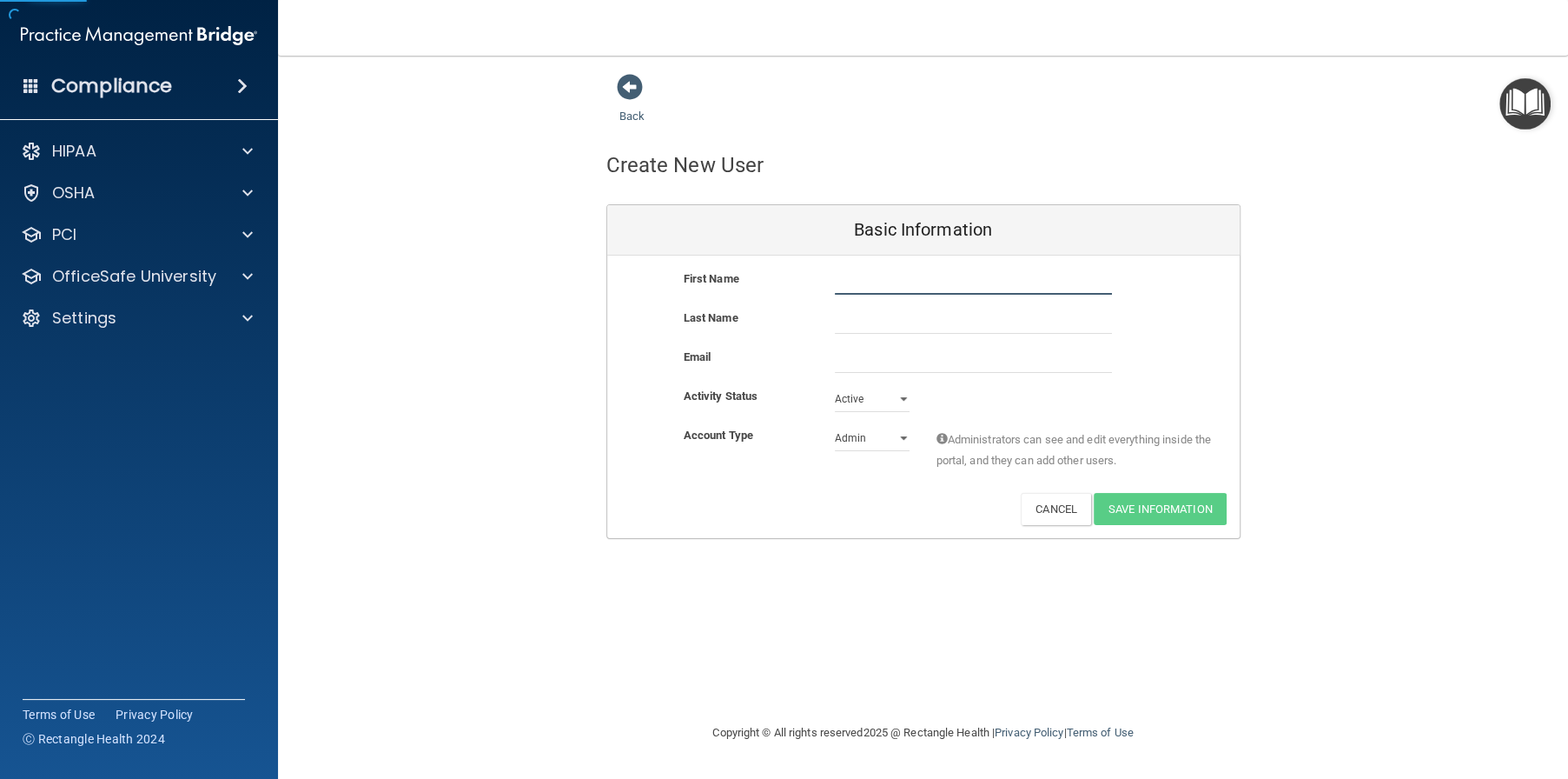
click at [868, 283] on input "text" at bounding box center [974, 281] width 277 height 26
type input "Kellie"
type input "Littreal"
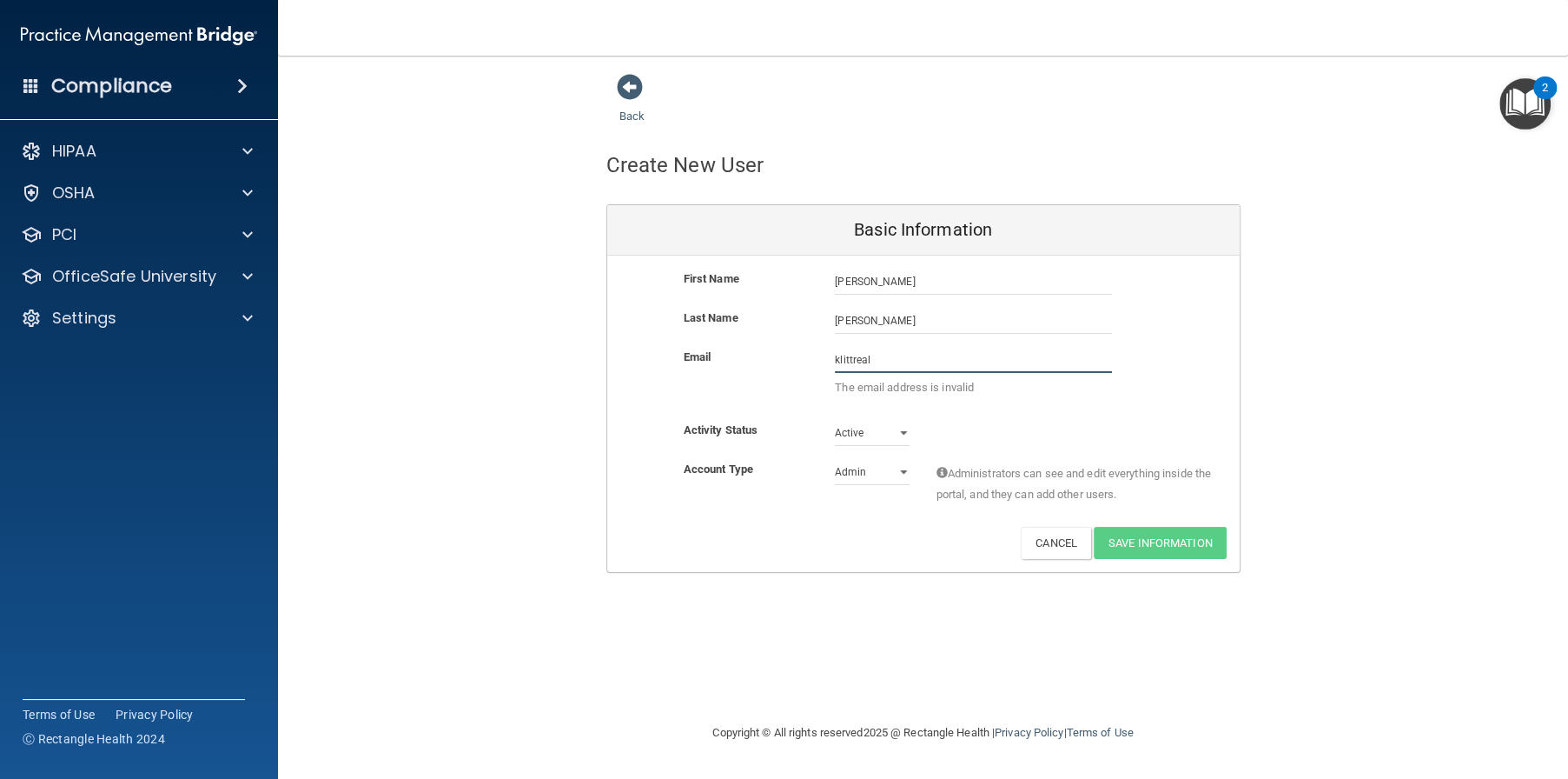
paste input "@alamontdental.com"
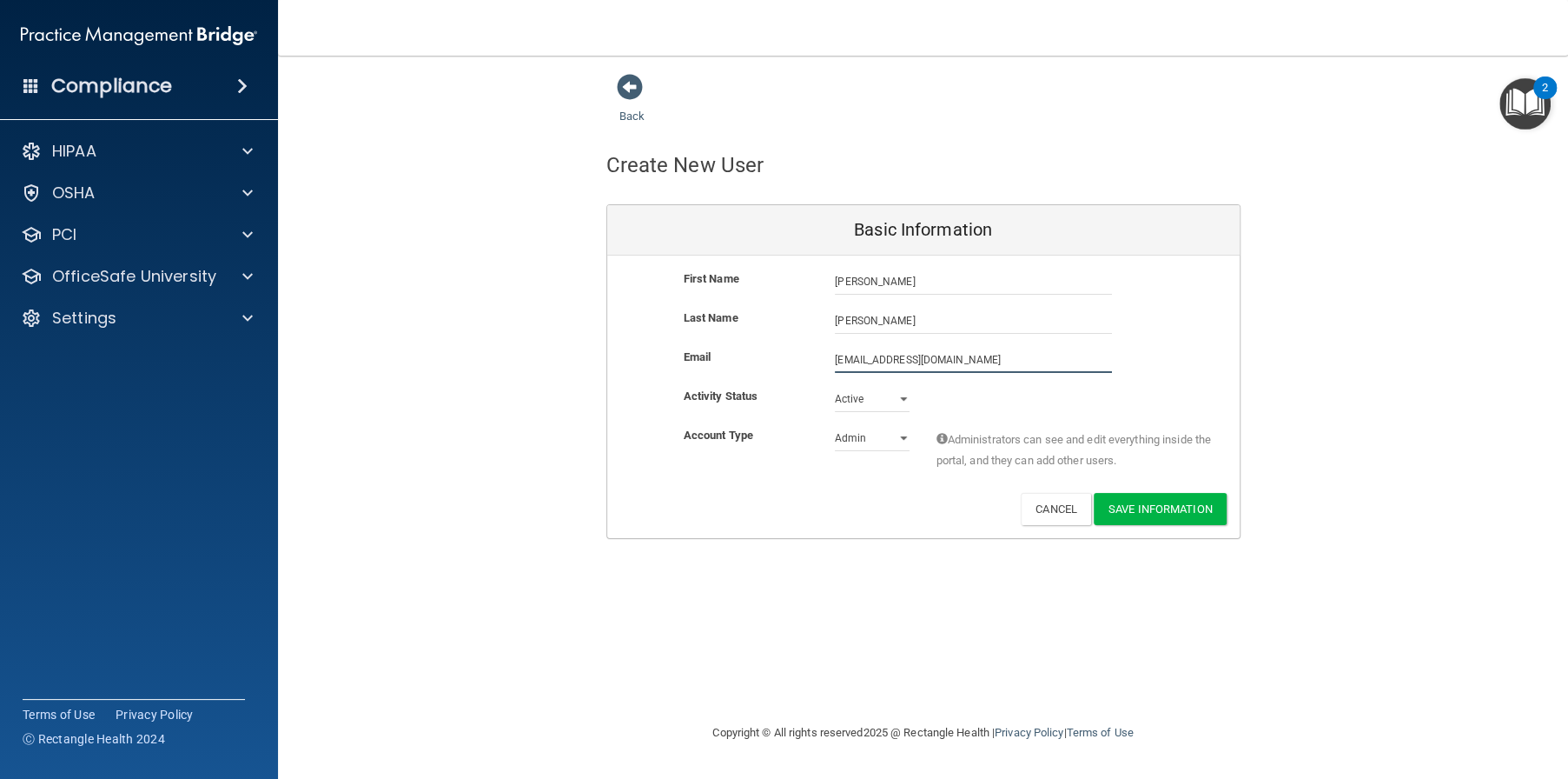
type input "klittreal@alamontdental.com"
click at [882, 430] on select "Admin Member" at bounding box center [872, 438] width 74 height 26
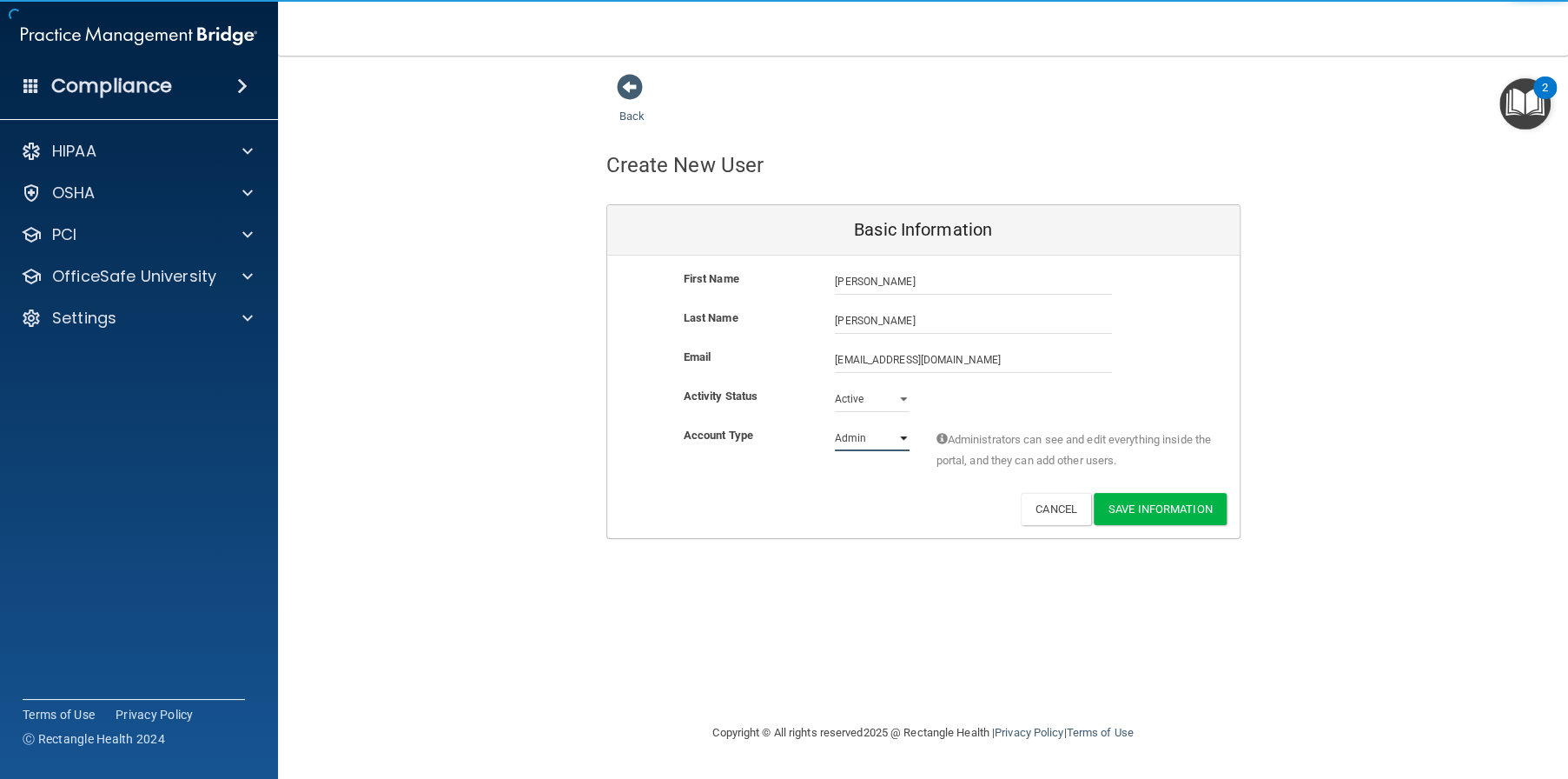
select select "practice_member"
click at [835, 425] on select "Admin Member" at bounding box center [872, 438] width 74 height 26
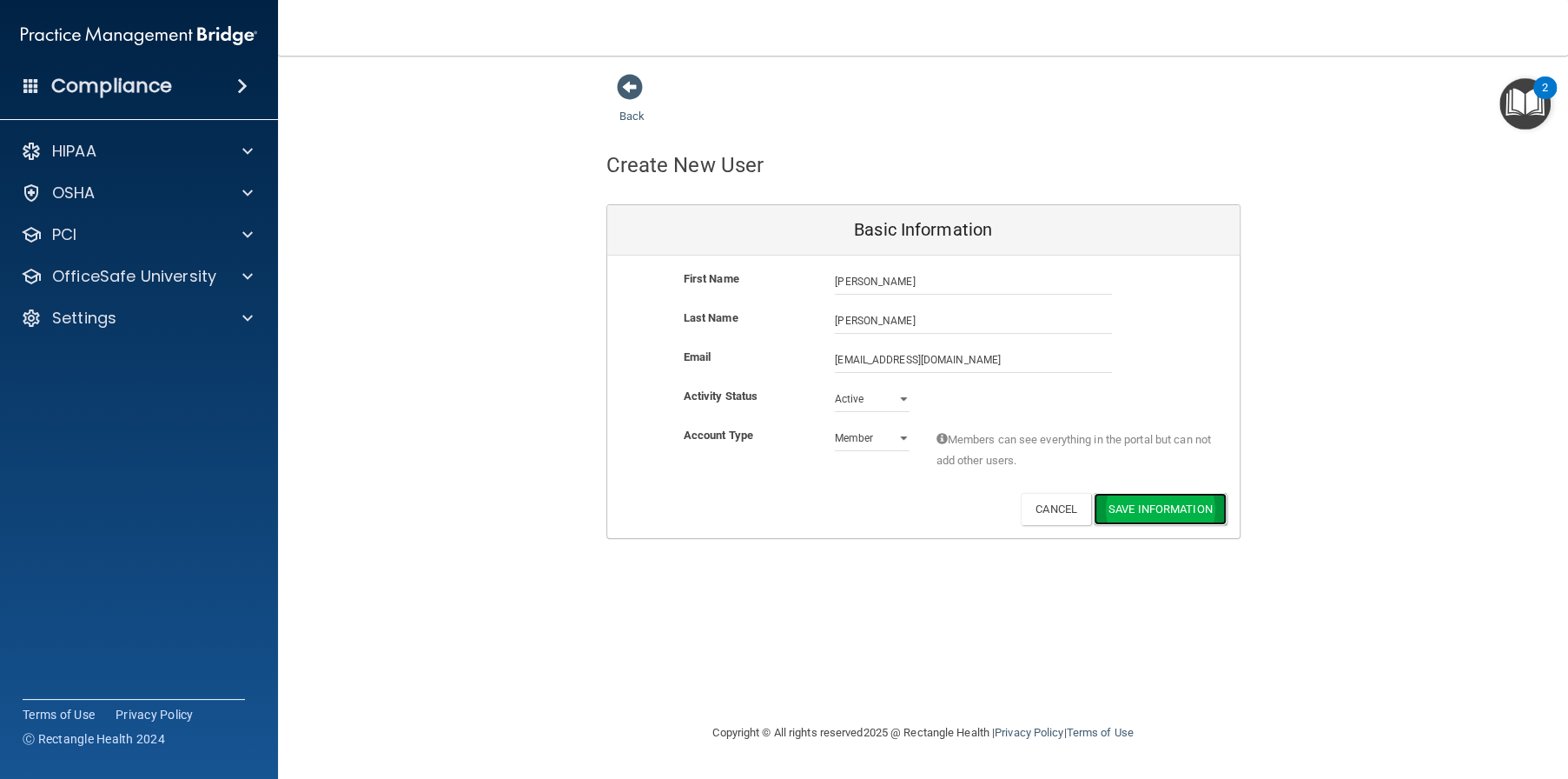
click at [1155, 523] on button "Save Information" at bounding box center [1160, 508] width 133 height 32
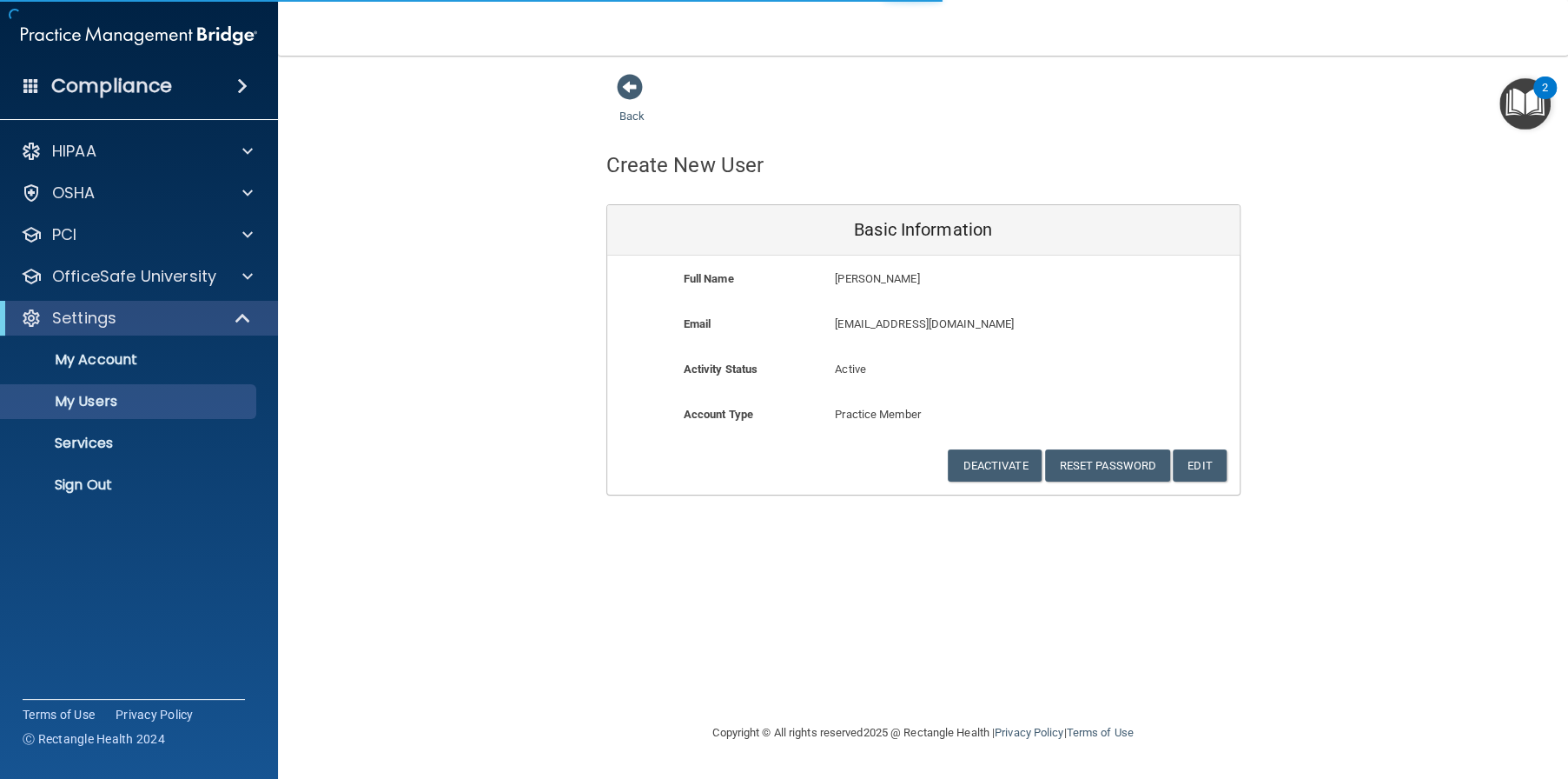
select select "20"
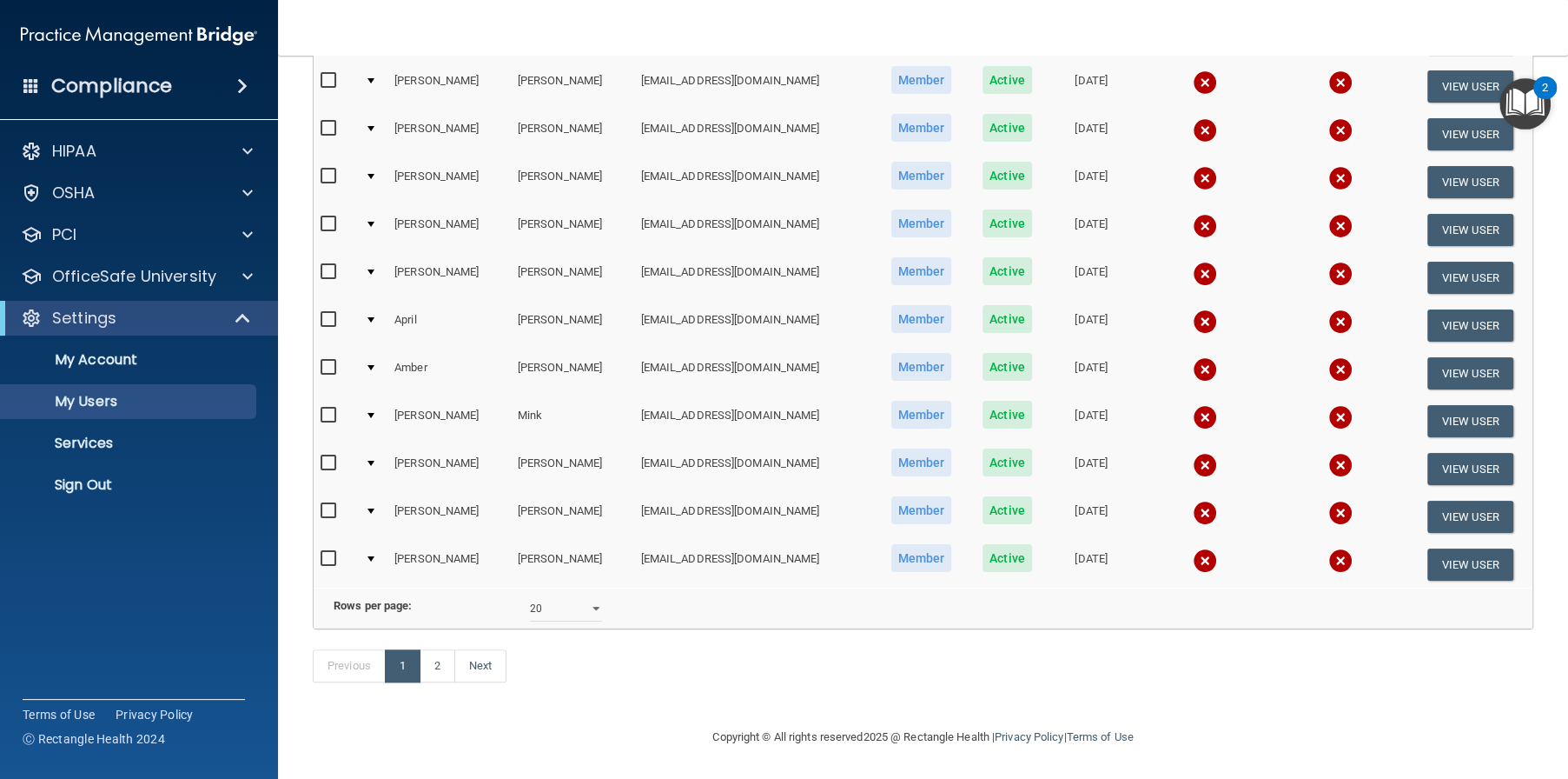
scroll to position [723, 0]
click at [446, 665] on link "2" at bounding box center [437, 666] width 36 height 33
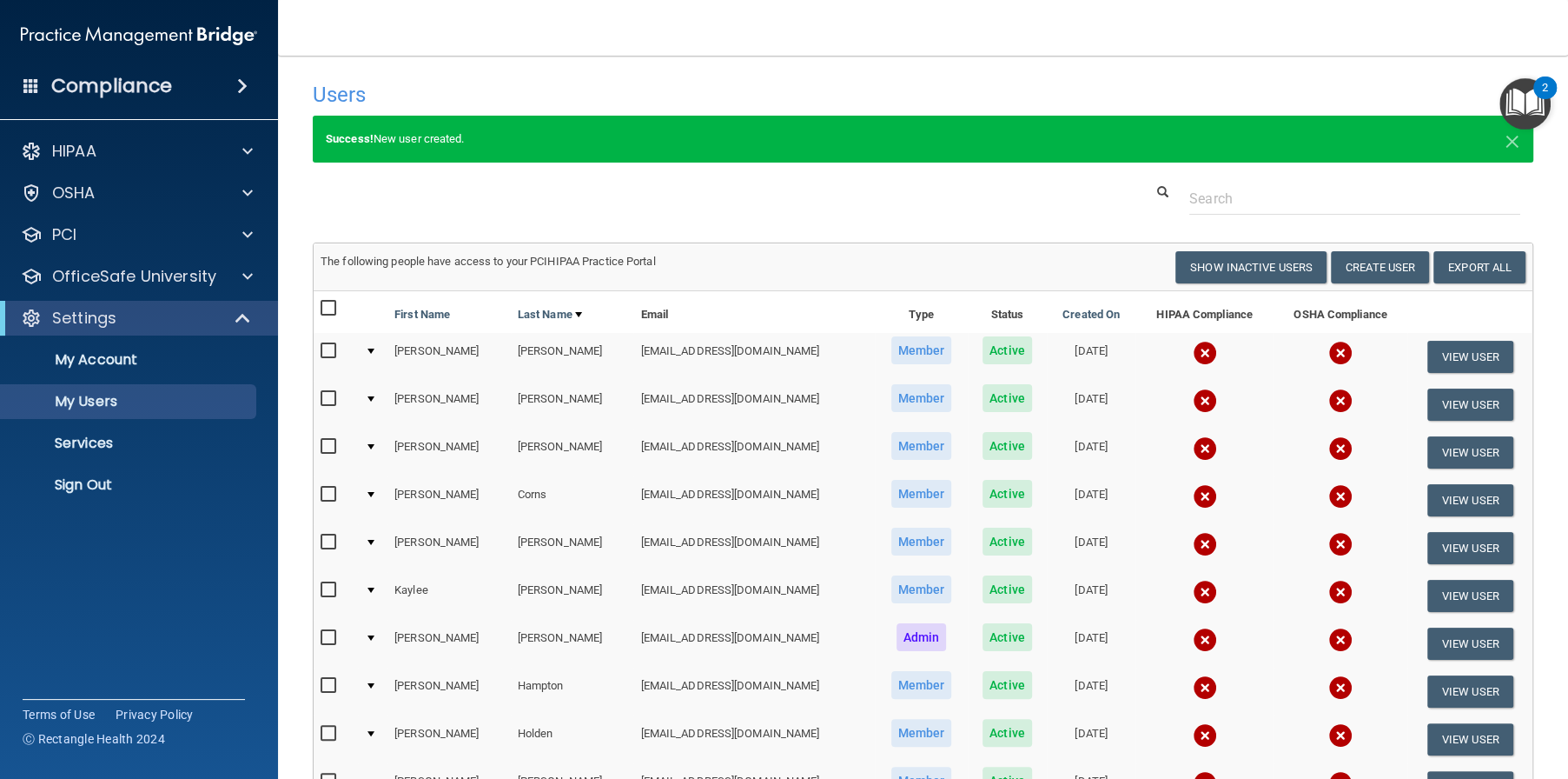
select select "20"
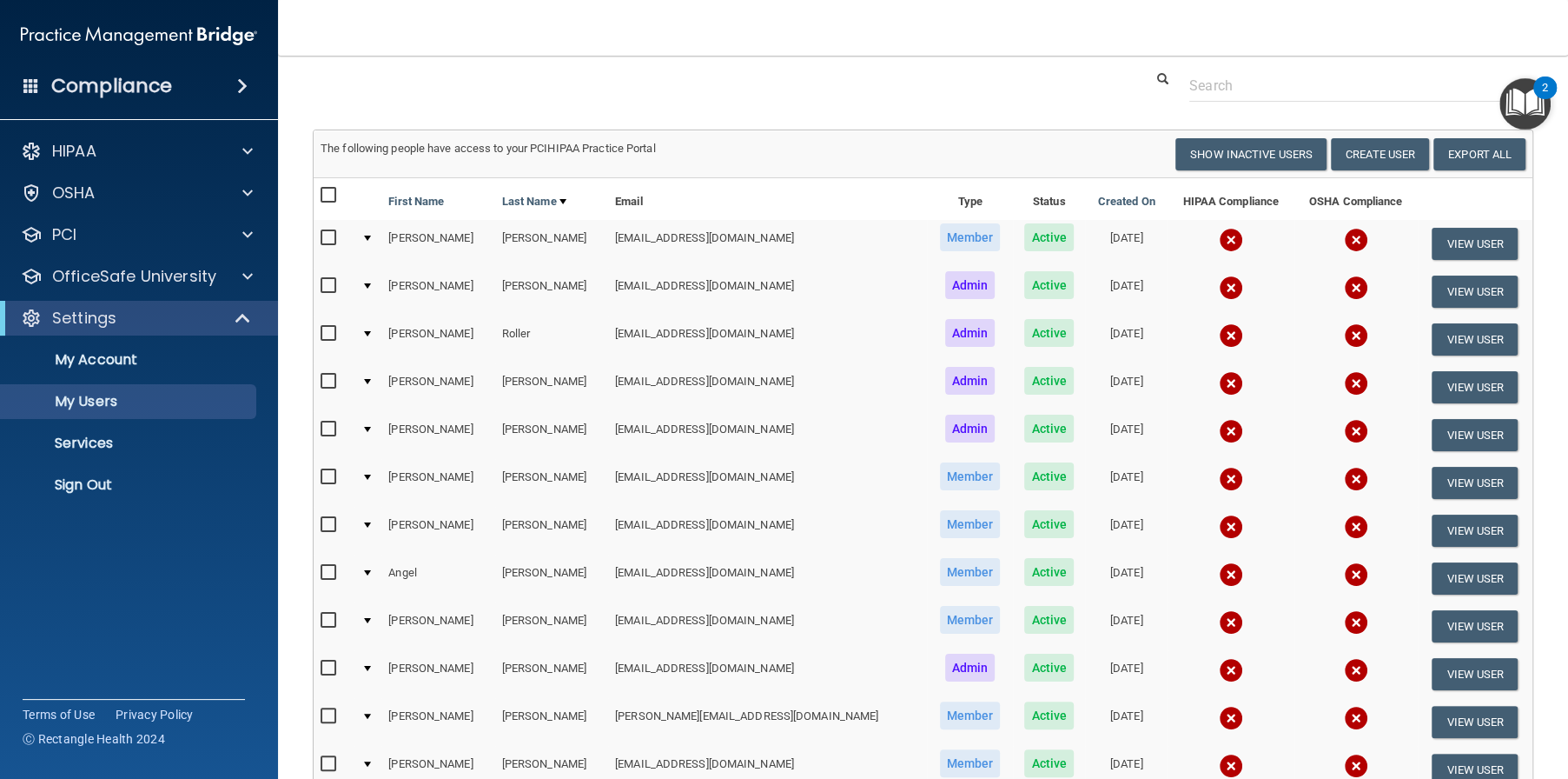
scroll to position [174, 0]
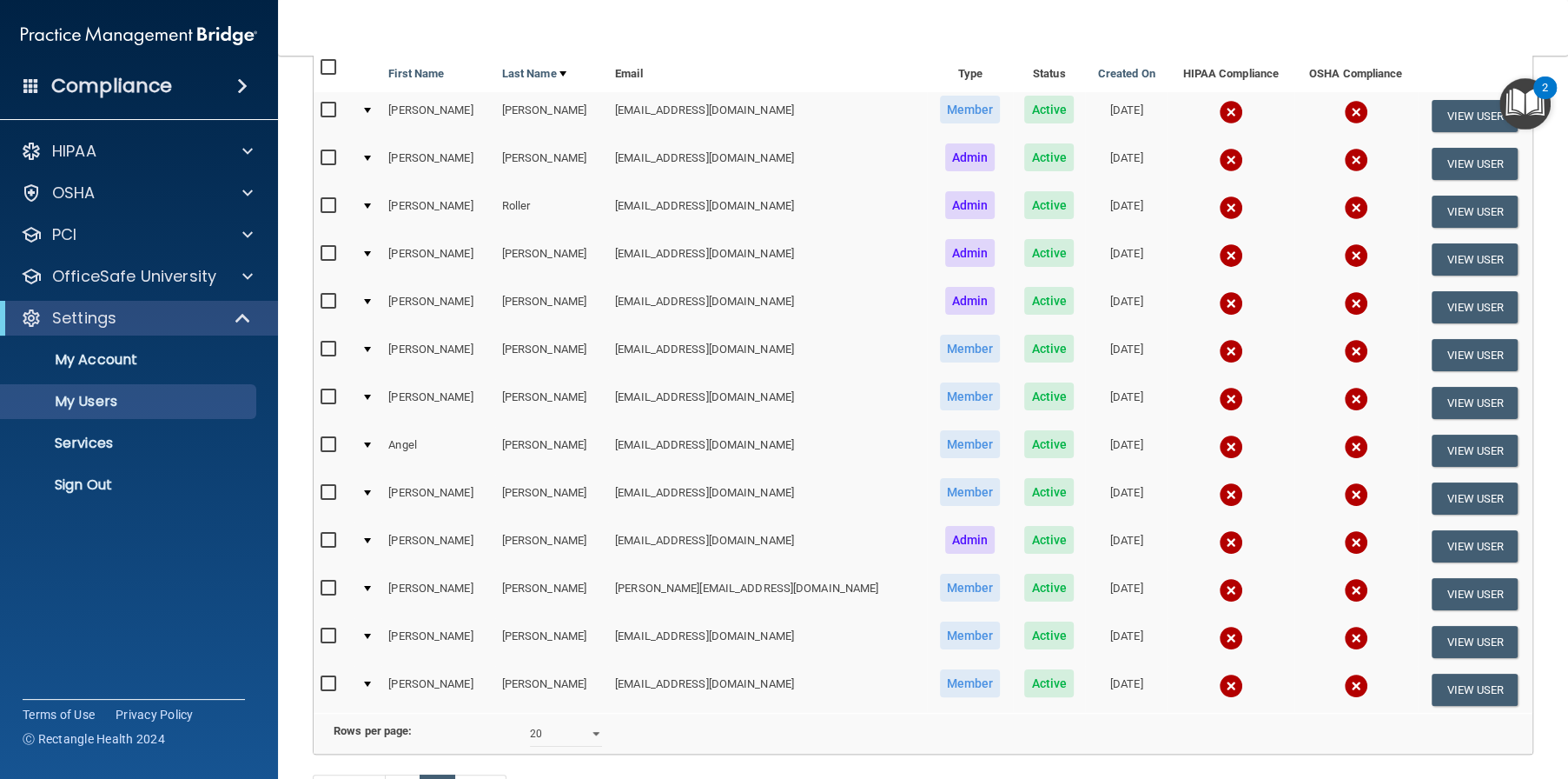
click at [793, 734] on div "Rows per page: 10 20 30 40 all" at bounding box center [615, 733] width 616 height 26
click at [96, 185] on div "OSHA" at bounding box center [116, 193] width 216 height 21
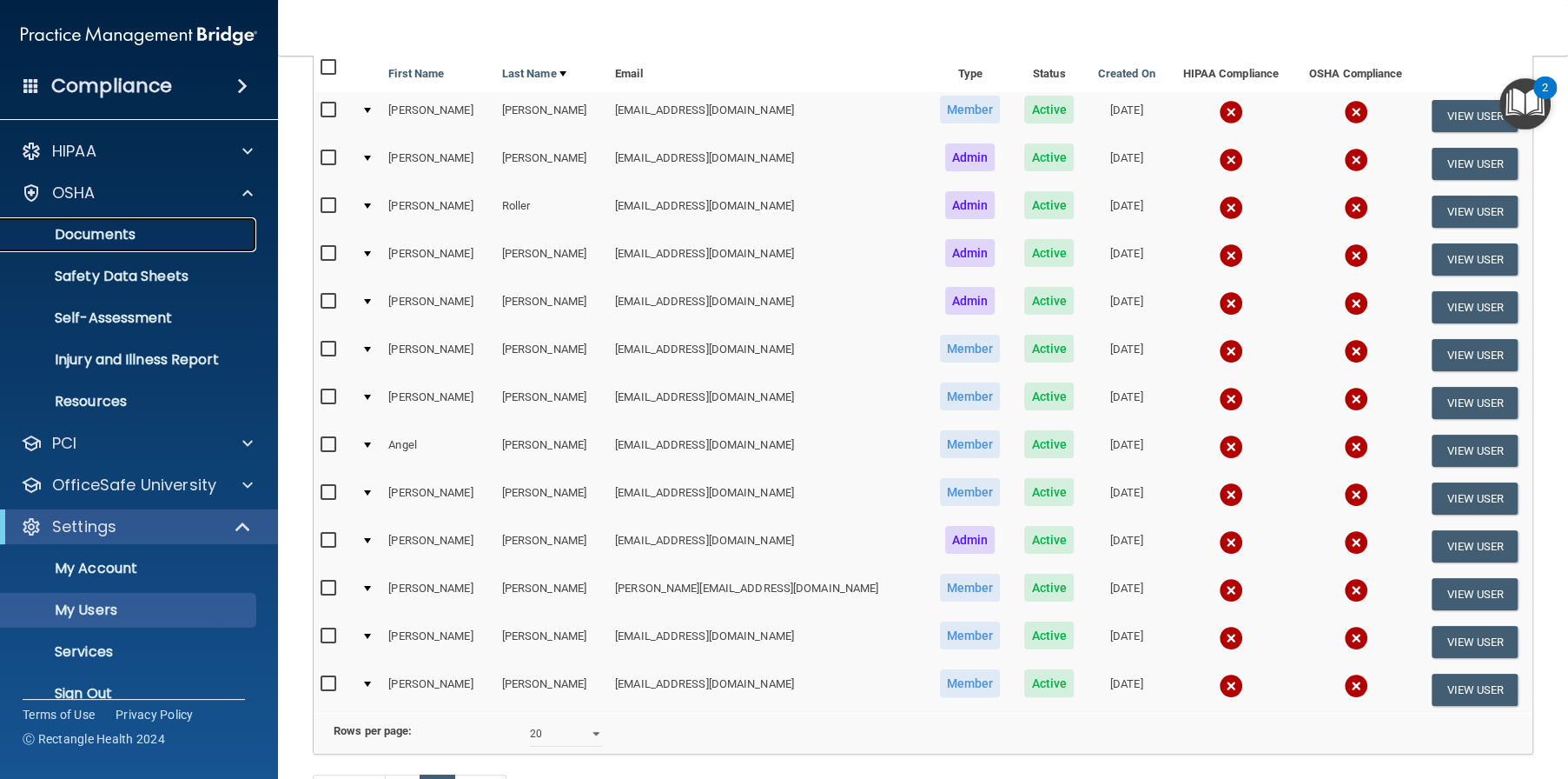
click at [142, 240] on p "Documents" at bounding box center [130, 234] width 237 height 17
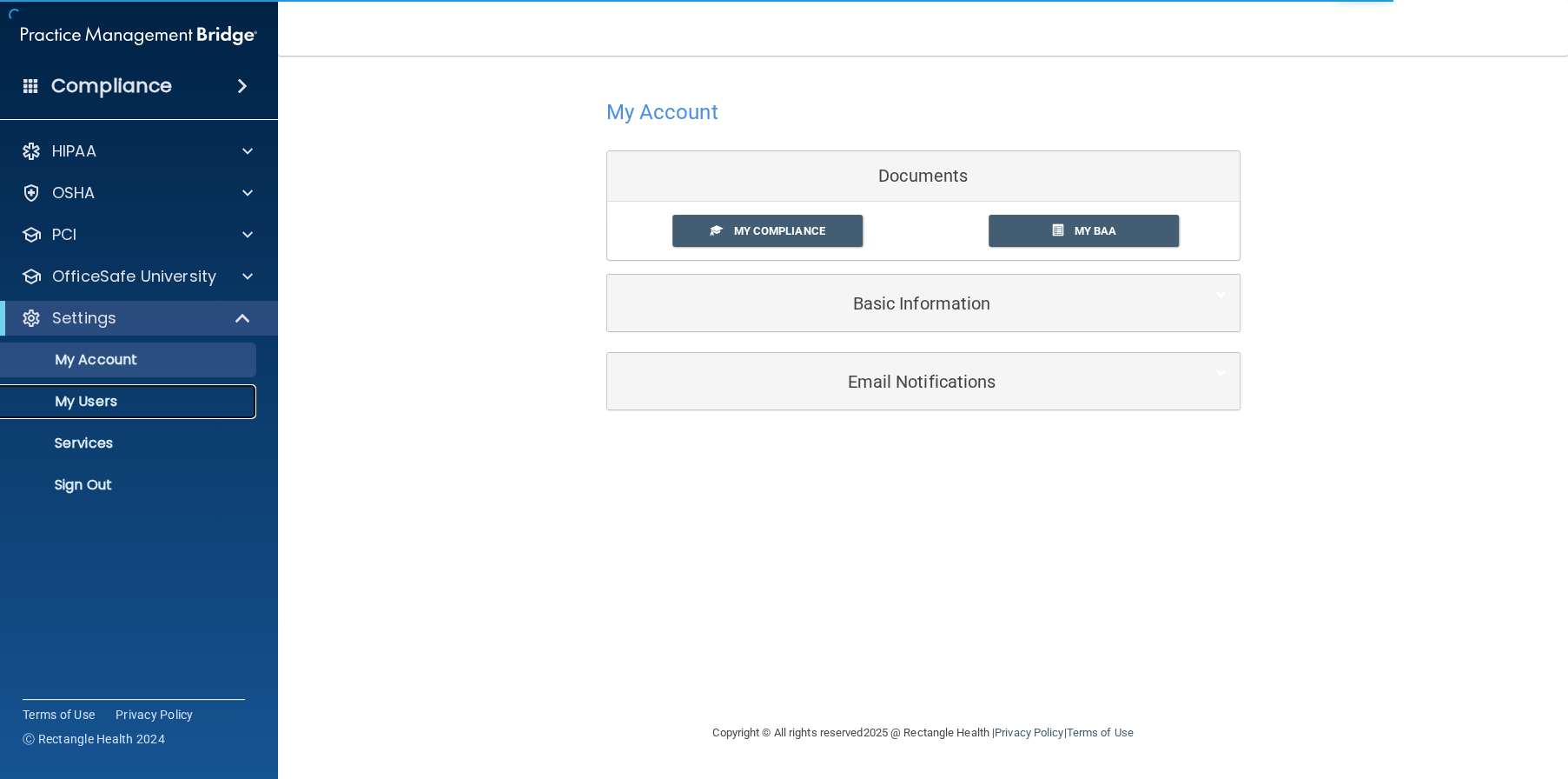
click at [72, 401] on p "My Users" at bounding box center [130, 401] width 237 height 17
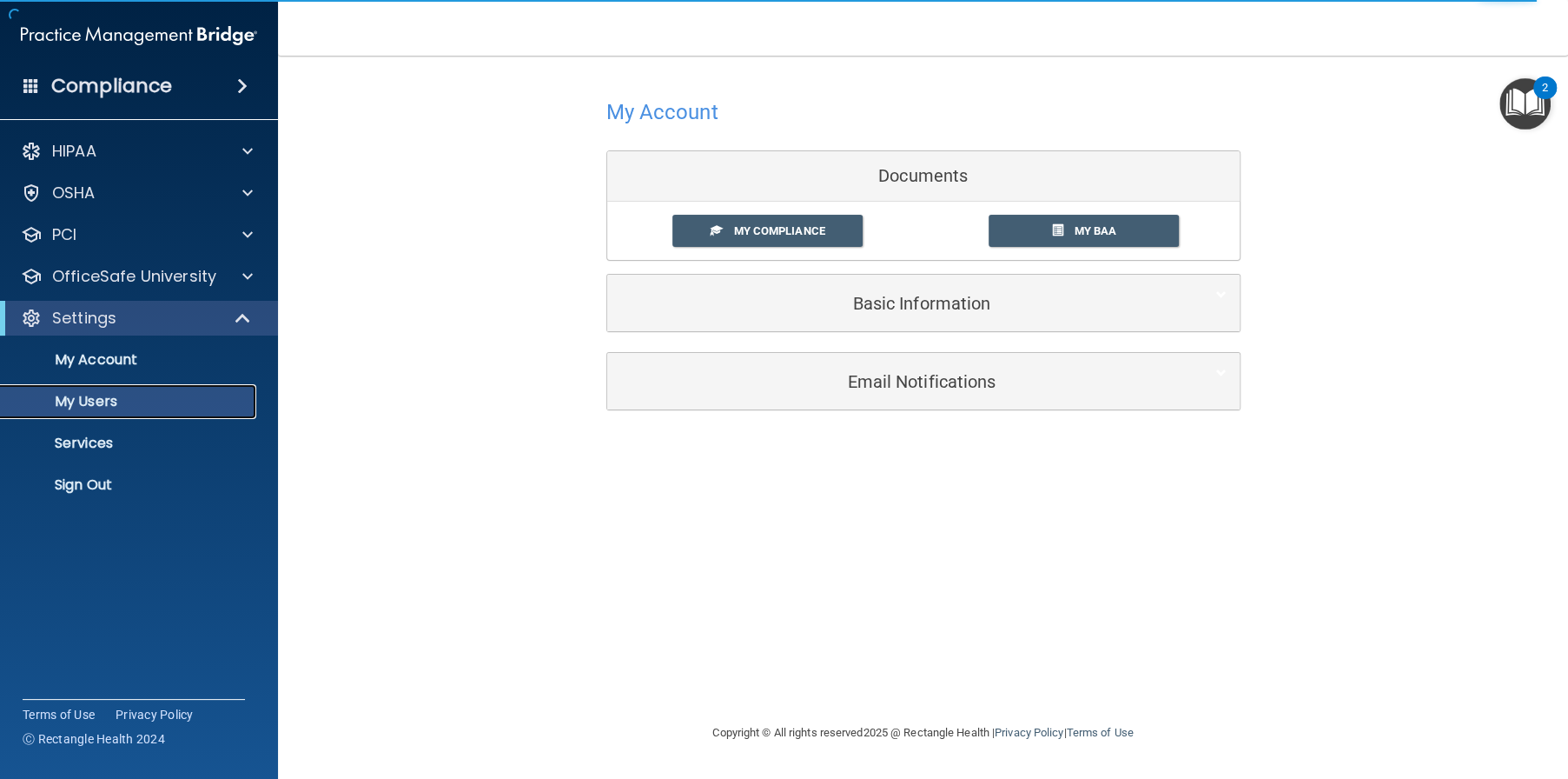
select select "20"
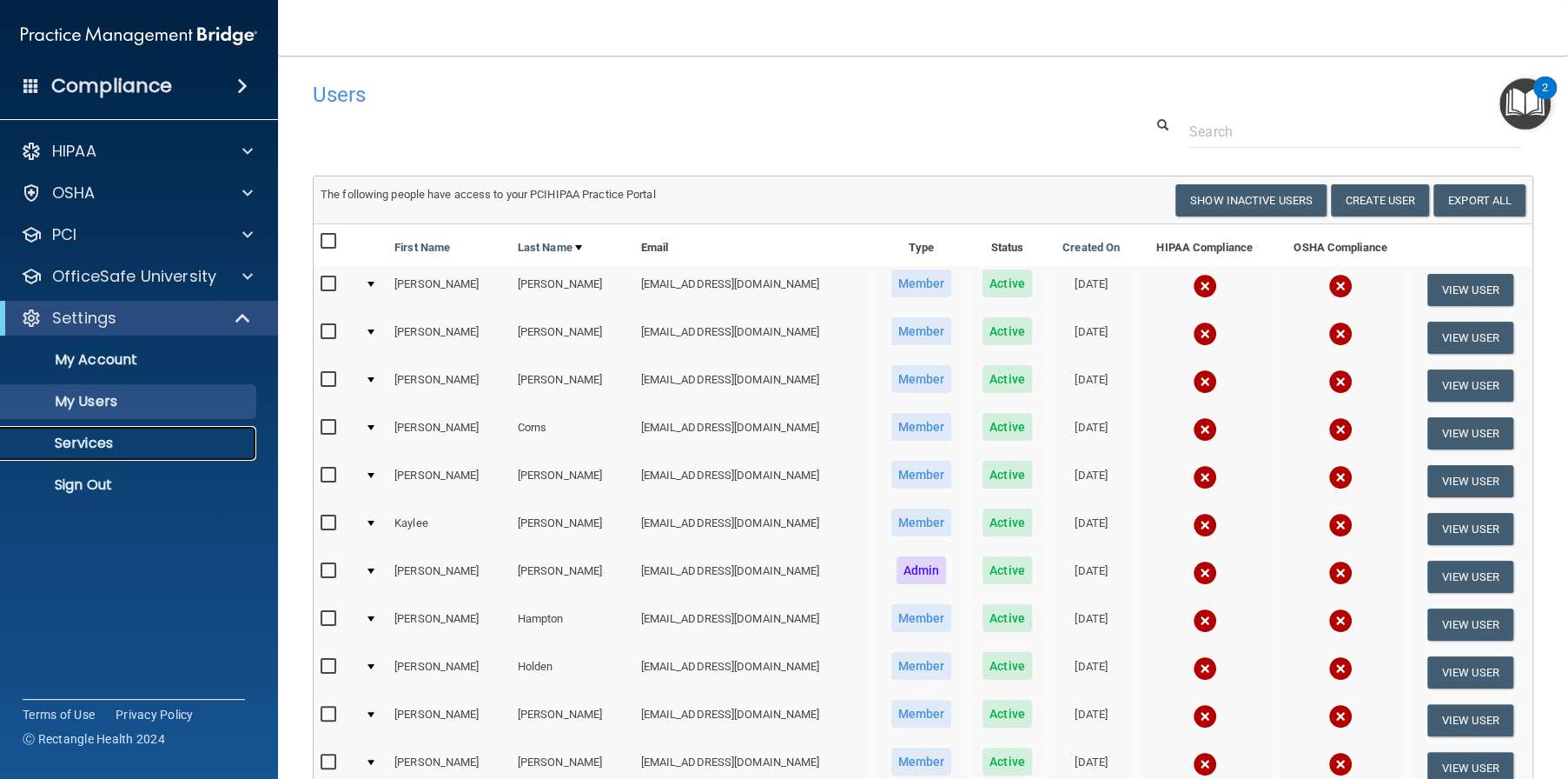
click at [105, 450] on p "Services" at bounding box center [130, 443] width 237 height 17
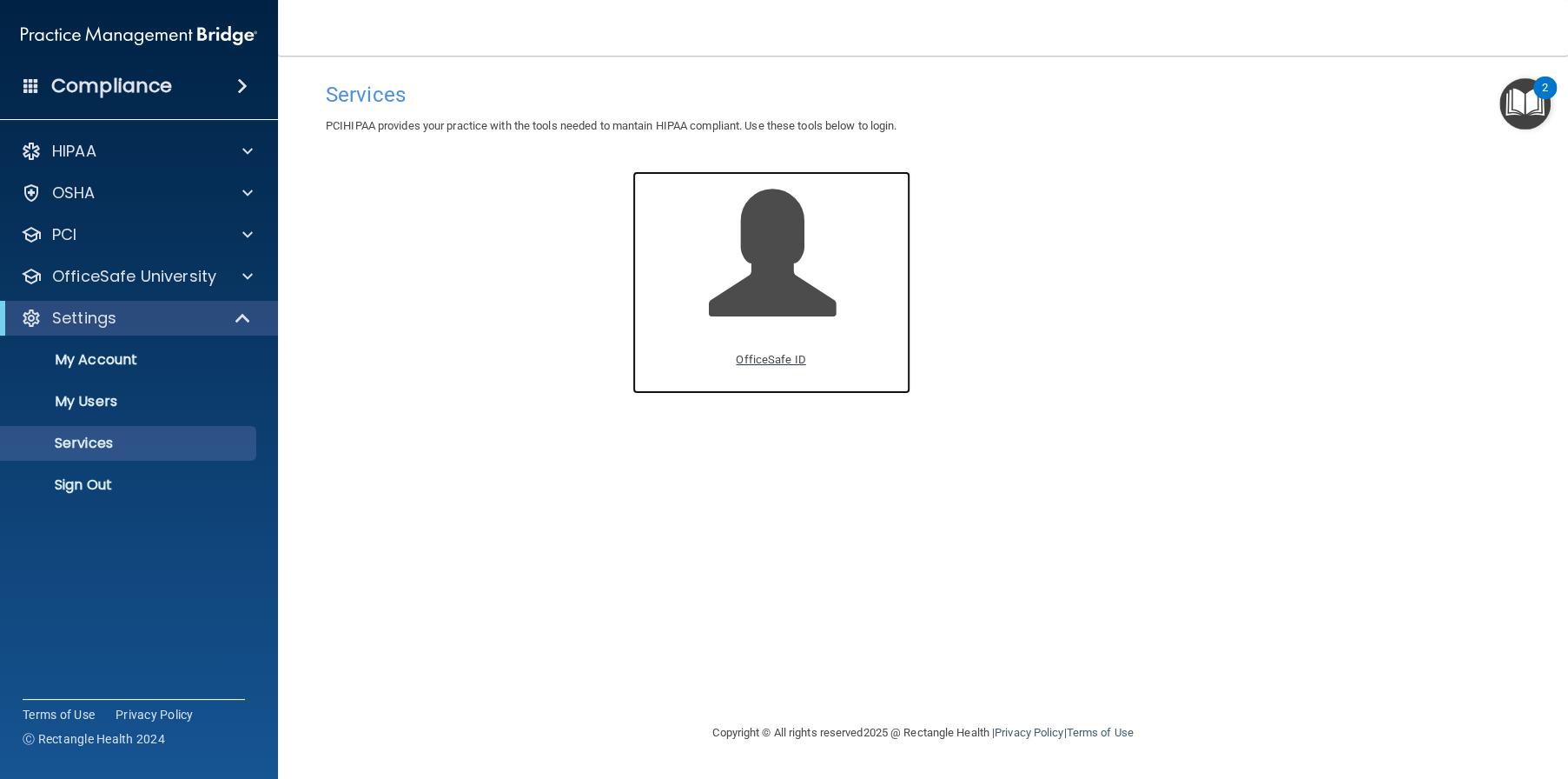
click at [779, 358] on p "OfficeSafe ID" at bounding box center [771, 359] width 70 height 21
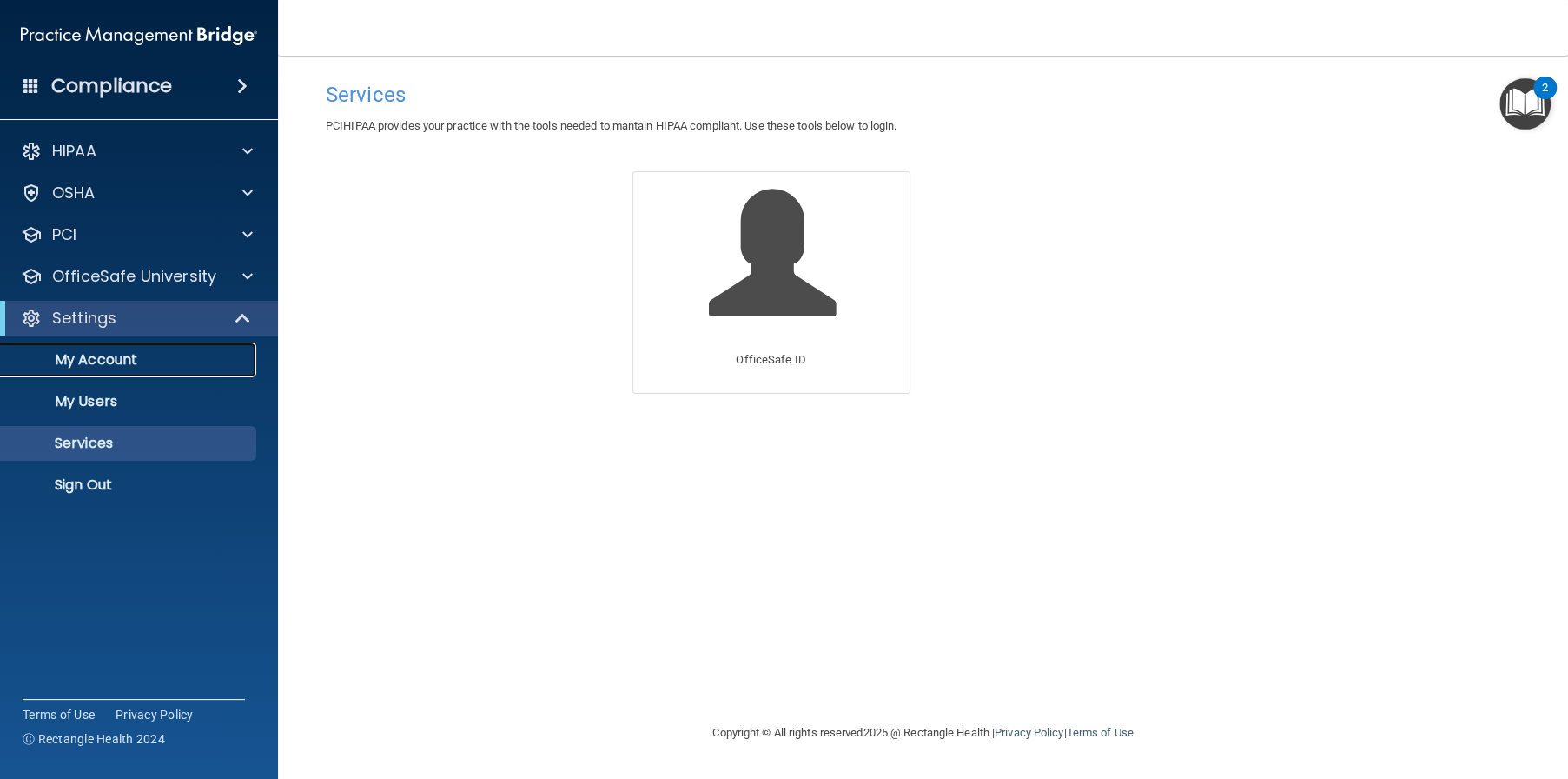
click at [103, 360] on p "My Account" at bounding box center [130, 359] width 237 height 17
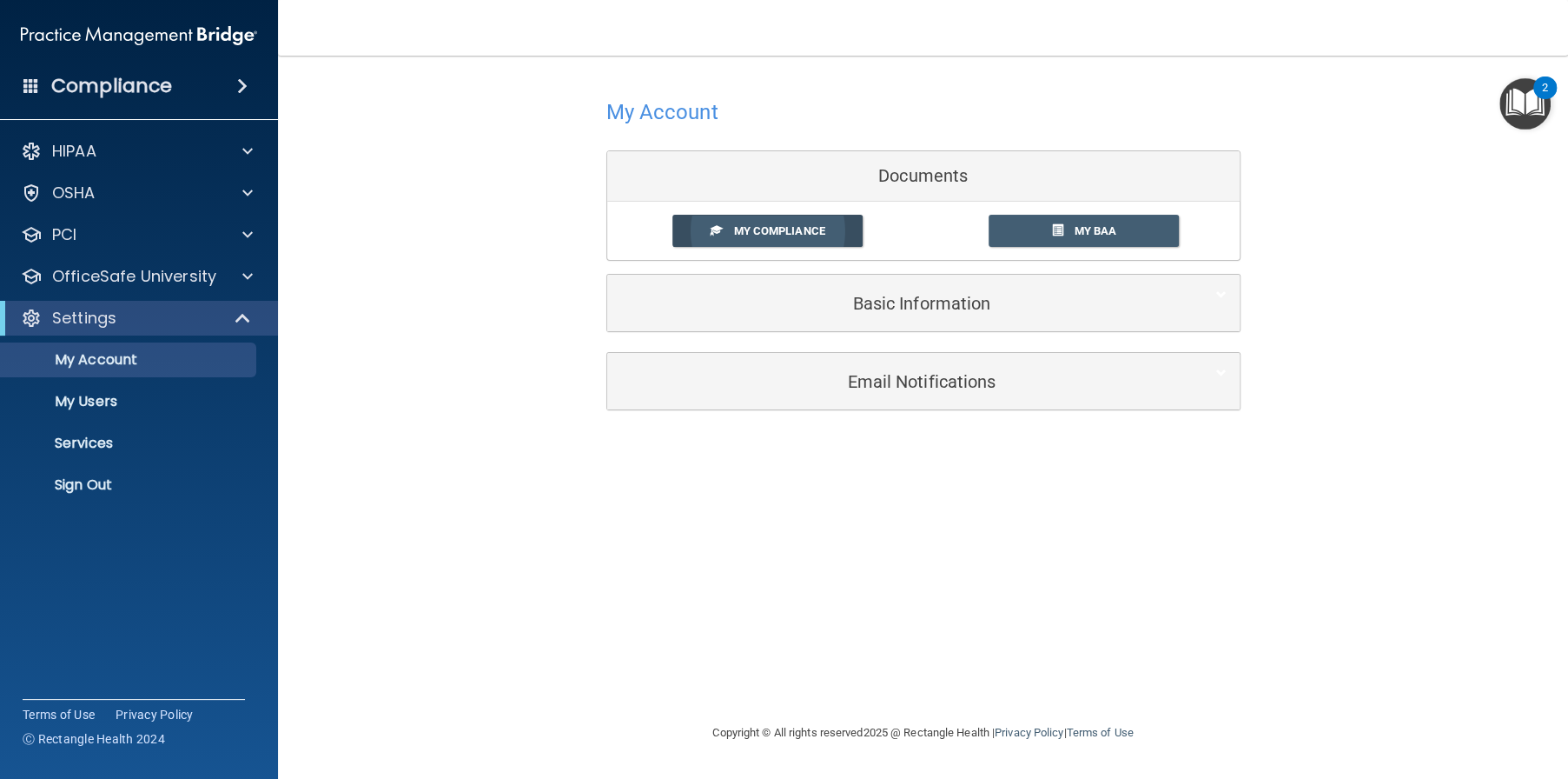
click at [760, 224] on span "My Compliance" at bounding box center [778, 231] width 91 height 13
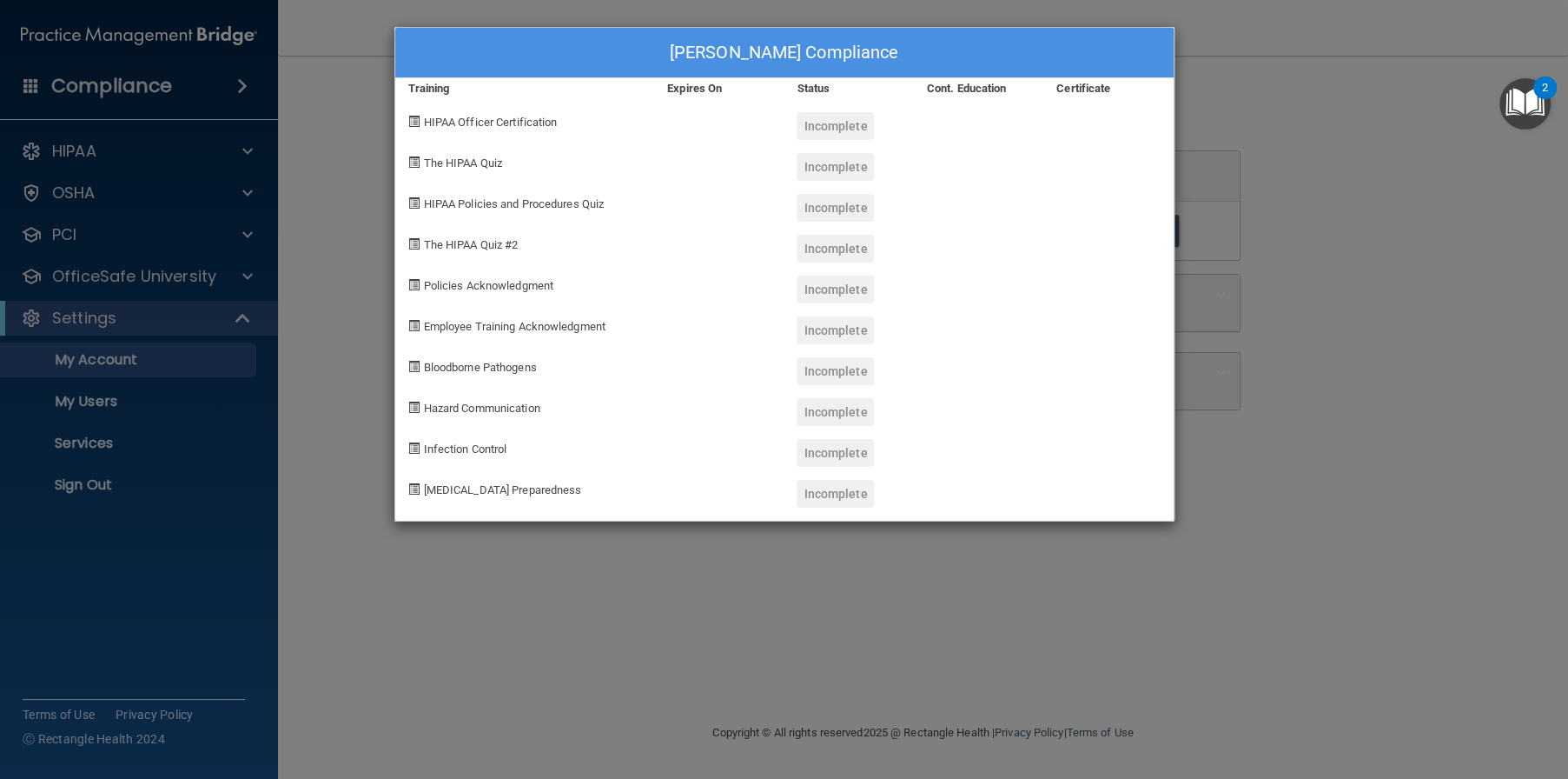
click at [534, 119] on span "HIPAA Officer Certification" at bounding box center [491, 122] width 134 height 13
click at [413, 116] on span at bounding box center [414, 121] width 11 height 11
click at [412, 111] on div "HIPAA Officer Certification" at bounding box center [525, 119] width 260 height 40
click at [525, 549] on div "Lisa Scardo's Compliance Training Expires On Status Cont. Education Certificate…" at bounding box center [784, 390] width 1568 height 779
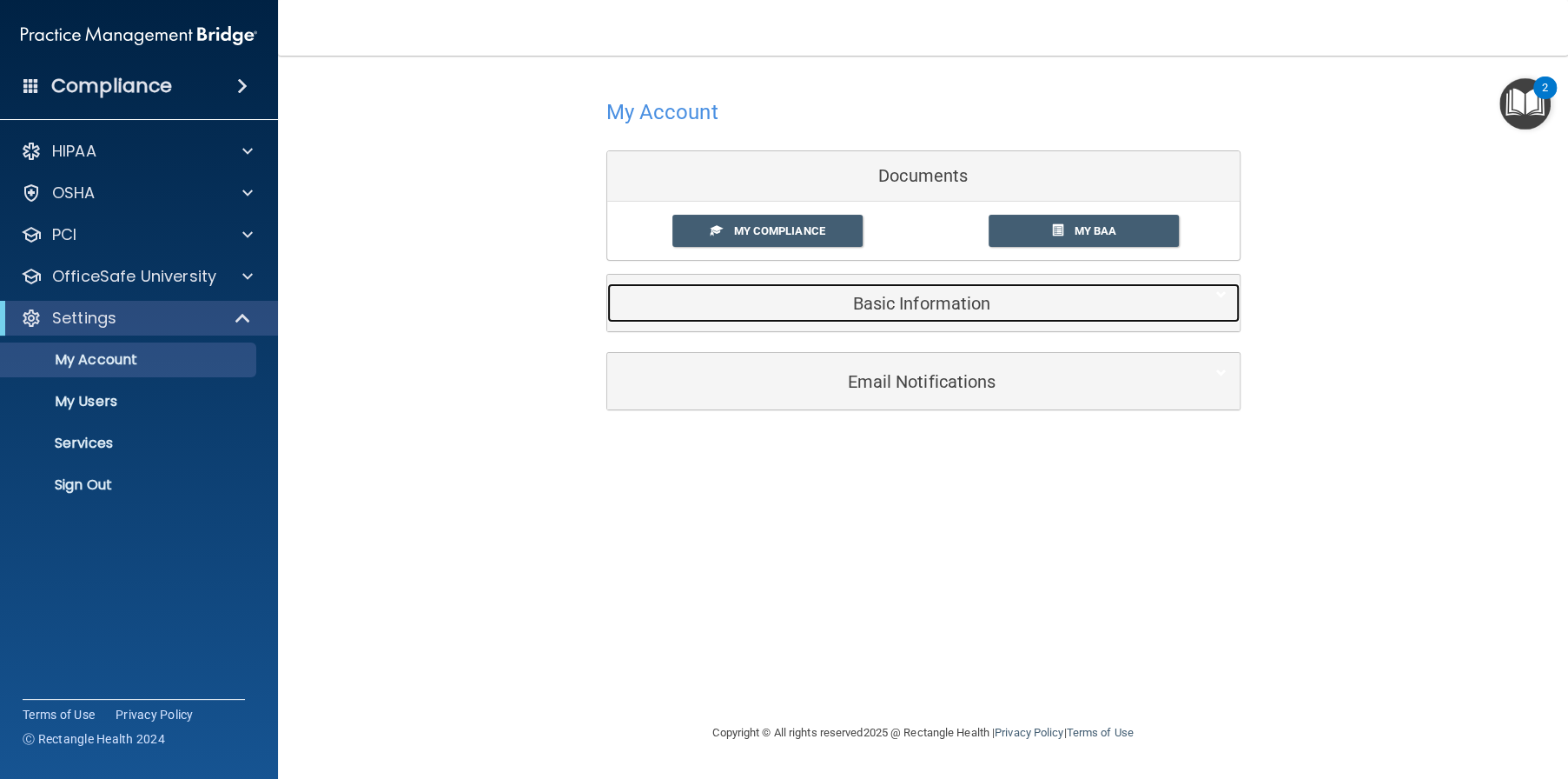
click at [969, 298] on h5 "Basic Information" at bounding box center [897, 303] width 554 height 19
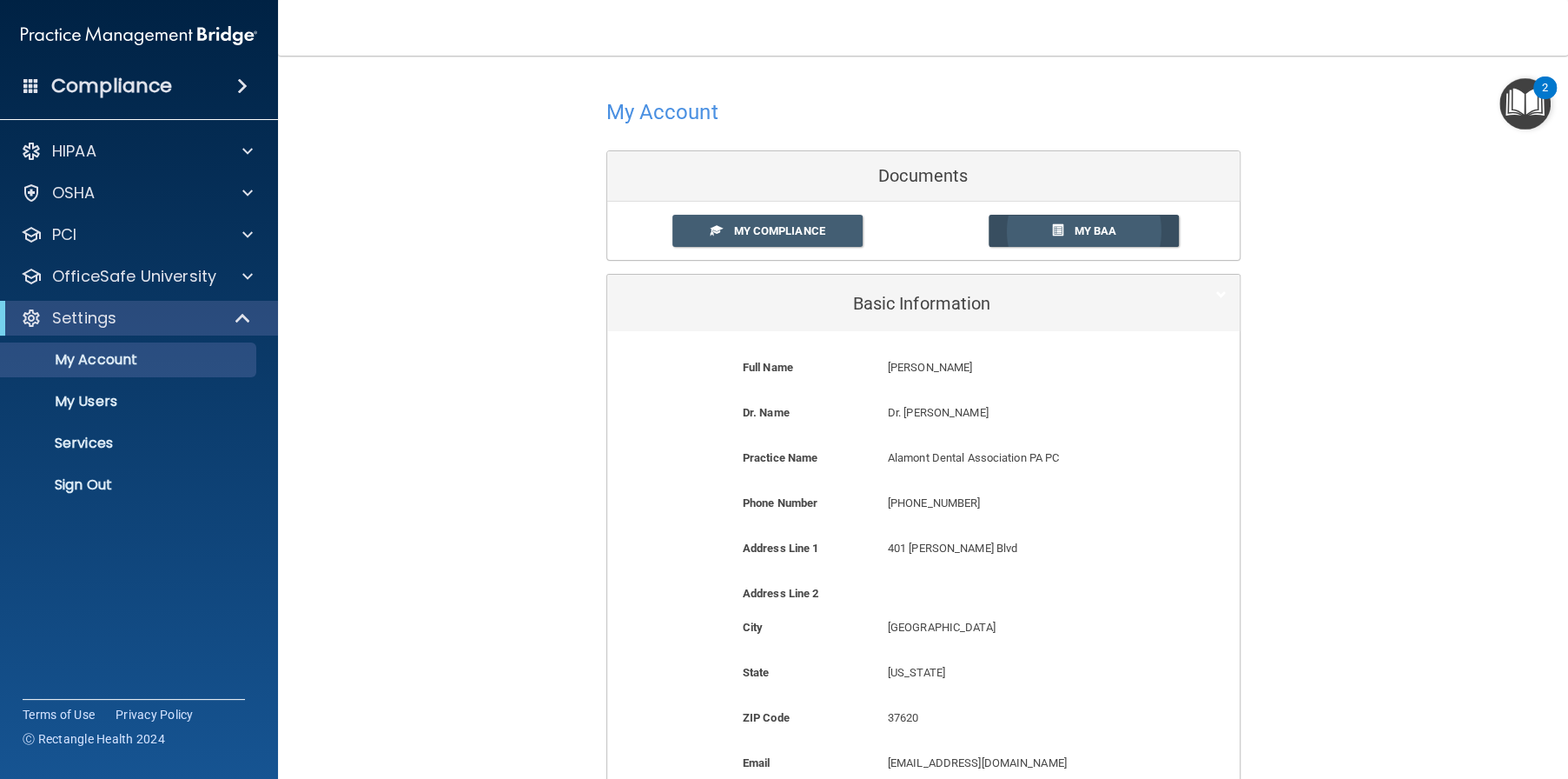
click at [1075, 218] on link "My BAA" at bounding box center [1083, 231] width 190 height 32
click at [763, 224] on span "My Compliance" at bounding box center [778, 231] width 91 height 13
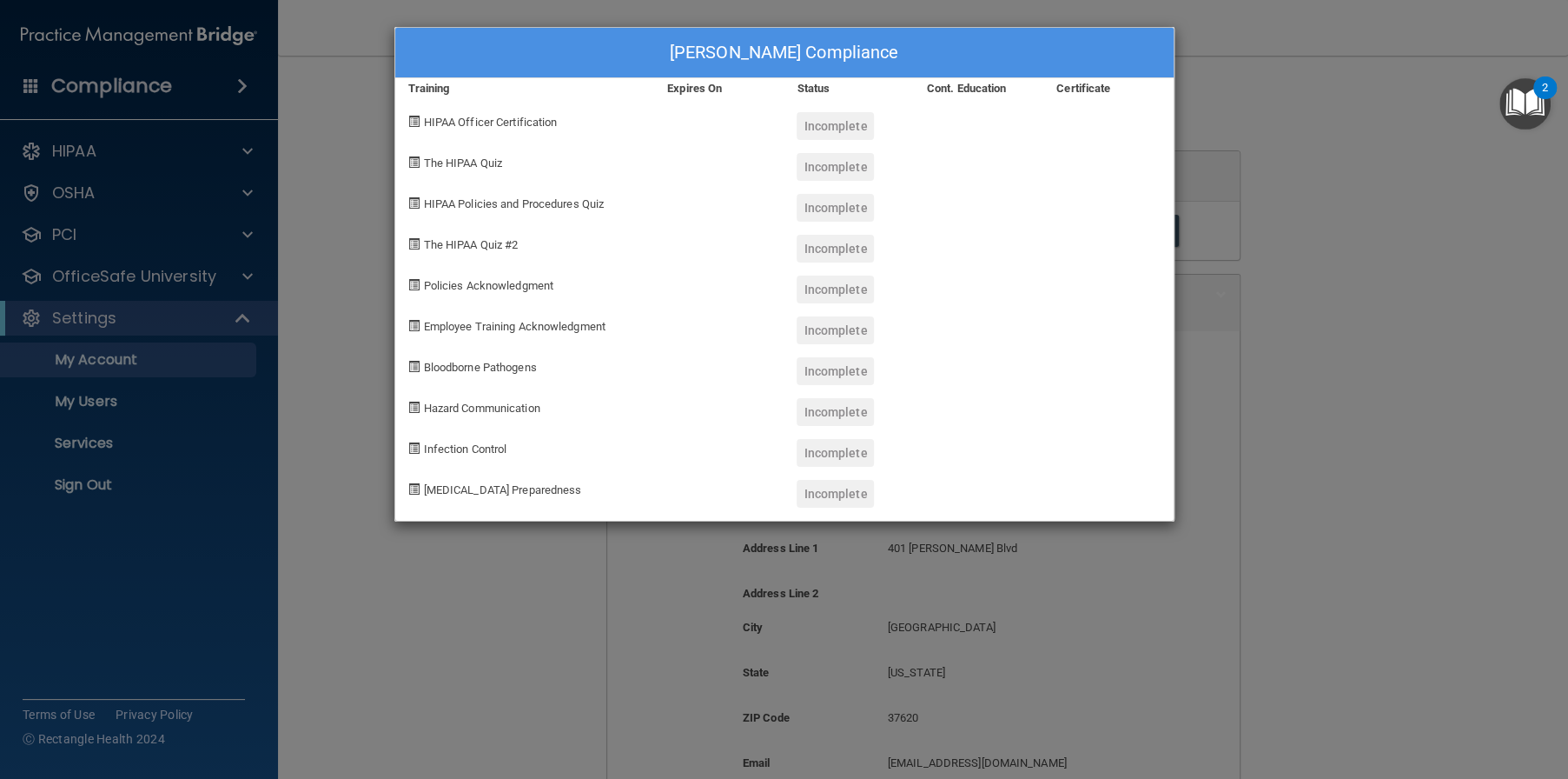
click at [414, 119] on span at bounding box center [414, 121] width 11 height 11
click at [493, 585] on div "Lisa Scardo's Compliance Training Expires On Status Cont. Education Certificate…" at bounding box center [784, 390] width 1568 height 779
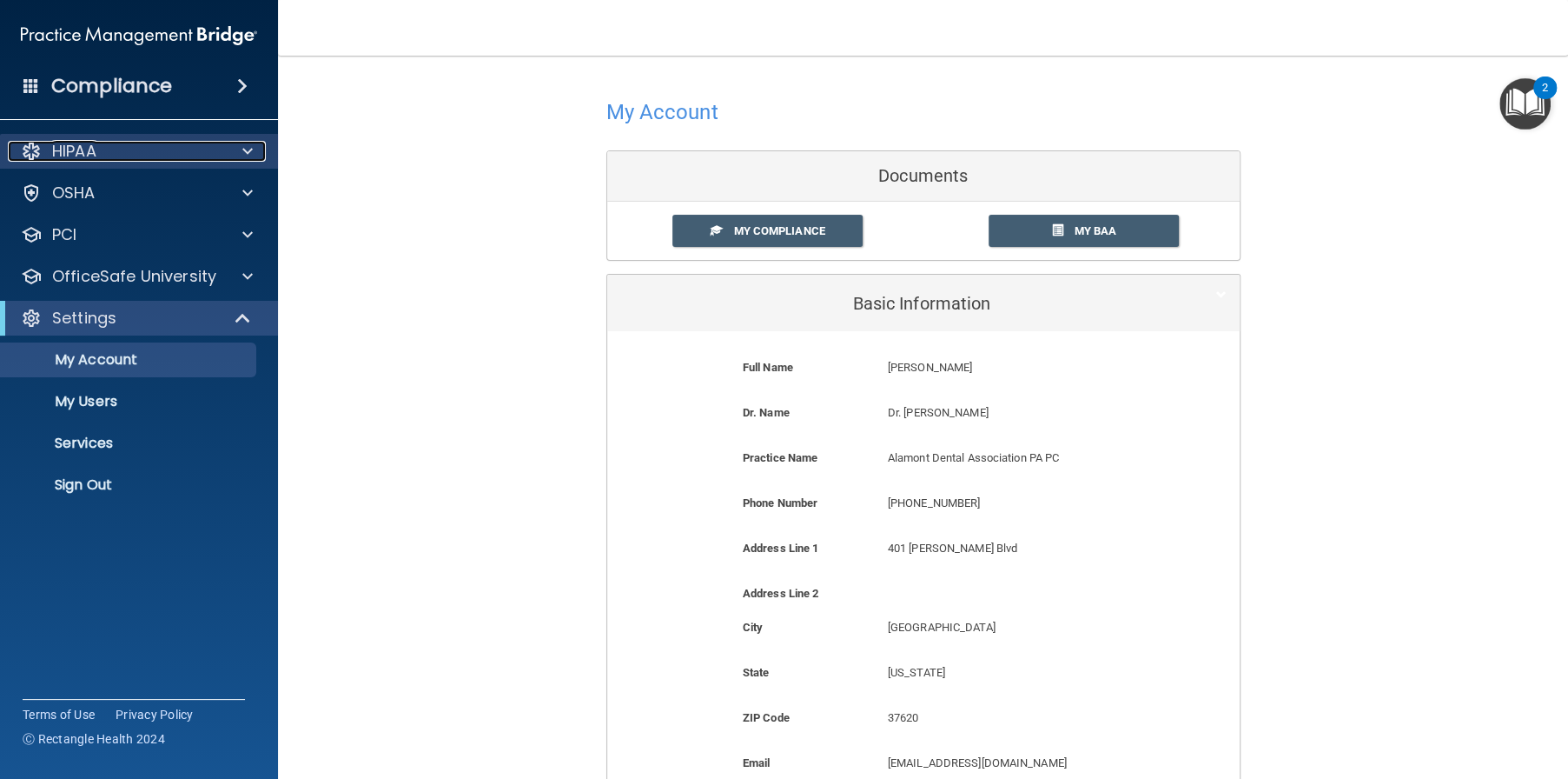
click at [107, 160] on div "HIPAA" at bounding box center [116, 151] width 216 height 21
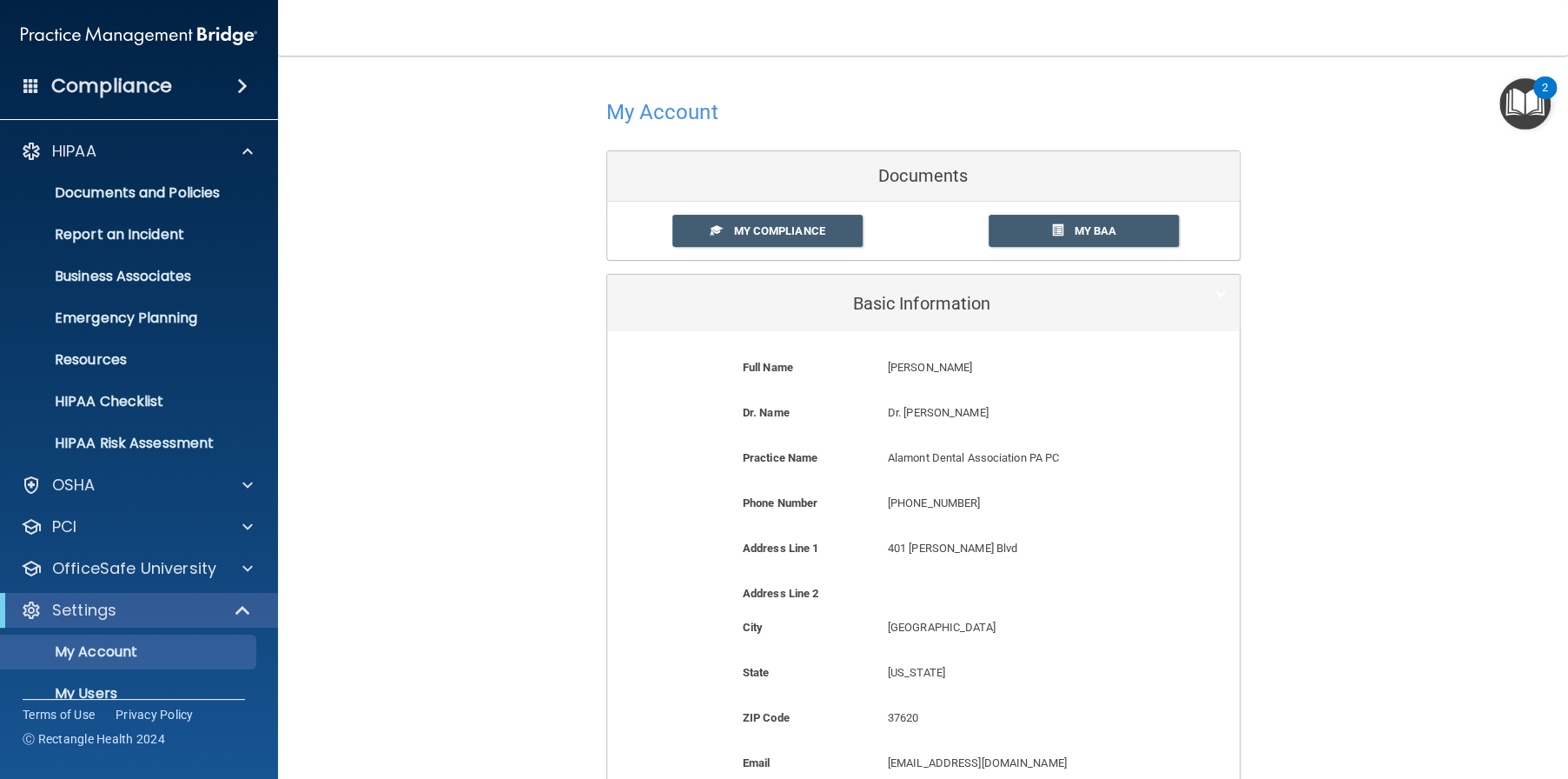
click at [199, 94] on div "Compliance" at bounding box center [139, 86] width 278 height 39
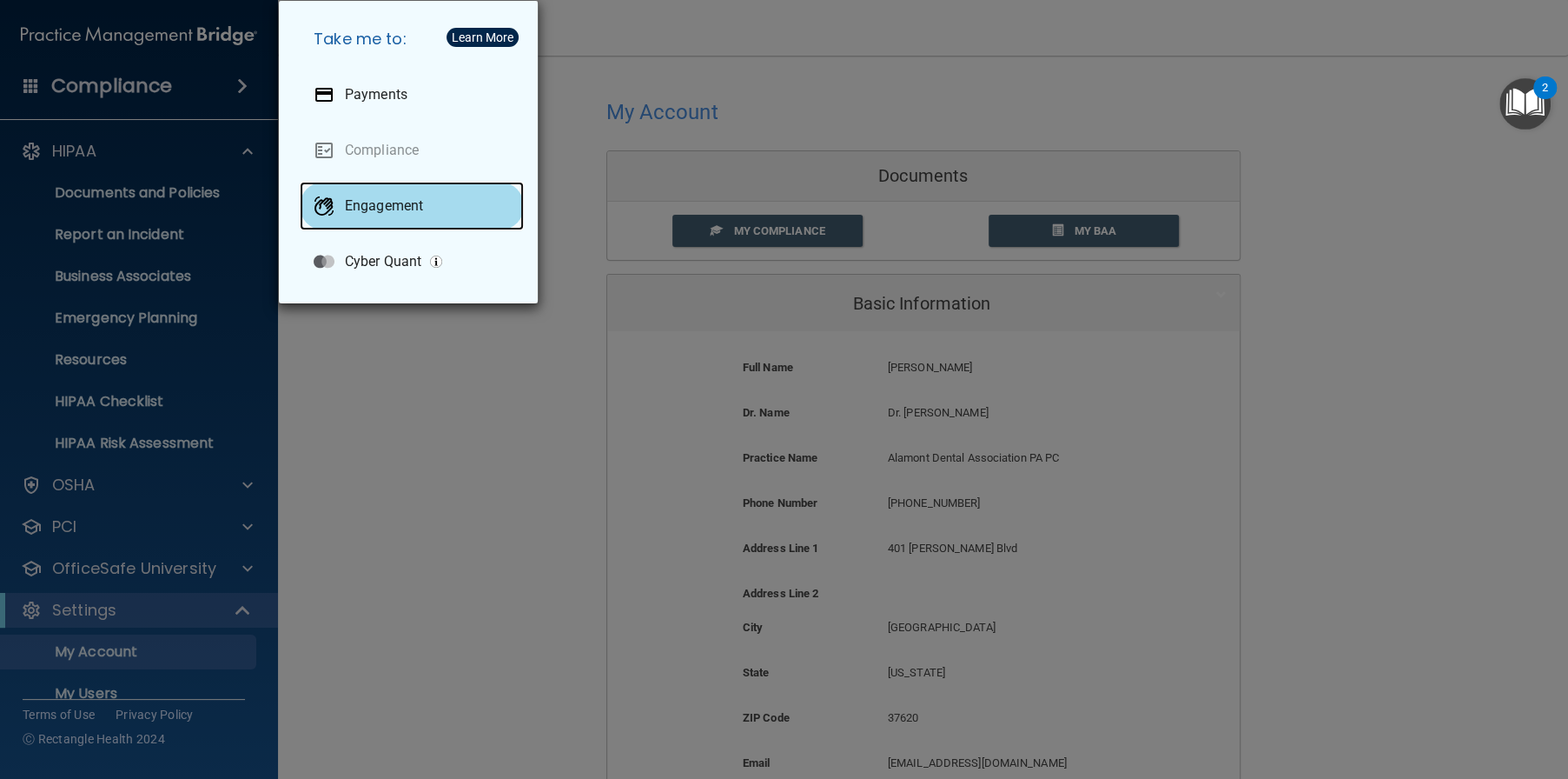
click at [341, 214] on div "Engagement" at bounding box center [412, 206] width 224 height 49
click at [396, 409] on div "Take me to: Payments Compliance Engagement Cyber Quant" at bounding box center [784, 390] width 1568 height 779
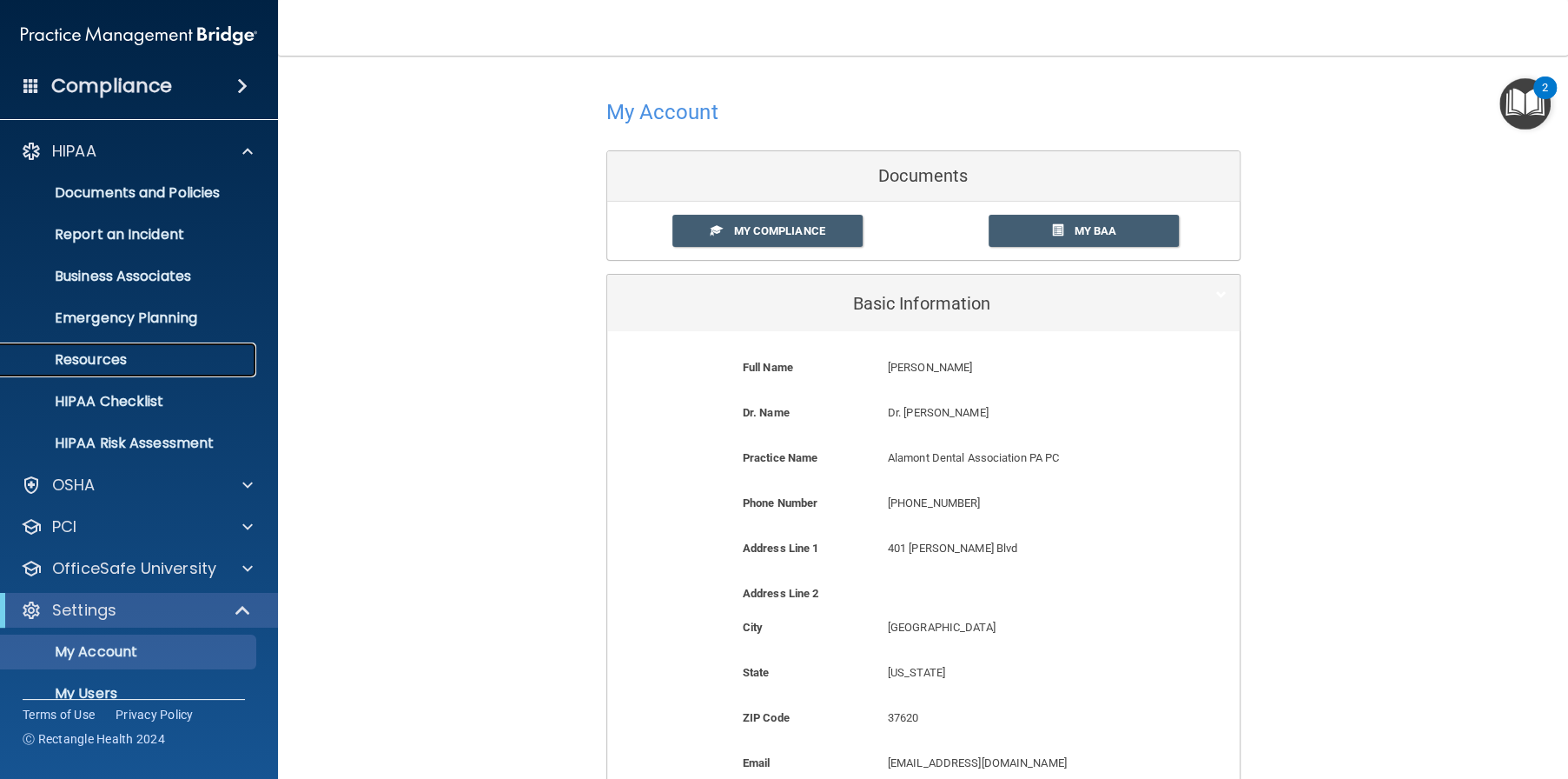
click at [168, 363] on p "Resources" at bounding box center [130, 359] width 237 height 17
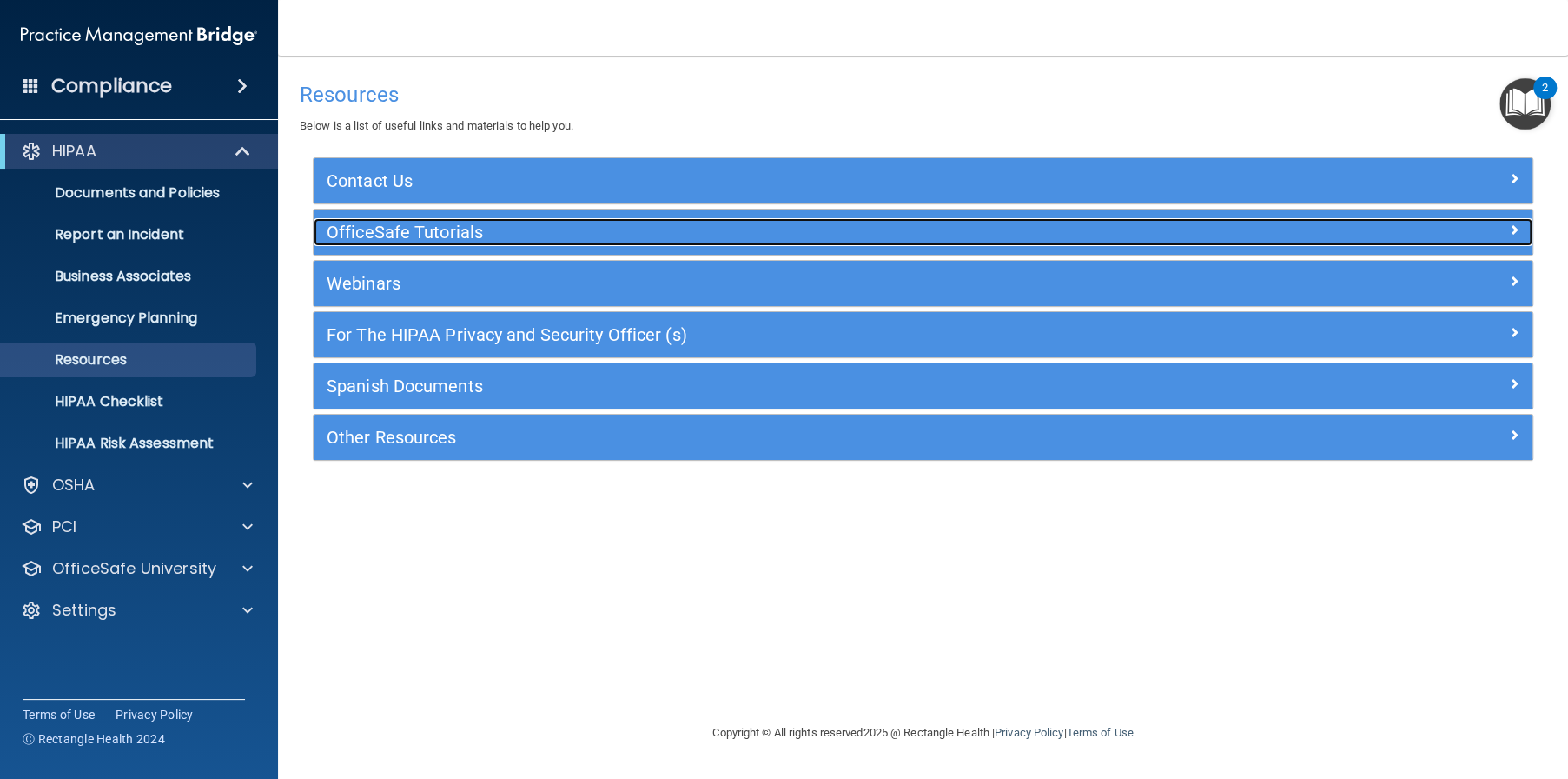
click at [630, 222] on h5 "OfficeSafe Tutorials" at bounding box center [771, 231] width 888 height 19
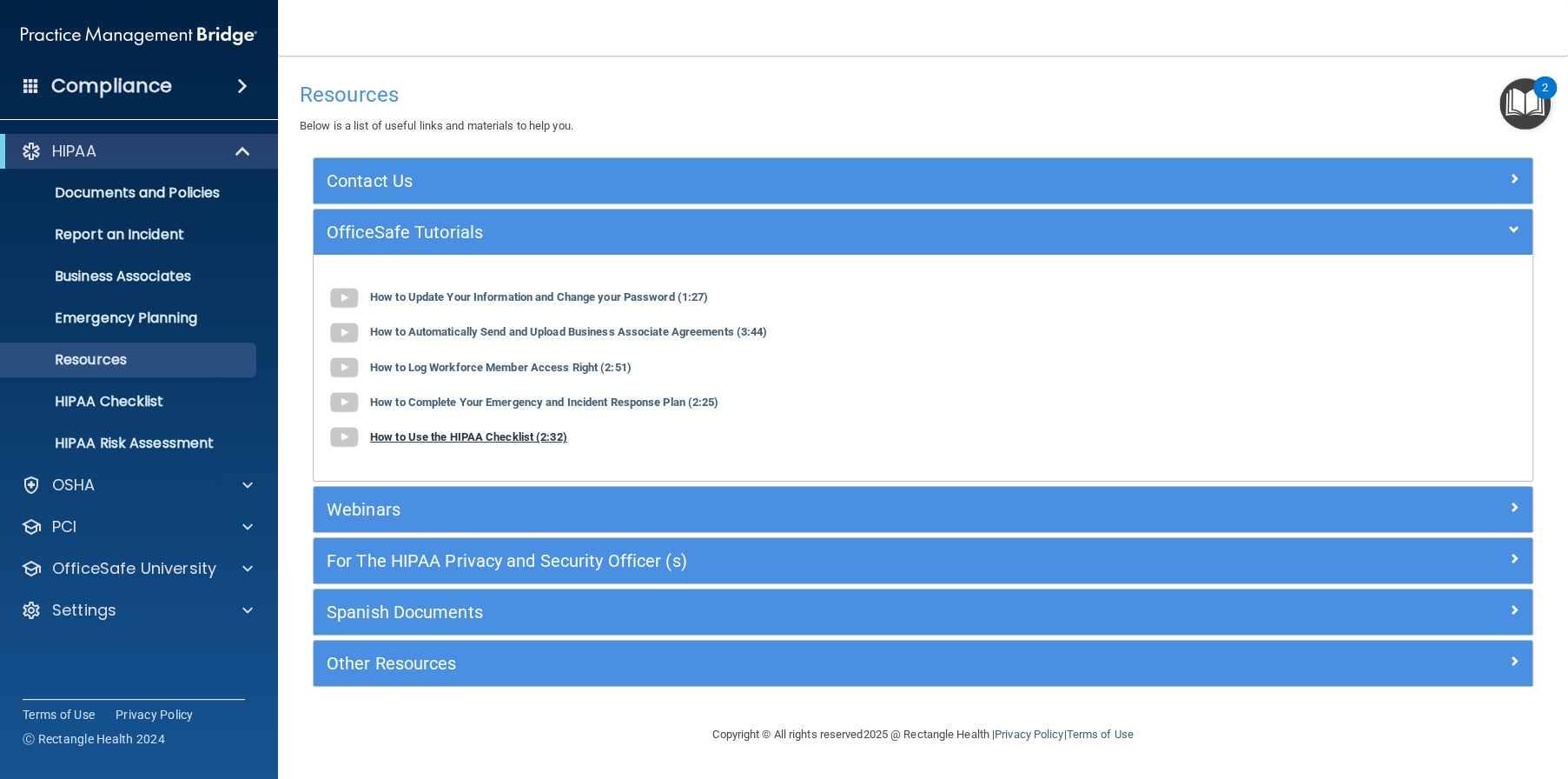
click at [491, 432] on b "How to Use the HIPAA Checklist (2:32)" at bounding box center [468, 436] width 197 height 13
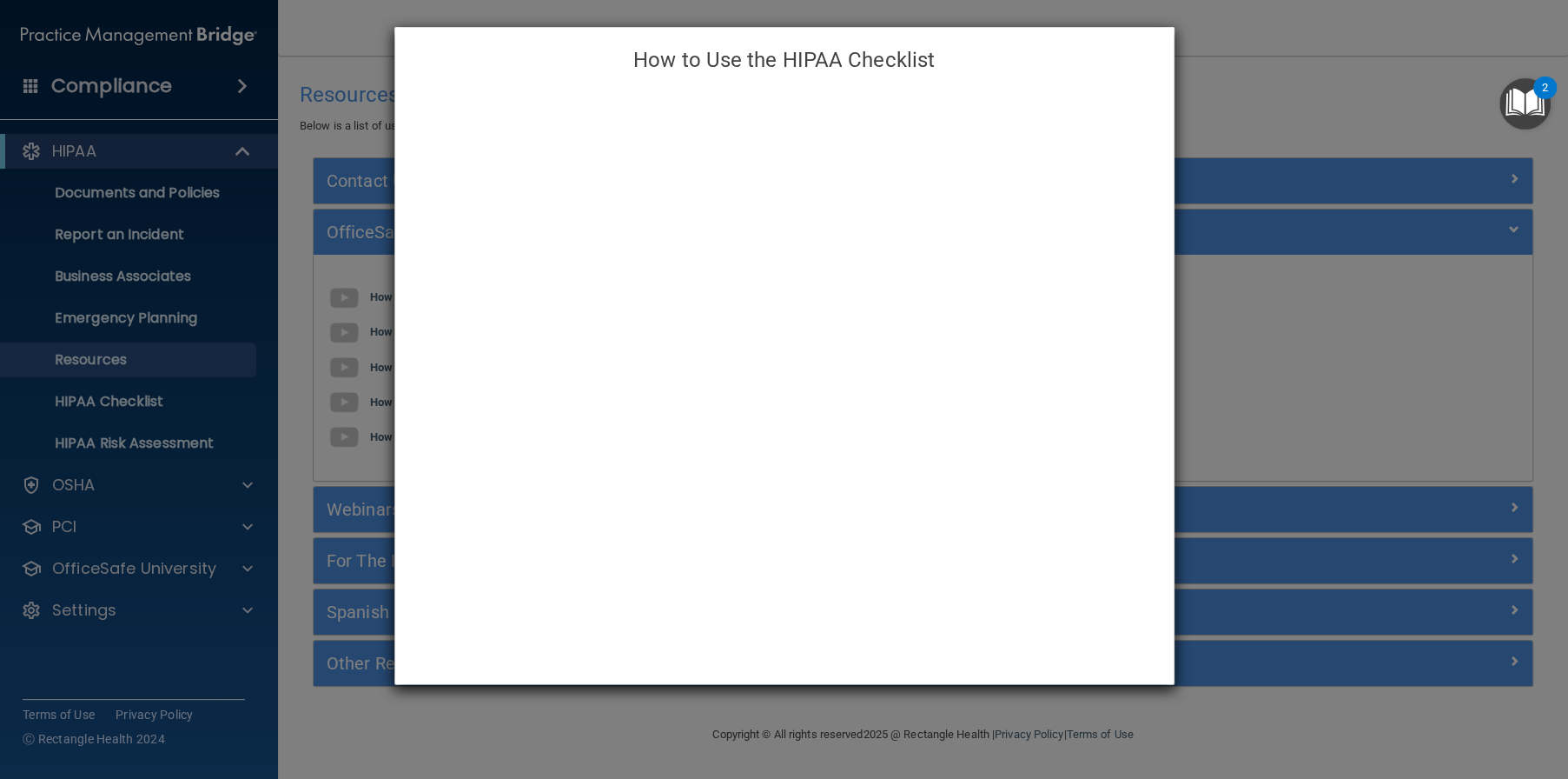
drag, startPoint x: 739, startPoint y: 699, endPoint x: 728, endPoint y: 675, distance: 26.4
click at [731, 682] on div "How to Use the HIPAA Checklist" at bounding box center [784, 390] width 1568 height 779
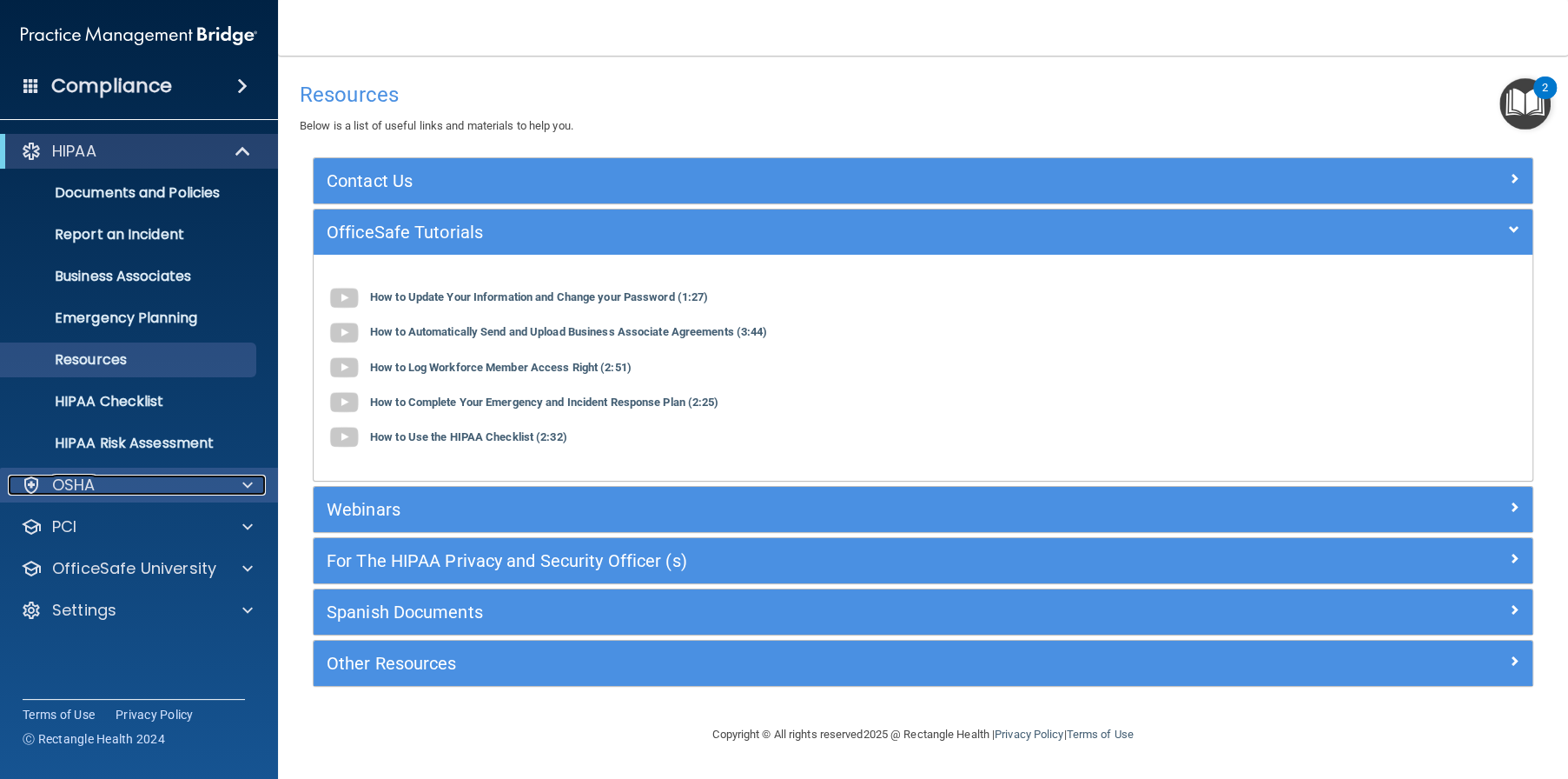
click at [154, 483] on div "OSHA" at bounding box center [116, 484] width 216 height 21
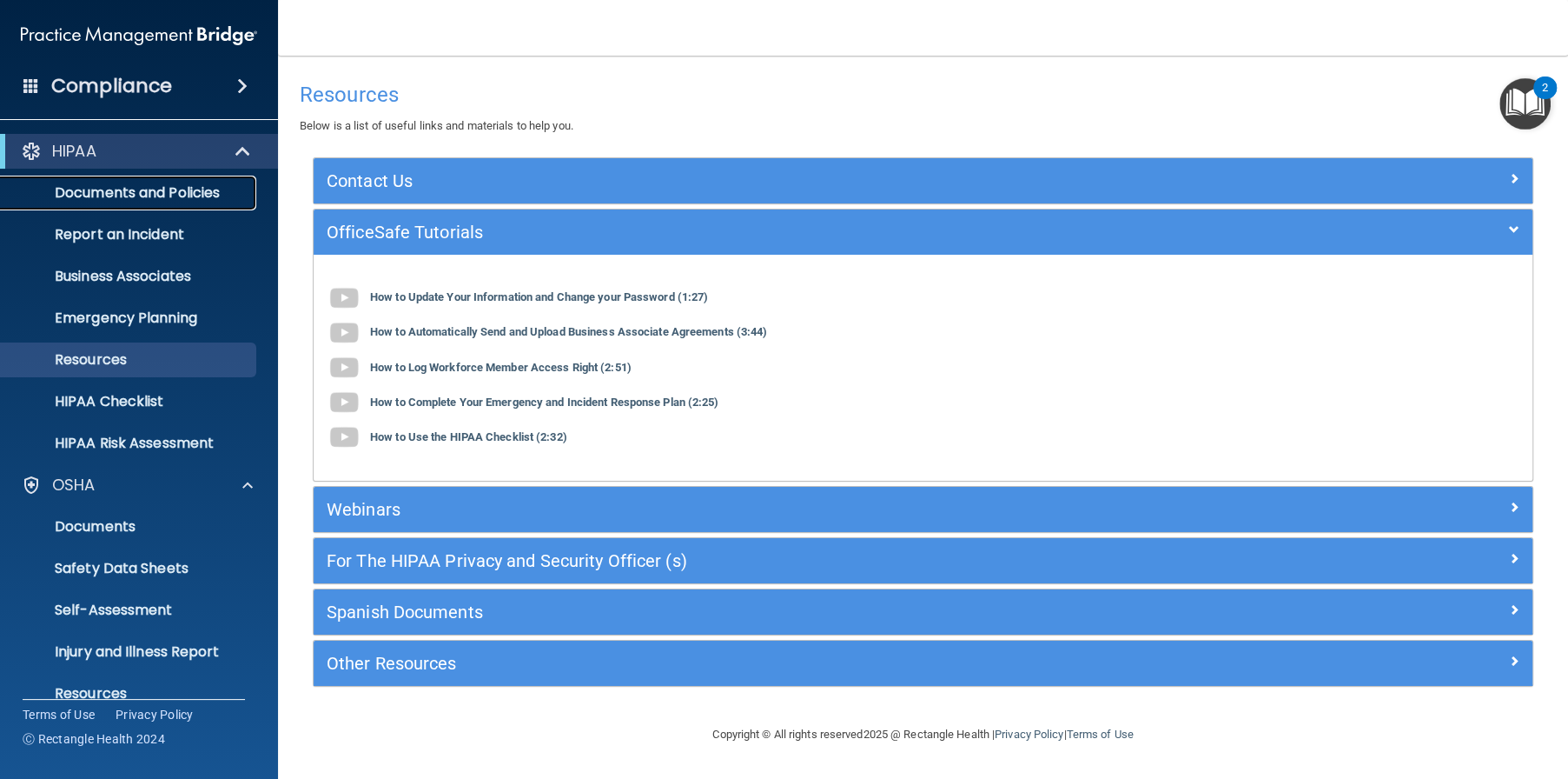
click at [166, 186] on p "Documents and Policies" at bounding box center [130, 193] width 237 height 17
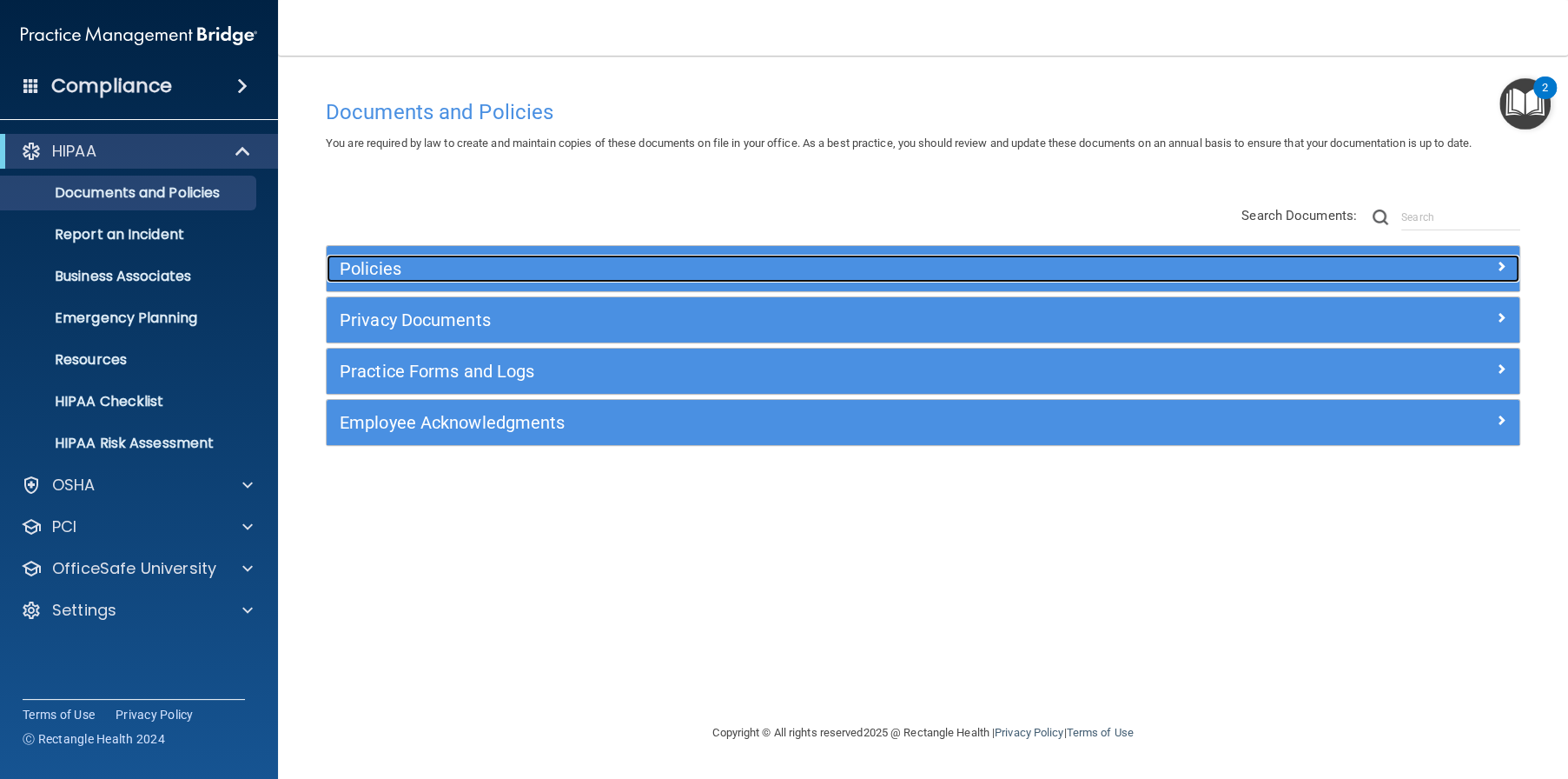
click at [585, 265] on h5 "Policies" at bounding box center [774, 268] width 869 height 19
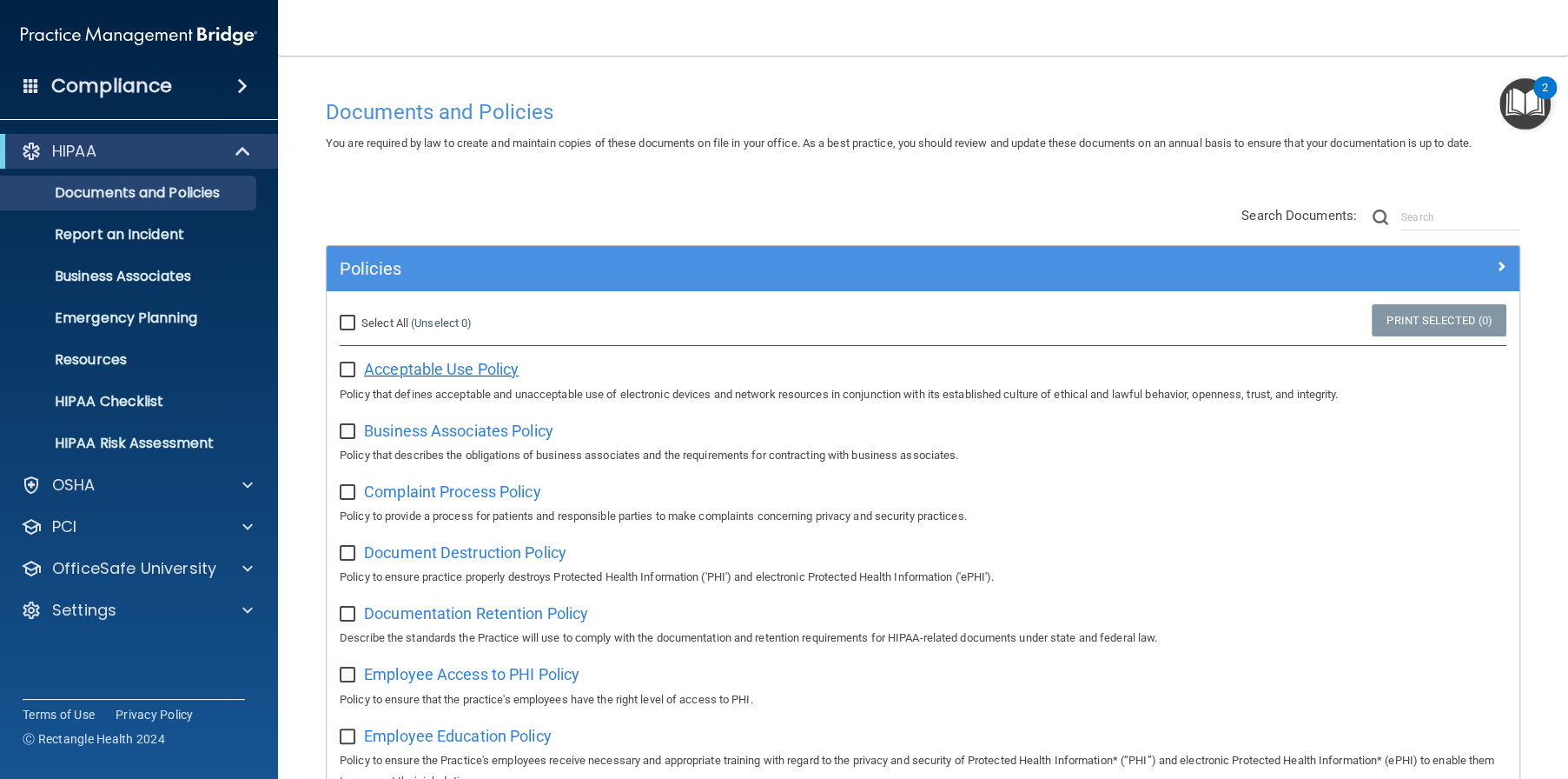
click at [468, 364] on span "Acceptable Use Policy" at bounding box center [441, 369] width 154 height 18
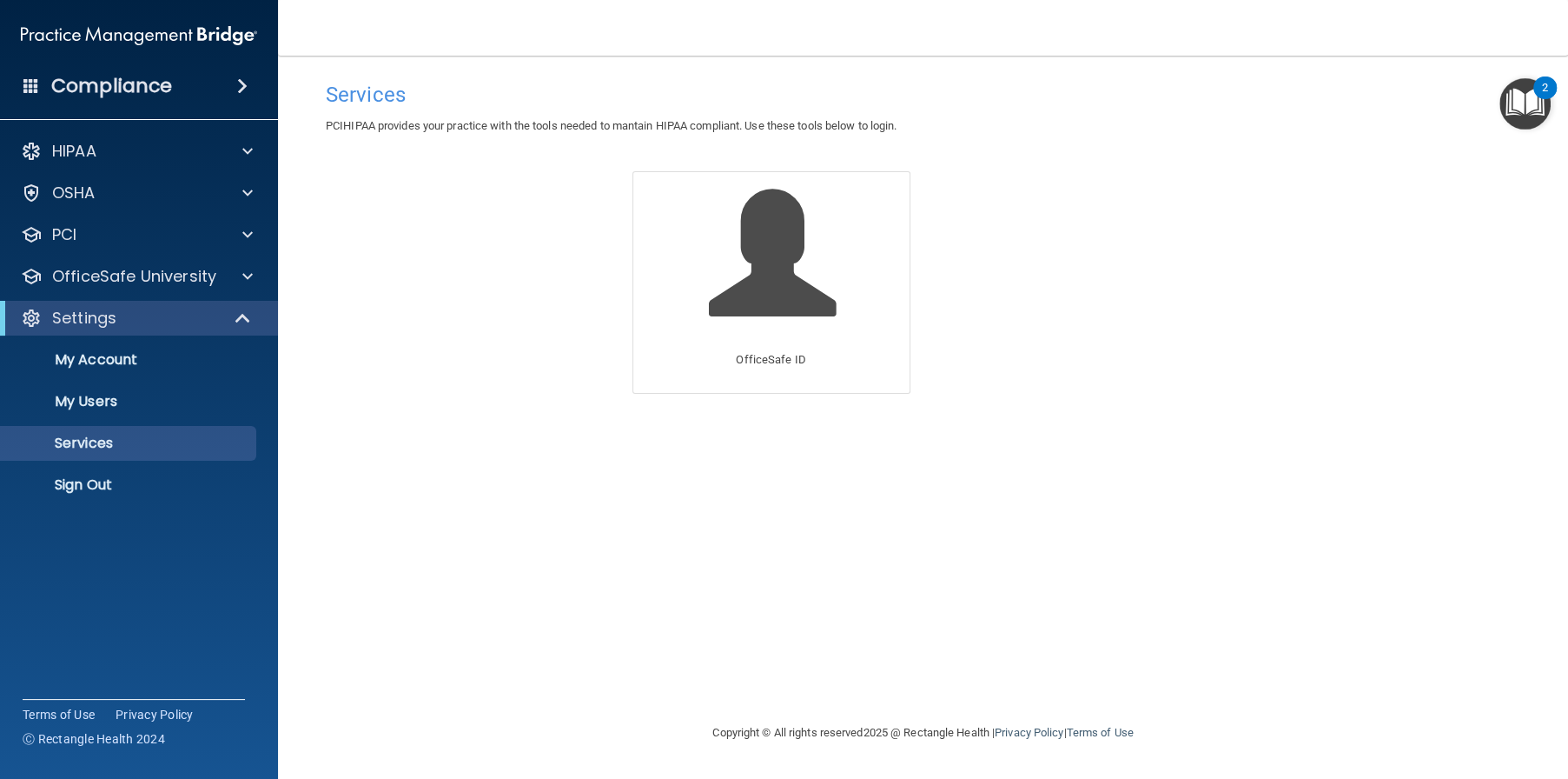
click at [1535, 96] on img "Open Resource Center, 2 new notifications" at bounding box center [1526, 104] width 51 height 51
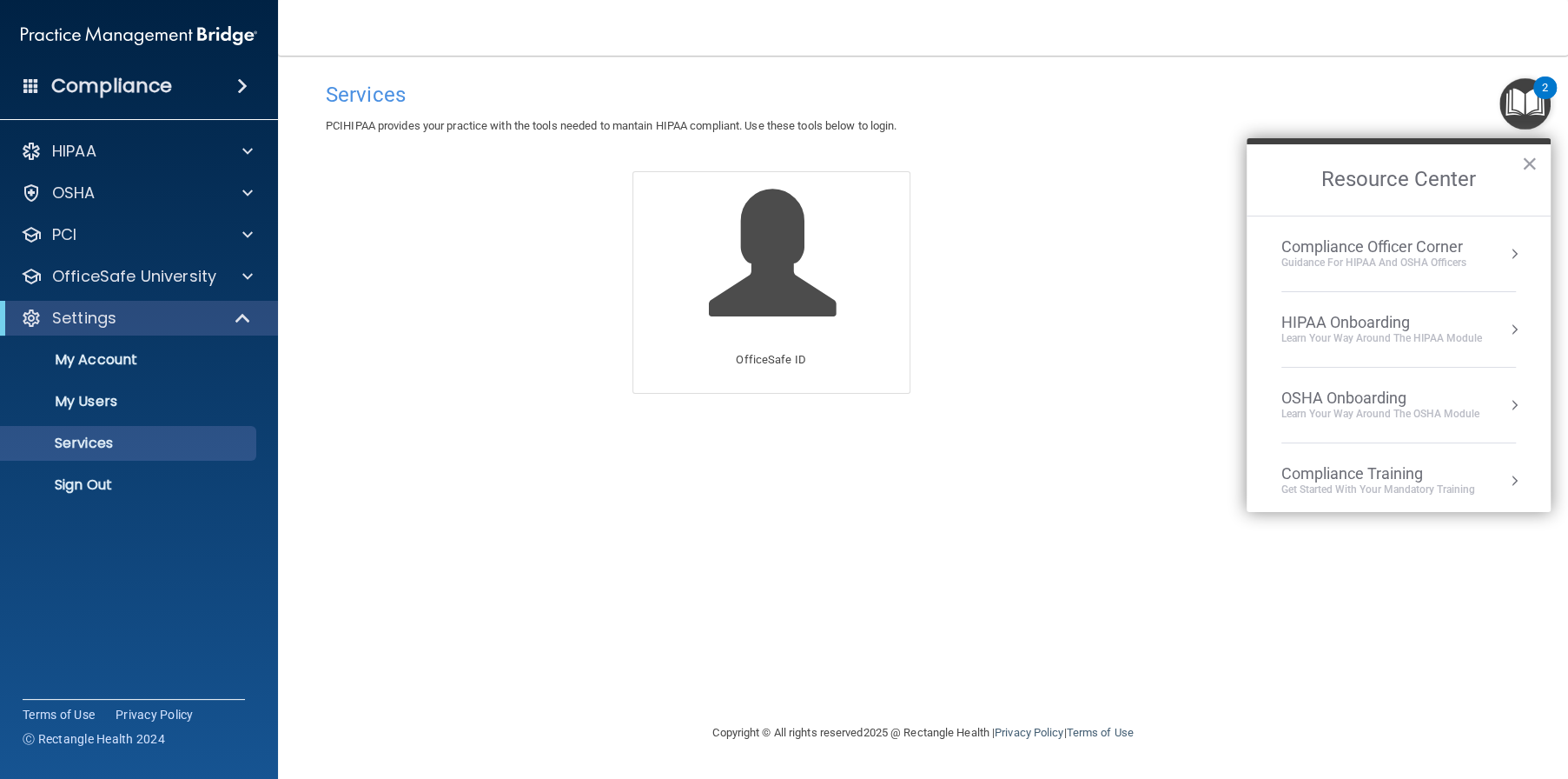
click at [1458, 252] on div "Compliance Officer Corner" at bounding box center [1373, 246] width 185 height 19
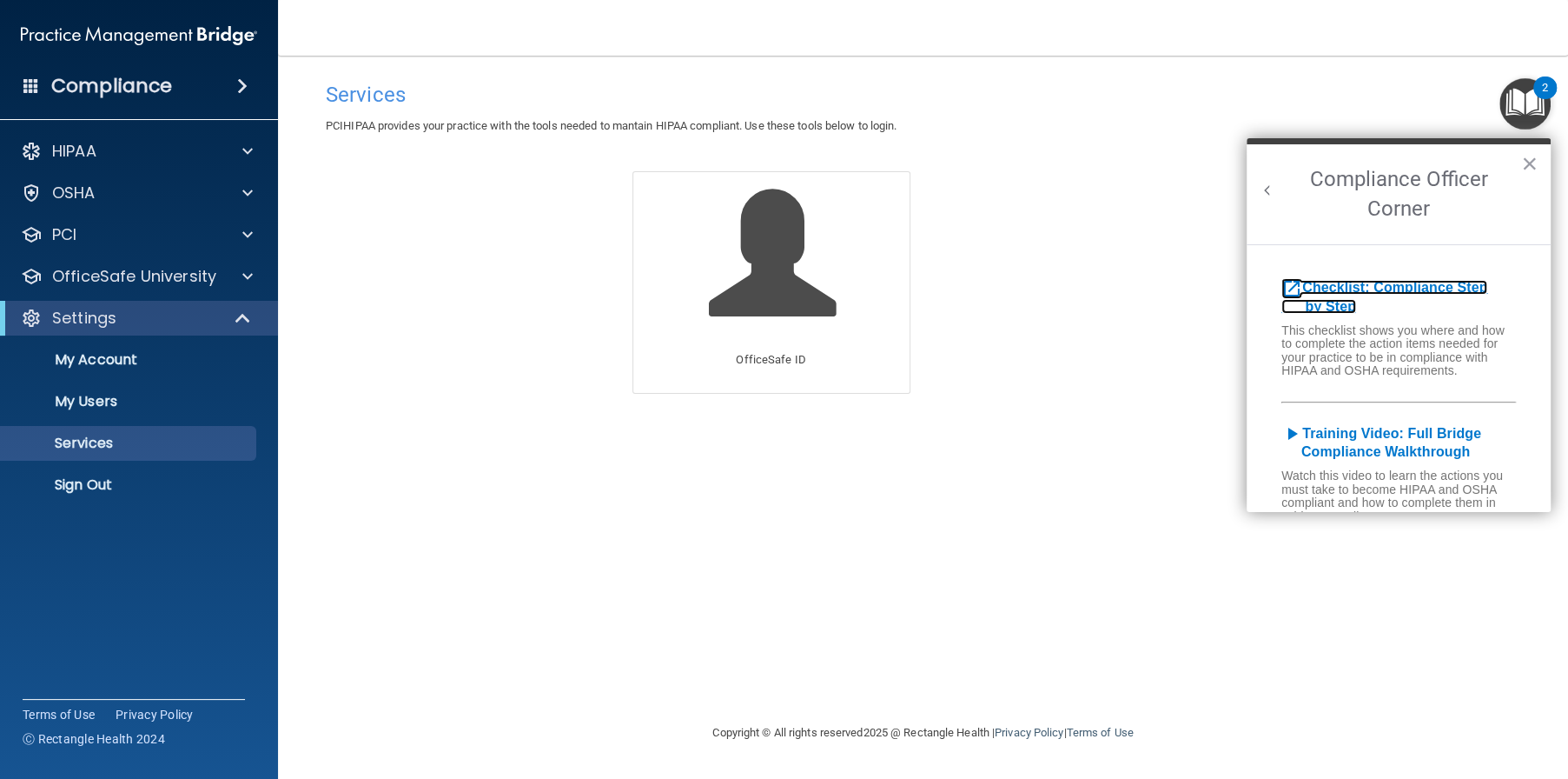
click at [1464, 286] on b "Checklist: Compliance Step by Step" at bounding box center [1384, 297] width 206 height 34
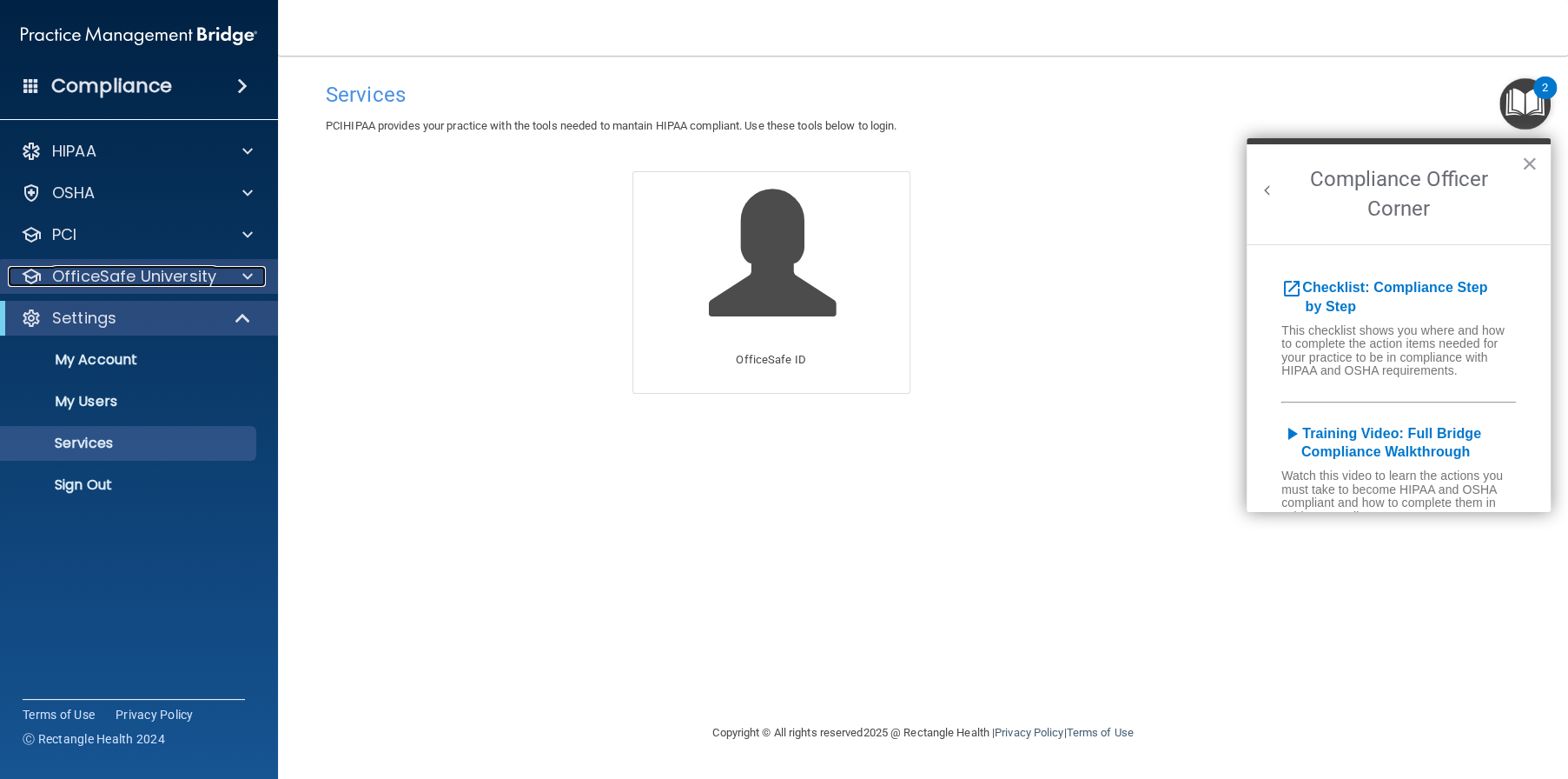
click at [161, 284] on p "OfficeSafe University" at bounding box center [134, 276] width 164 height 21
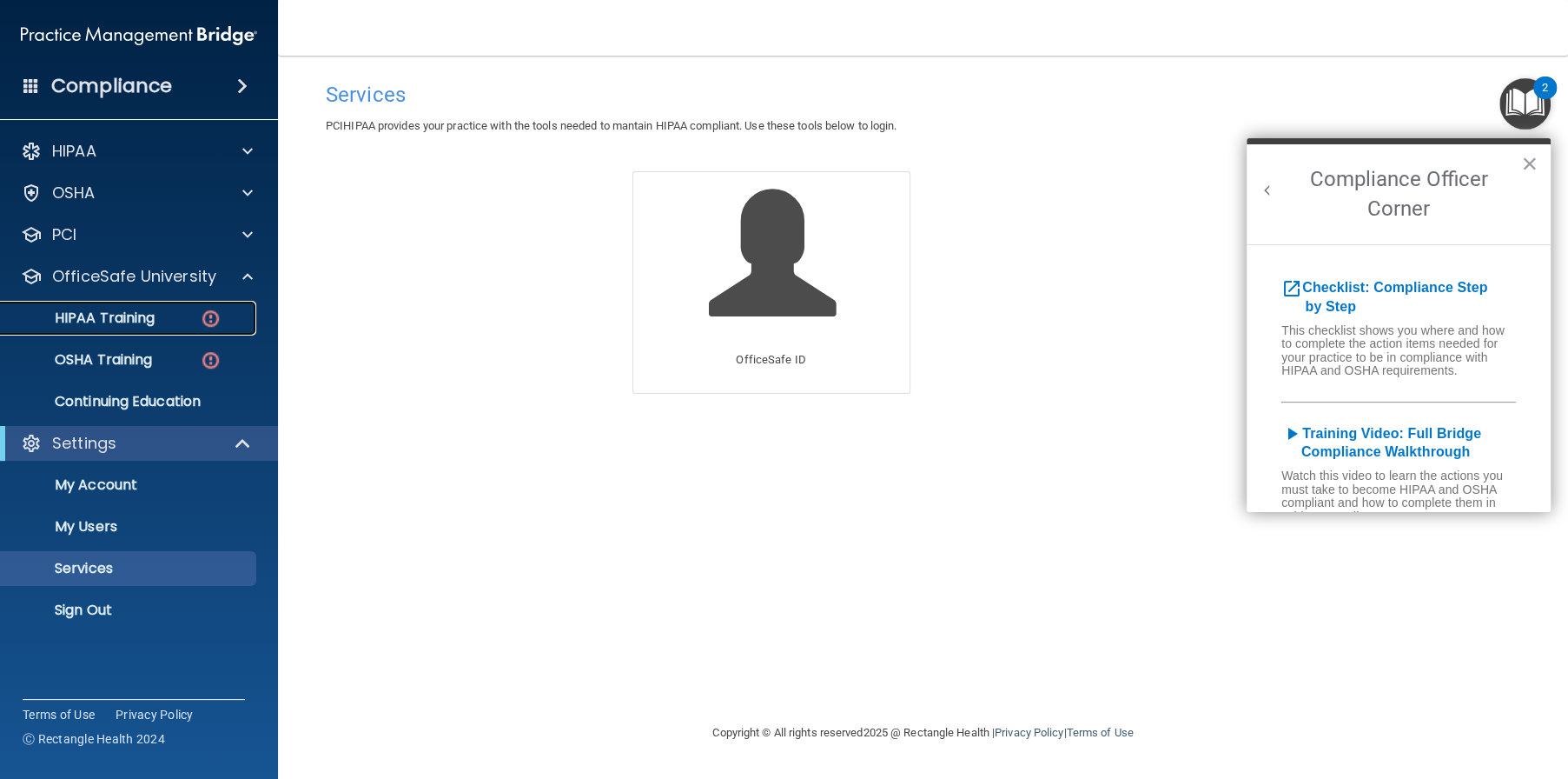
click at [156, 315] on div "HIPAA Training" at bounding box center [130, 318] width 237 height 17
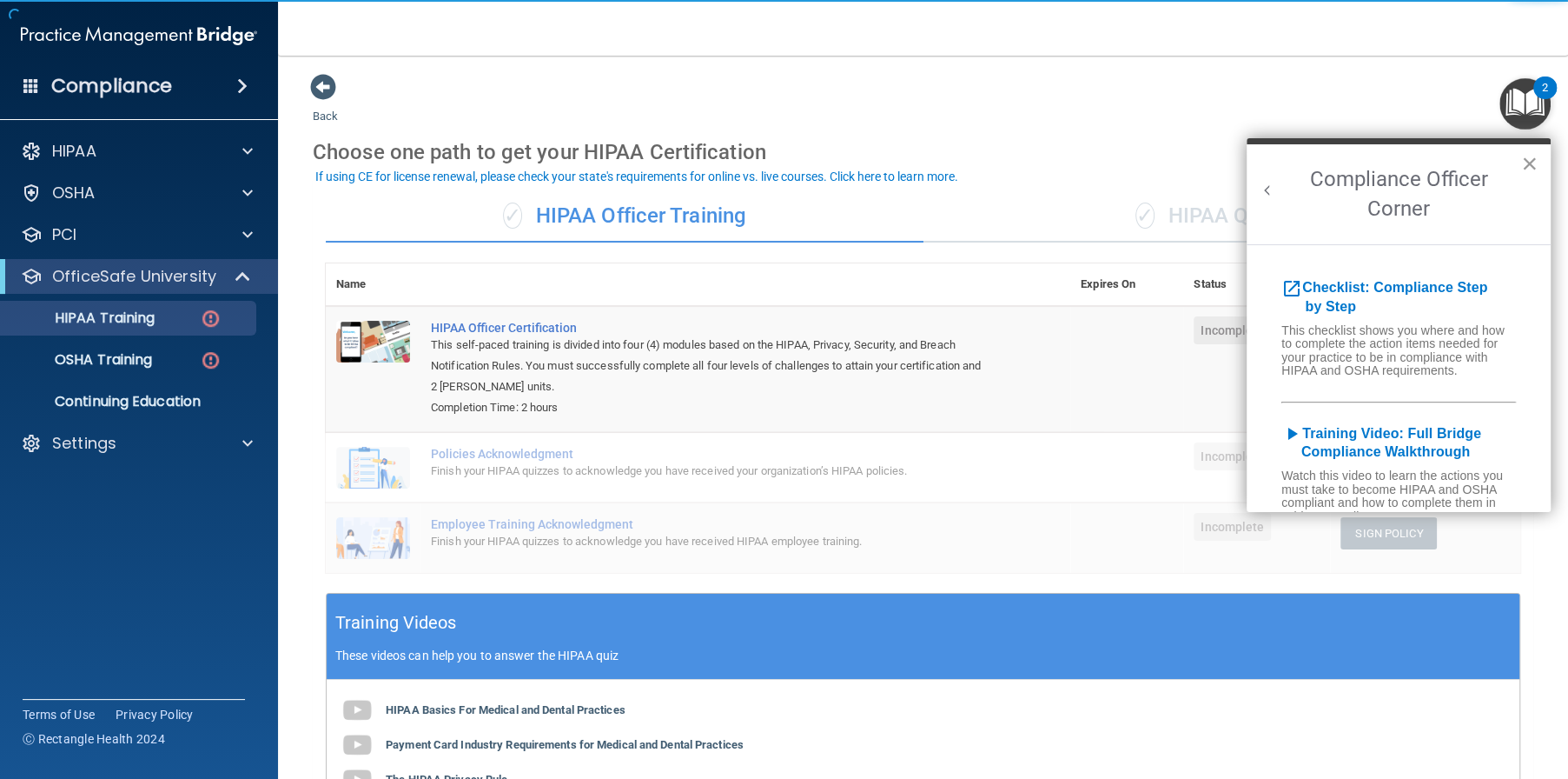
click at [1530, 152] on button "×" at bounding box center [1529, 164] width 17 height 28
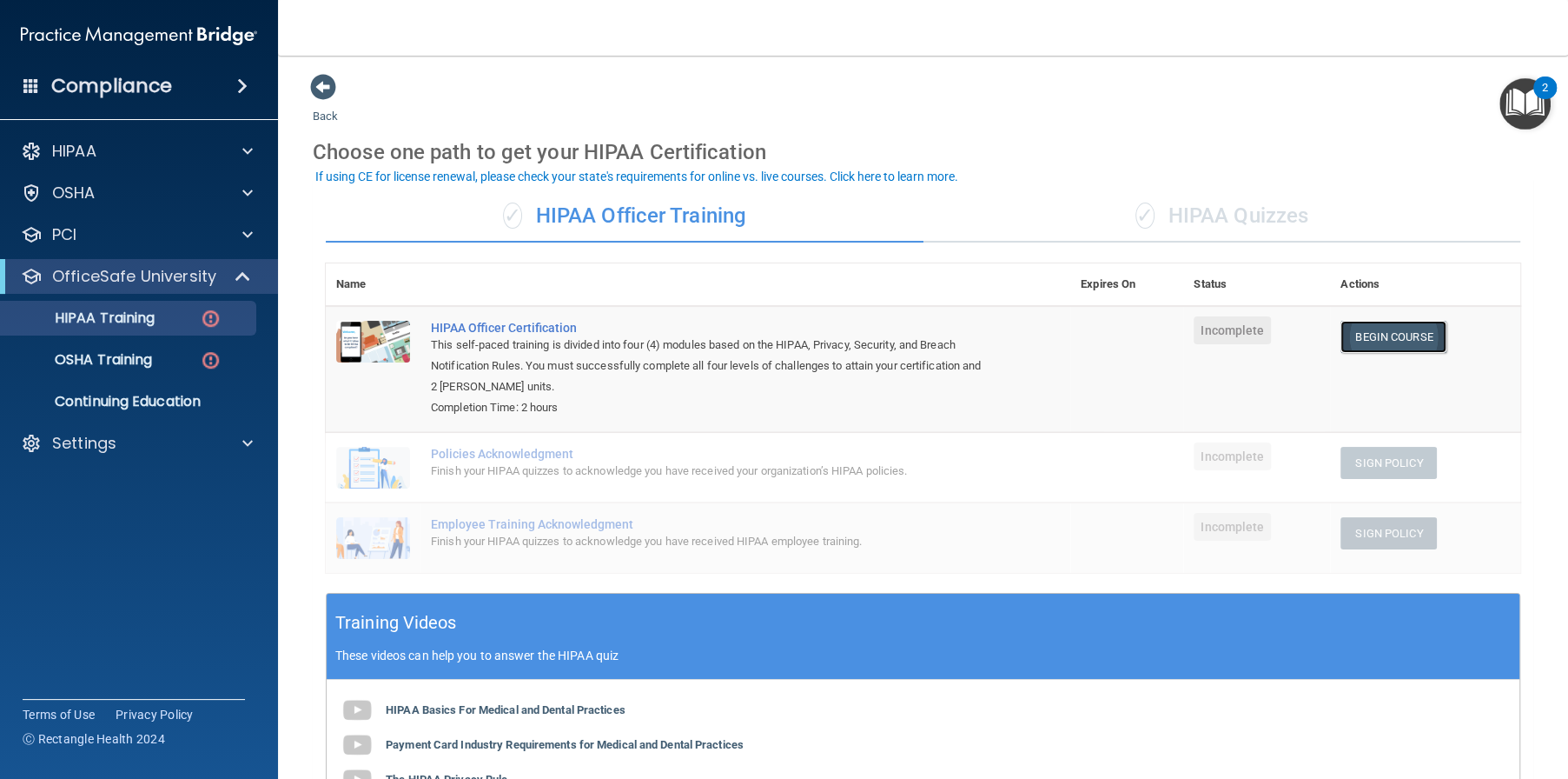
click at [1382, 331] on link "Begin Course" at bounding box center [1393, 336] width 106 height 32
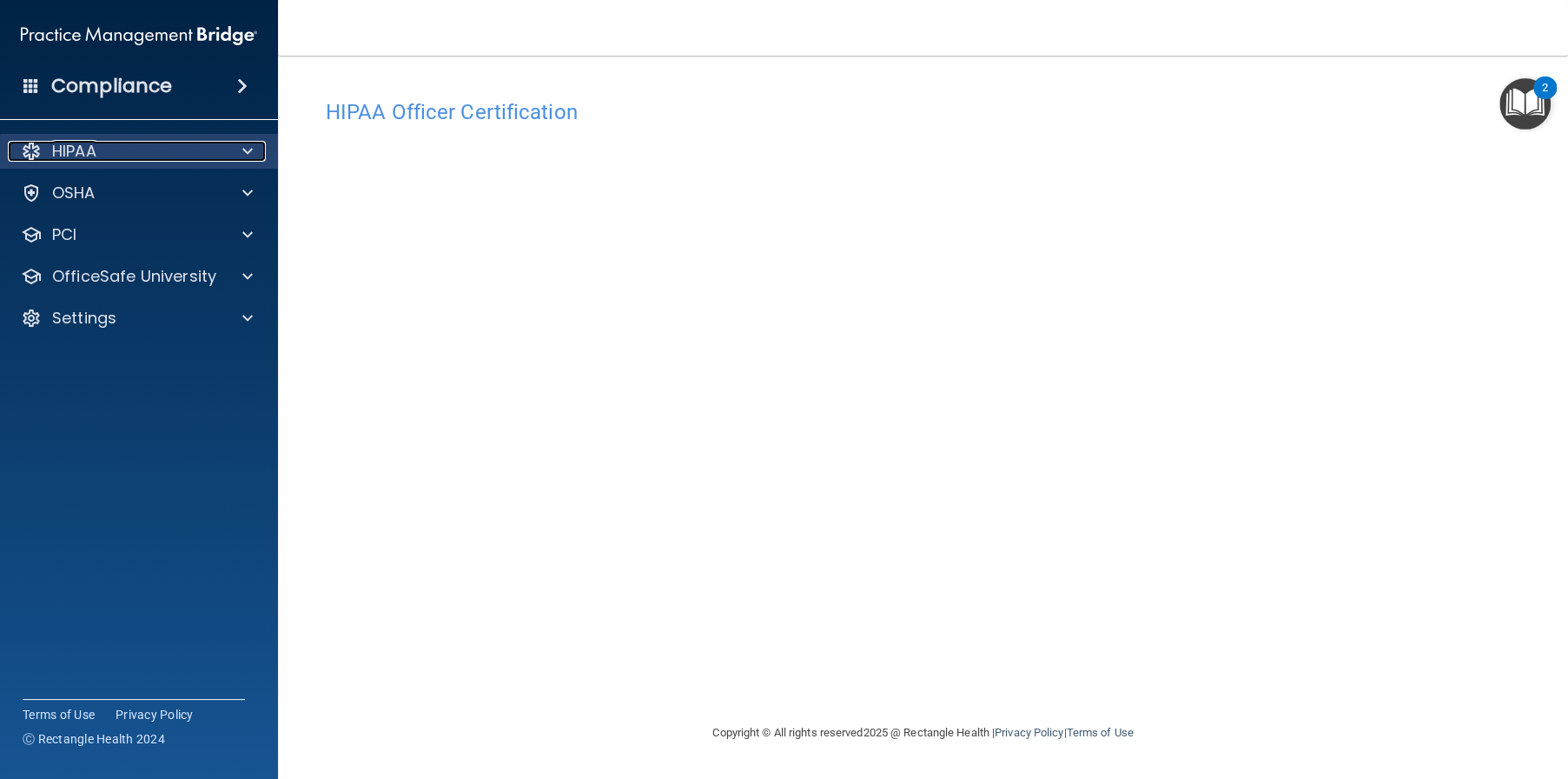
click at [70, 152] on p "HIPAA" at bounding box center [74, 151] width 44 height 21
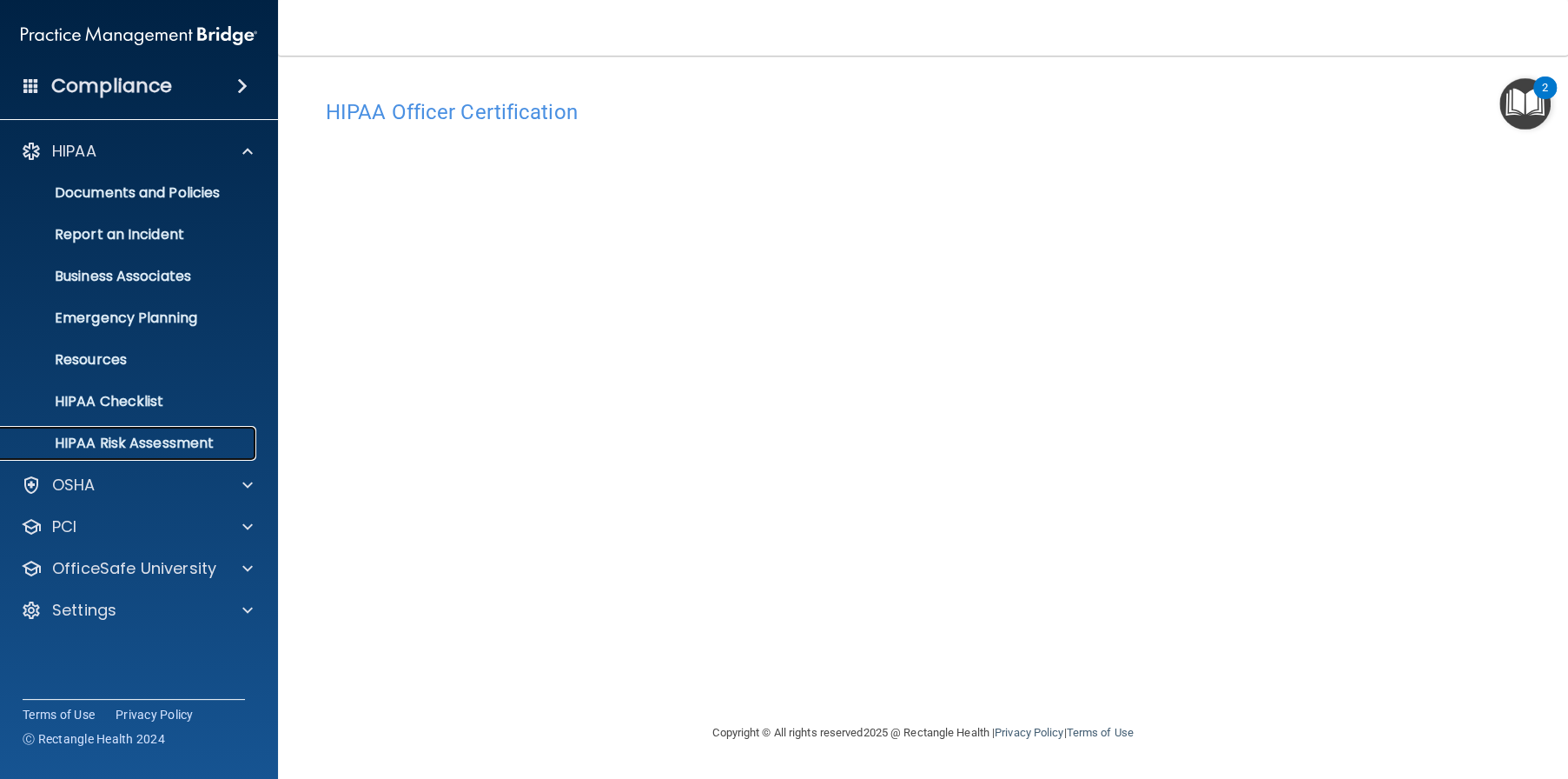
click at [152, 448] on p "HIPAA Risk Assessment" at bounding box center [130, 443] width 237 height 17
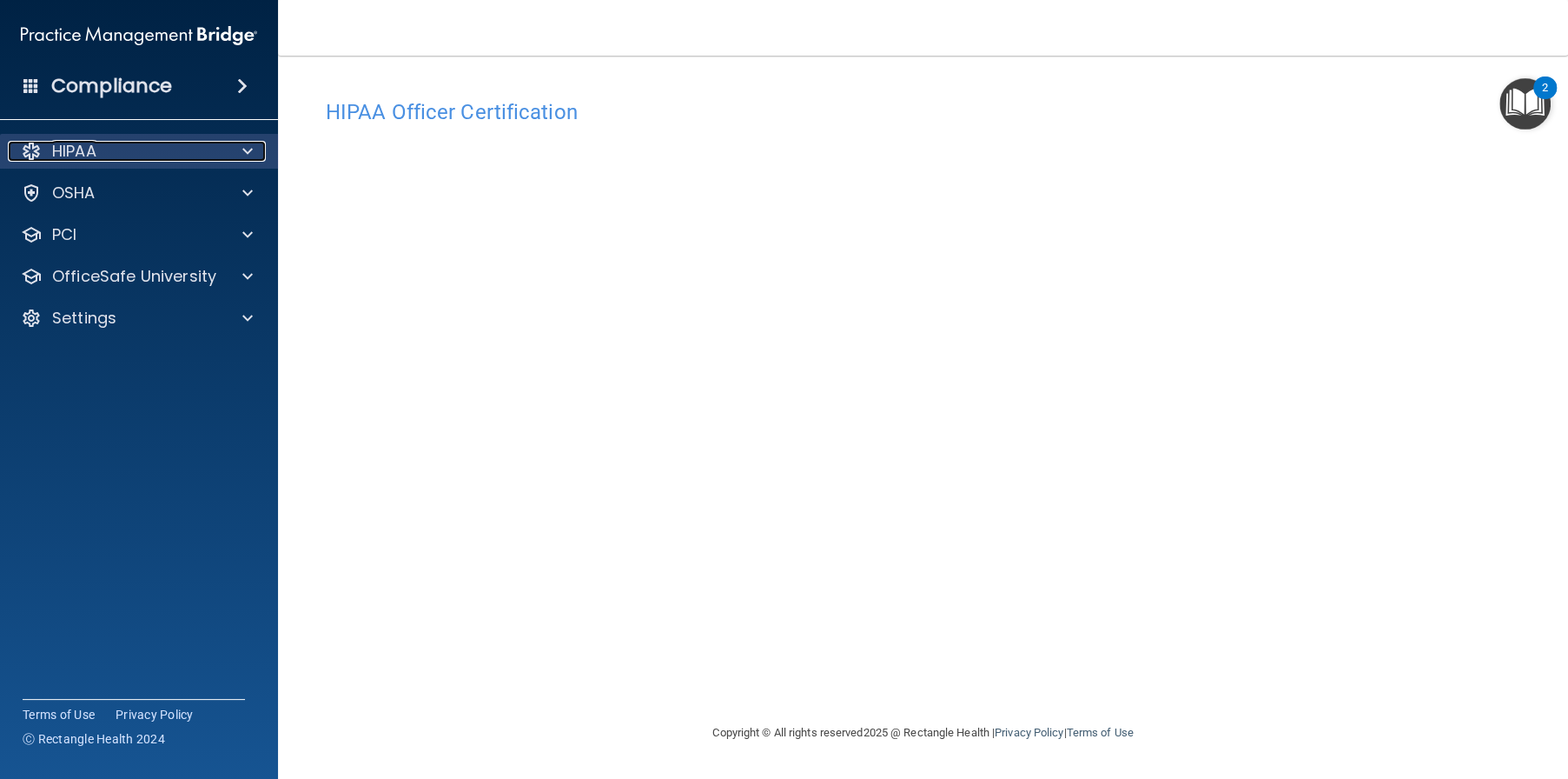
click at [141, 147] on div "HIPAA" at bounding box center [116, 151] width 216 height 21
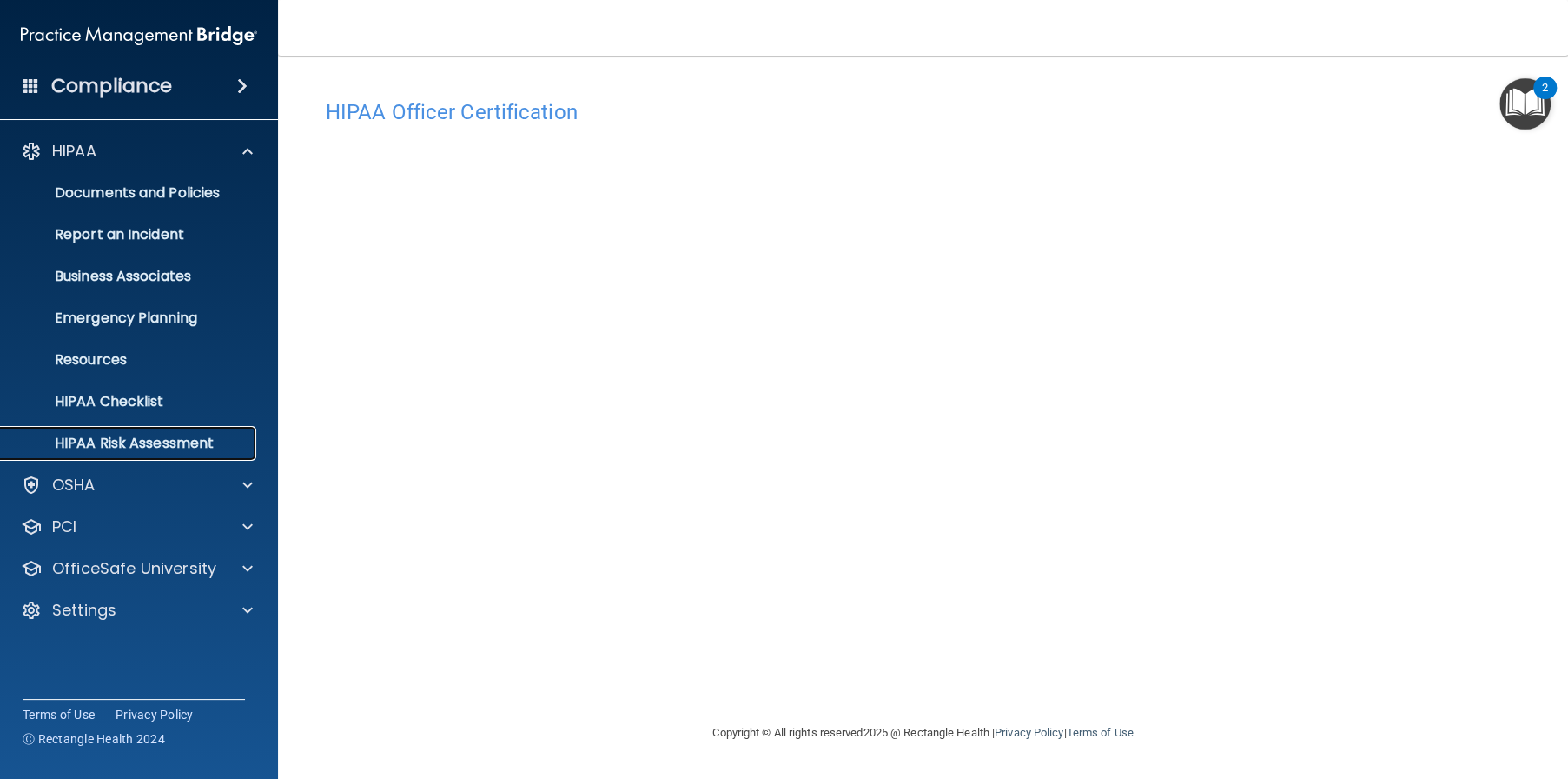
click at [129, 444] on p "HIPAA Risk Assessment" at bounding box center [130, 443] width 237 height 17
